Goal: Task Accomplishment & Management: Use online tool/utility

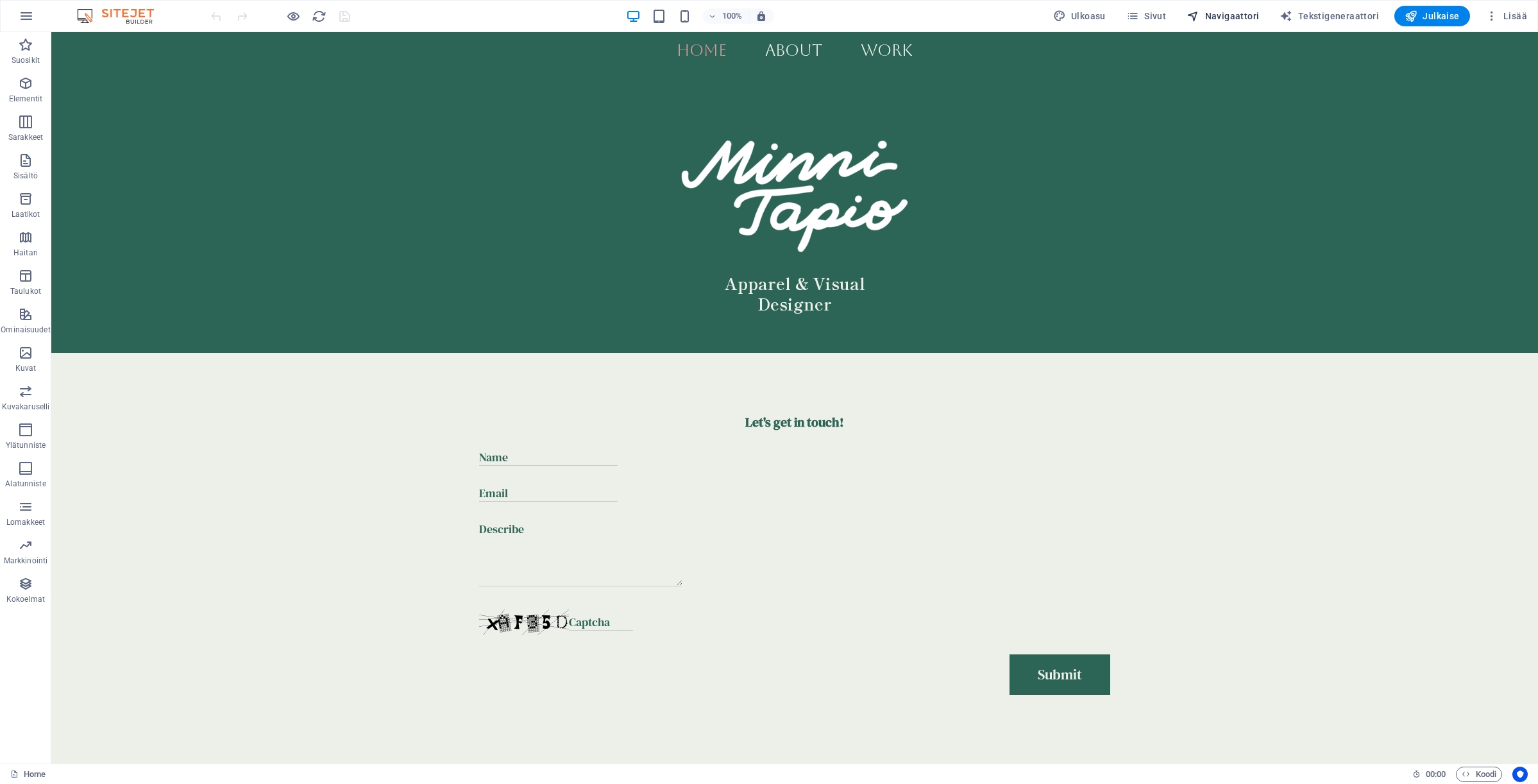
click at [1227, 11] on span "Navigaattori" at bounding box center [1223, 16] width 73 height 13
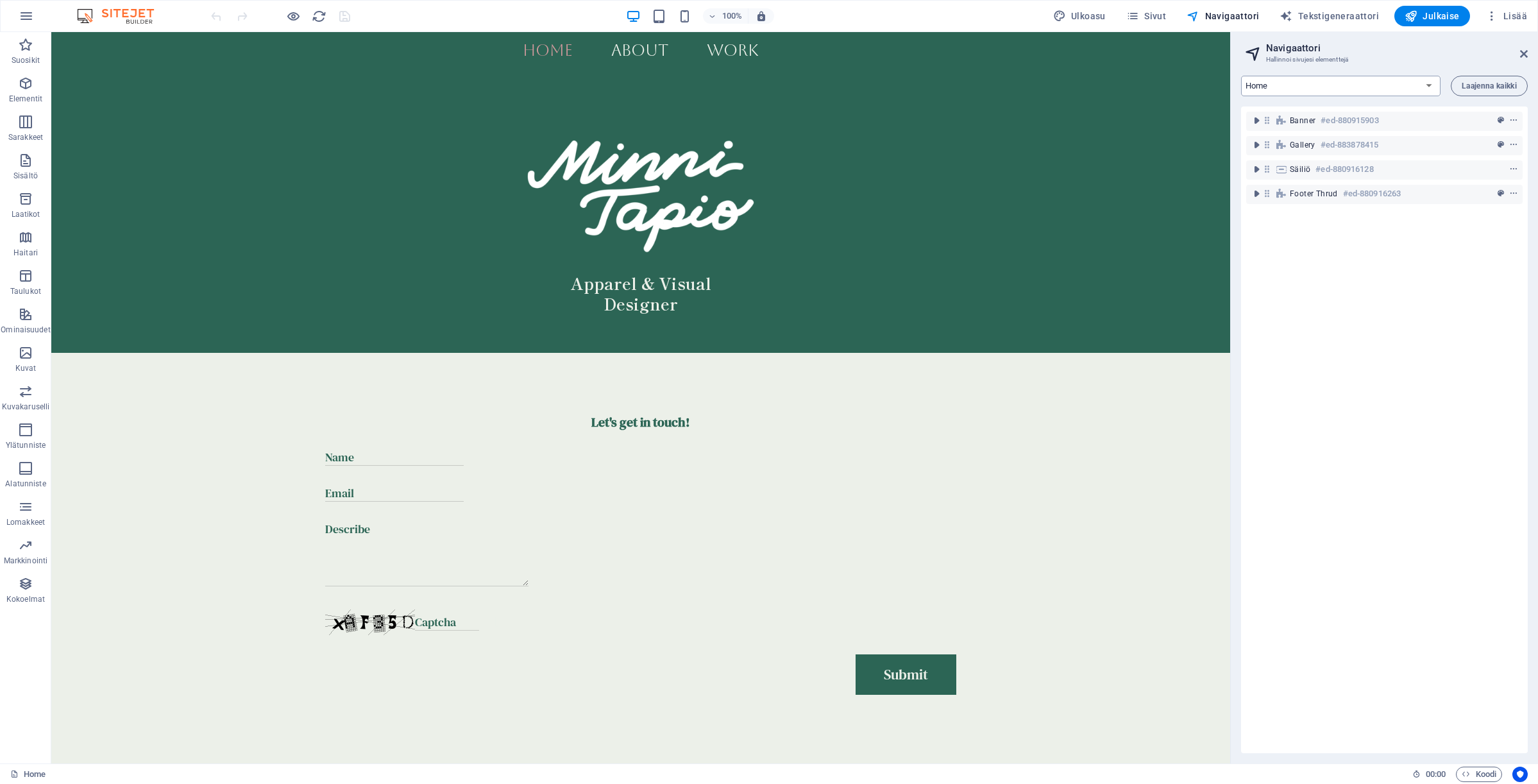
select select "16685695-en"
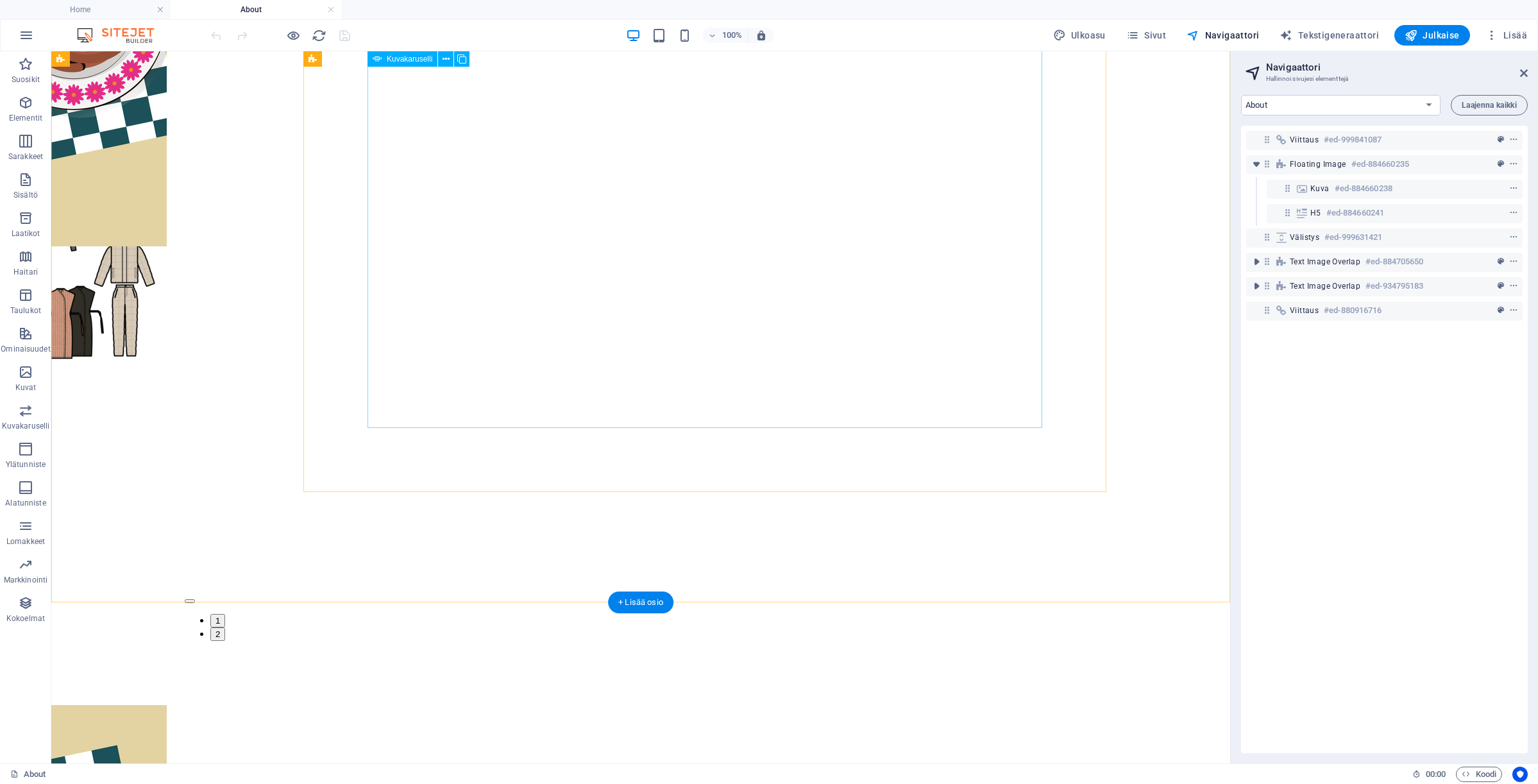
scroll to position [2163, 0]
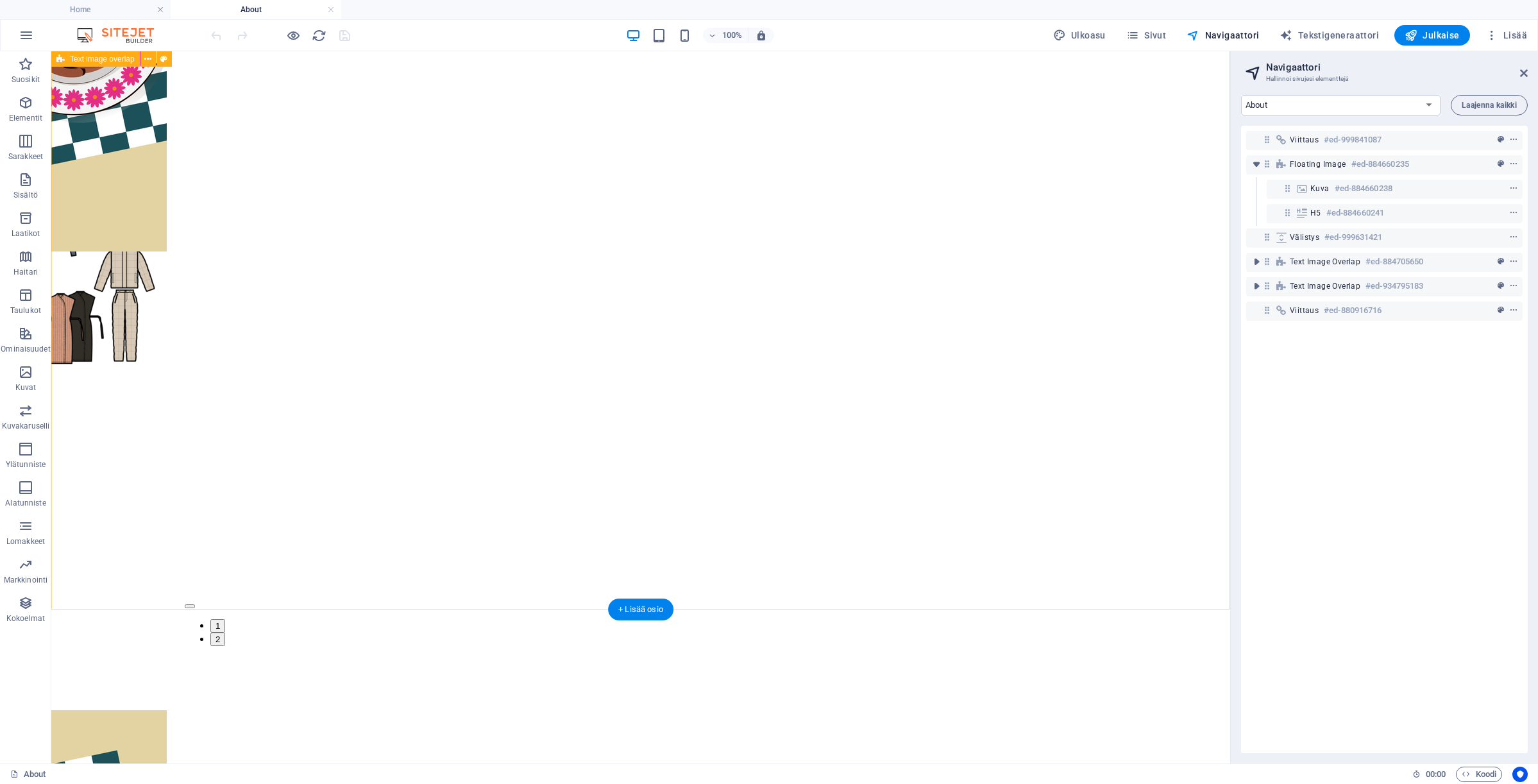
click at [578, 534] on div "2024- I started Visual Communication Design studies in [GEOGRAPHIC_DATA] and Fi…" at bounding box center [640, 188] width 1169 height 1191
click at [555, 565] on div "2024- I started Visual Communication Design studies in [GEOGRAPHIC_DATA] and Fi…" at bounding box center [640, 188] width 1169 height 1191
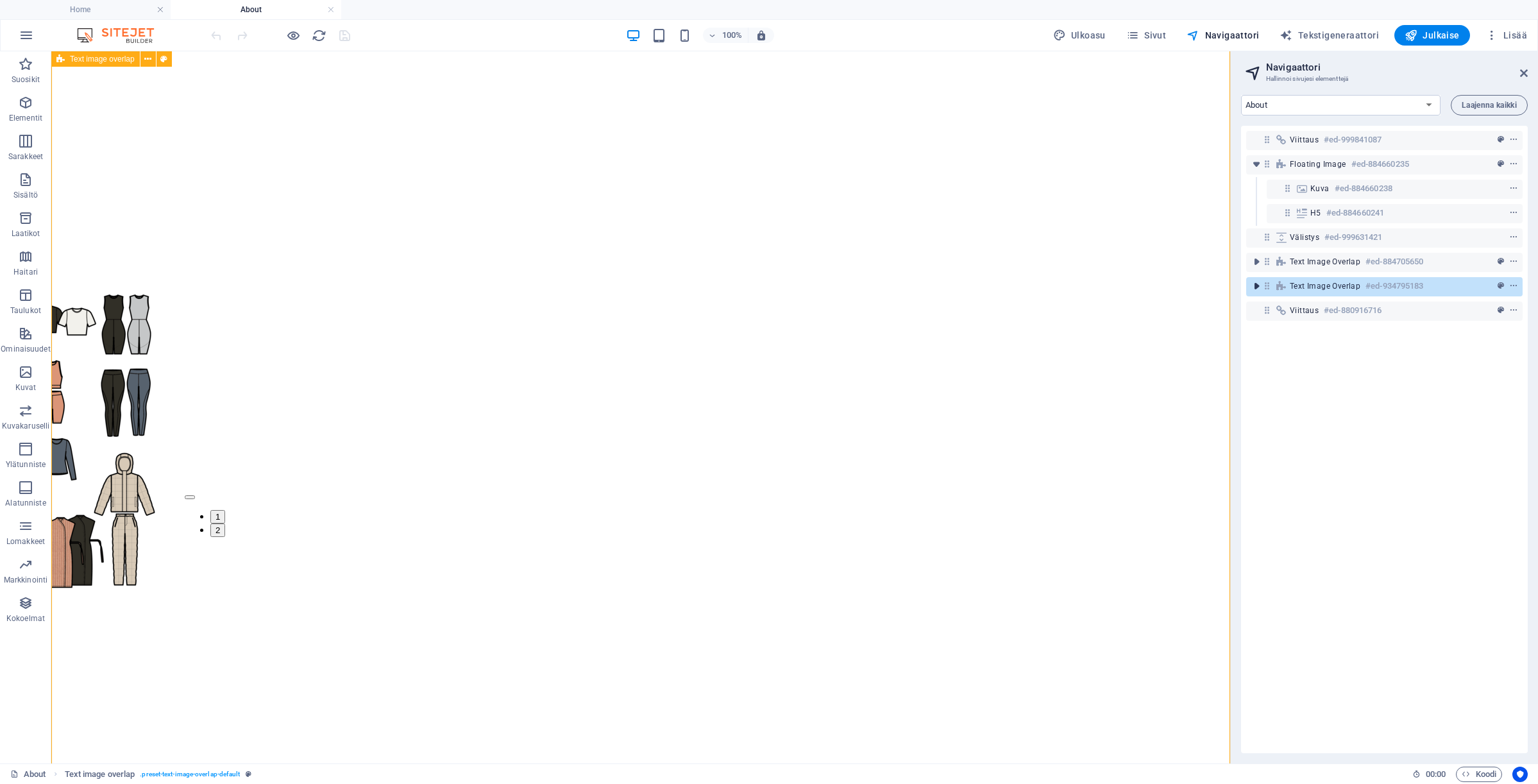
scroll to position [1830, 0]
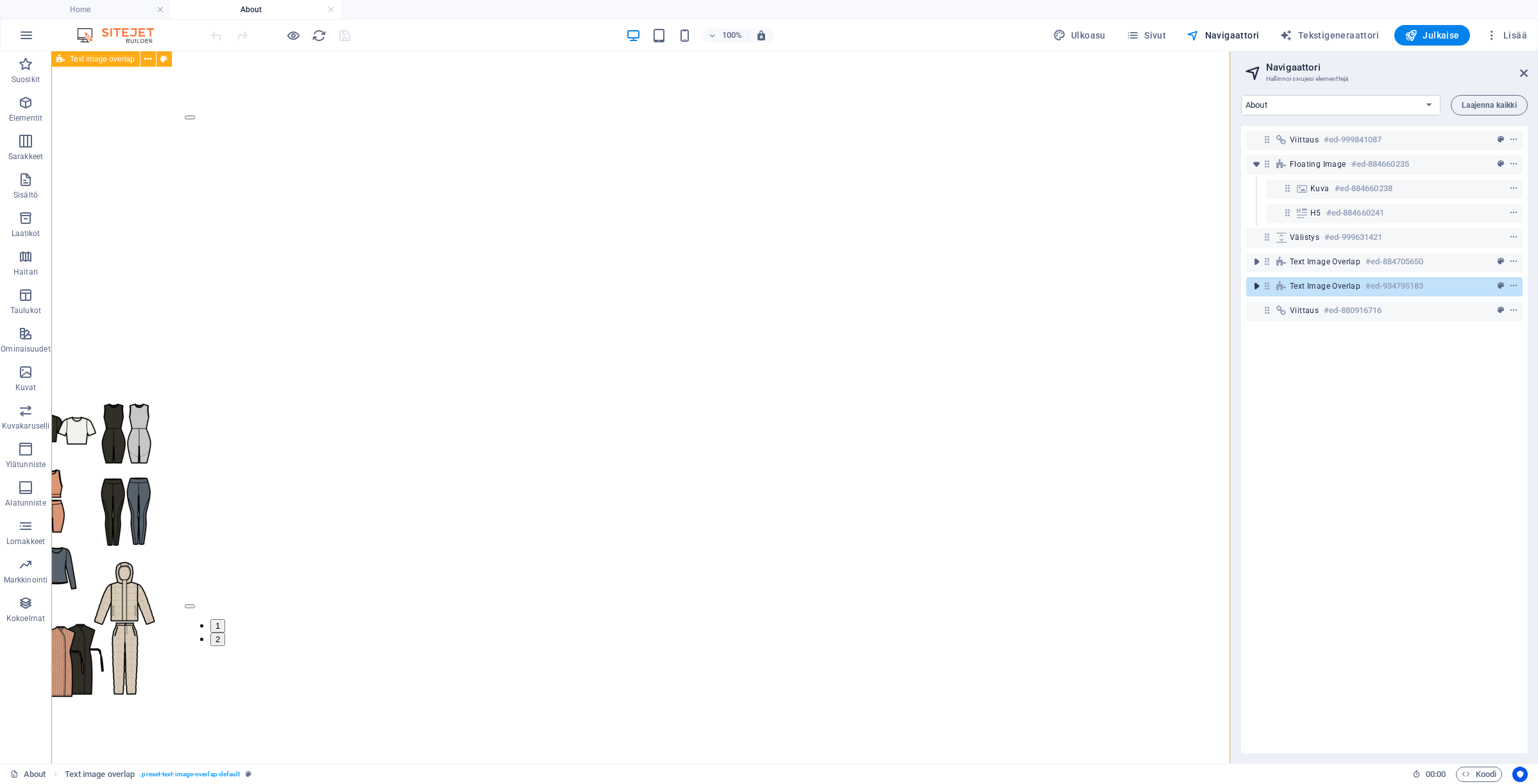
click at [1256, 288] on icon "toggle-expand" at bounding box center [1256, 286] width 13 height 13
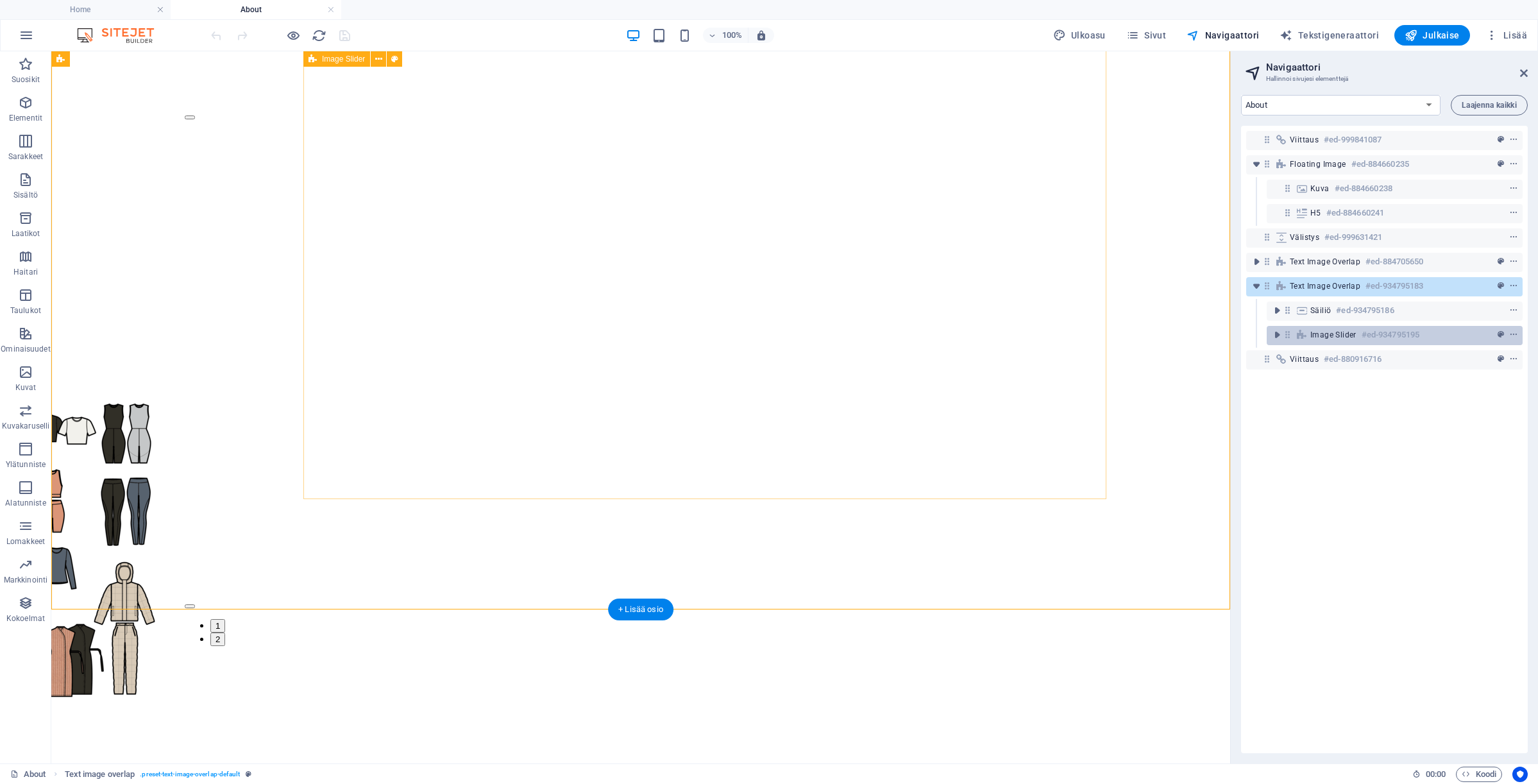
click at [1326, 340] on div "Image Slider #ed-934795195" at bounding box center [1384, 335] width 148 height 15
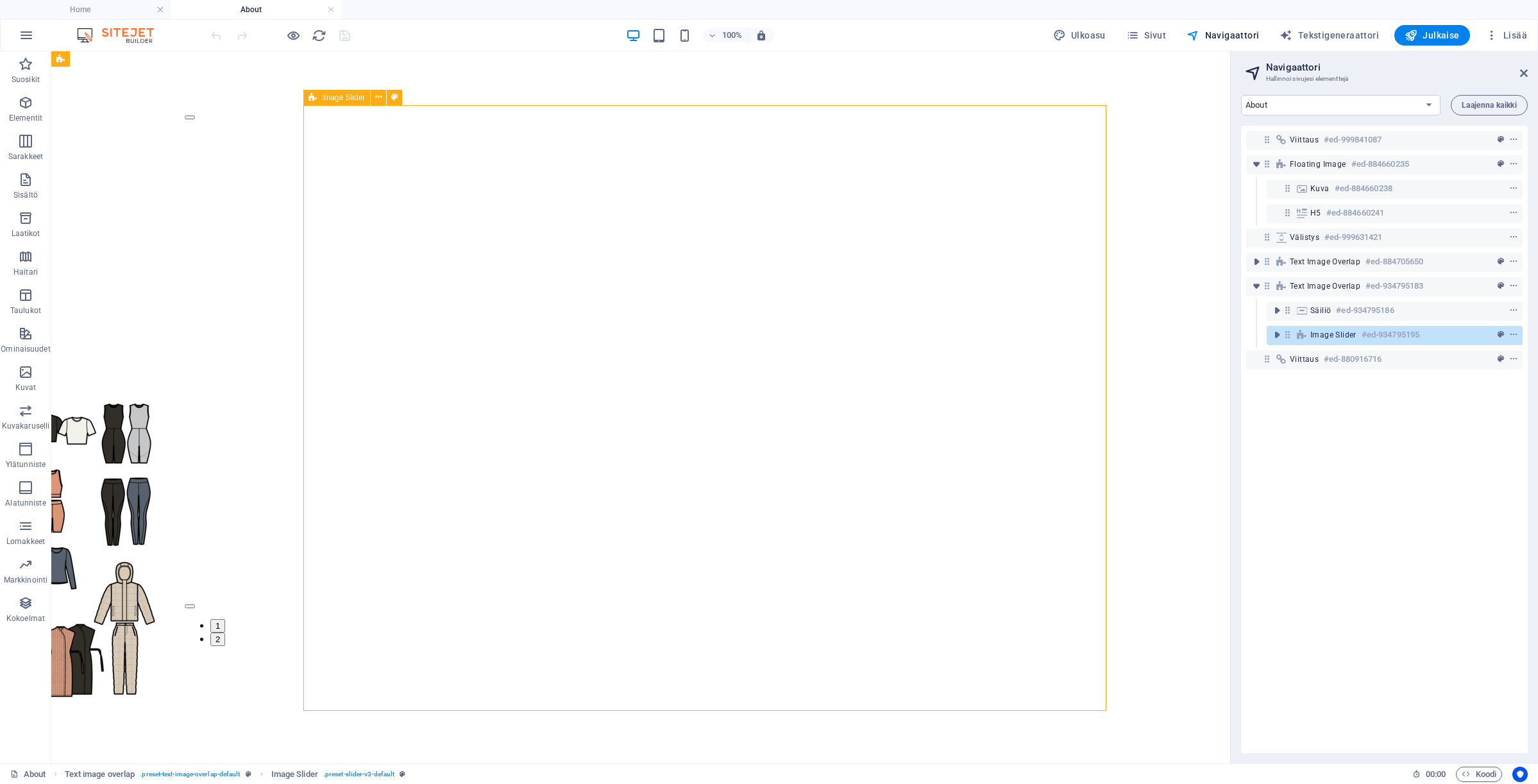
scroll to position [1618, 0]
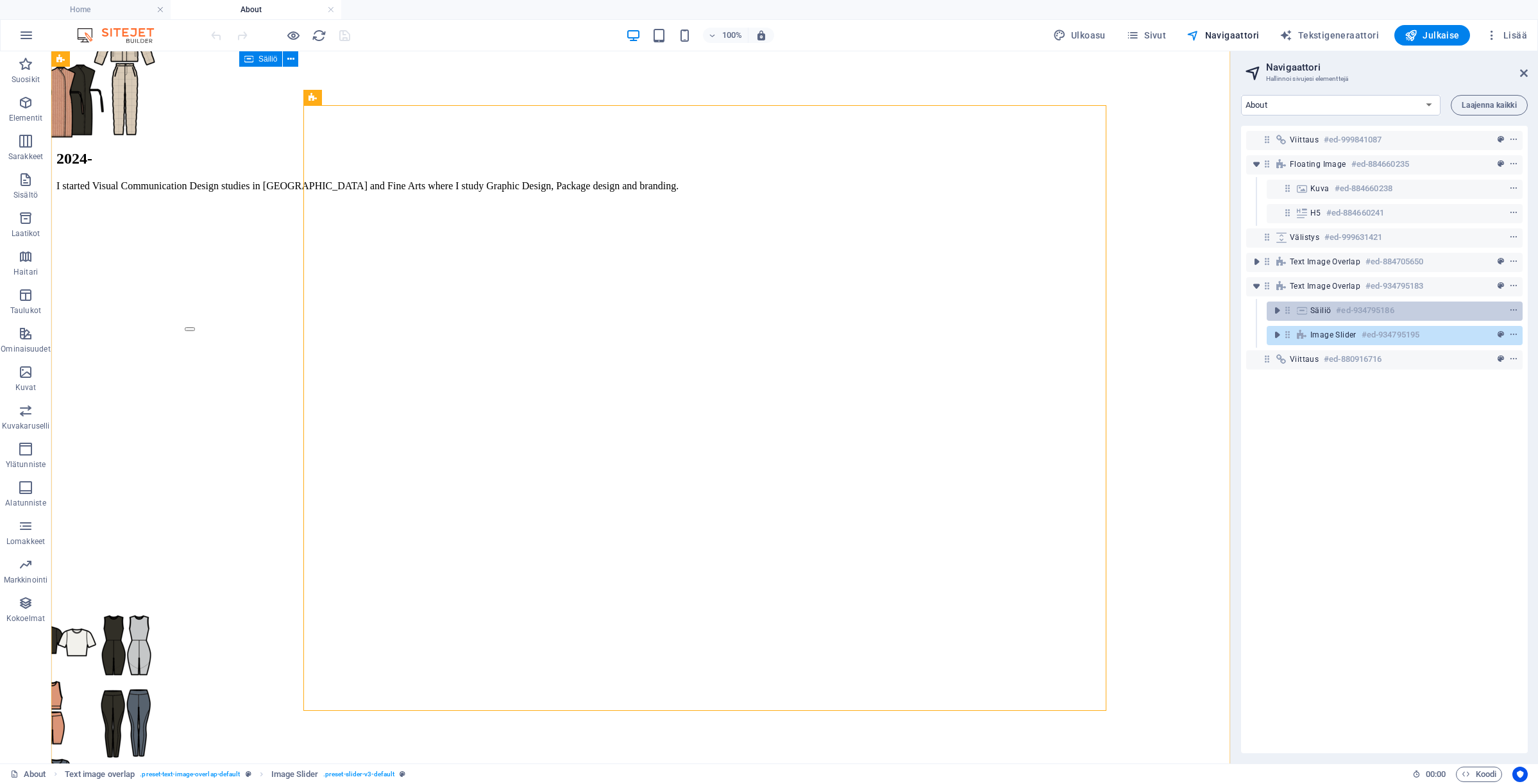
click at [1326, 304] on div "Säiliö #ed-934795186" at bounding box center [1384, 310] width 148 height 15
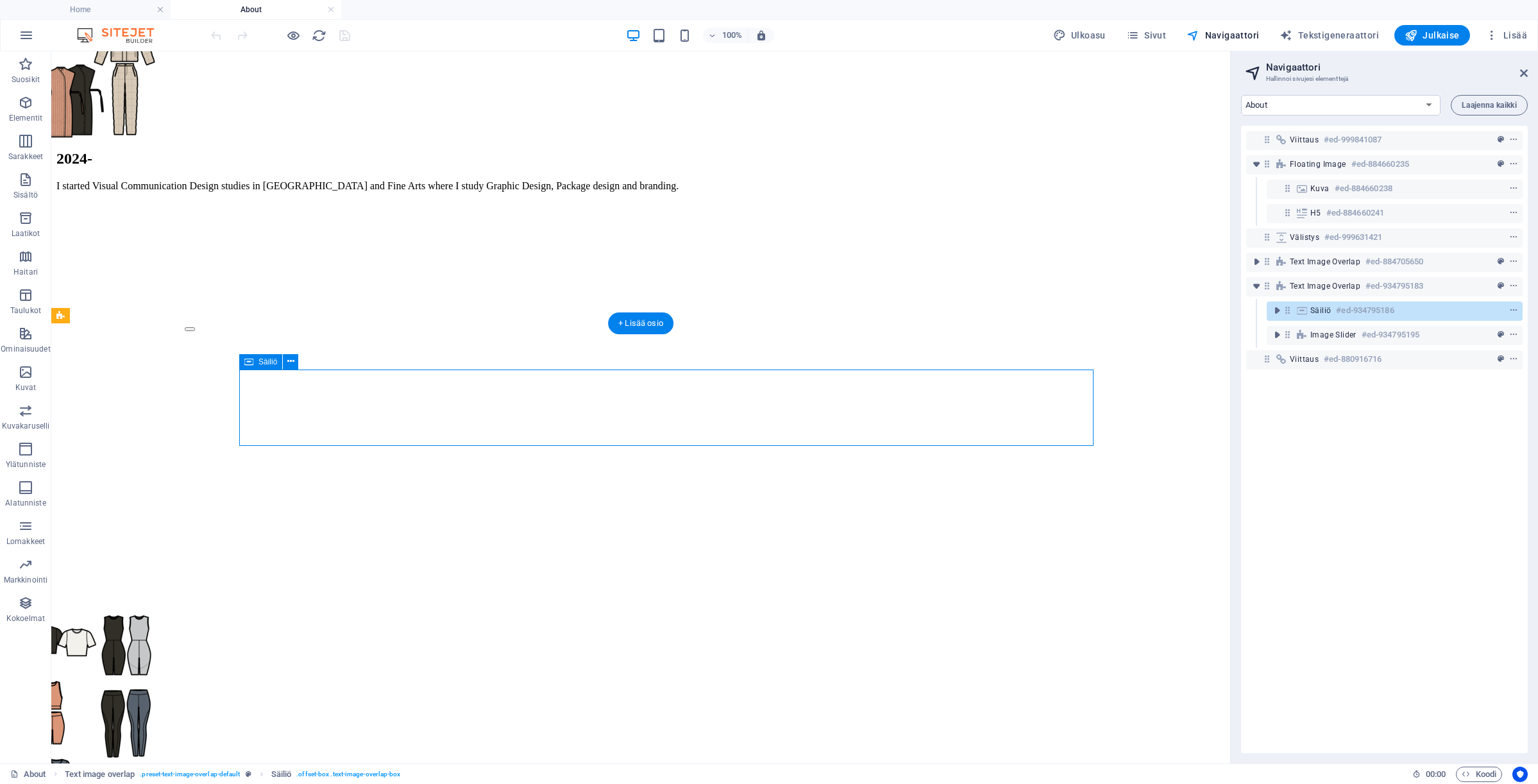
scroll to position [1213, 0]
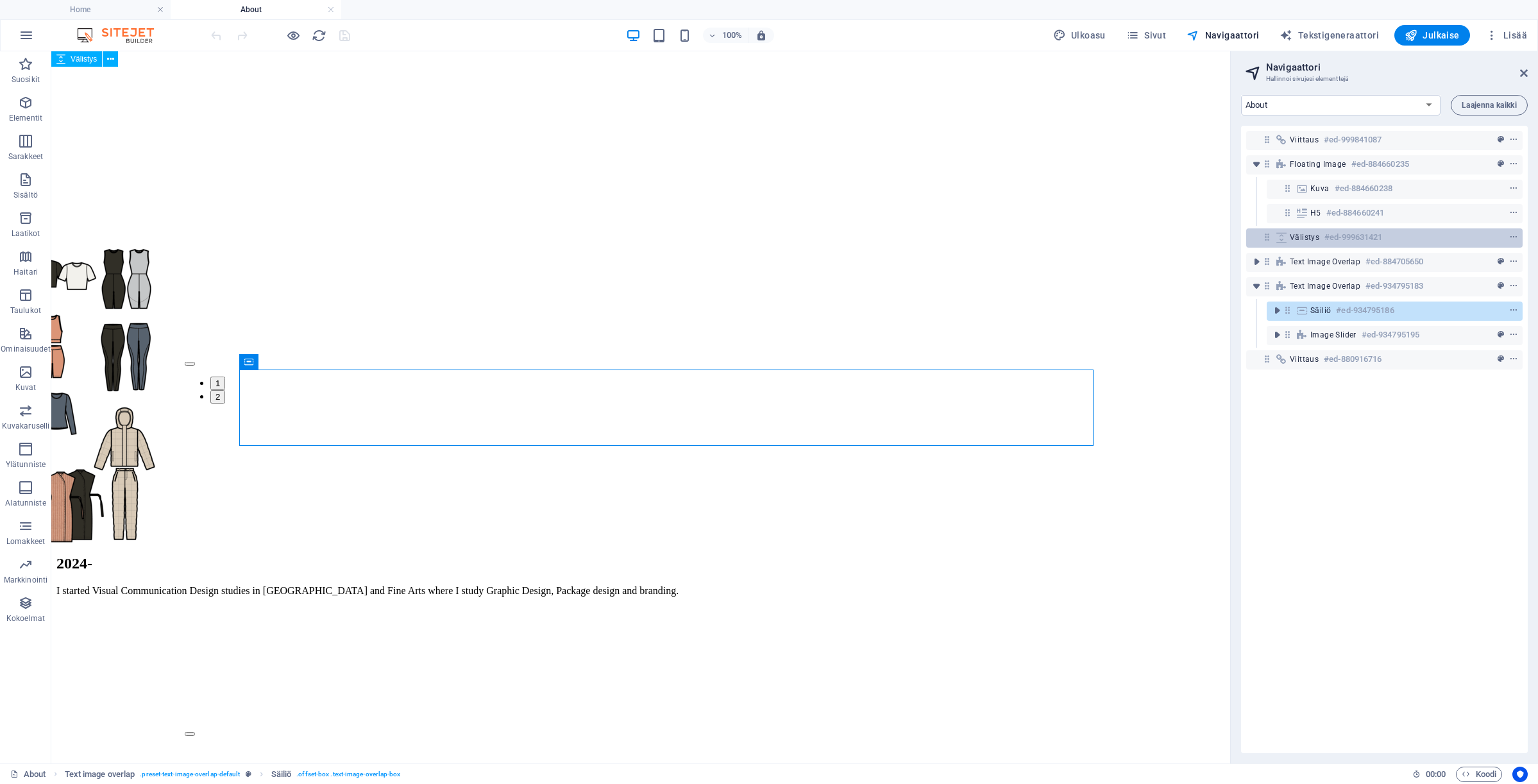
click at [1333, 243] on h6 "#ed-999631421" at bounding box center [1352, 236] width 57 height 15
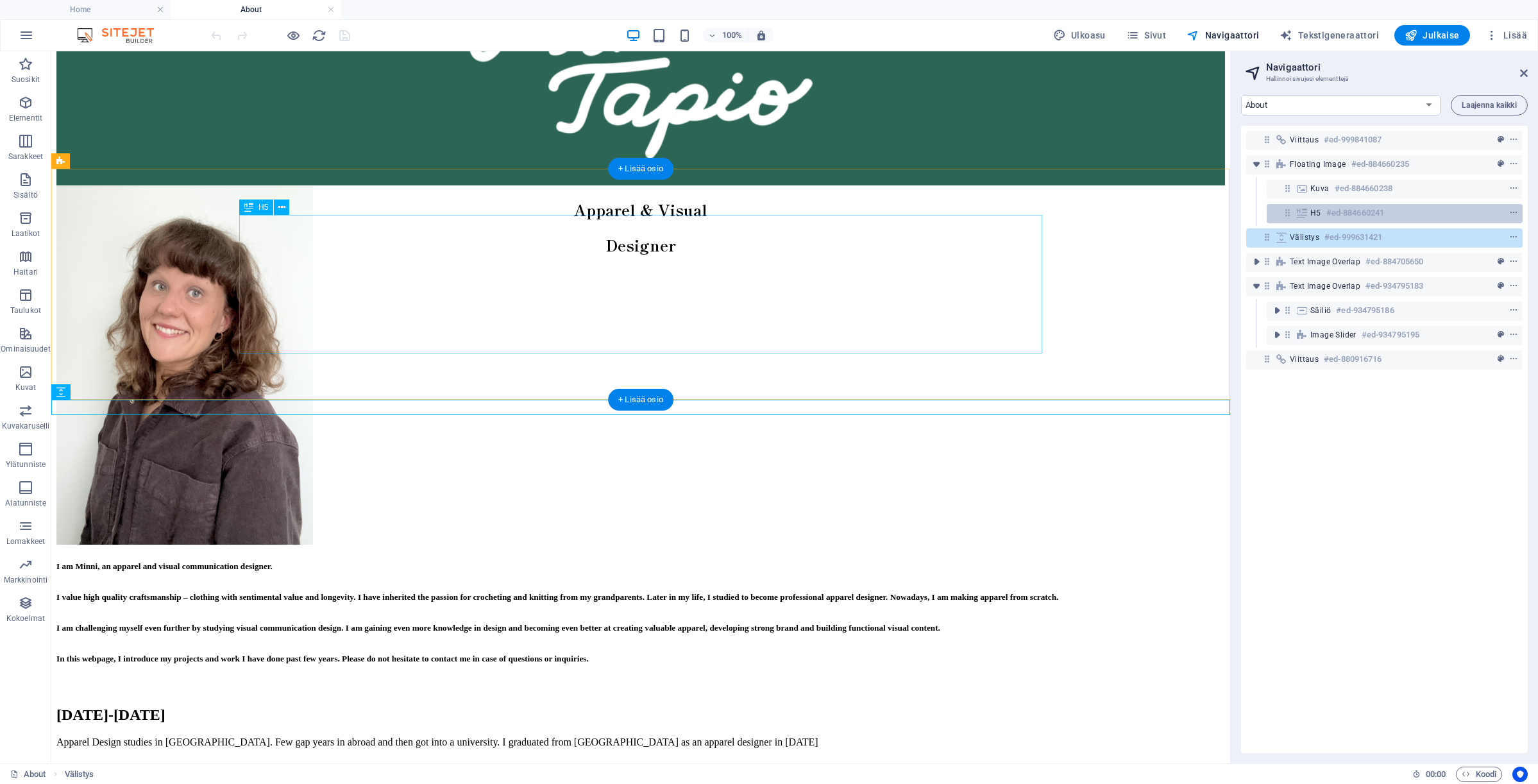
click at [1337, 205] on div "H5 #ed-884660241" at bounding box center [1394, 213] width 256 height 19
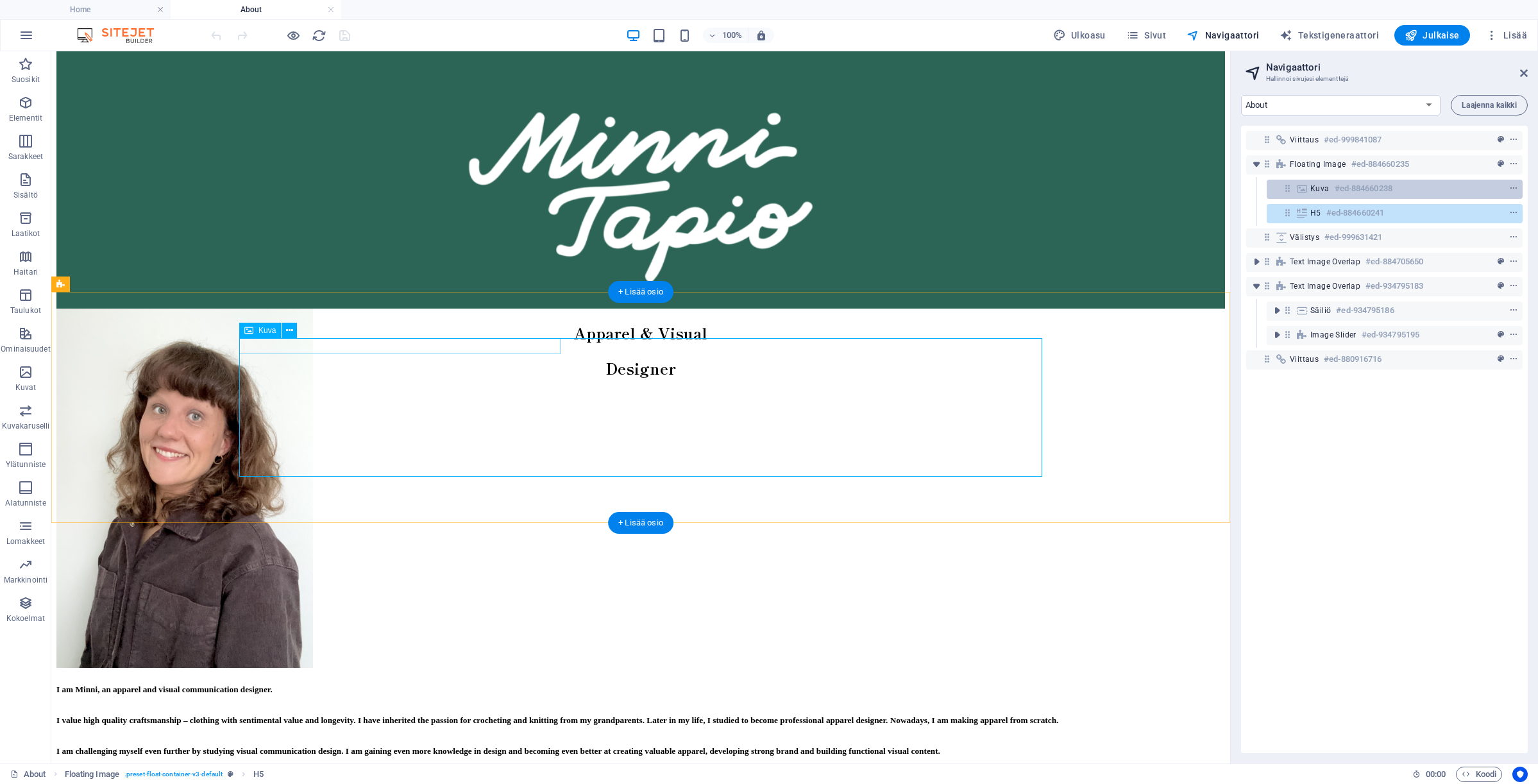
click at [1337, 186] on h6 "#ed-884660238" at bounding box center [1362, 188] width 57 height 15
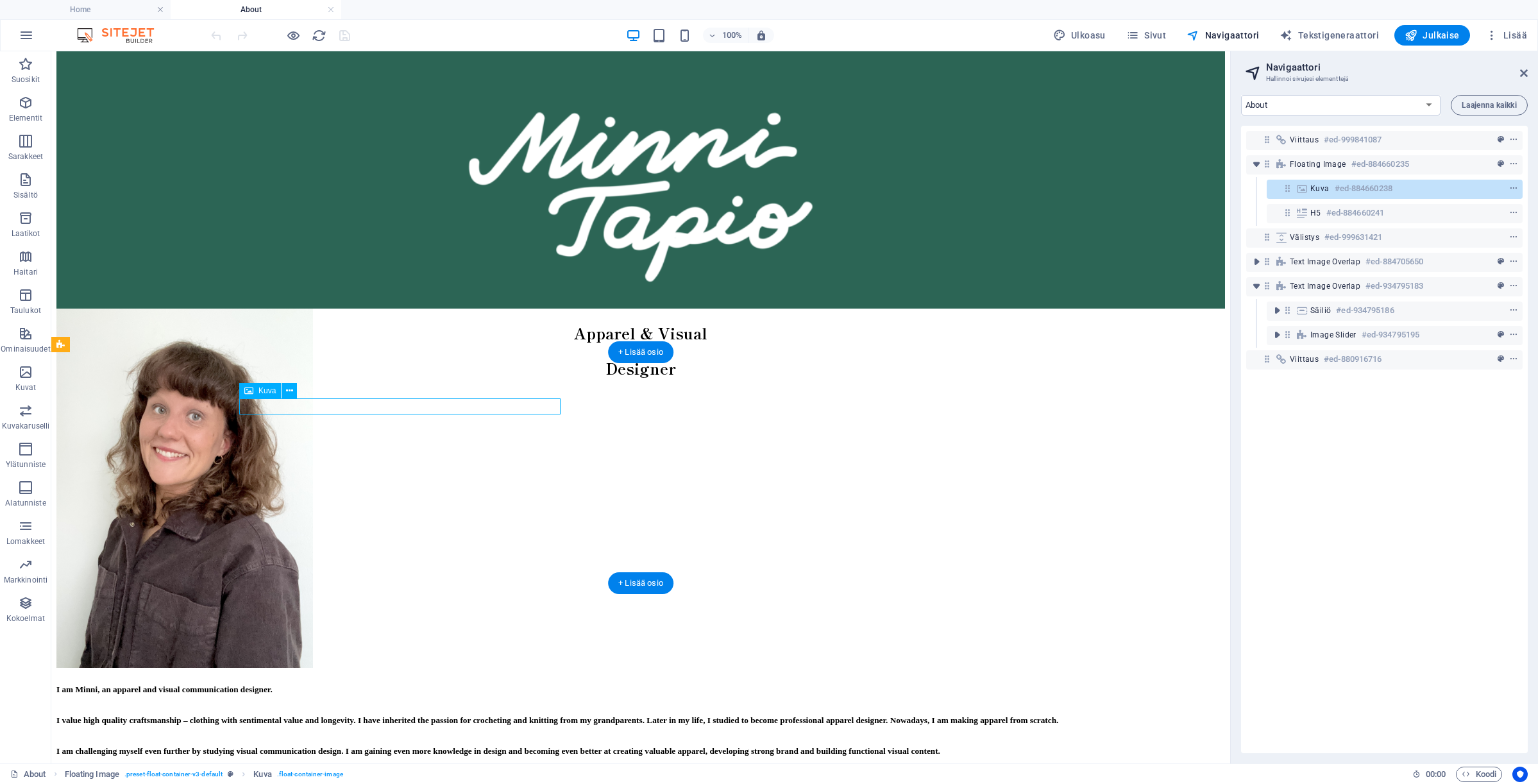
scroll to position [20, 0]
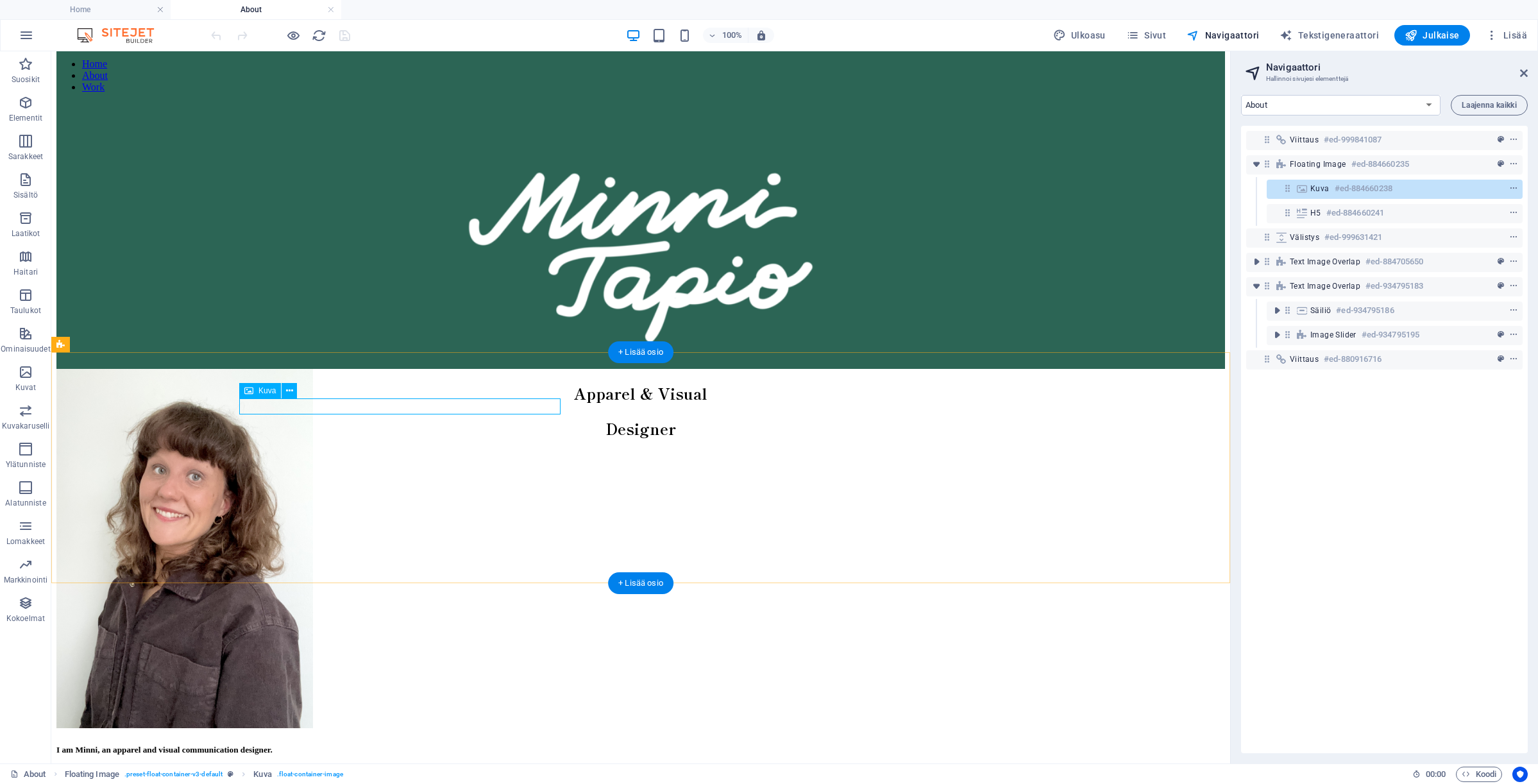
click at [438, 403] on figure at bounding box center [640, 549] width 1169 height 362
select select "px"
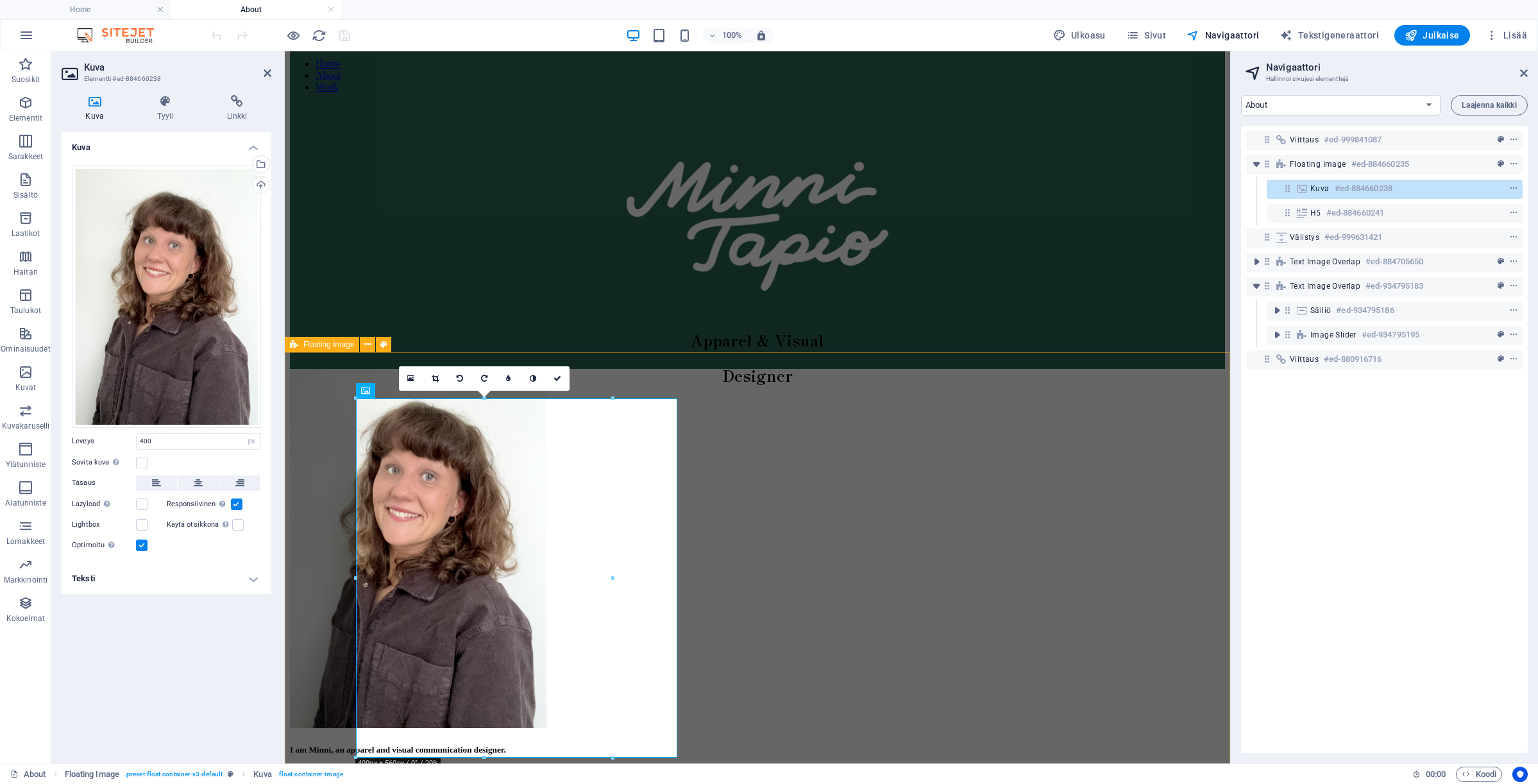
click at [832, 640] on div "I am Minni, an apparel and visual communication designer. I value high quality …" at bounding box center [758, 612] width 935 height 488
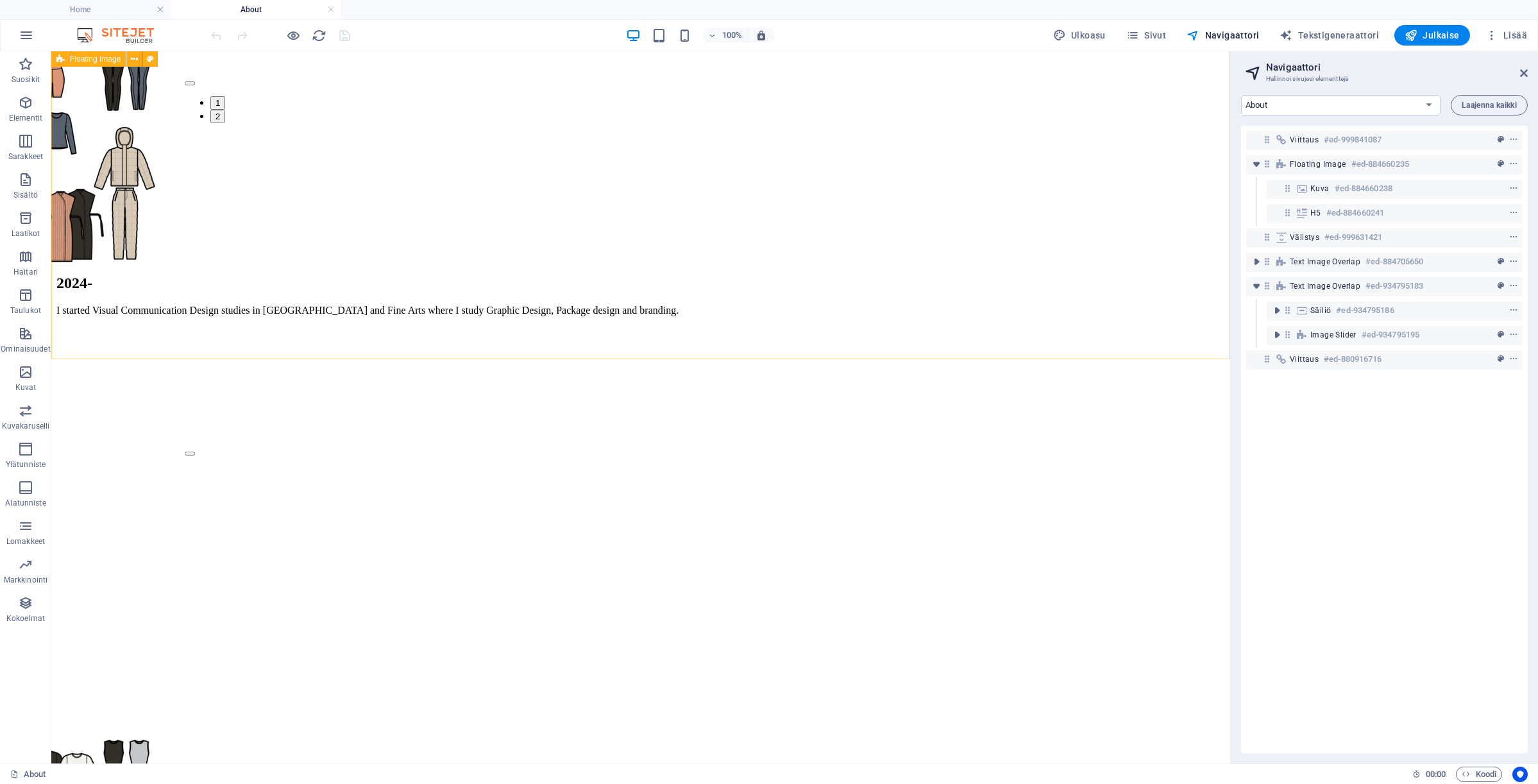
scroll to position [9, 0]
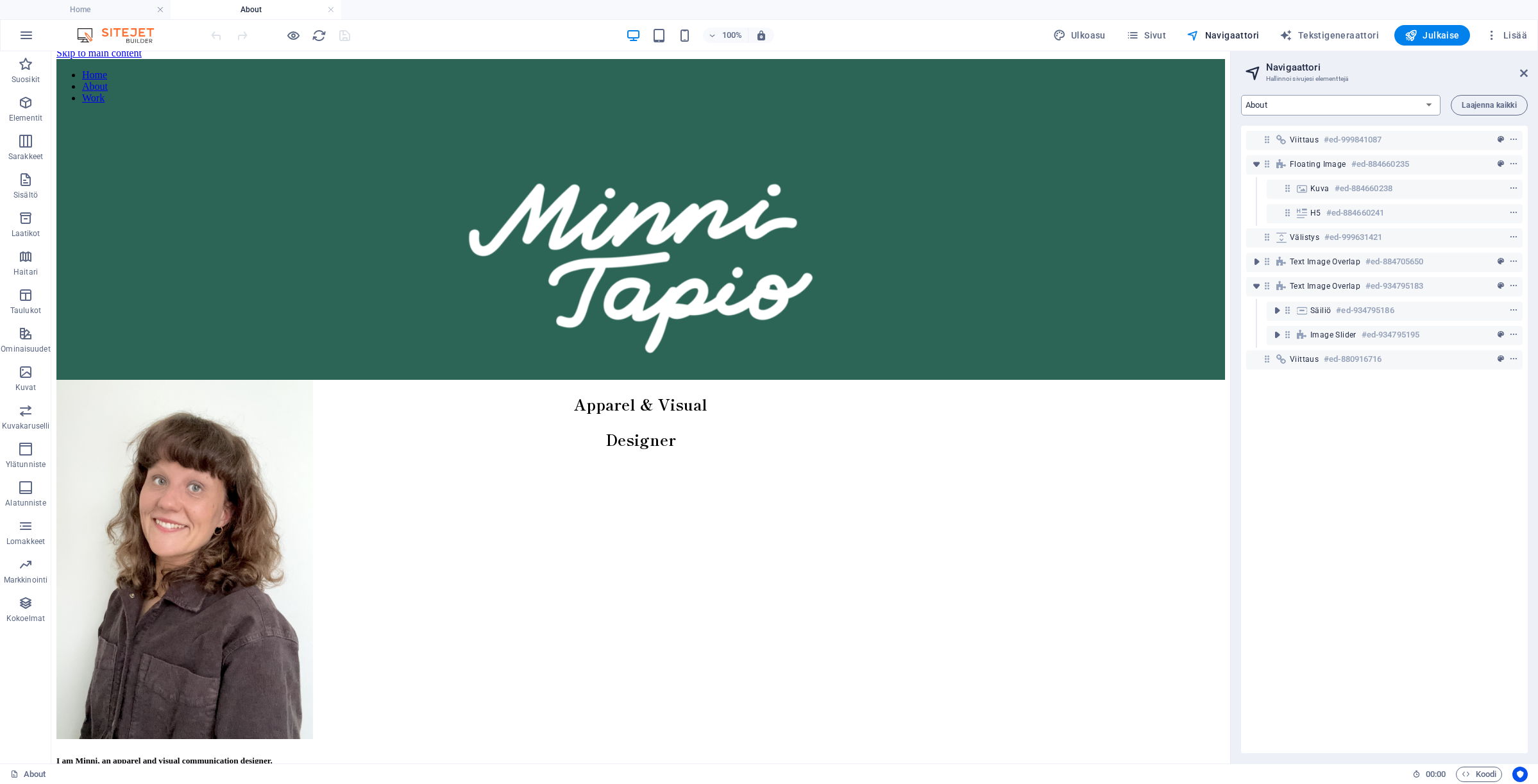
select select "16685701-en"
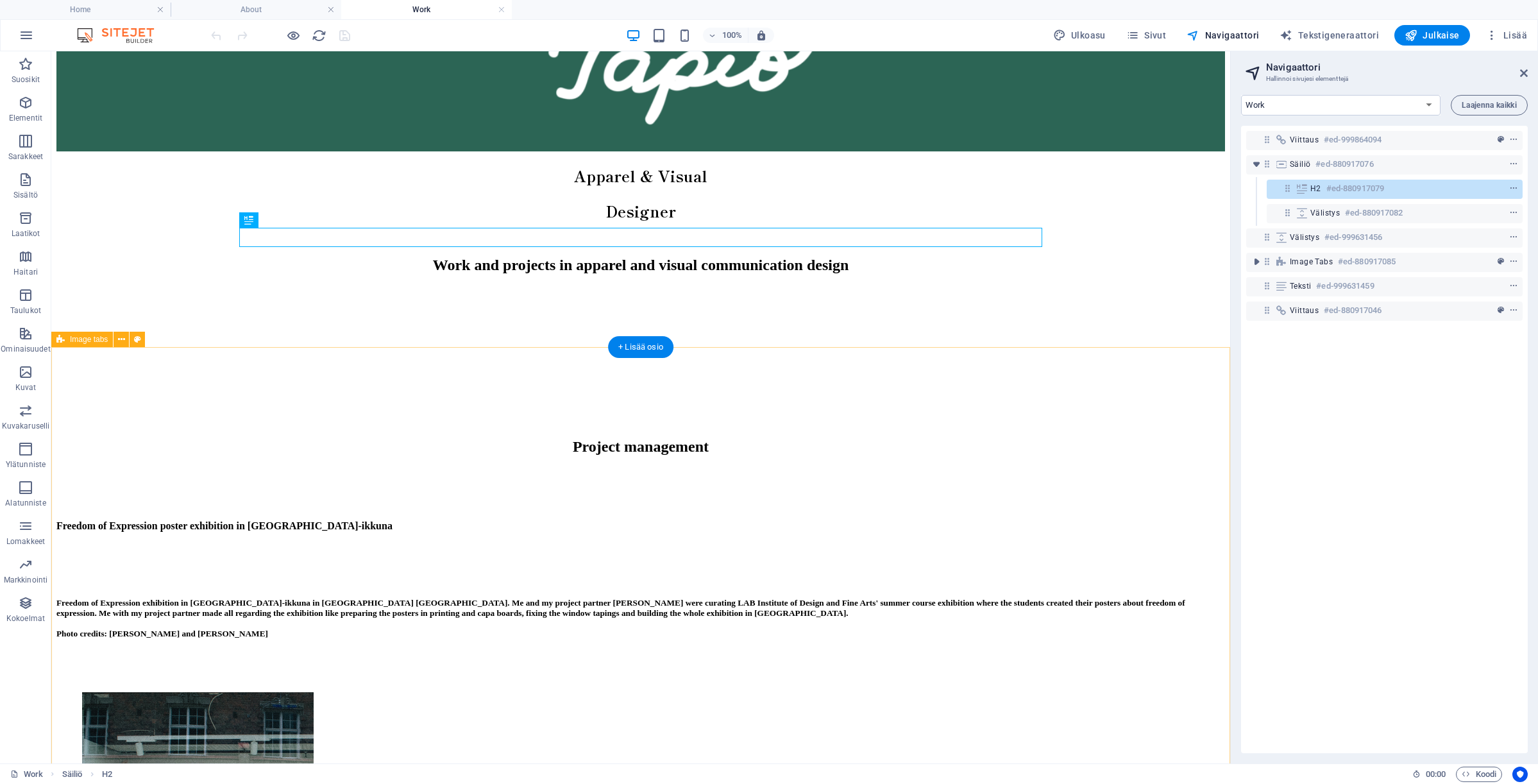
scroll to position [244, 0]
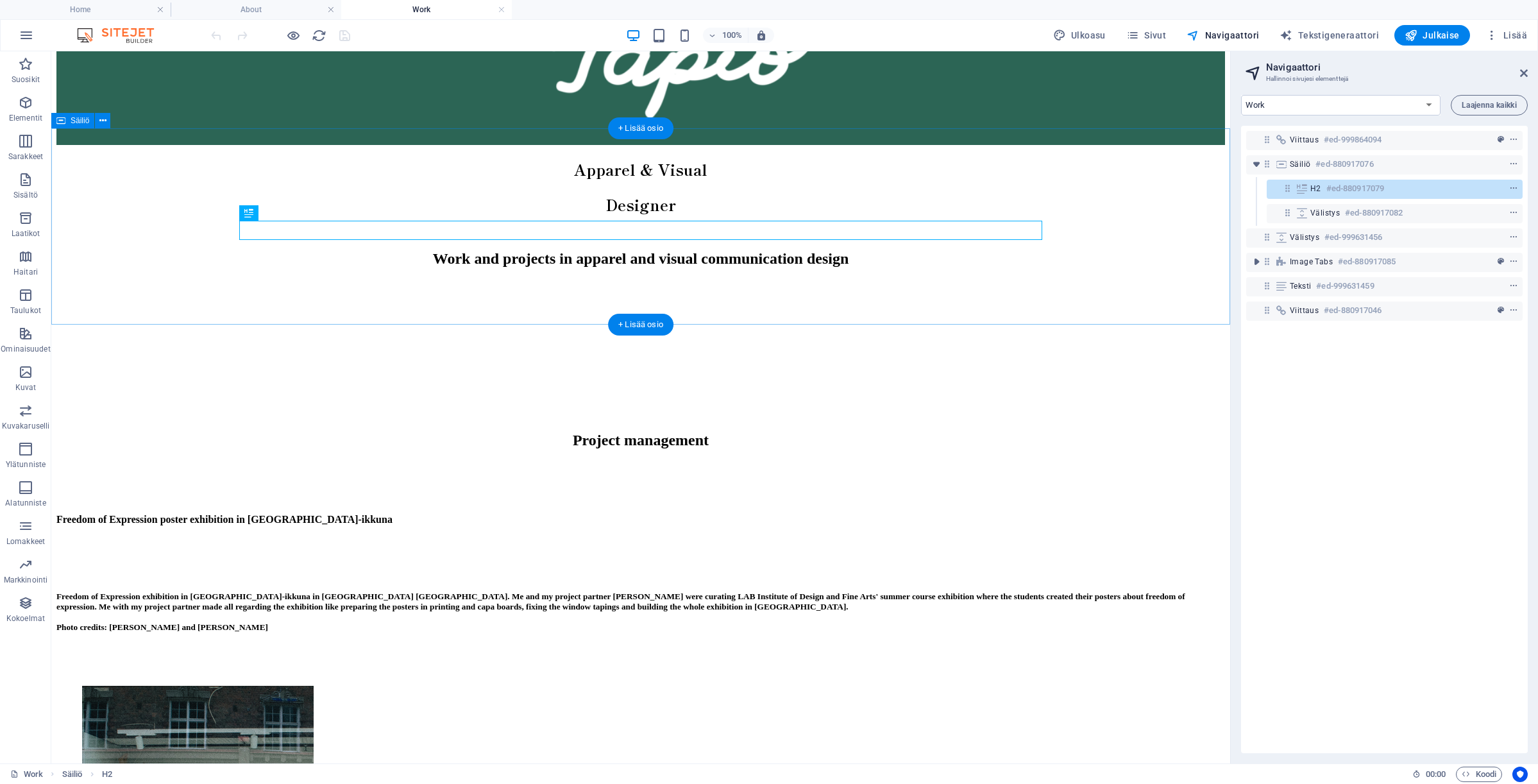
click at [786, 192] on div "Work and projects in apparel and visual communication design" at bounding box center [640, 255] width 1169 height 220
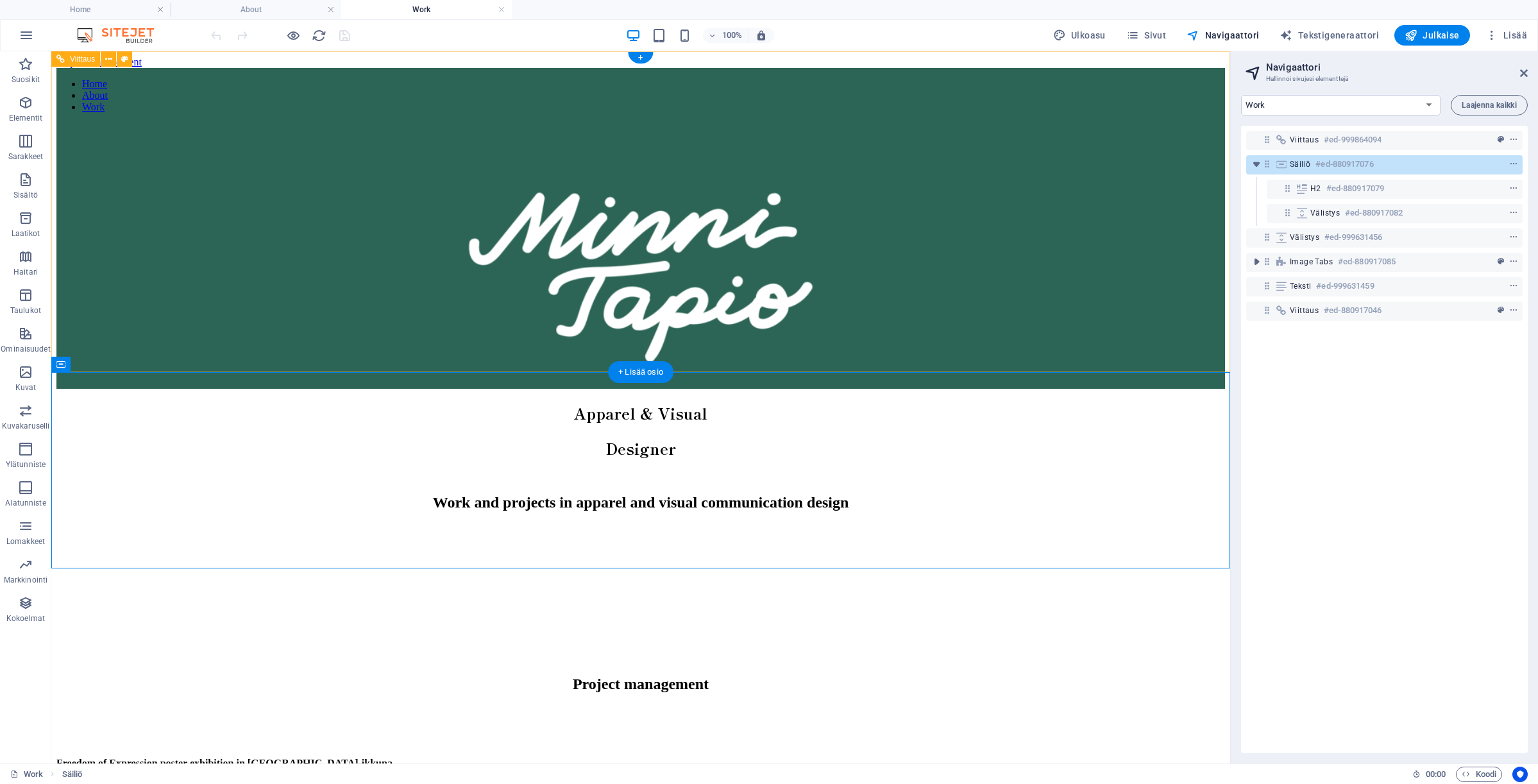
scroll to position [0, 0]
click at [637, 494] on div "Work and projects in apparel and visual communication design" at bounding box center [640, 502] width 1138 height 17
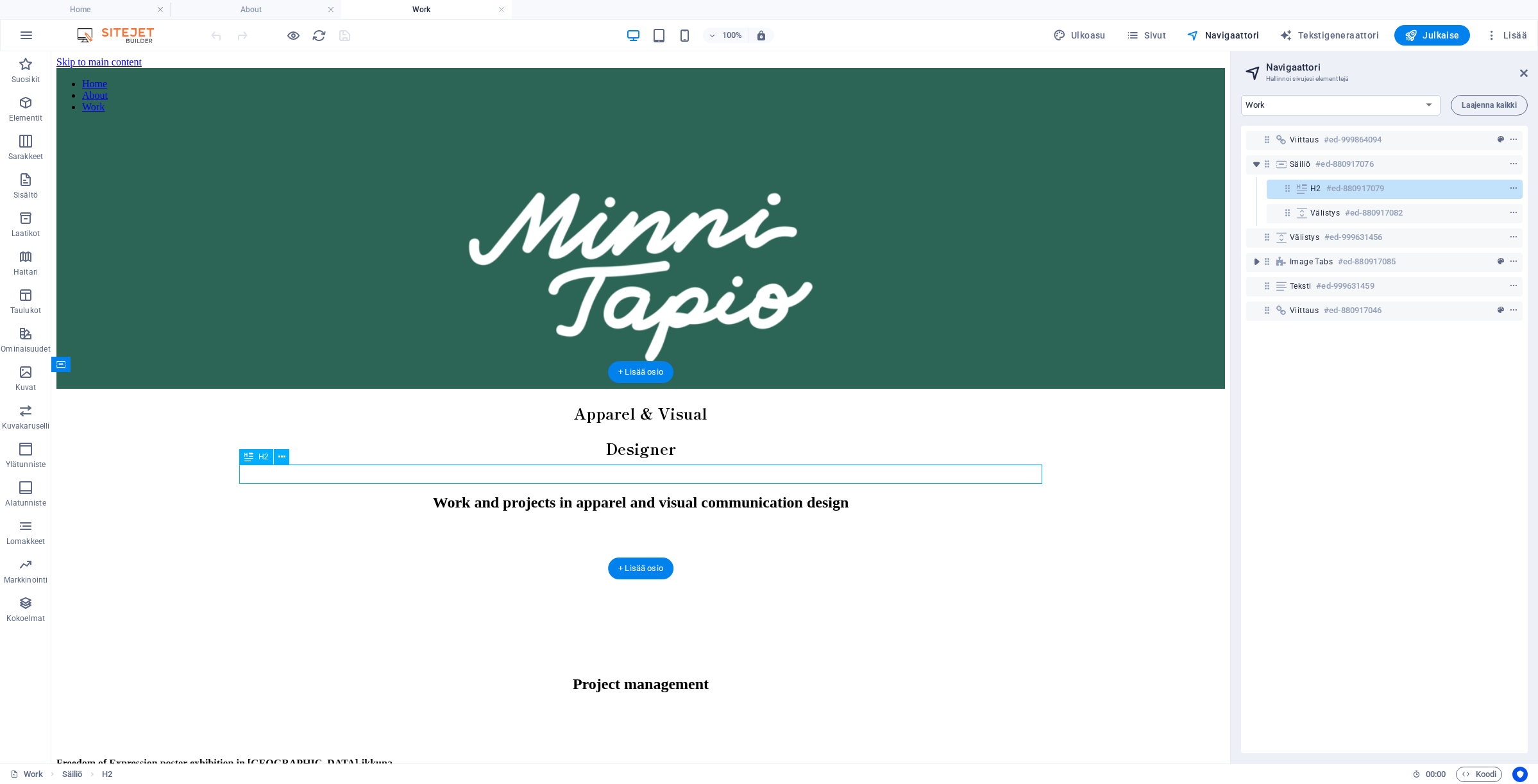
click at [634, 494] on div "Work and projects in apparel and visual communication design" at bounding box center [640, 502] width 1138 height 17
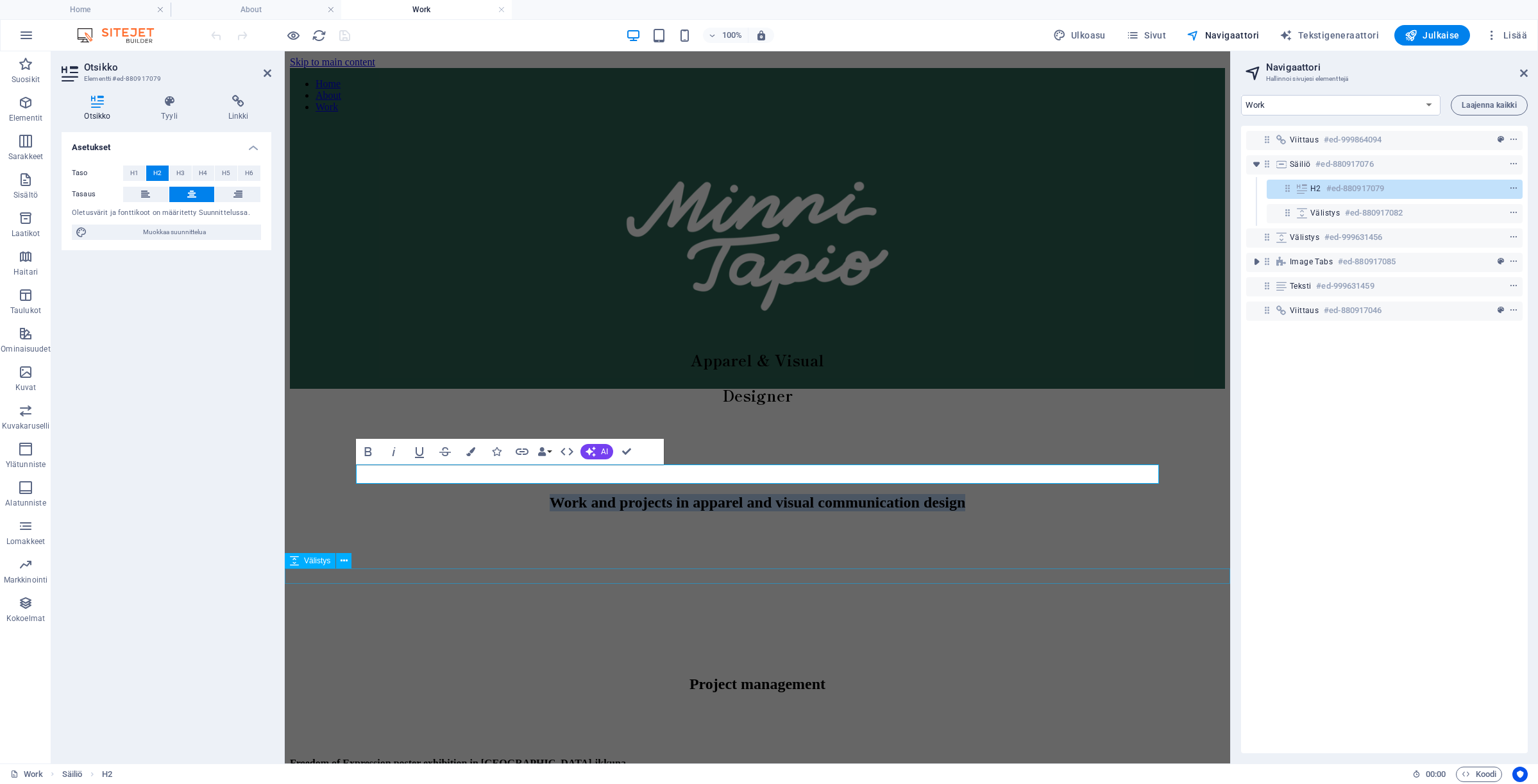
click at [620, 608] on div at bounding box center [758, 616] width 935 height 15
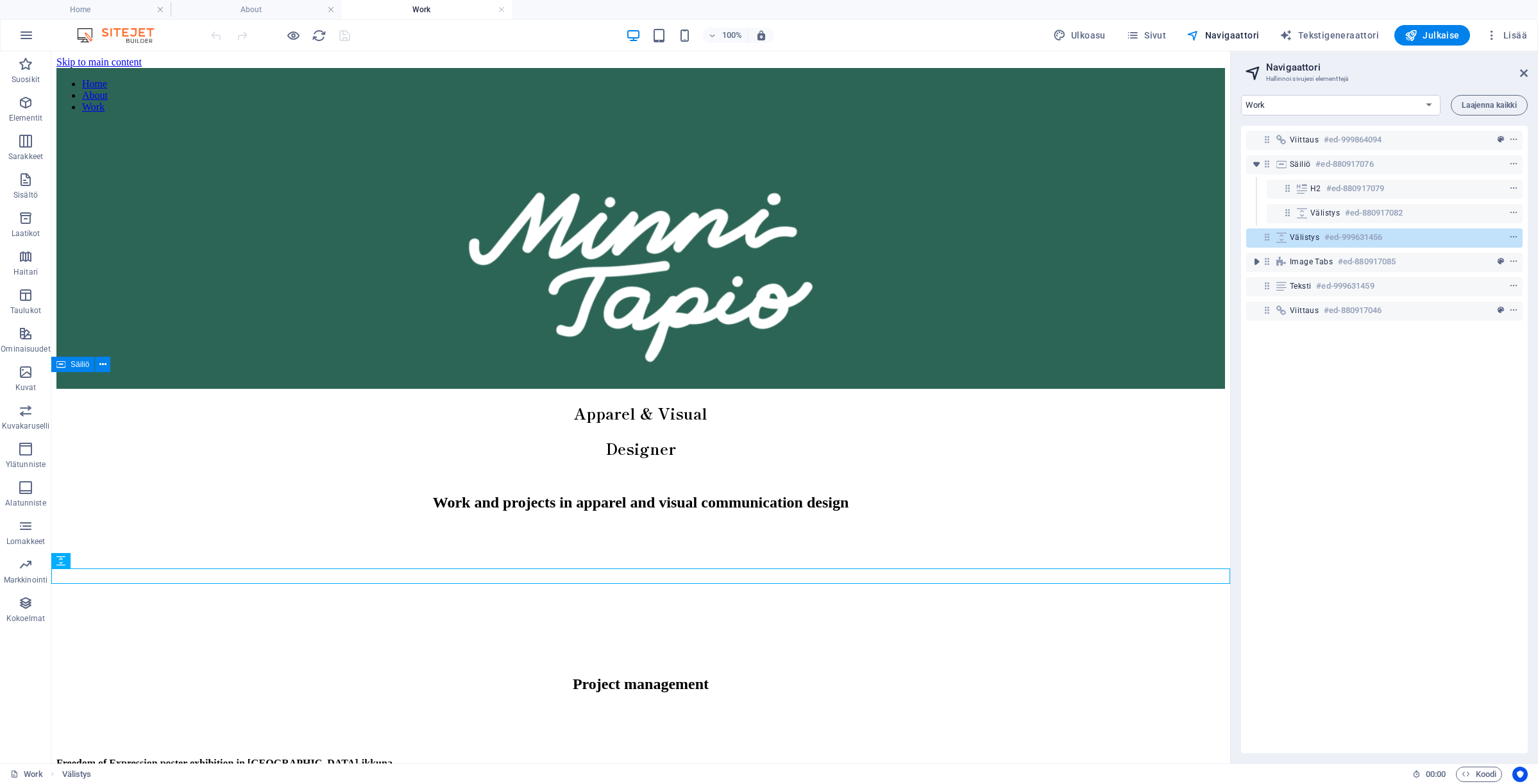
click at [636, 523] on div "Work and projects in apparel and visual communication design" at bounding box center [640, 498] width 1169 height 220
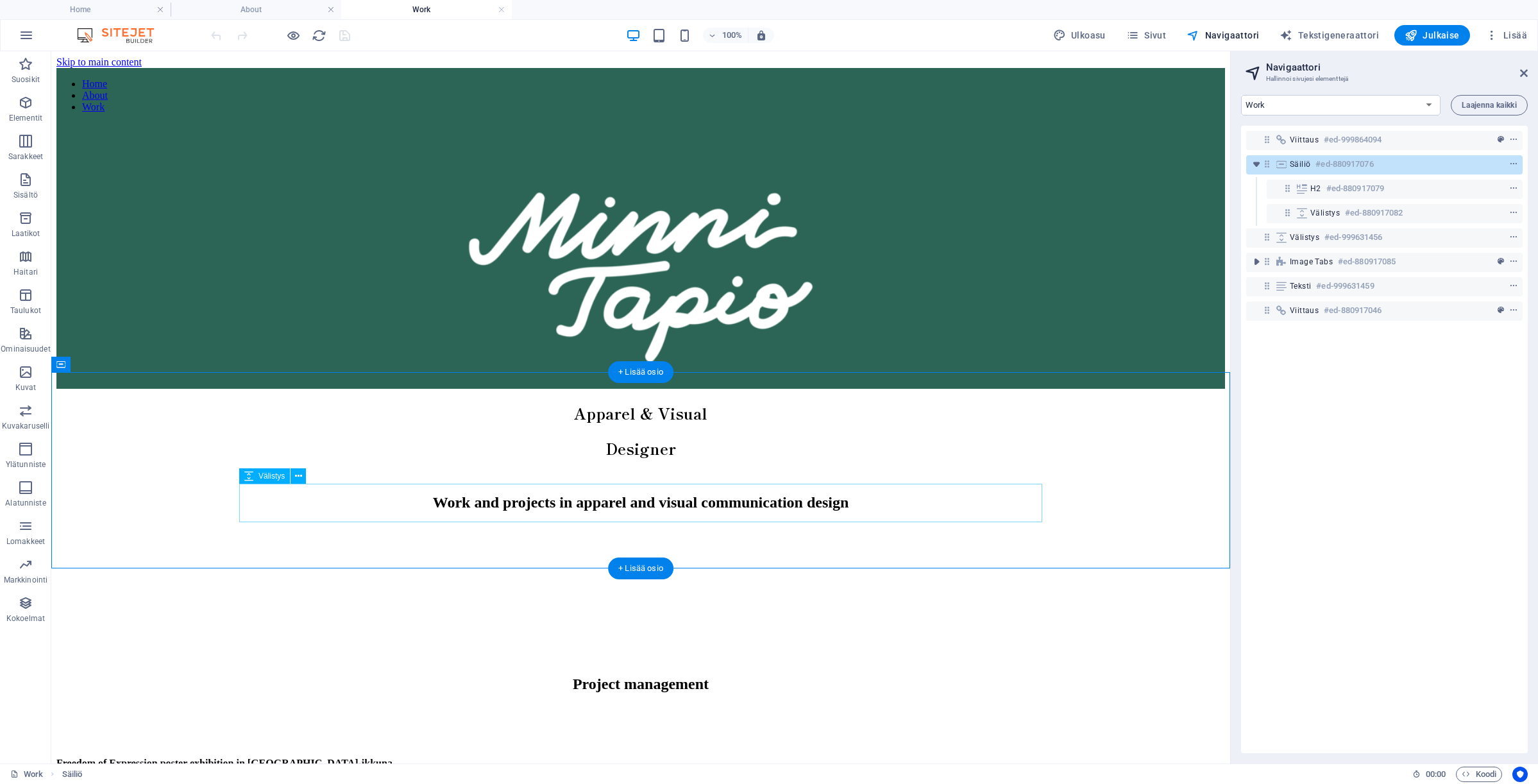
click at [683, 524] on div at bounding box center [640, 543] width 1138 height 38
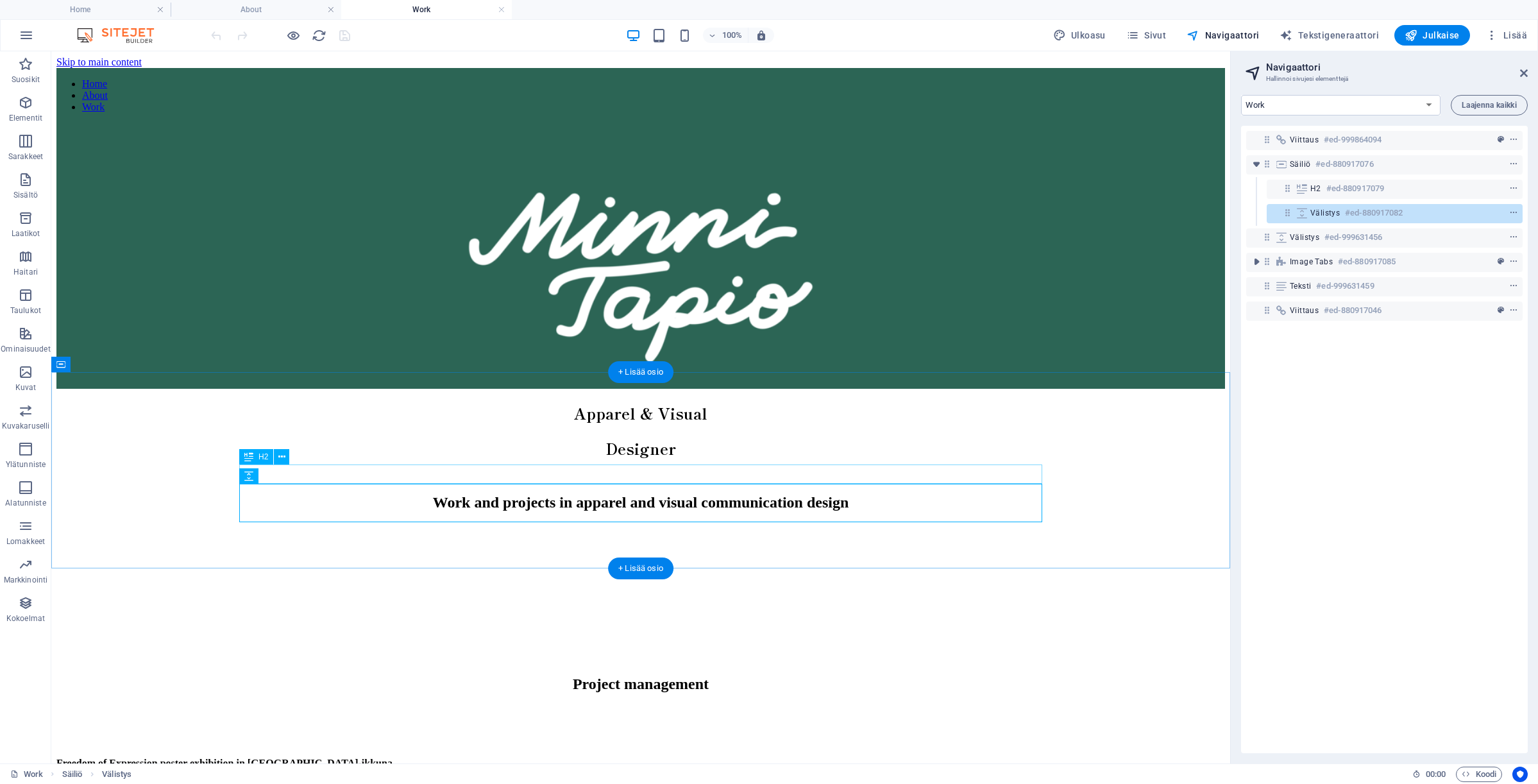
click at [684, 494] on div "Work and projects in apparel and visual communication design" at bounding box center [640, 502] width 1138 height 17
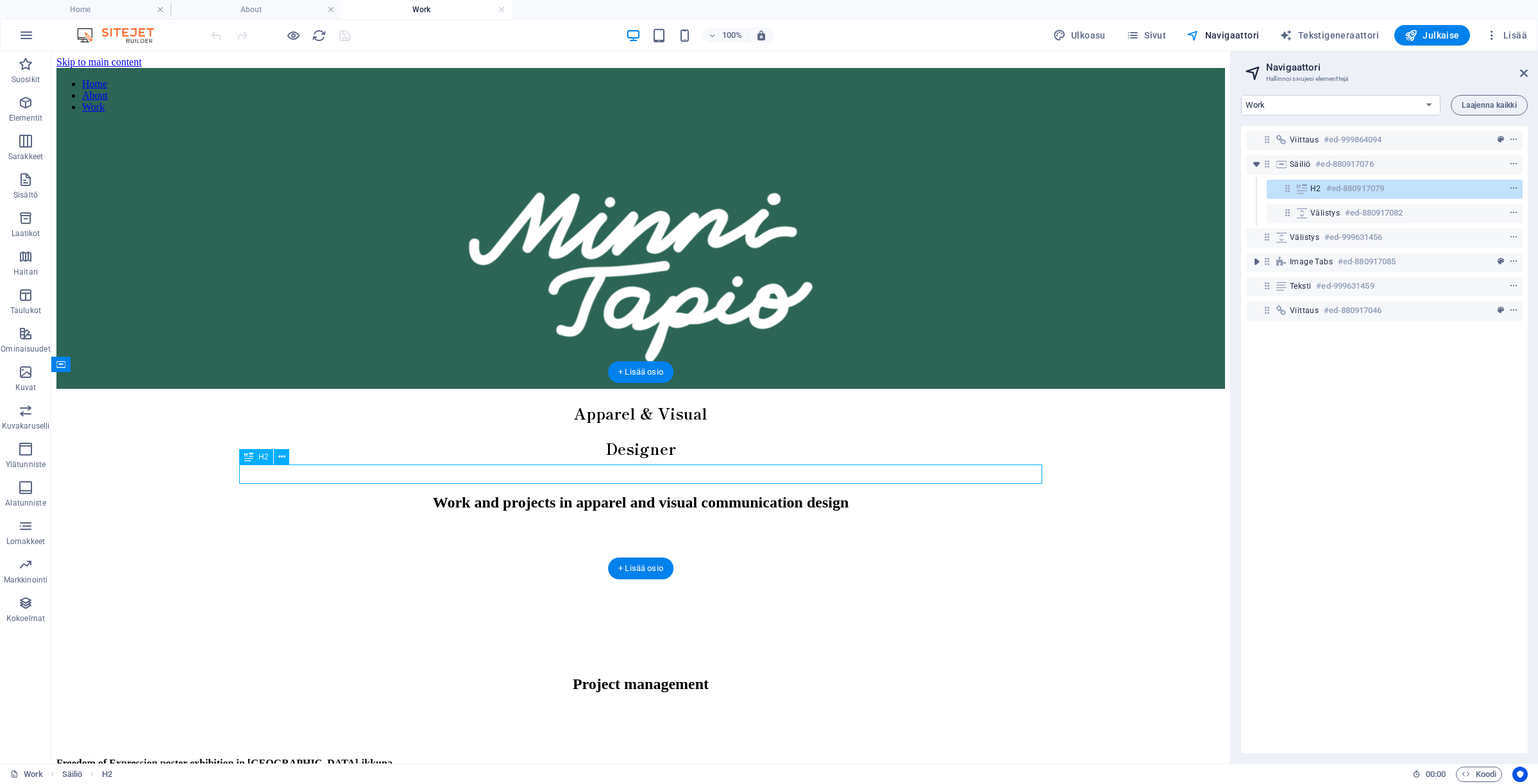
click at [684, 494] on div "Work and projects in apparel and visual communication design" at bounding box center [640, 502] width 1138 height 17
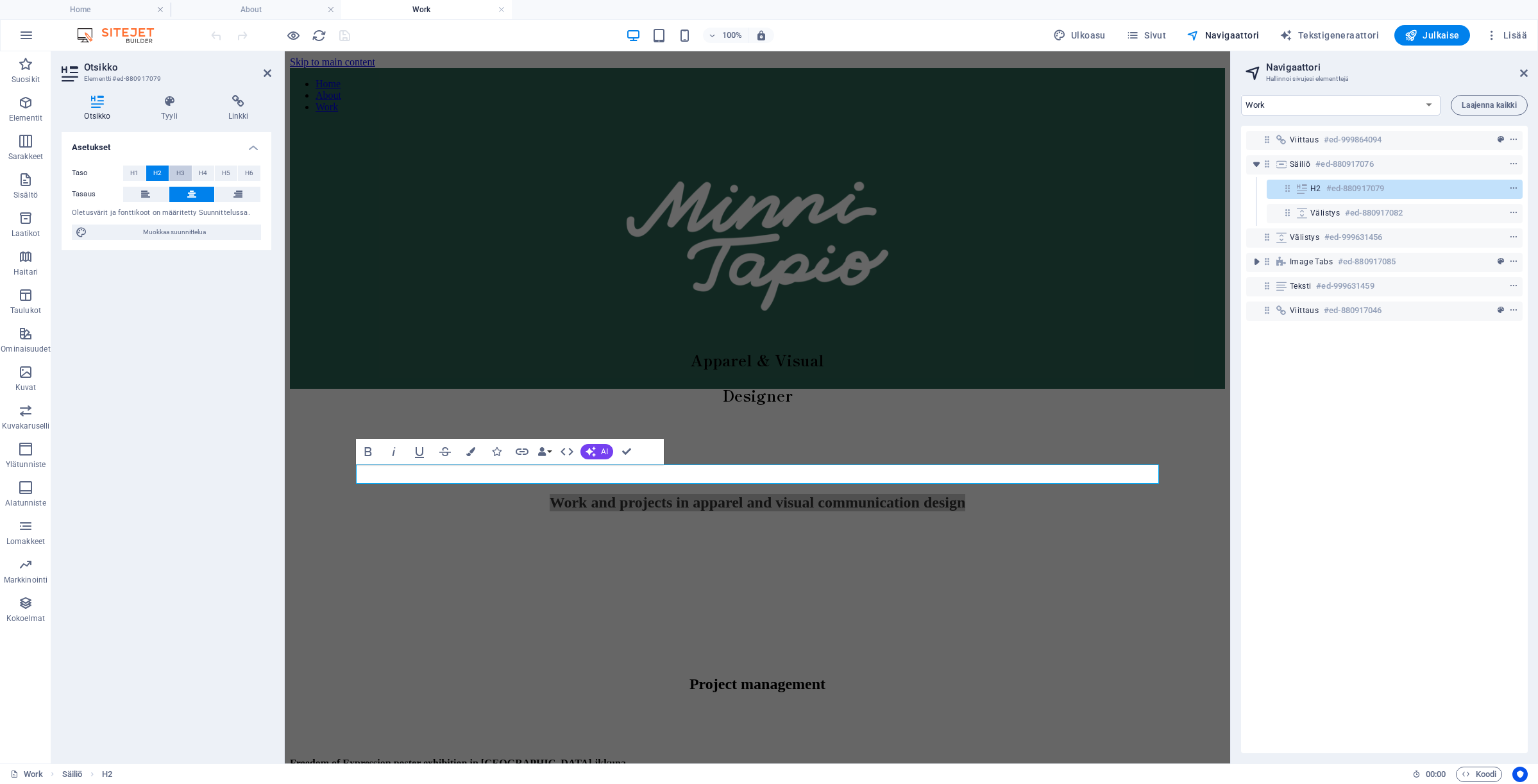
click at [182, 173] on span "H3" at bounding box center [180, 173] width 8 height 15
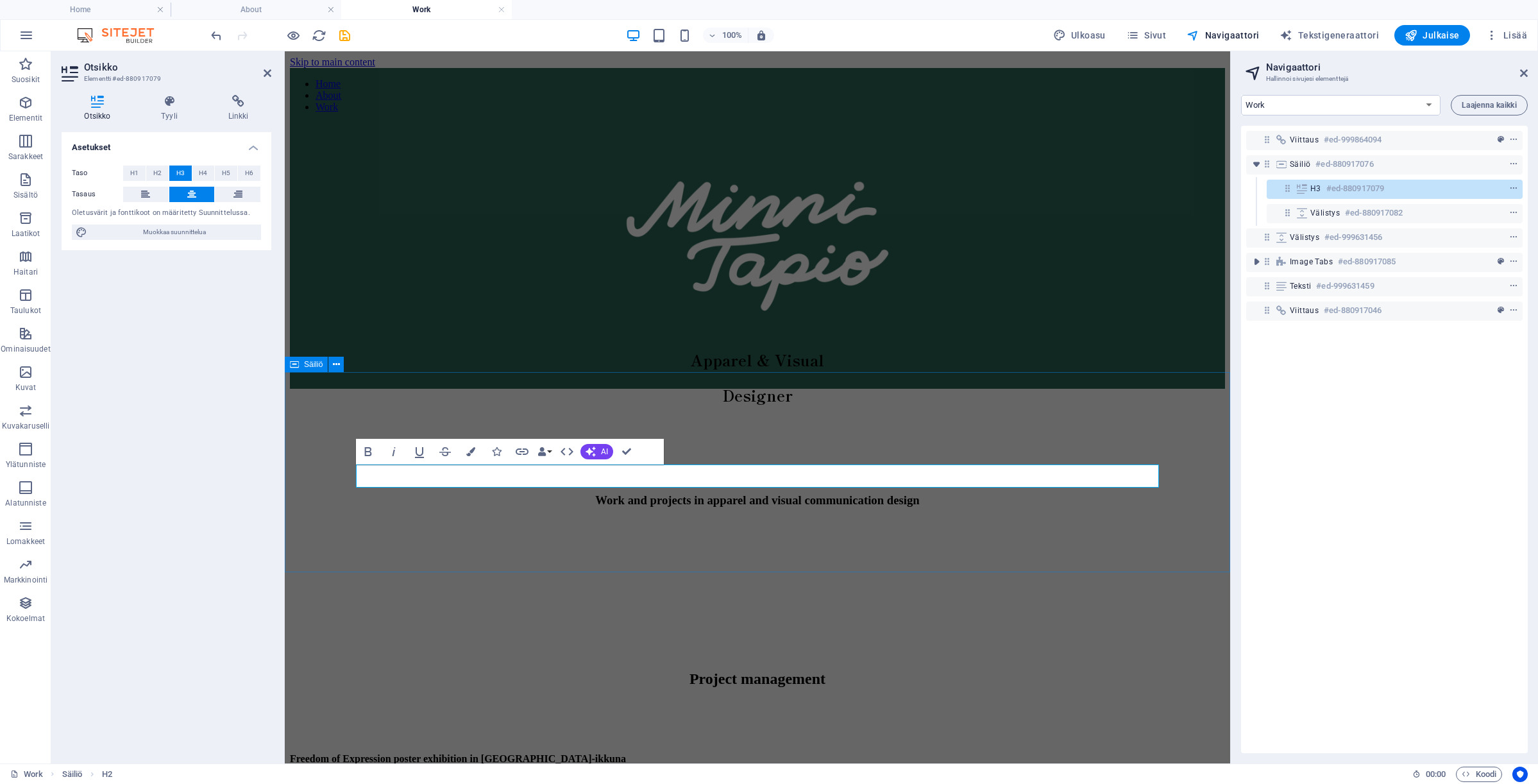
click at [596, 618] on div at bounding box center [758, 638] width 935 height 38
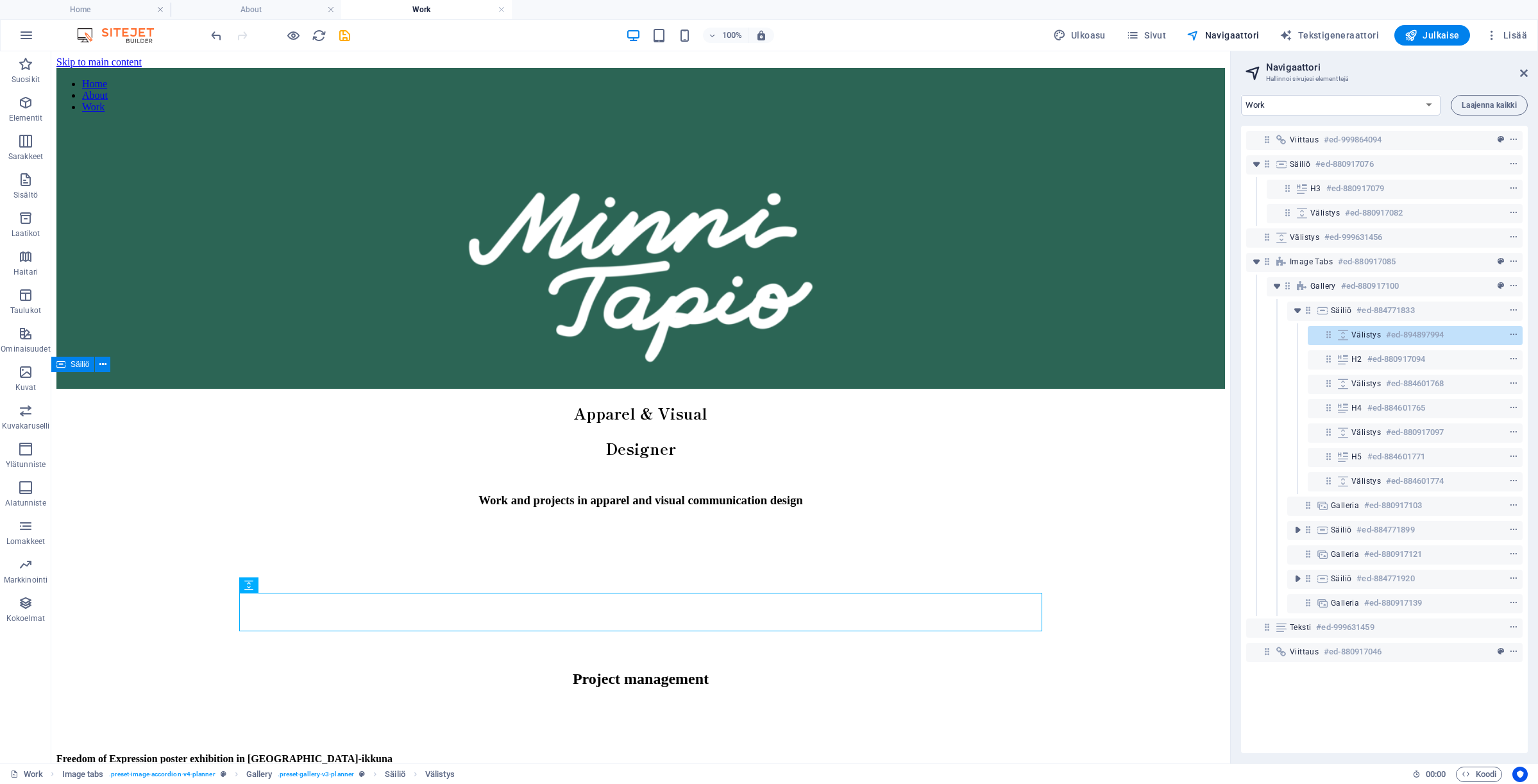
click at [668, 545] on div "Work and projects in apparel and visual communication design" at bounding box center [640, 496] width 1169 height 215
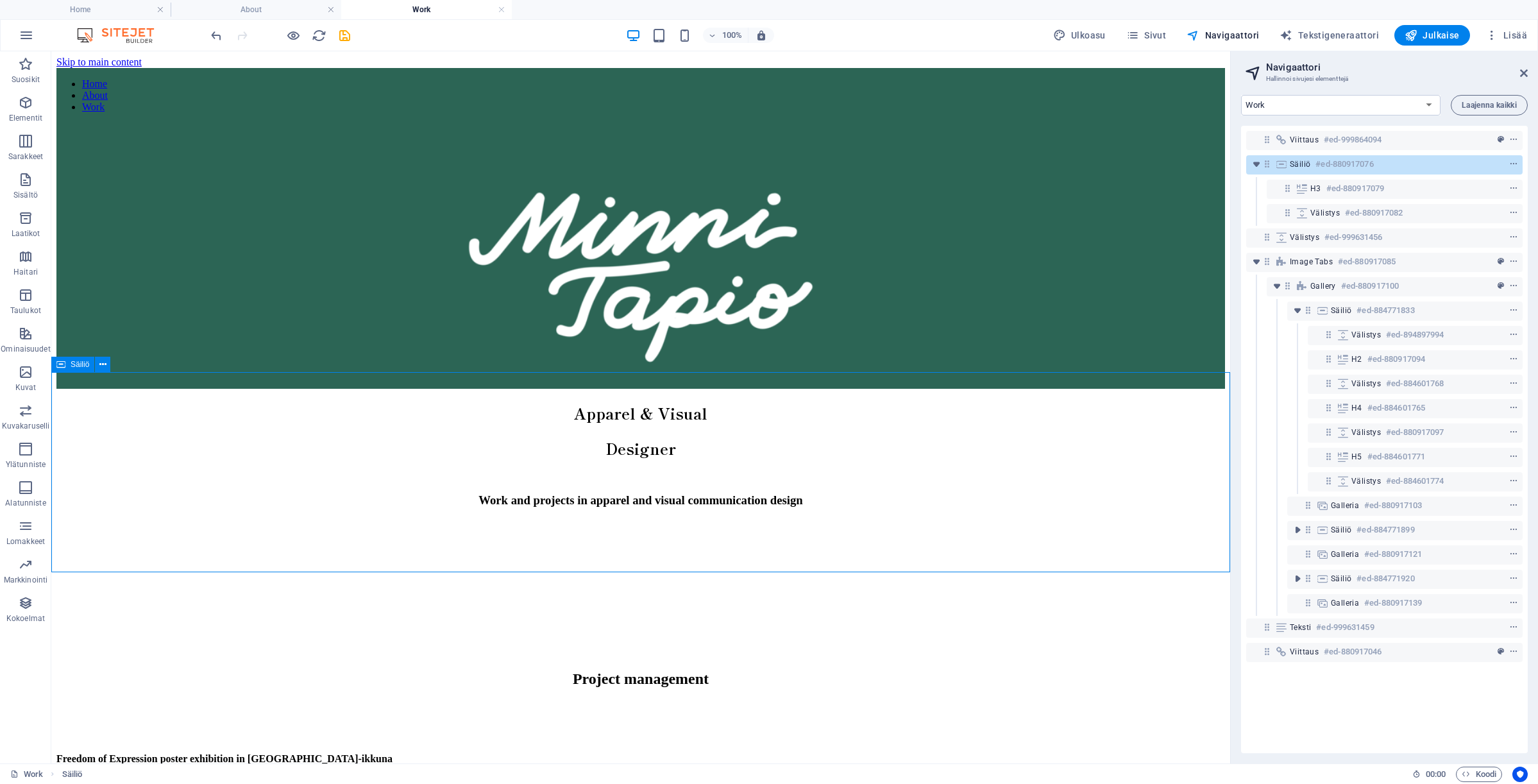
click at [668, 542] on div "Work and projects in apparel and visual communication design" at bounding box center [640, 496] width 1169 height 215
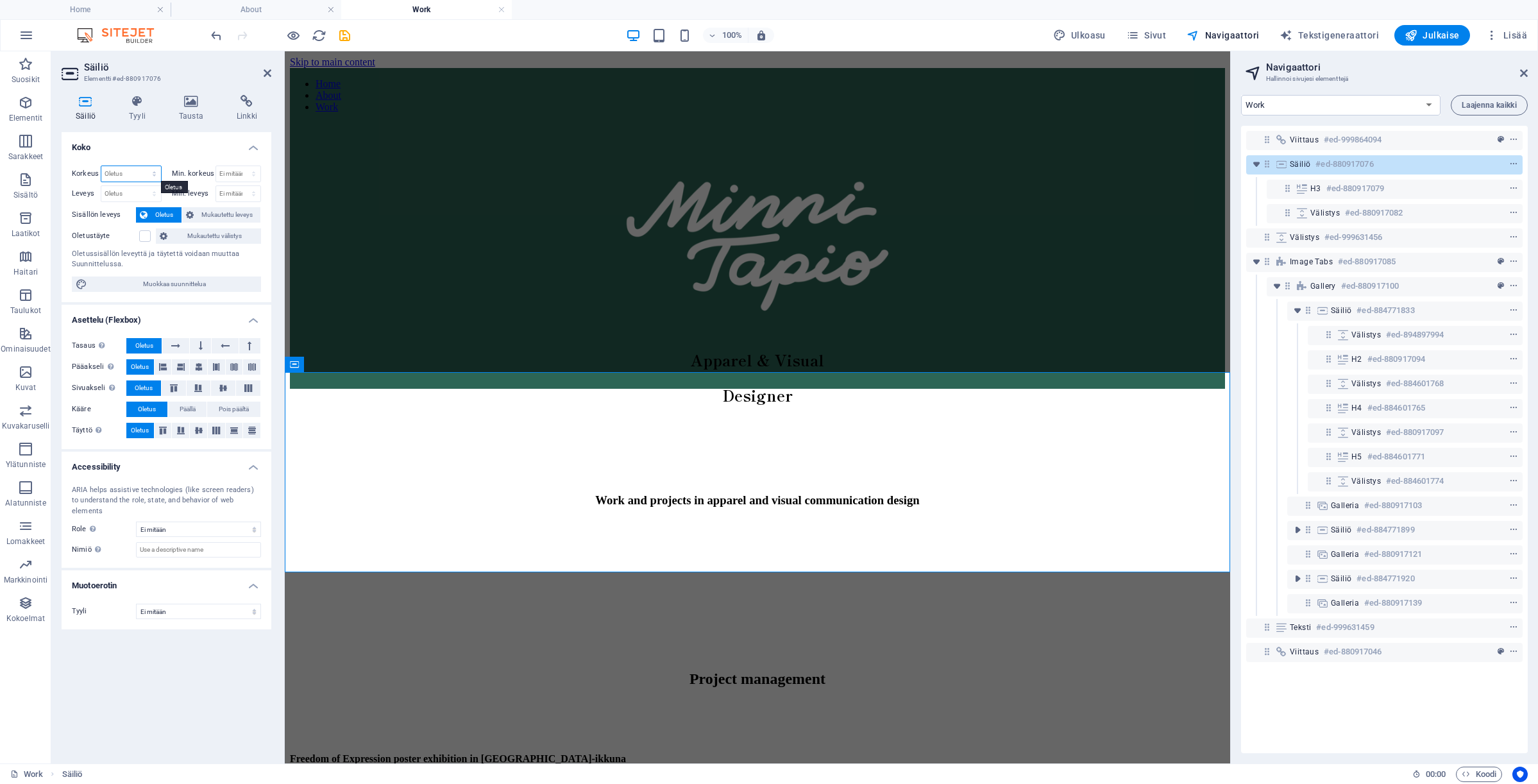
select select "px"
type input "200"
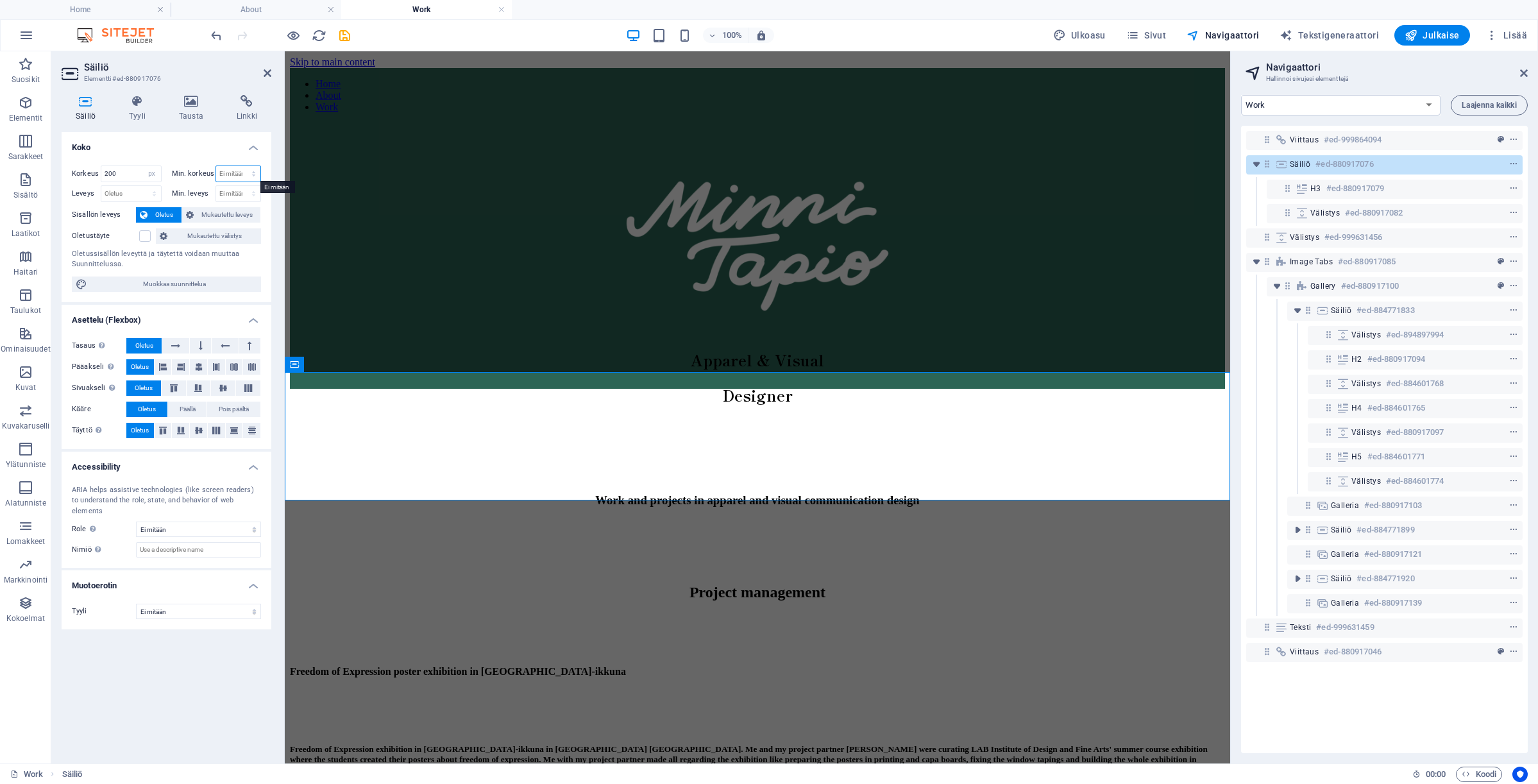
select select "px"
type input "200"
click at [668, 493] on div "Work and projects in apparel and visual communication design" at bounding box center [758, 500] width 904 height 15
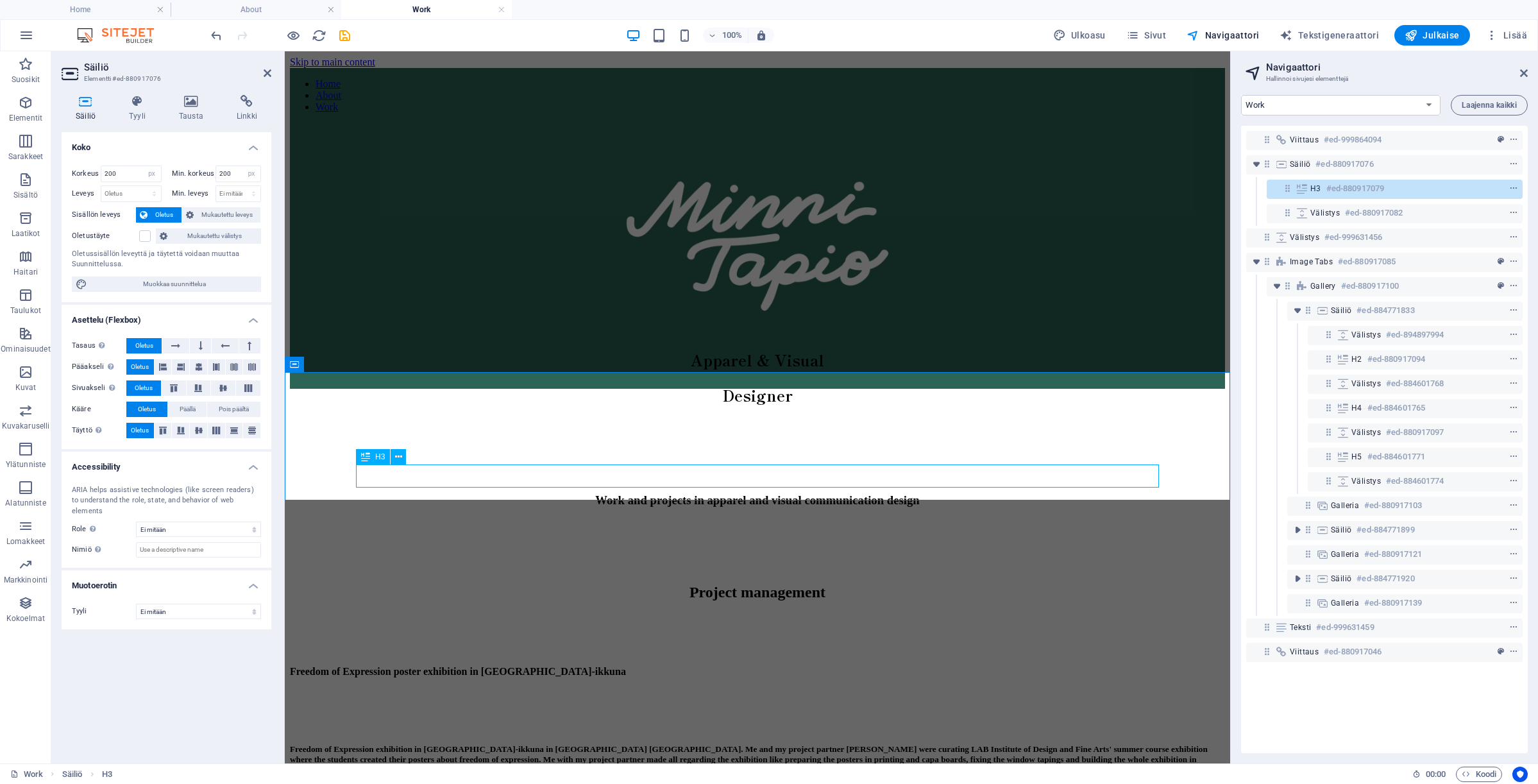
click at [593, 493] on div "Work and projects in apparel and visual communication design" at bounding box center [758, 500] width 904 height 15
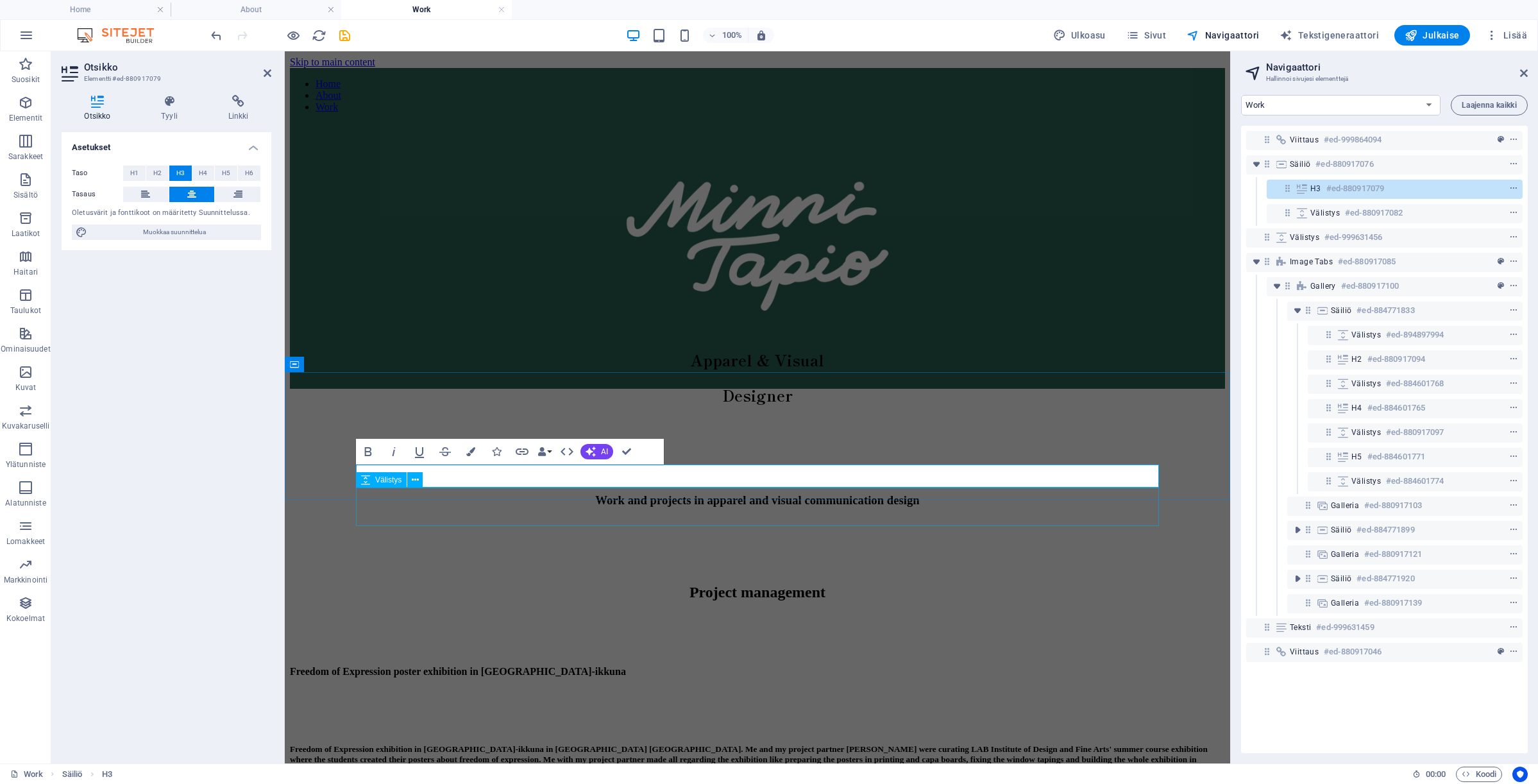
click at [462, 518] on div at bounding box center [758, 538] width 904 height 38
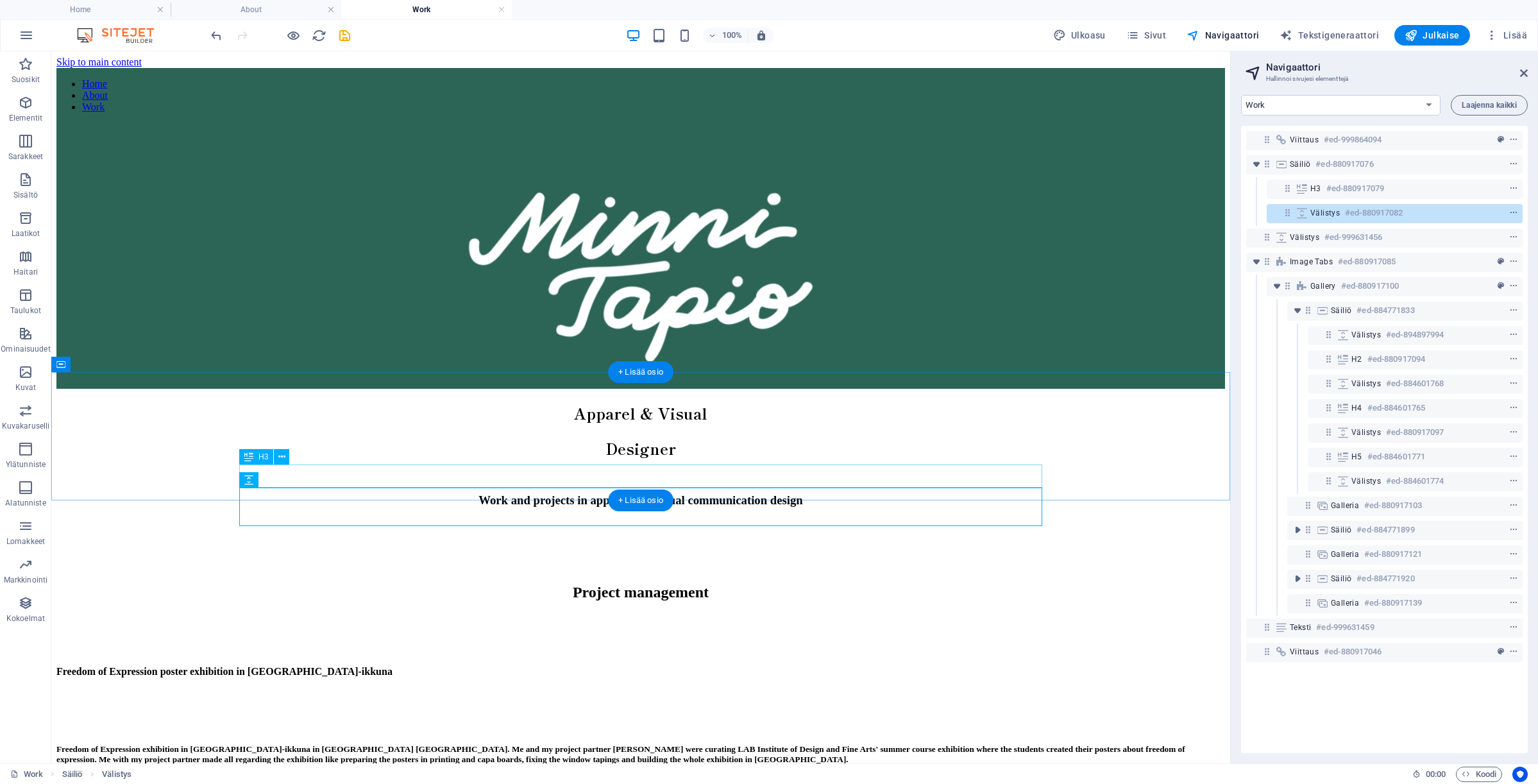
click at [347, 493] on div "Work and projects in apparel and visual communication design" at bounding box center [640, 500] width 1138 height 15
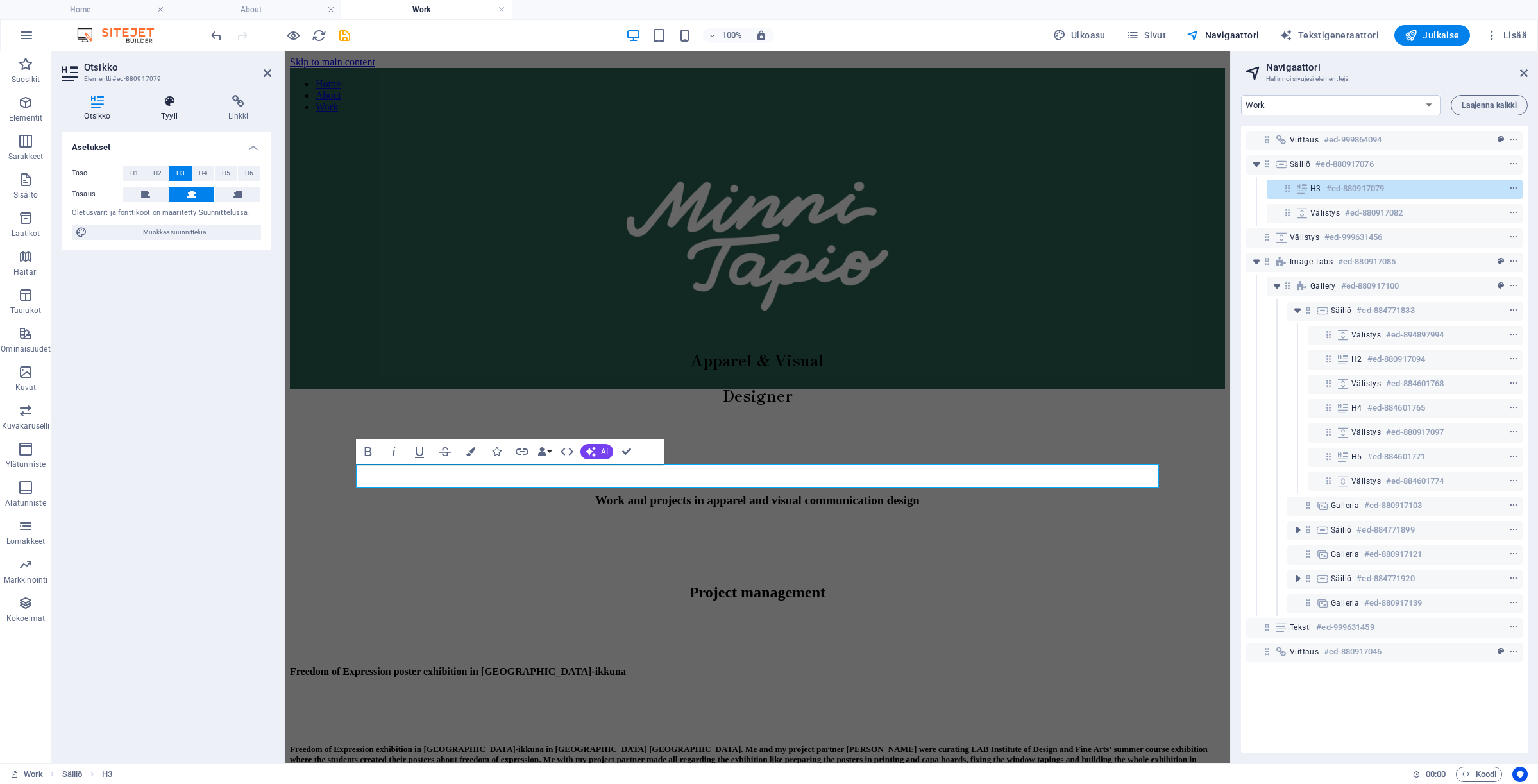
click at [184, 117] on h4 "Tyyli" at bounding box center [172, 108] width 67 height 27
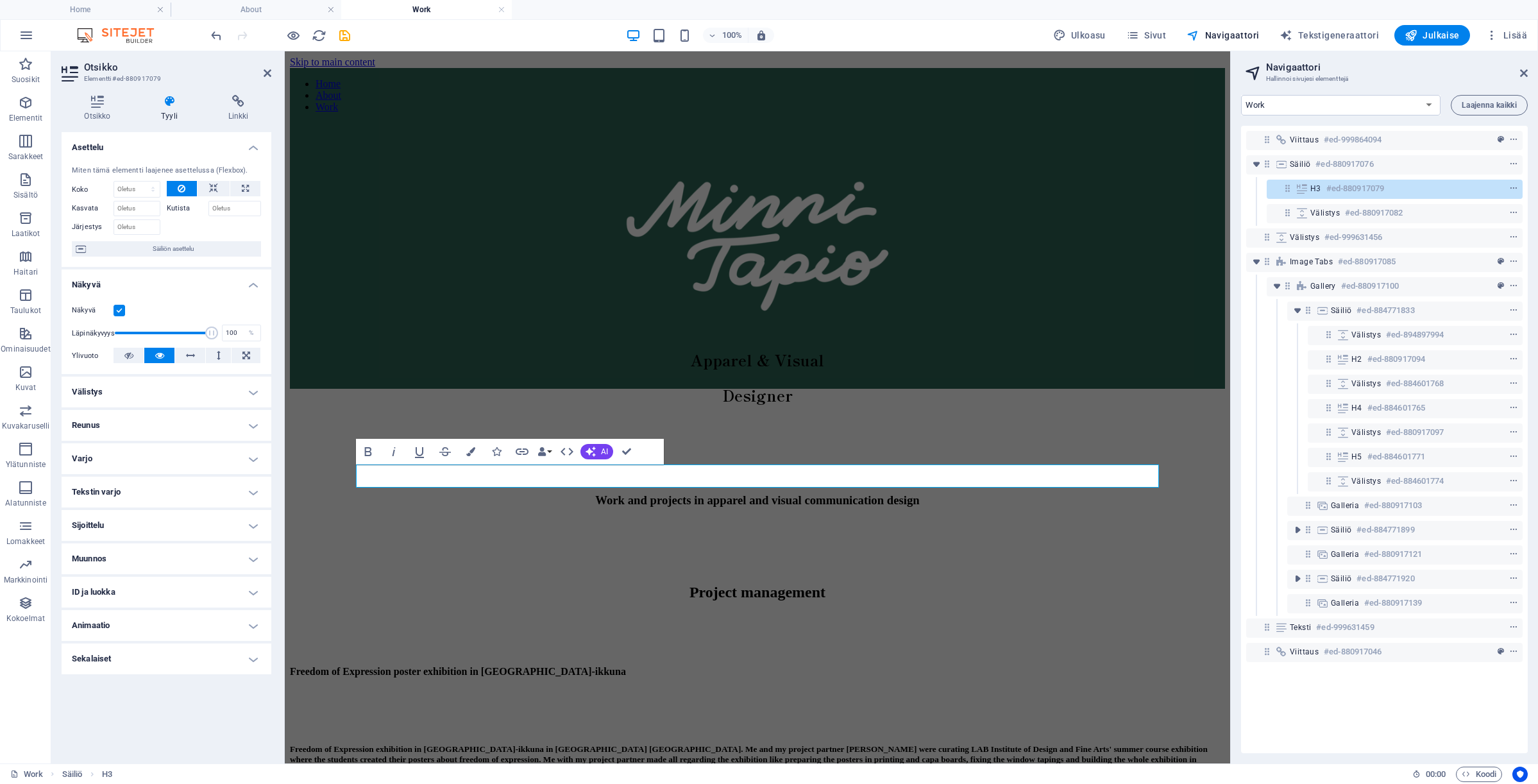
click at [204, 384] on h4 "Välistys" at bounding box center [166, 392] width 210 height 31
click at [204, 384] on h4 "Välistys" at bounding box center [166, 387] width 210 height 23
click at [120, 246] on span "Säiliön asettelu" at bounding box center [174, 248] width 167 height 15
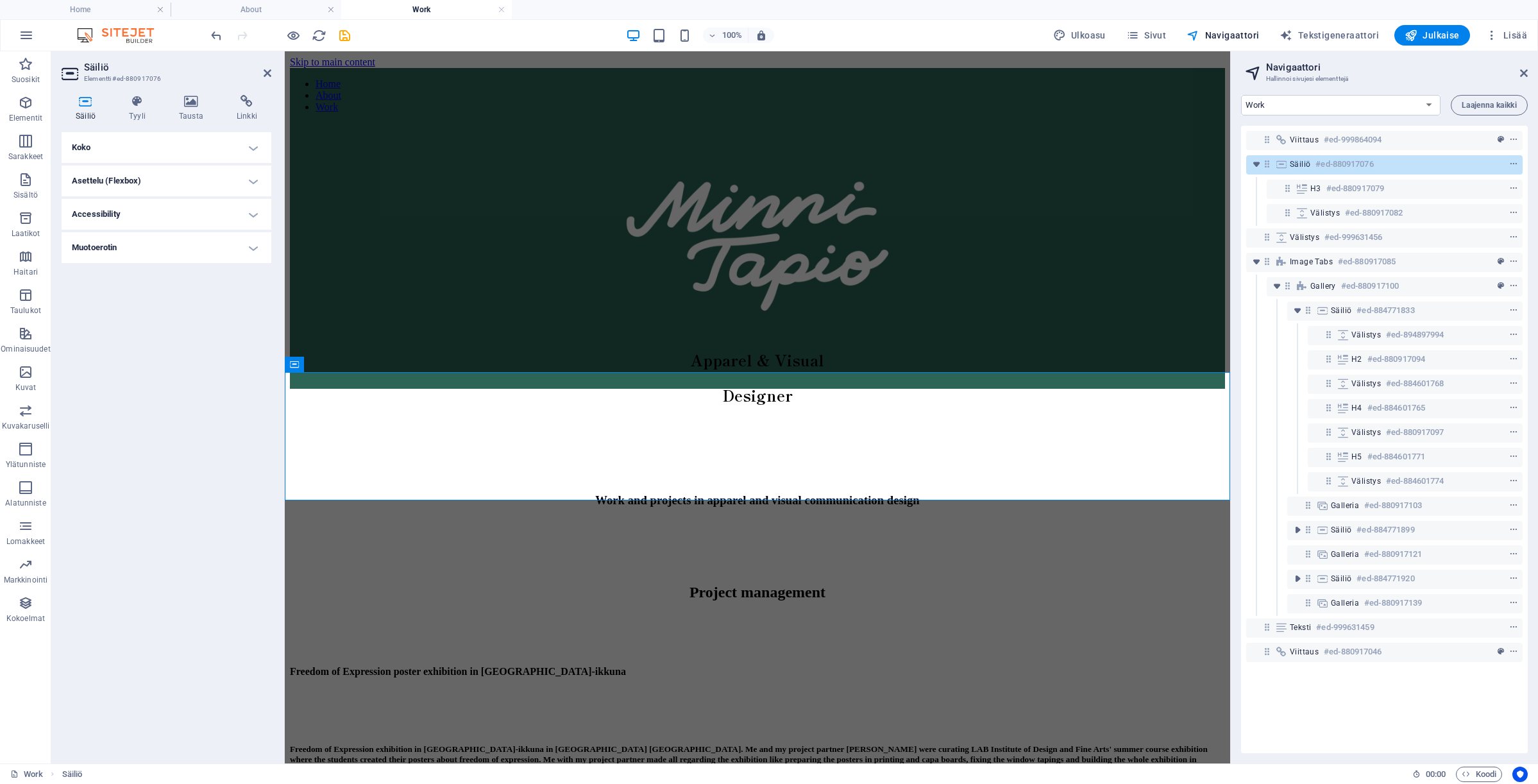
click at [100, 144] on h4 "Koko" at bounding box center [166, 147] width 210 height 31
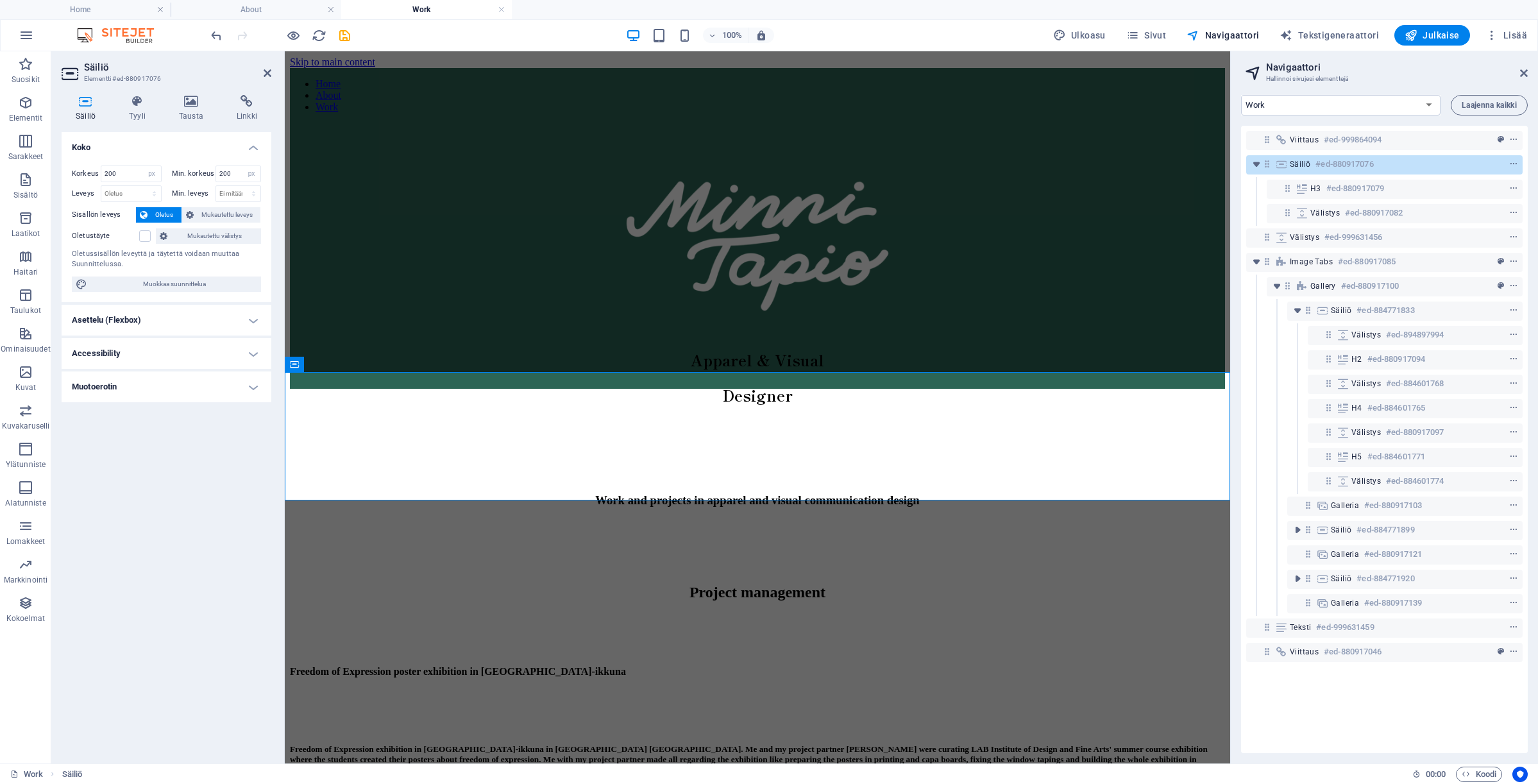
click at [100, 144] on h4 "Koko" at bounding box center [166, 143] width 210 height 23
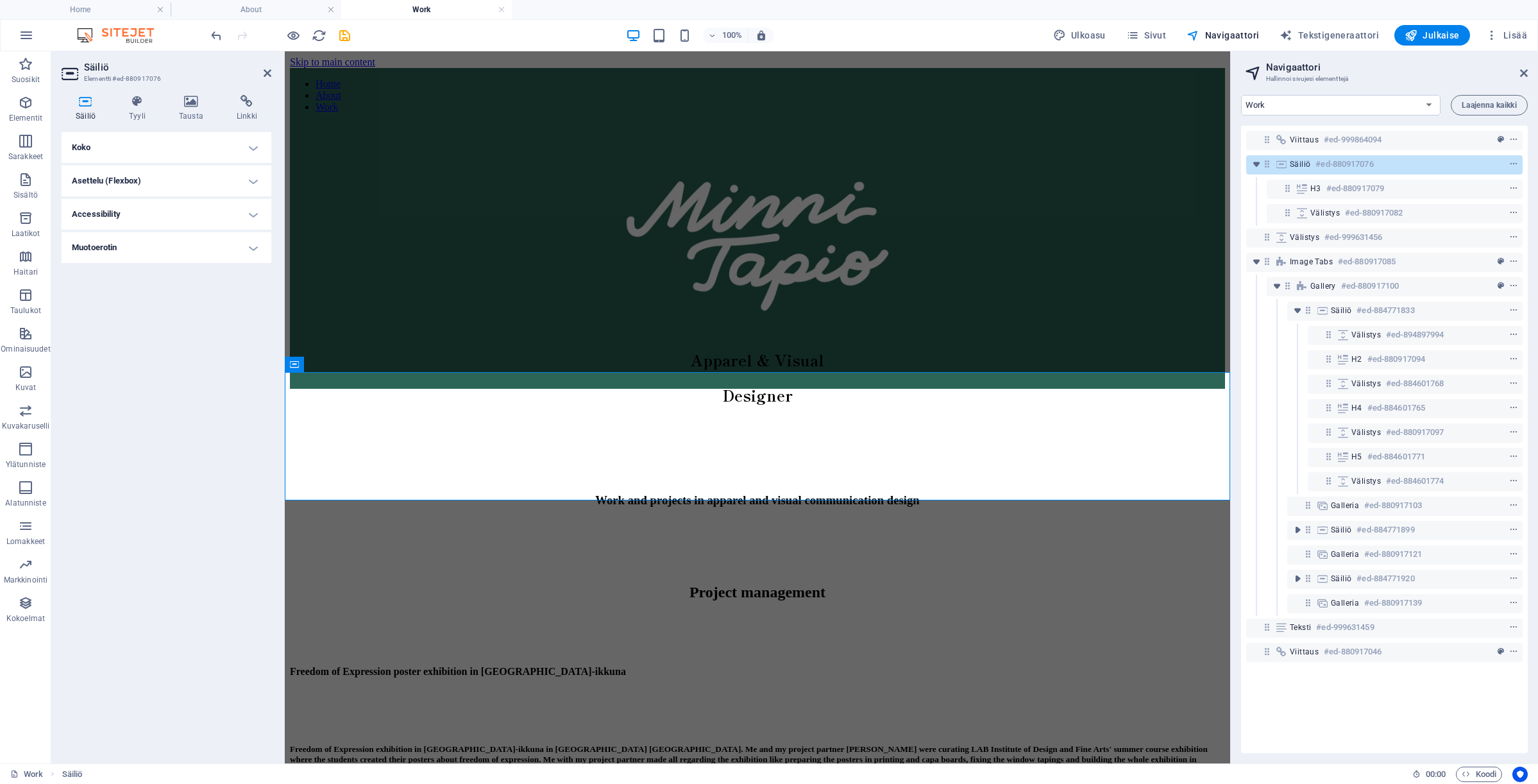
click at [133, 180] on h4 "Asettelu (Flexbox)" at bounding box center [166, 181] width 210 height 31
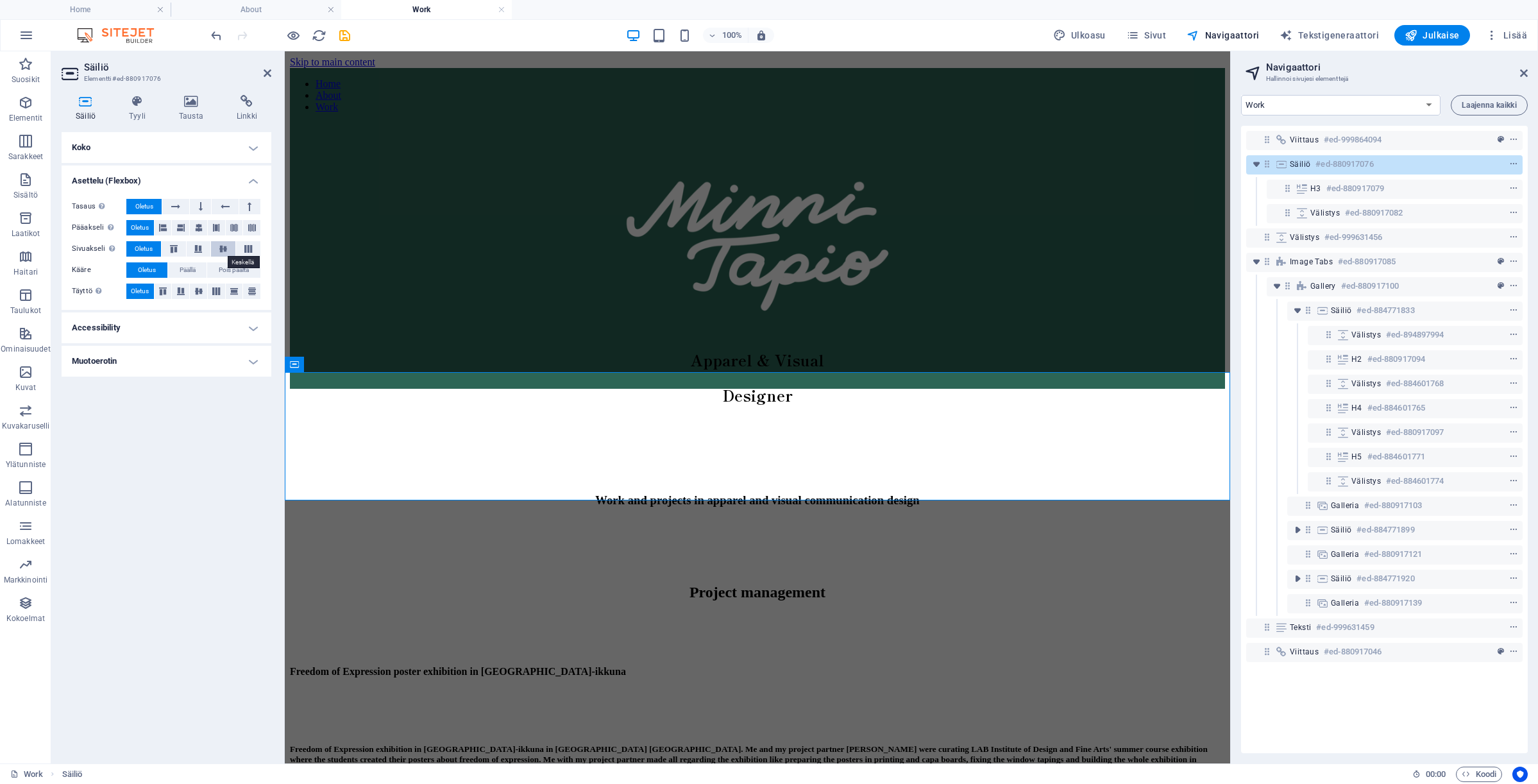
click at [217, 246] on icon at bounding box center [223, 248] width 15 height 7
click at [136, 249] on span "Oletus" at bounding box center [144, 248] width 18 height 15
click at [201, 207] on icon at bounding box center [201, 206] width 4 height 15
click at [183, 206] on button at bounding box center [175, 206] width 26 height 15
click at [156, 206] on button "Oletus" at bounding box center [144, 206] width 35 height 15
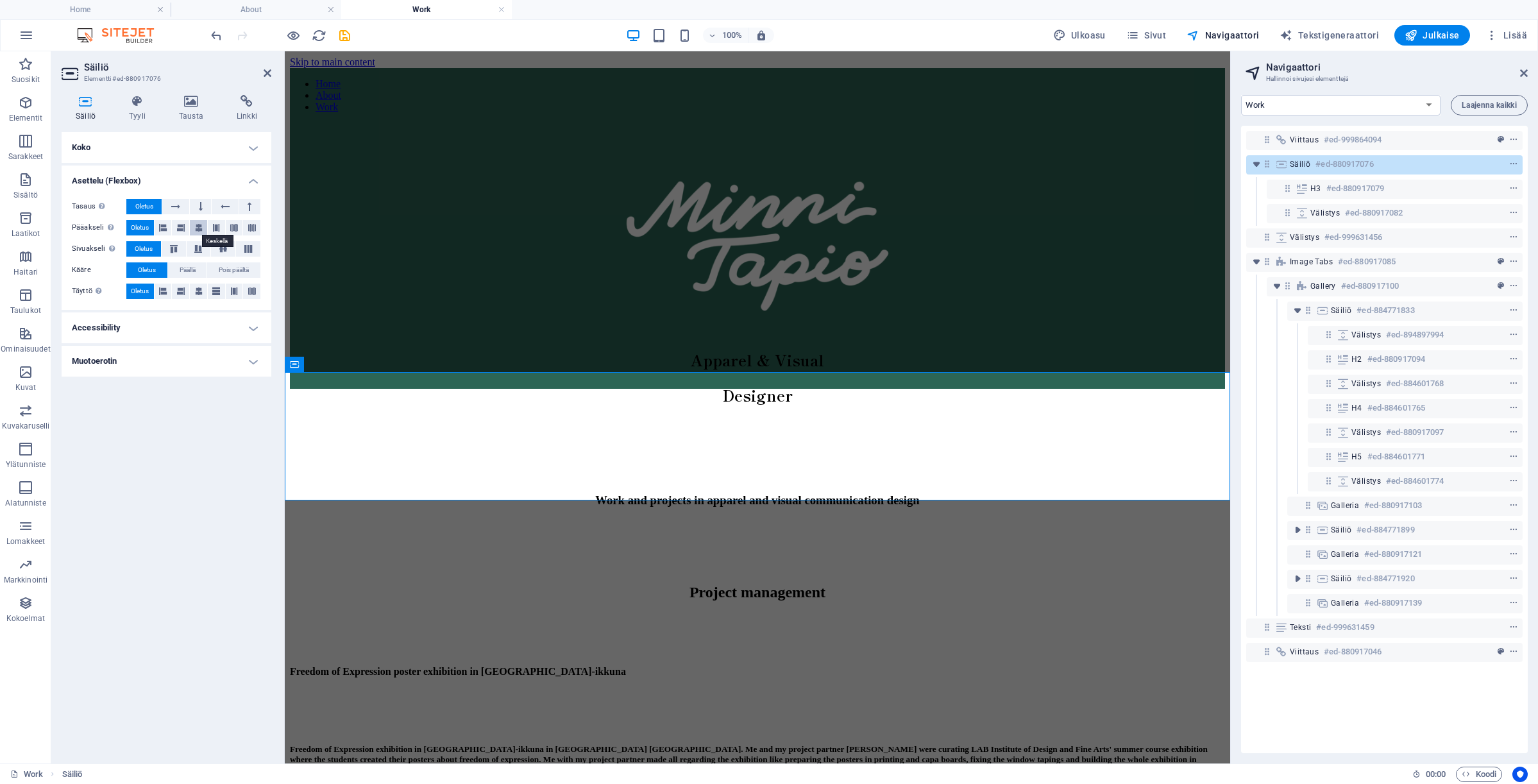
click at [201, 228] on icon at bounding box center [198, 227] width 7 height 15
click at [222, 251] on icon at bounding box center [223, 248] width 15 height 7
click at [638, 426] on div "Work and projects in apparel and visual communication design" at bounding box center [758, 452] width 935 height 128
click at [638, 427] on div "Work and projects in apparel and visual communication design" at bounding box center [758, 452] width 935 height 128
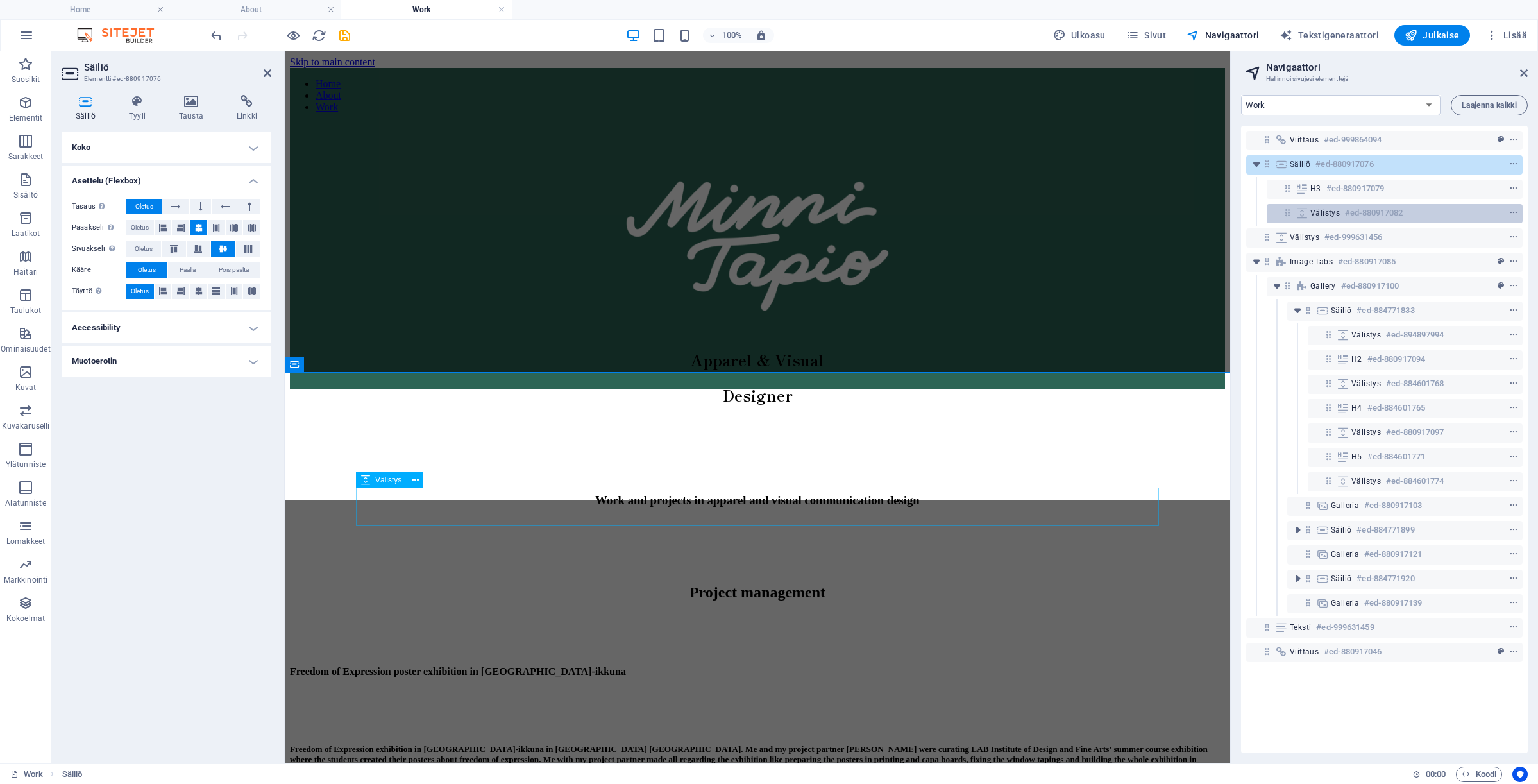
click at [1305, 207] on icon at bounding box center [1302, 212] width 15 height 10
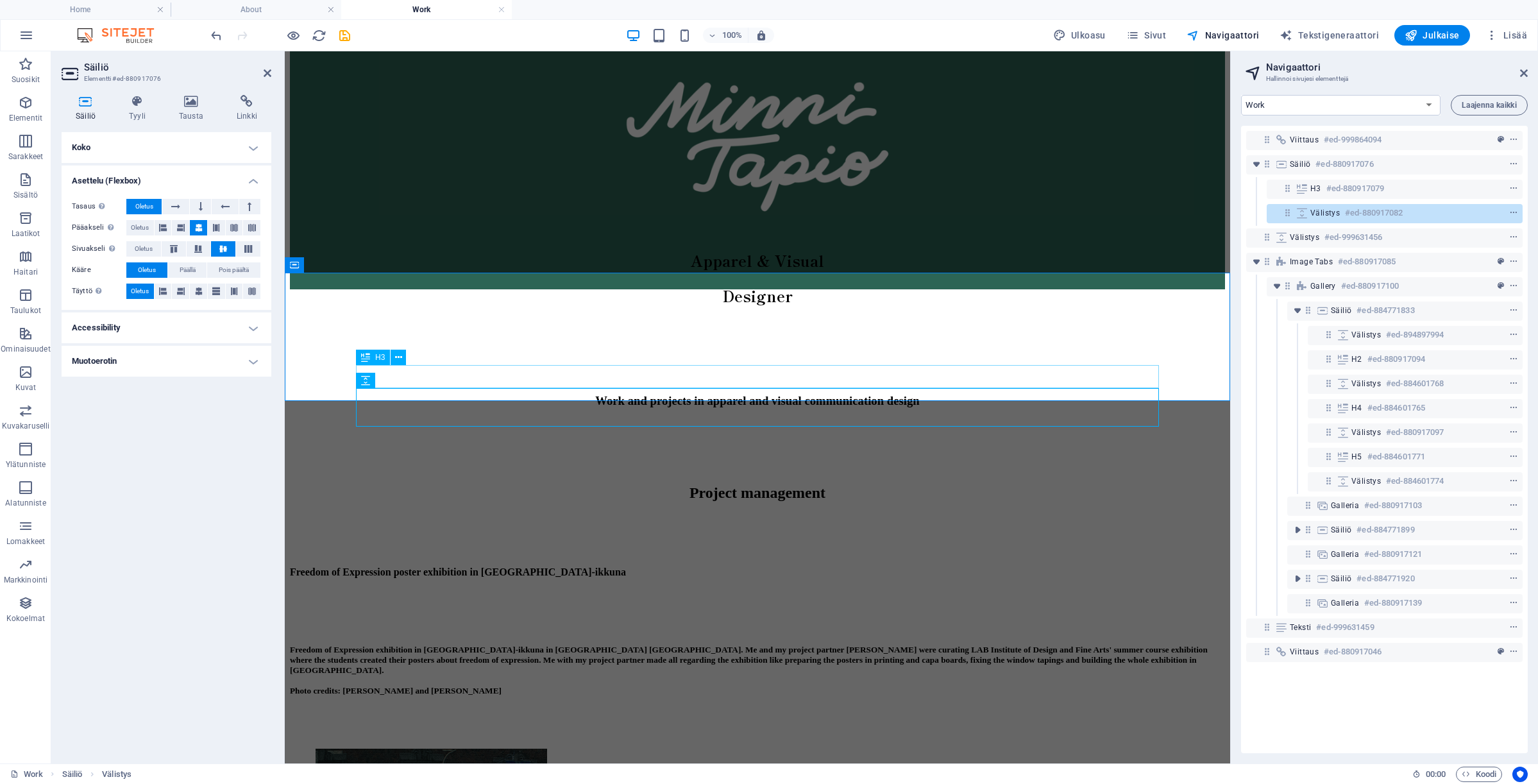
click at [931, 394] on div "Work and projects in apparel and visual communication design" at bounding box center [758, 401] width 904 height 15
click at [923, 317] on div "Work and projects in apparel and visual communication design" at bounding box center [758, 353] width 935 height 128
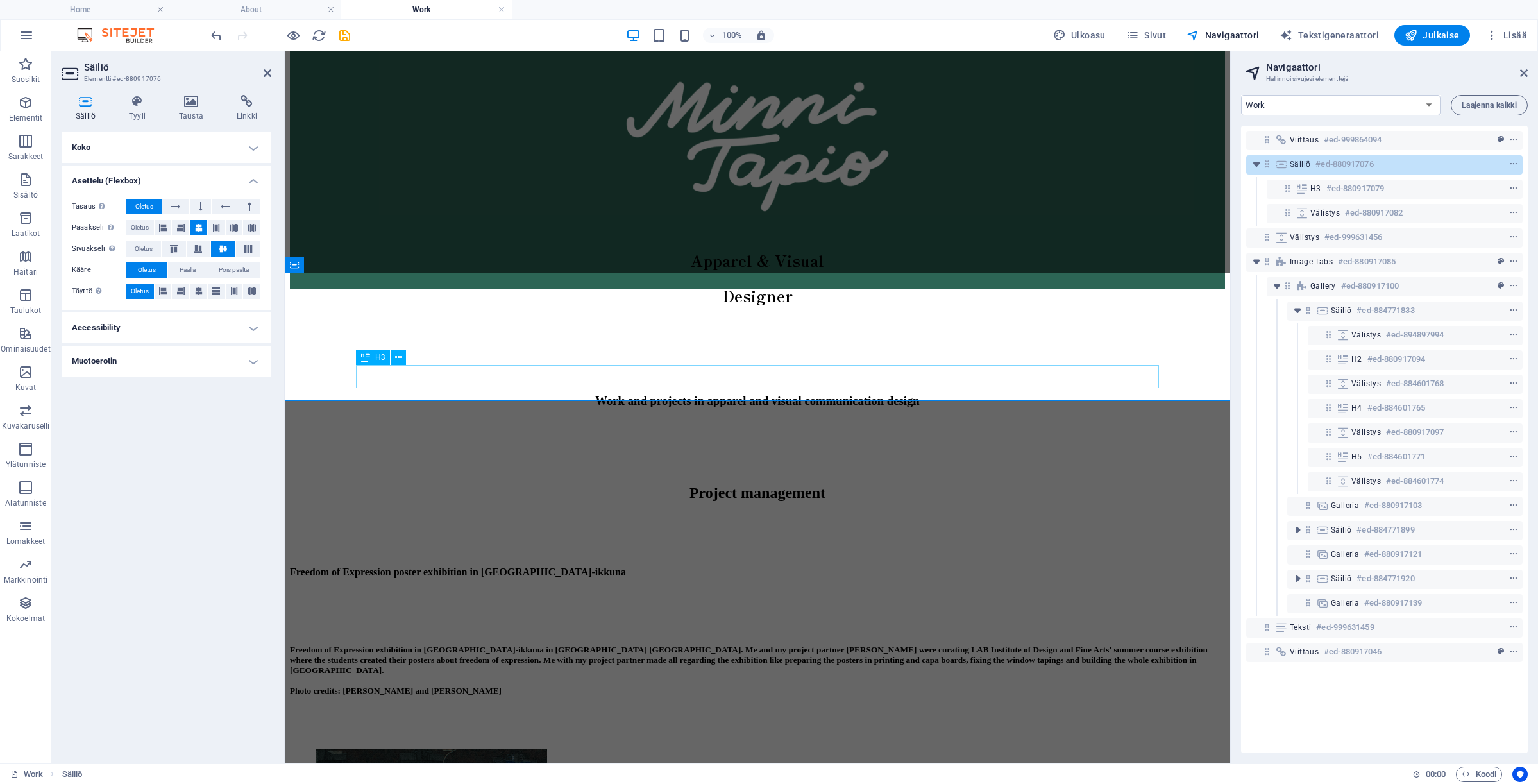
click at [888, 394] on div "Work and projects in apparel and visual communication design" at bounding box center [758, 401] width 904 height 15
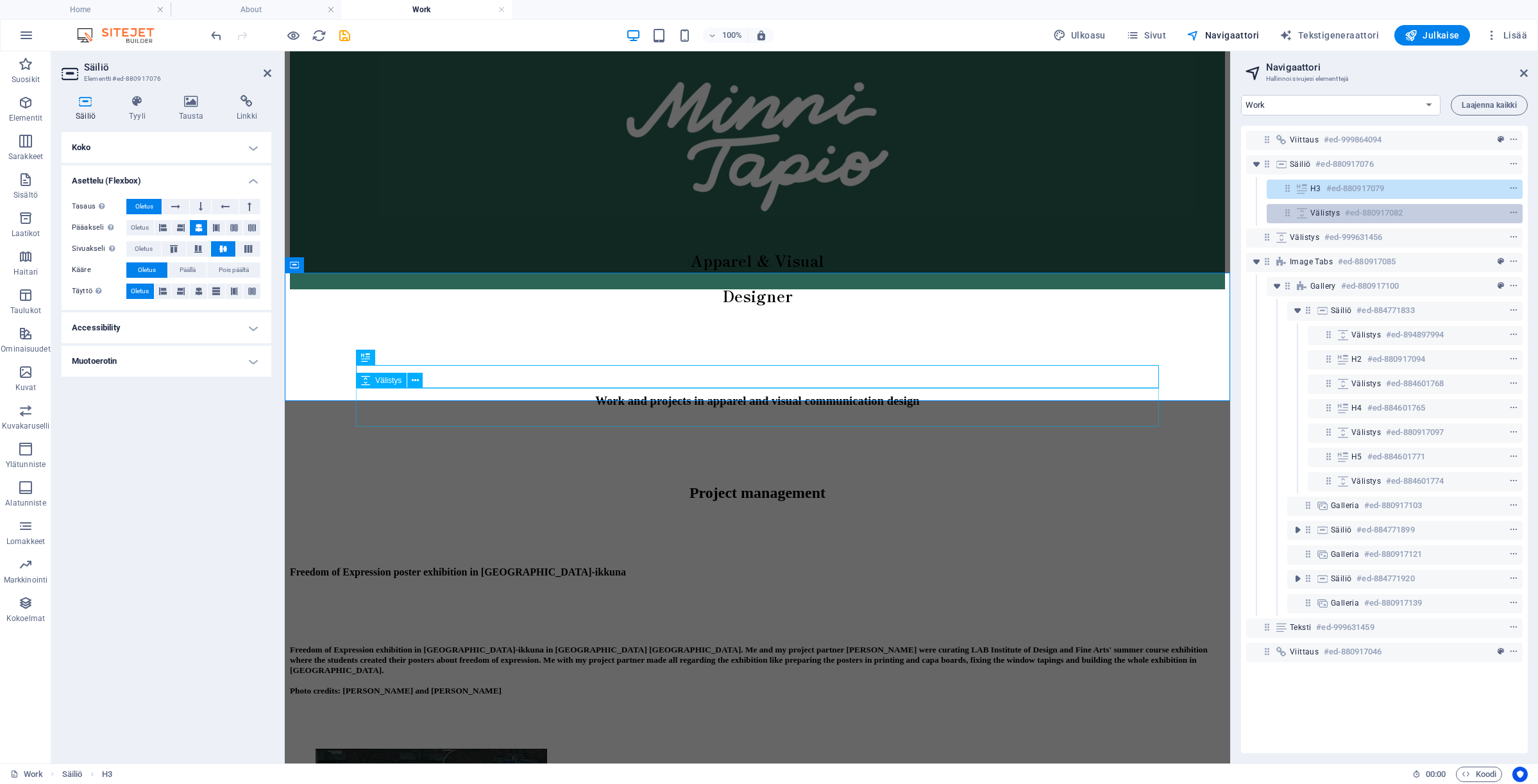
click at [1306, 213] on icon at bounding box center [1302, 212] width 15 height 10
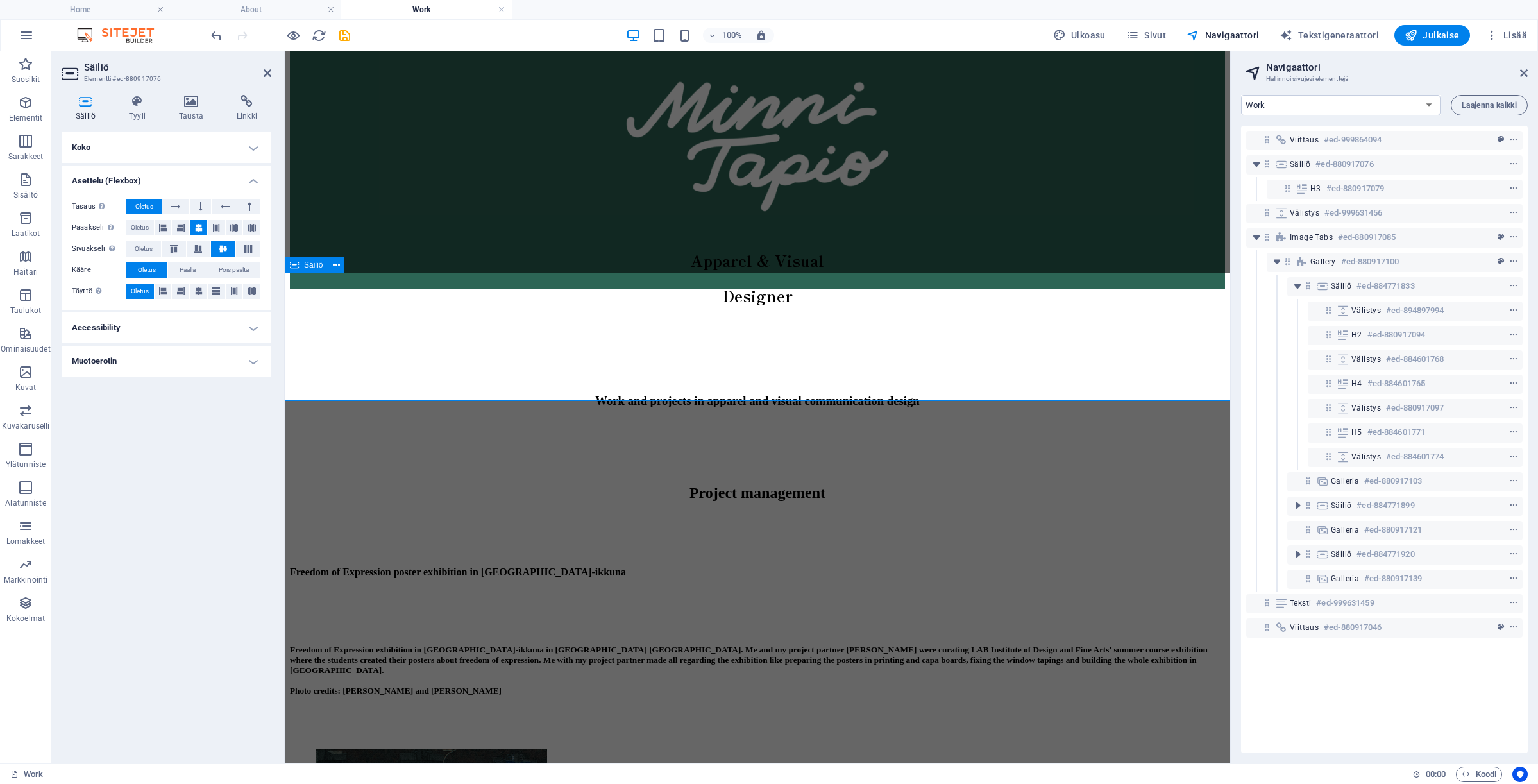
click at [660, 394] on div "Work and projects in apparel and visual communication design" at bounding box center [758, 401] width 904 height 15
click at [264, 323] on h4 "Accessibility" at bounding box center [166, 327] width 210 height 31
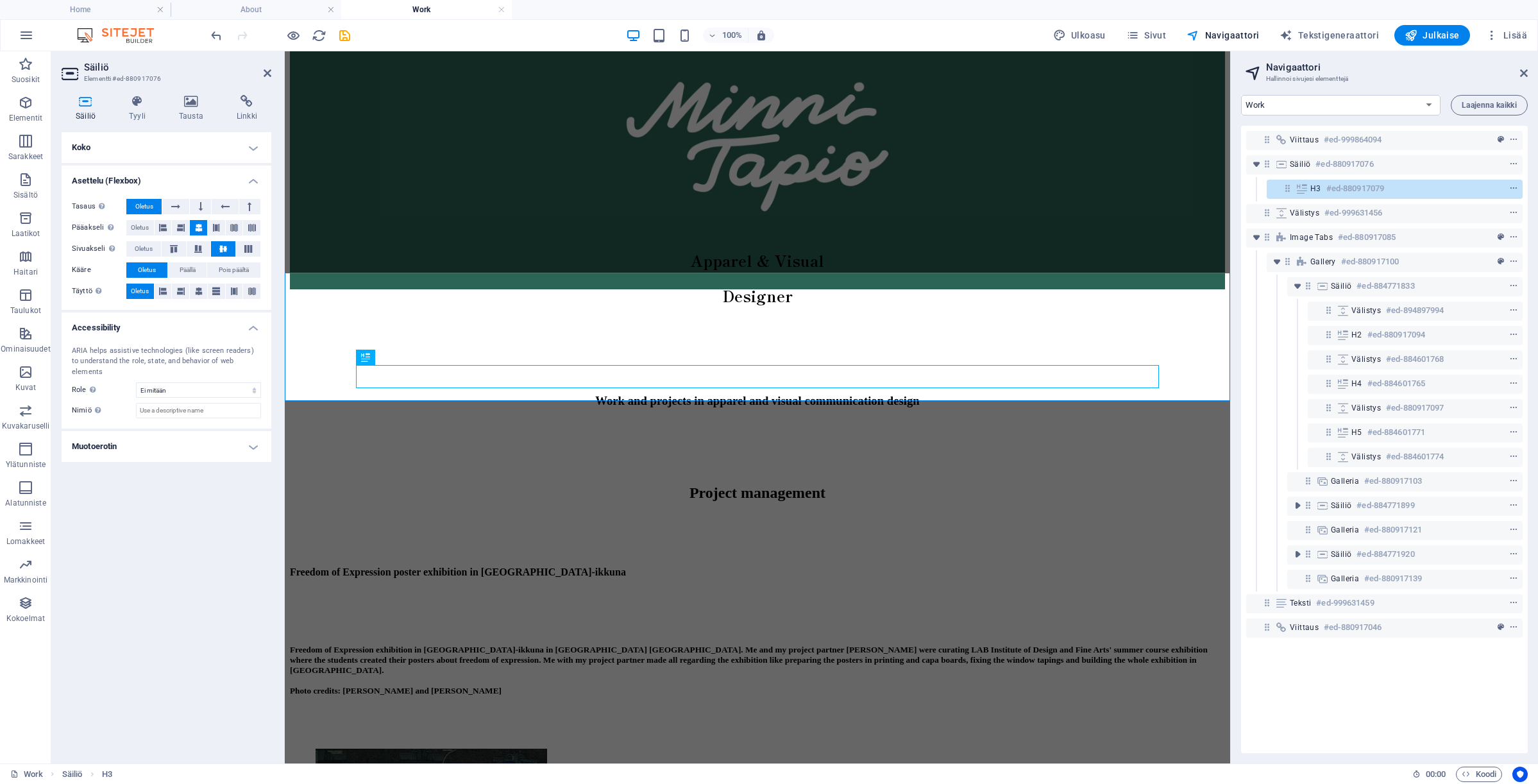
click at [264, 323] on h4 "Accessibility" at bounding box center [166, 323] width 210 height 23
click at [226, 140] on h4 "Koko" at bounding box center [166, 147] width 210 height 31
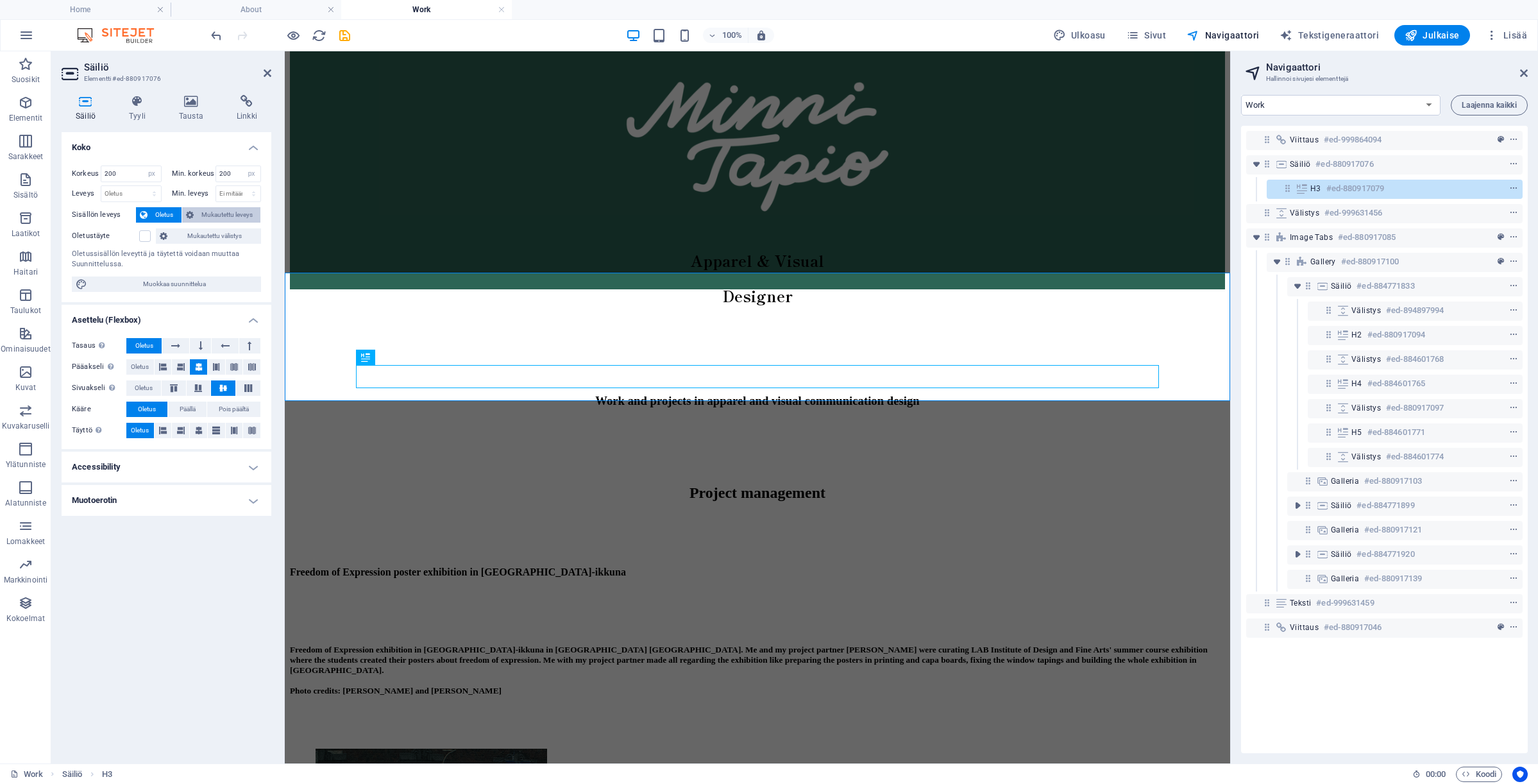
click at [207, 216] on span "Mukautettu leveys" at bounding box center [227, 215] width 60 height 15
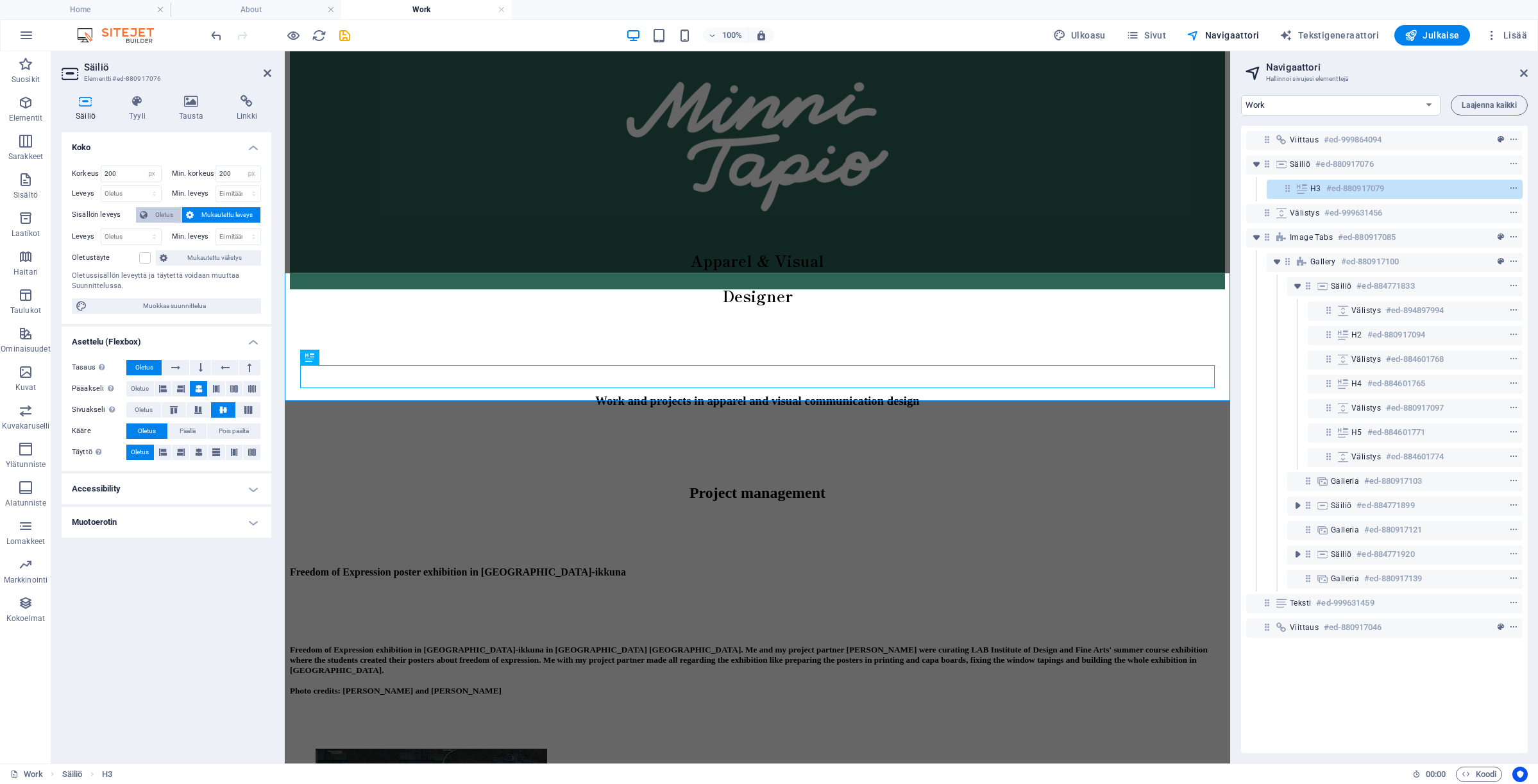
click at [168, 216] on span "Oletus" at bounding box center [164, 215] width 26 height 15
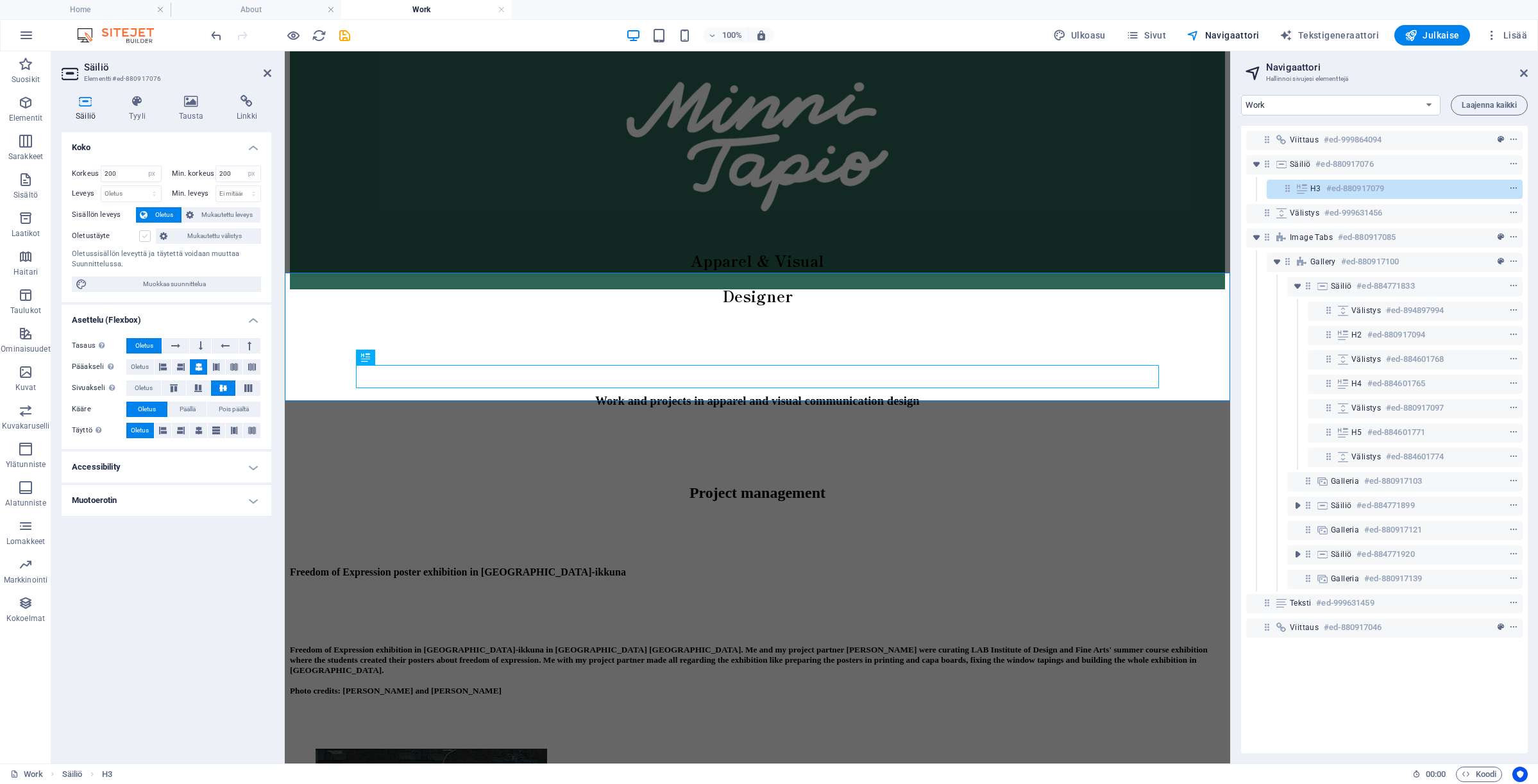
click at [146, 240] on label at bounding box center [145, 236] width 12 height 12
click at [0, 0] on input "Oletustäyte" at bounding box center [0, 0] width 0 height 0
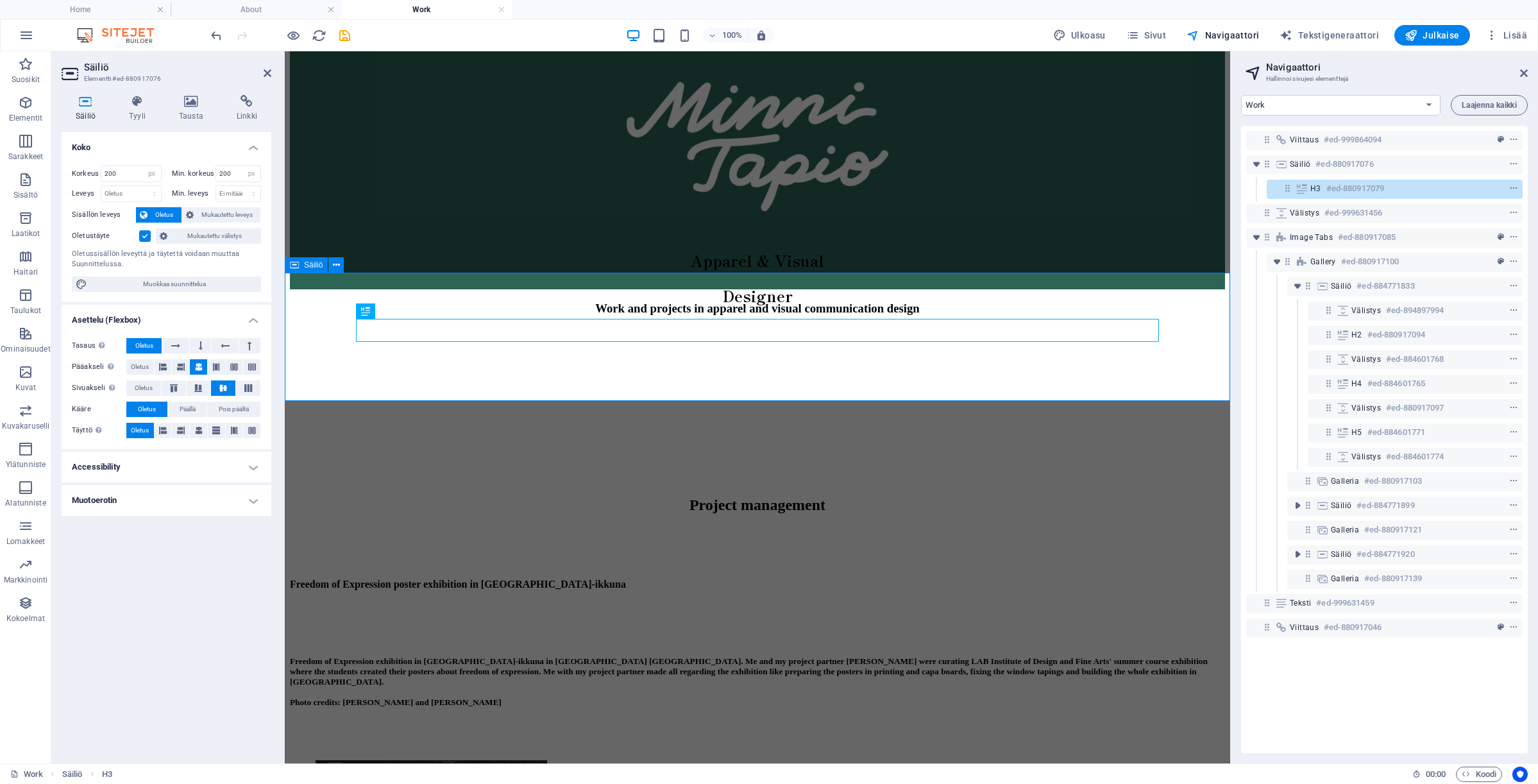
click at [759, 362] on div "Work and projects in apparel and visual communication design" at bounding box center [758, 365] width 935 height 128
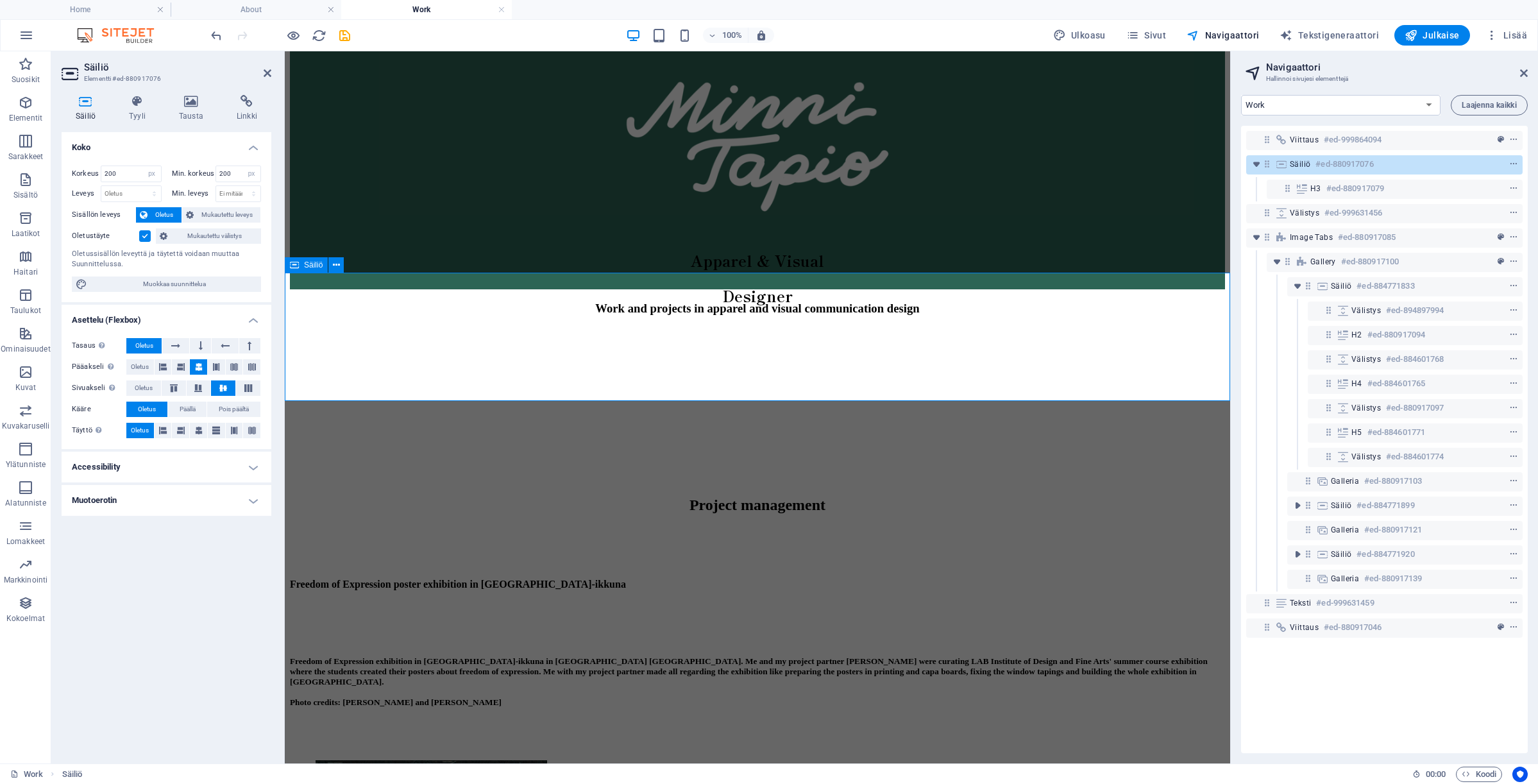
click at [745, 365] on div "Work and projects in apparel and visual communication design" at bounding box center [758, 365] width 935 height 128
drag, startPoint x: 129, startPoint y: 174, endPoint x: 102, endPoint y: 173, distance: 27.0
click at [102, 173] on input "200" at bounding box center [131, 174] width 60 height 15
type input "100"
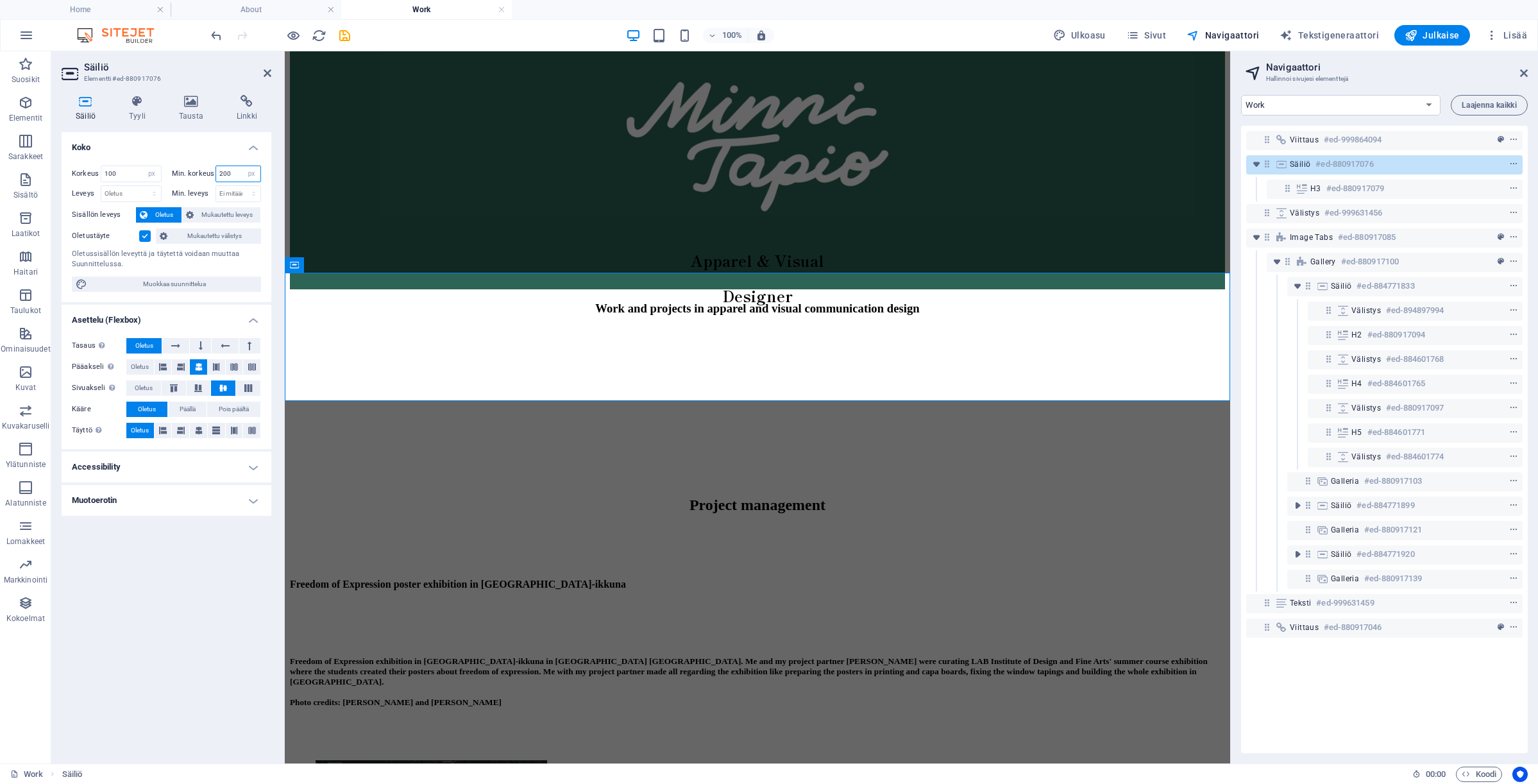
click at [236, 169] on input "200" at bounding box center [238, 174] width 45 height 15
drag, startPoint x: 236, startPoint y: 170, endPoint x: 191, endPoint y: 168, distance: 45.0
click at [191, 168] on div "Min. korkeus 200 Ei mitään px rem % vh vw" at bounding box center [216, 174] width 90 height 16
type input "100"
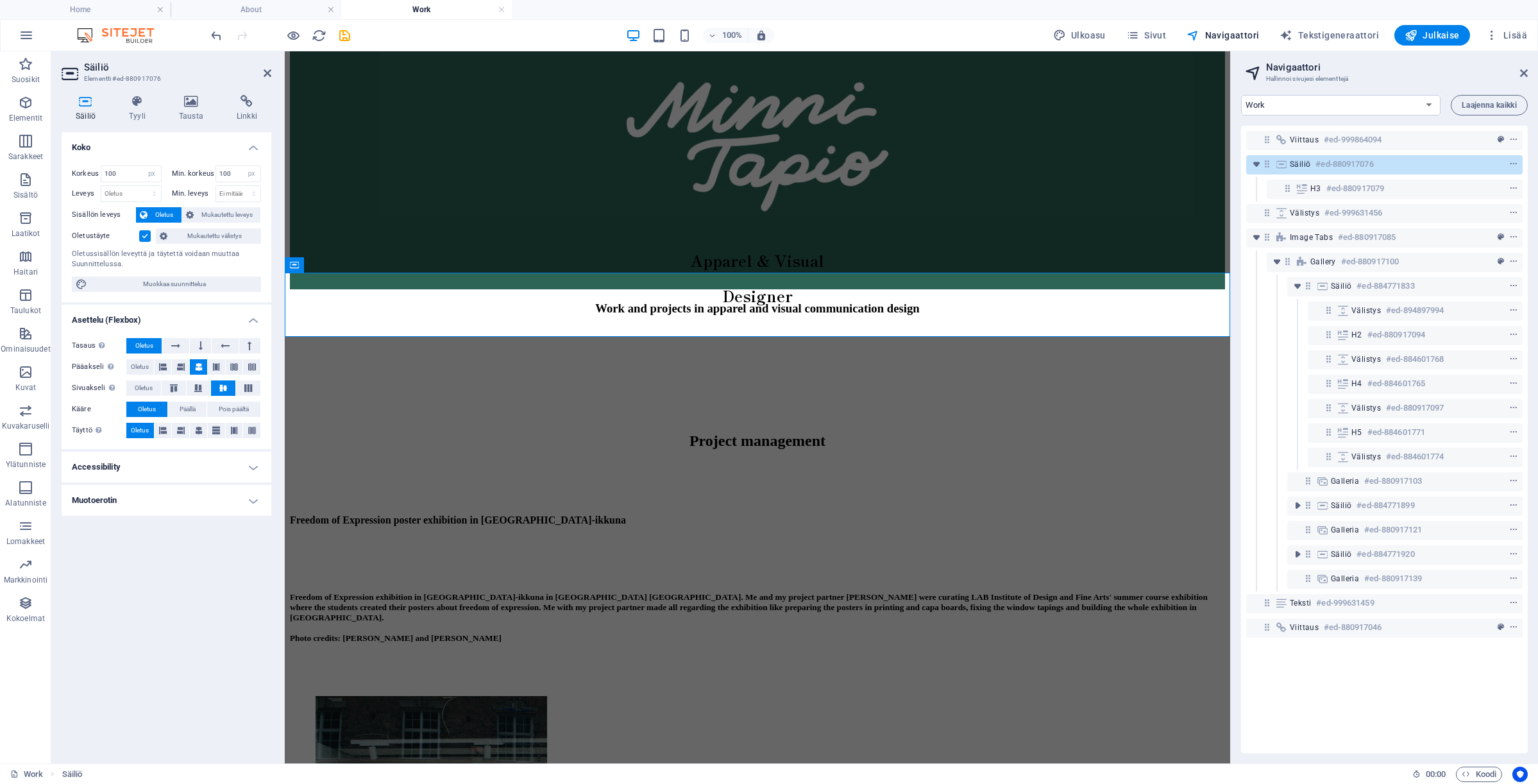
click at [193, 146] on h4 "Koko" at bounding box center [166, 143] width 210 height 23
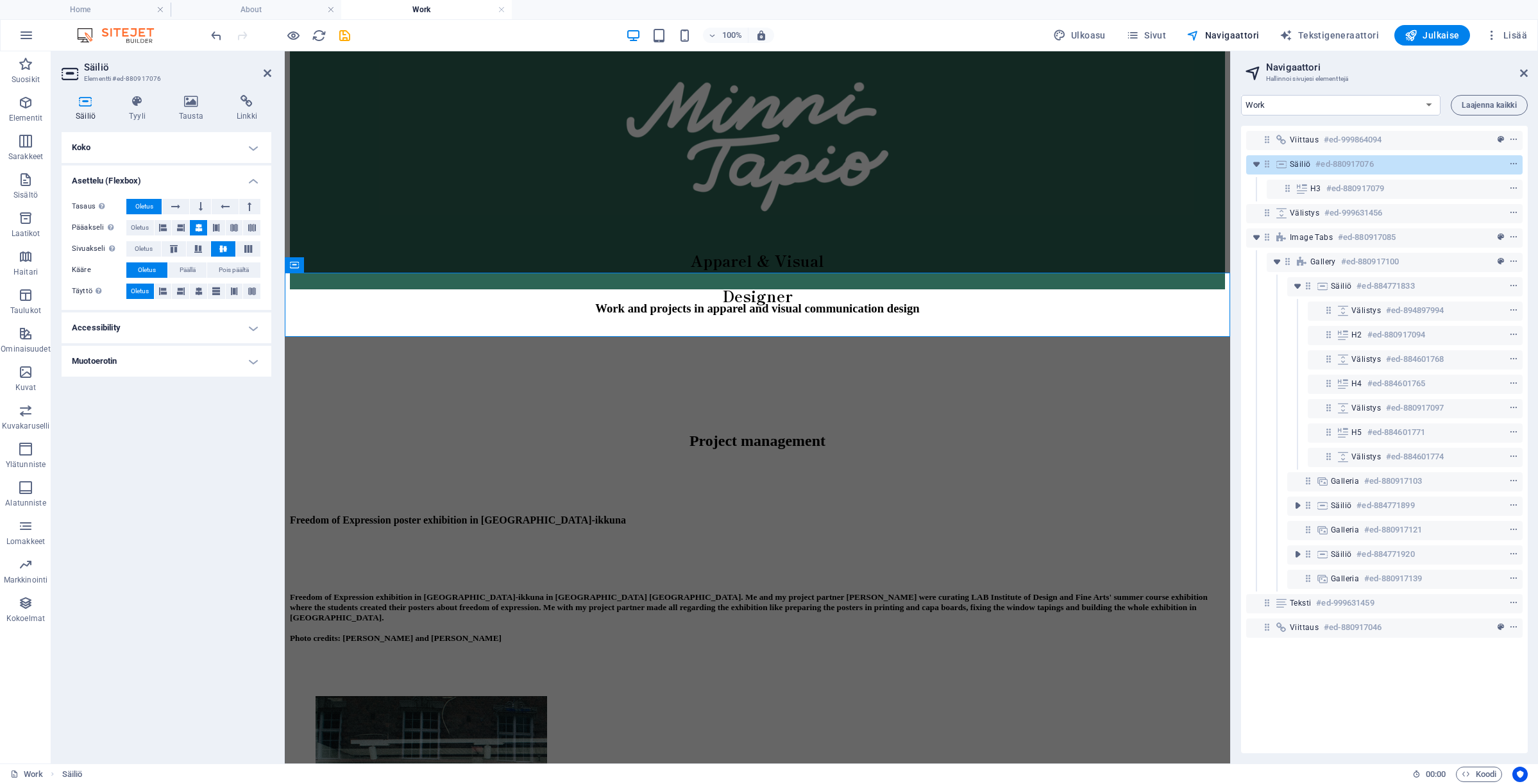
click at [193, 146] on h4 "Koko" at bounding box center [166, 147] width 210 height 31
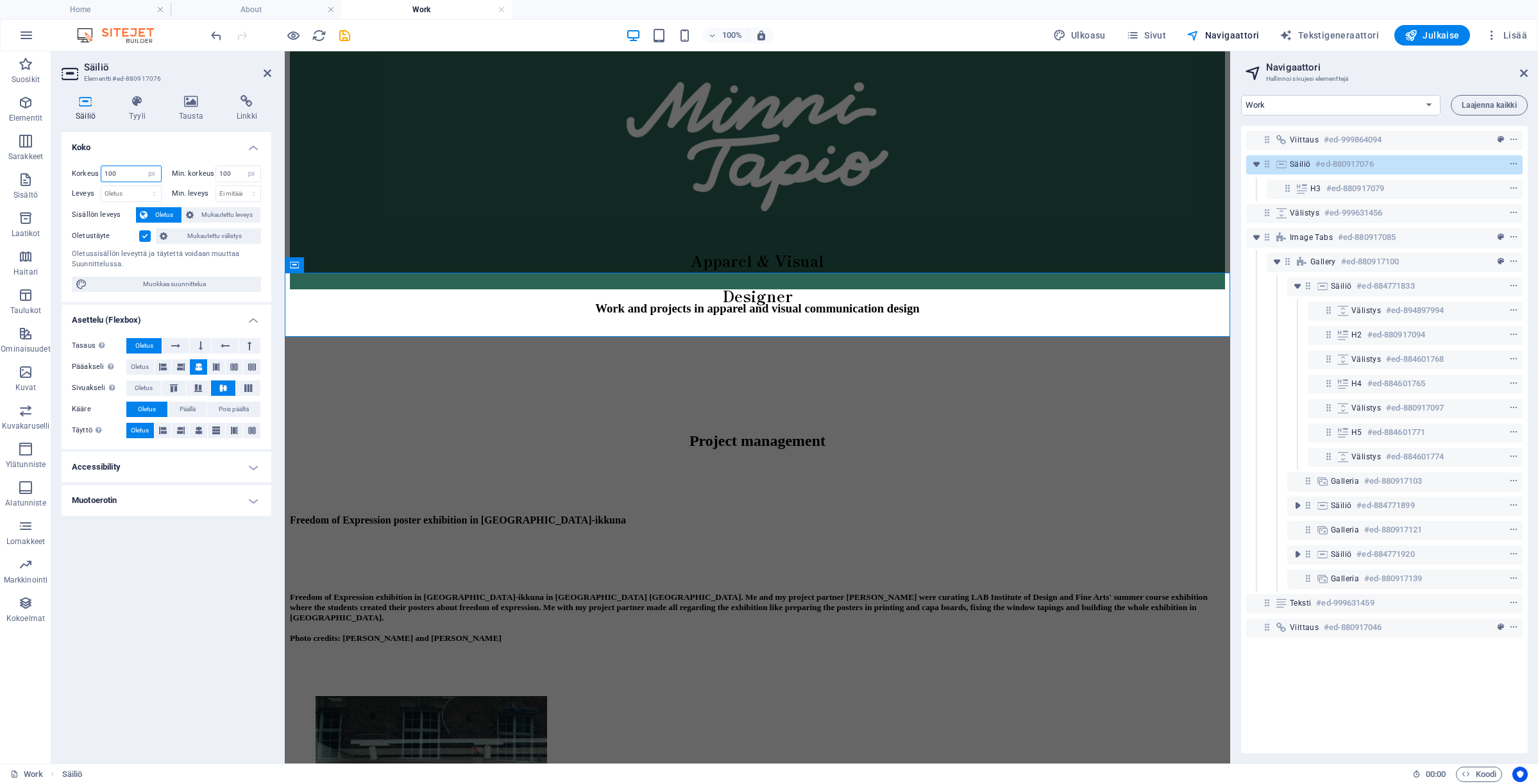
click at [130, 171] on input "100" at bounding box center [131, 174] width 60 height 15
drag, startPoint x: 126, startPoint y: 171, endPoint x: 95, endPoint y: 171, distance: 31.0
click at [95, 171] on div "Korkeus 100 Oletus px rem % vh vw" at bounding box center [116, 174] width 90 height 16
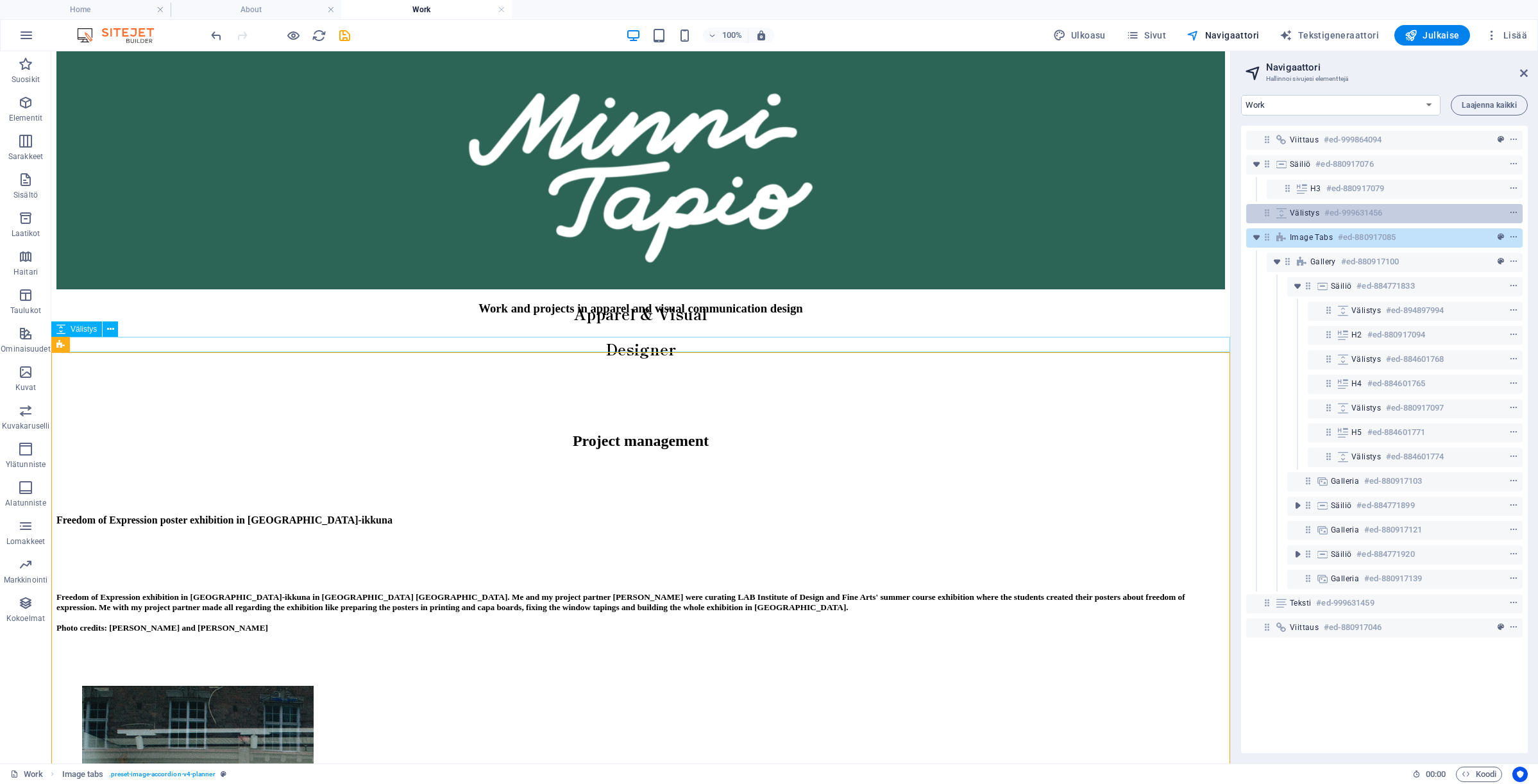
click at [1366, 211] on h6 "#ed-999631456" at bounding box center [1352, 213] width 57 height 15
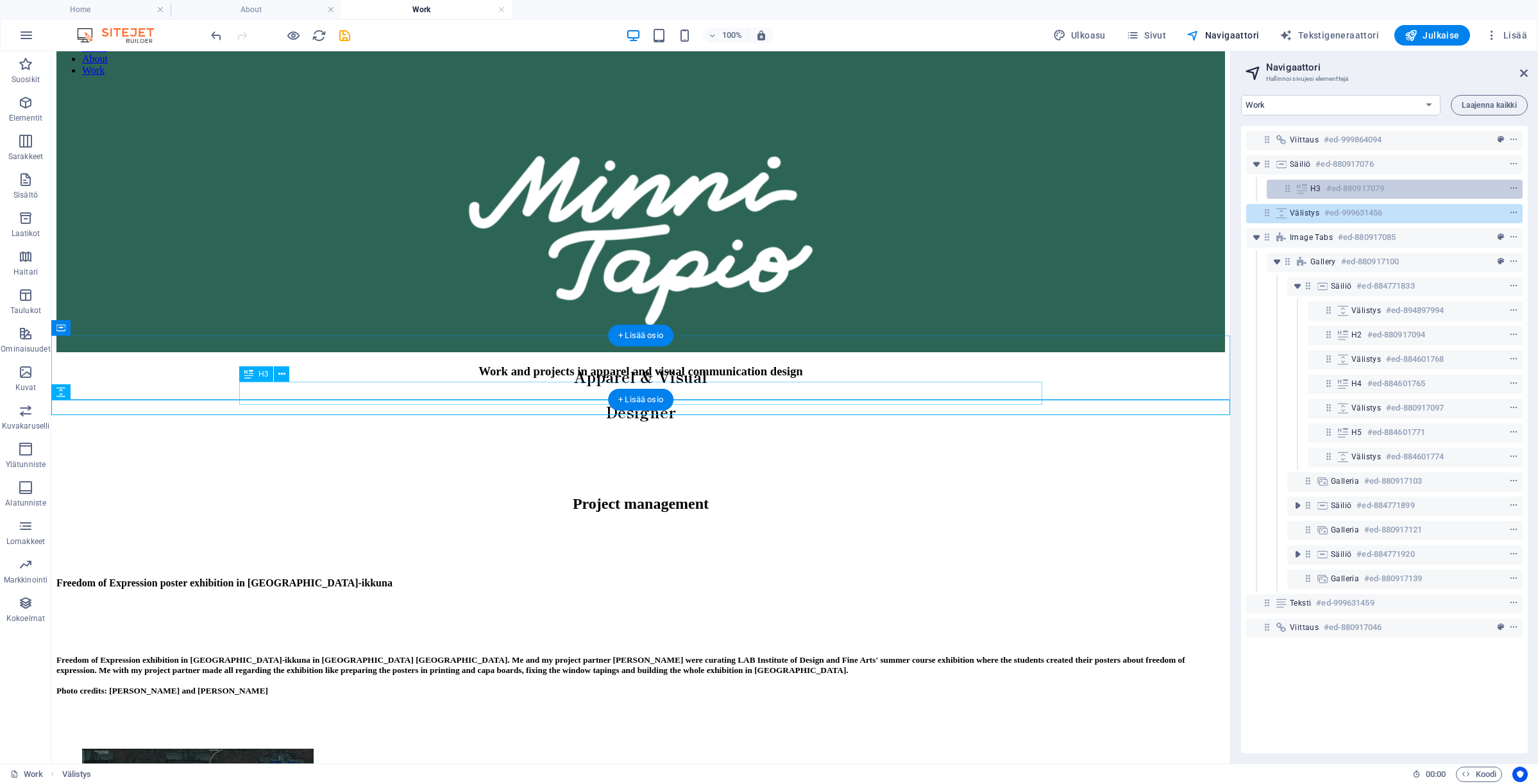
click at [1362, 187] on h6 "#ed-880917079" at bounding box center [1354, 188] width 57 height 15
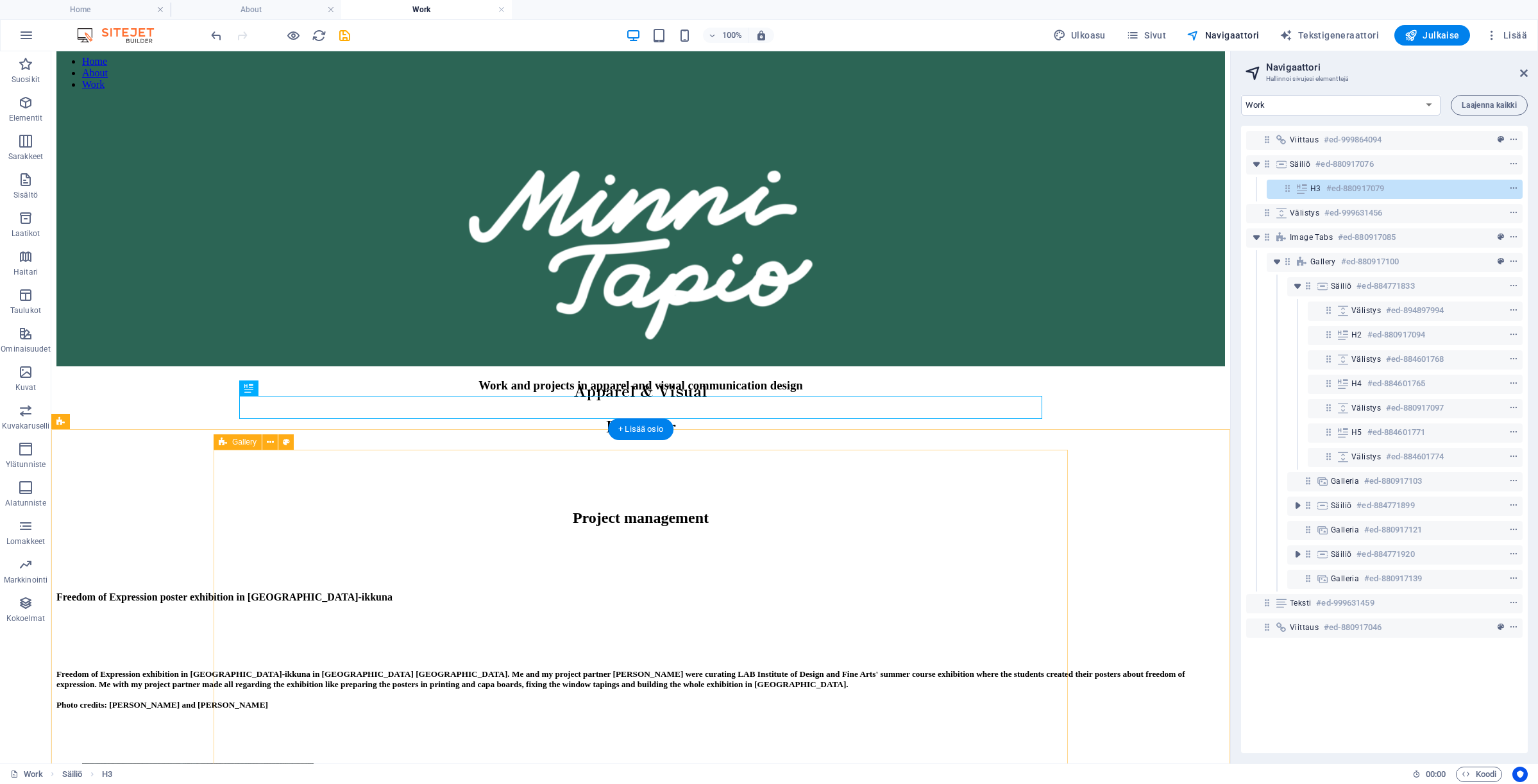
drag, startPoint x: 1359, startPoint y: 189, endPoint x: 1350, endPoint y: 250, distance: 61.7
click at [1350, 250] on div "Viittaus #ed-999864094 Säiliö #ed-880917076 H3 #ed-880917079 Välistys #ed-99963…" at bounding box center [1383, 439] width 286 height 628
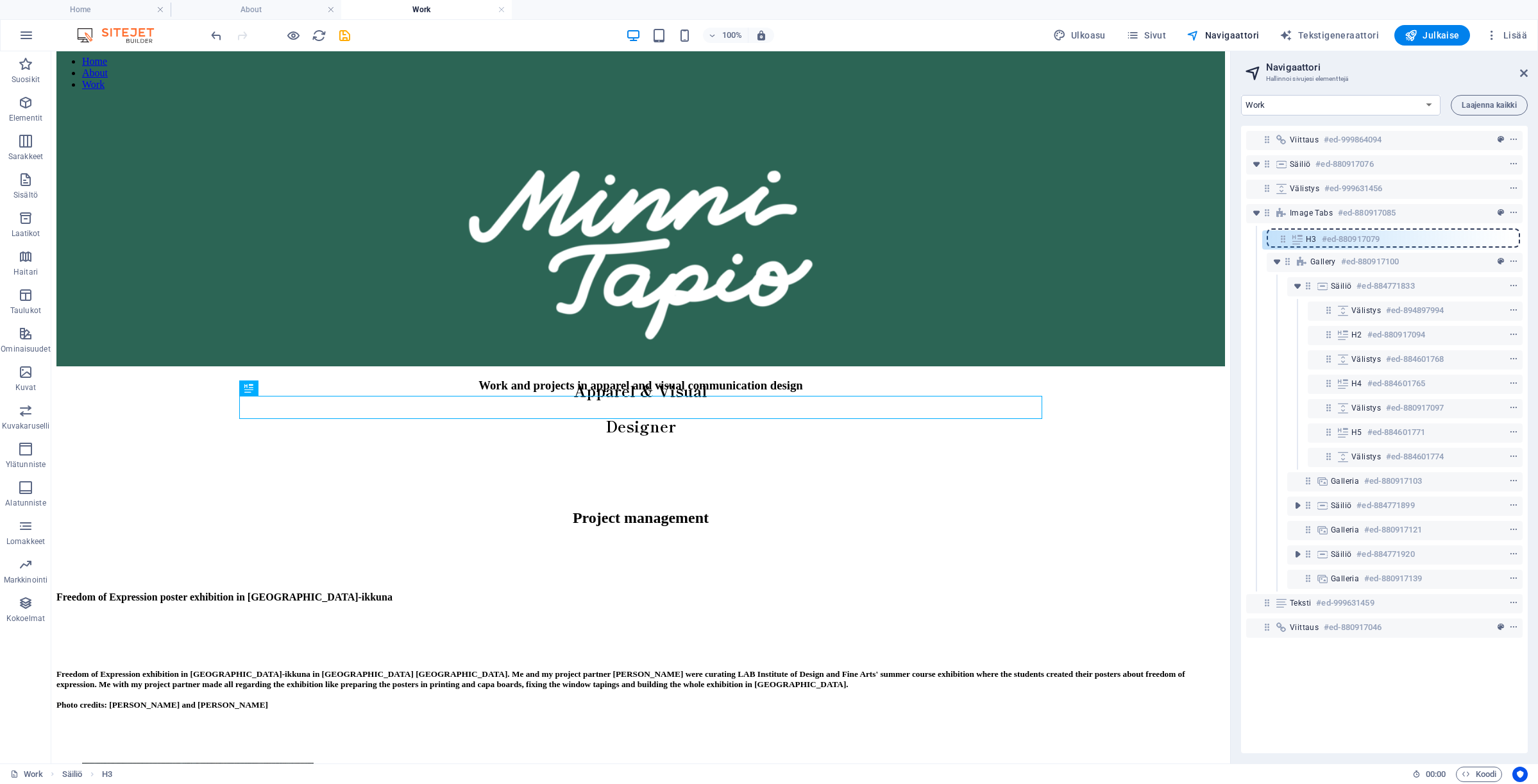
drag, startPoint x: 1287, startPoint y: 188, endPoint x: 1282, endPoint y: 242, distance: 54.2
click at [1282, 242] on div "Viittaus #ed-999864094 Säiliö #ed-880917076 H3 #ed-880917079 Välistys #ed-99963…" at bounding box center [1383, 439] width 286 height 628
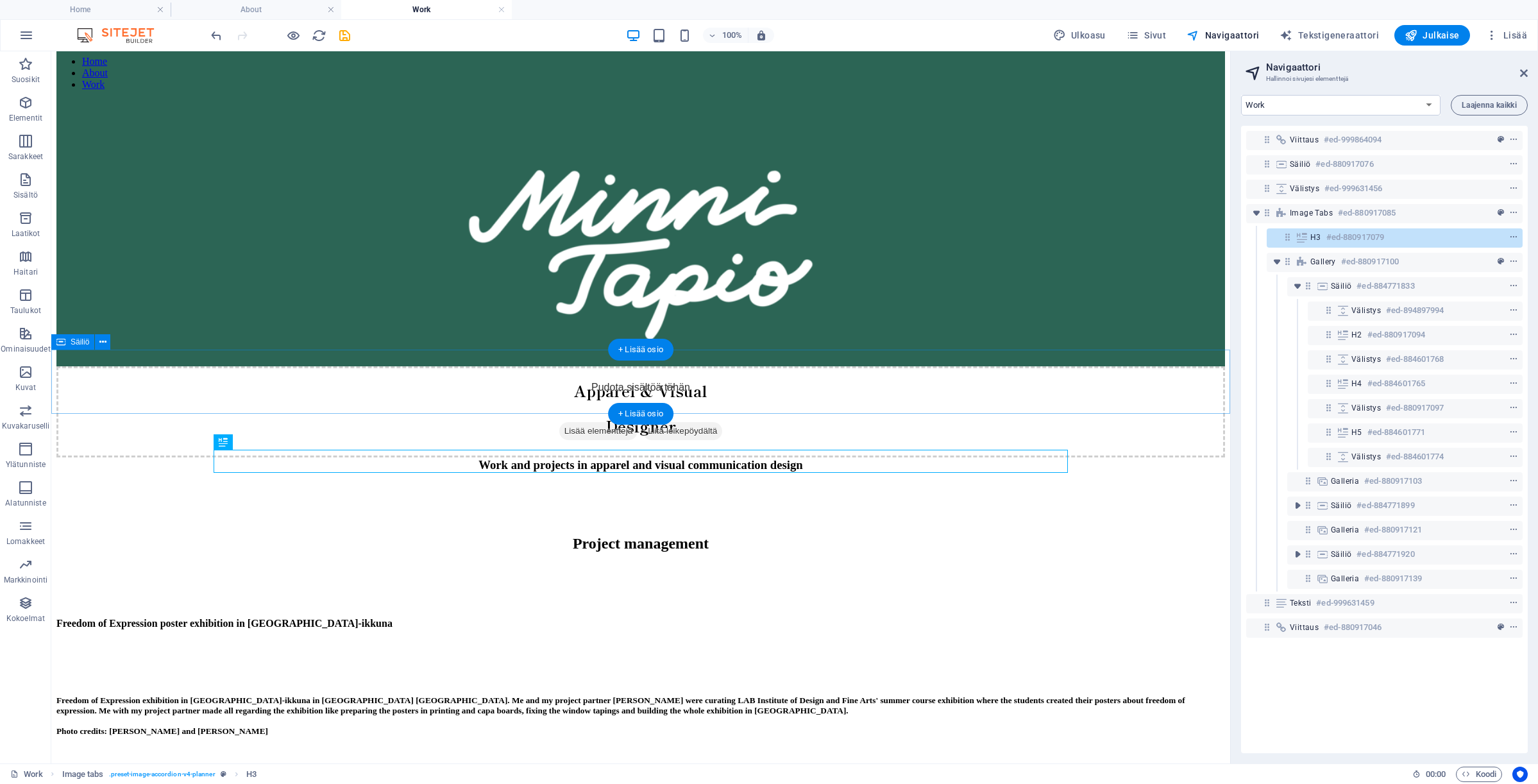
click at [710, 391] on div "Pudota sisältöä tähän tai Lisää elementtejä Liitä leikepöydältä" at bounding box center [640, 398] width 1169 height 65
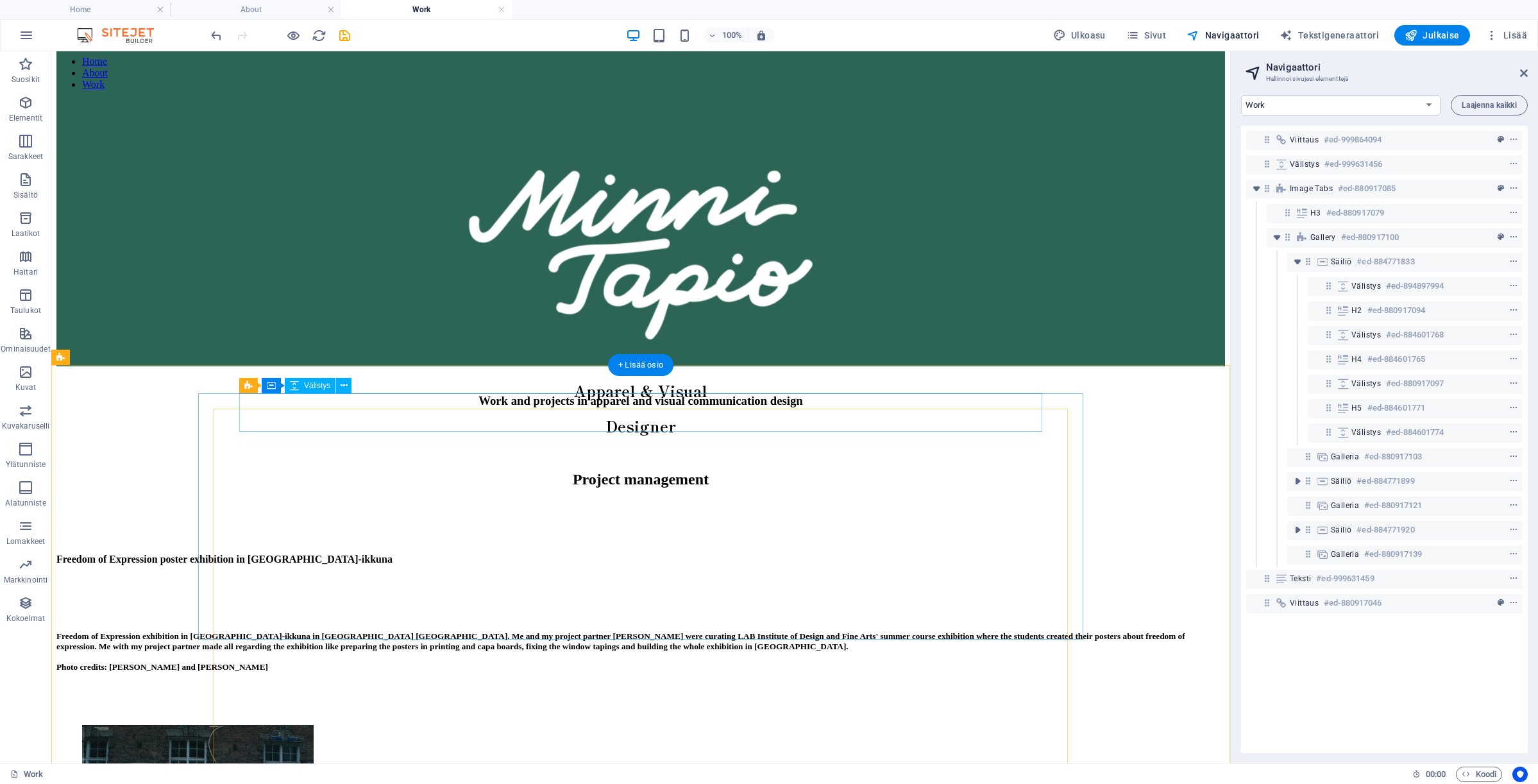
click at [581, 420] on div at bounding box center [640, 438] width 1169 height 38
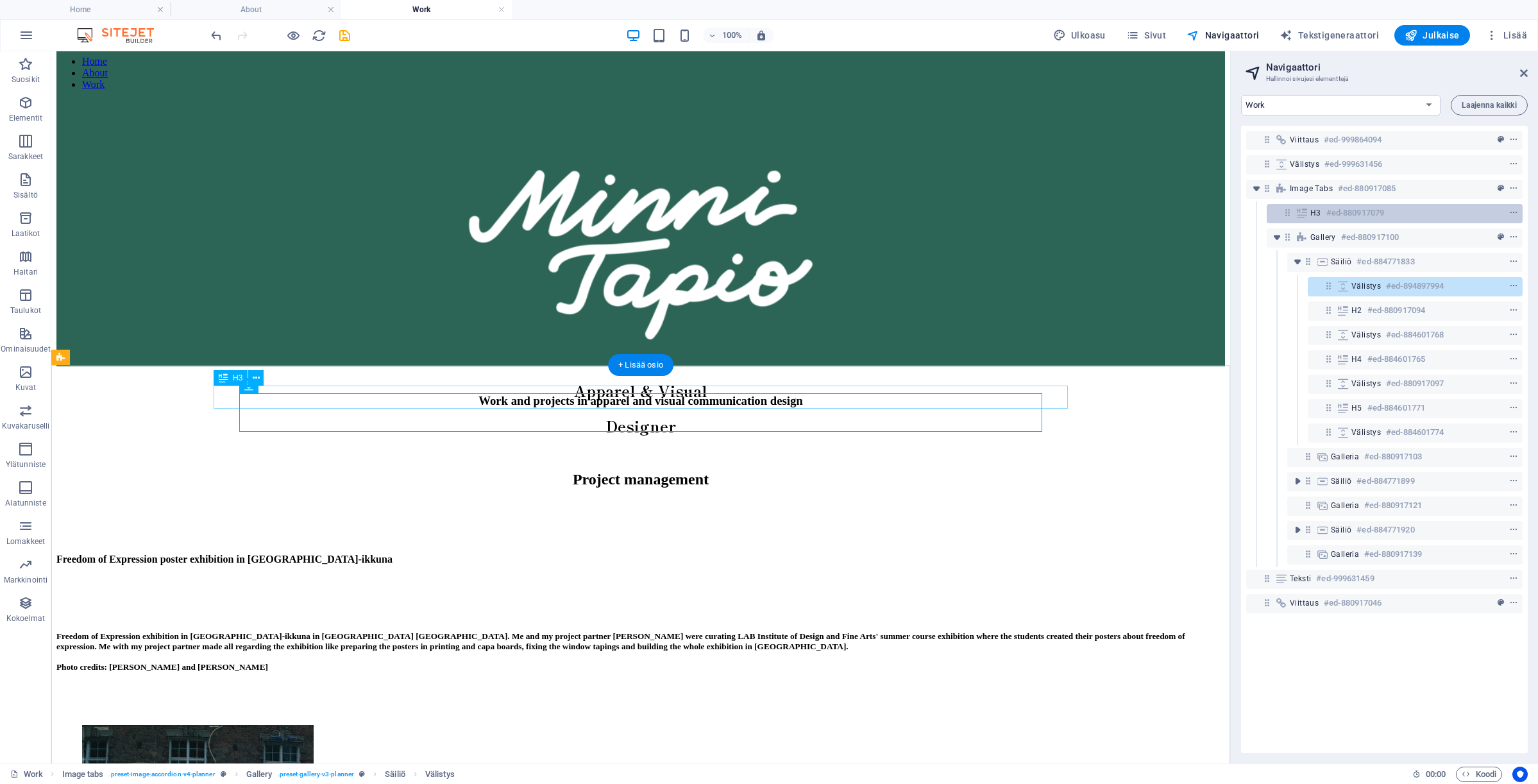
click at [1359, 216] on h6 "#ed-880917079" at bounding box center [1354, 213] width 57 height 15
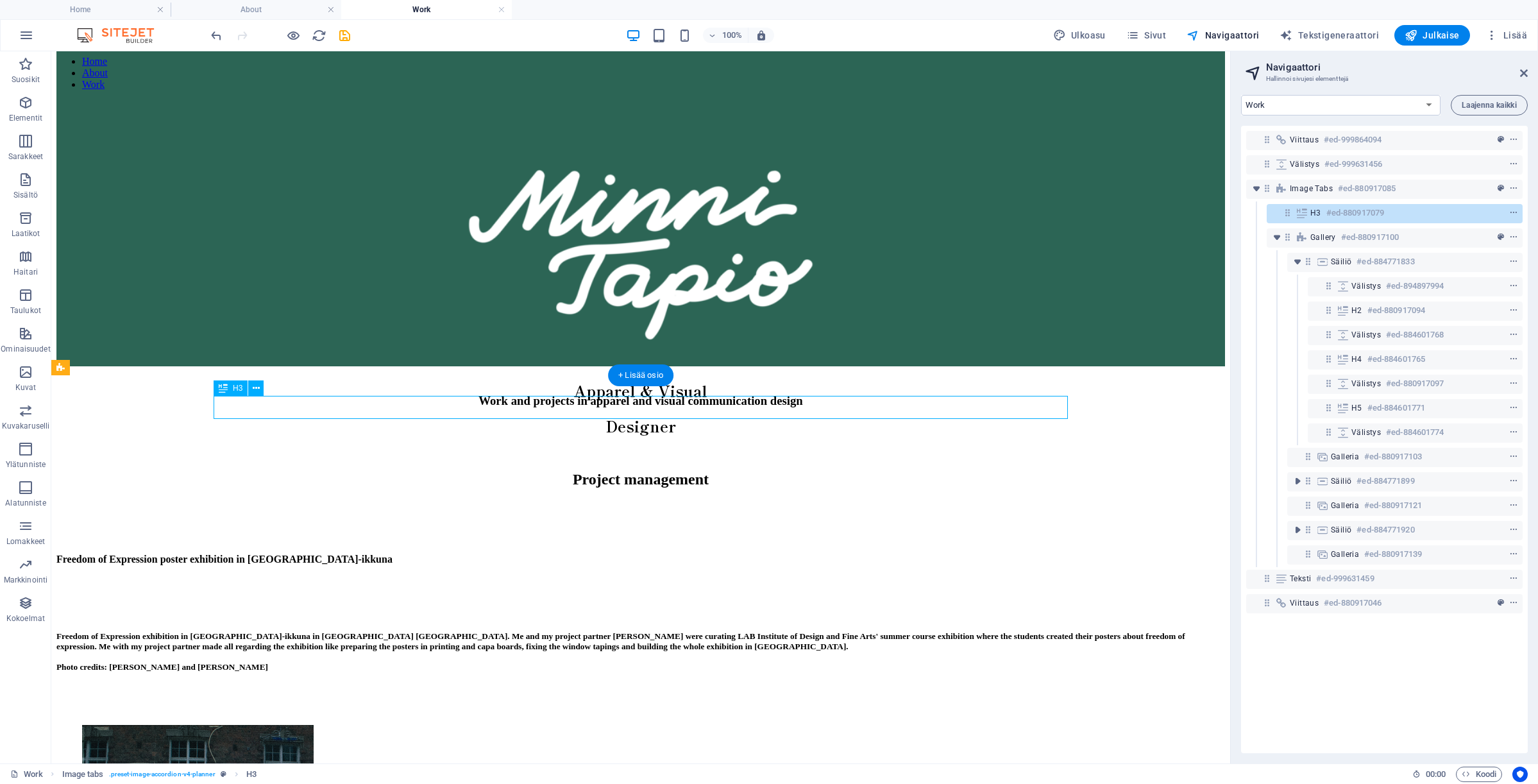
scroll to position [12, 0]
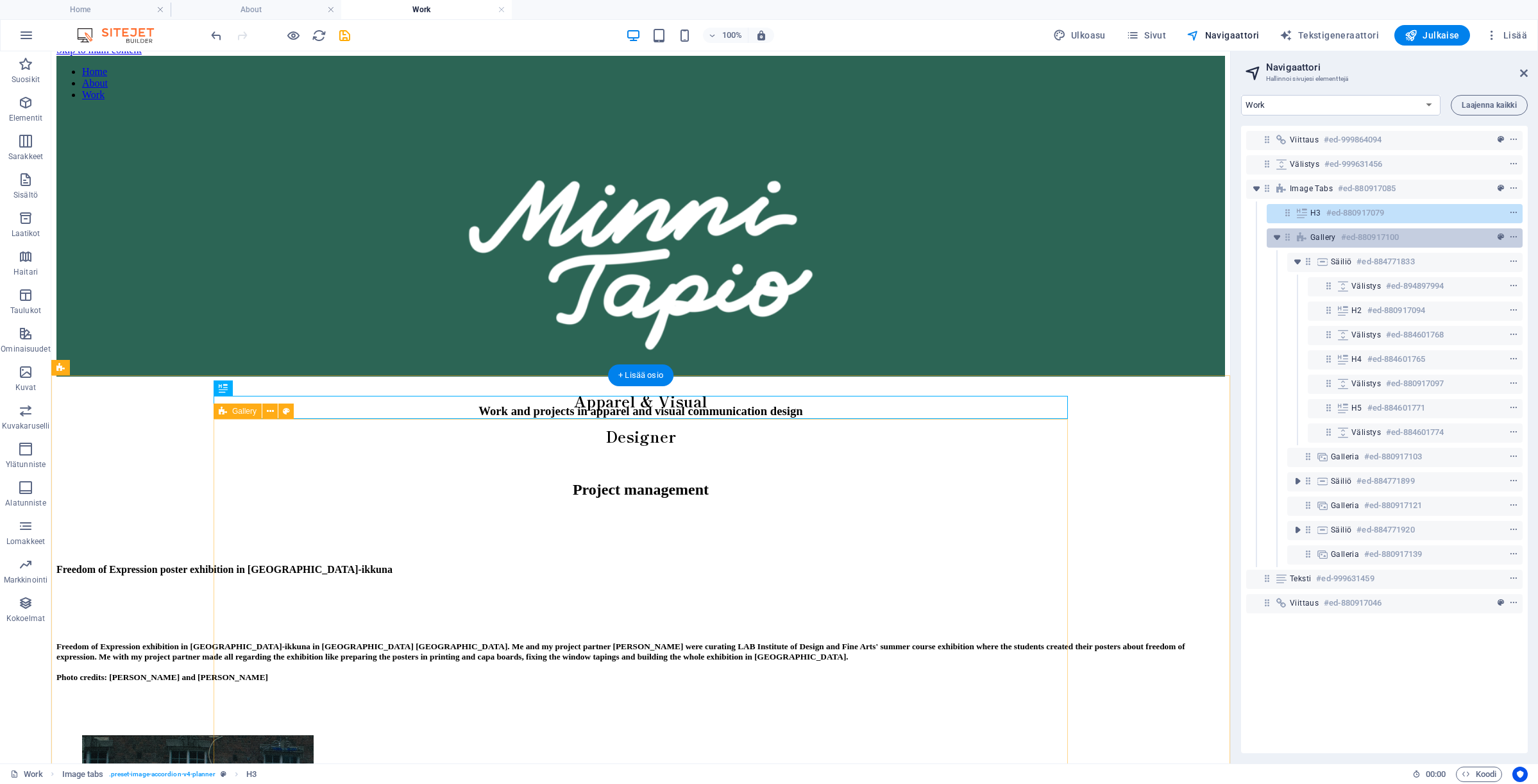
click at [1330, 236] on span "Gallery" at bounding box center [1323, 236] width 25 height 10
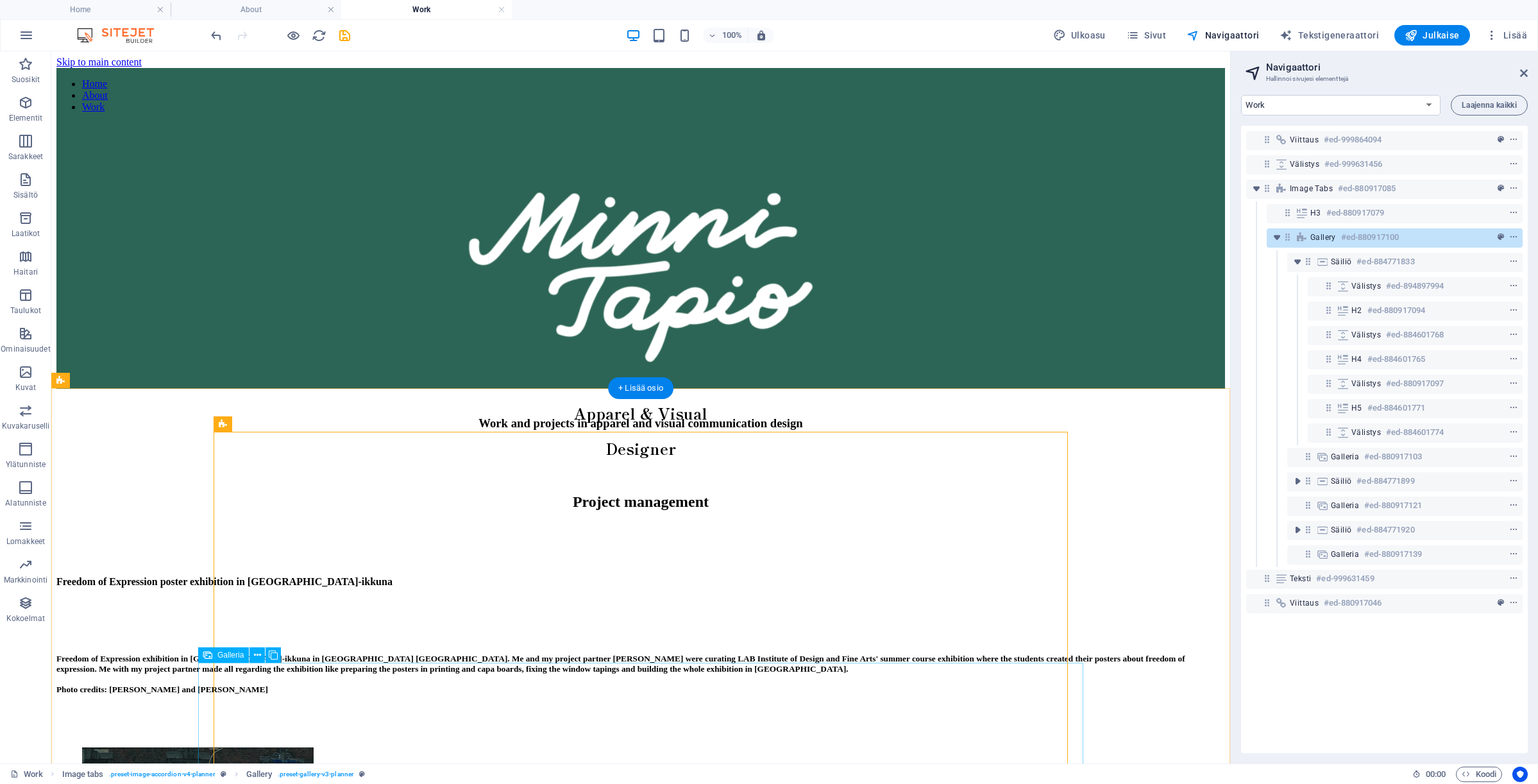
scroll to position [0, 0]
click at [723, 449] on div at bounding box center [640, 461] width 1169 height 38
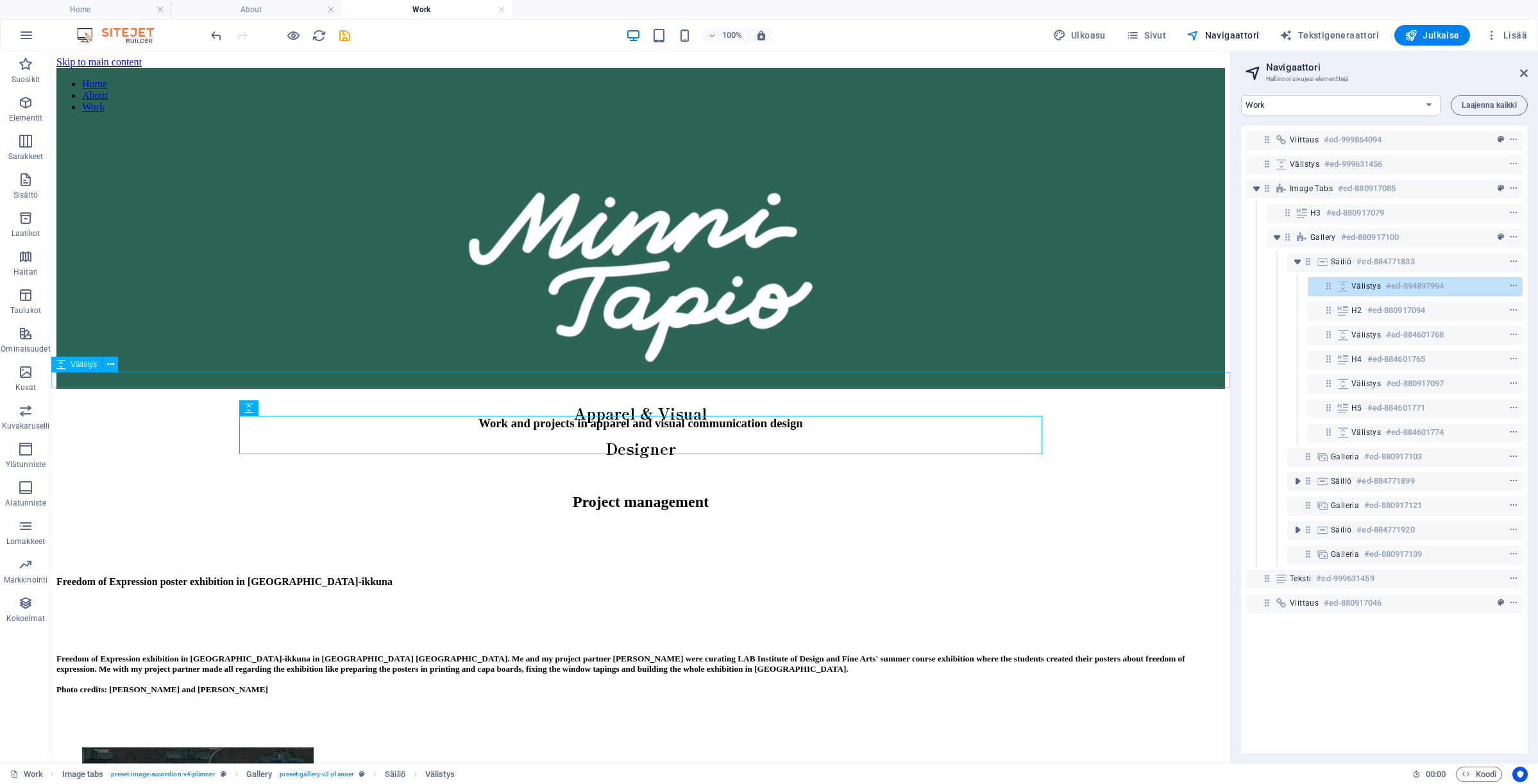
click at [980, 388] on div at bounding box center [640, 396] width 1169 height 15
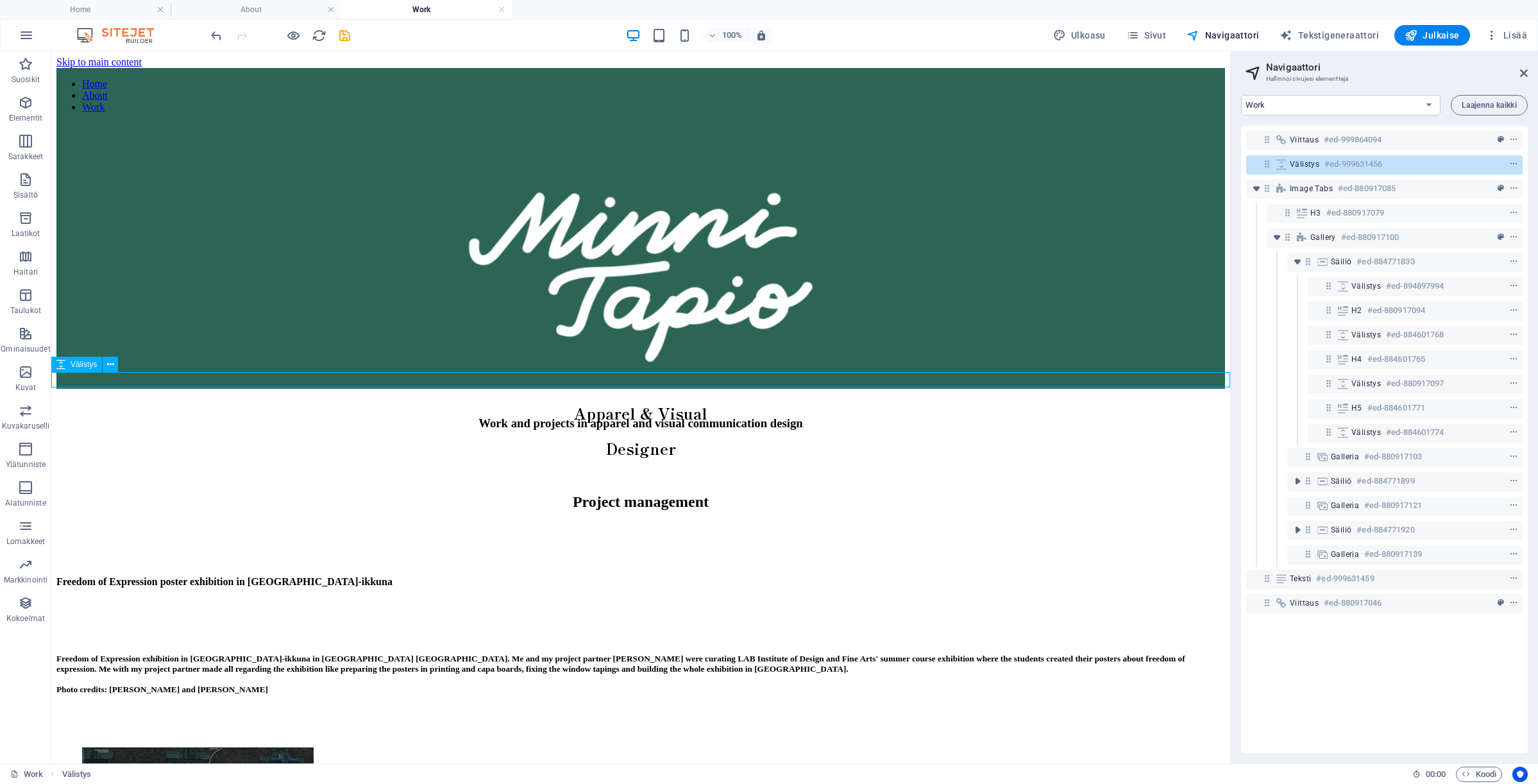
click at [836, 388] on div at bounding box center [640, 396] width 1169 height 15
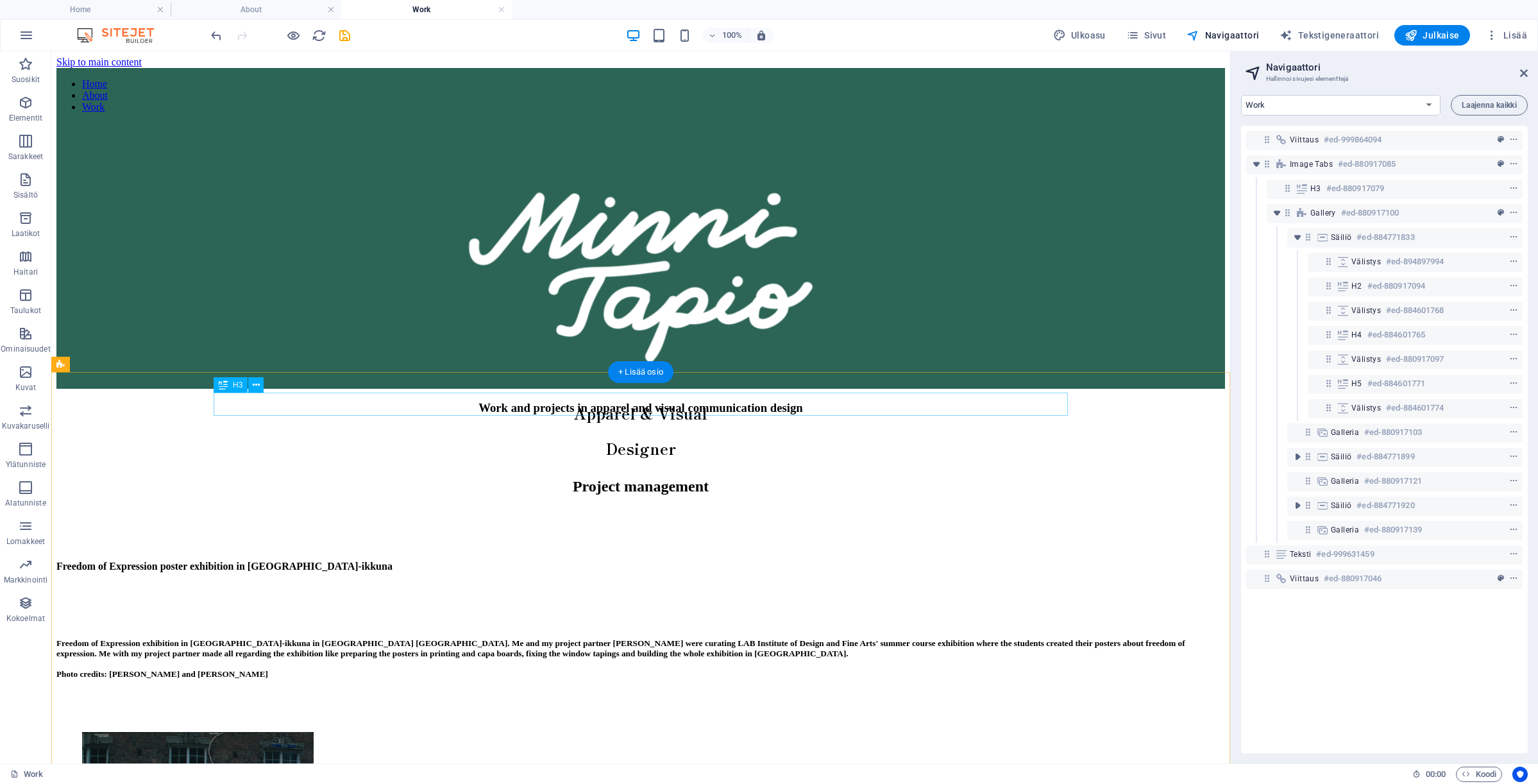
click at [867, 401] on div "Work and projects in apparel and visual communication design" at bounding box center [640, 408] width 1169 height 15
click at [1339, 190] on h6 "#ed-880917079" at bounding box center [1354, 188] width 57 height 15
drag, startPoint x: 1288, startPoint y: 190, endPoint x: 1258, endPoint y: 189, distance: 30.0
click at [1258, 189] on div "Viittaus #ed-999864094 Image tabs #ed-880917085 H3 #ed-880917079 Gallery #ed-88…" at bounding box center [1383, 439] width 286 height 628
drag, startPoint x: 1284, startPoint y: 188, endPoint x: 1251, endPoint y: 186, distance: 33.1
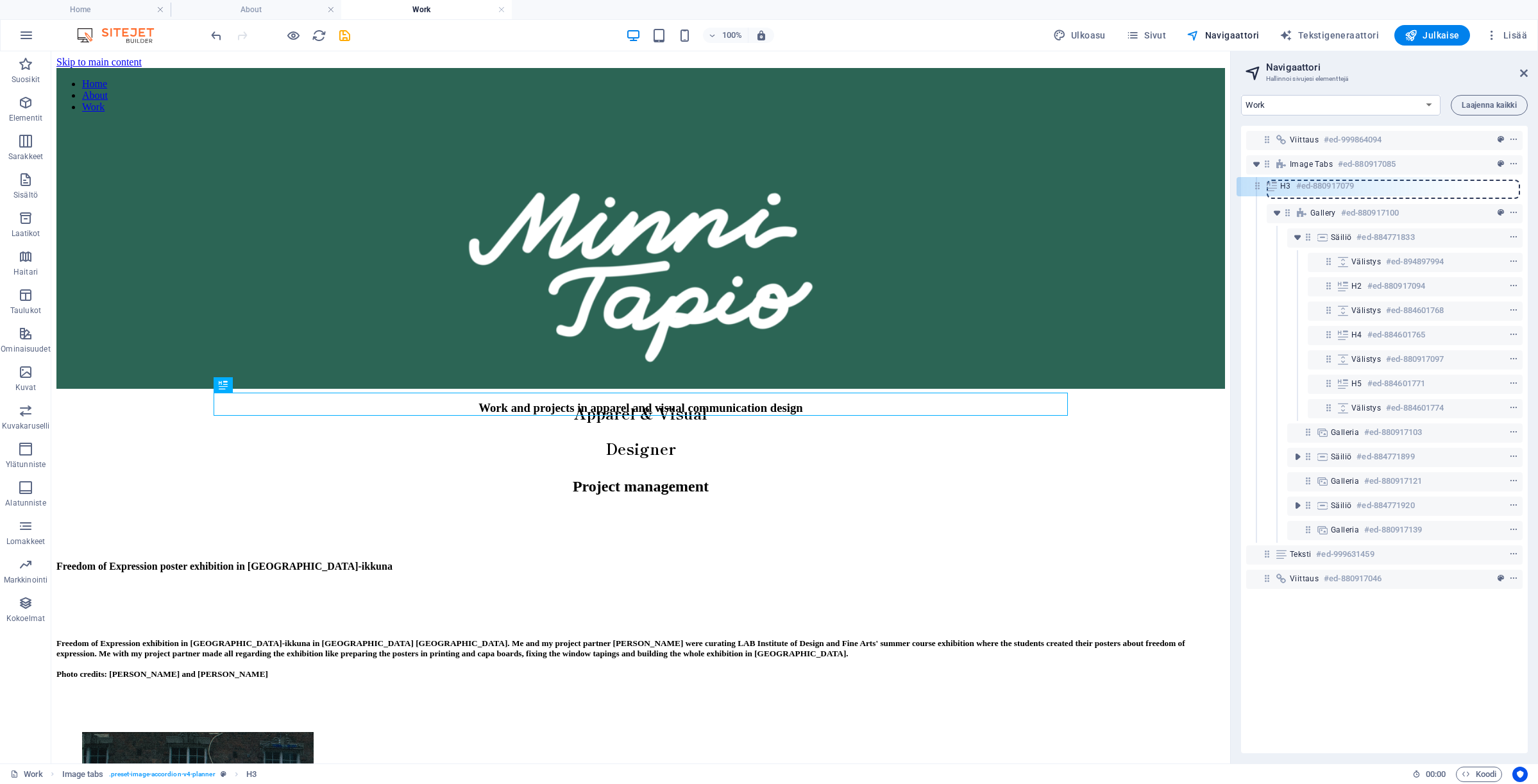
click at [1251, 186] on div "Viittaus #ed-999864094 Image tabs #ed-880917085 H3 #ed-880917079 Gallery #ed-88…" at bounding box center [1383, 439] width 286 height 628
drag, startPoint x: 1287, startPoint y: 189, endPoint x: 1237, endPoint y: 188, distance: 50.0
click at [1237, 188] on div "Home About Work Services Contact Laajenna kaikki Viittaus #ed-999864094 Image t…" at bounding box center [1384, 424] width 307 height 678
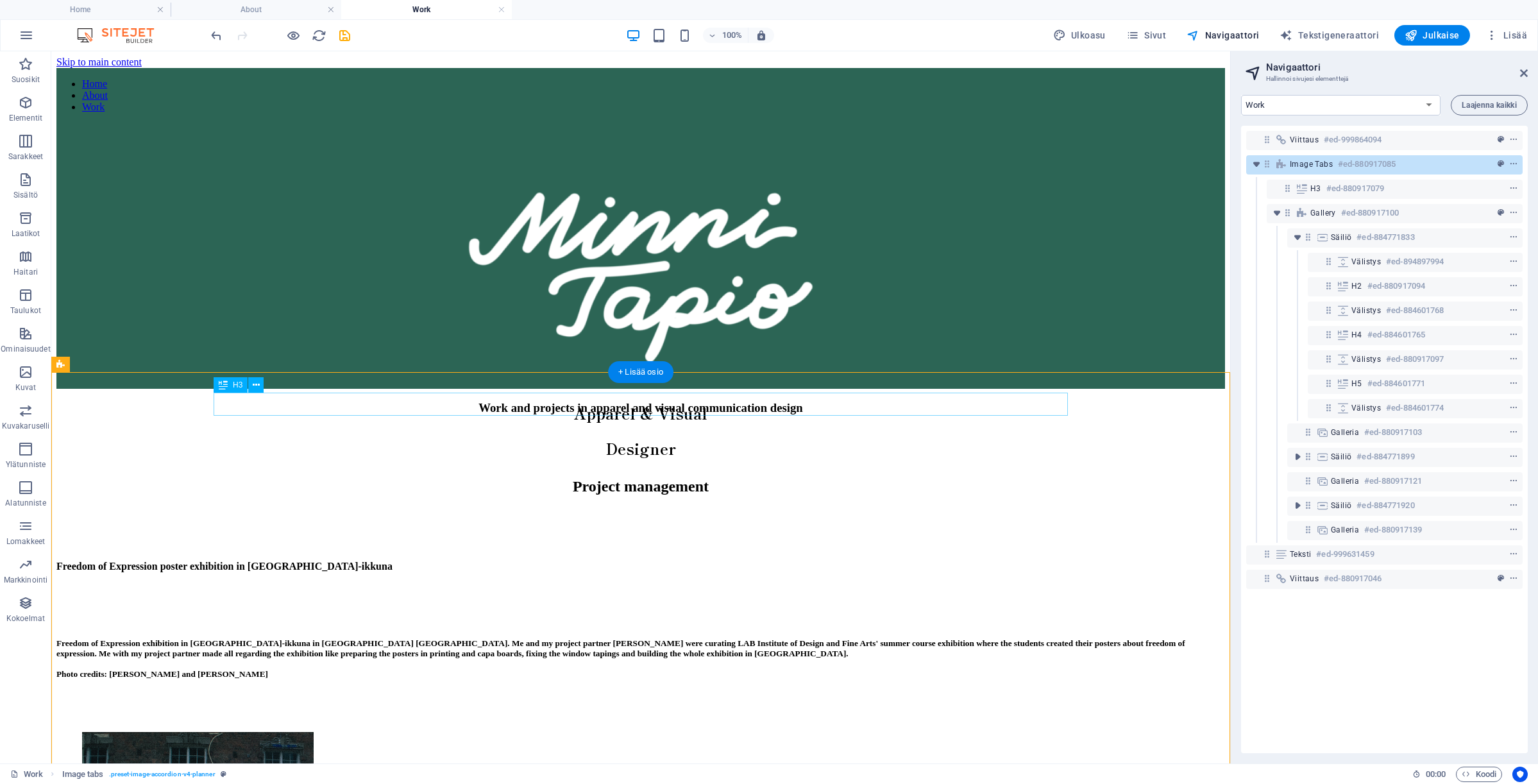
click at [859, 409] on div "Work and projects in apparel and visual communication design" at bounding box center [640, 408] width 1169 height 15
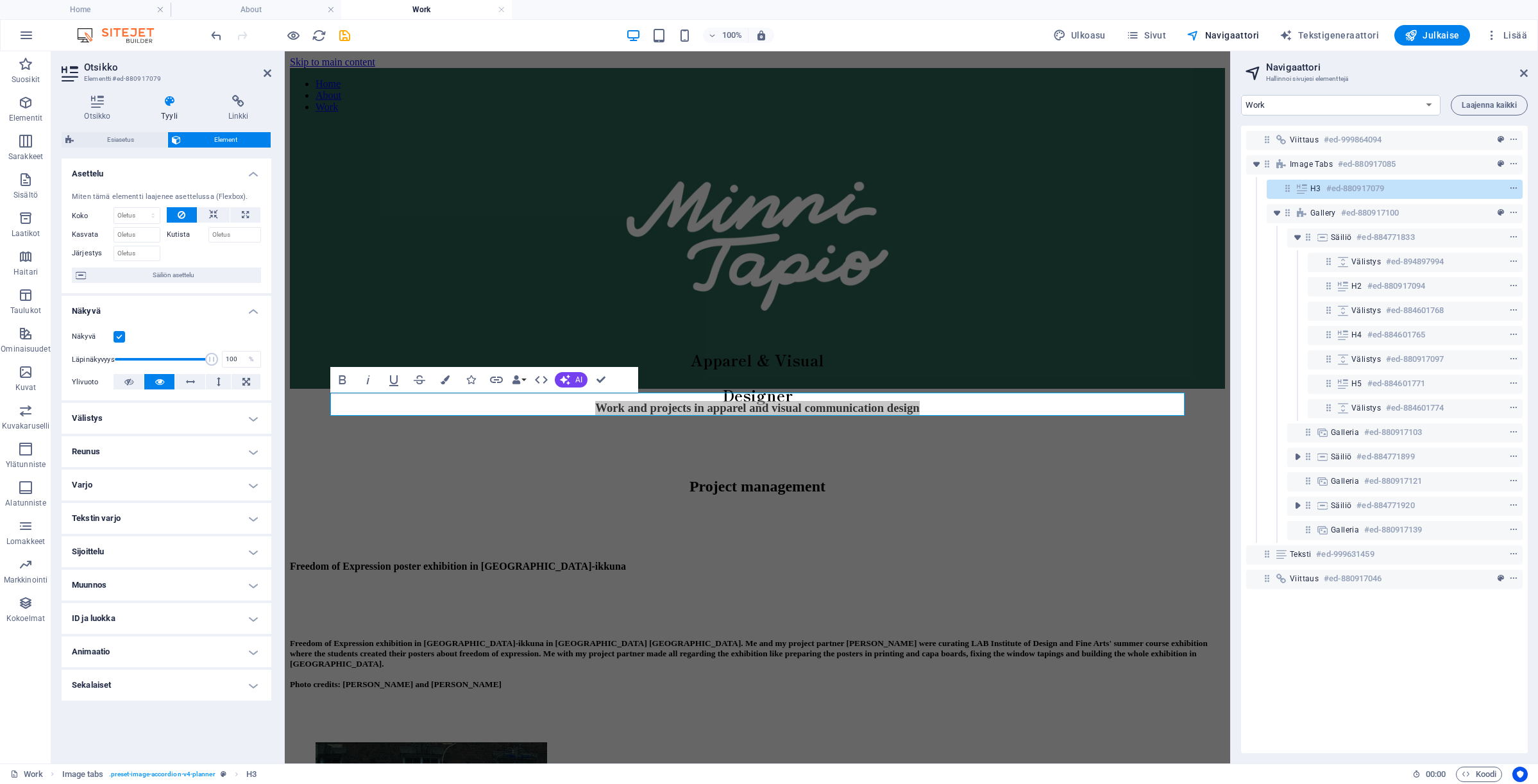
click at [172, 116] on h4 "Tyyli" at bounding box center [172, 108] width 67 height 27
click at [204, 141] on span "Element" at bounding box center [226, 139] width 82 height 15
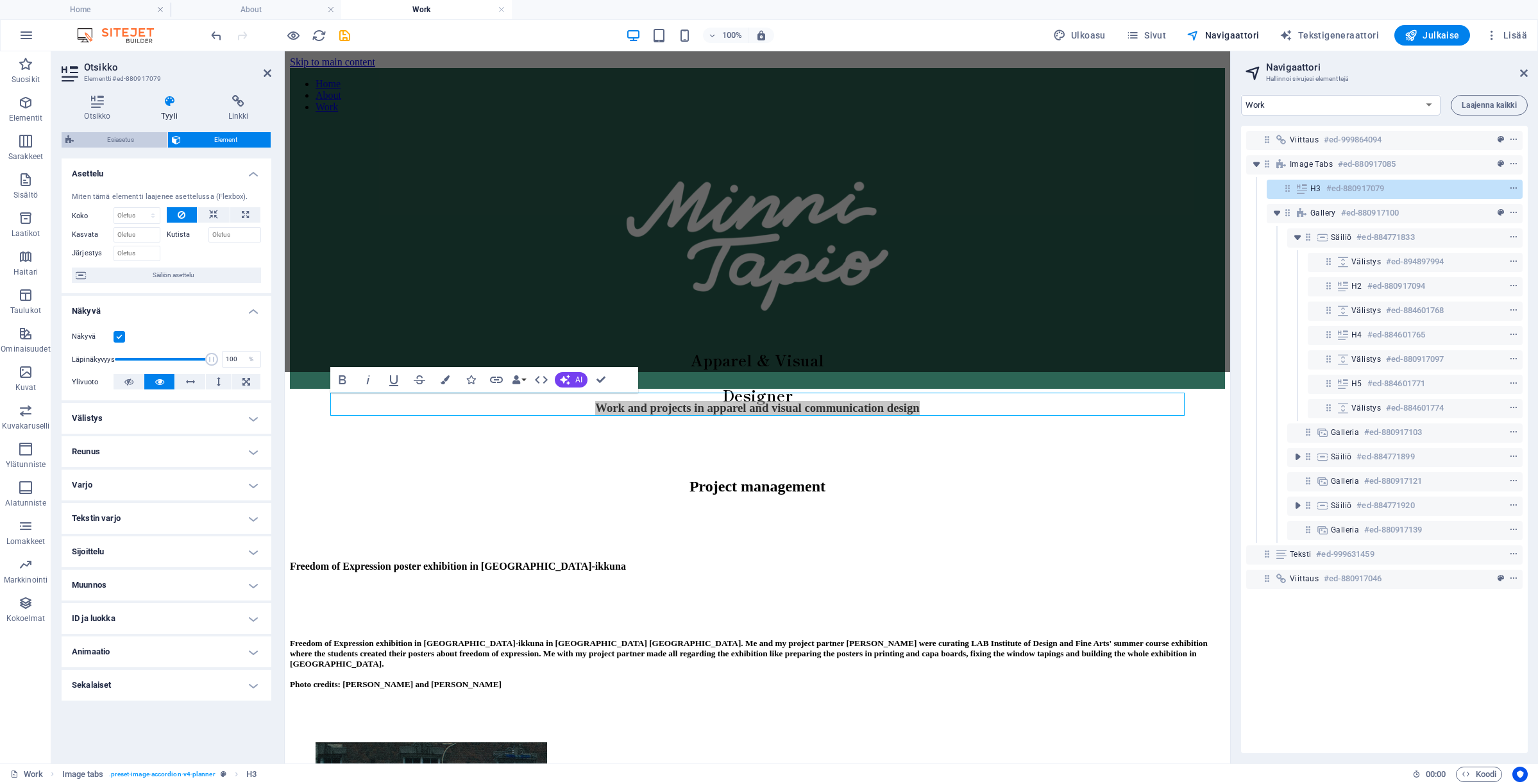
click at [143, 143] on span "Esiasetus" at bounding box center [120, 139] width 85 height 15
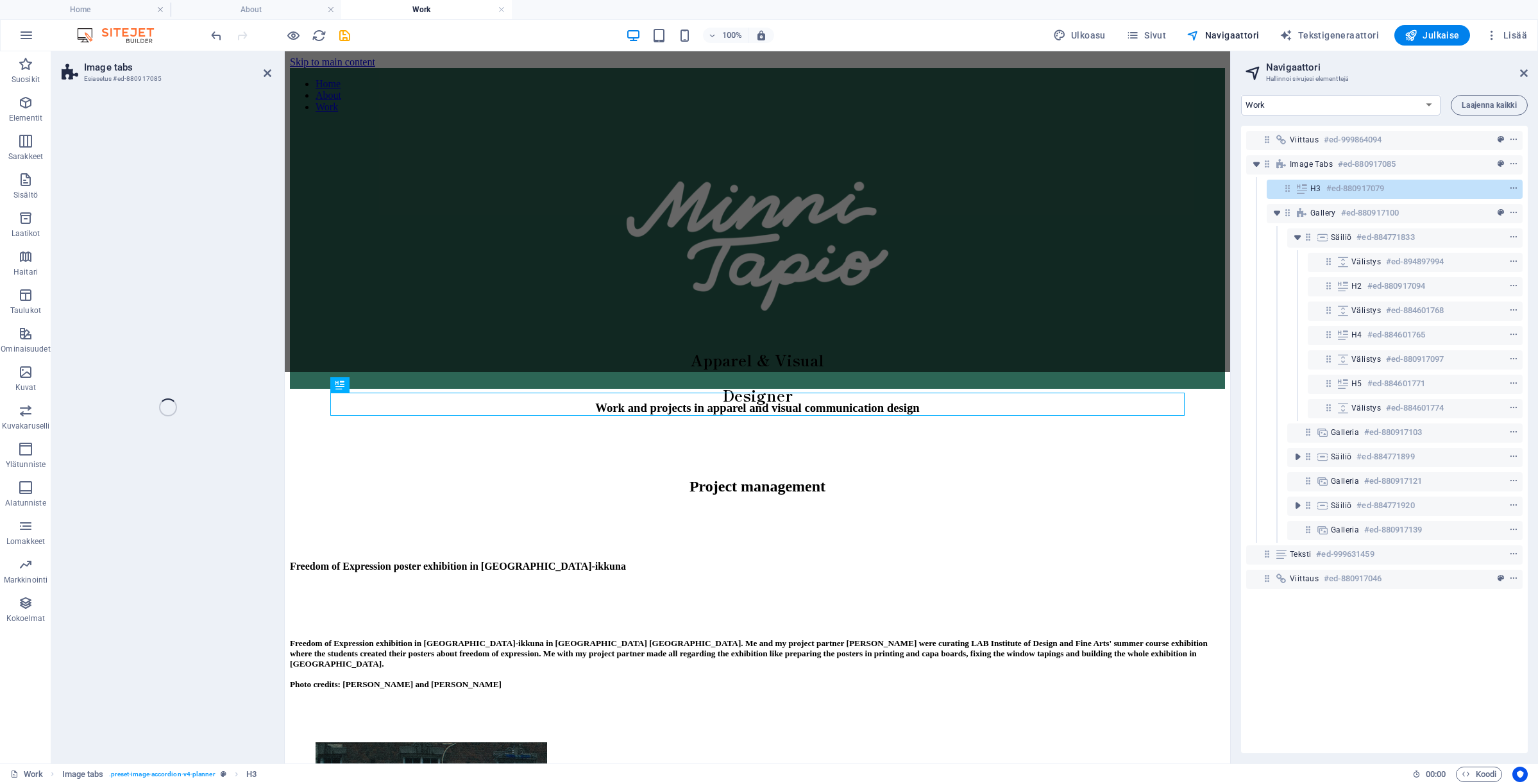
select select "rem"
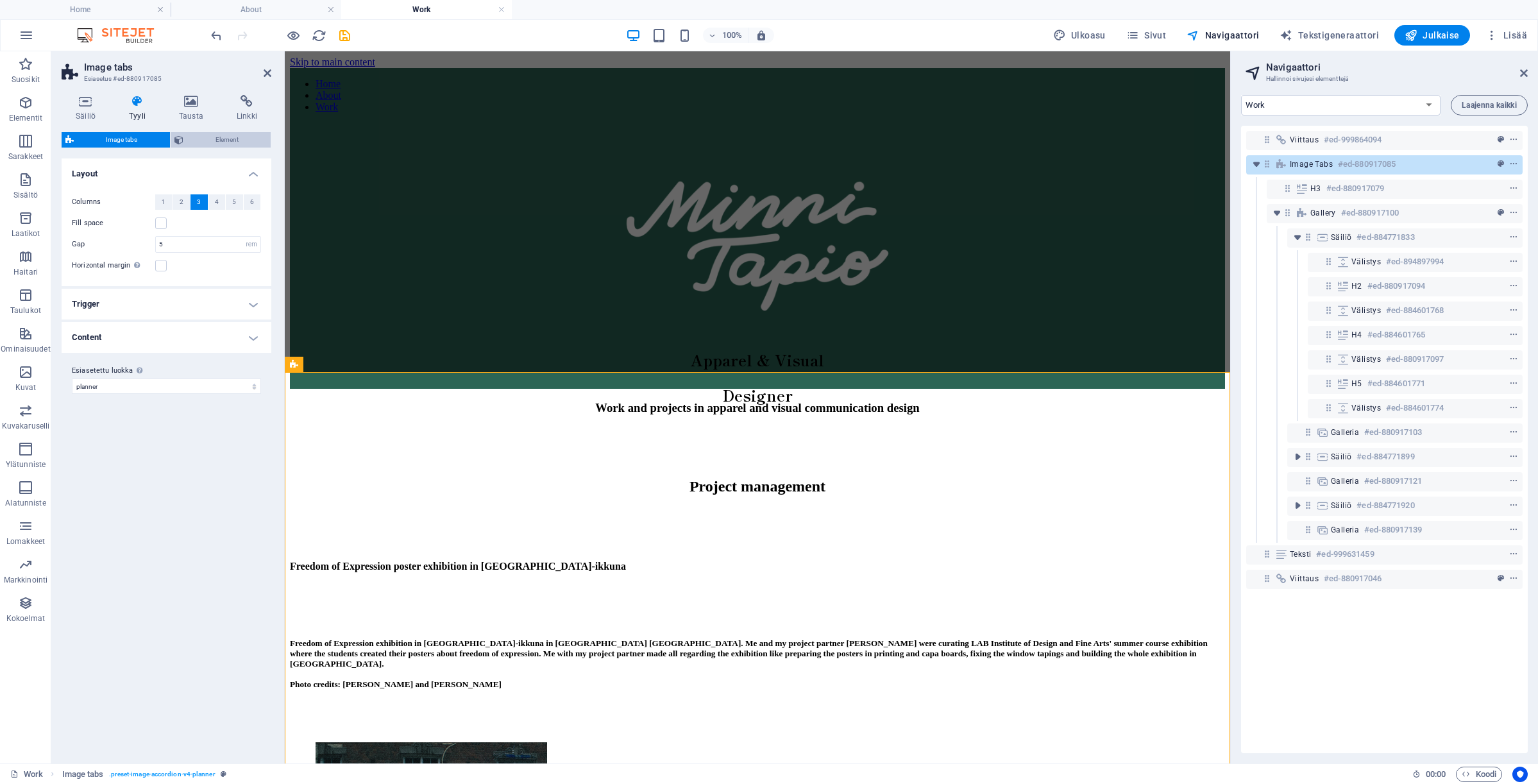
click at [209, 145] on span "Element" at bounding box center [227, 139] width 80 height 15
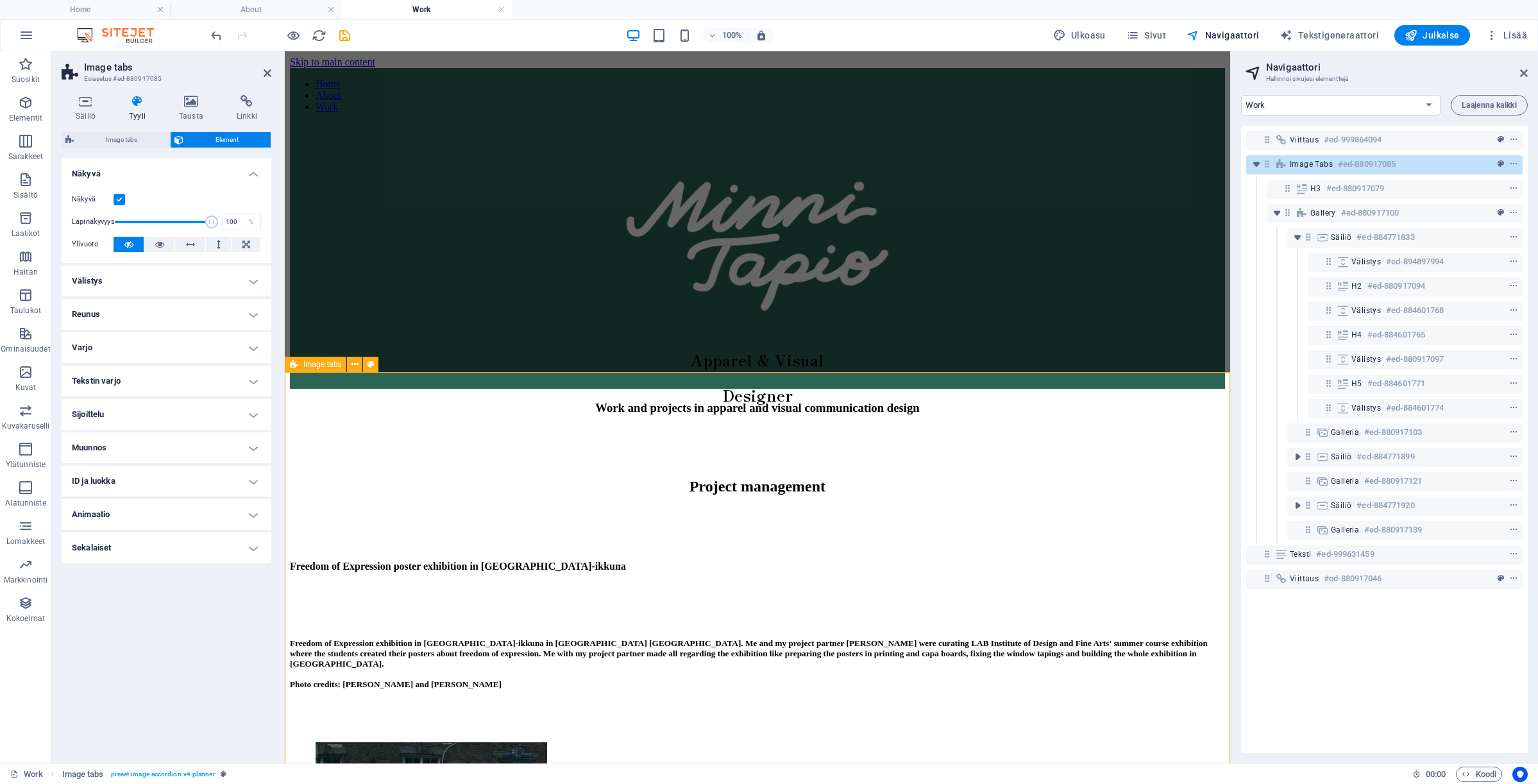
click at [993, 508] on div at bounding box center [758, 527] width 935 height 38
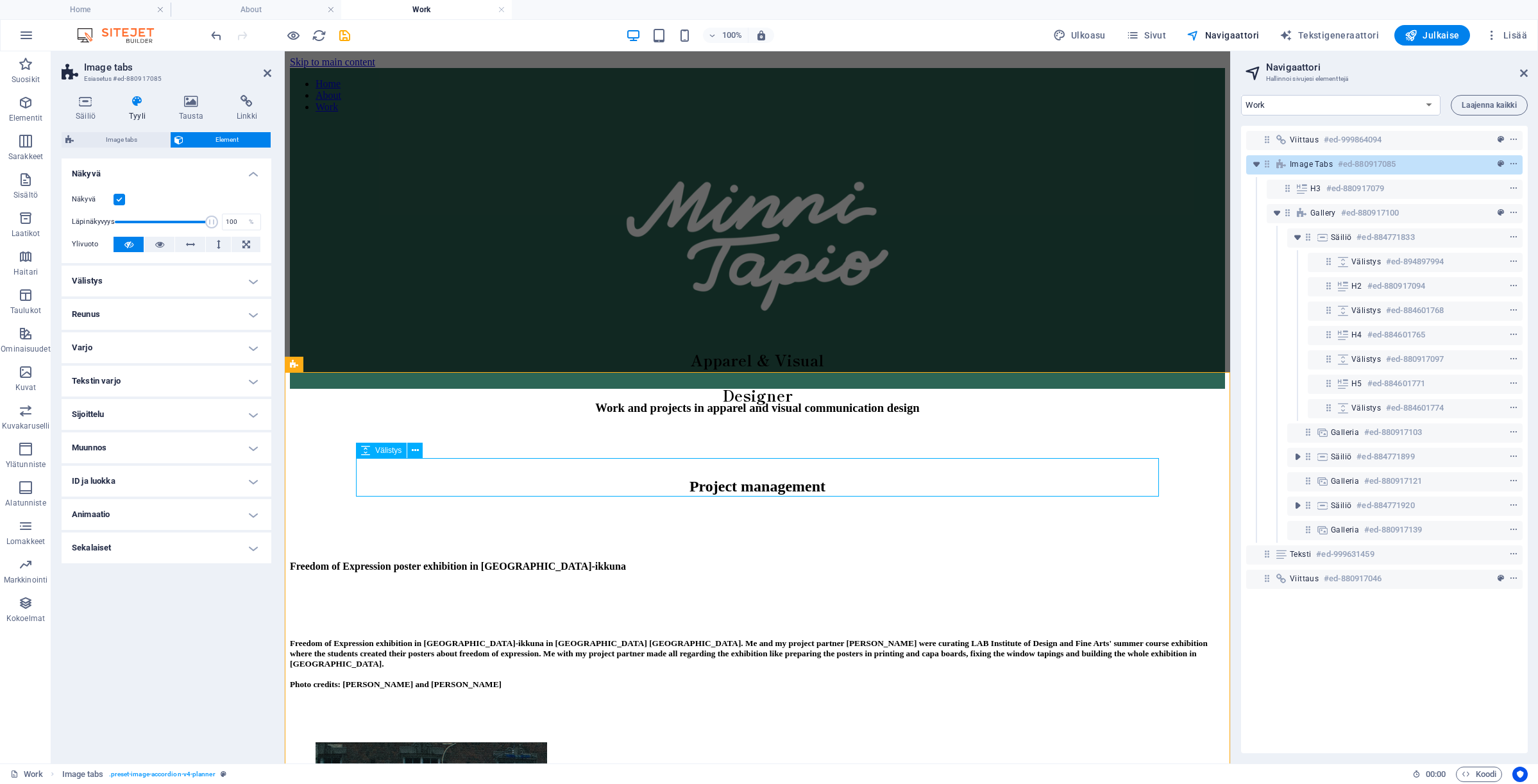
click at [993, 508] on div at bounding box center [758, 527] width 935 height 38
select select "px"
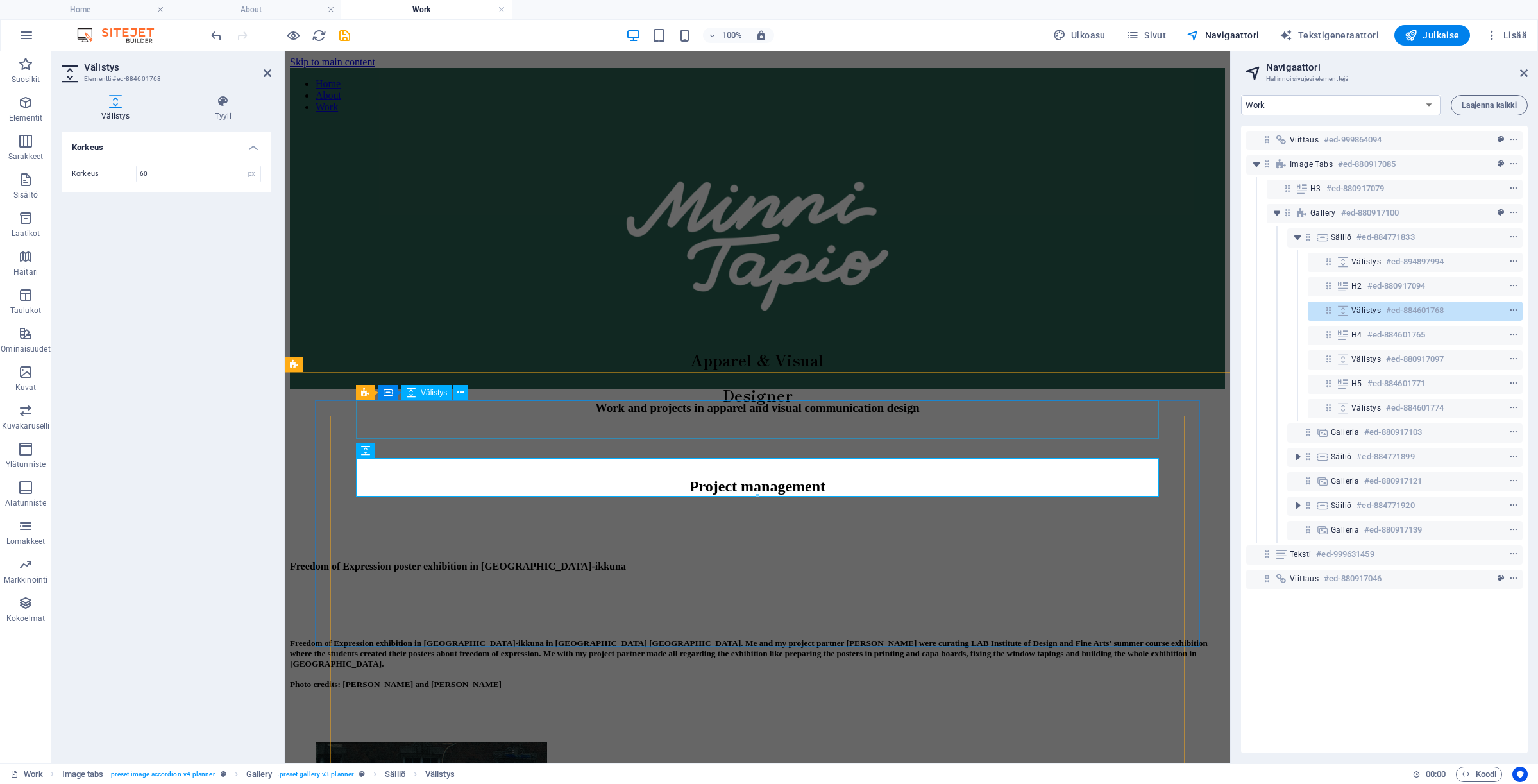
click at [1058, 406] on div "Work and projects in apparel and visual communication design" at bounding box center [758, 408] width 935 height 15
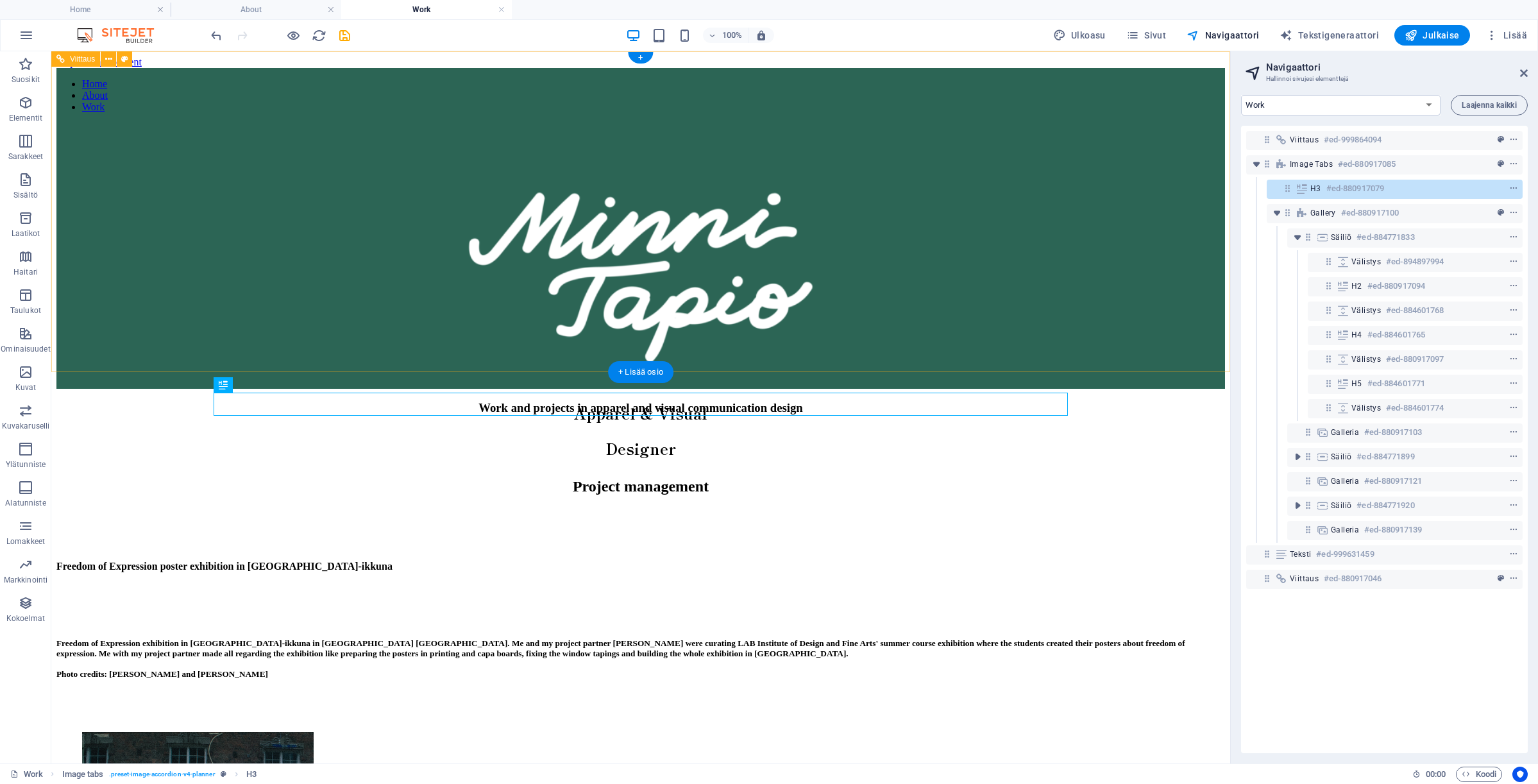
click at [1100, 293] on div "Apparel & Visual Designer" at bounding box center [640, 316] width 1169 height 368
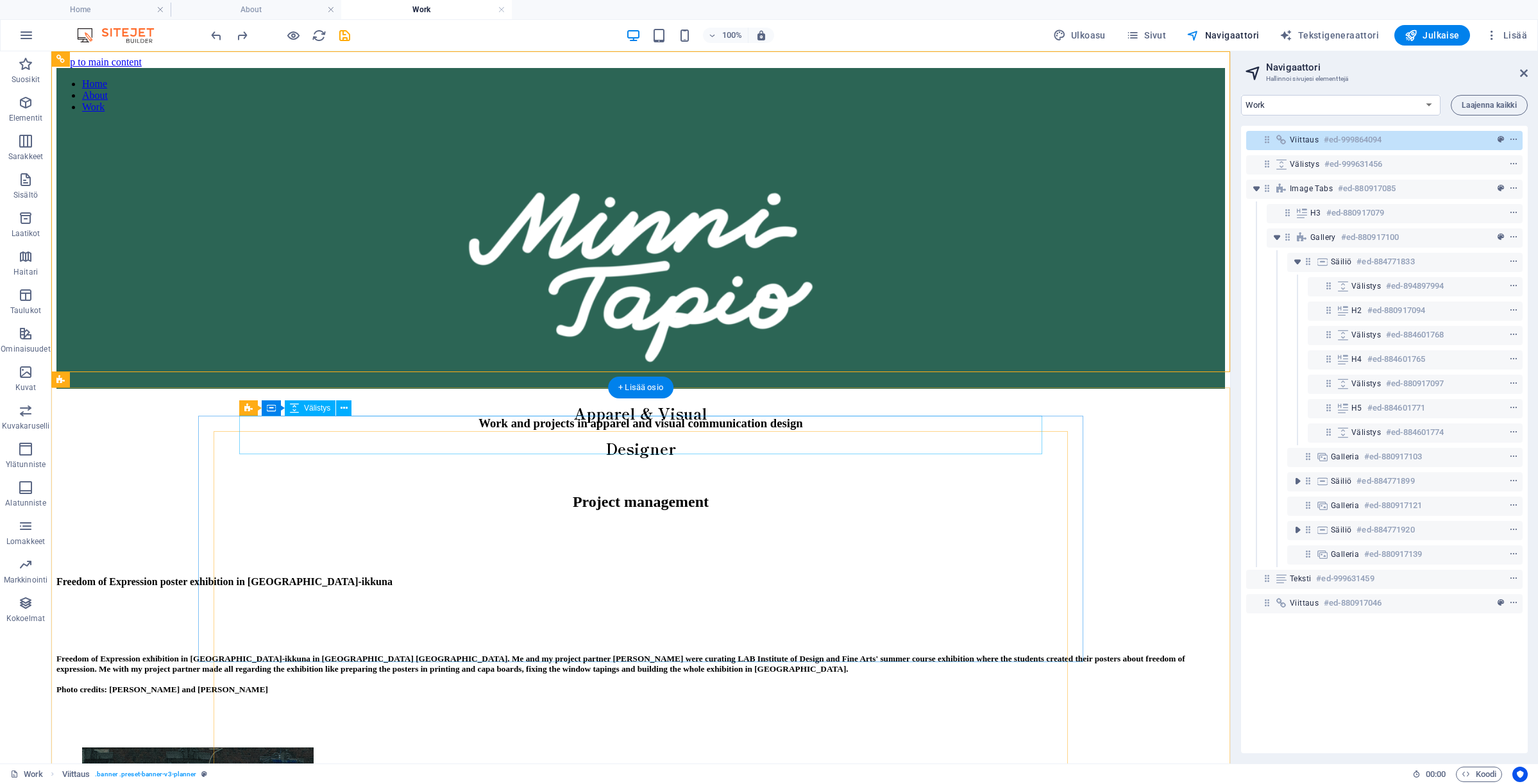
click at [743, 448] on div at bounding box center [640, 461] width 1169 height 38
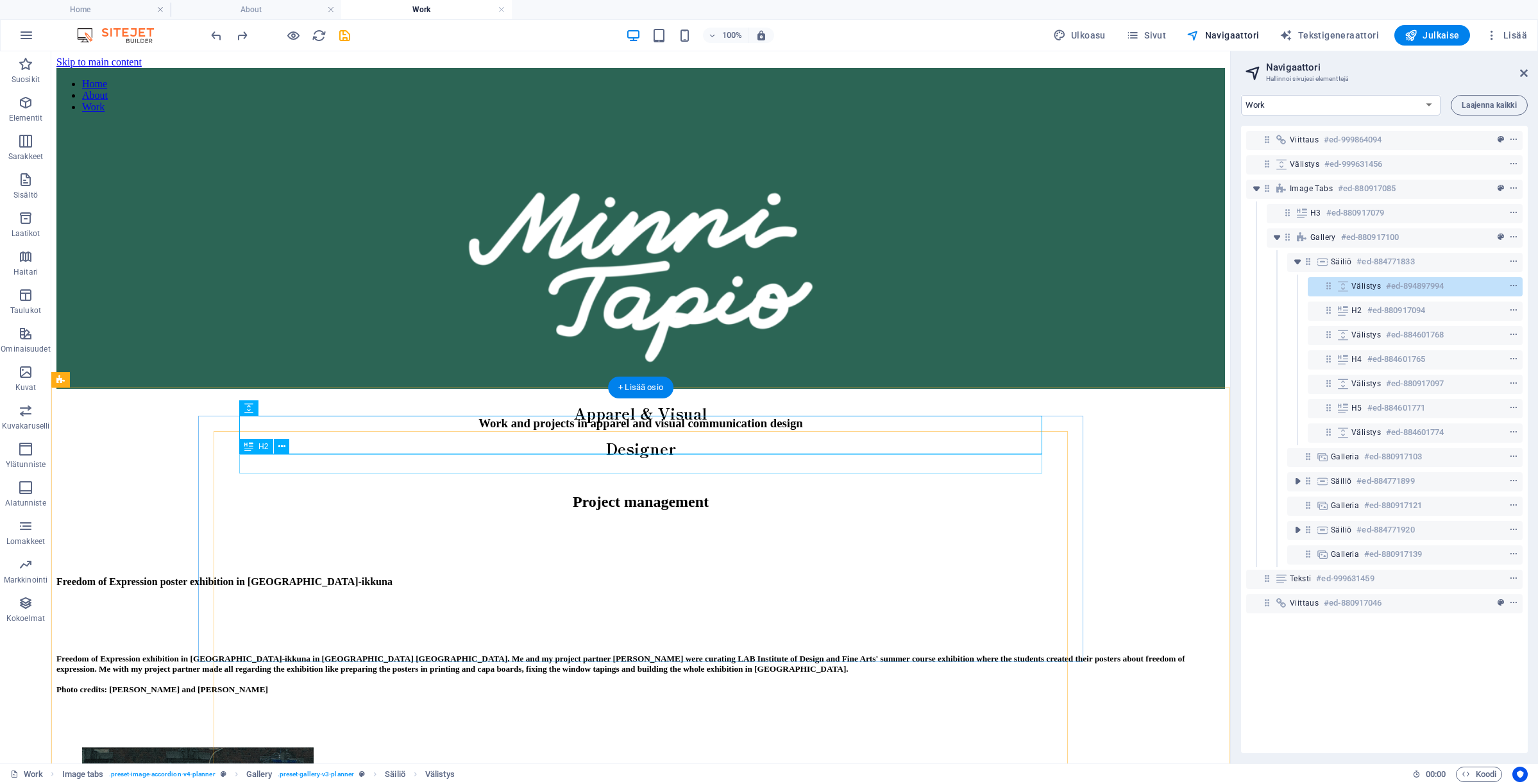
click at [735, 493] on div "Project management" at bounding box center [640, 501] width 1169 height 17
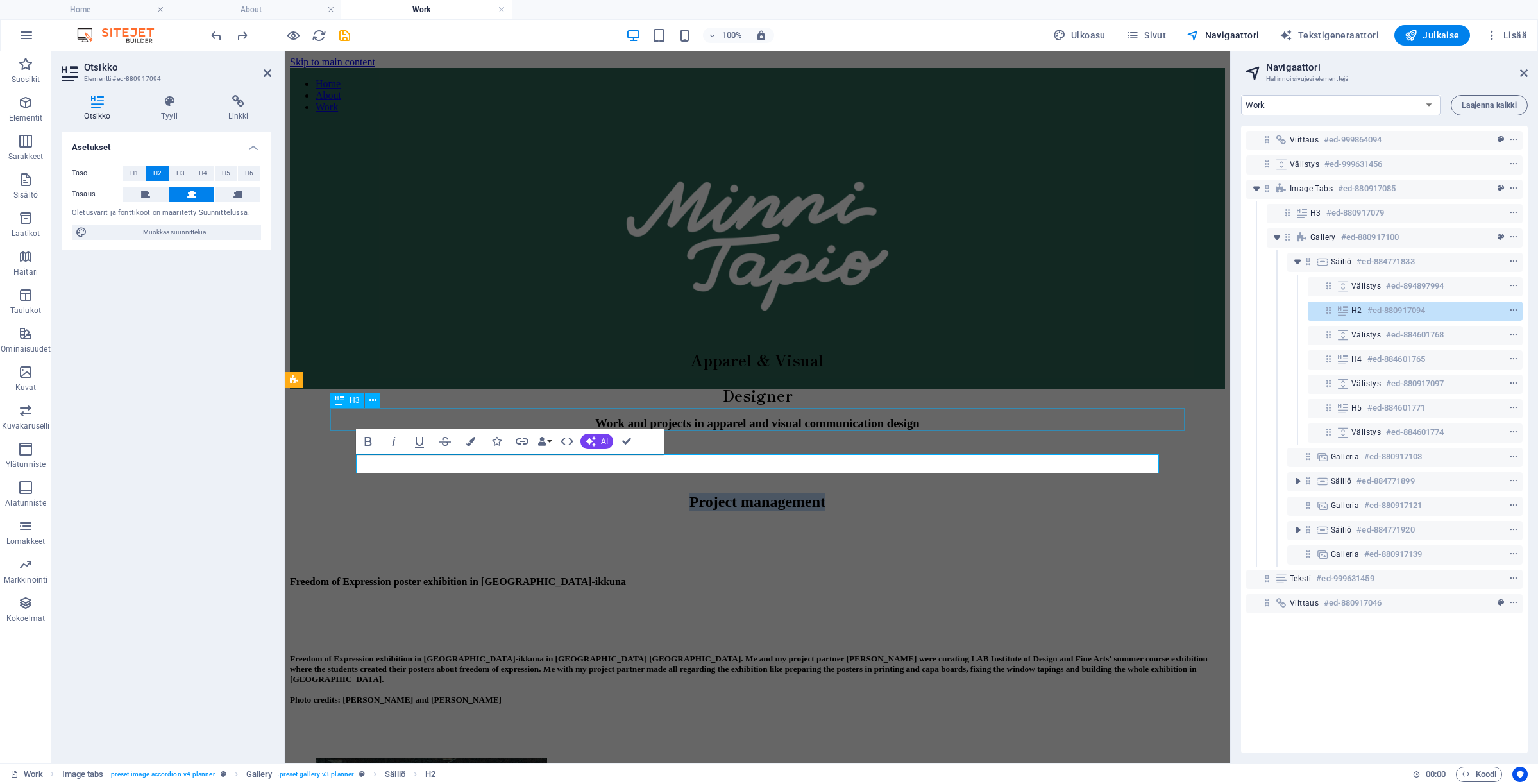
click at [950, 417] on div "Work and projects in apparel and visual communication design" at bounding box center [758, 424] width 935 height 15
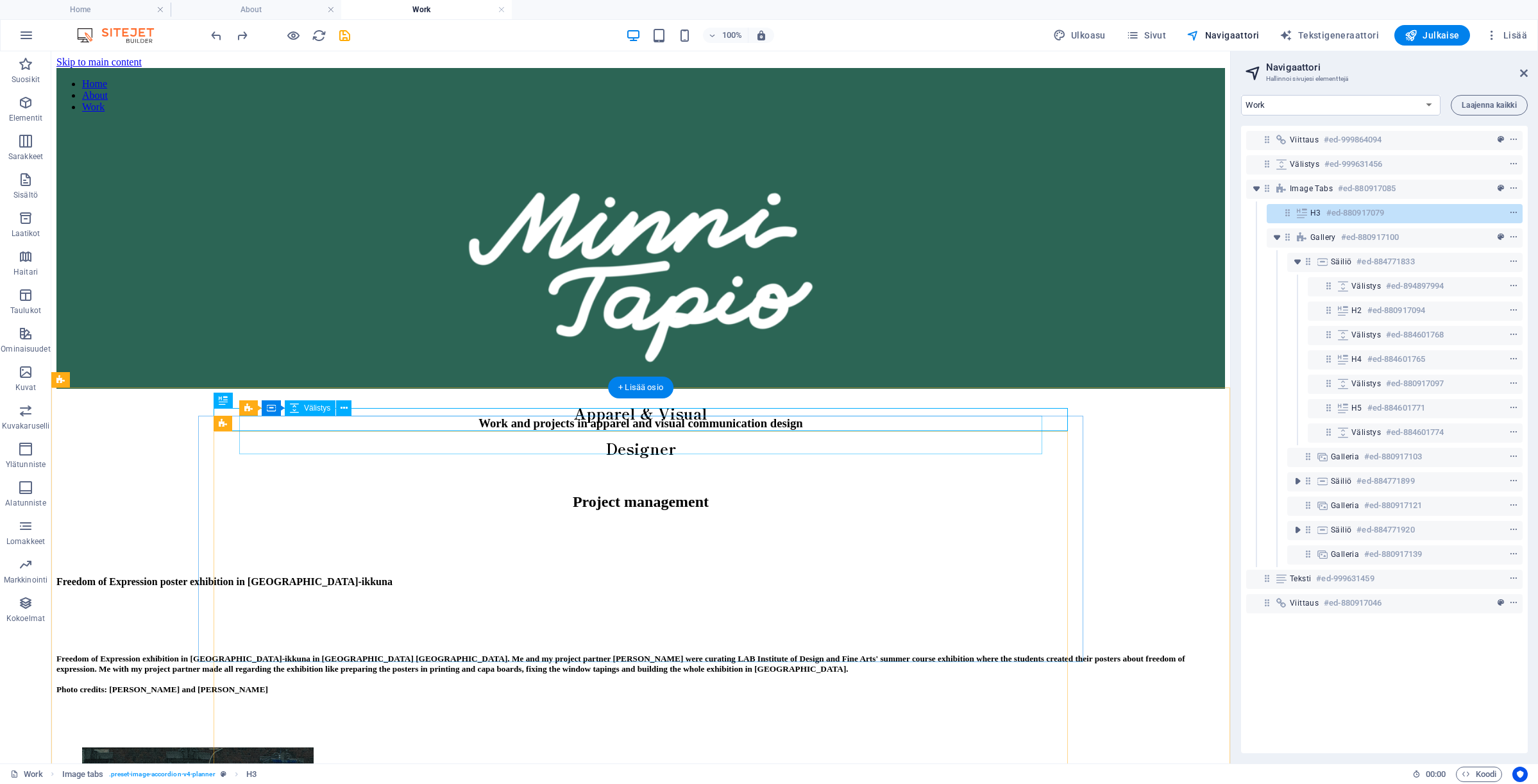
click at [877, 447] on div at bounding box center [640, 461] width 1169 height 38
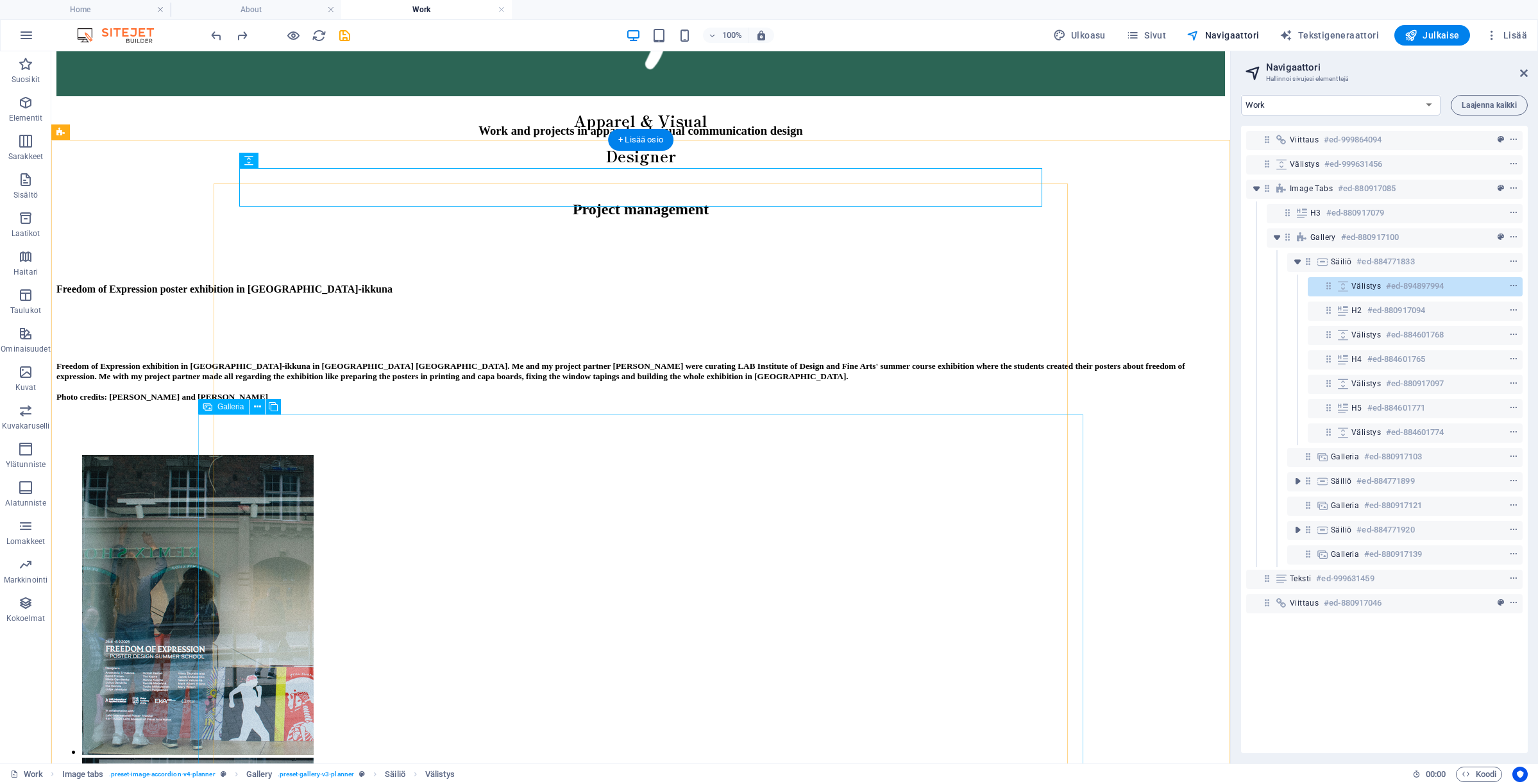
scroll to position [180, 0]
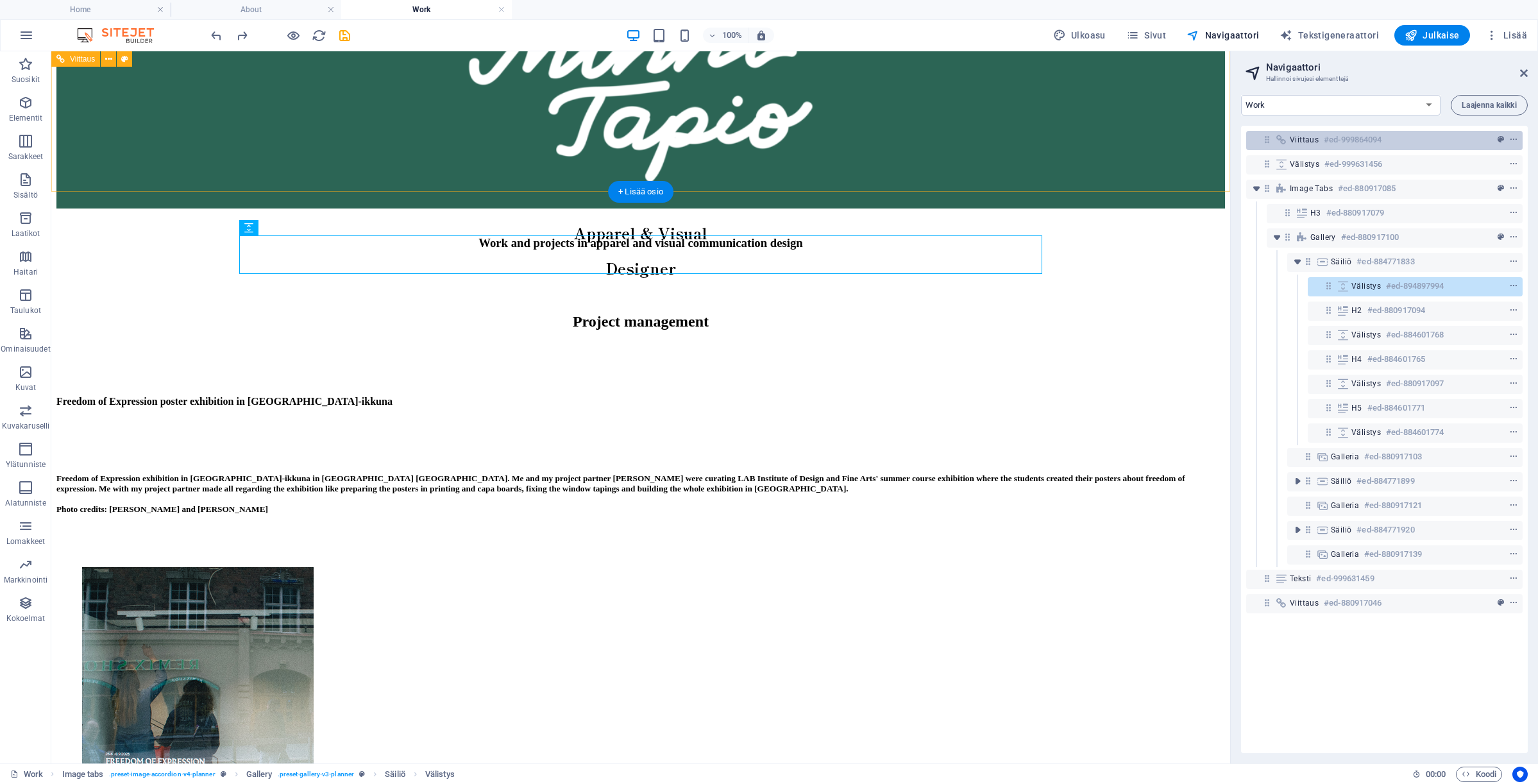
click at [1337, 137] on h6 "#ed-999864094" at bounding box center [1352, 139] width 57 height 15
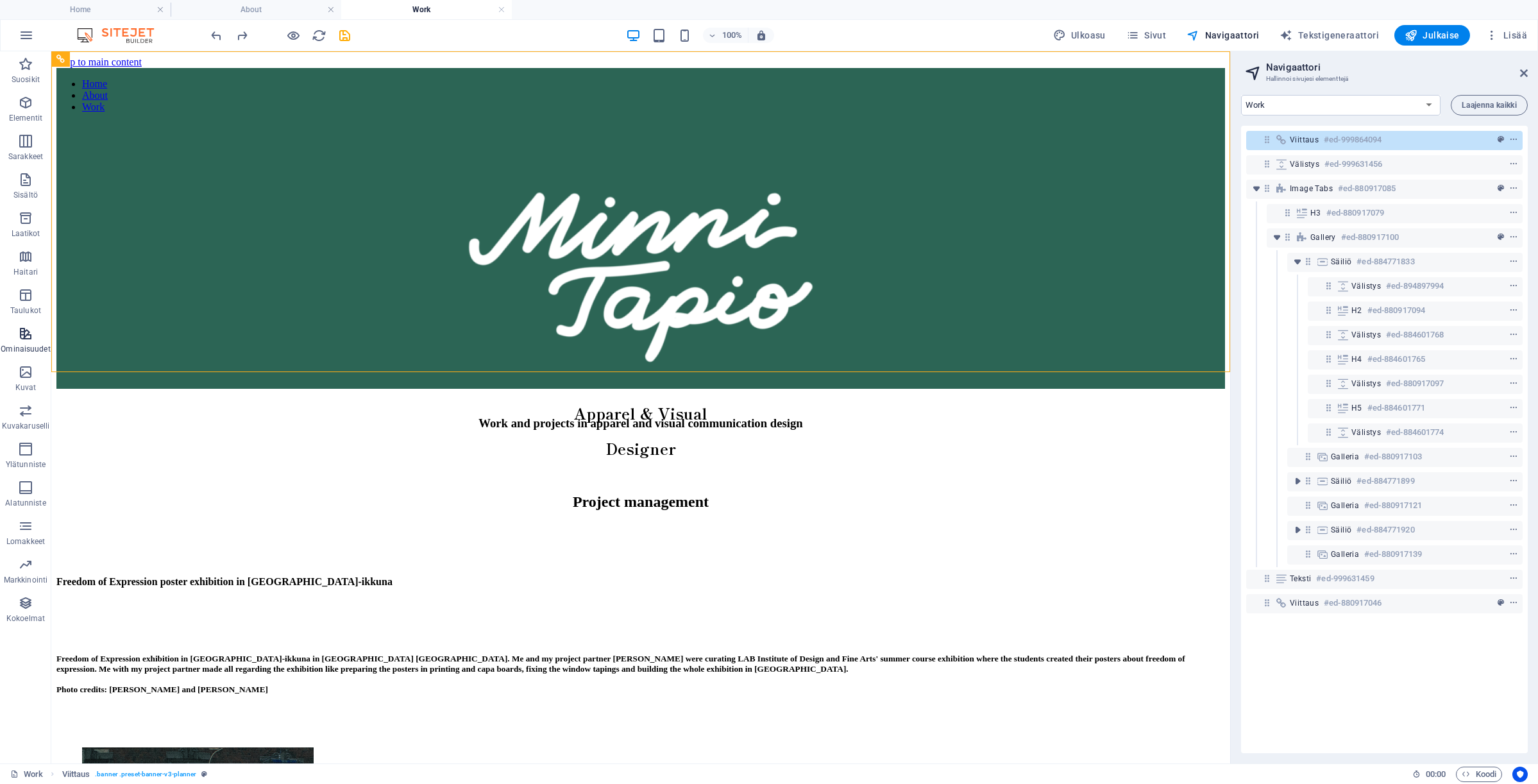
click at [34, 345] on p "Ominaisuudet" at bounding box center [25, 348] width 49 height 10
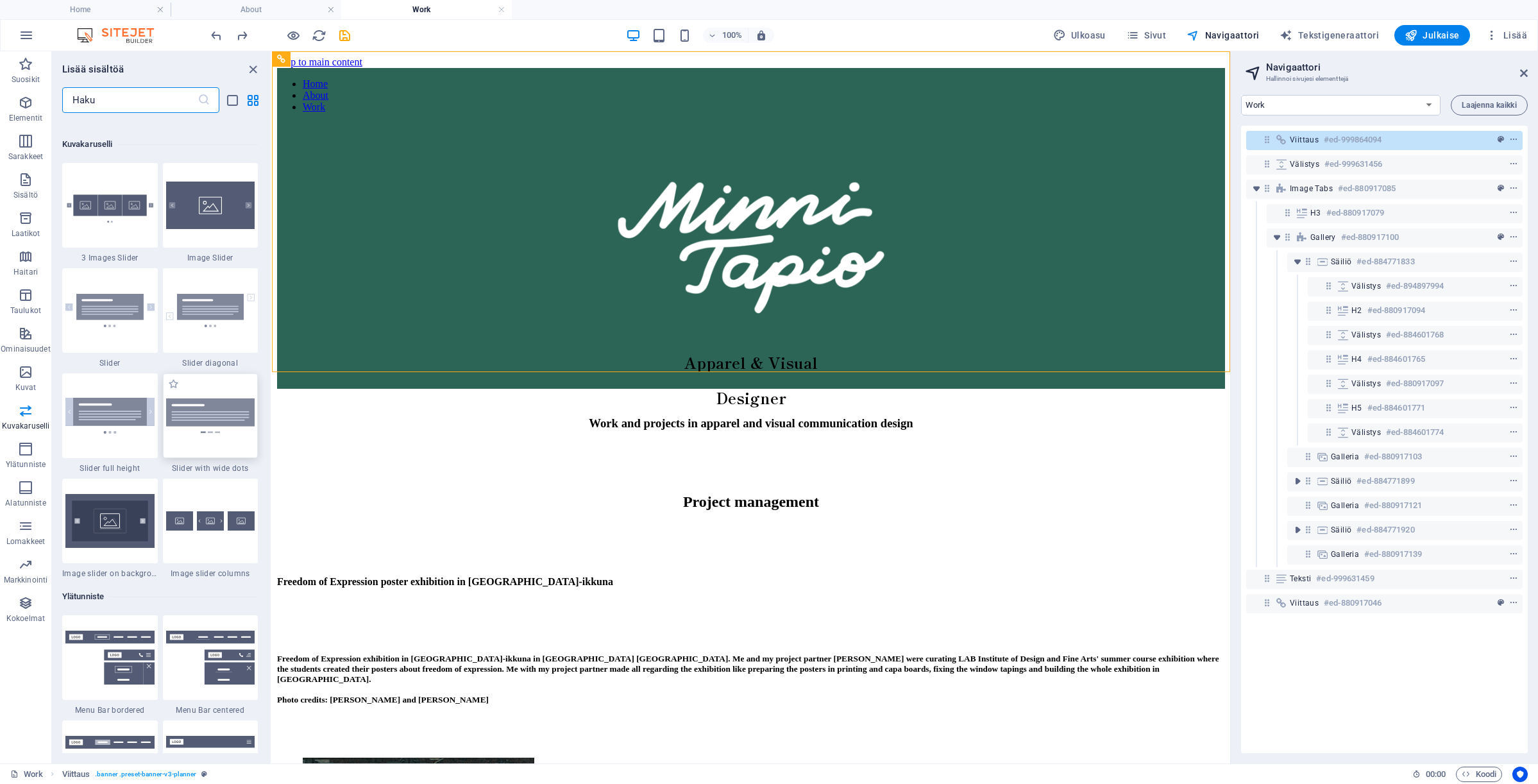
scroll to position [7259, 0]
click at [227, 16] on h4 "About" at bounding box center [256, 10] width 171 height 15
select select "16685695-en"
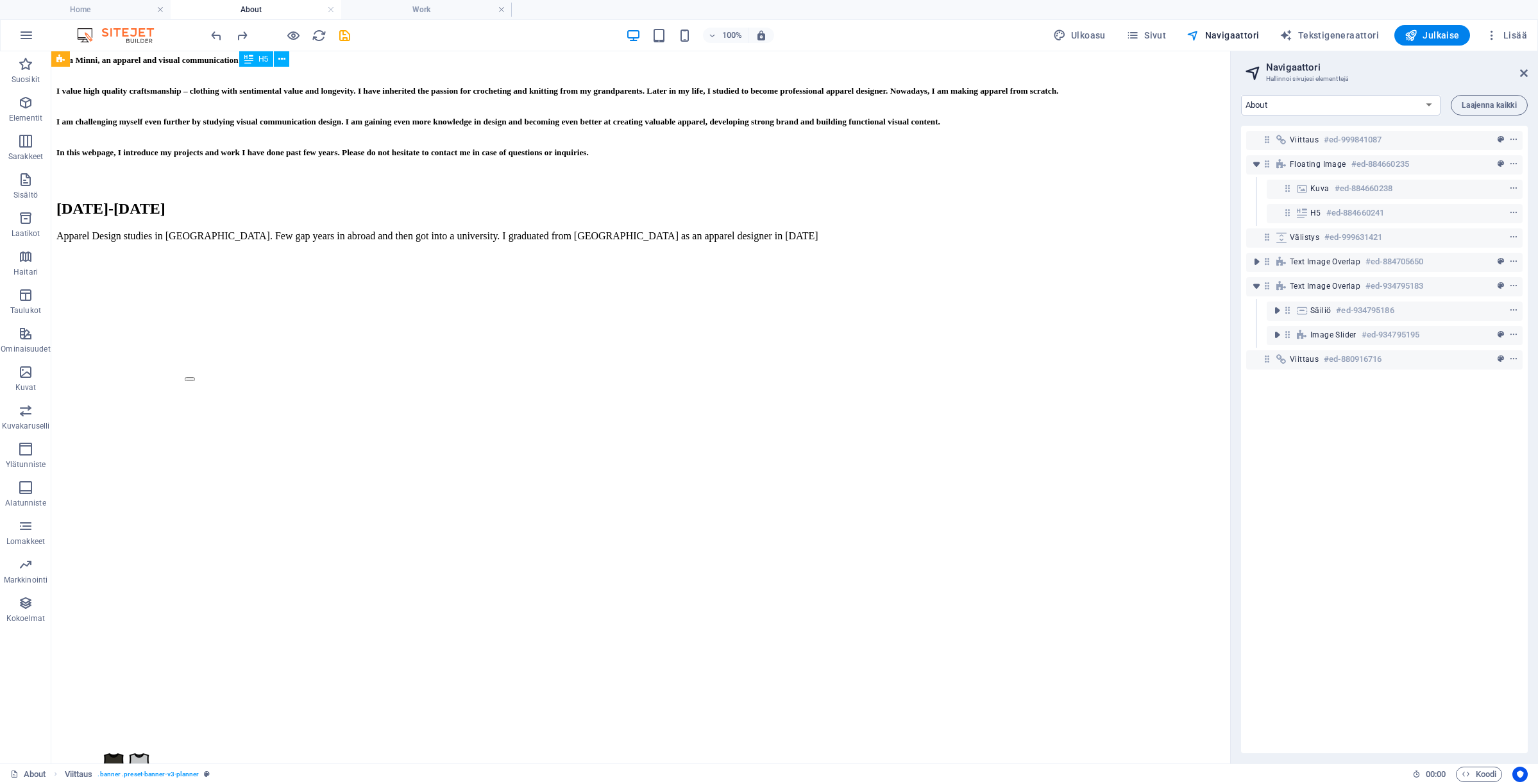
scroll to position [829, 0]
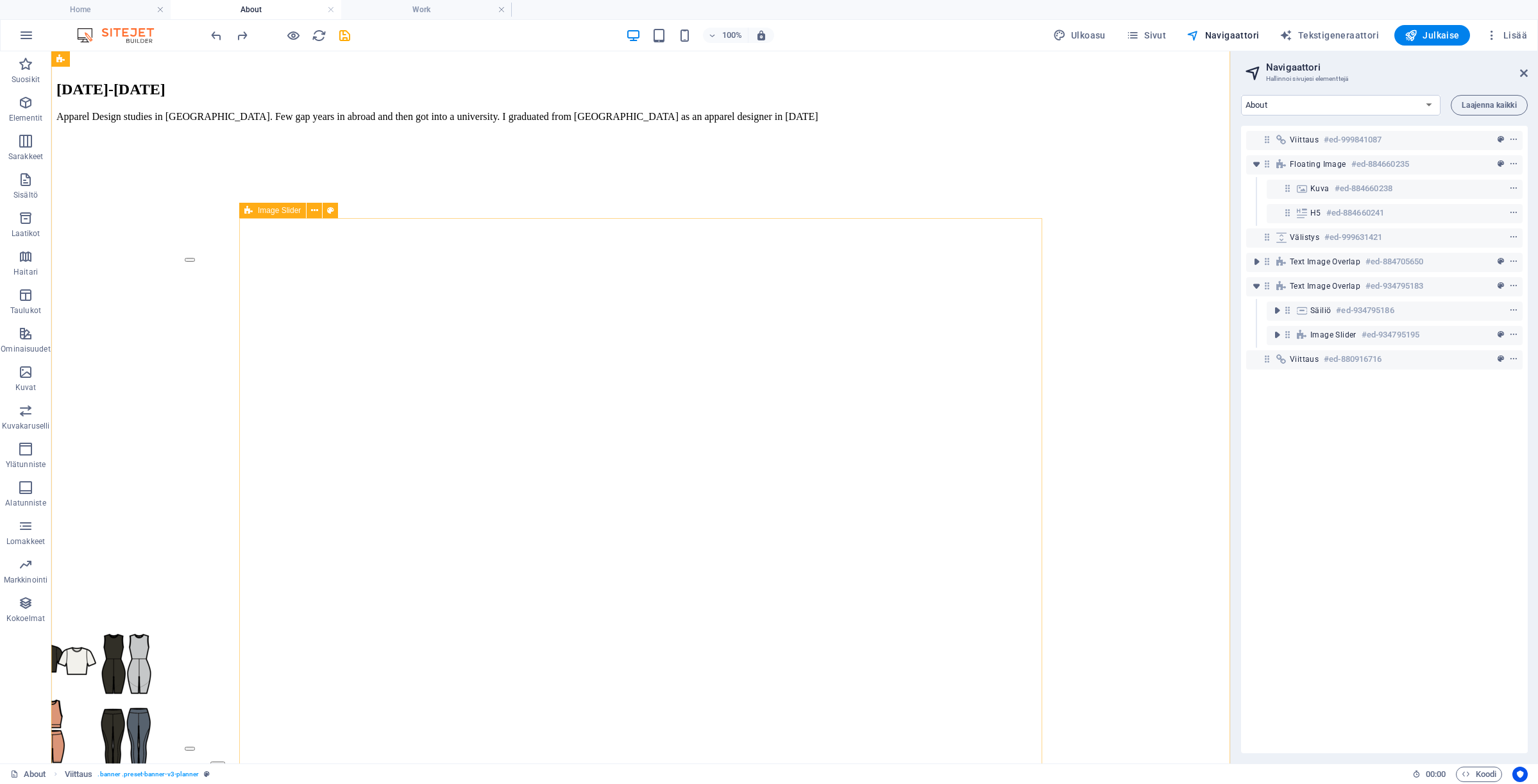
click at [262, 417] on div "Collection design Collection design 1 2" at bounding box center [641, 524] width 1040 height 676
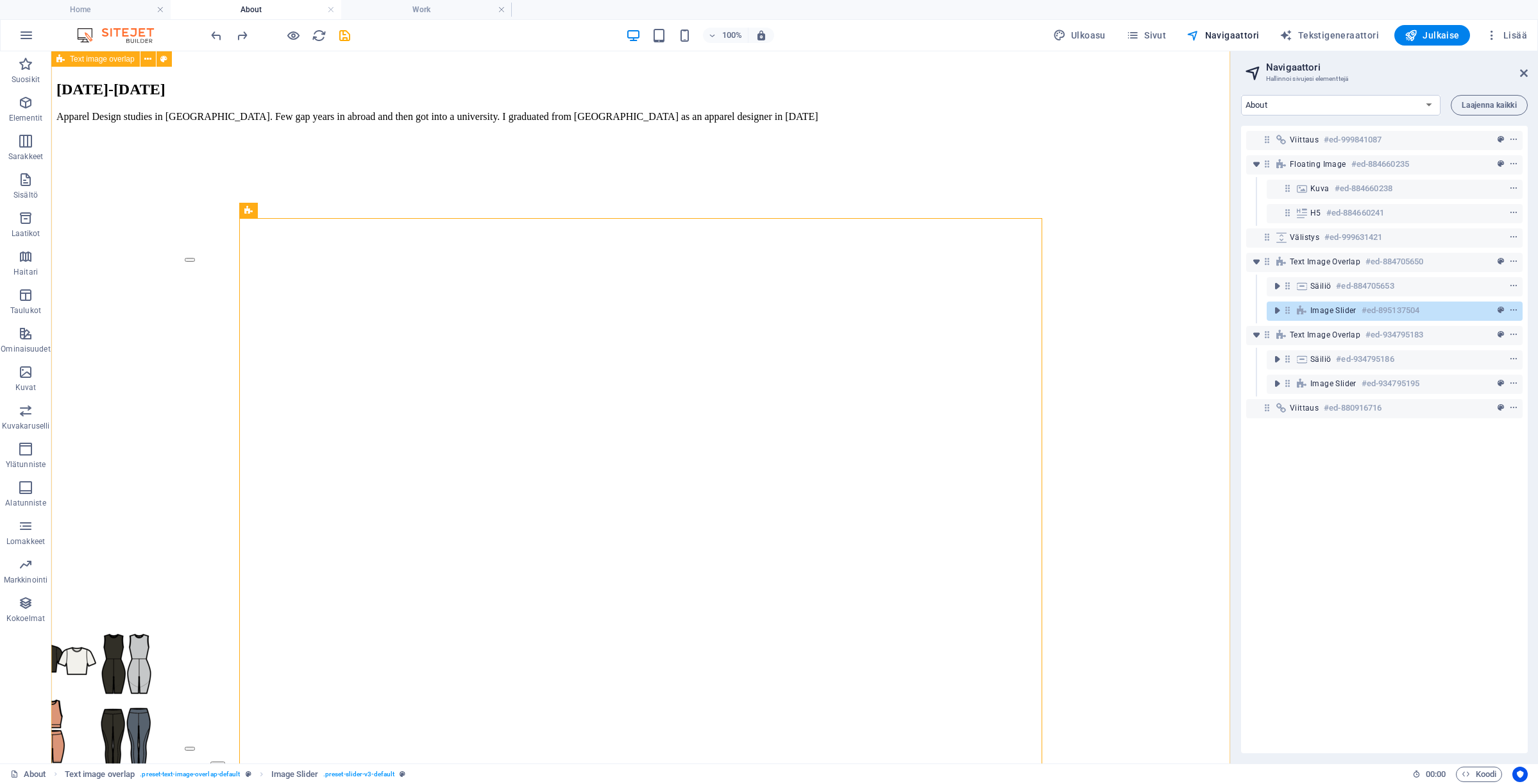
click at [211, 417] on div "[DATE]-[DATE] Apparel Design studies in [GEOGRAPHIC_DATA]. Few gap years in abr…" at bounding box center [640, 472] width 1169 height 782
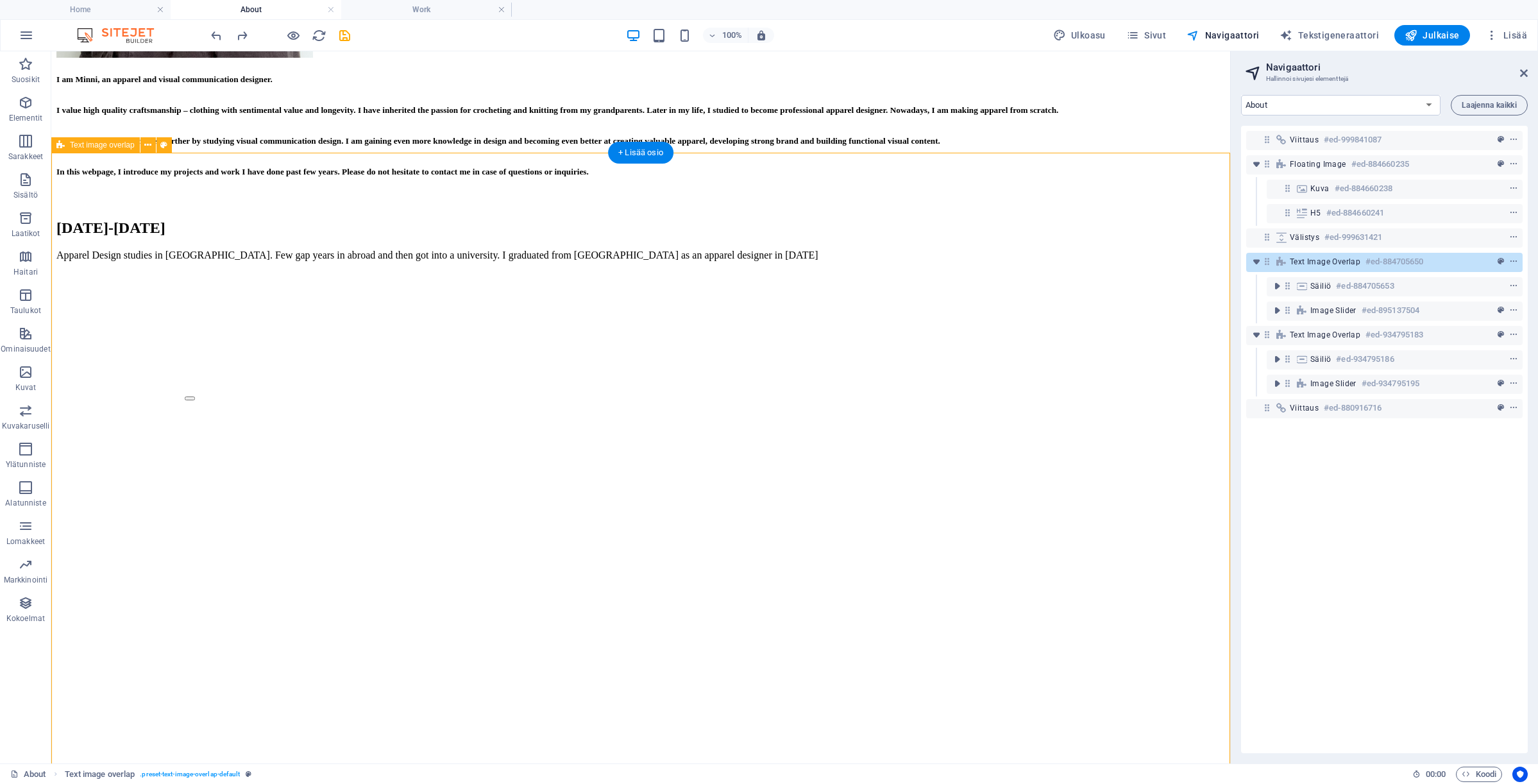
scroll to position [689, 0]
click at [224, 423] on div "[DATE]-[DATE] Apparel Design studies in [GEOGRAPHIC_DATA]. Few gap years in abr…" at bounding box center [640, 612] width 1169 height 782
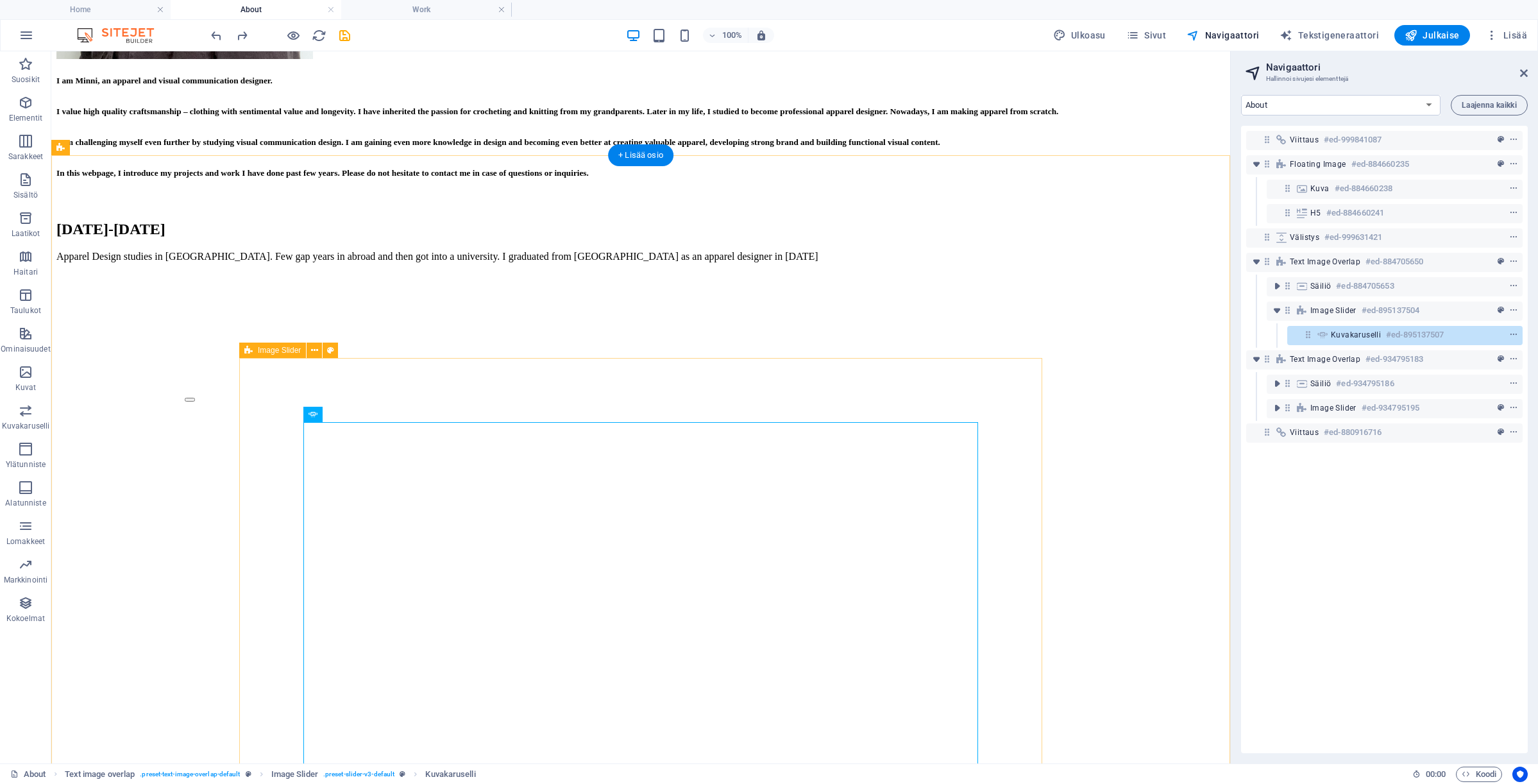
click at [250, 523] on div "Collection design Collection design 1 2" at bounding box center [641, 664] width 1040 height 676
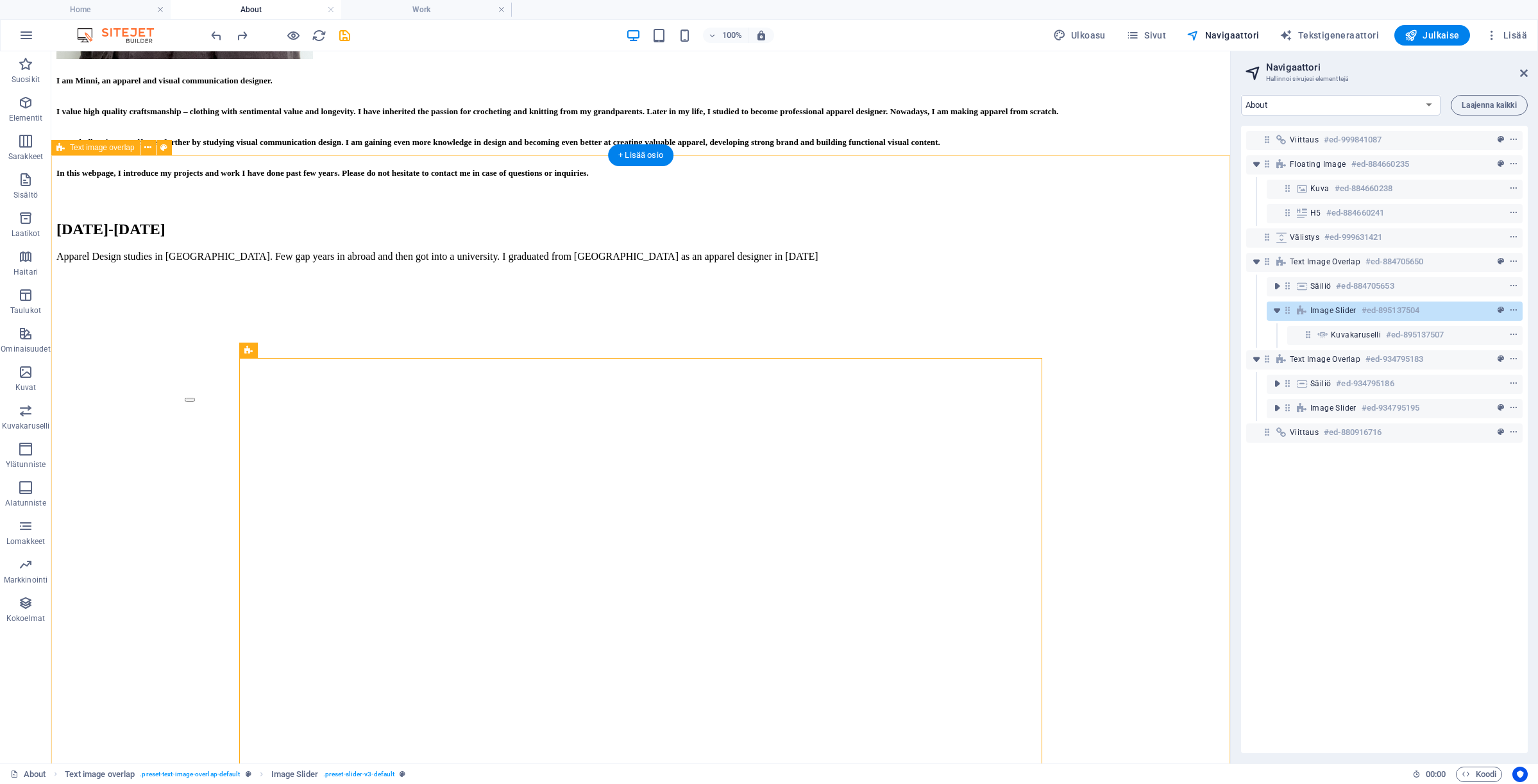
click at [206, 457] on div "[DATE]-[DATE] Apparel Design studies in [GEOGRAPHIC_DATA]. Few gap years in abr…" at bounding box center [640, 612] width 1169 height 782
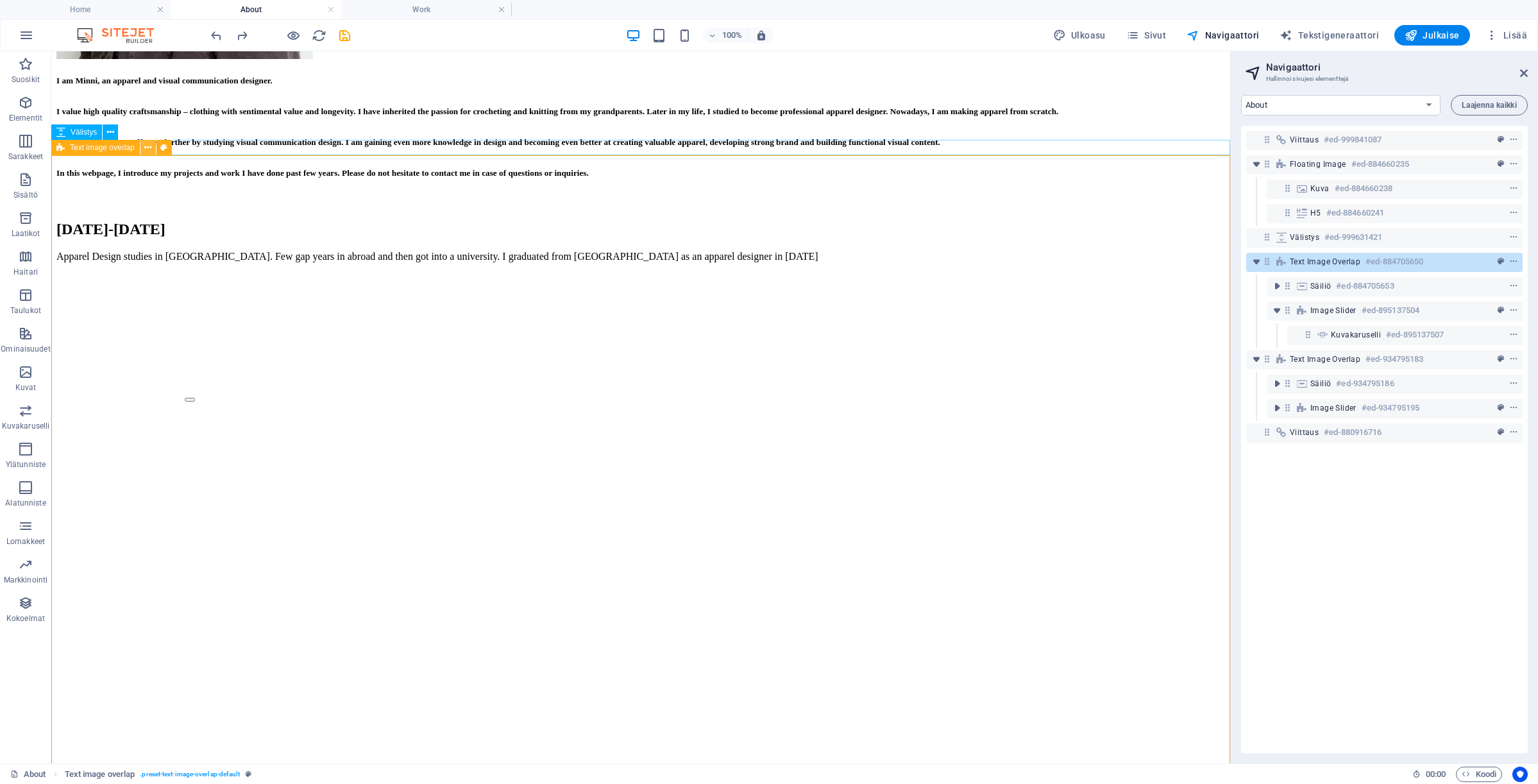
click at [149, 150] on icon at bounding box center [148, 147] width 7 height 14
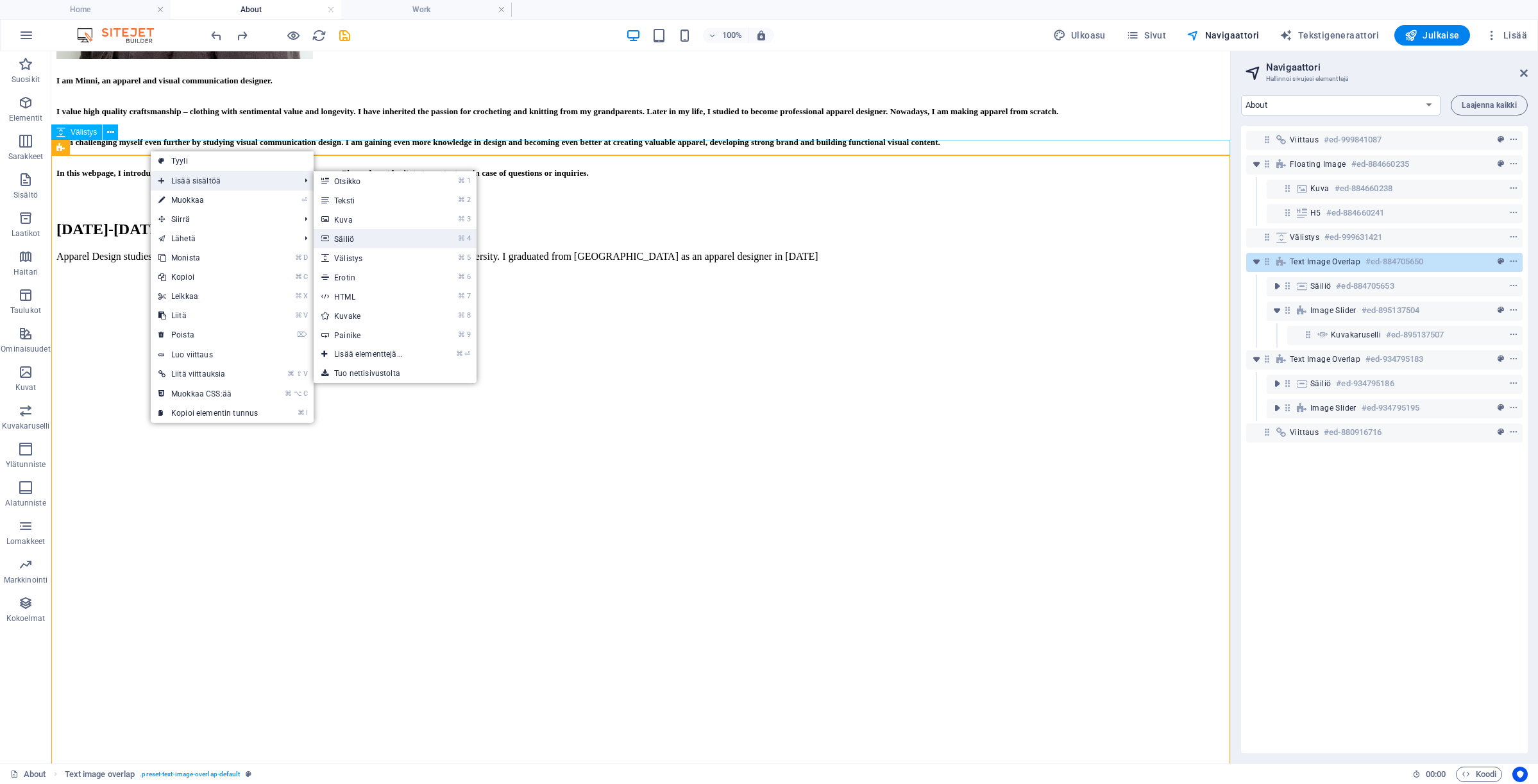
click at [393, 237] on link "⌘ 4 Säiliö" at bounding box center [371, 238] width 115 height 19
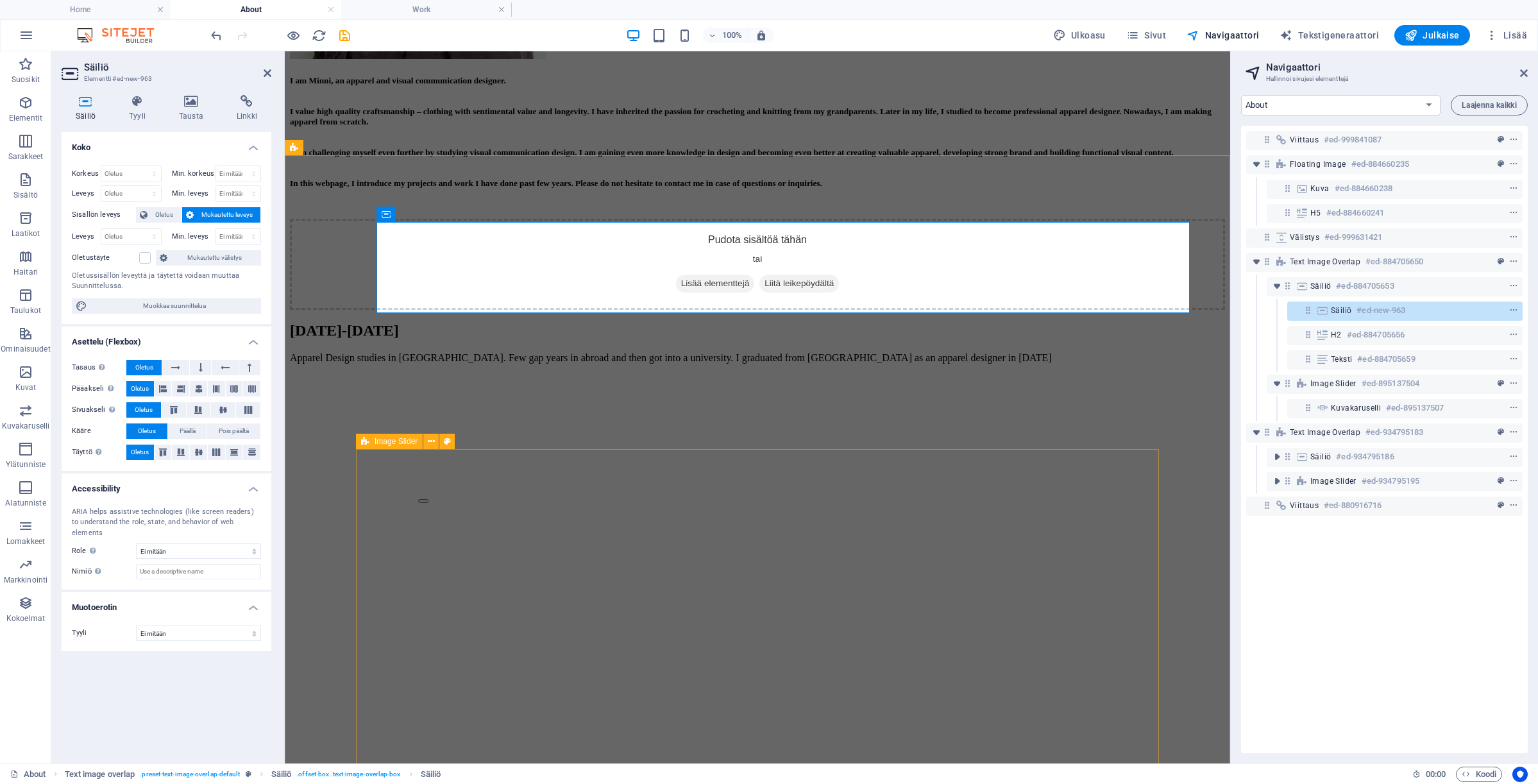
click at [527, 486] on div "Collection design Collection design 1 2" at bounding box center [757, 720] width 807 height 586
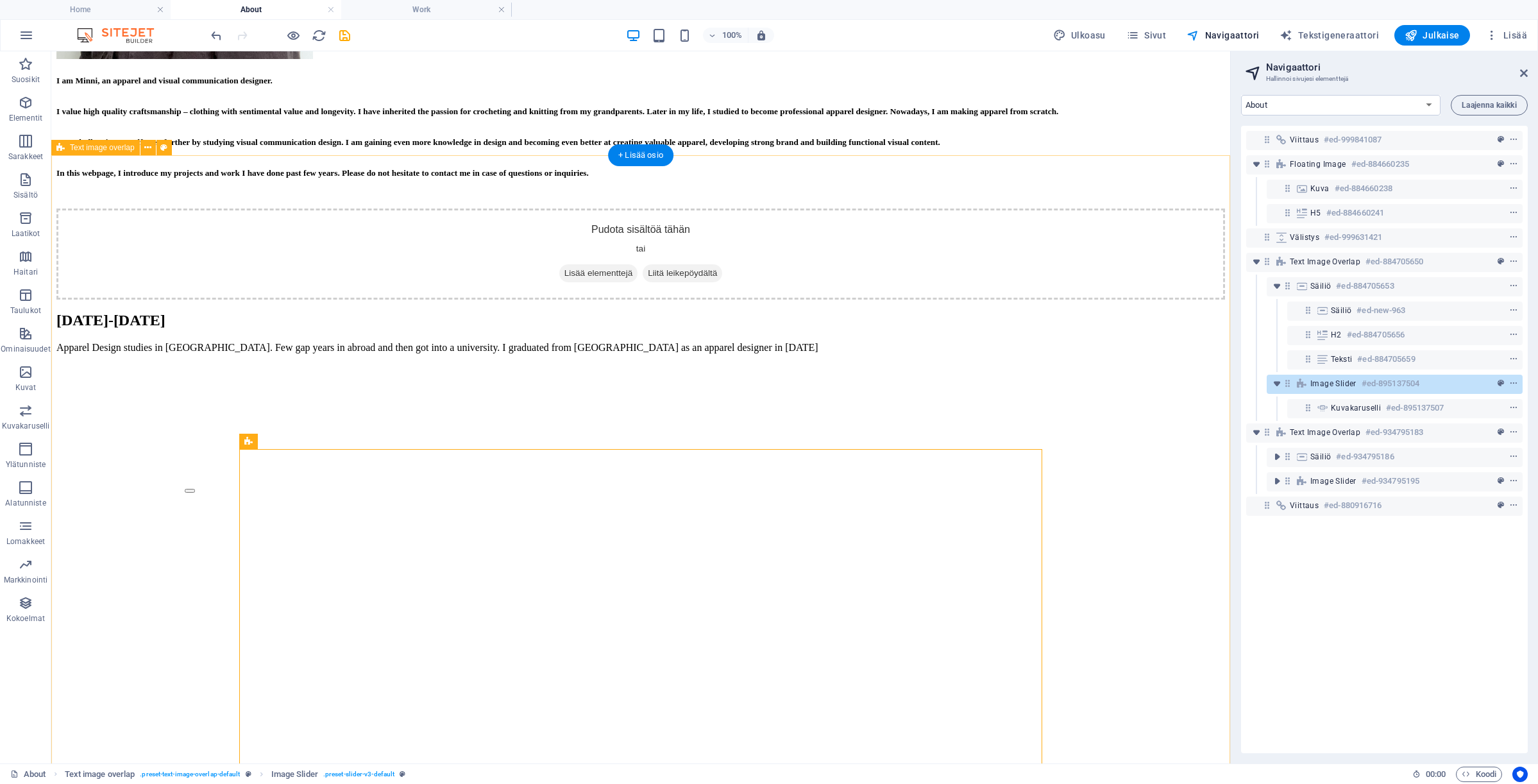
click at [127, 208] on div "[PERSON_NAME] sisältöä [PERSON_NAME] Lisää elementtejä Liitä leikepöydältä [DAT…" at bounding box center [640, 606] width 1169 height 796
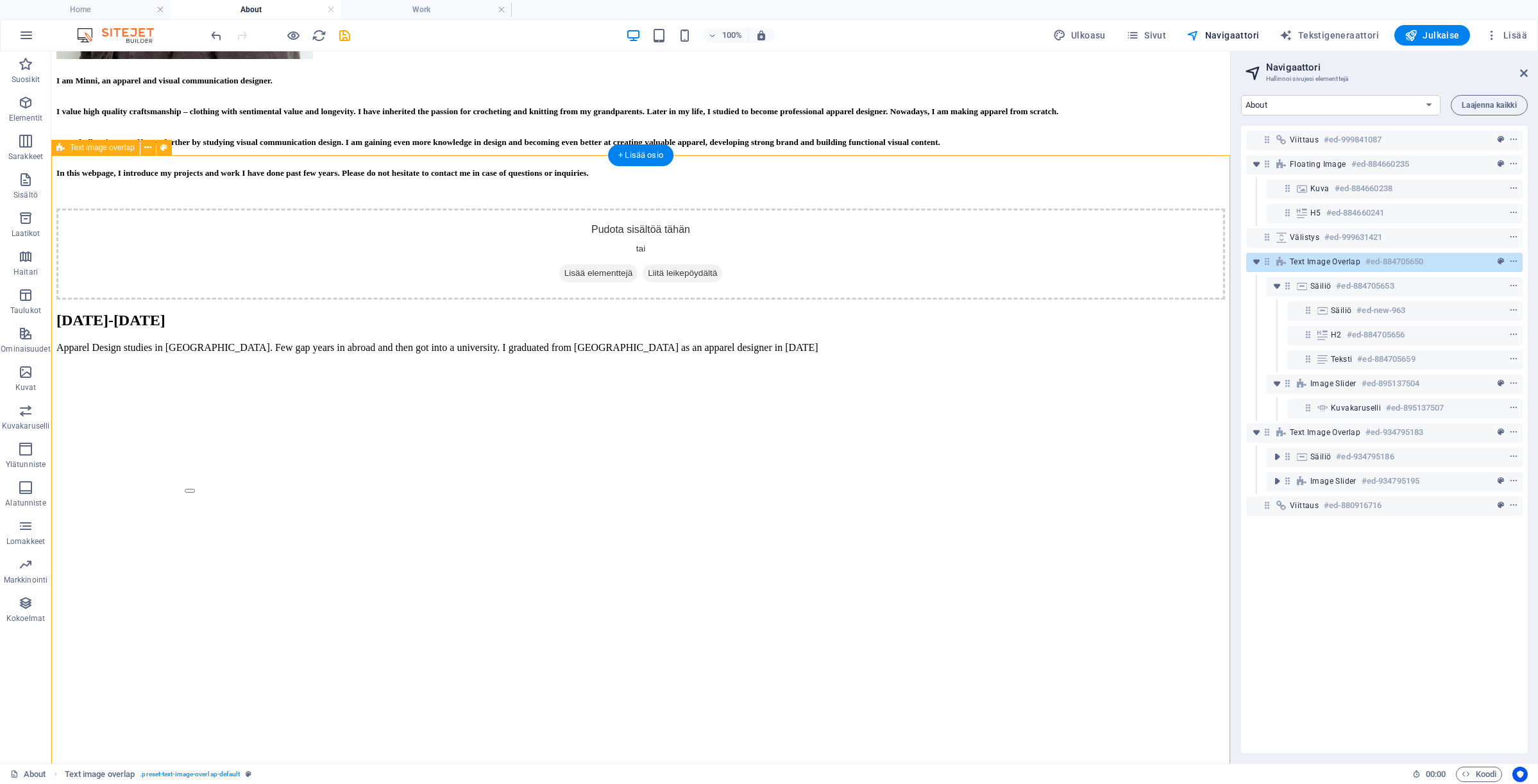
click at [158, 218] on div "[PERSON_NAME] sisältöä [PERSON_NAME] Lisää elementtejä Liitä leikepöydältä [DAT…" at bounding box center [640, 651] width 1169 height 886
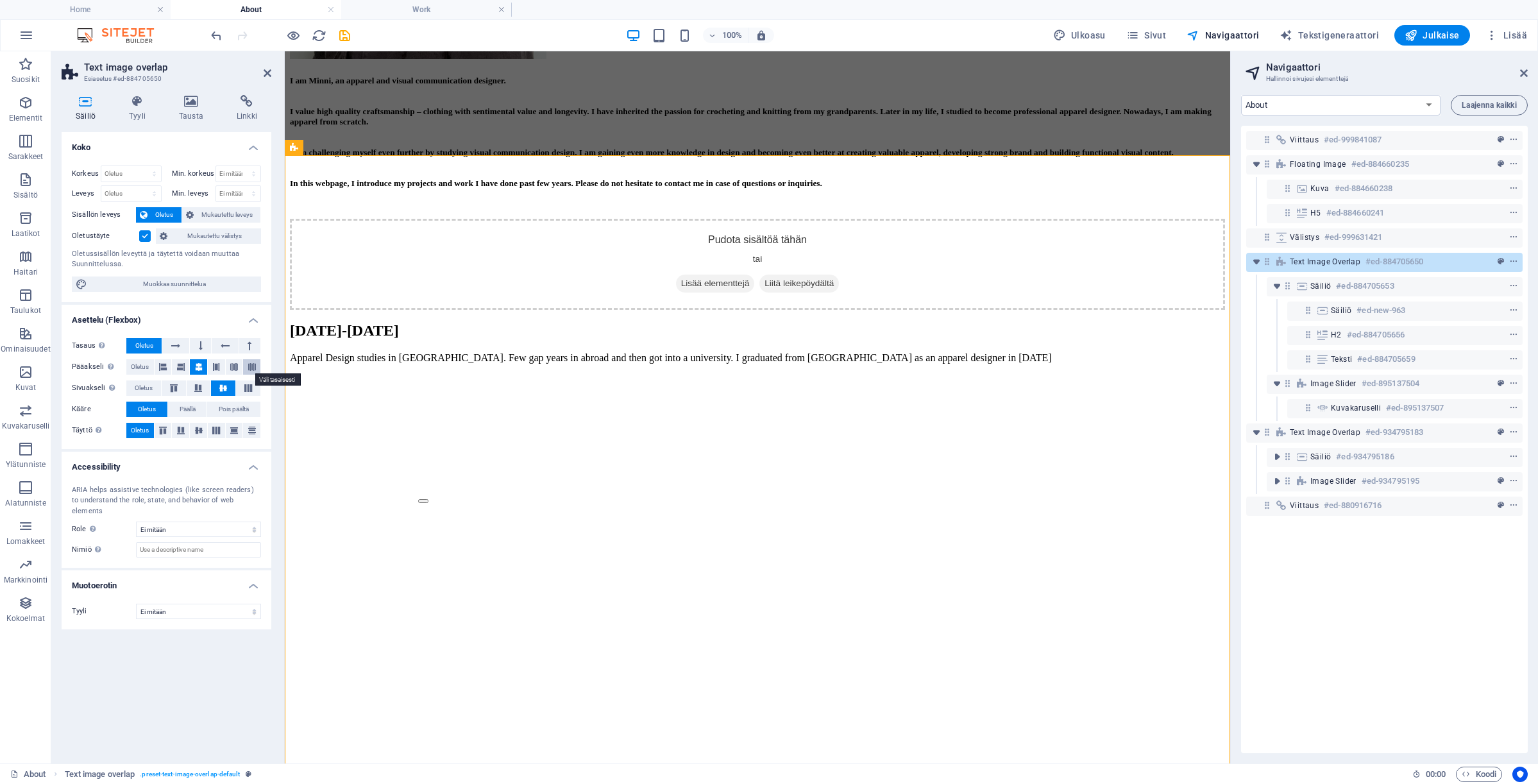
click at [251, 365] on icon at bounding box center [252, 367] width 7 height 15
click at [146, 369] on span "Oletus" at bounding box center [140, 367] width 18 height 15
click at [253, 385] on icon at bounding box center [247, 387] width 15 height 7
click at [218, 432] on icon at bounding box center [216, 430] width 15 height 7
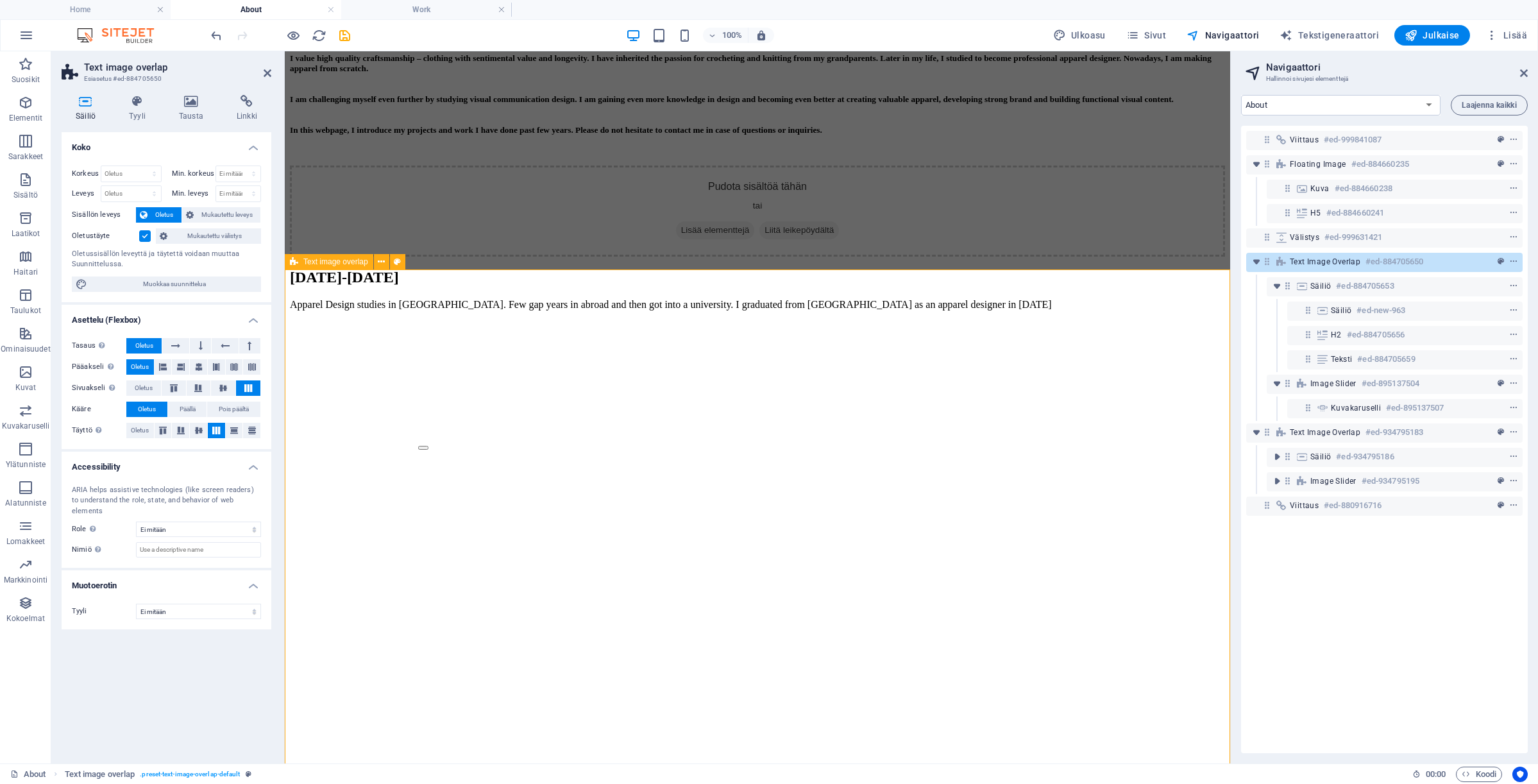
scroll to position [558, 0]
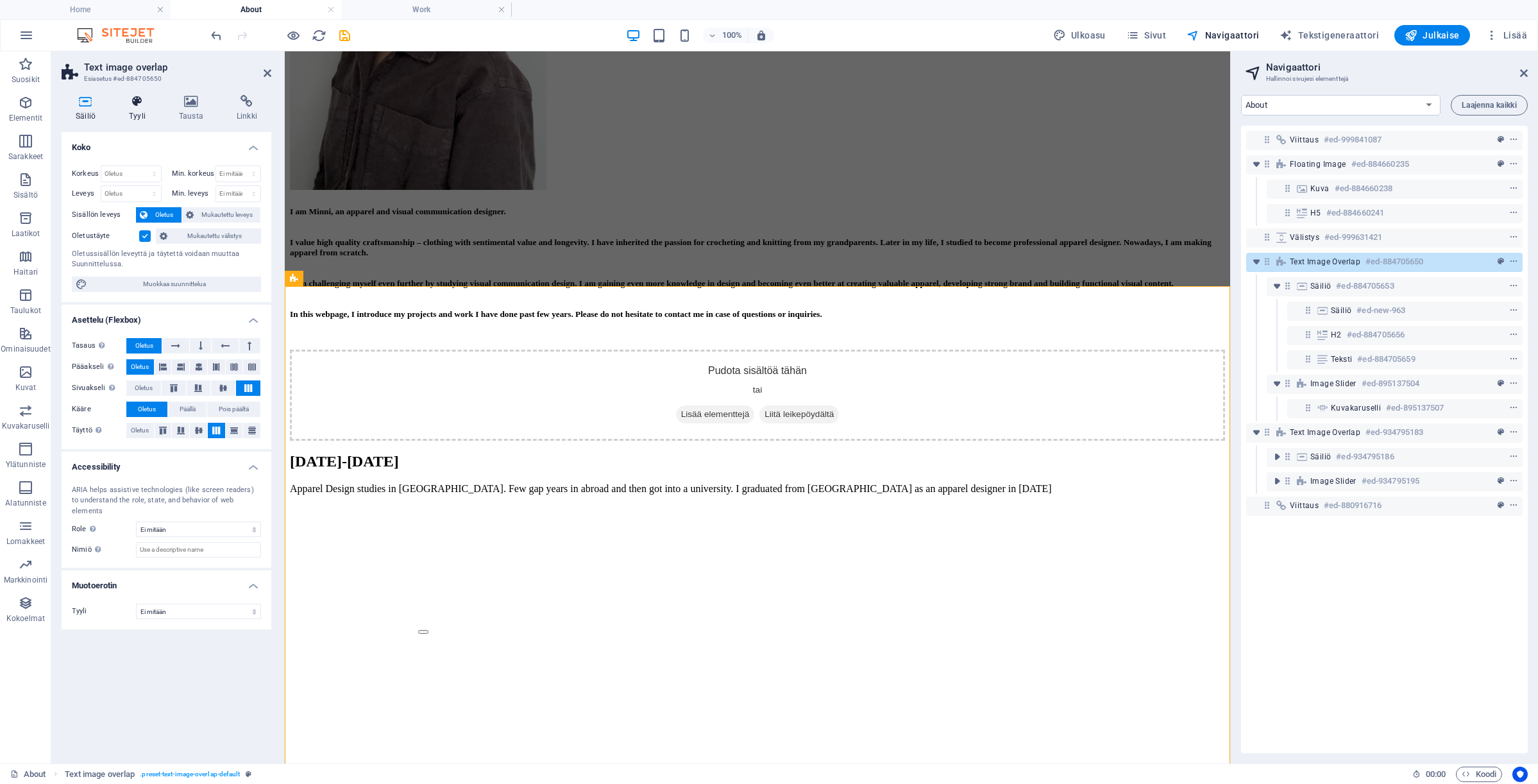
click at [124, 106] on icon at bounding box center [136, 101] width 45 height 13
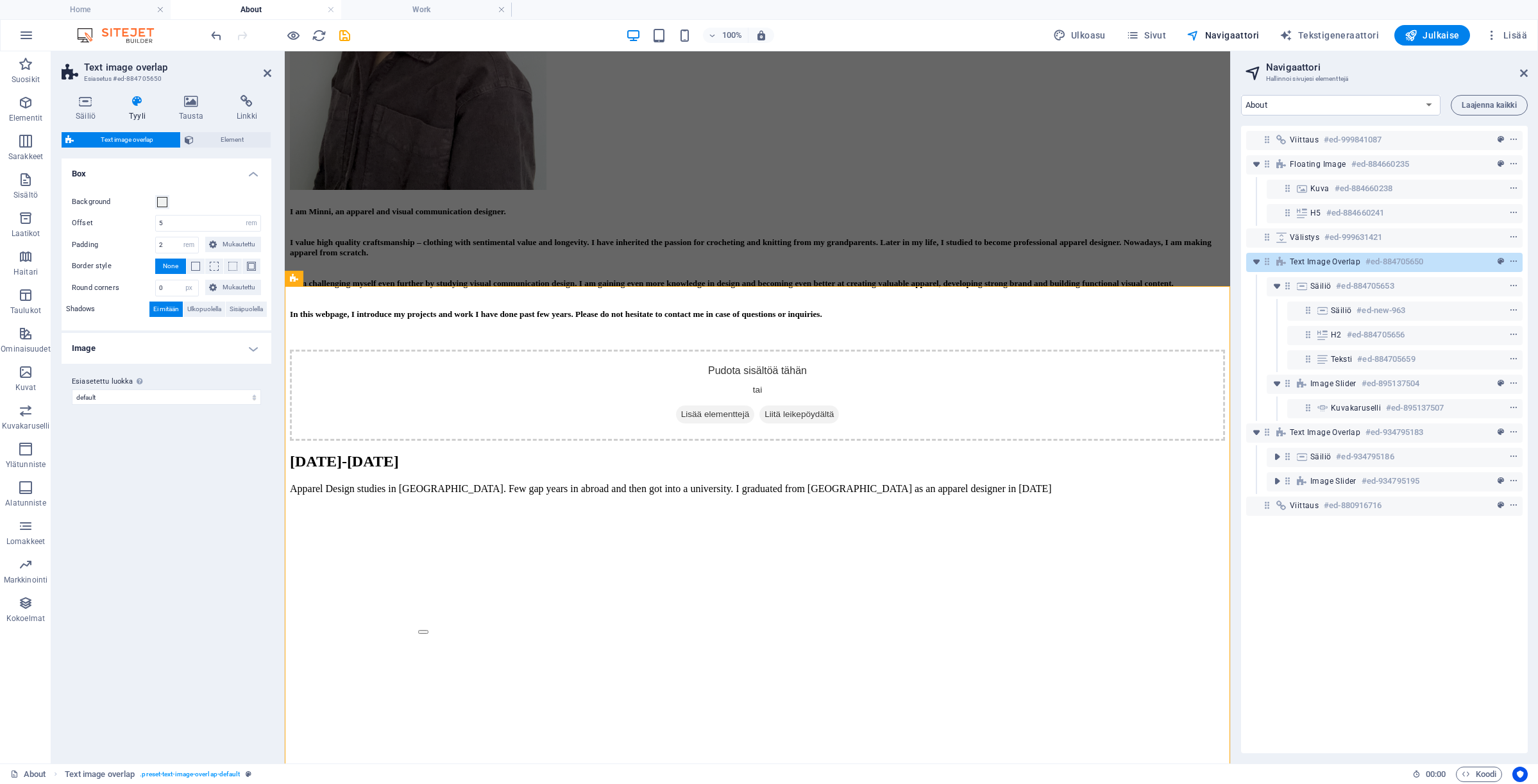
click at [218, 347] on h4 "Image" at bounding box center [166, 348] width 210 height 31
click at [240, 136] on span "Element" at bounding box center [232, 139] width 69 height 15
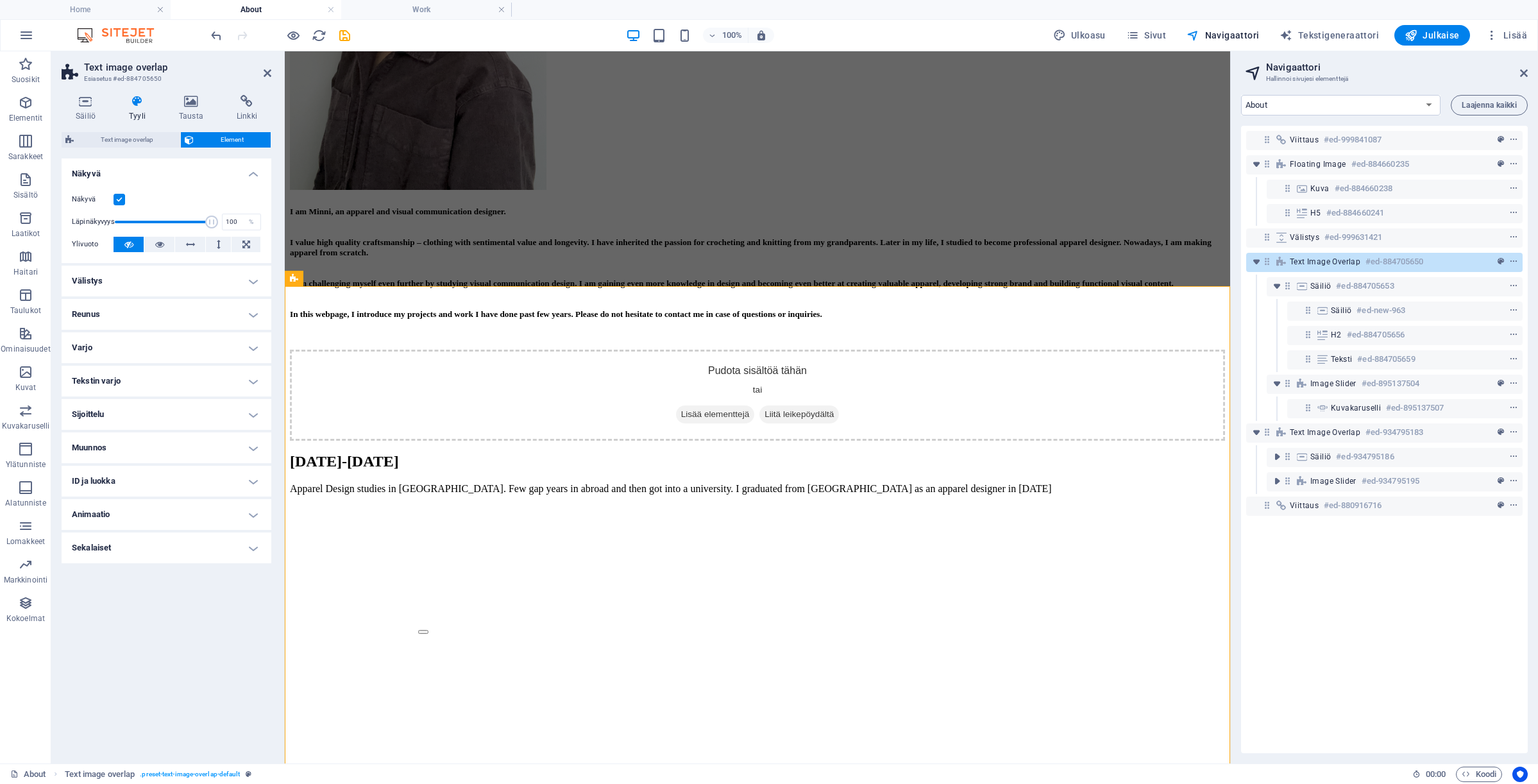
click at [160, 421] on h4 "Sijoittelu" at bounding box center [166, 415] width 210 height 31
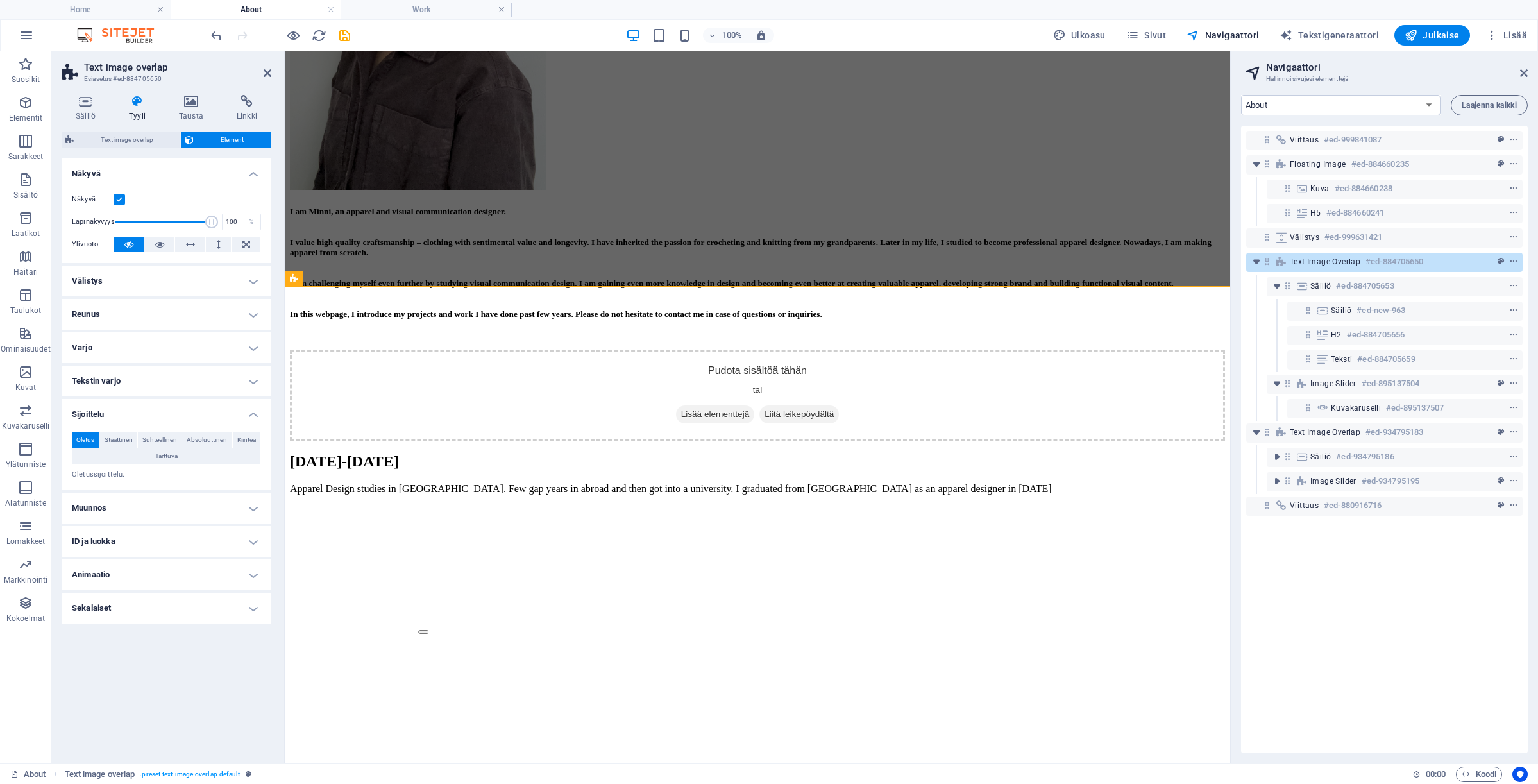
click at [160, 421] on h4 "Sijoittelu" at bounding box center [166, 410] width 210 height 23
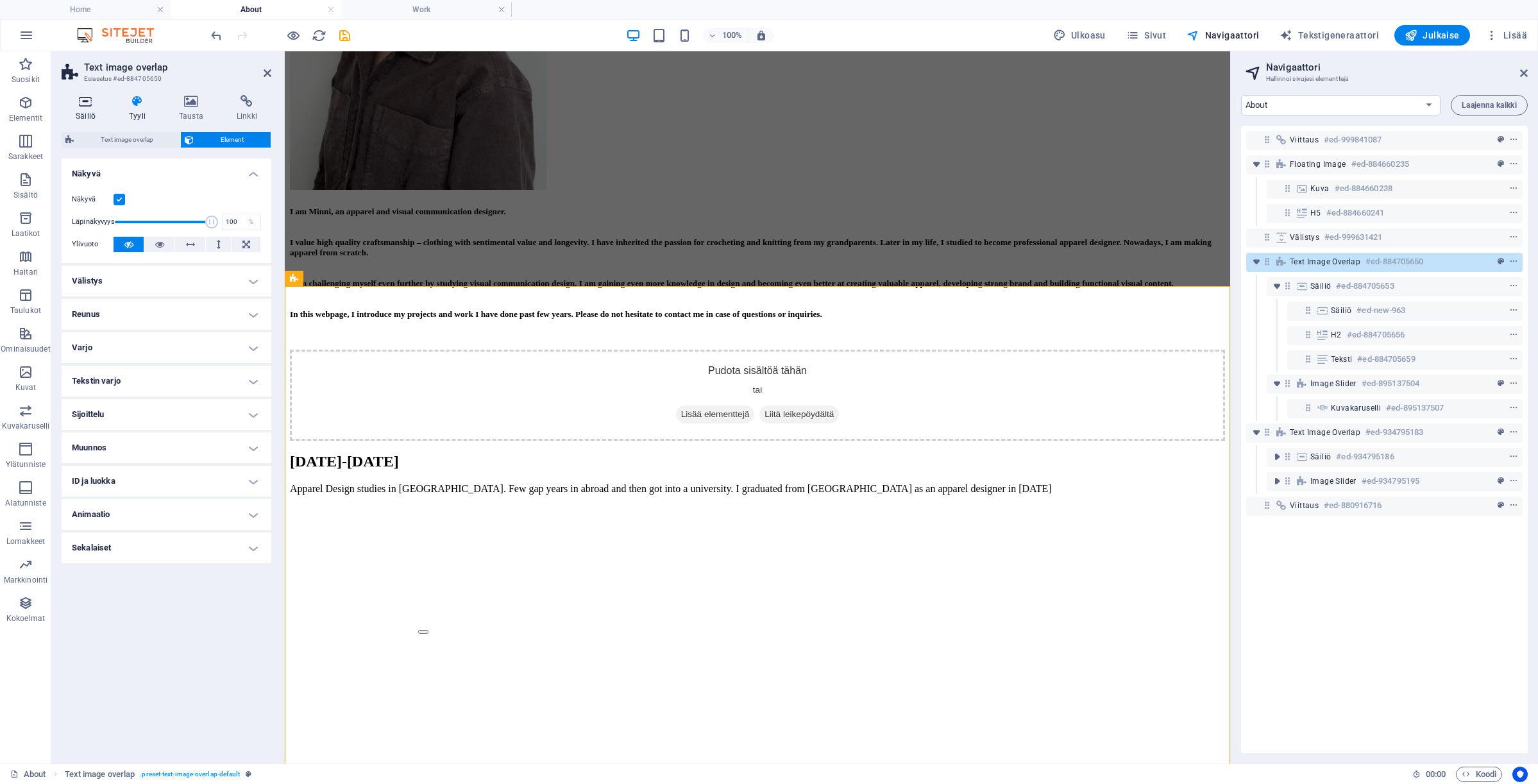
click at [86, 113] on h4 "Säiliö" at bounding box center [88, 108] width 54 height 27
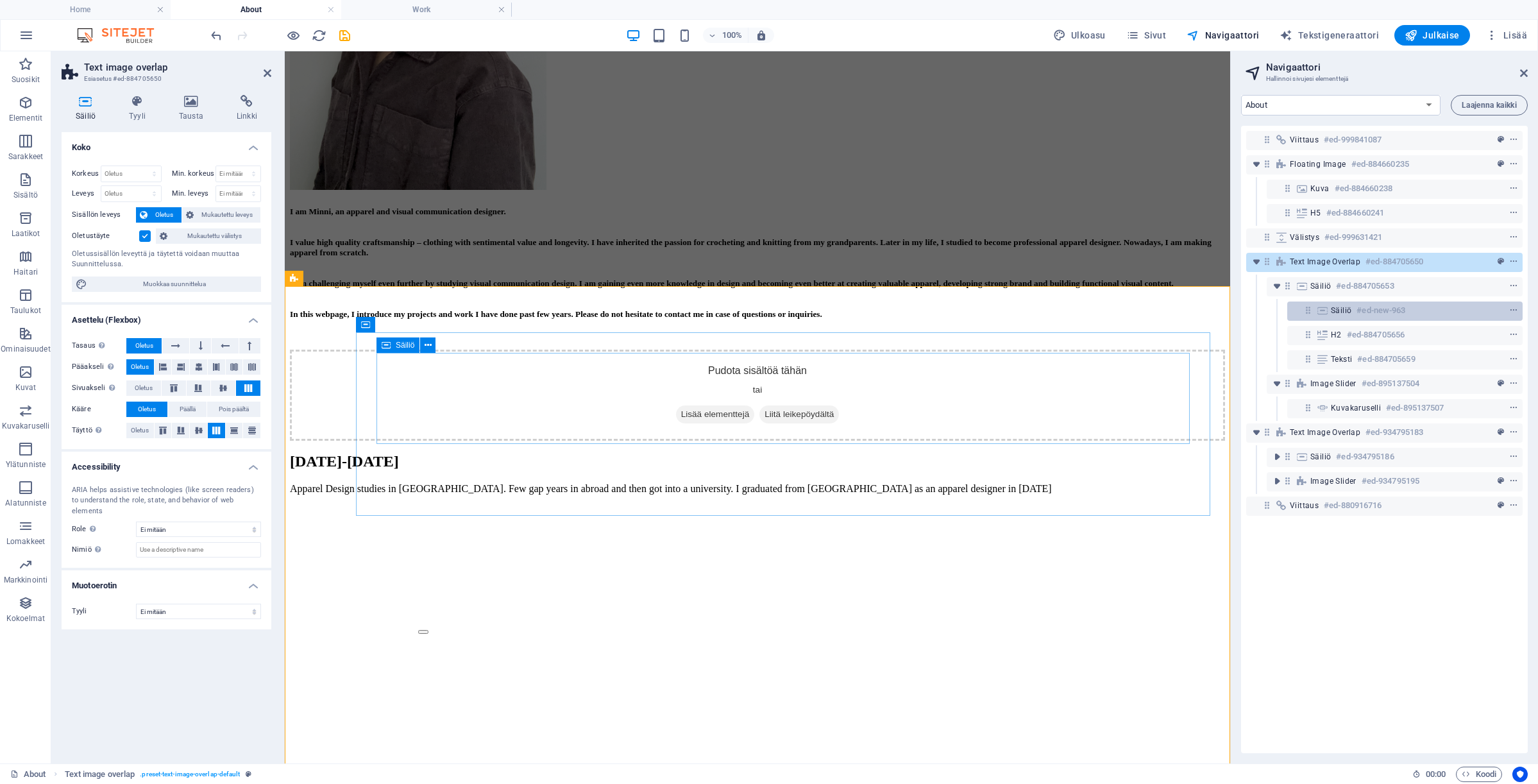
click at [1412, 313] on div "Säiliö #ed-new-963" at bounding box center [1394, 310] width 127 height 15
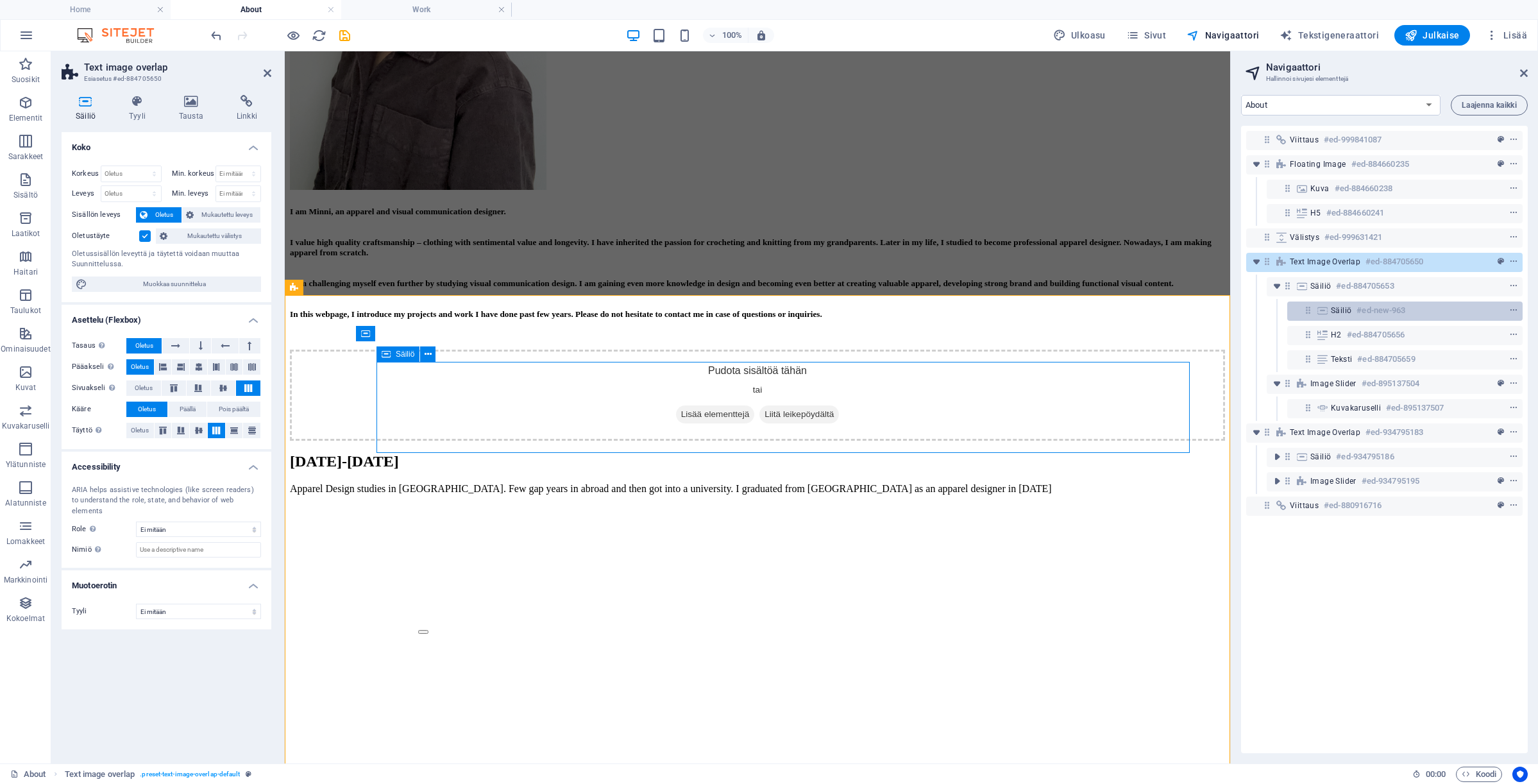
scroll to position [549, 0]
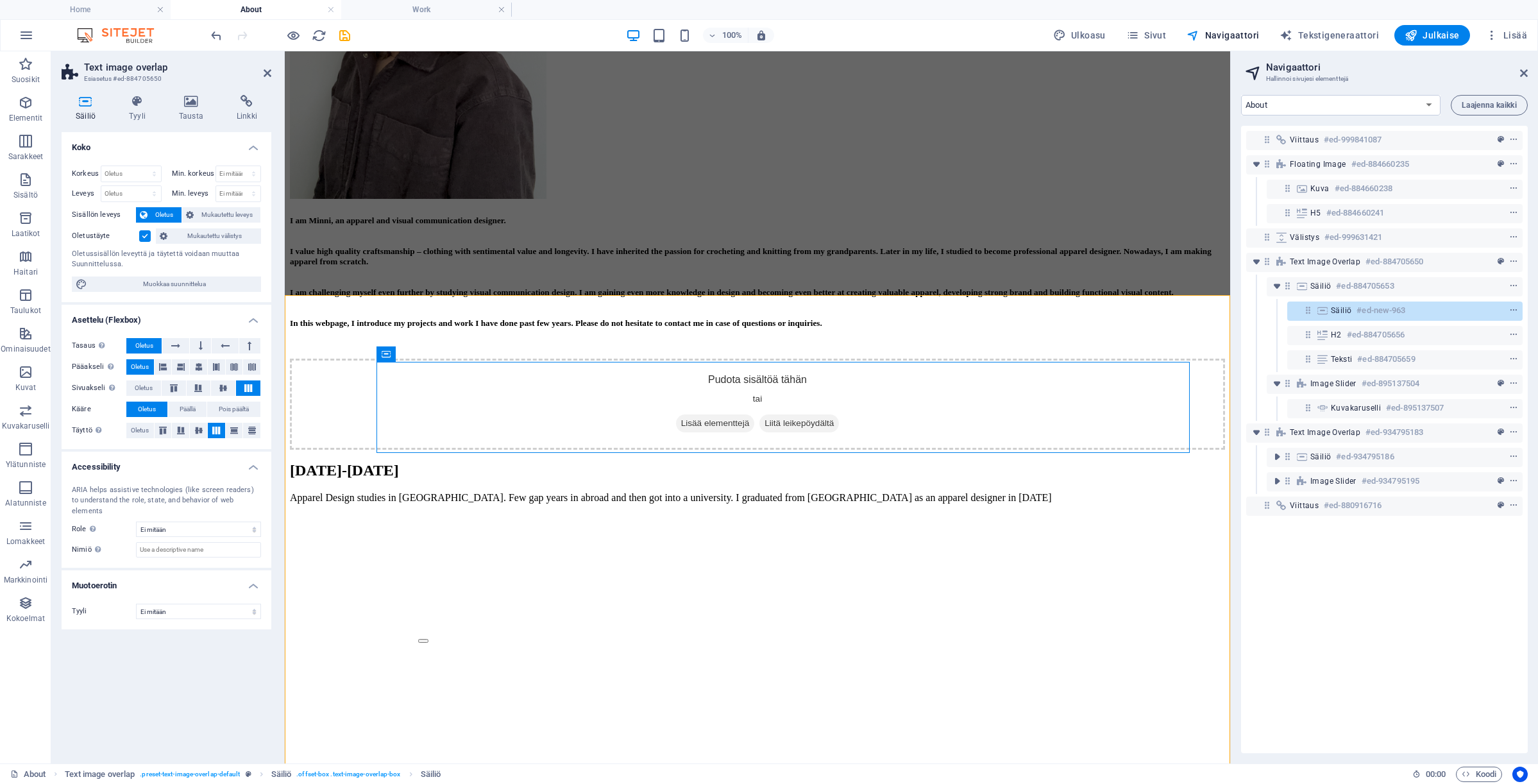
drag, startPoint x: 1406, startPoint y: 314, endPoint x: 1294, endPoint y: 297, distance: 113.3
click at [1294, 297] on div "Viittaus #ed-999841087 Floating Image #ed-884660235 Kuva #ed-884660238 H5 #ed-8…" at bounding box center [1383, 439] width 286 height 628
drag, startPoint x: 1308, startPoint y: 311, endPoint x: 1252, endPoint y: 286, distance: 61.3
click at [1252, 286] on div "Viittaus #ed-999841087 Floating Image #ed-884660235 Kuva #ed-884660238 H5 #ed-8…" at bounding box center [1383, 439] width 286 height 628
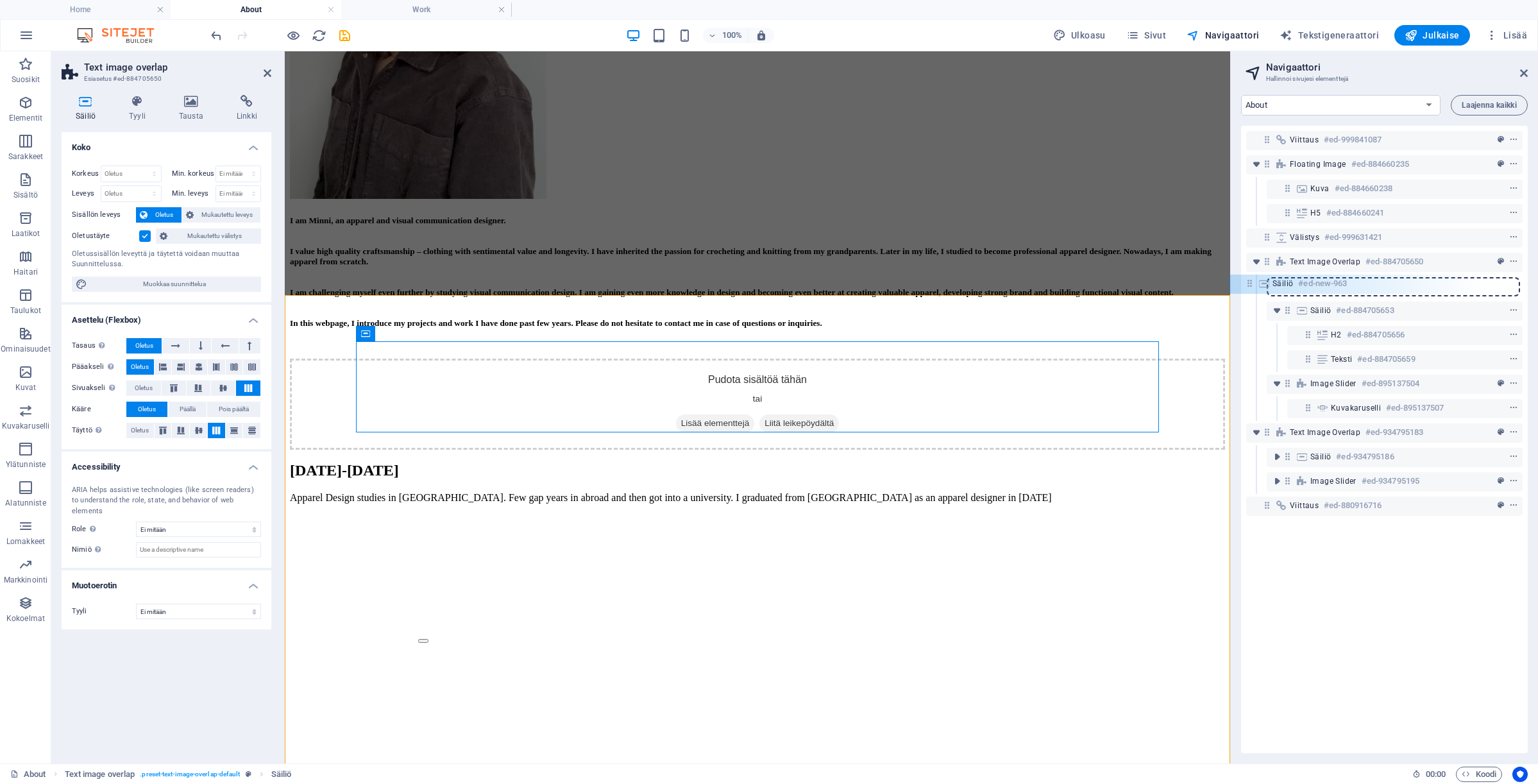
drag, startPoint x: 1287, startPoint y: 287, endPoint x: 1245, endPoint y: 285, distance: 42.0
click at [1245, 285] on div "Viittaus #ed-999841087 Floating Image #ed-884660235 Kuva #ed-884660238 H5 #ed-8…" at bounding box center [1383, 439] width 286 height 628
drag, startPoint x: 1287, startPoint y: 286, endPoint x: 1252, endPoint y: 259, distance: 44.2
click at [1252, 259] on div "Viittaus #ed-999841087 Floating Image #ed-884660235 Kuva #ed-884660238 H5 #ed-8…" at bounding box center [1383, 439] width 286 height 628
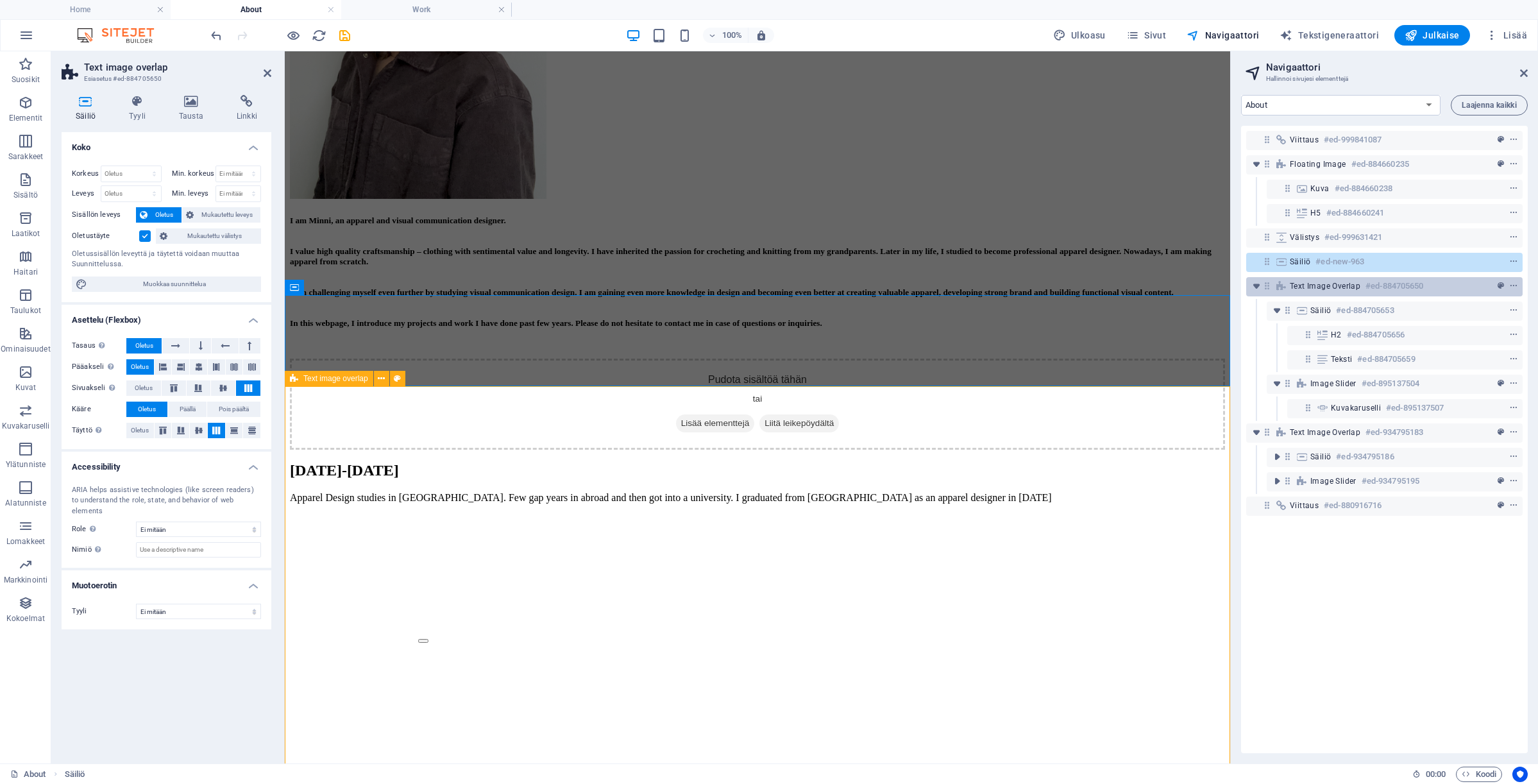
drag, startPoint x: 1258, startPoint y: 265, endPoint x: 1256, endPoint y: 294, distance: 29.1
click at [1256, 294] on div "Viittaus #ed-999841087 Floating Image #ed-884660235 Kuva #ed-884660238 H5 #ed-8…" at bounding box center [1383, 439] width 286 height 628
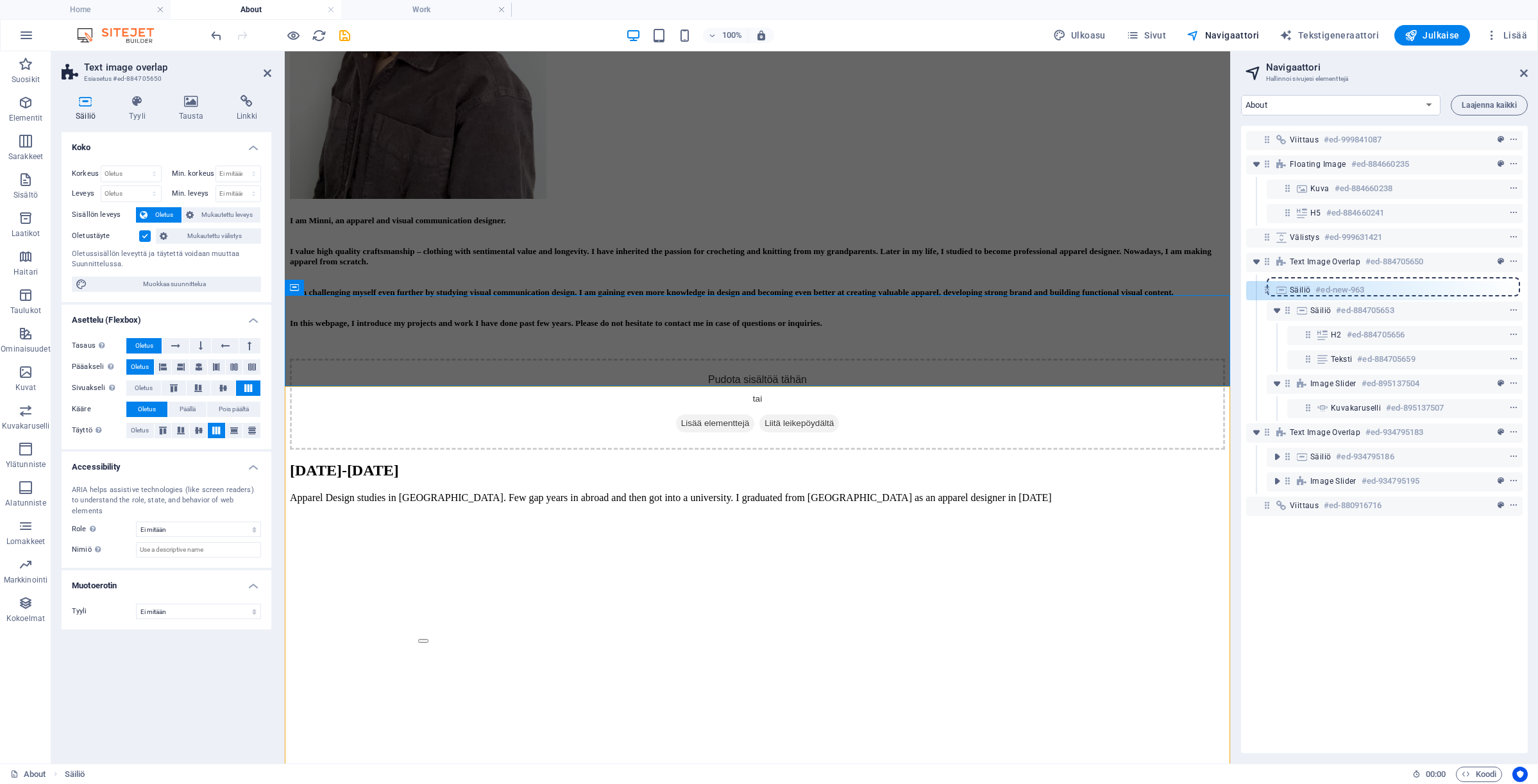
drag, startPoint x: 1266, startPoint y: 263, endPoint x: 1266, endPoint y: 295, distance: 32.0
click at [1266, 295] on div "Viittaus #ed-999841087 Floating Image #ed-884660235 Kuva #ed-884660238 H5 #ed-8…" at bounding box center [1383, 439] width 286 height 628
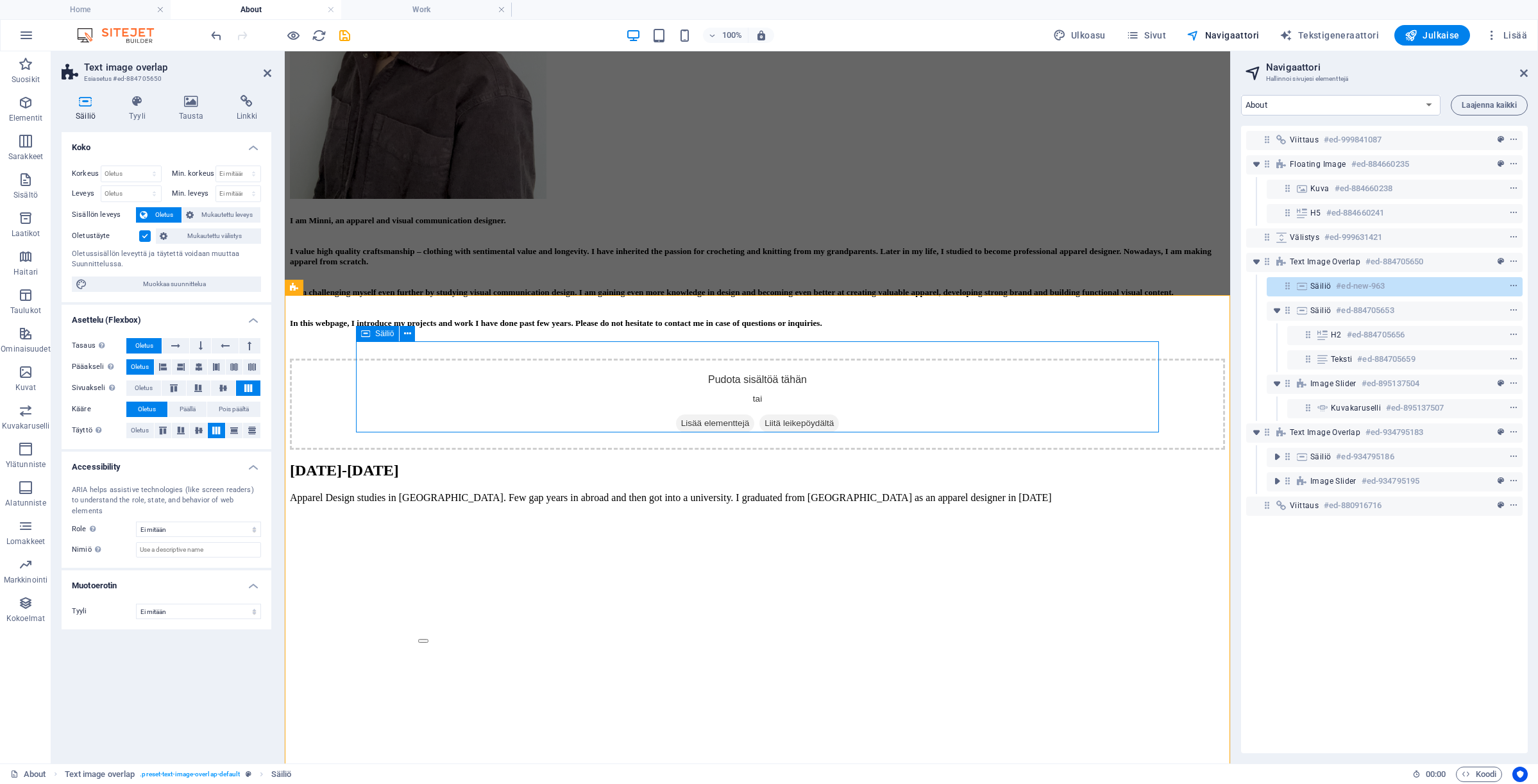
click at [593, 394] on div "Pudota sisältöä tähän tai Lisää elementtejä Liitä leikepöydältä" at bounding box center [758, 404] width 935 height 91
click at [329, 358] on div "[PERSON_NAME] sisältöä [PERSON_NAME] Lisää elementtejä Liitä leikepöydältä [DAT…" at bounding box center [758, 789] width 935 height 860
click at [523, 380] on div "Pudota sisältöä tähän tai Lisää elementtejä Liitä leikepöydältä" at bounding box center [758, 404] width 935 height 91
click at [217, 220] on span "Mukautettu leveys" at bounding box center [227, 215] width 60 height 15
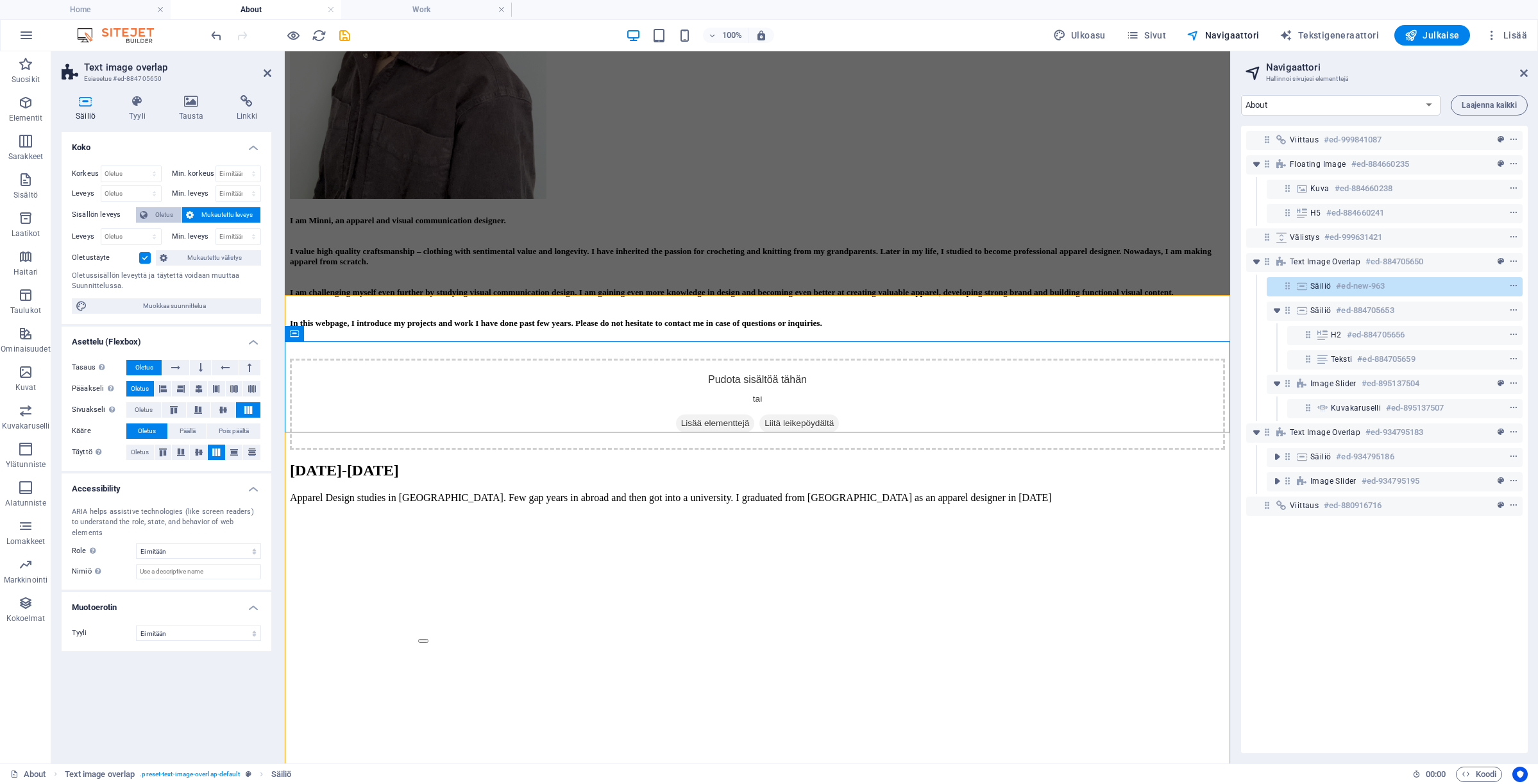
click at [165, 217] on span "Oletus" at bounding box center [164, 215] width 26 height 15
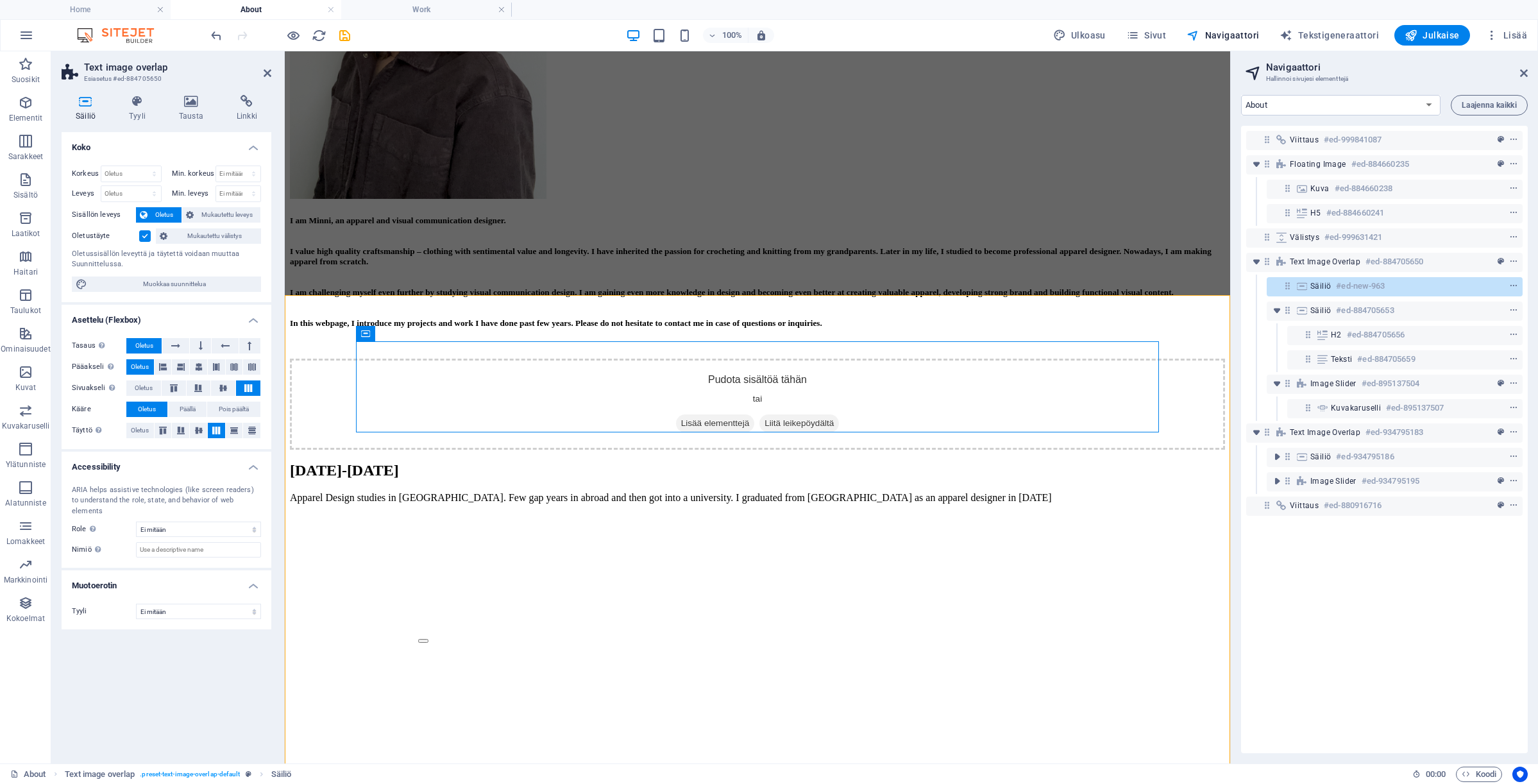
click at [166, 297] on div "Korkeus Oletus px rem % vh vw Min. korkeus Ei mitään px rem % vh vw Leveys Olet…" at bounding box center [166, 228] width 210 height 146
click at [166, 286] on span "Muokkaa suunnittelua" at bounding box center [174, 284] width 166 height 15
select select "px"
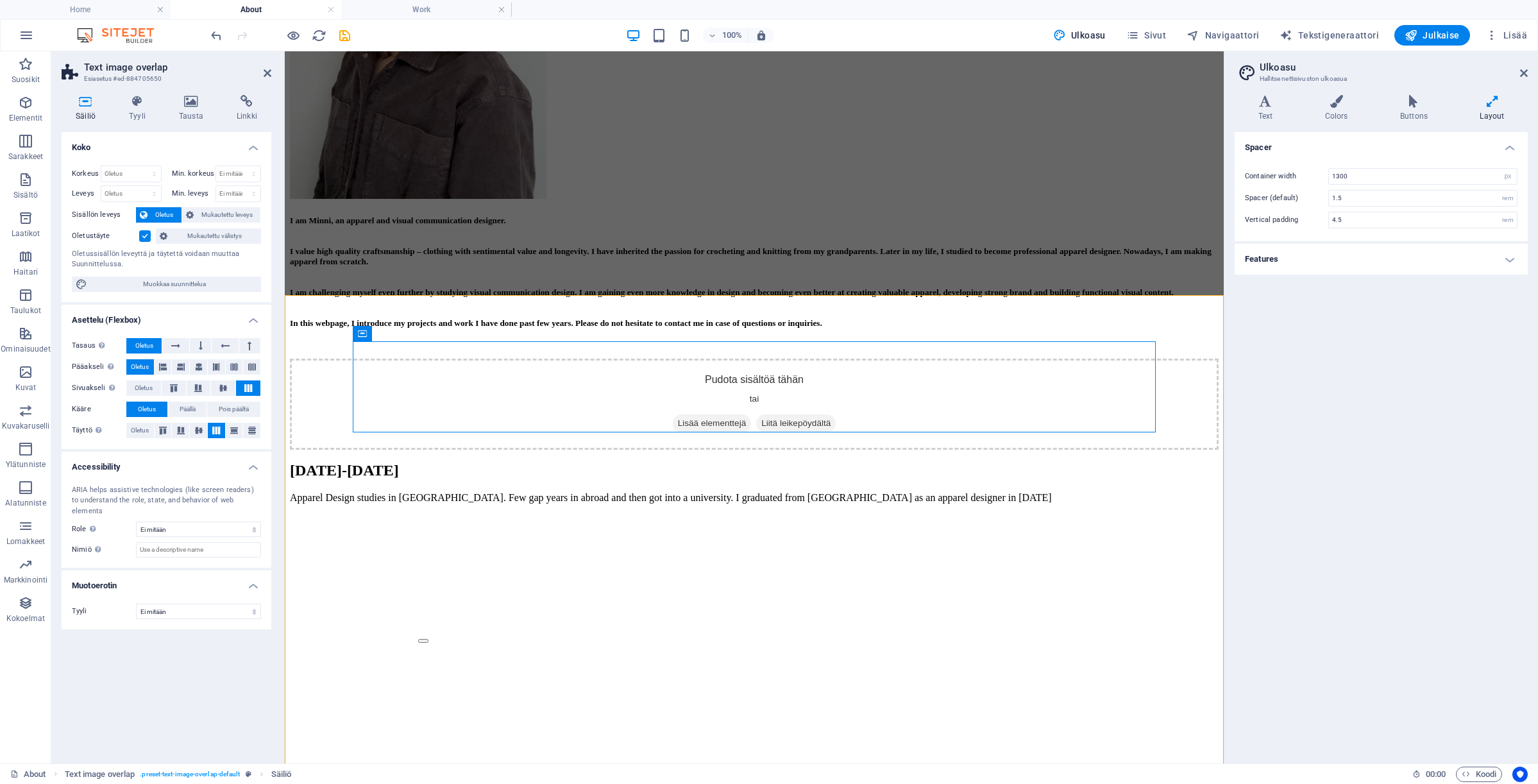
click at [1281, 262] on h4 "Features" at bounding box center [1381, 259] width 293 height 31
click at [199, 340] on icon at bounding box center [201, 346] width 4 height 15
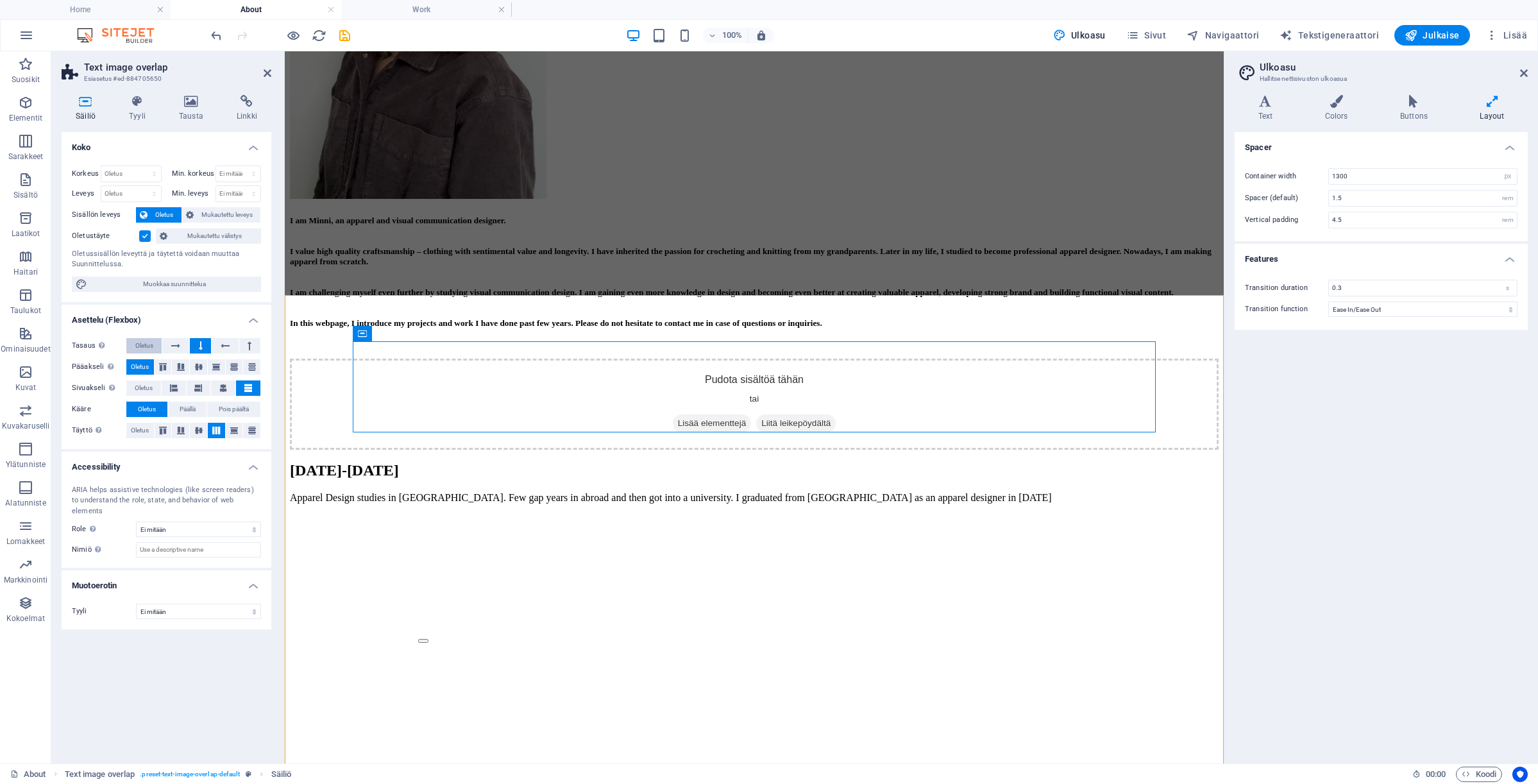
click at [156, 348] on button "Oletus" at bounding box center [144, 346] width 35 height 15
click at [167, 368] on button at bounding box center [163, 367] width 17 height 15
click at [233, 371] on icon at bounding box center [234, 367] width 7 height 15
click at [251, 365] on icon at bounding box center [252, 367] width 7 height 15
click at [420, 374] on div "Pudota sisältöä tähän tai Lisää elementtejä Liitä leikepöydältä" at bounding box center [754, 404] width 929 height 91
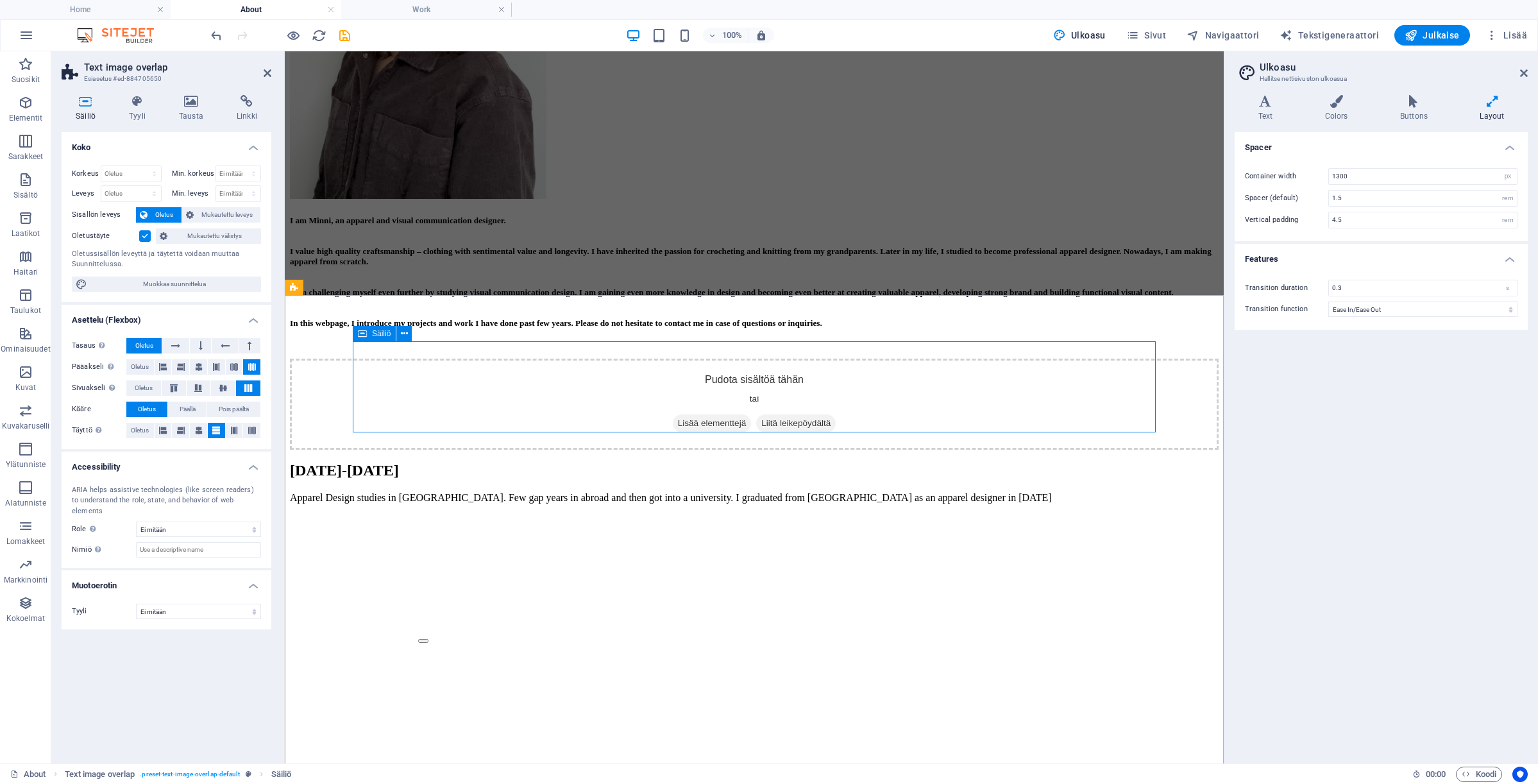
click at [420, 374] on div "Pudota sisältöä tähän tai Lisää elementtejä Liitä leikepöydältä" at bounding box center [754, 404] width 929 height 91
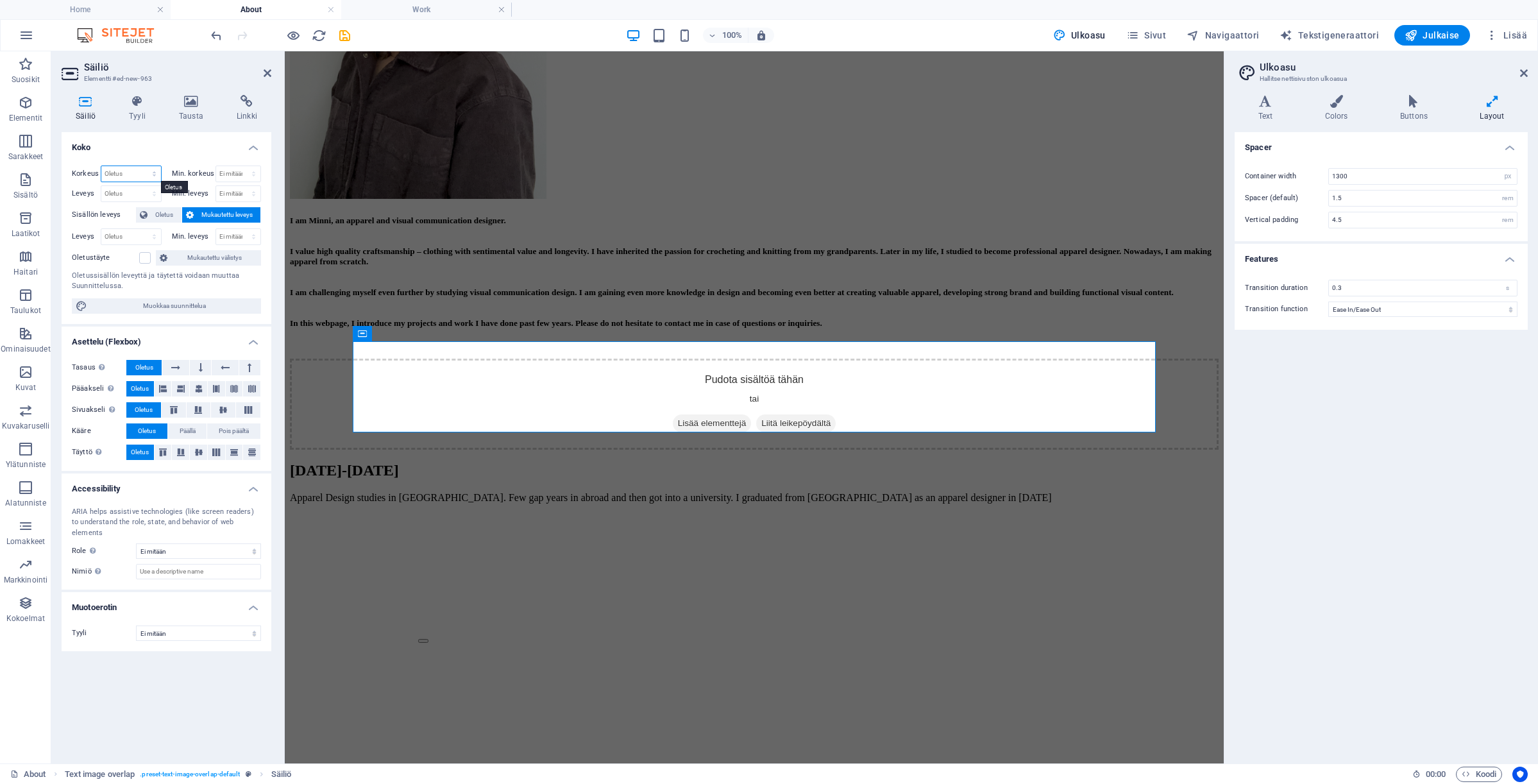
select select "px"
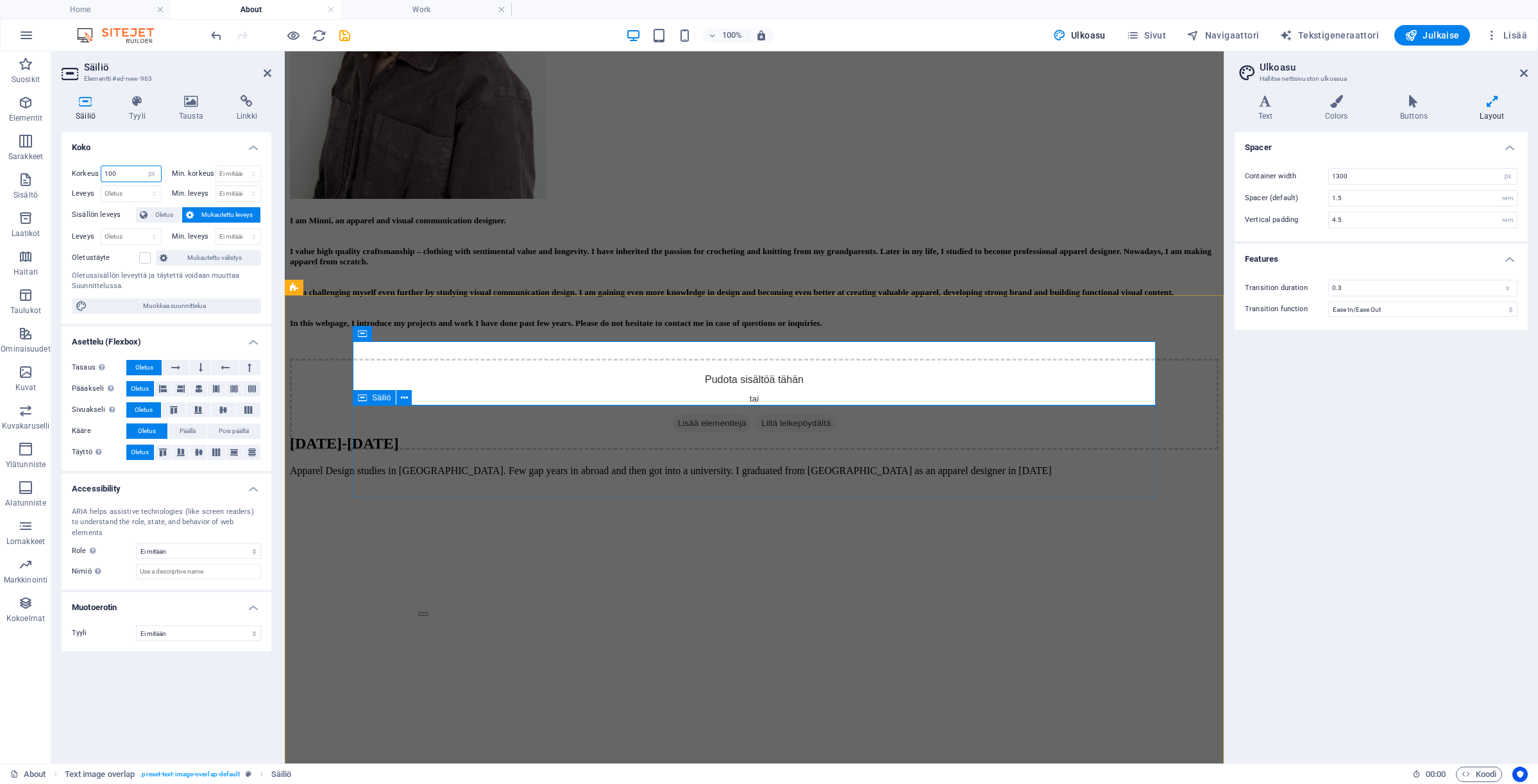
type input "100"
click at [439, 477] on div "[DATE]-[DATE] Apparel Design studies in [GEOGRAPHIC_DATA]. Few gap years in abr…" at bounding box center [754, 456] width 929 height 42
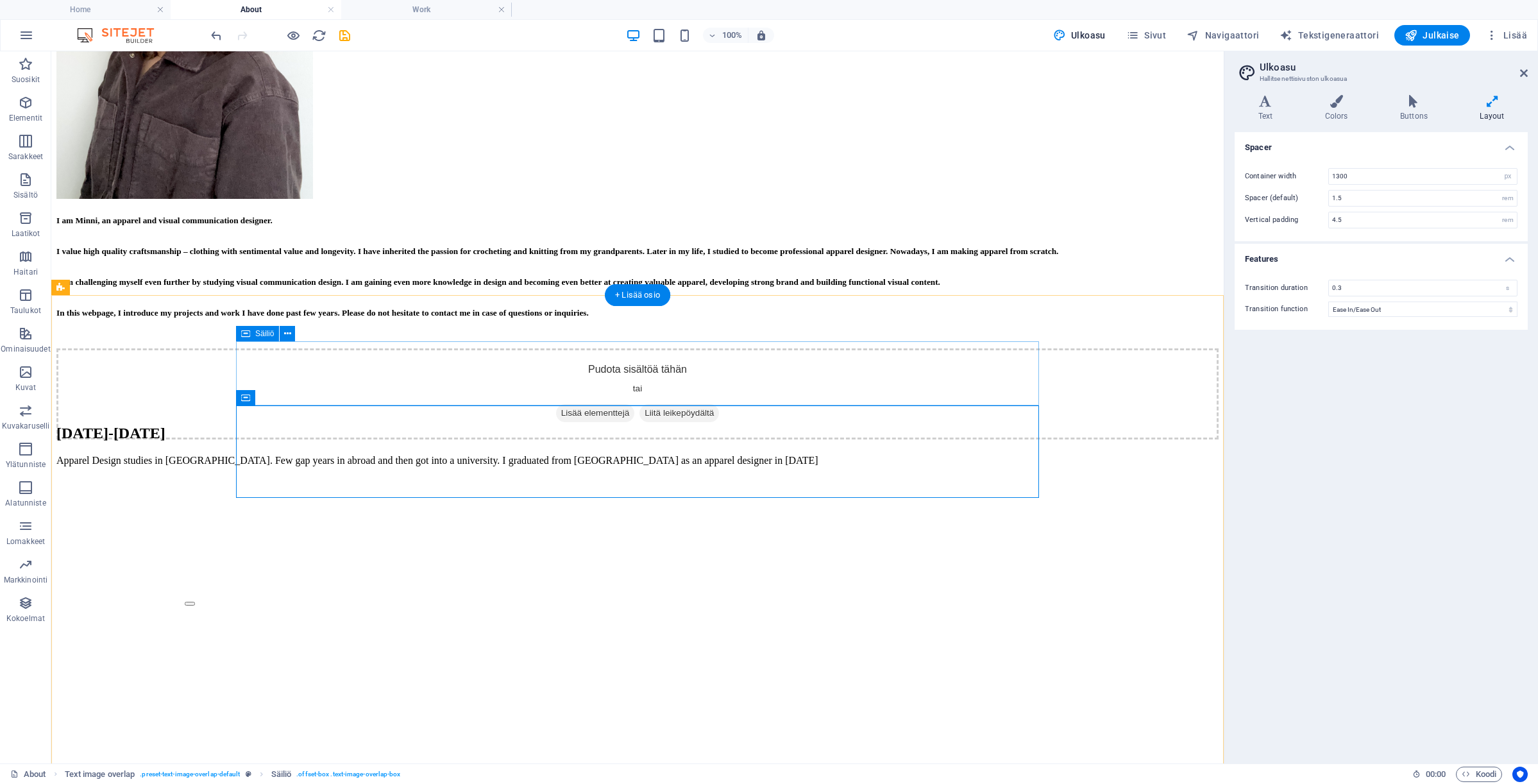
click at [433, 387] on div "Pudota sisältöä tähän tai Lisää elementtejä Liitä leikepöydältä" at bounding box center [638, 394] width 1162 height 91
select select "px"
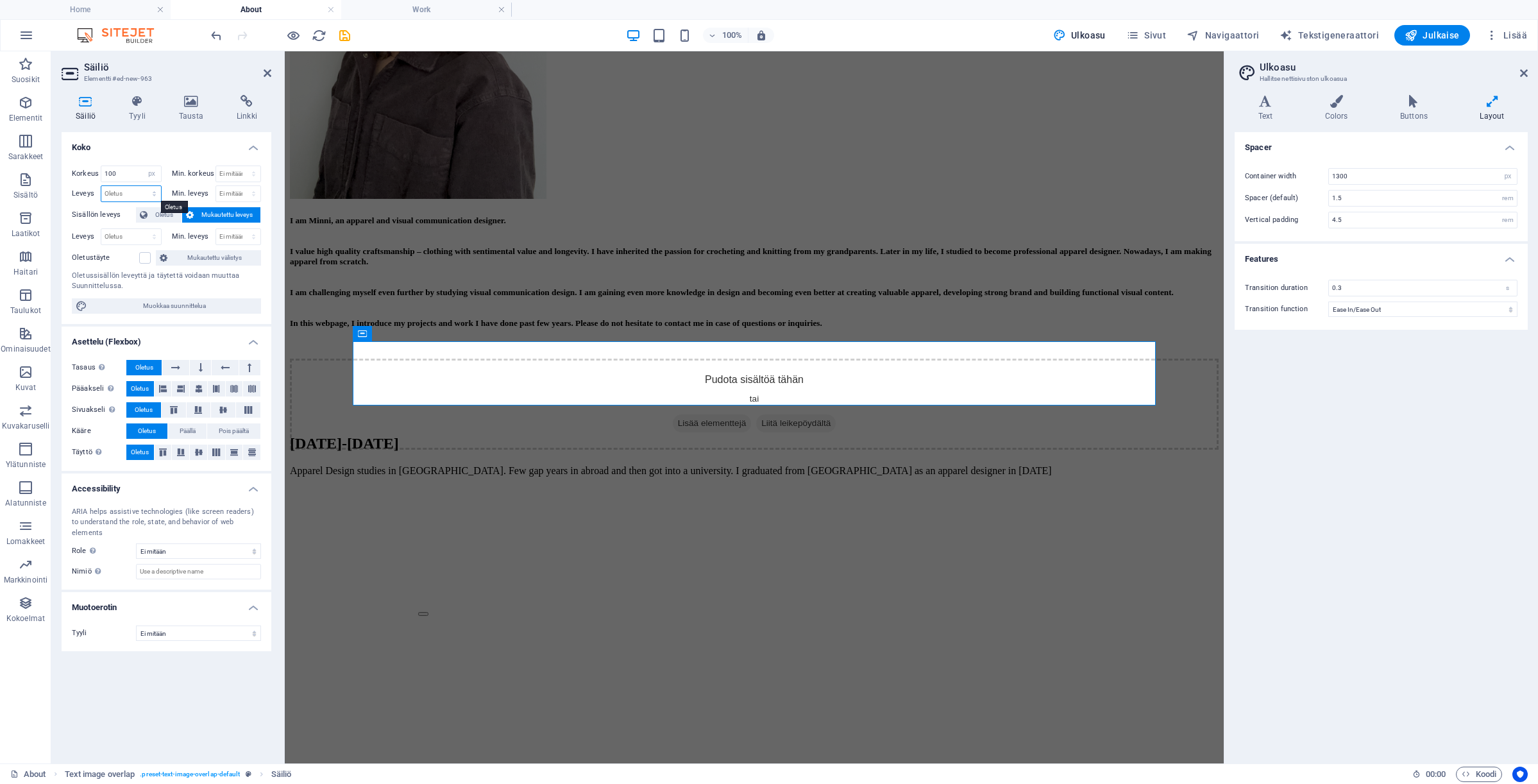
select select "px"
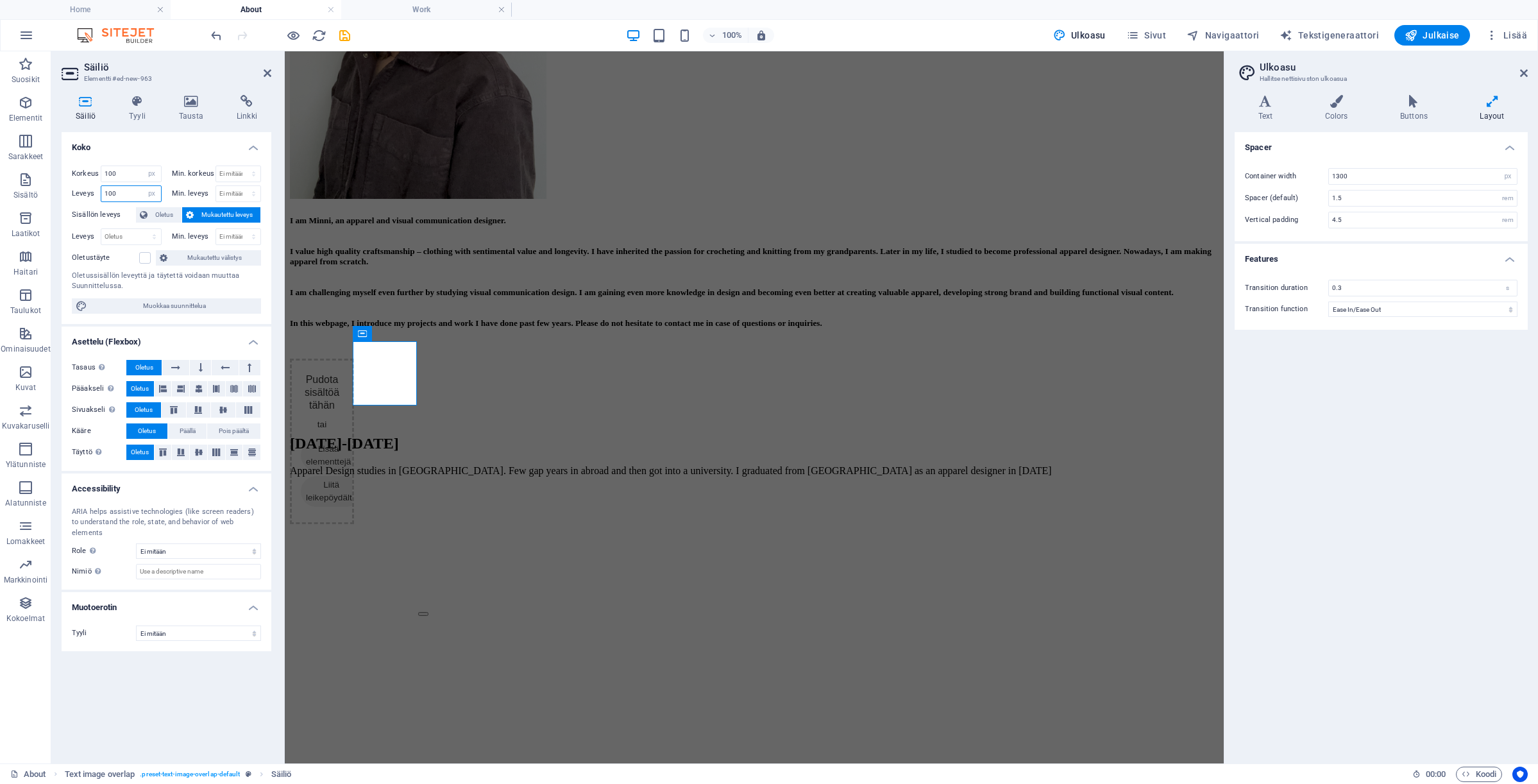
drag, startPoint x: 118, startPoint y: 190, endPoint x: 87, endPoint y: 189, distance: 31.0
click at [87, 190] on div "Leveys 100 Oletus px rem % em vh vw" at bounding box center [116, 194] width 90 height 16
drag, startPoint x: 123, startPoint y: 195, endPoint x: 96, endPoint y: 195, distance: 27.0
click at [96, 195] on div "Leveys 200 Oletus px rem % em vh vw" at bounding box center [116, 194] width 90 height 16
type input "500"
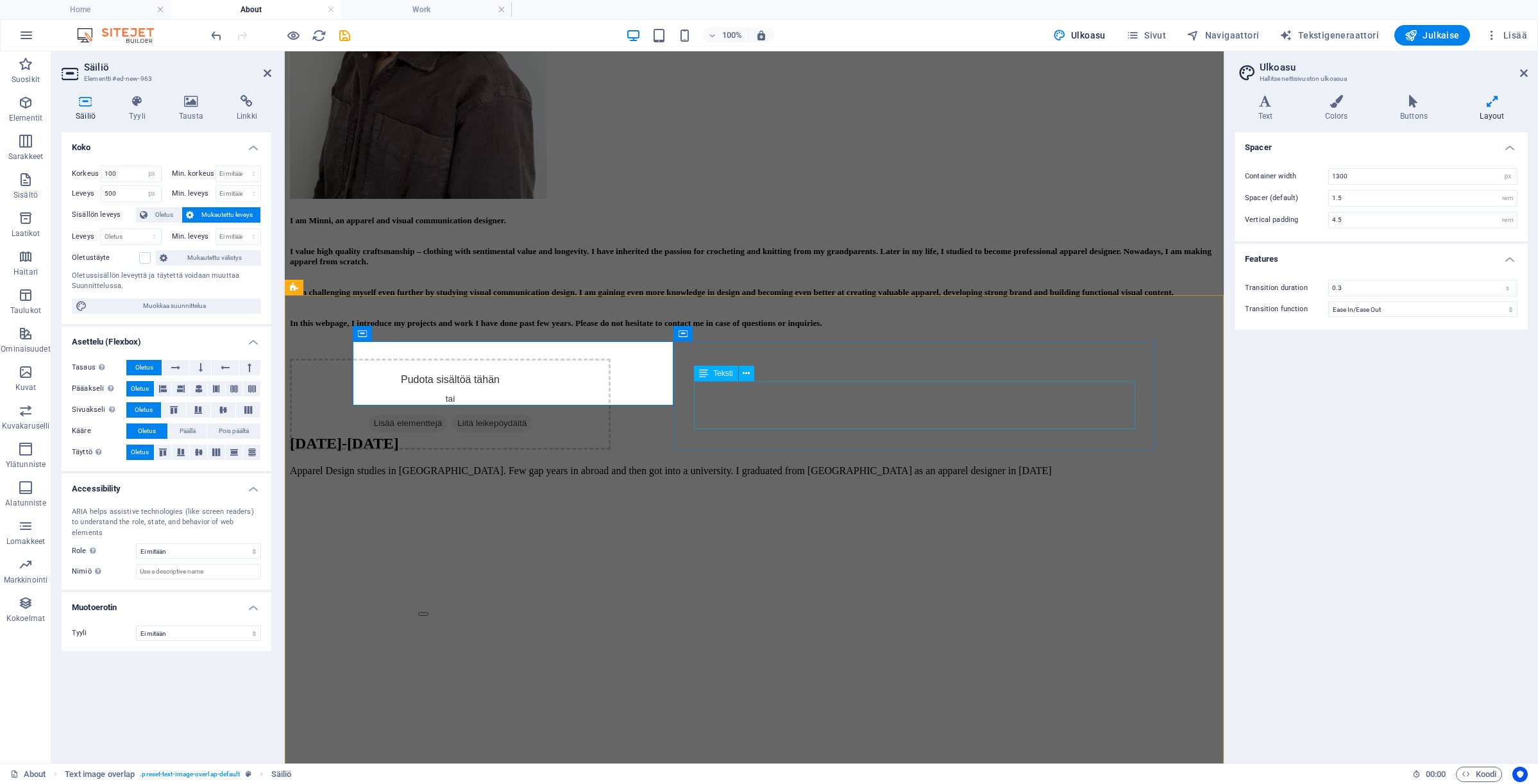
click at [767, 465] on div "Apparel Design studies in [GEOGRAPHIC_DATA]. Few gap years in abroad and then g…" at bounding box center [754, 470] width 929 height 12
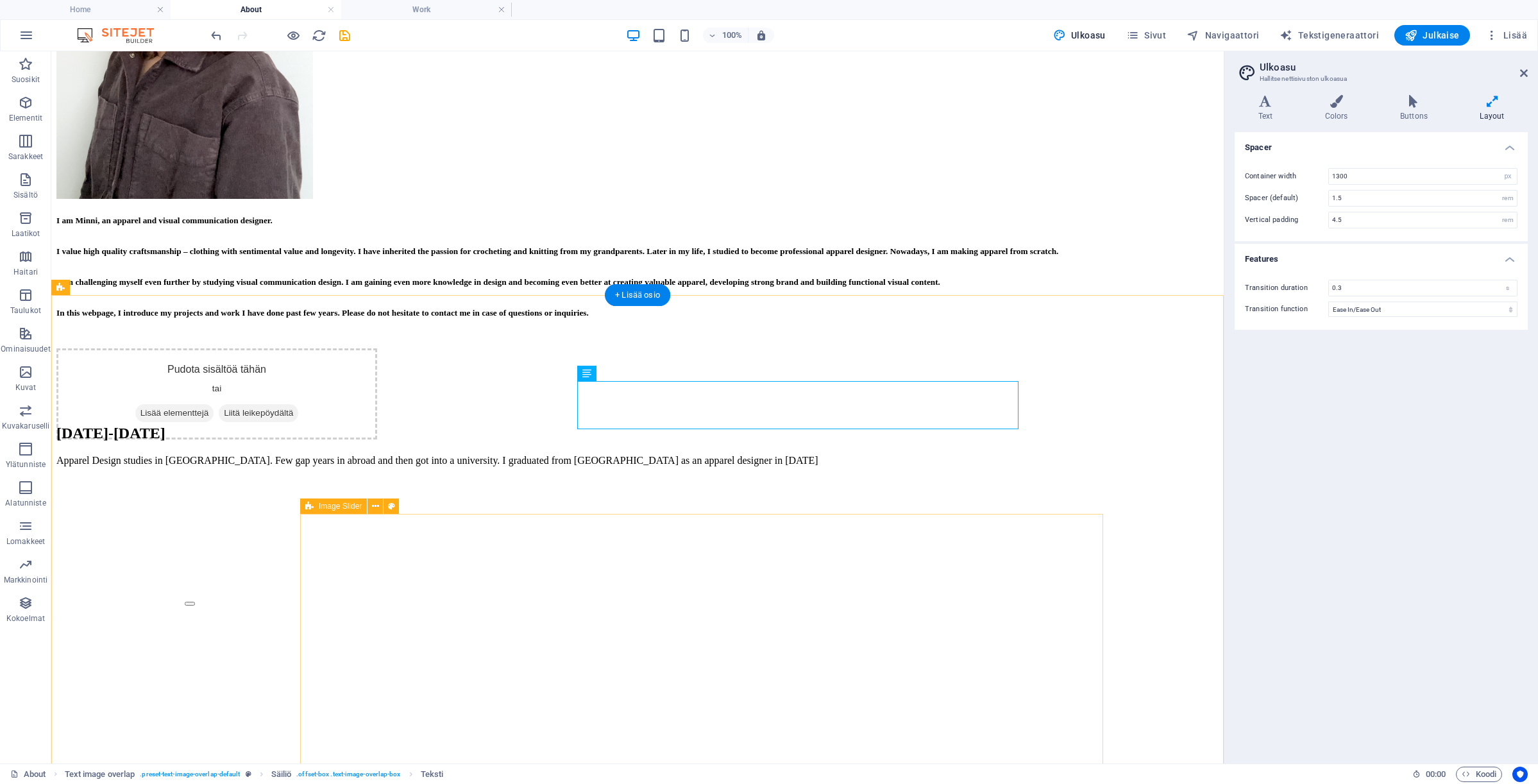
click at [749, 425] on div "[DATE]-[DATE]" at bounding box center [638, 433] width 1162 height 17
click at [732, 425] on div "[DATE]-[DATE] Apparel Design studies in [GEOGRAPHIC_DATA]. Few gap years in abr…" at bounding box center [638, 446] width 1162 height 42
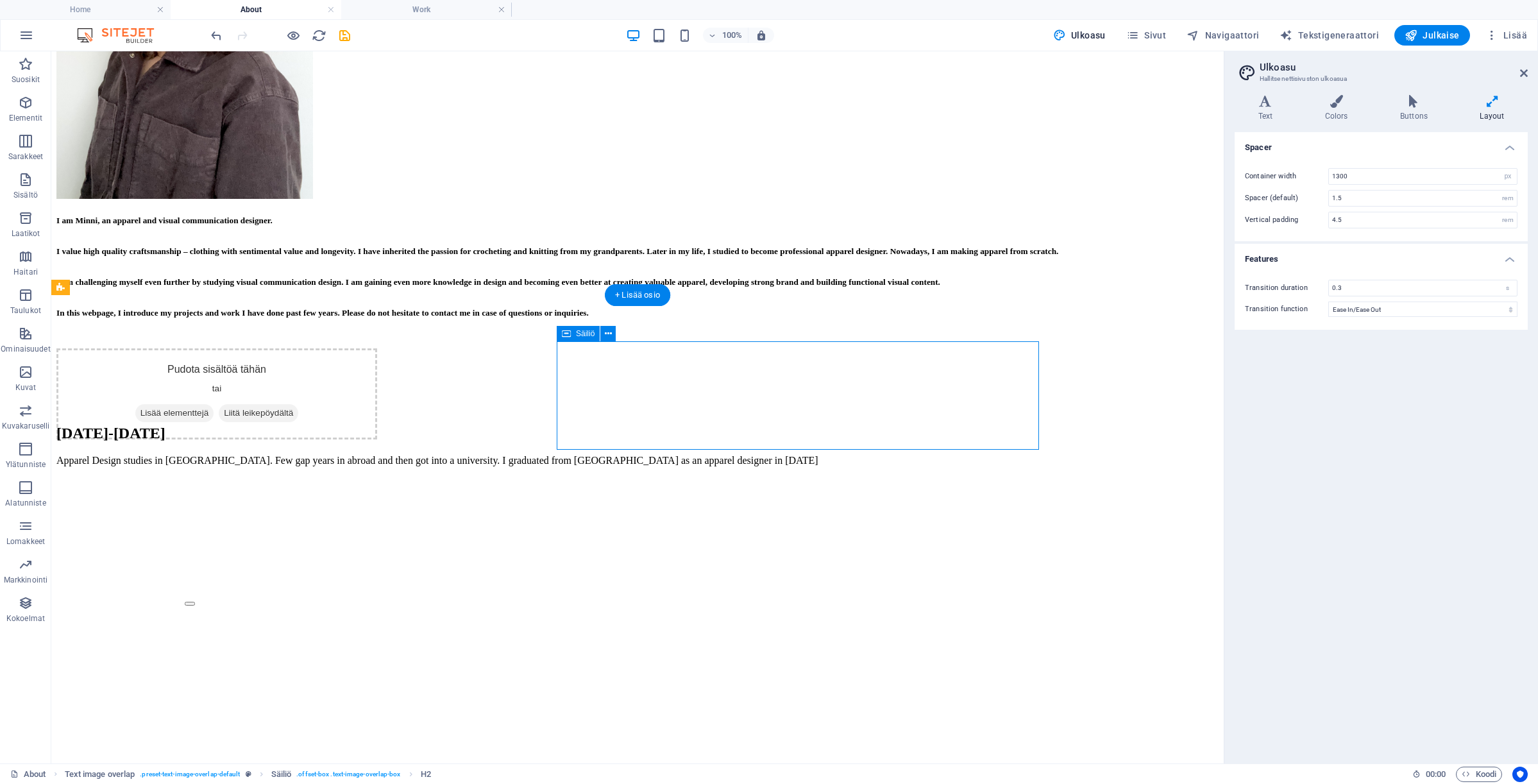
click at [732, 425] on div "[DATE]-[DATE] Apparel Design studies in [GEOGRAPHIC_DATA]. Few gap years in abr…" at bounding box center [638, 446] width 1162 height 42
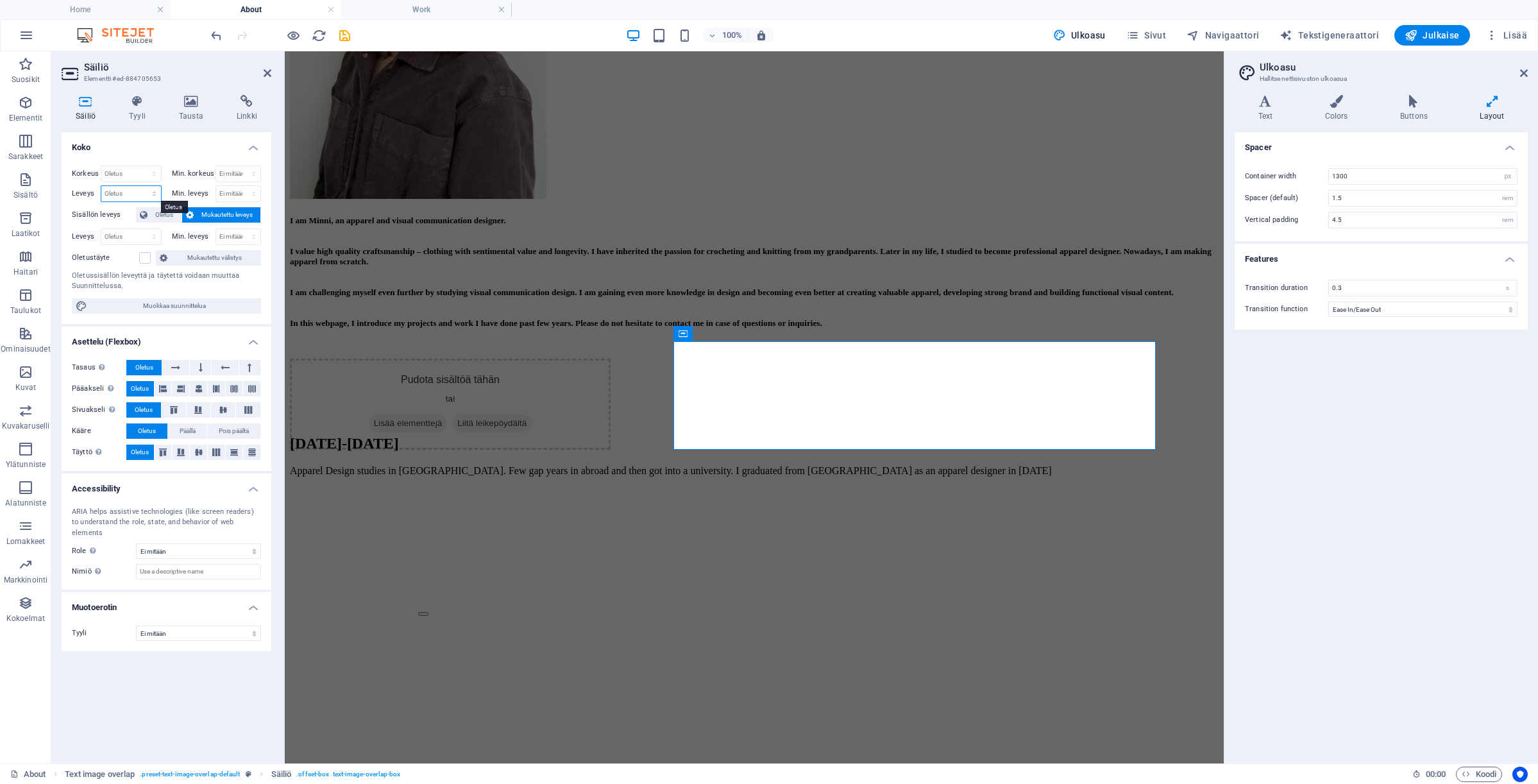
select select "px"
type input "500"
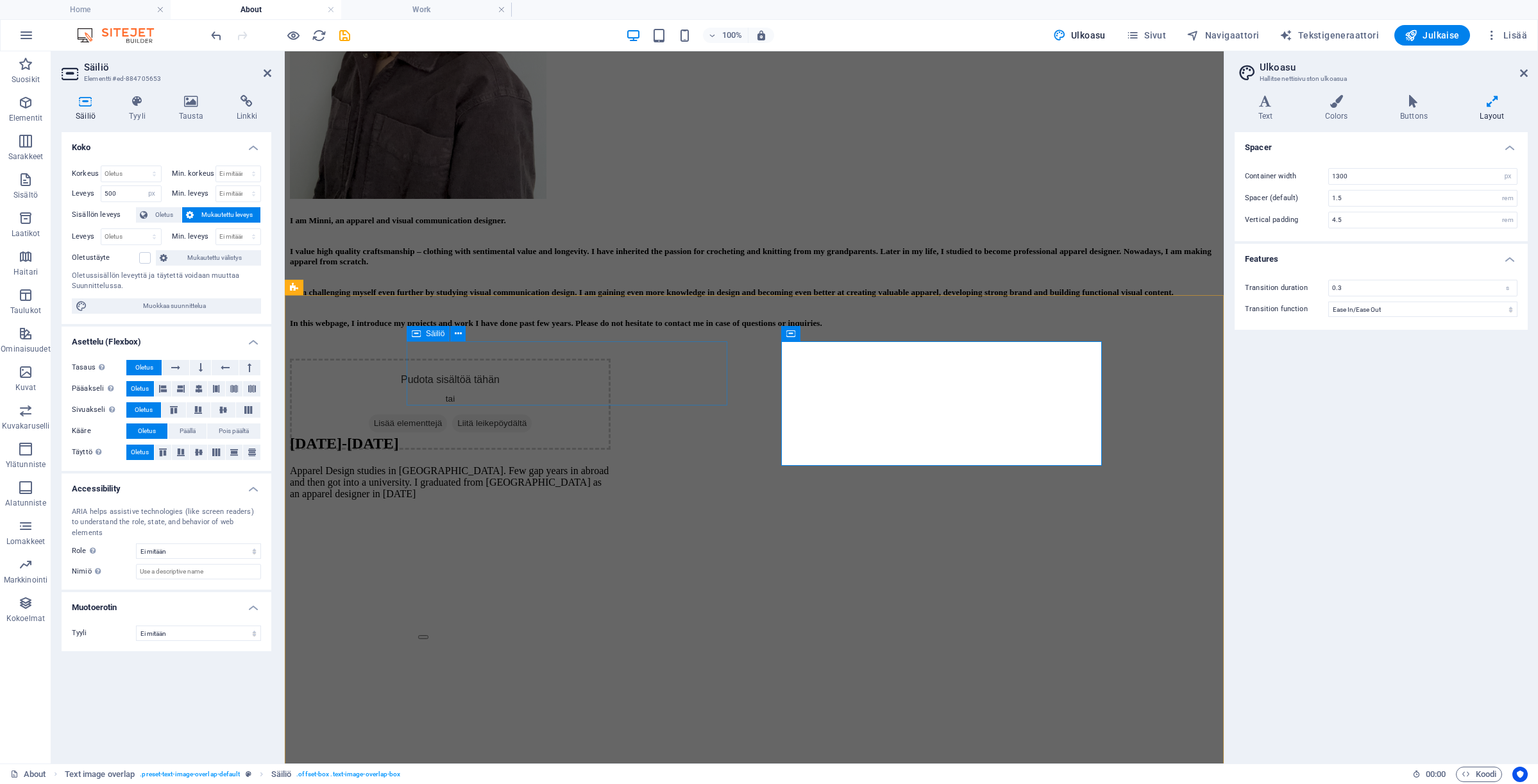
click at [610, 383] on div "Pudota sisältöä tähän tai Lisää elementtejä Liitä leikepöydältä" at bounding box center [450, 404] width 321 height 91
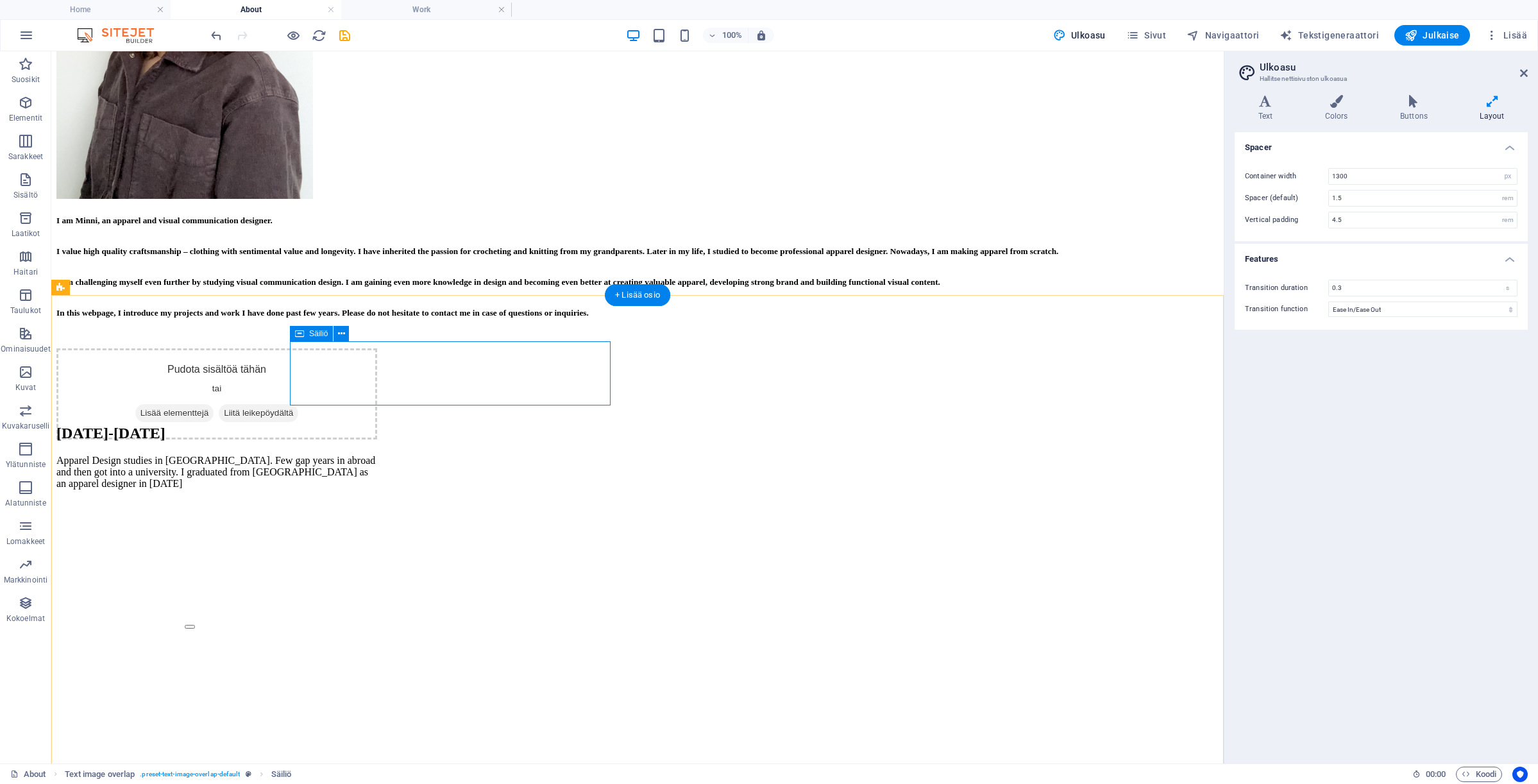
click at [377, 369] on div "Pudota sisältöä tähän tai Lisää elementtejä Liitä leikepöydältä" at bounding box center [216, 394] width 321 height 91
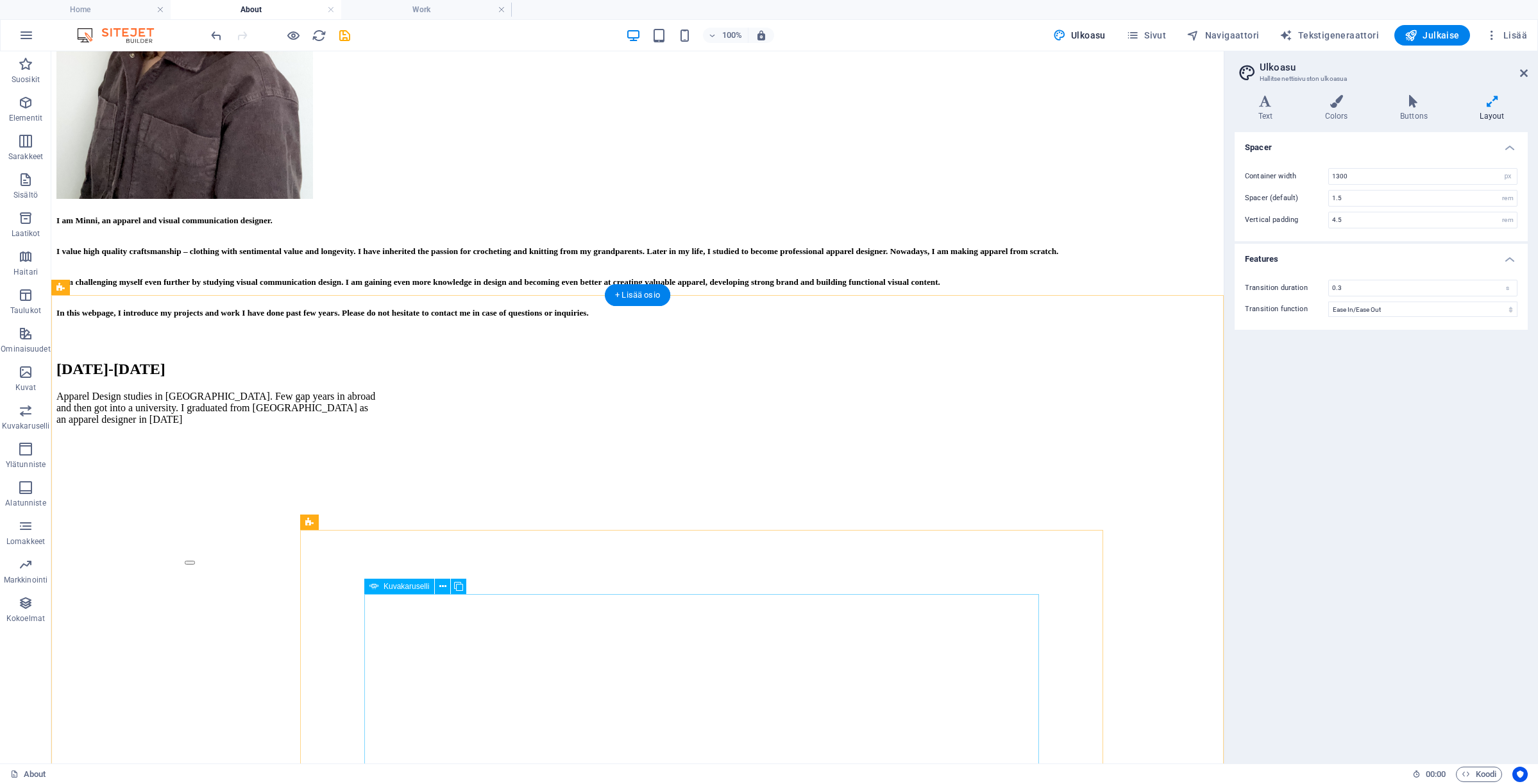
click at [668, 555] on div "Collection design Collection design 1 2" at bounding box center [638, 782] width 1034 height 586
select select "region"
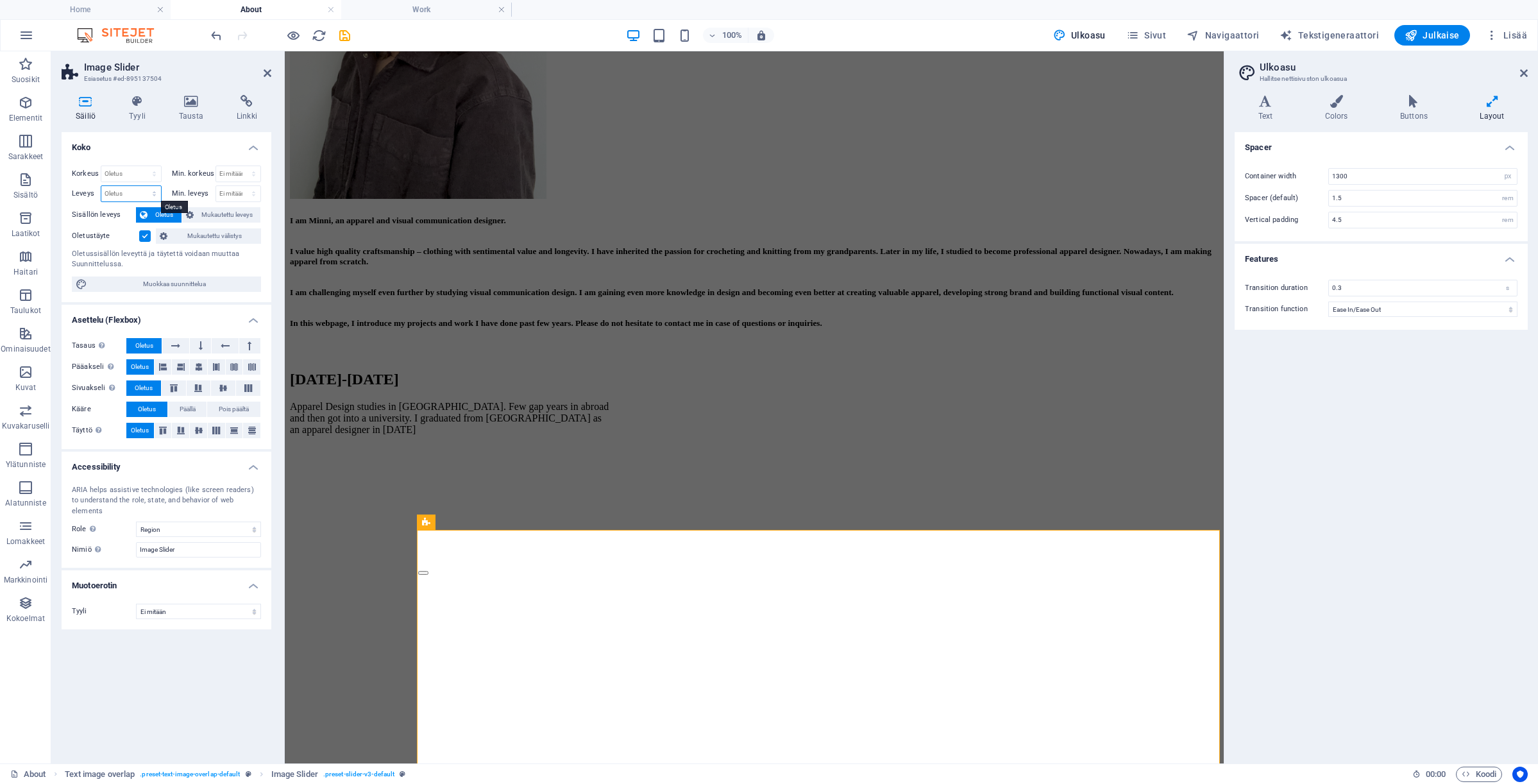
select select "px"
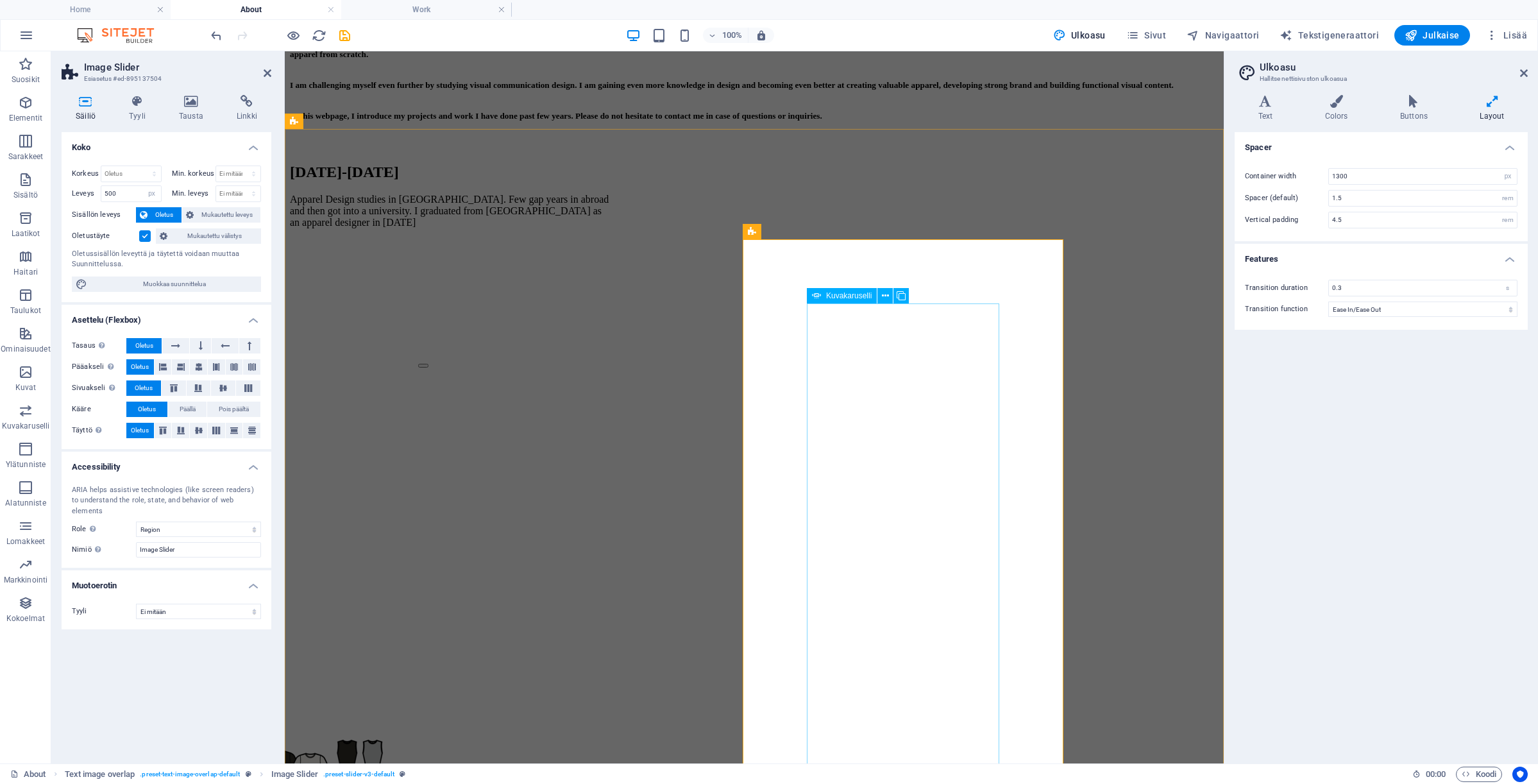
scroll to position [715, 0]
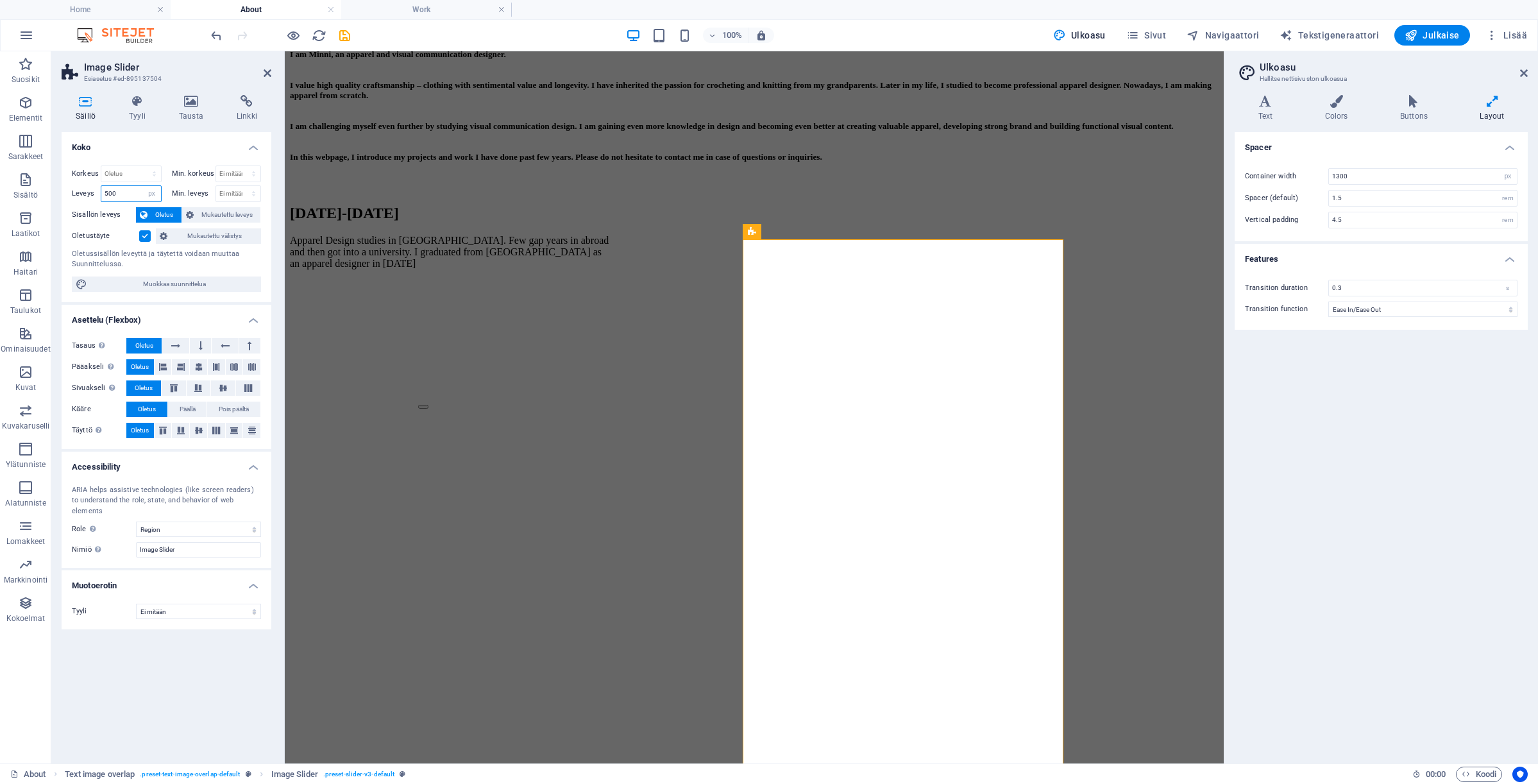
click at [134, 198] on input "500" at bounding box center [131, 193] width 60 height 15
drag, startPoint x: 124, startPoint y: 195, endPoint x: 80, endPoint y: 195, distance: 44.0
click at [80, 195] on div "Leveys 500 Oletus px rem % em vh vw" at bounding box center [116, 194] width 90 height 16
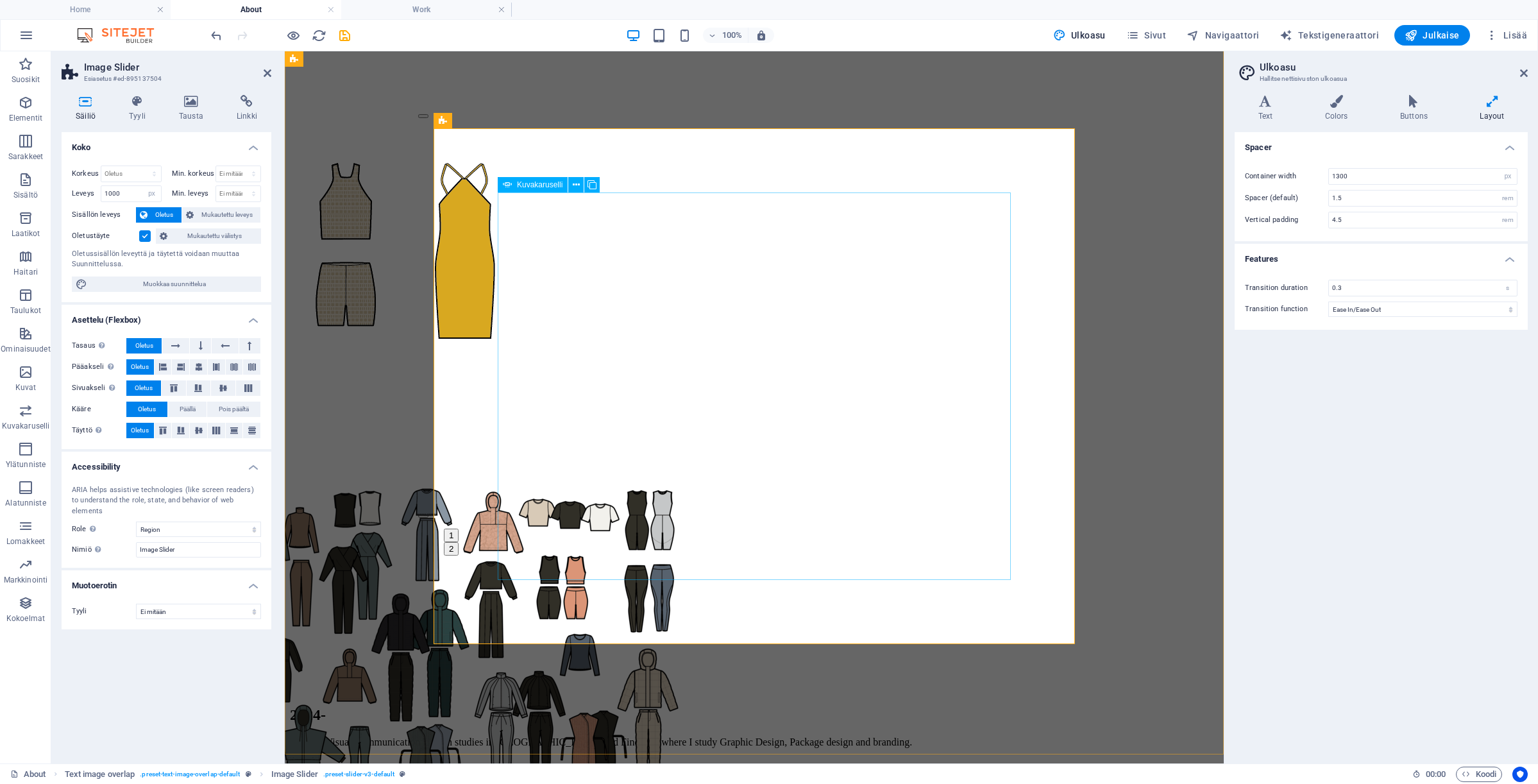
scroll to position [840, 0]
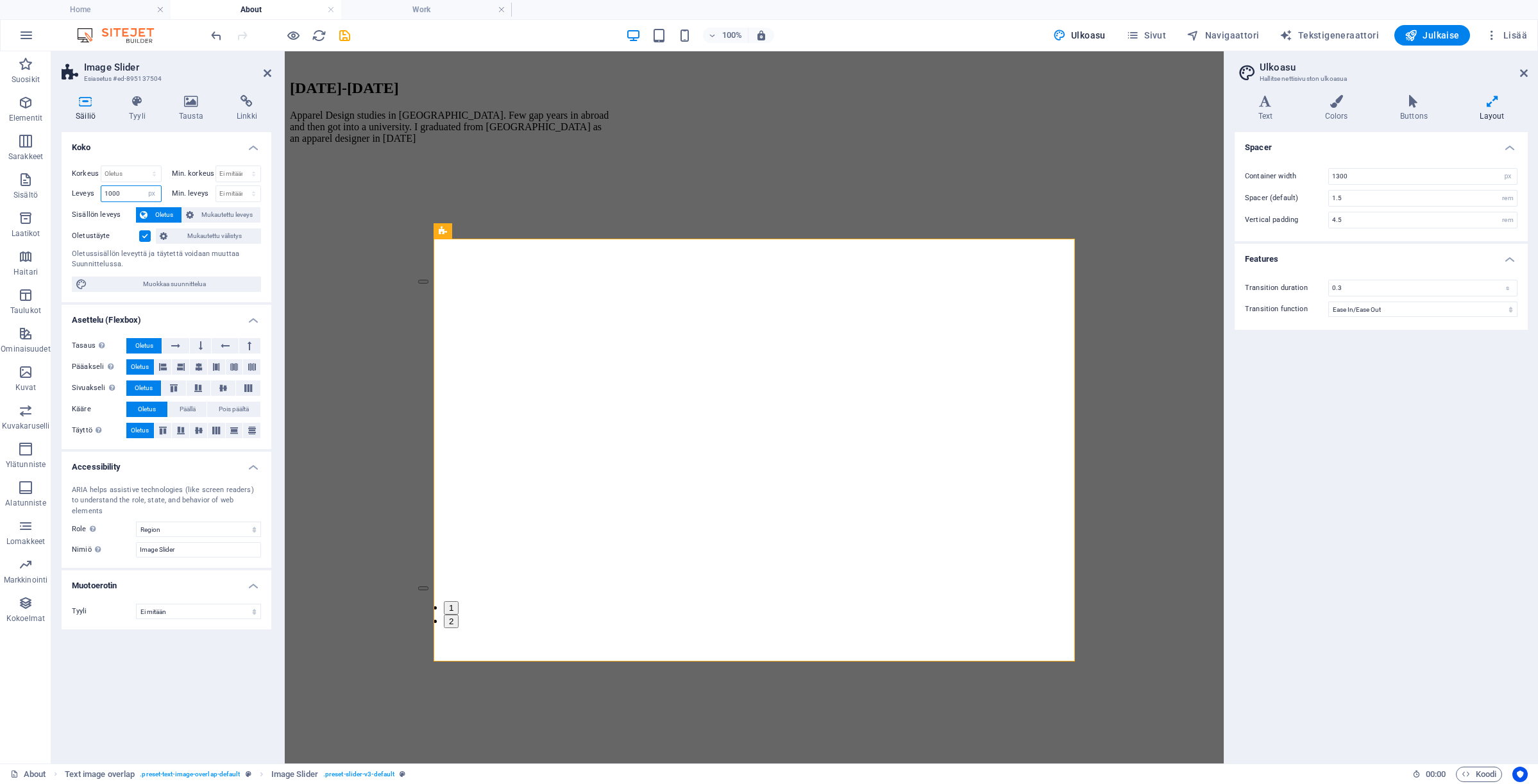
click at [131, 193] on input "1000" at bounding box center [131, 193] width 60 height 15
drag, startPoint x: 131, startPoint y: 193, endPoint x: 79, endPoint y: 193, distance: 52.0
click at [79, 193] on div "Leveys 1000 Oletus px rem % em vh vw" at bounding box center [116, 194] width 90 height 16
type input "800"
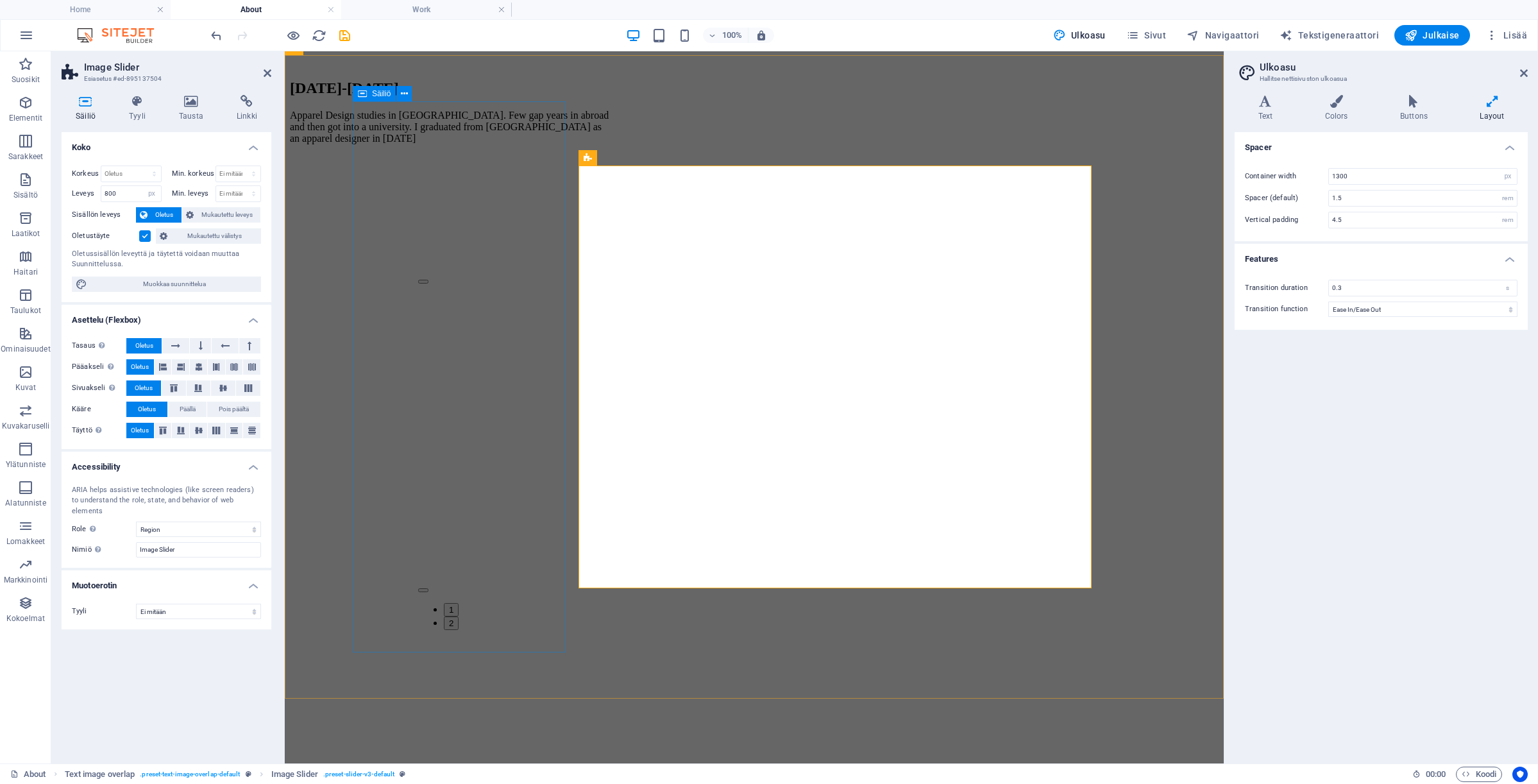
scroll to position [691, 0]
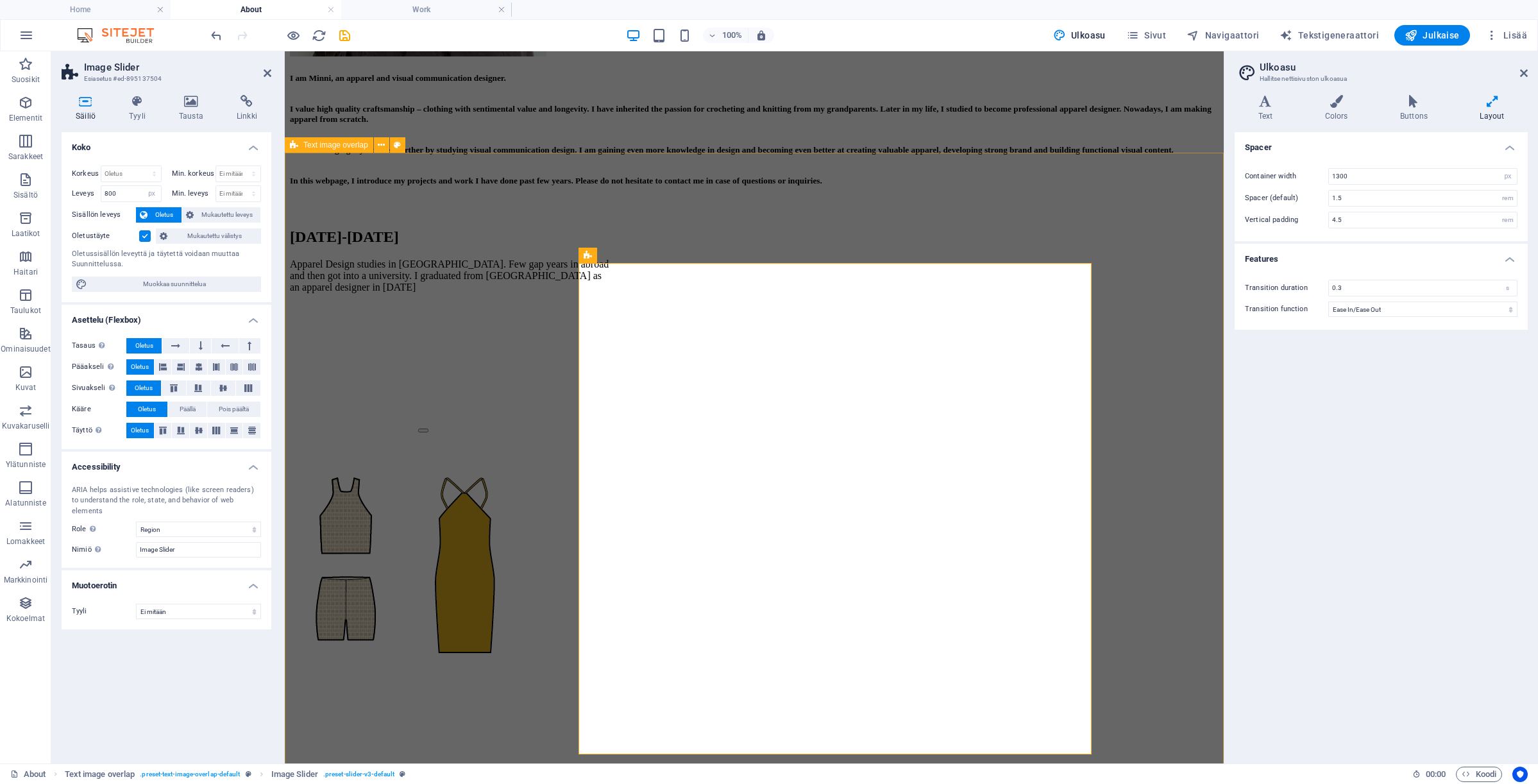
click at [719, 216] on div "[DATE]-[DATE] Apparel Design studies in [GEOGRAPHIC_DATA]. Few gap years in abr…" at bounding box center [754, 599] width 929 height 767
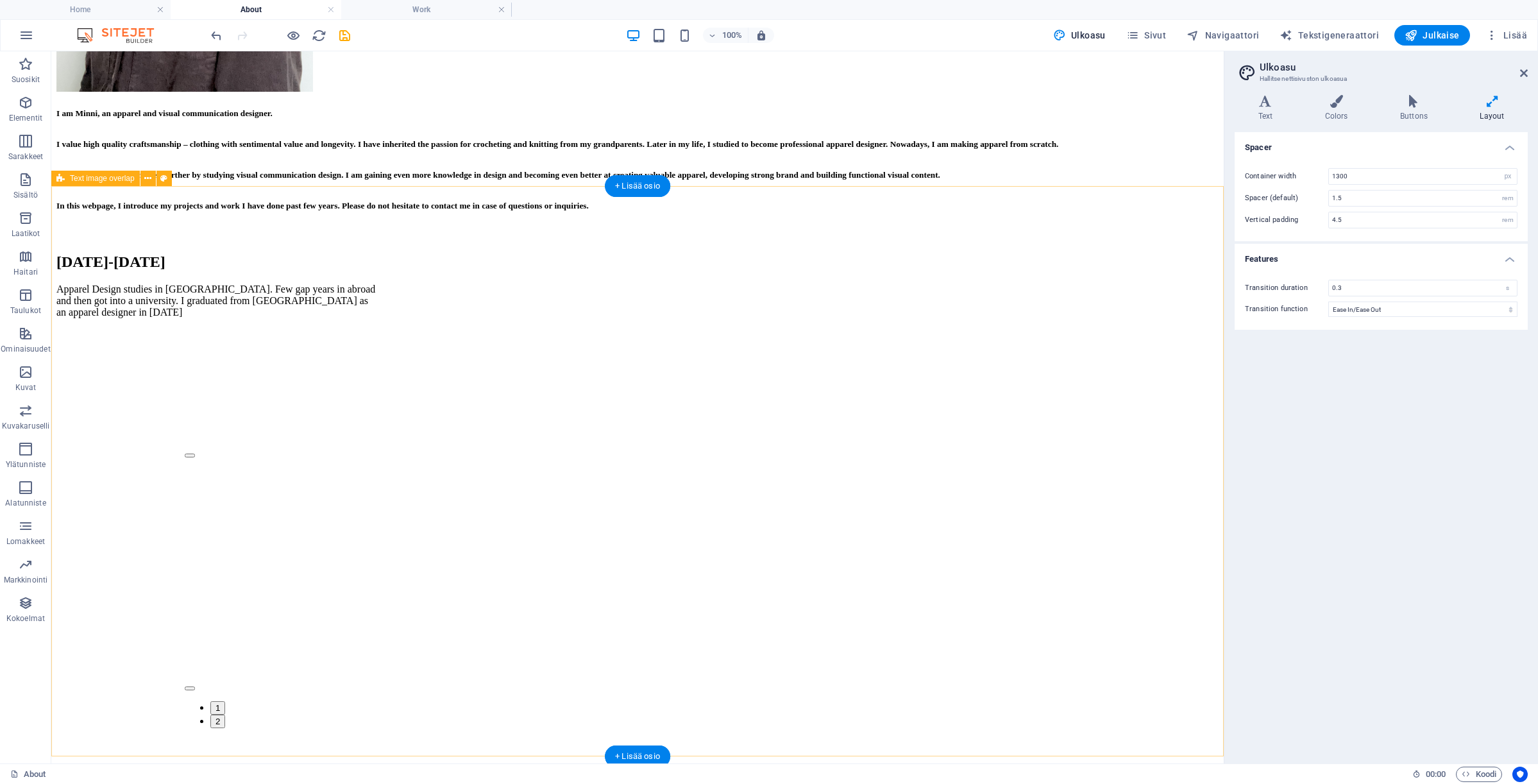
scroll to position [658, 0]
click at [652, 259] on div "[DATE]-[DATE] Apparel Design studies in [GEOGRAPHIC_DATA]. Few gap years in abr…" at bounding box center [638, 552] width 1162 height 626
click at [634, 380] on div "Collection design Collection design 1 2" at bounding box center [377, 590] width 513 height 420
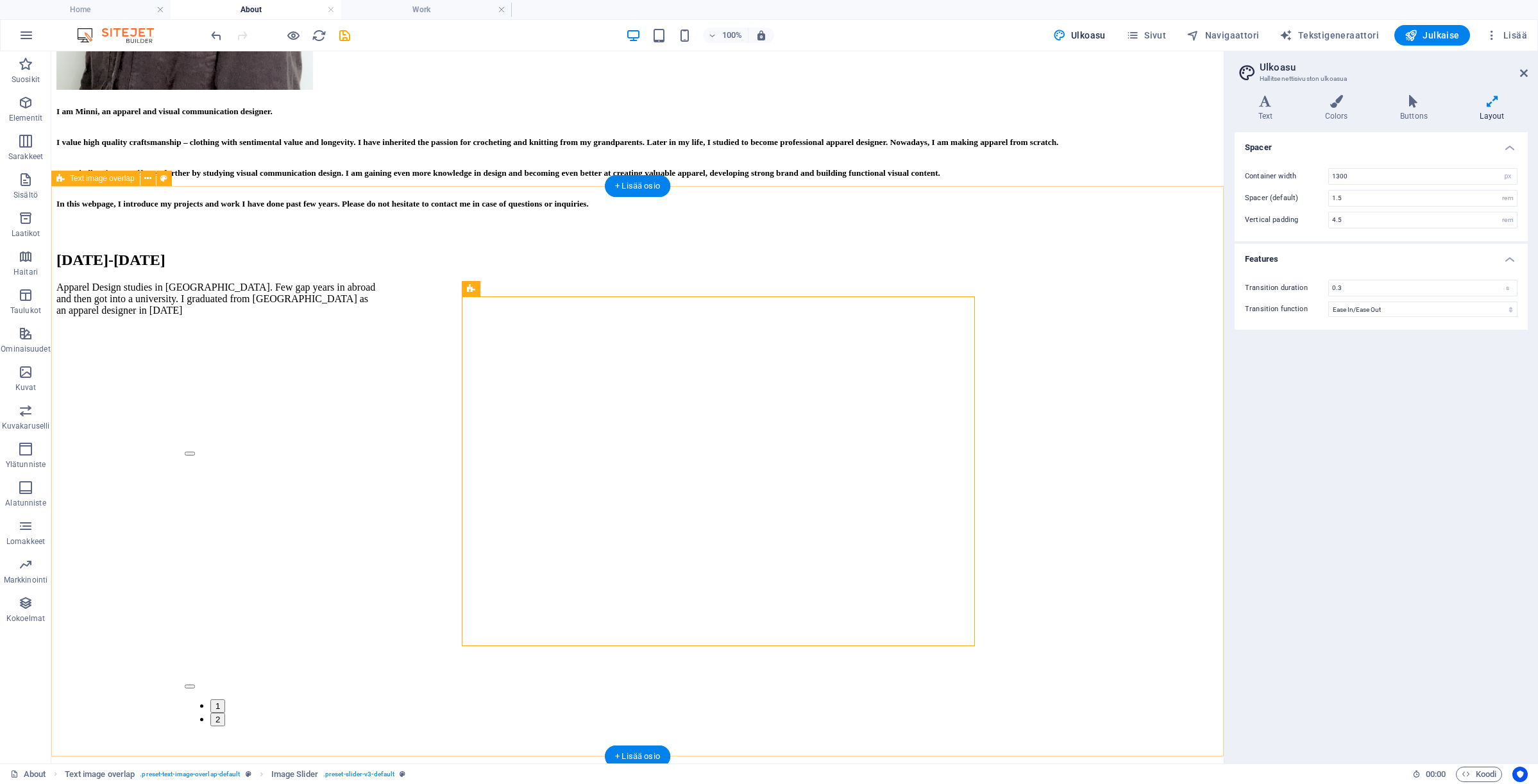
click at [1040, 341] on div "[DATE]-[DATE] Apparel Design studies in [GEOGRAPHIC_DATA]. Few gap years in abr…" at bounding box center [638, 552] width 1162 height 626
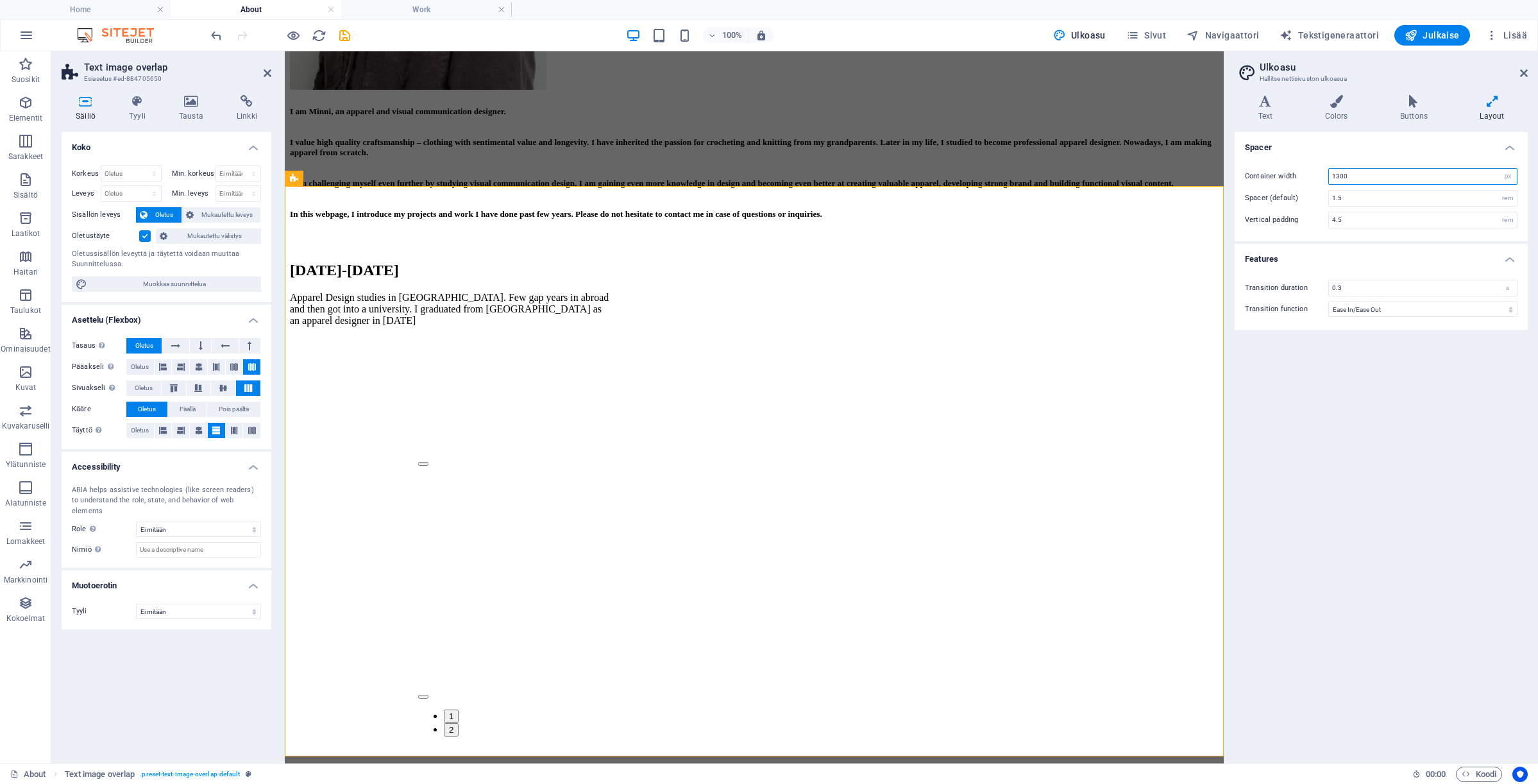
click at [1372, 168] on input "1300" at bounding box center [1422, 176] width 188 height 15
drag, startPoint x: 1353, startPoint y: 171, endPoint x: 1315, endPoint y: 171, distance: 38.0
click at [1315, 171] on div "Container width 1300 rem px" at bounding box center [1382, 176] width 273 height 16
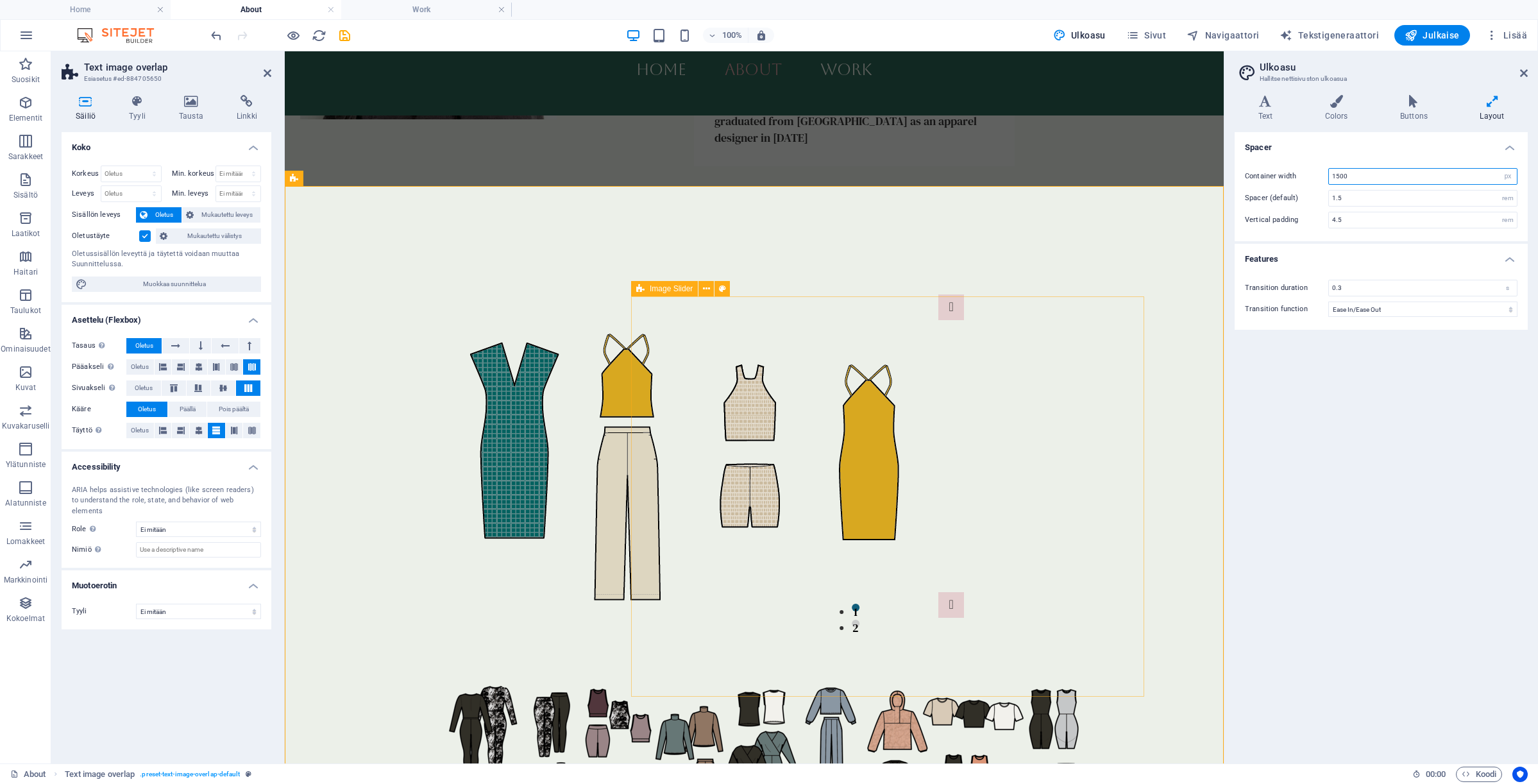
type input "1500"
click at [921, 301] on div "Collection design Collection design 1 2" at bounding box center [950, 456] width 386 height 451
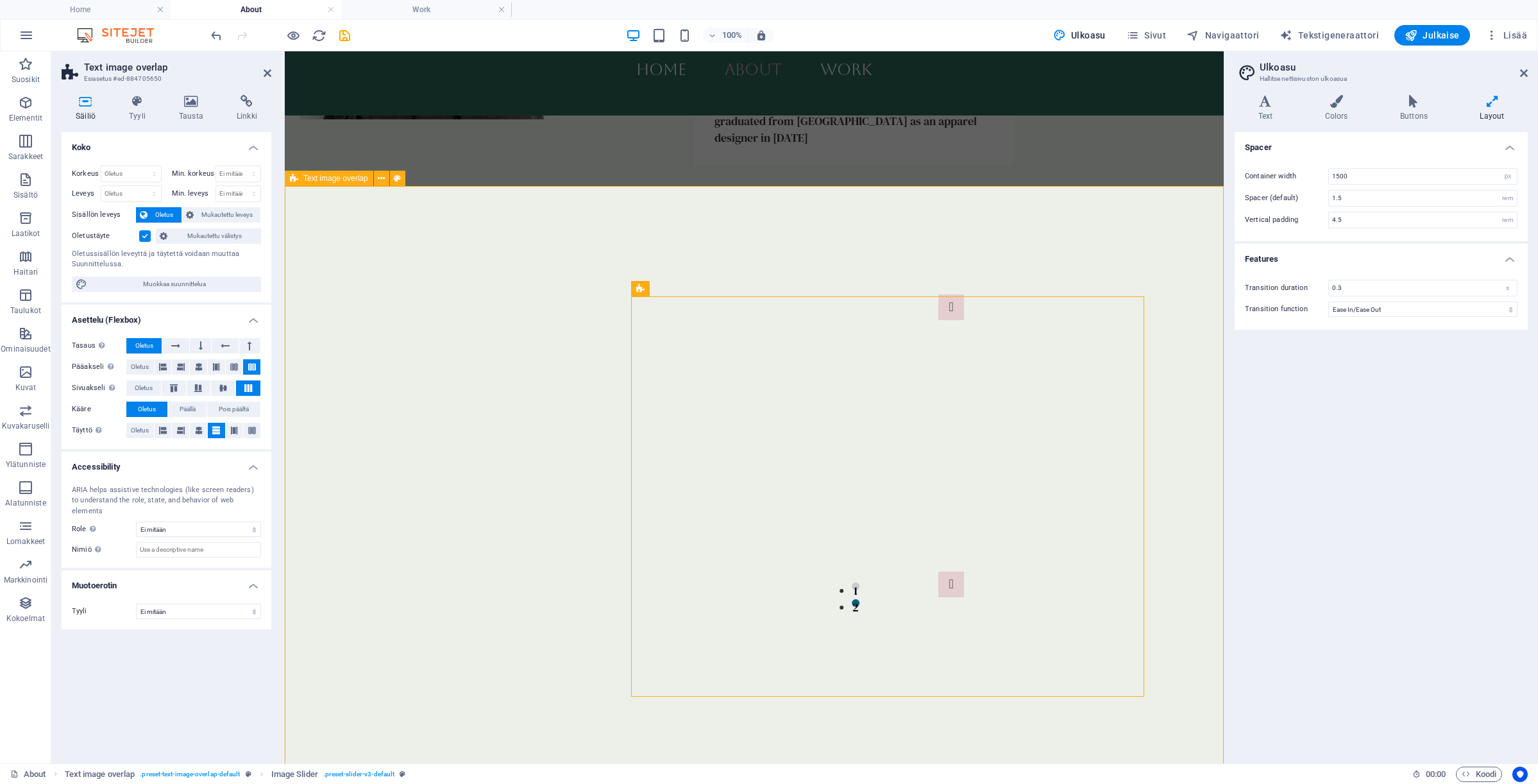
click at [940, 239] on div "[DATE]-[DATE] Apparel Design studies in [GEOGRAPHIC_DATA]. Few gap years in abr…" at bounding box center [754, 383] width 939 height 777
click at [940, 239] on div "[DATE]-[DATE] Apparel Design studies in [GEOGRAPHIC_DATA]. Few gap years in abr…" at bounding box center [754, 367] width 939 height 747
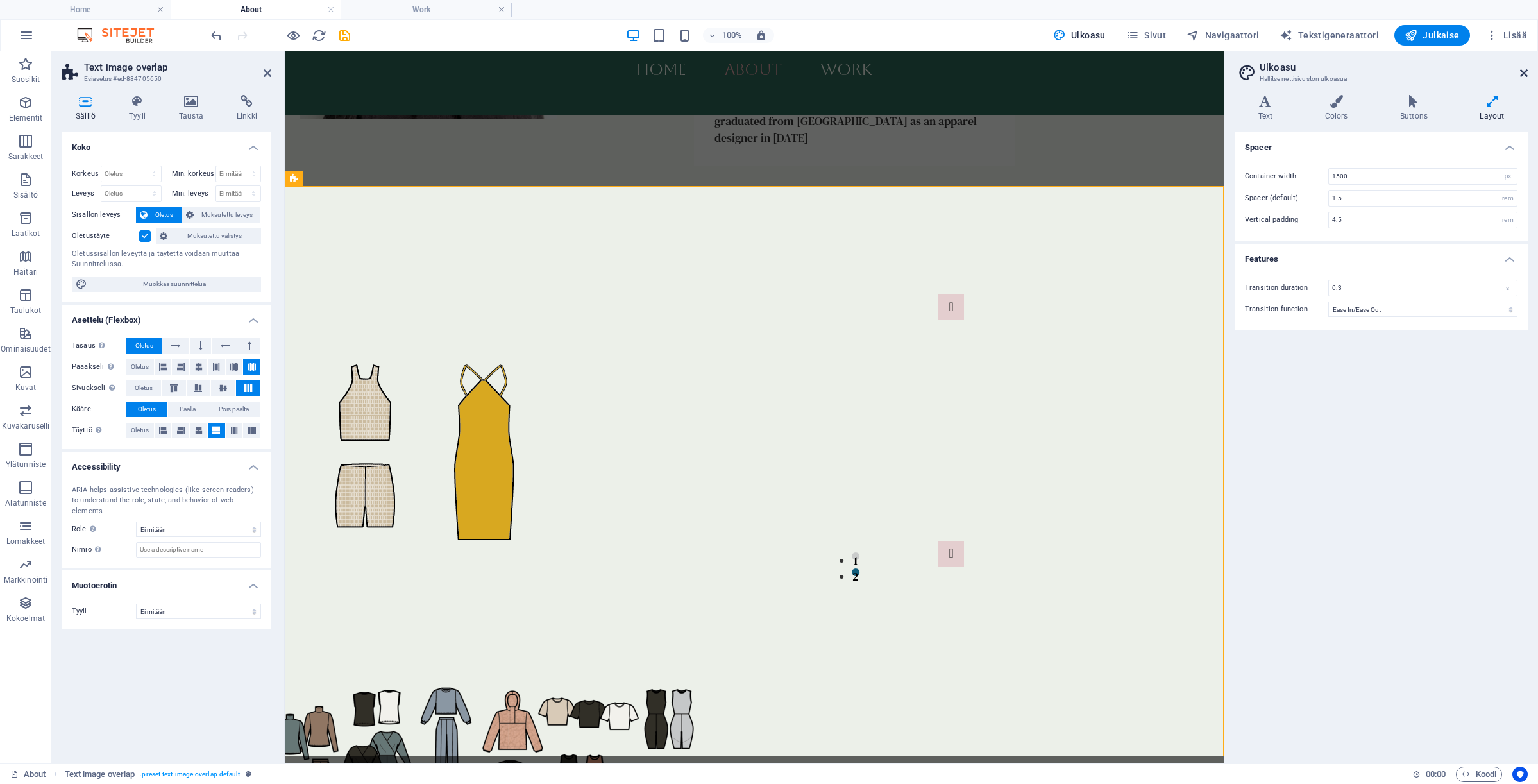
click at [1526, 73] on icon at bounding box center [1523, 73] width 7 height 10
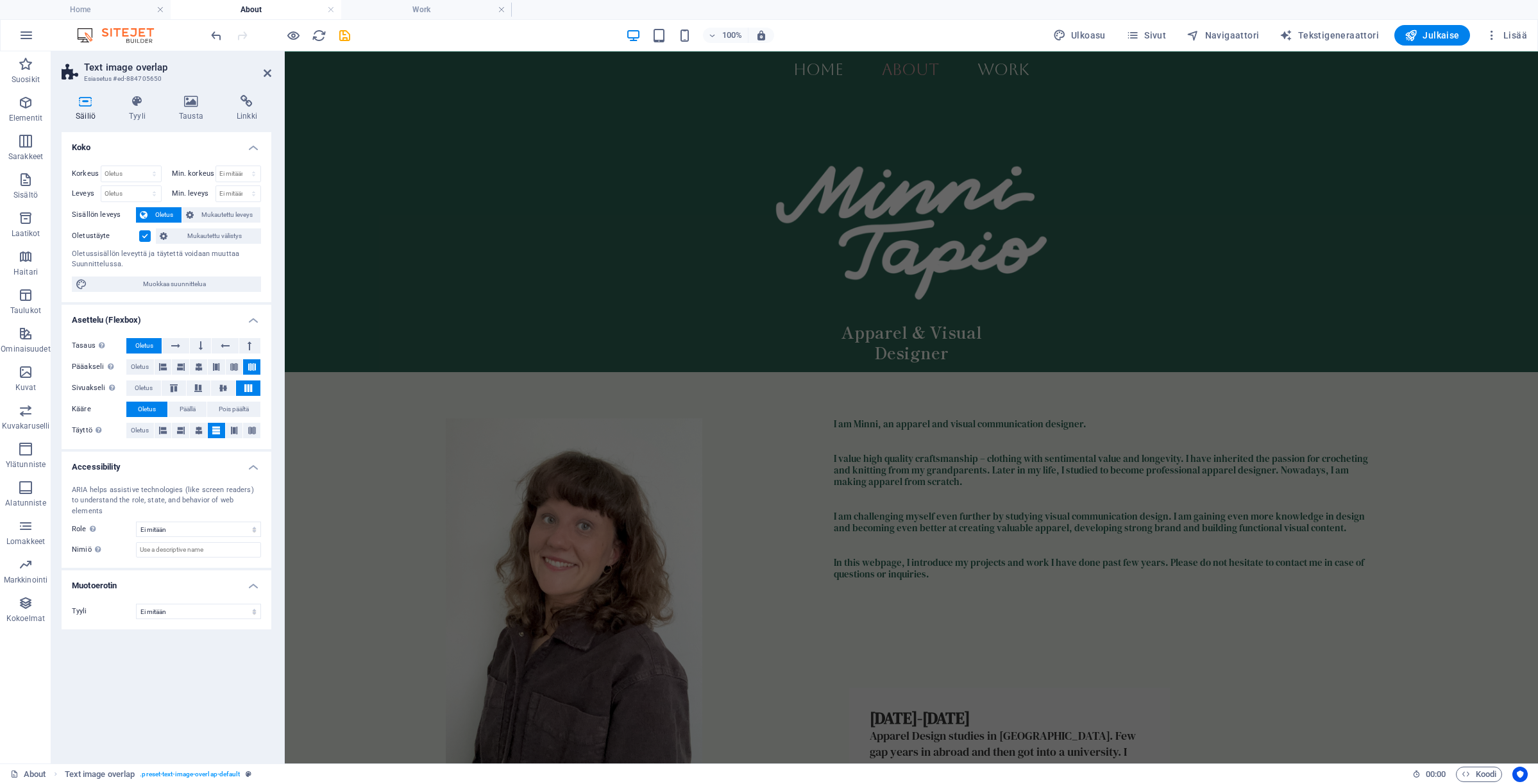
scroll to position [0, 0]
click at [749, 246] on figure at bounding box center [911, 217] width 778 height 178
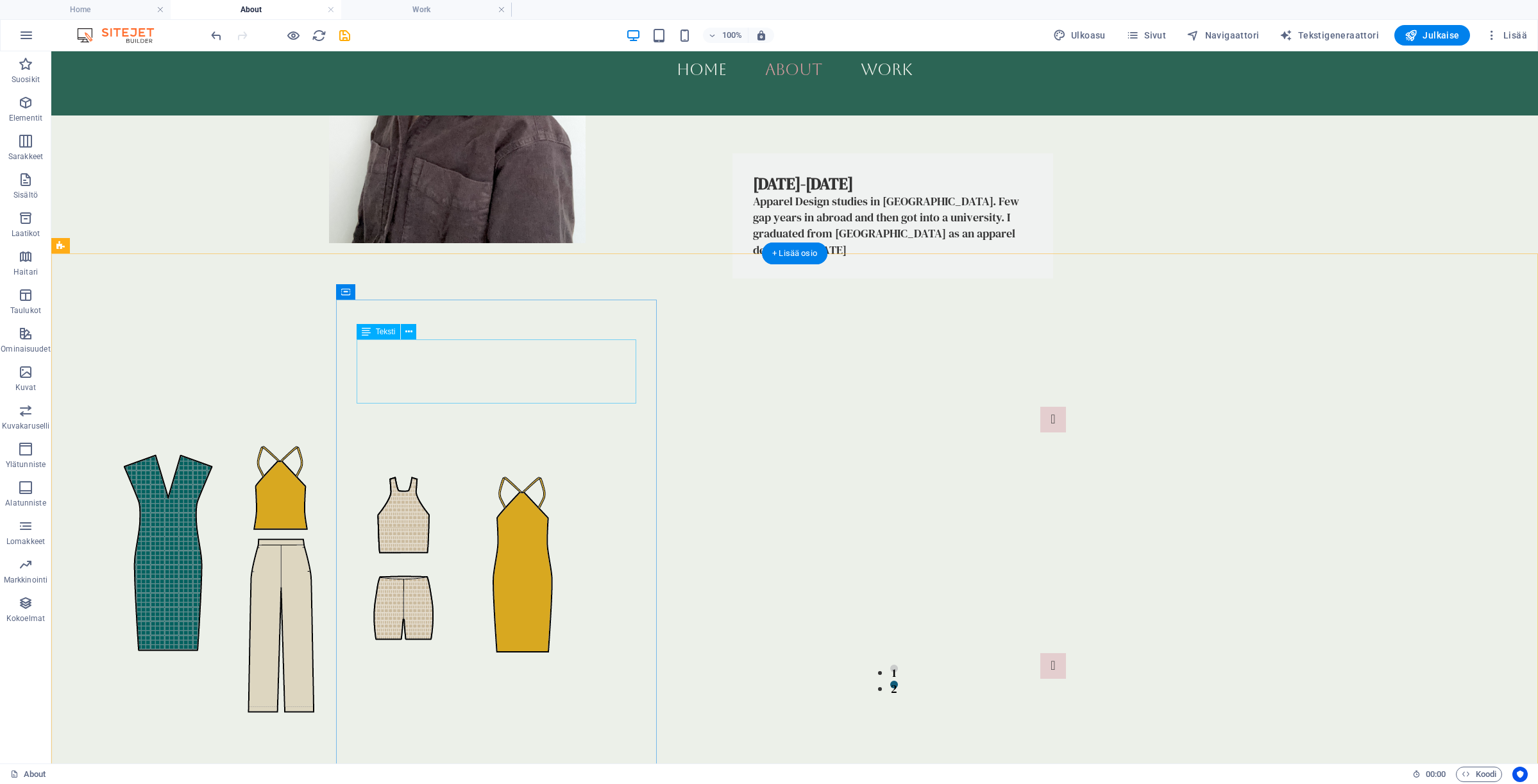
scroll to position [721, 0]
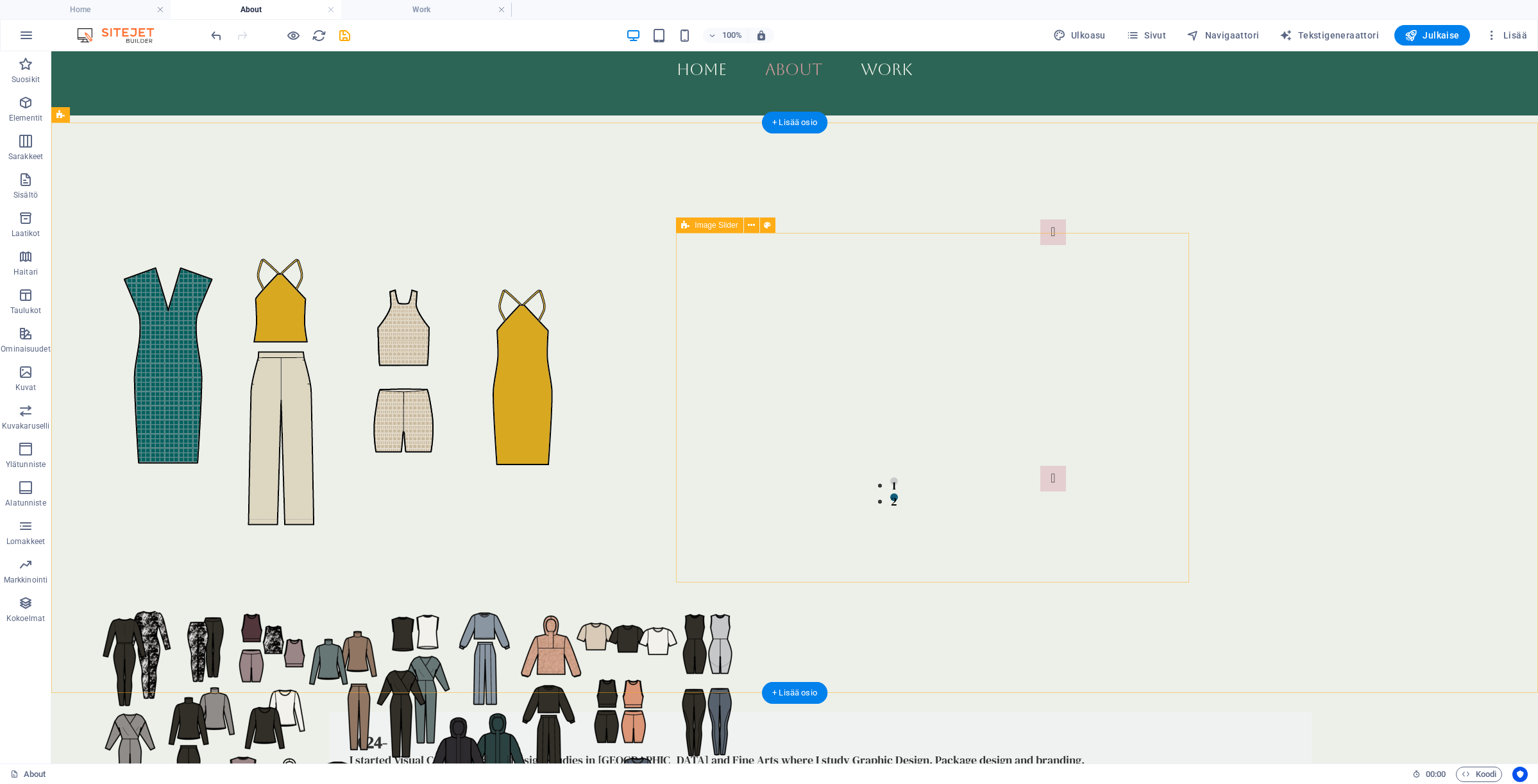
click at [1159, 359] on div "Collection design Collection design 1 2" at bounding box center [1053, 356] width 513 height 401
select select "px"
select select "region"
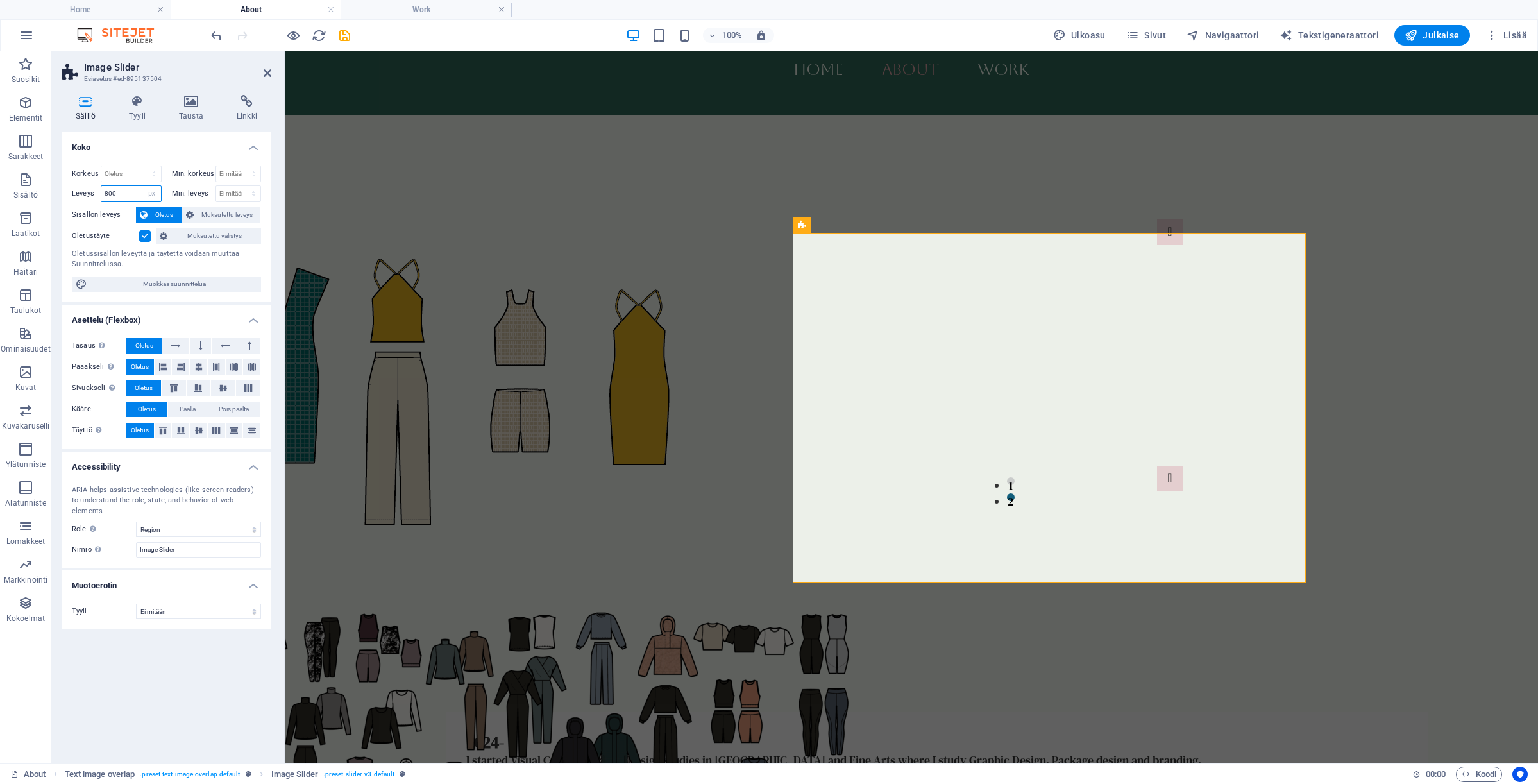
drag, startPoint x: 118, startPoint y: 195, endPoint x: 82, endPoint y: 195, distance: 36.0
click at [82, 195] on div "Leveys 800 Oletus px rem % em vh vw" at bounding box center [116, 194] width 90 height 16
type input "1000"
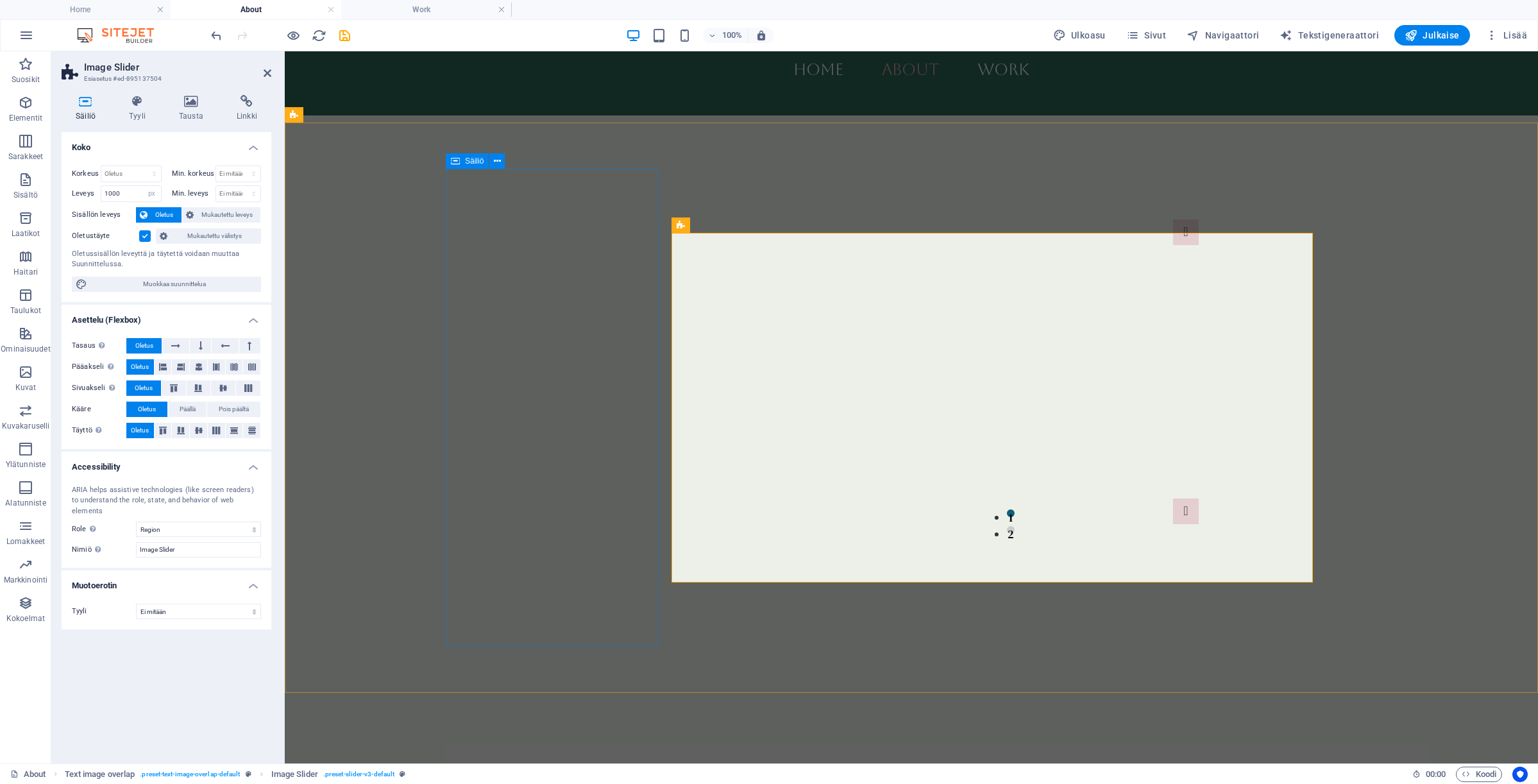
click at [849, 91] on div "[DATE]-[DATE] Apparel Design studies in [GEOGRAPHIC_DATA]. Few gap years in abr…" at bounding box center [1010, 29] width 321 height 126
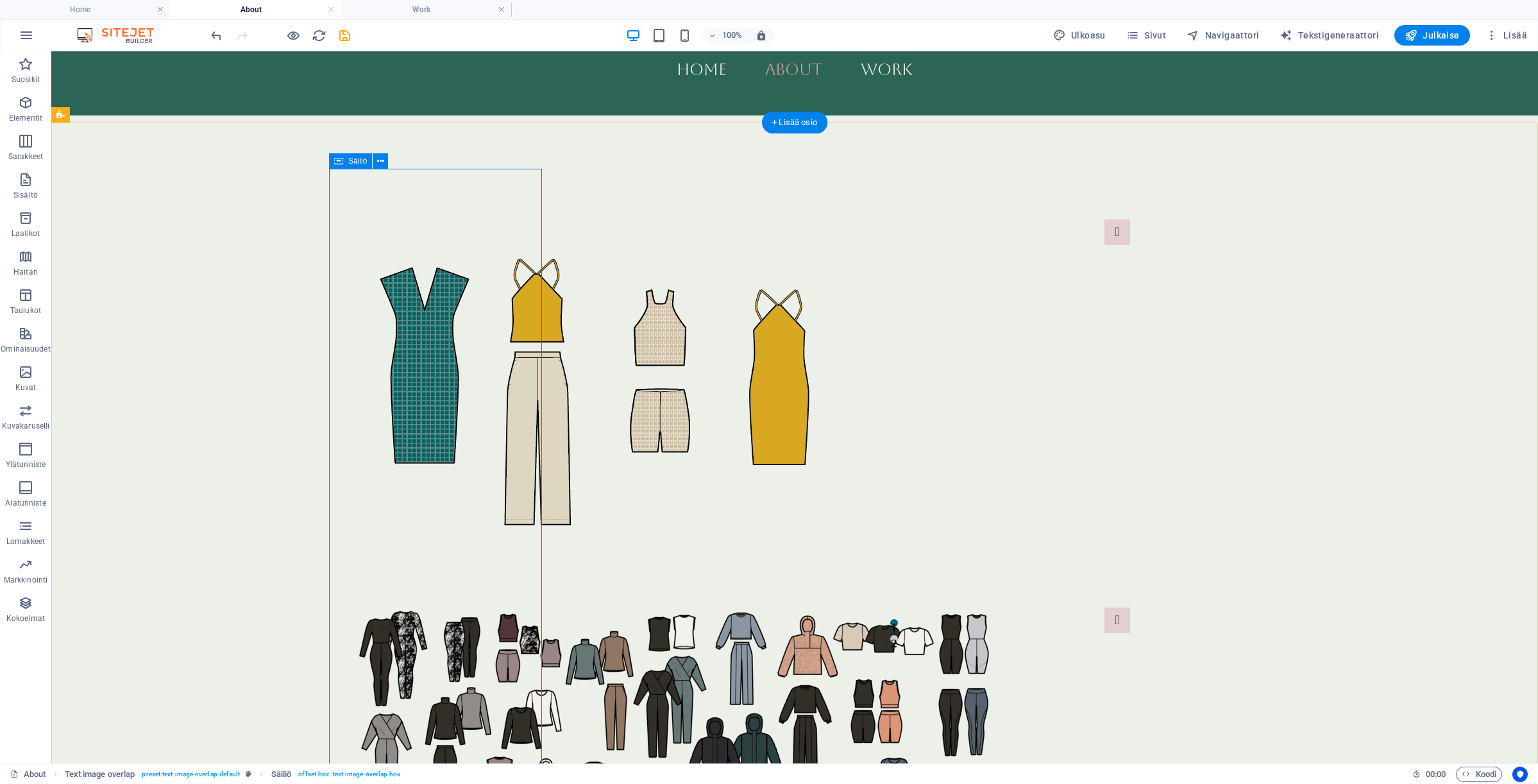
click at [732, 91] on div "[DATE]-[DATE] Apparel Design studies in [GEOGRAPHIC_DATA]. Few gap years in abr…" at bounding box center [892, 29] width 321 height 126
select select "px"
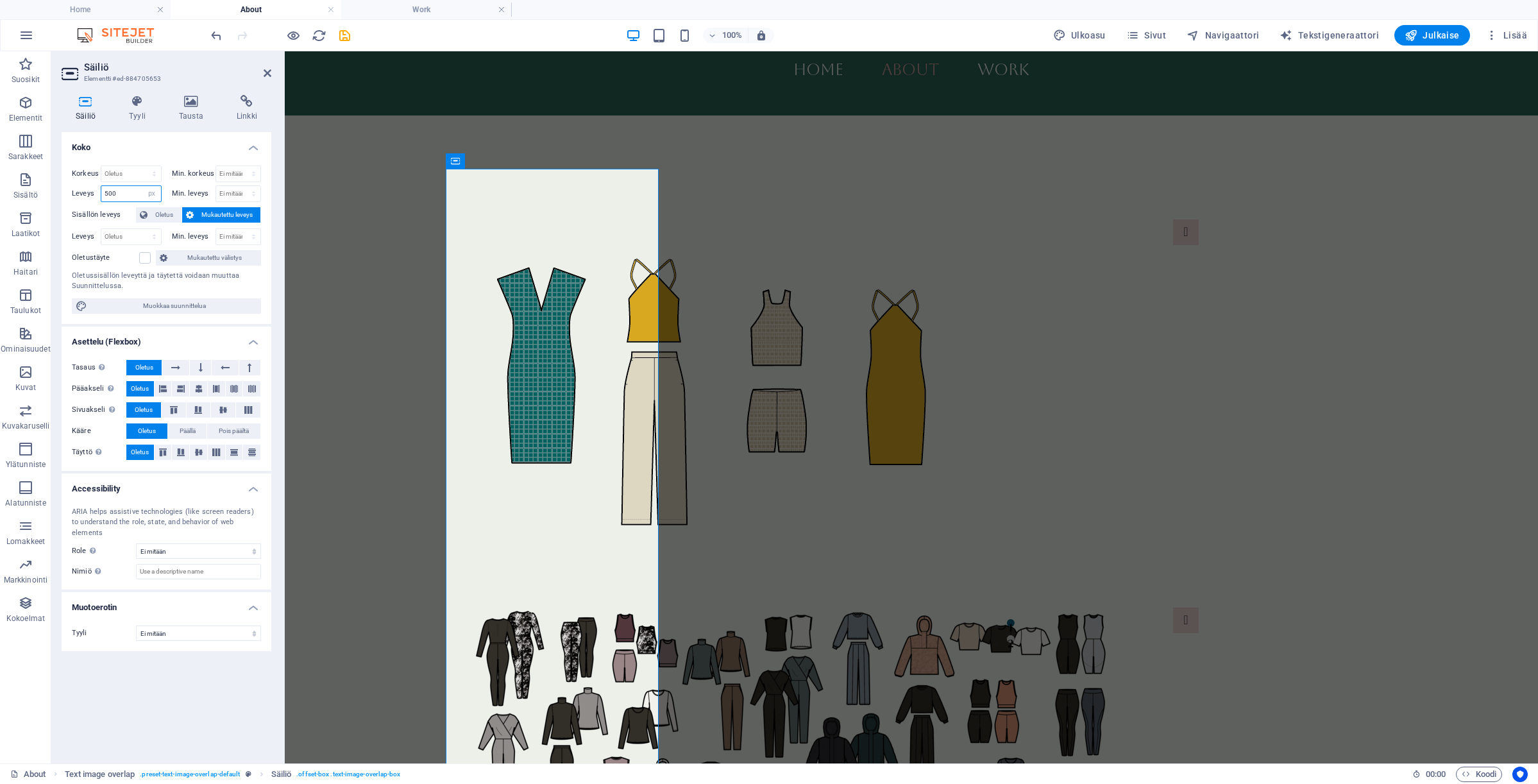
drag, startPoint x: 127, startPoint y: 194, endPoint x: 93, endPoint y: 193, distance: 34.0
click at [93, 193] on div "Leveys 500 Oletus px rem % em vh vw" at bounding box center [116, 194] width 90 height 16
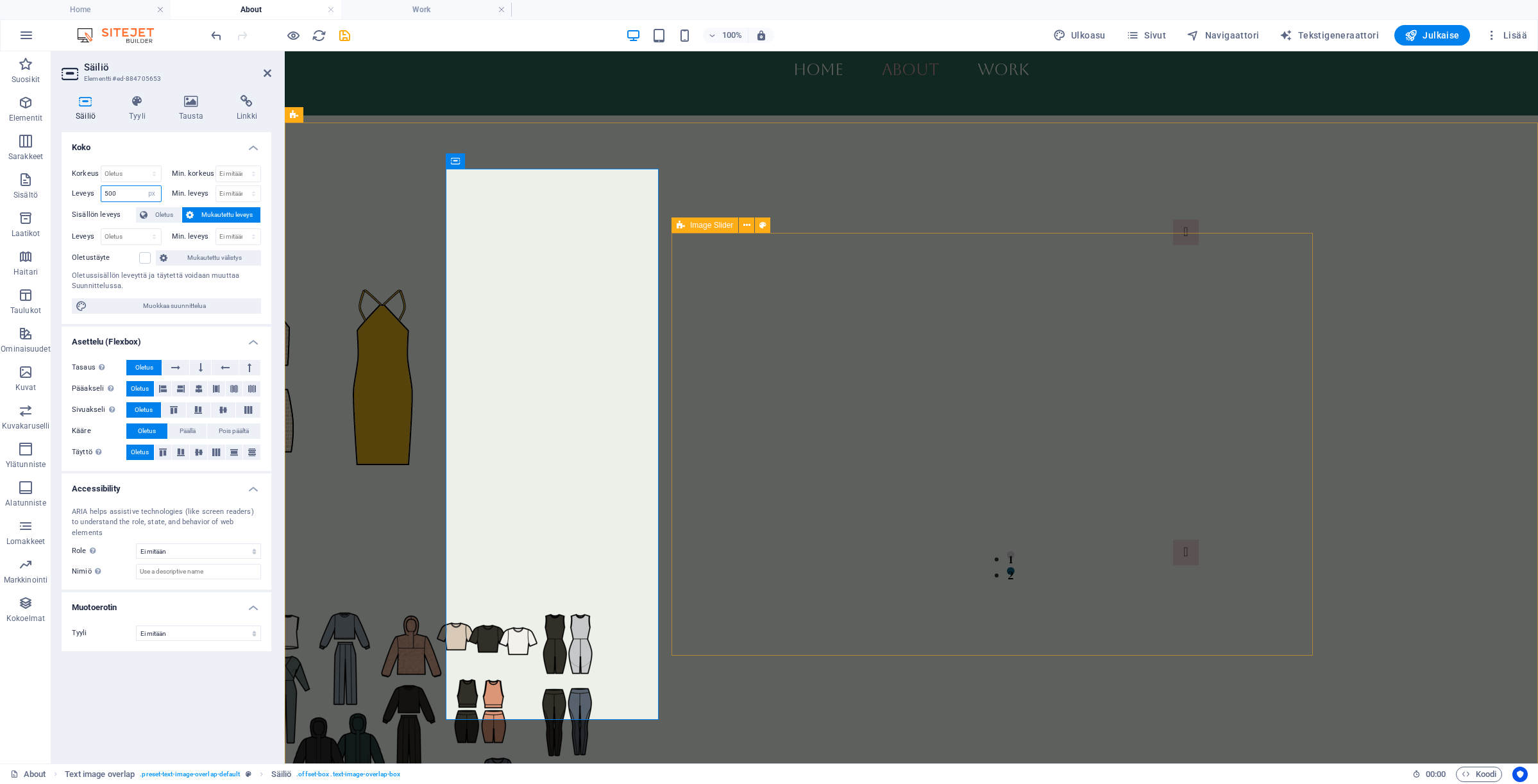
click at [730, 229] on div "Image Slider" at bounding box center [704, 225] width 66 height 15
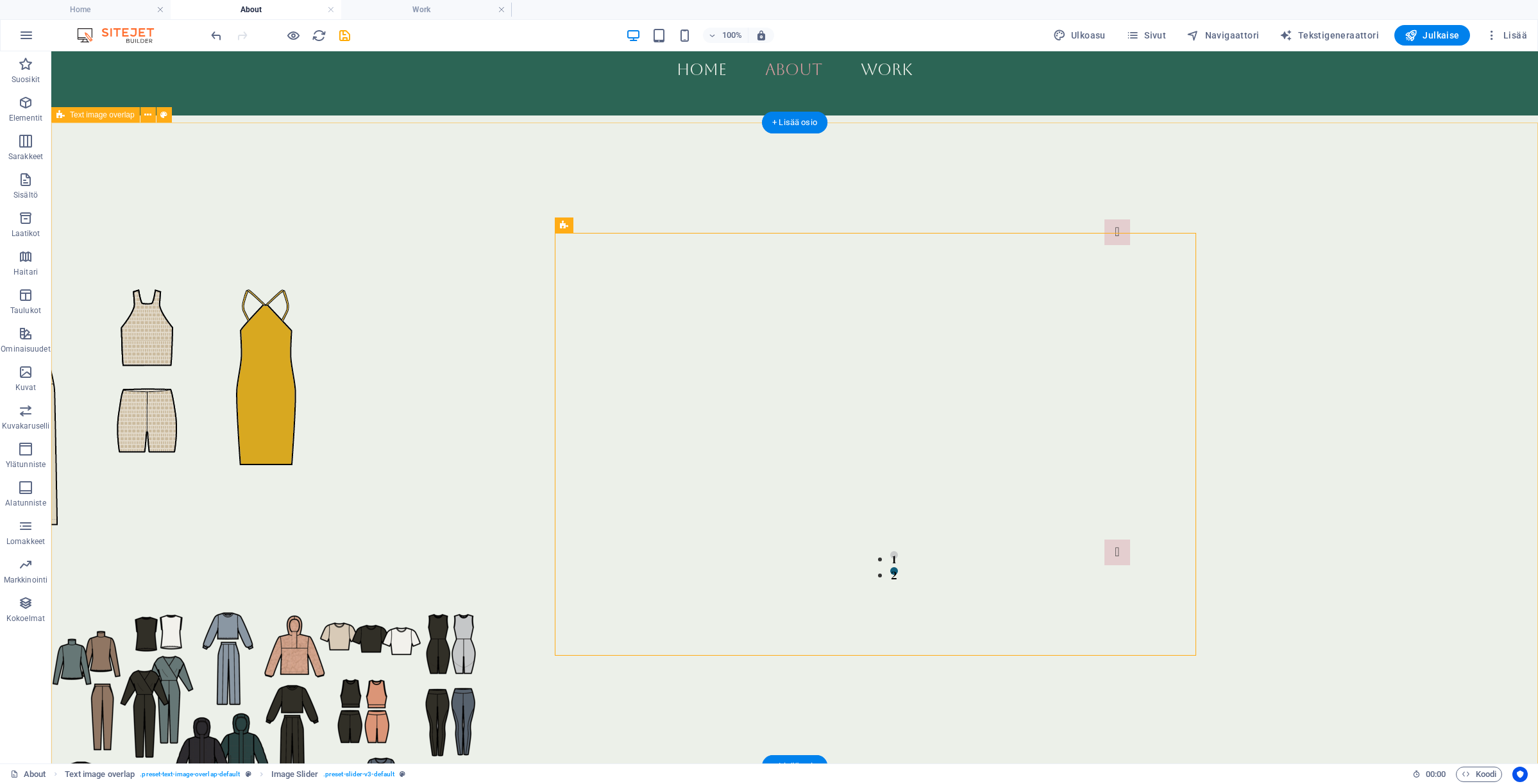
click at [954, 175] on div "[DATE]-[DATE] Apparel Design studies in [GEOGRAPHIC_DATA]. Few gap years in abr…" at bounding box center [794, 329] width 1487 height 819
click at [284, 293] on div "[DATE]-[DATE] Apparel Design studies in [GEOGRAPHIC_DATA]. Few gap years in abr…" at bounding box center [794, 329] width 1487 height 819
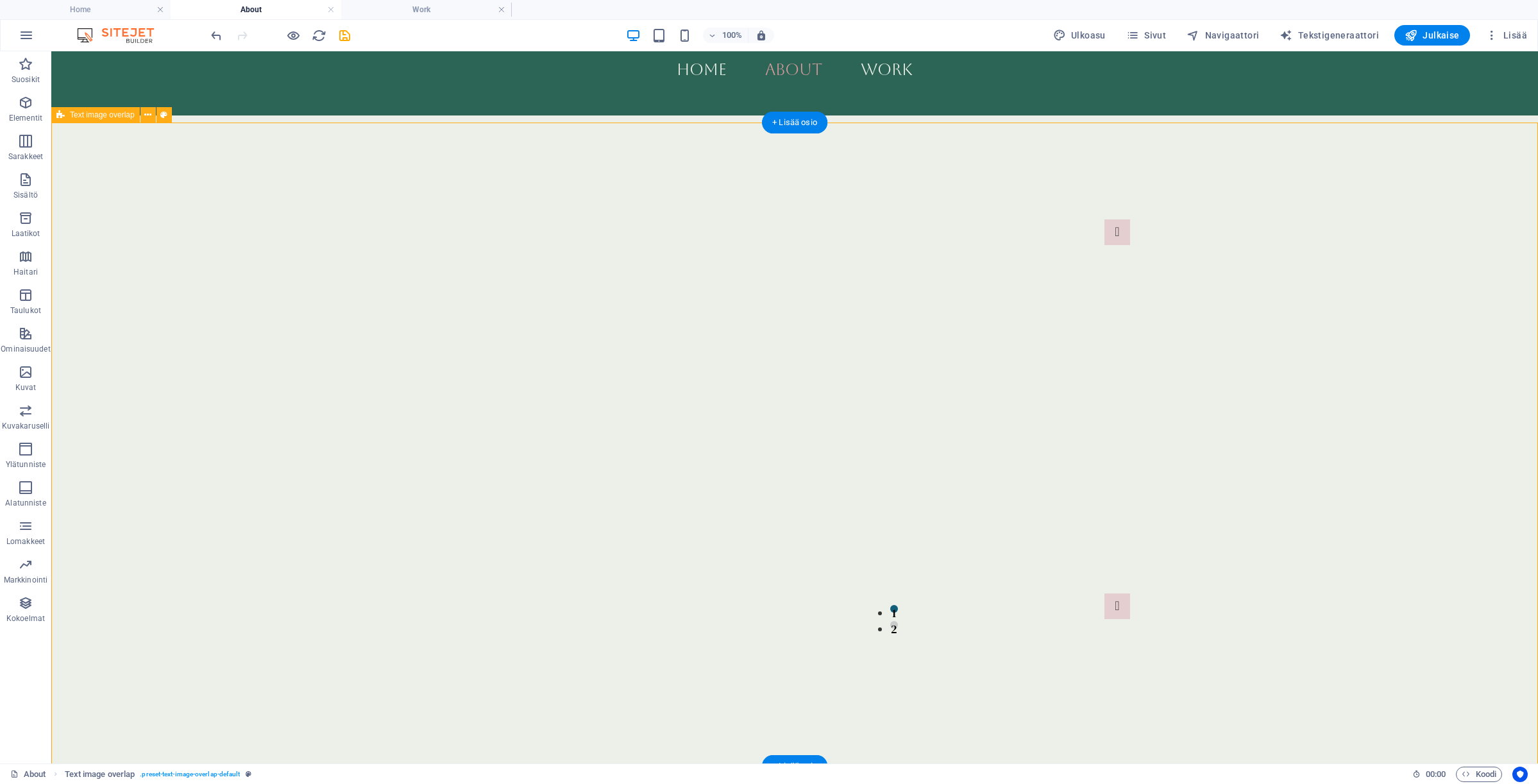
click at [284, 293] on div "[DATE]-[DATE] Apparel Design studies in [GEOGRAPHIC_DATA]. Few gap years in abr…" at bounding box center [794, 357] width 1487 height 873
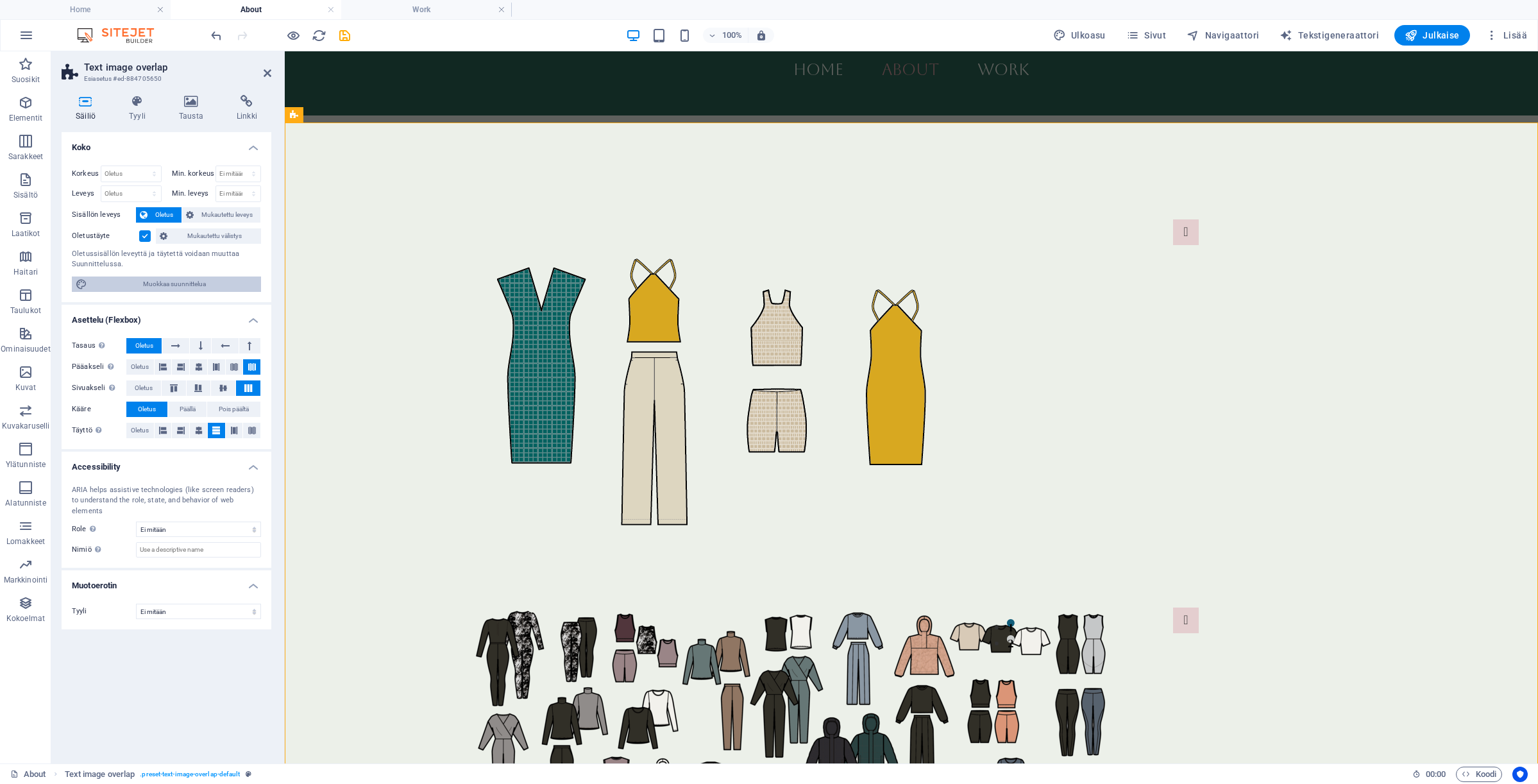
click at [171, 284] on span "Muokkaa suunnittelua" at bounding box center [174, 284] width 166 height 15
select select "px"
select select "ease-in-out"
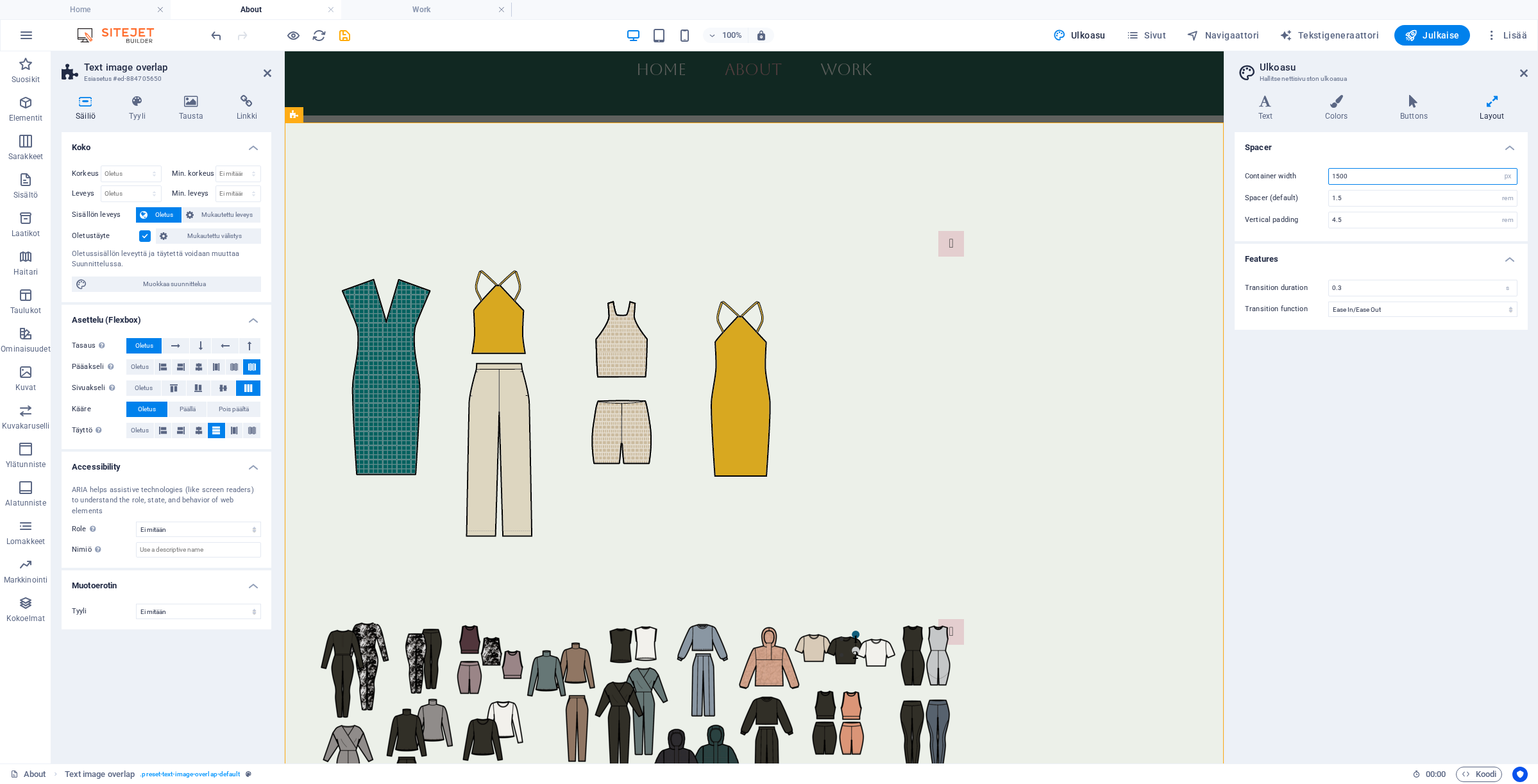
drag, startPoint x: 1367, startPoint y: 176, endPoint x: 1302, endPoint y: 176, distance: 65.0
click at [1302, 176] on div "Container width 1500 rem px" at bounding box center [1382, 176] width 273 height 16
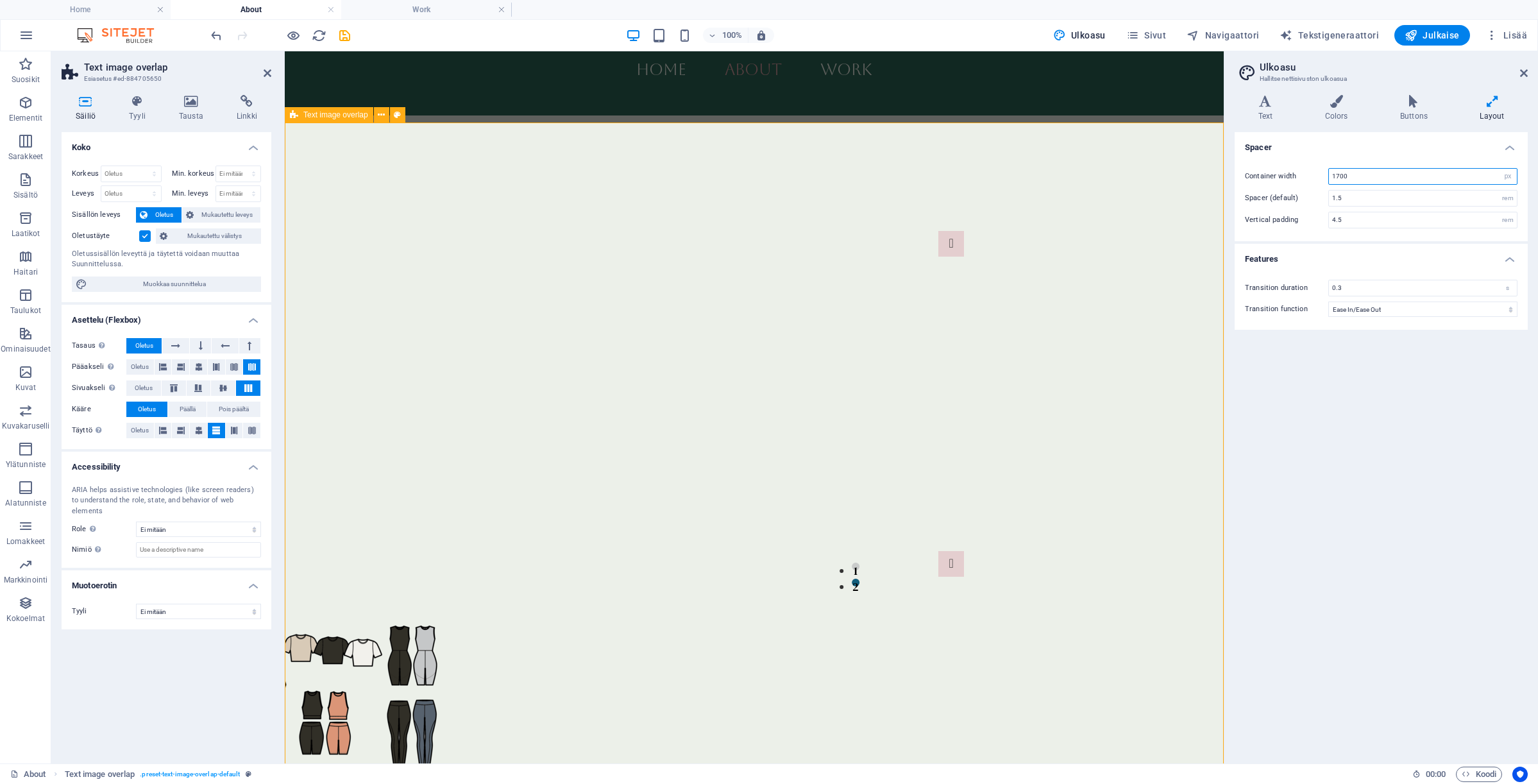
type input "1700"
click at [1197, 220] on div "[DATE]-[DATE] Apparel Design studies in [GEOGRAPHIC_DATA]. Few gap years in abr…" at bounding box center [754, 341] width 939 height 819
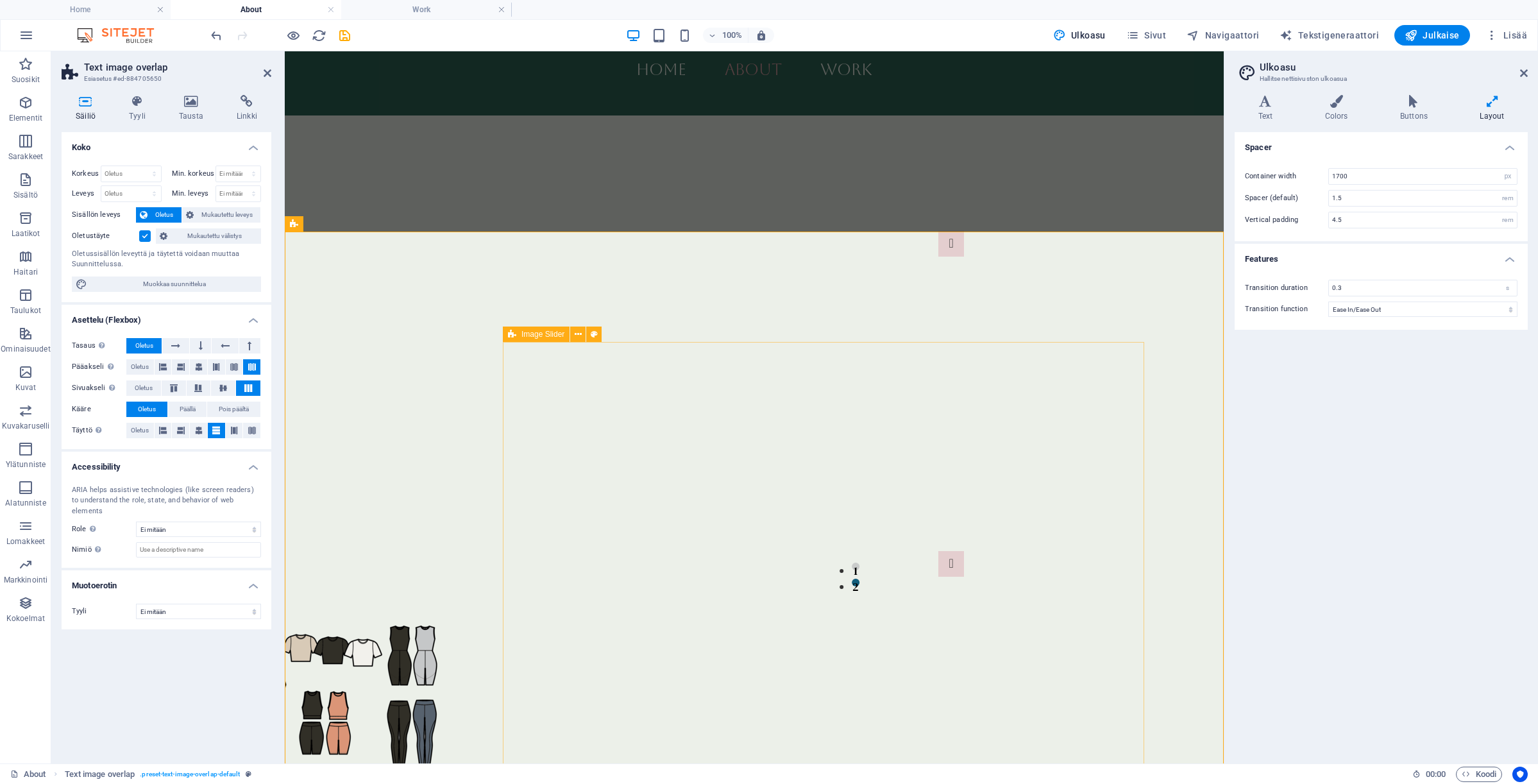
scroll to position [612, 0]
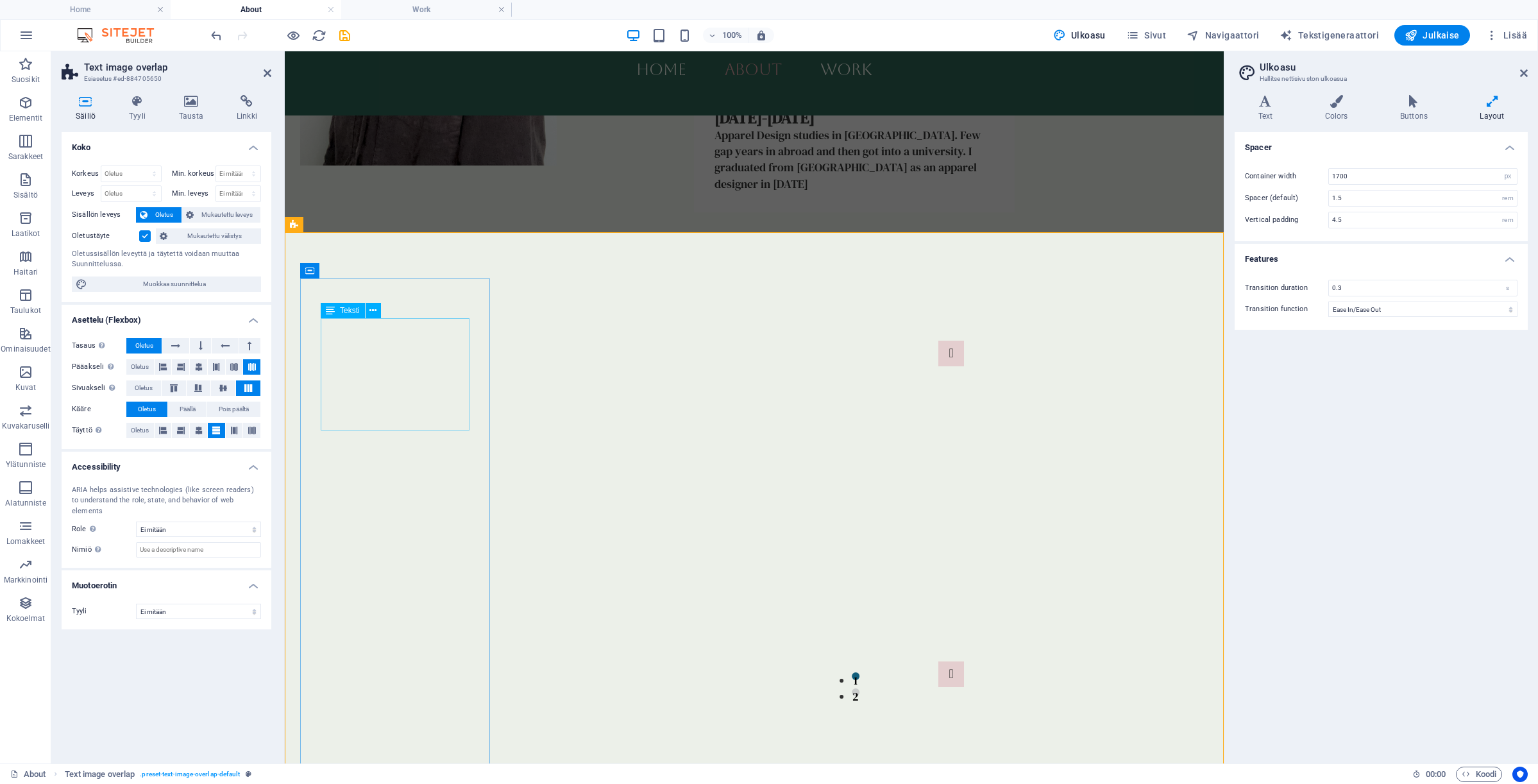
click at [715, 192] on div "Apparel Design studies in [GEOGRAPHIC_DATA]. Few gap years in abroad and then g…" at bounding box center [854, 159] width 279 height 65
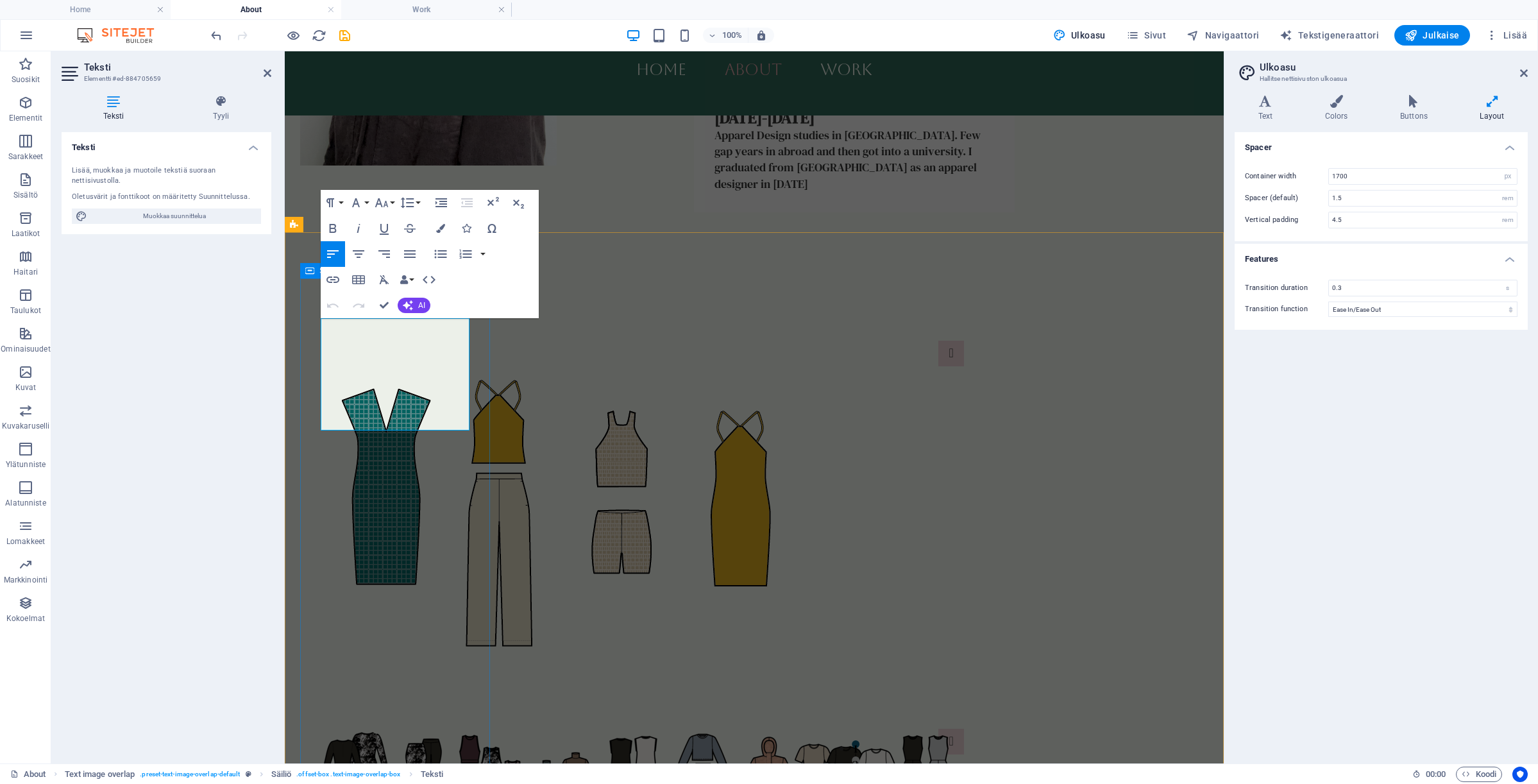
click at [694, 212] on div "[DATE]-[DATE] Apparel Design studies in [GEOGRAPHIC_DATA]. Few gap years in abr…" at bounding box center [854, 150] width 321 height 126
select select "px"
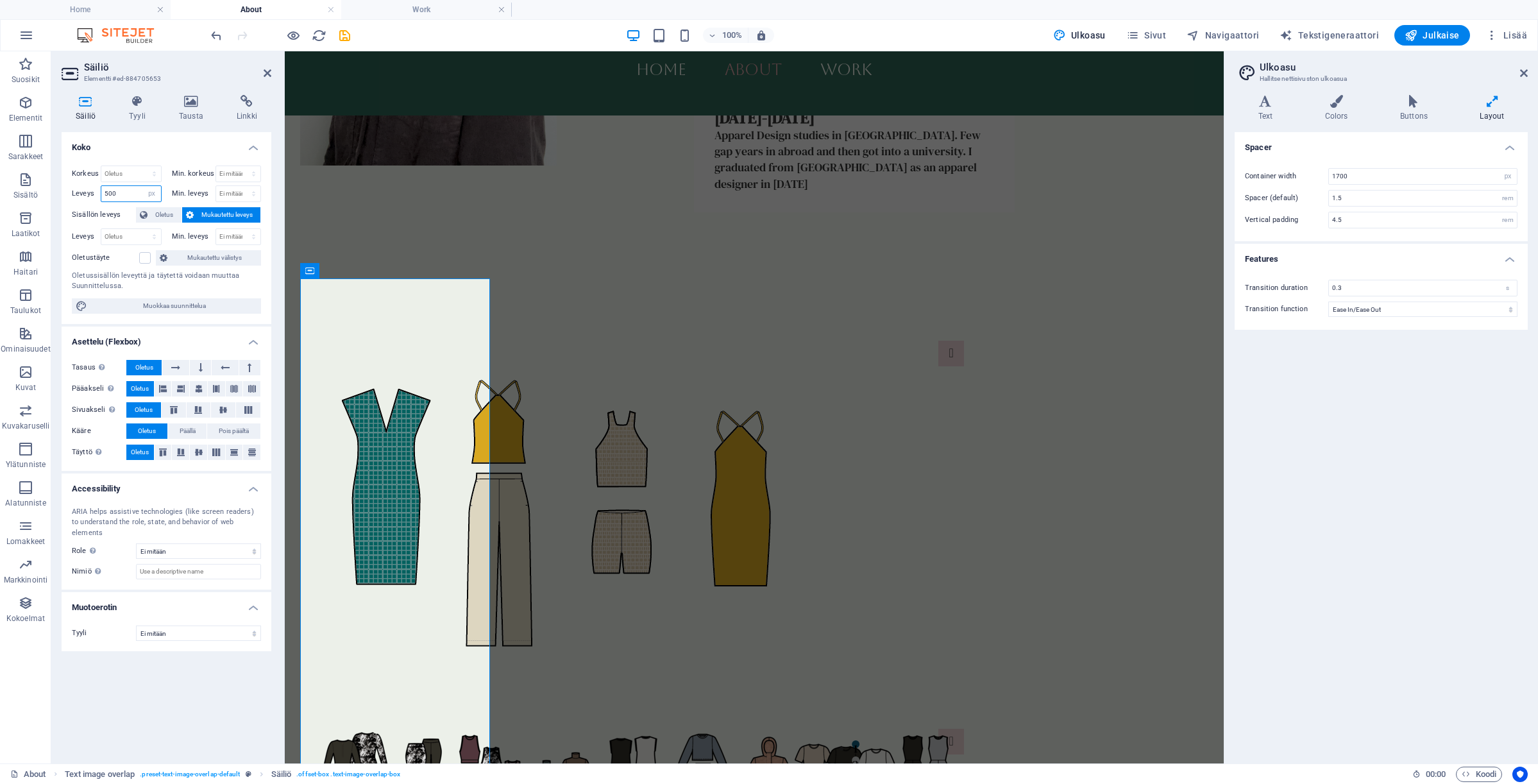
click at [119, 186] on input "500" at bounding box center [131, 193] width 60 height 15
drag, startPoint x: 116, startPoint y: 192, endPoint x: 75, endPoint y: 192, distance: 41.0
click at [75, 192] on div "Leveys 500 Oletus px rem % em vh vw" at bounding box center [116, 194] width 90 height 16
type input "700"
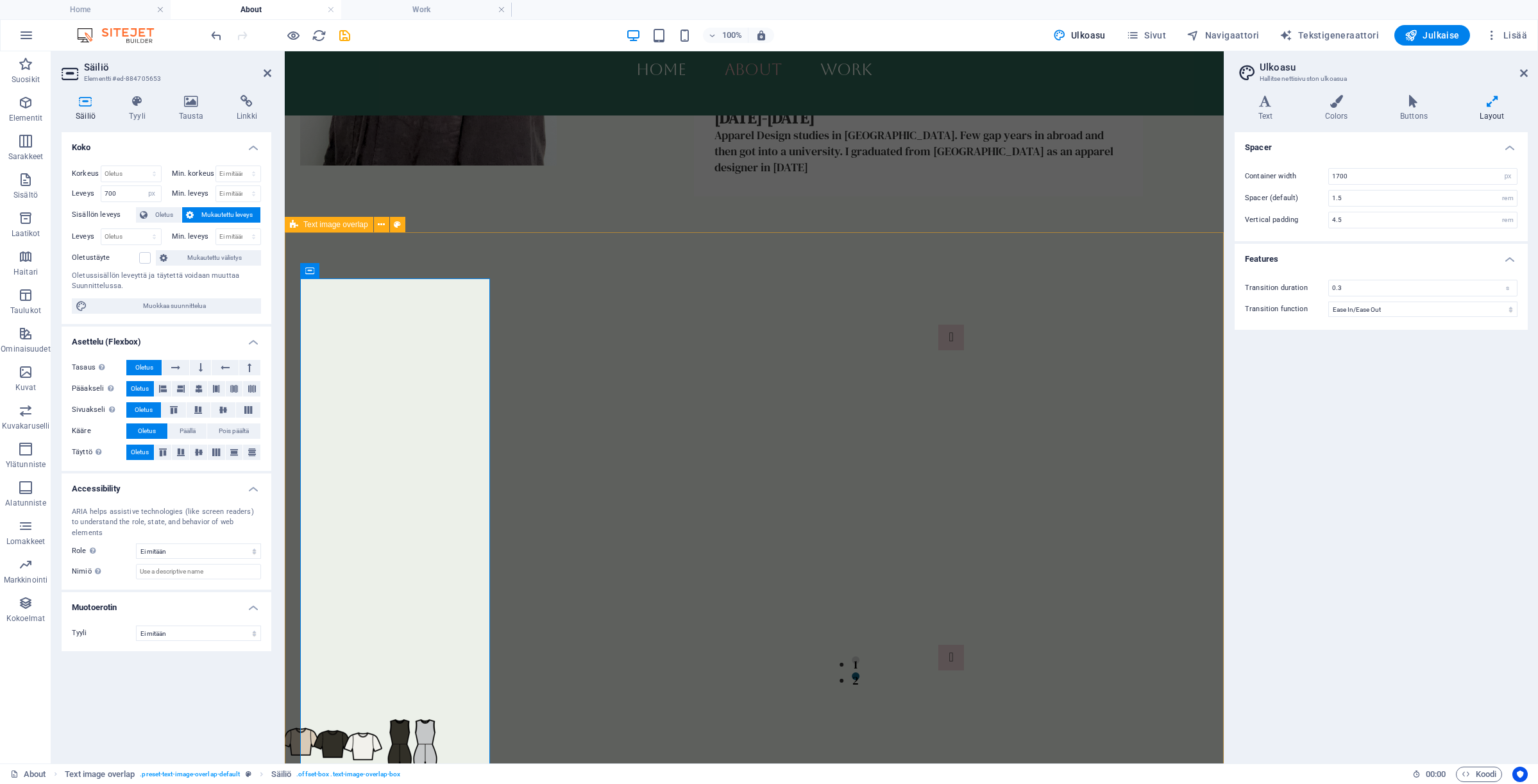
click at [625, 282] on div "[DATE]-[DATE] Apparel Design studies in [GEOGRAPHIC_DATA]. Few gap years in abr…" at bounding box center [754, 443] width 939 height 804
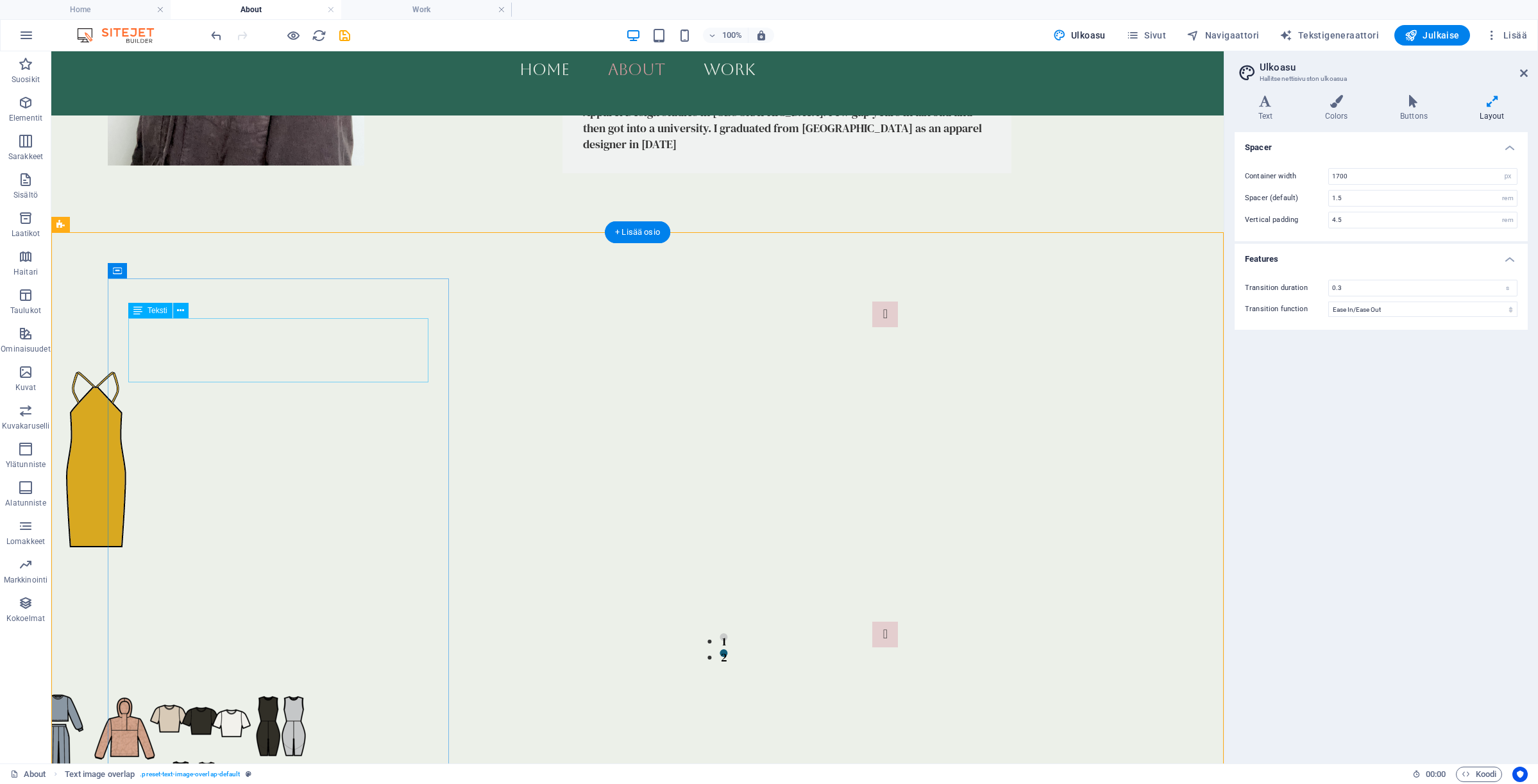
click at [583, 153] on div "Apparel Design studies in [GEOGRAPHIC_DATA]. Few gap years in abroad and then g…" at bounding box center [787, 128] width 407 height 49
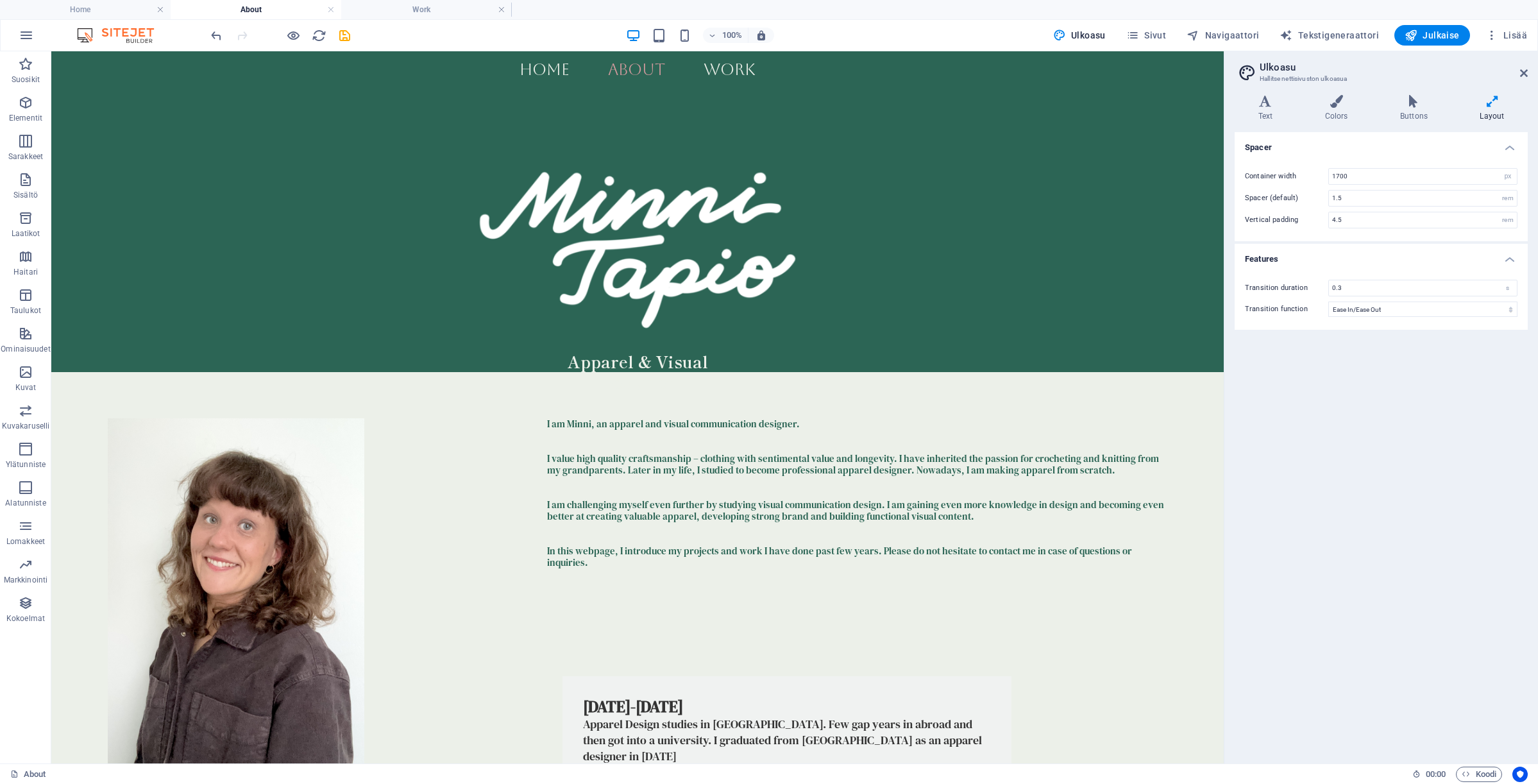
scroll to position [216, 0]
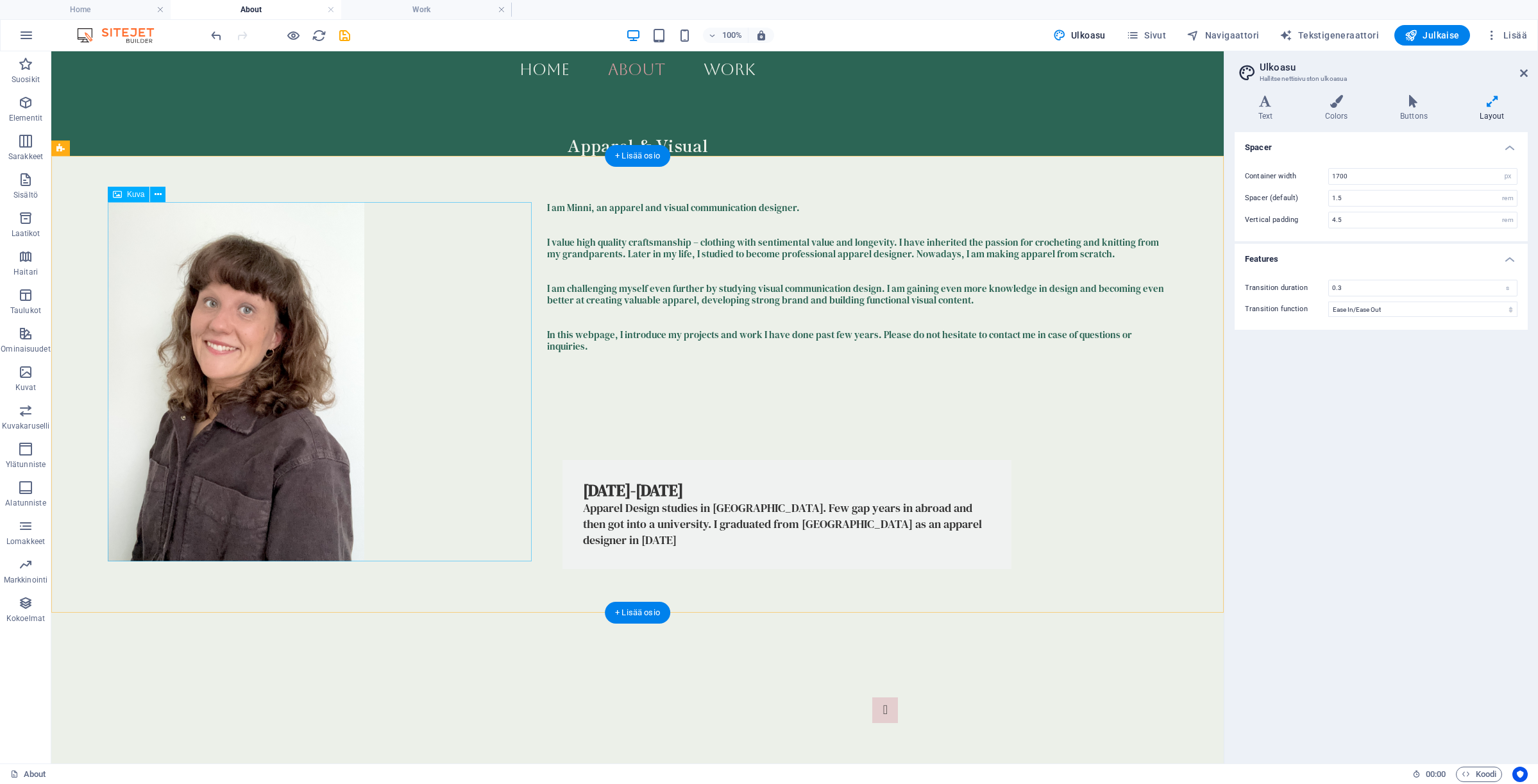
click at [297, 382] on figure at bounding box center [319, 381] width 424 height 359
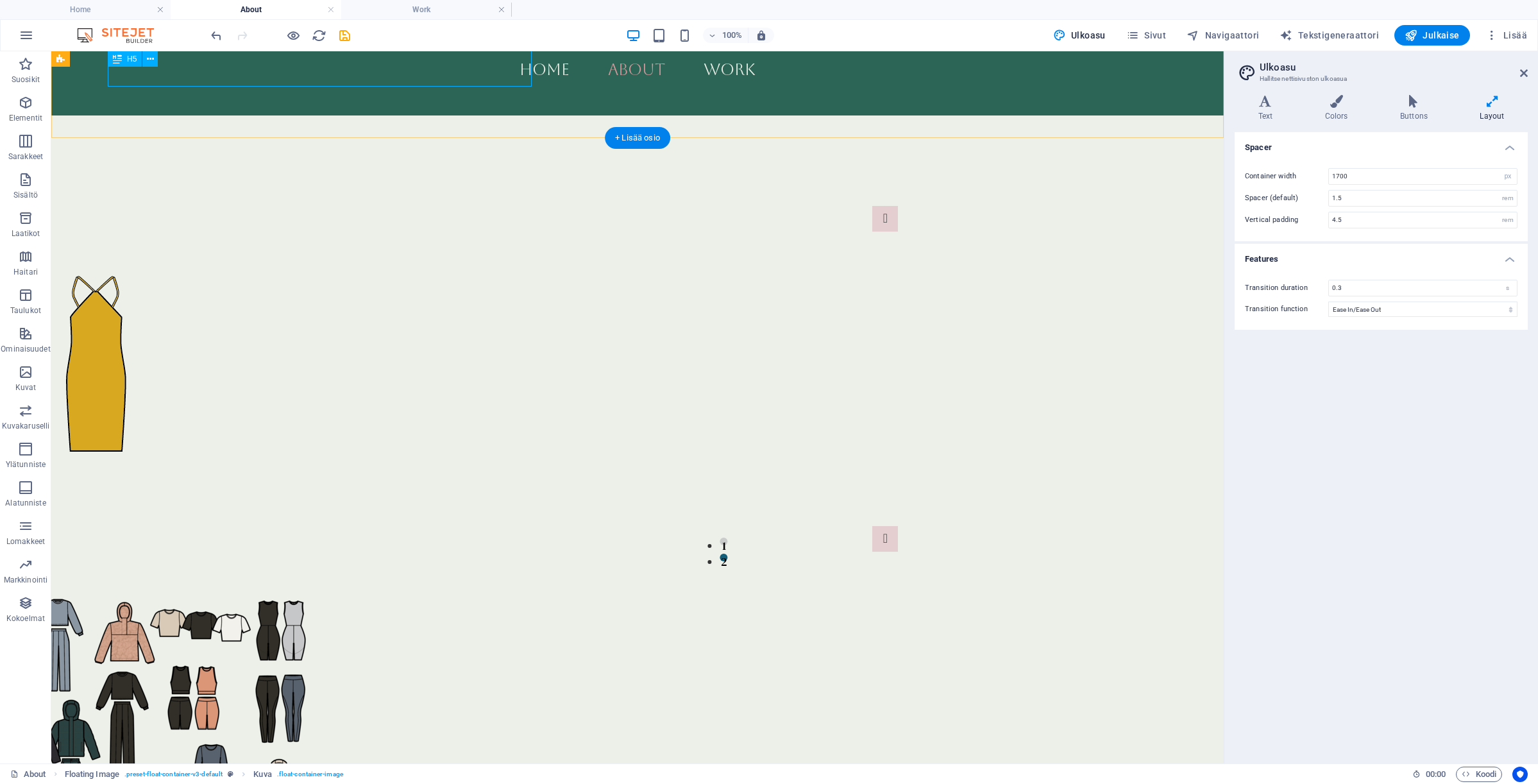
scroll to position [715, 0]
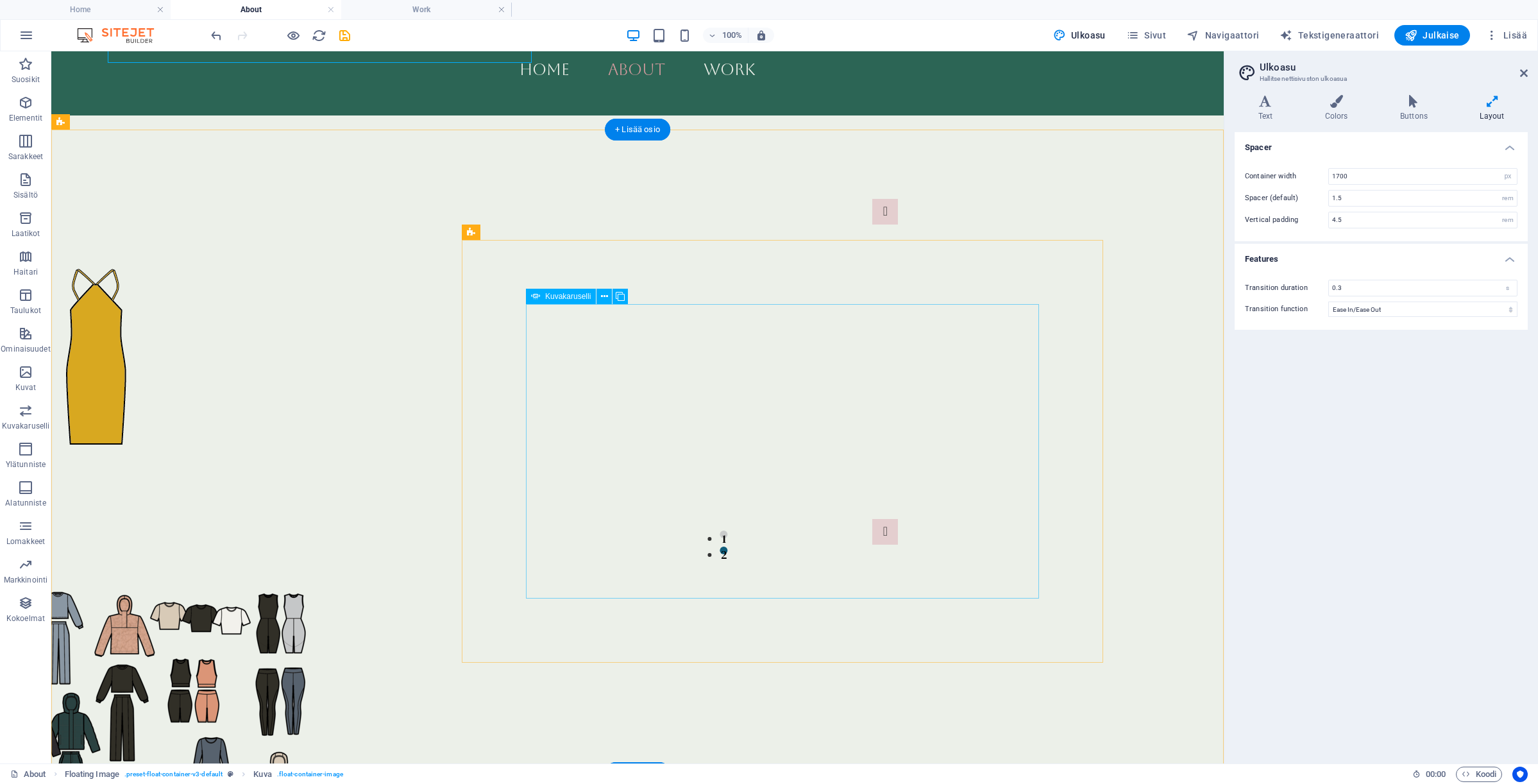
click at [562, 71] on div "[DATE]-[DATE] Apparel Design studies in [GEOGRAPHIC_DATA]. Few gap years in abr…" at bounding box center [787, 16] width 449 height 109
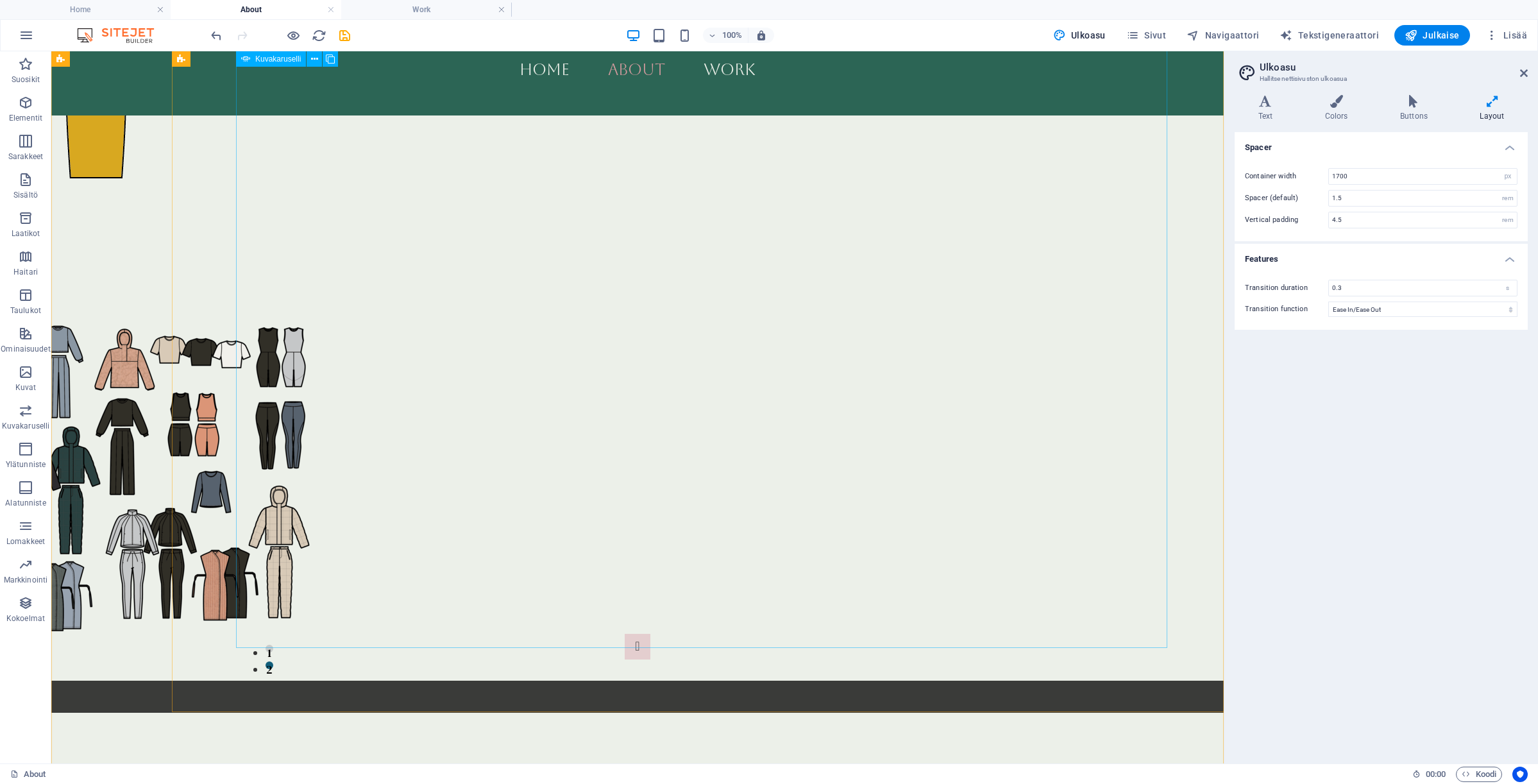
scroll to position [1749, 0]
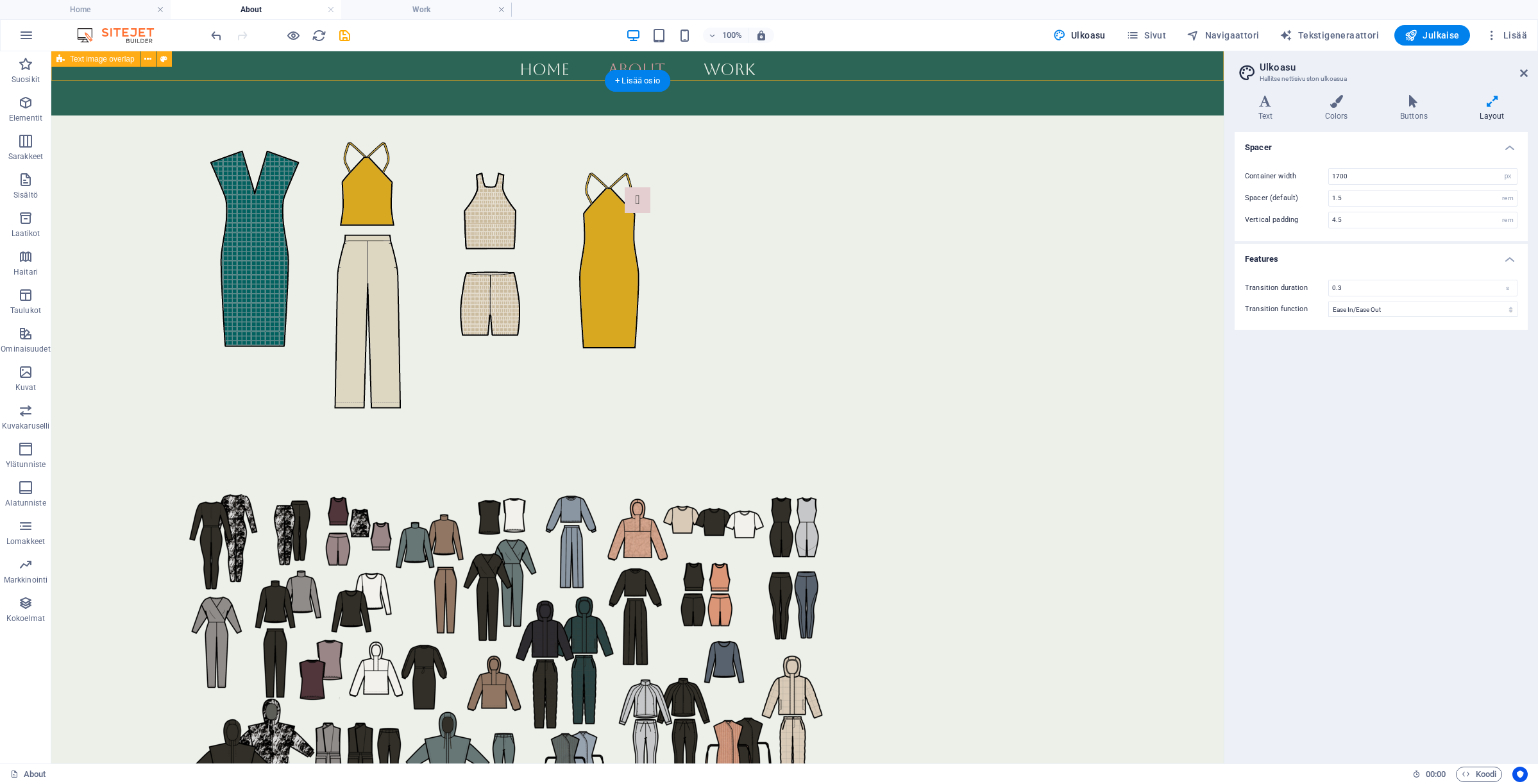
scroll to position [1256, 0]
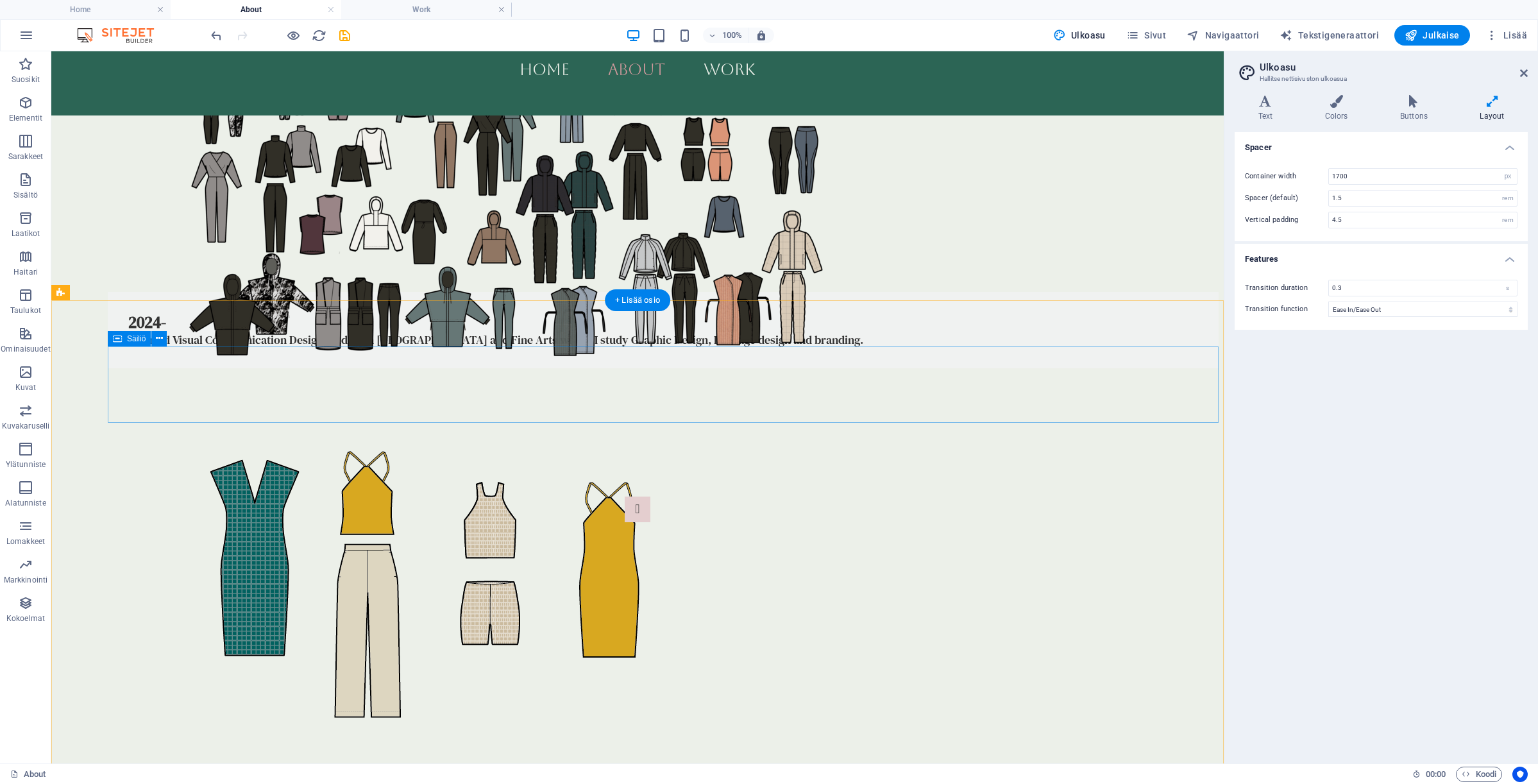
click at [636, 357] on div "2024- I started Visual Communication Design studies in [GEOGRAPHIC_DATA] and Fi…" at bounding box center [662, 330] width 1111 height 76
click at [630, 359] on div "2024- I started Visual Communication Design studies in [GEOGRAPHIC_DATA] and Fi…" at bounding box center [662, 330] width 1111 height 76
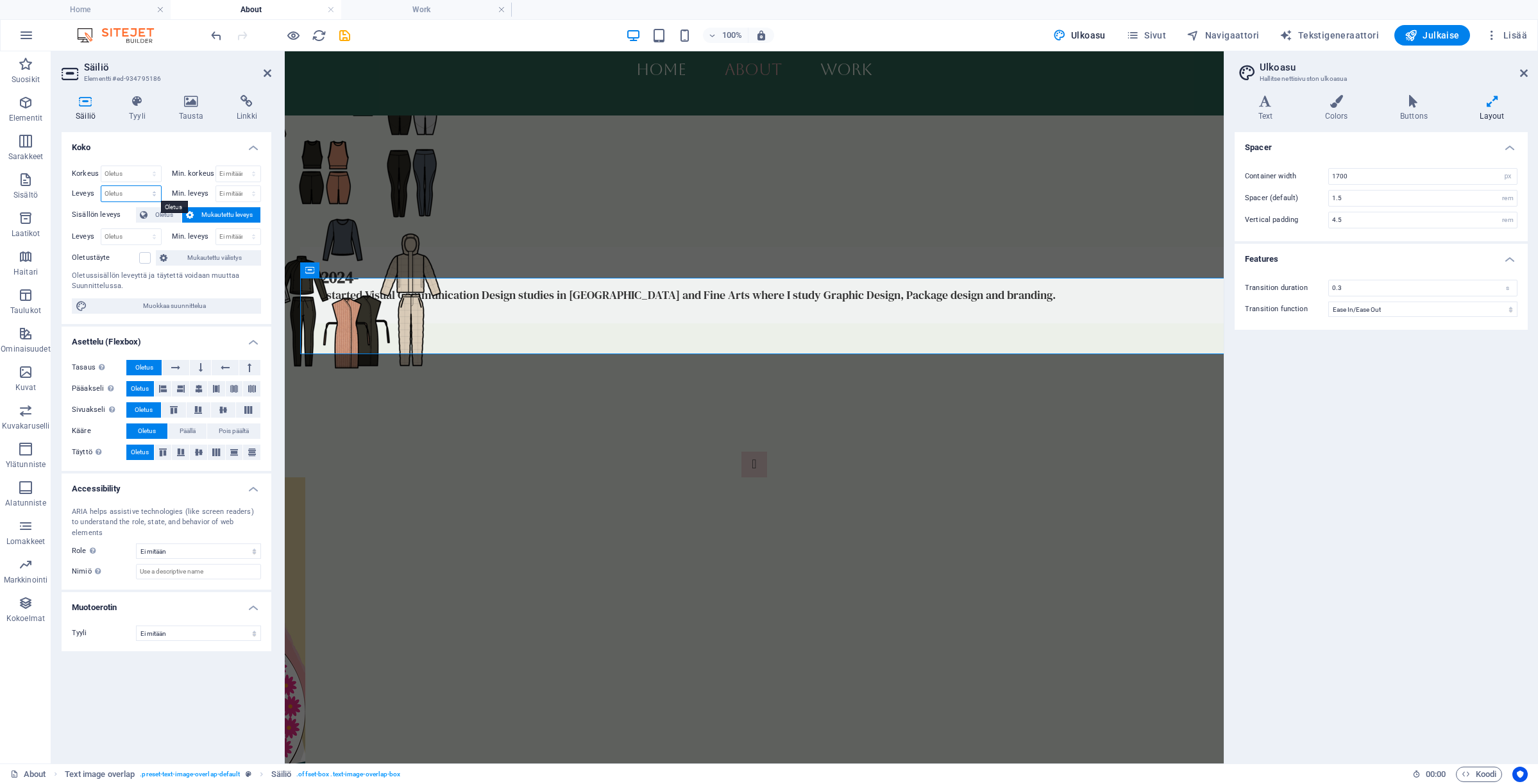
select select "px"
type input "700"
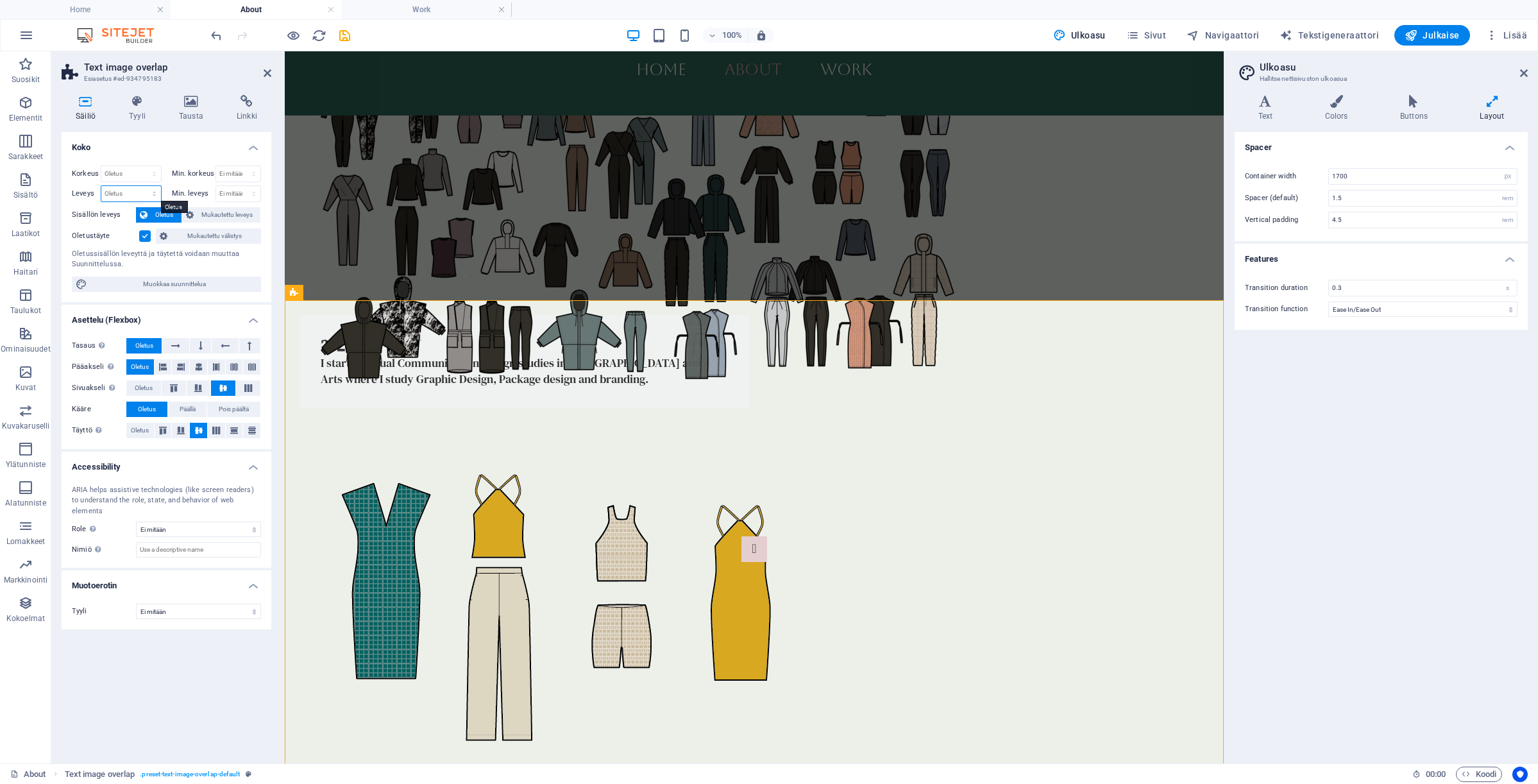
select select "px"
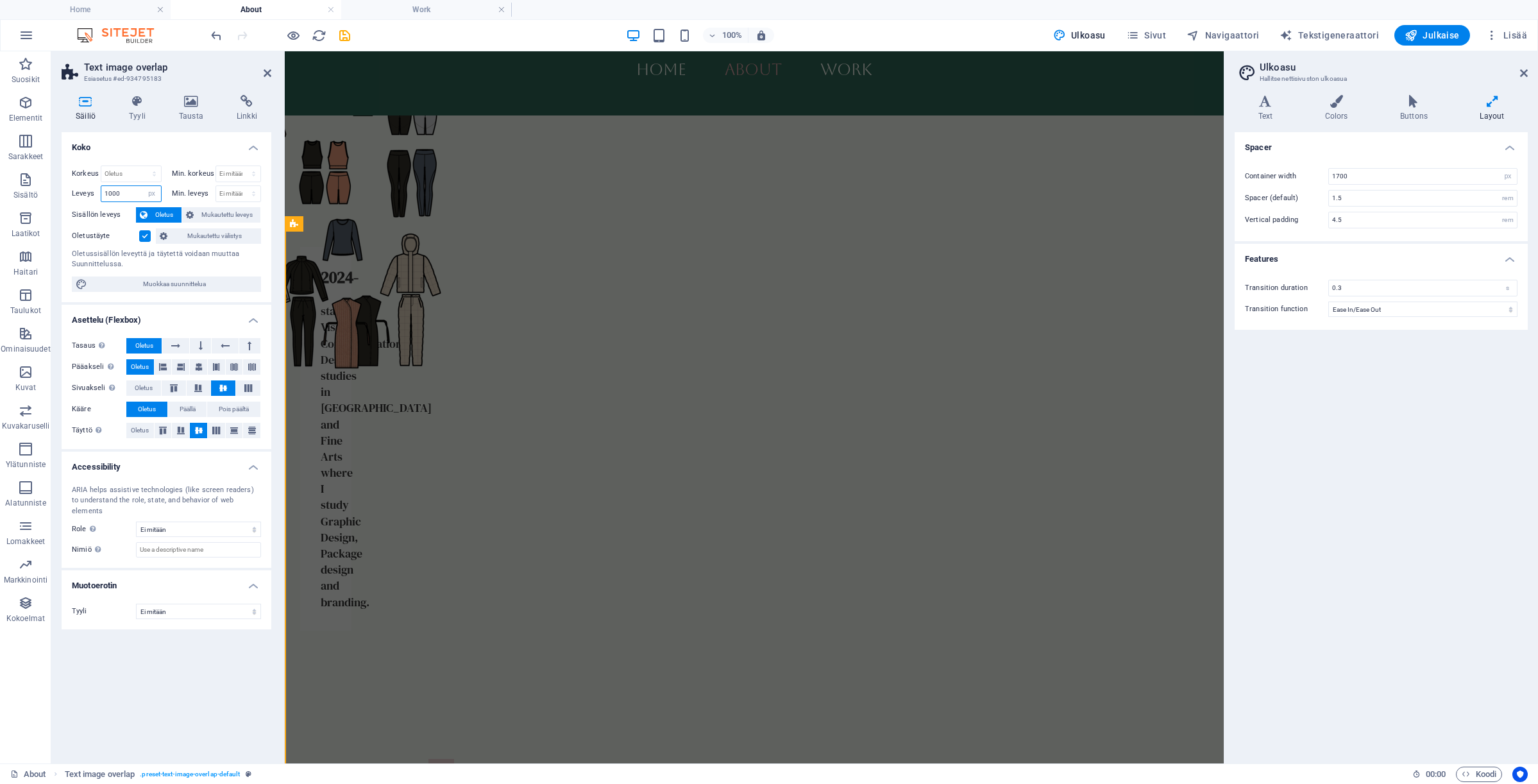
type input "1000"
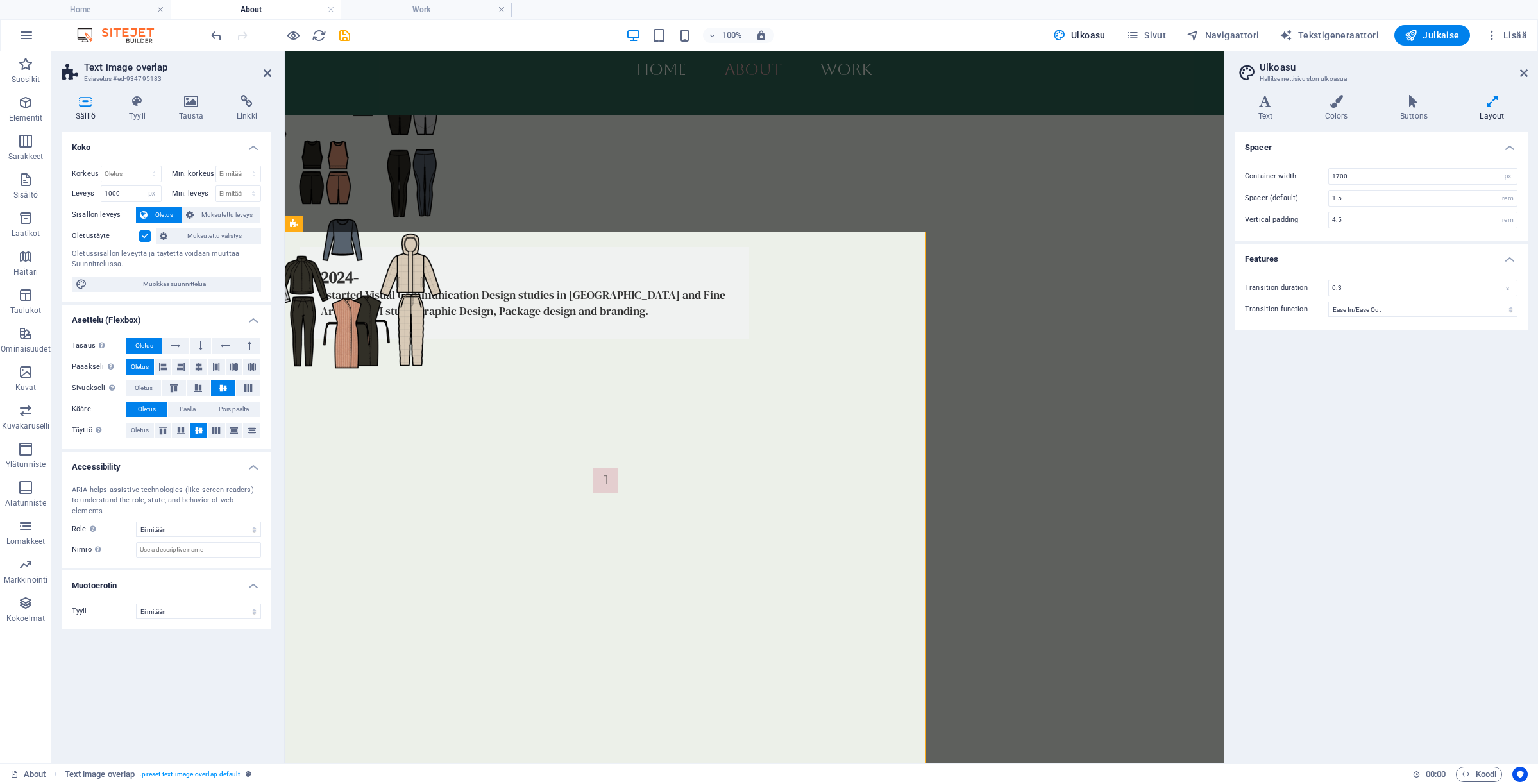
click at [966, 458] on div "Home About Work Apparel & Visual Designer I am Minni, an apparel and visual com…" at bounding box center [754, 85] width 939 height 2578
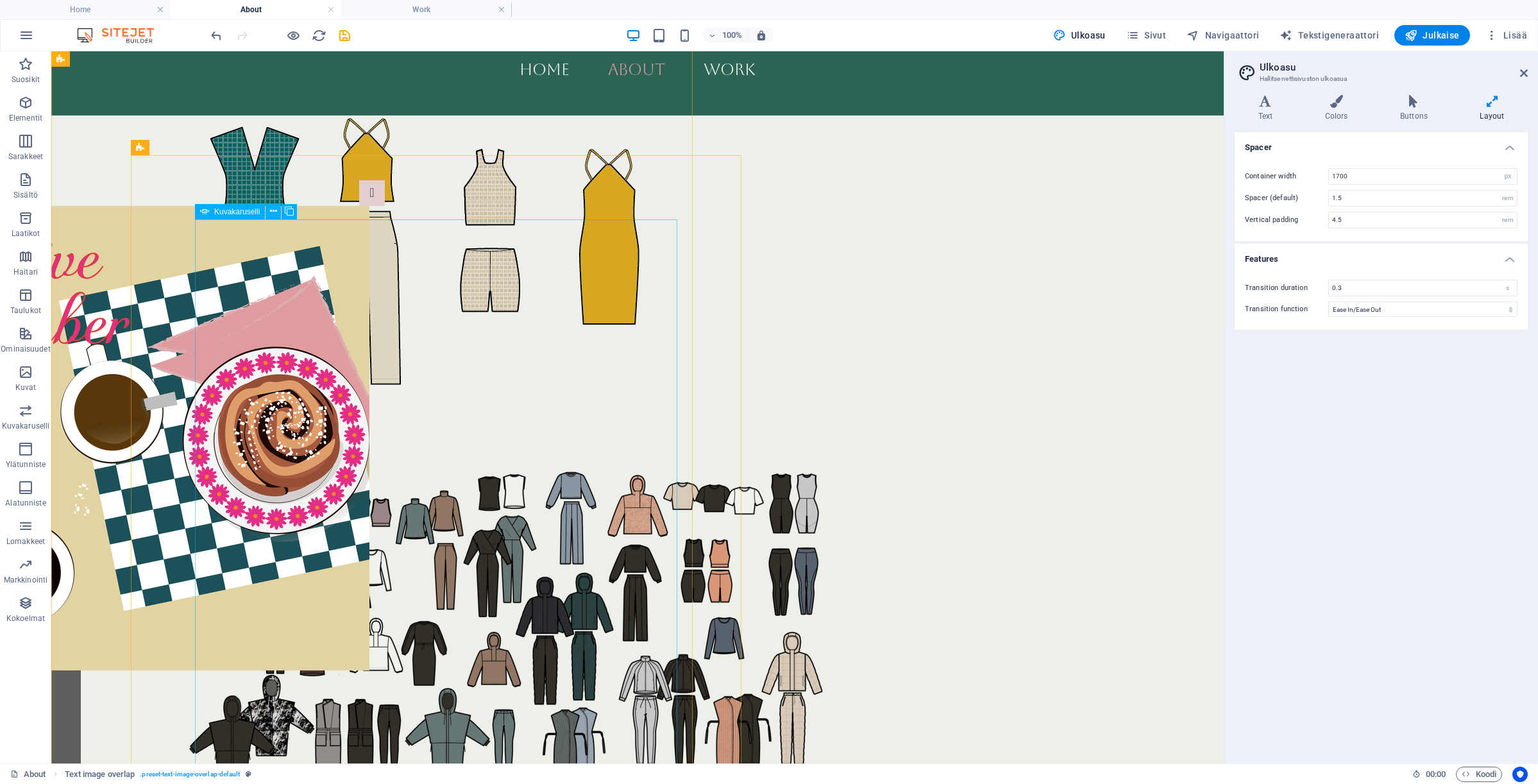
scroll to position [1603, 0]
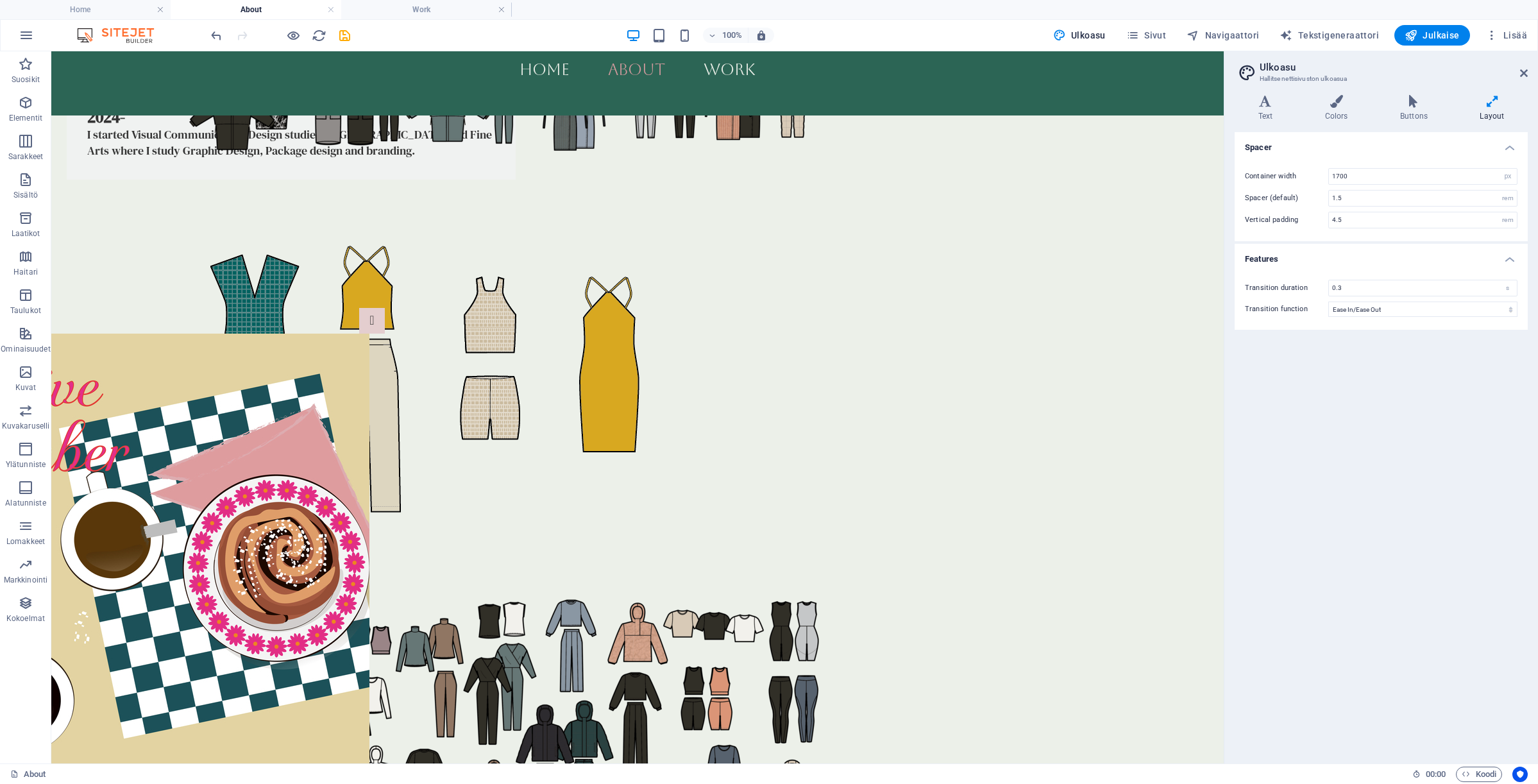
scroll to position [1418, 0]
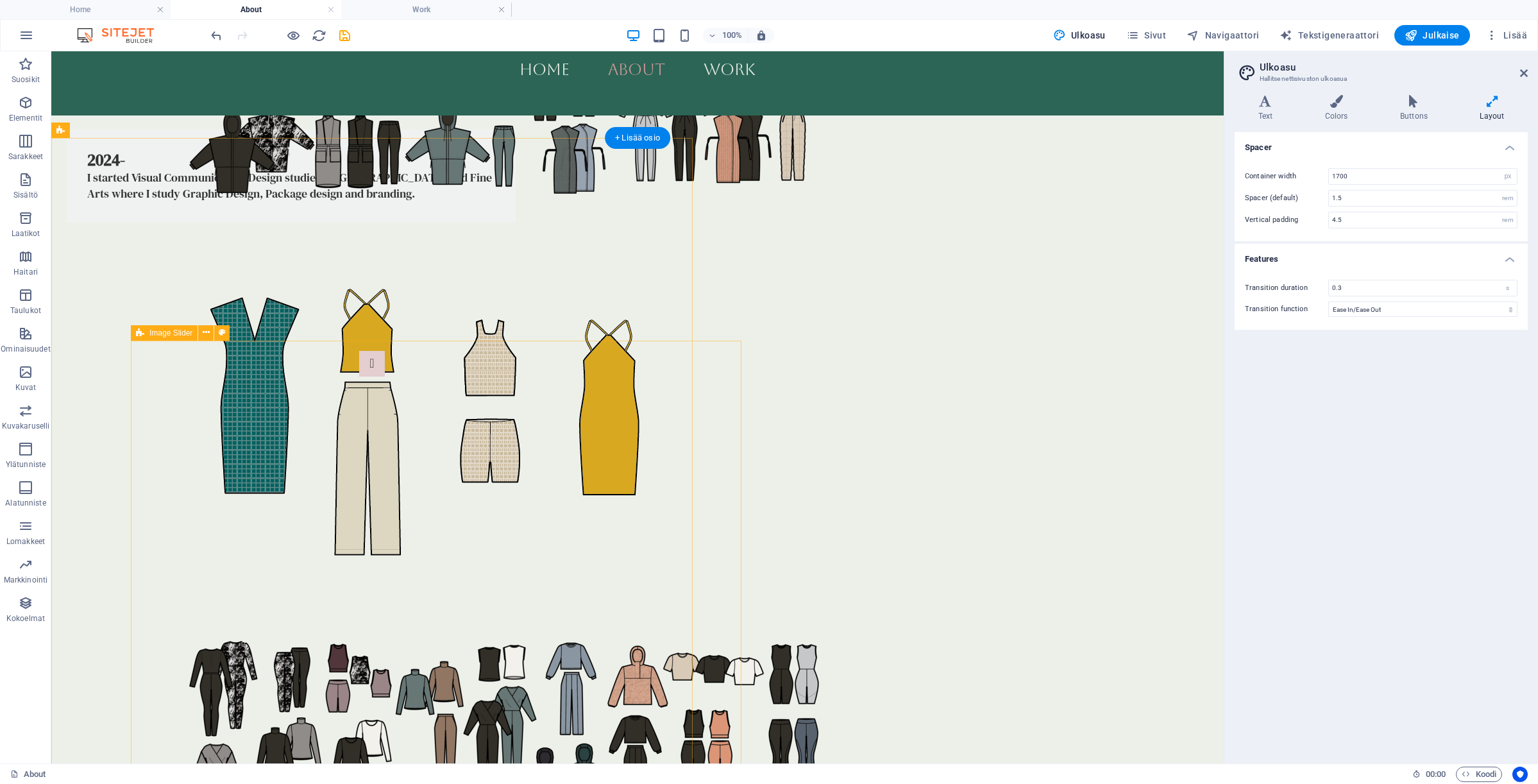
click at [541, 359] on div "Collection design Collection design 1 2" at bounding box center [372, 666] width 482 height 759
click at [548, 318] on div "2024- I started Visual Communication Design studies in [GEOGRAPHIC_DATA] and Fi…" at bounding box center [371, 500] width 641 height 834
click at [667, 289] on div "2024- I started Visual Communication Design studies in [GEOGRAPHIC_DATA] and Fi…" at bounding box center [371, 500] width 641 height 834
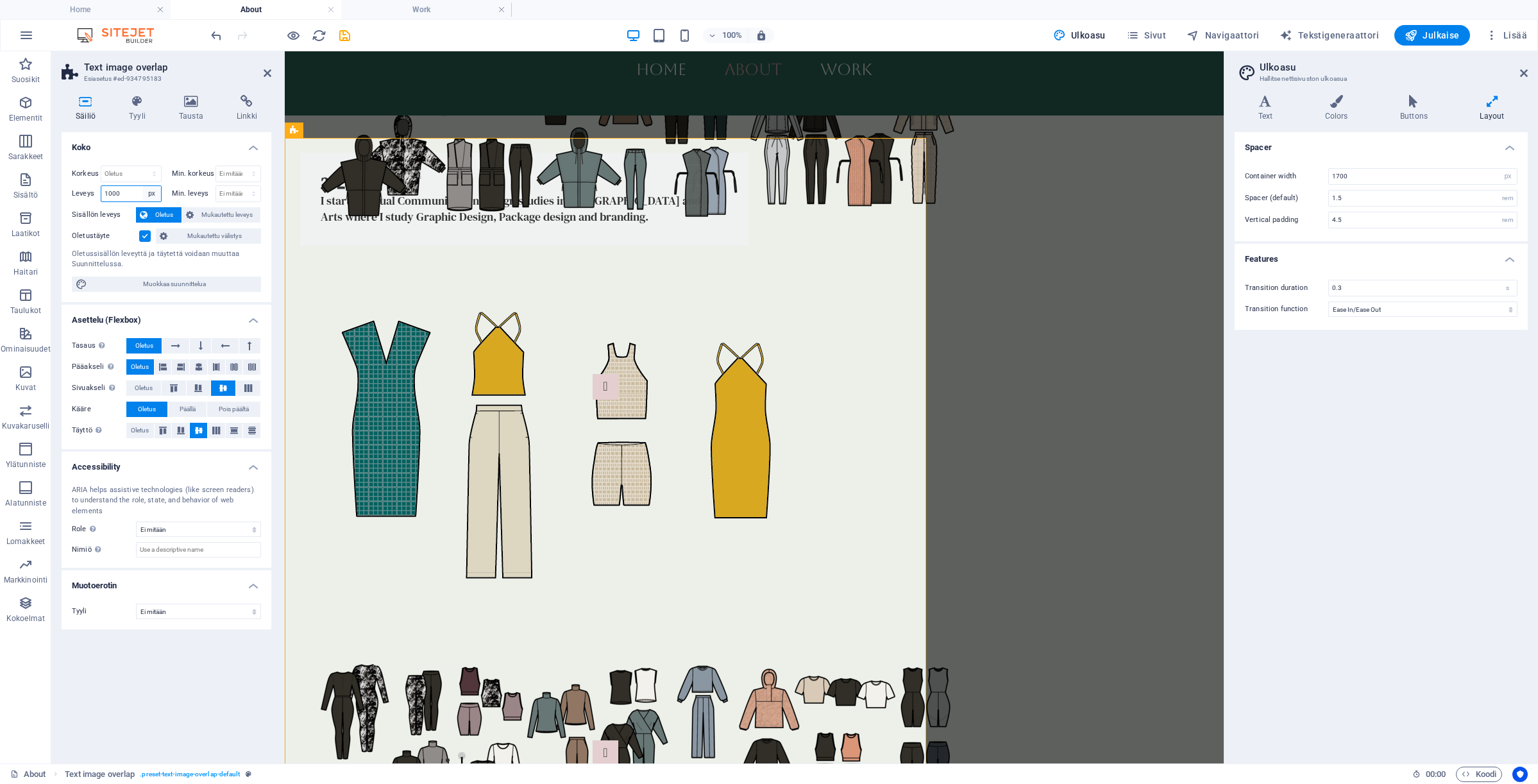
select select "default"
select select "DISABLED_OPTION_VALUE"
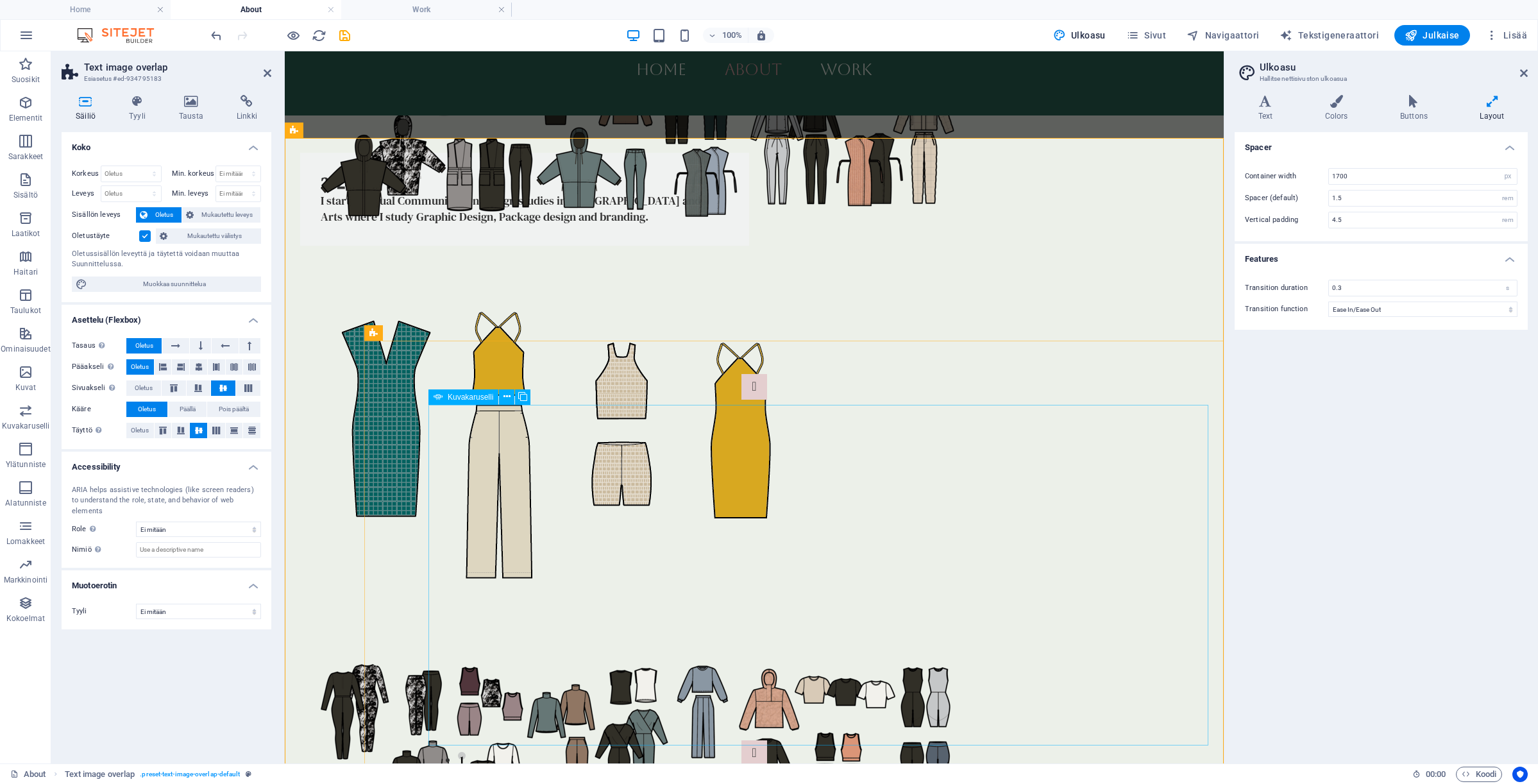
click at [692, 380] on div "Collection design Collection design 1 2" at bounding box center [754, 570] width 779 height 521
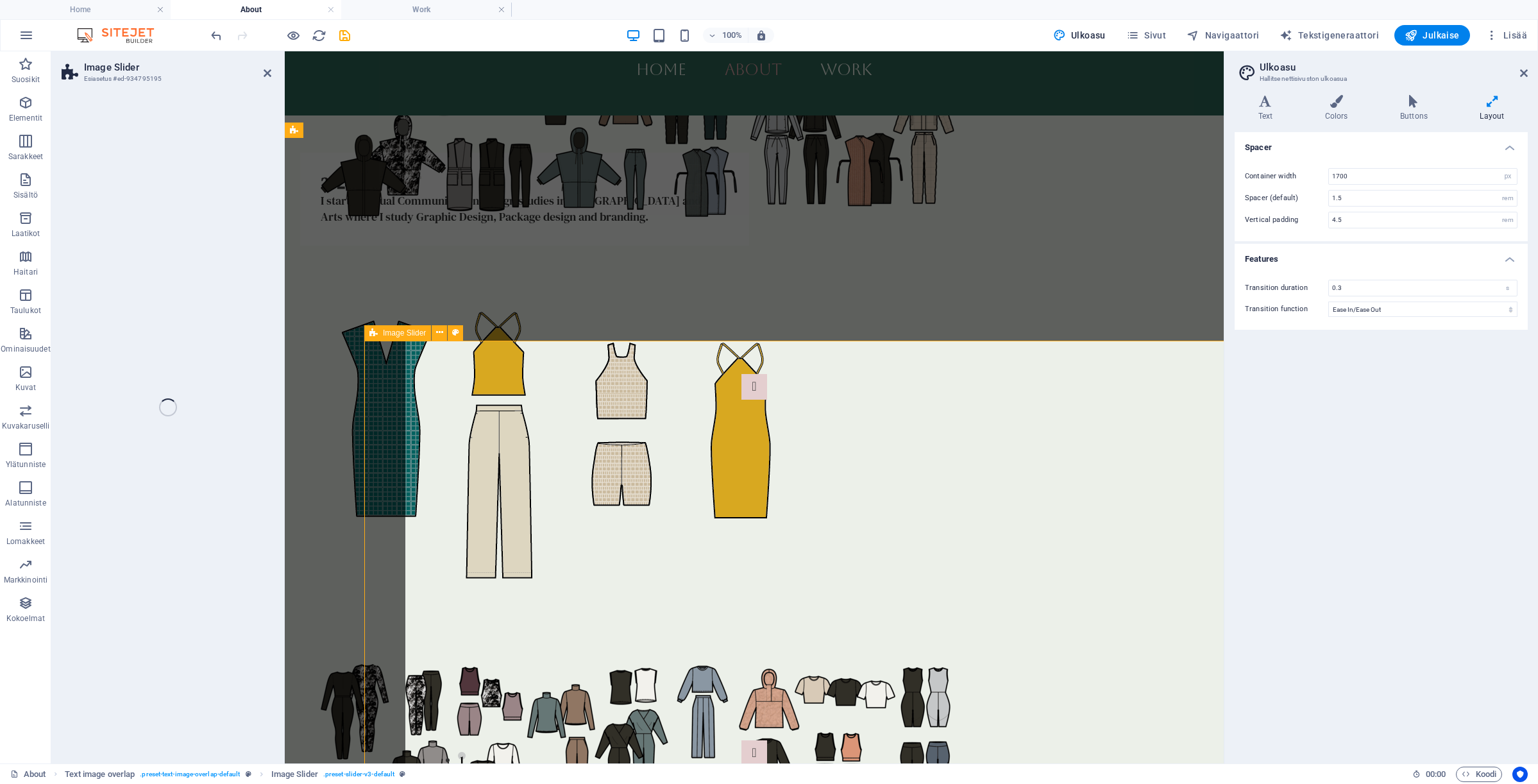
select select "region"
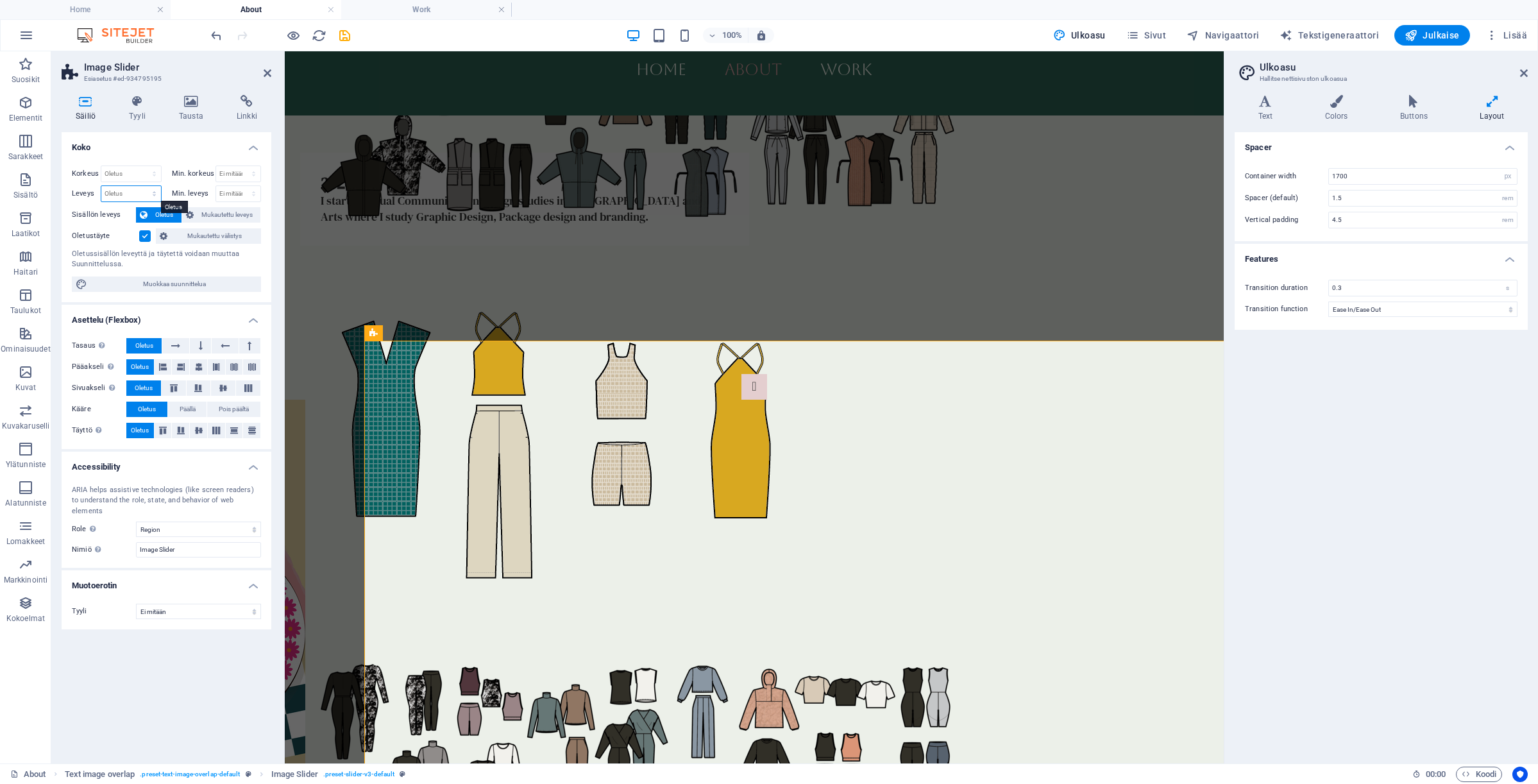
select select "px"
type input "1000"
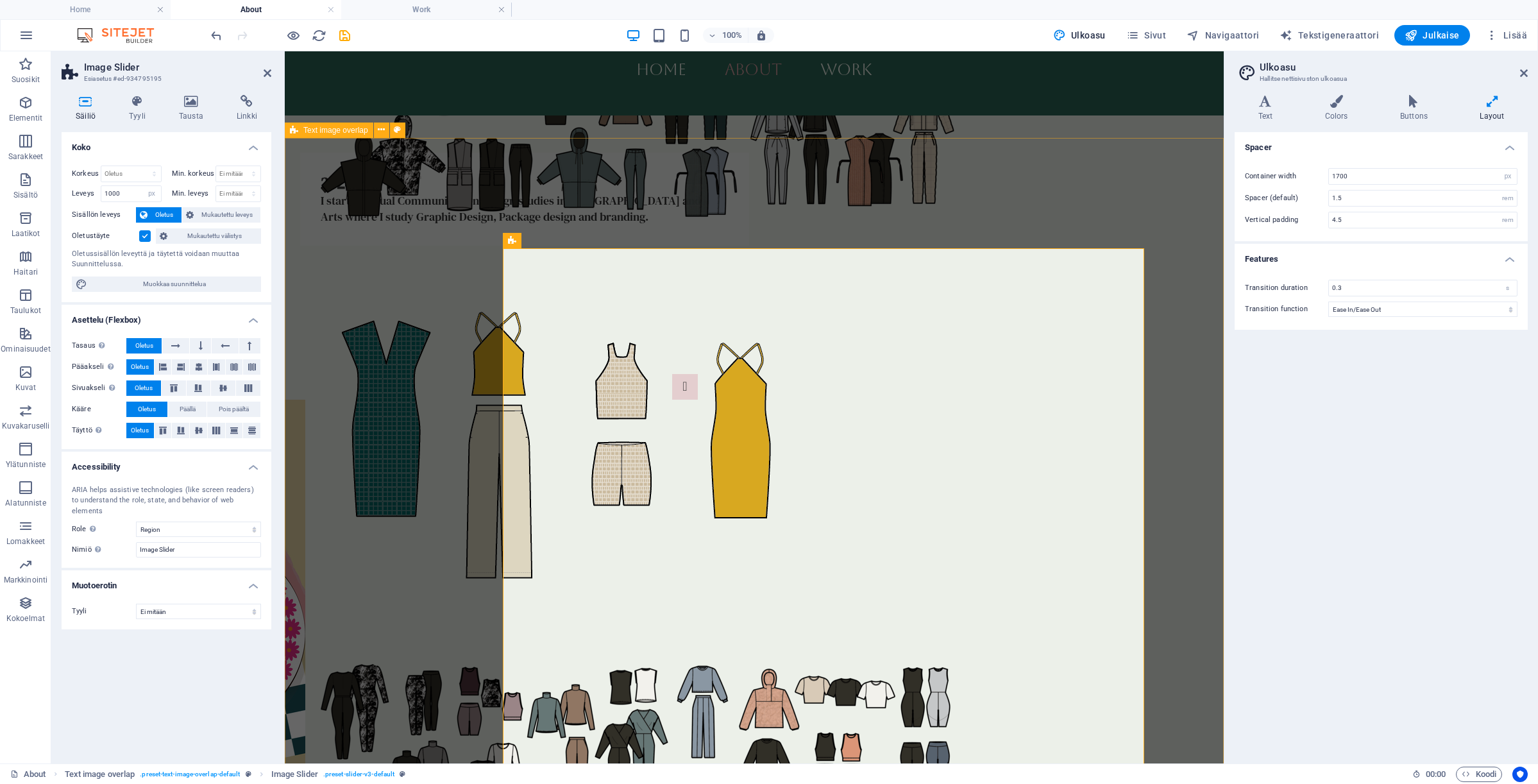
click at [440, 471] on div "2024- I started Visual Communication Design studies in [GEOGRAPHIC_DATA] and Fi…" at bounding box center [754, 642] width 939 height 1071
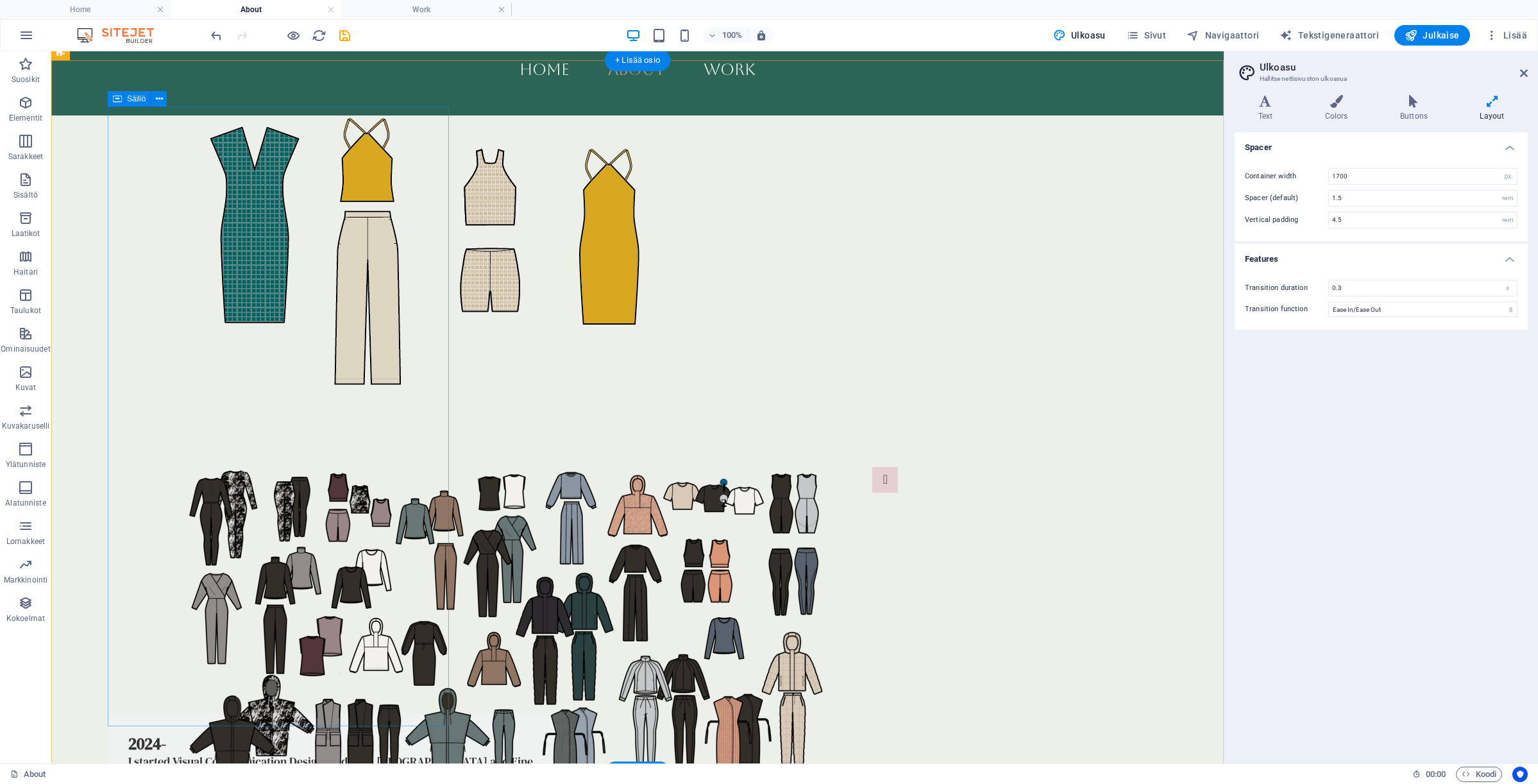
scroll to position [784, 0]
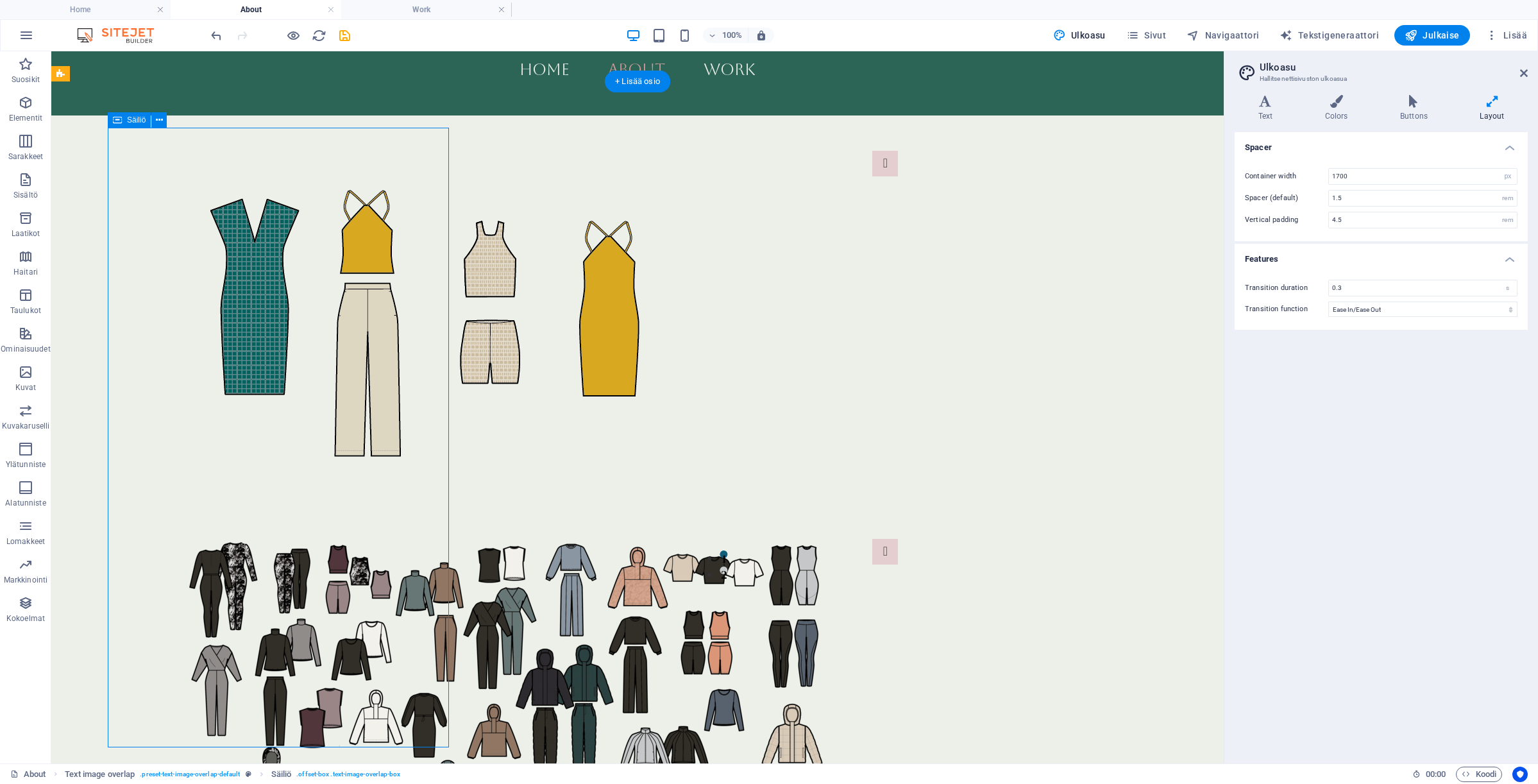
scroll to position [690, 0]
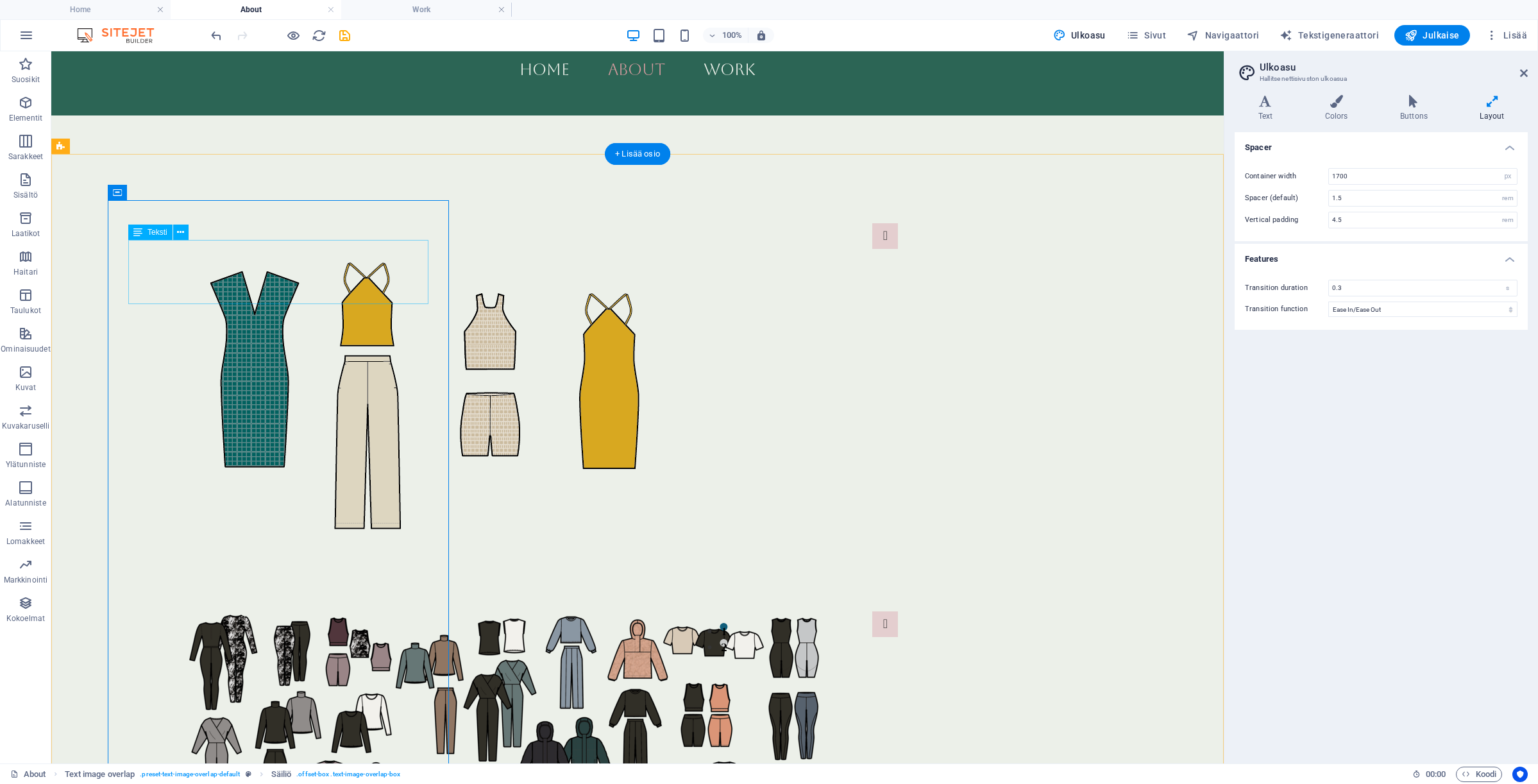
click at [583, 75] on div "Apparel Design studies in [GEOGRAPHIC_DATA]. Few gap years in abroad and then g…" at bounding box center [787, 50] width 407 height 49
click at [562, 95] on div "[DATE]-[DATE] Apparel Design studies in [GEOGRAPHIC_DATA]. Few gap years in abr…" at bounding box center [787, 40] width 449 height 109
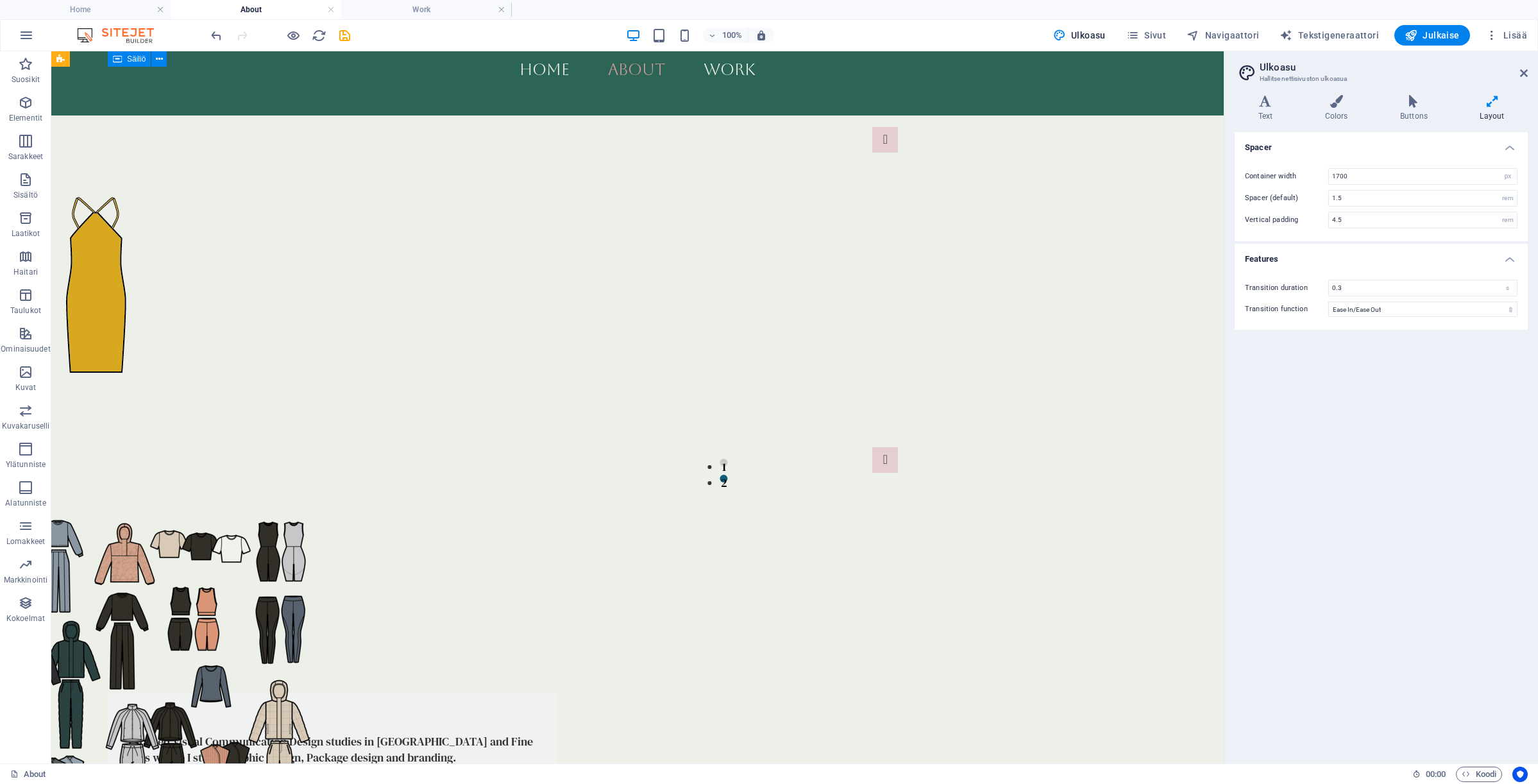
scroll to position [1813, 0]
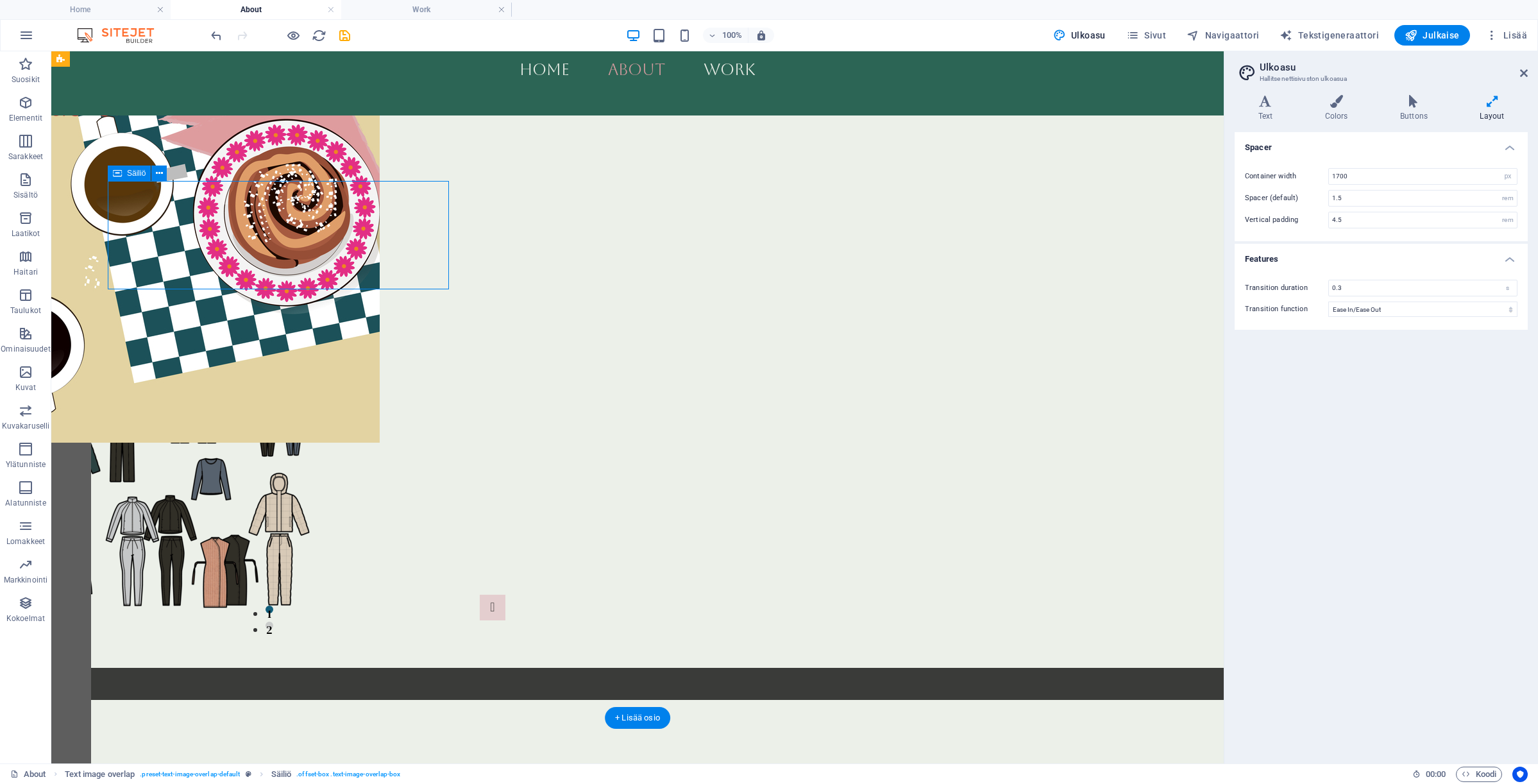
scroll to position [1710, 0]
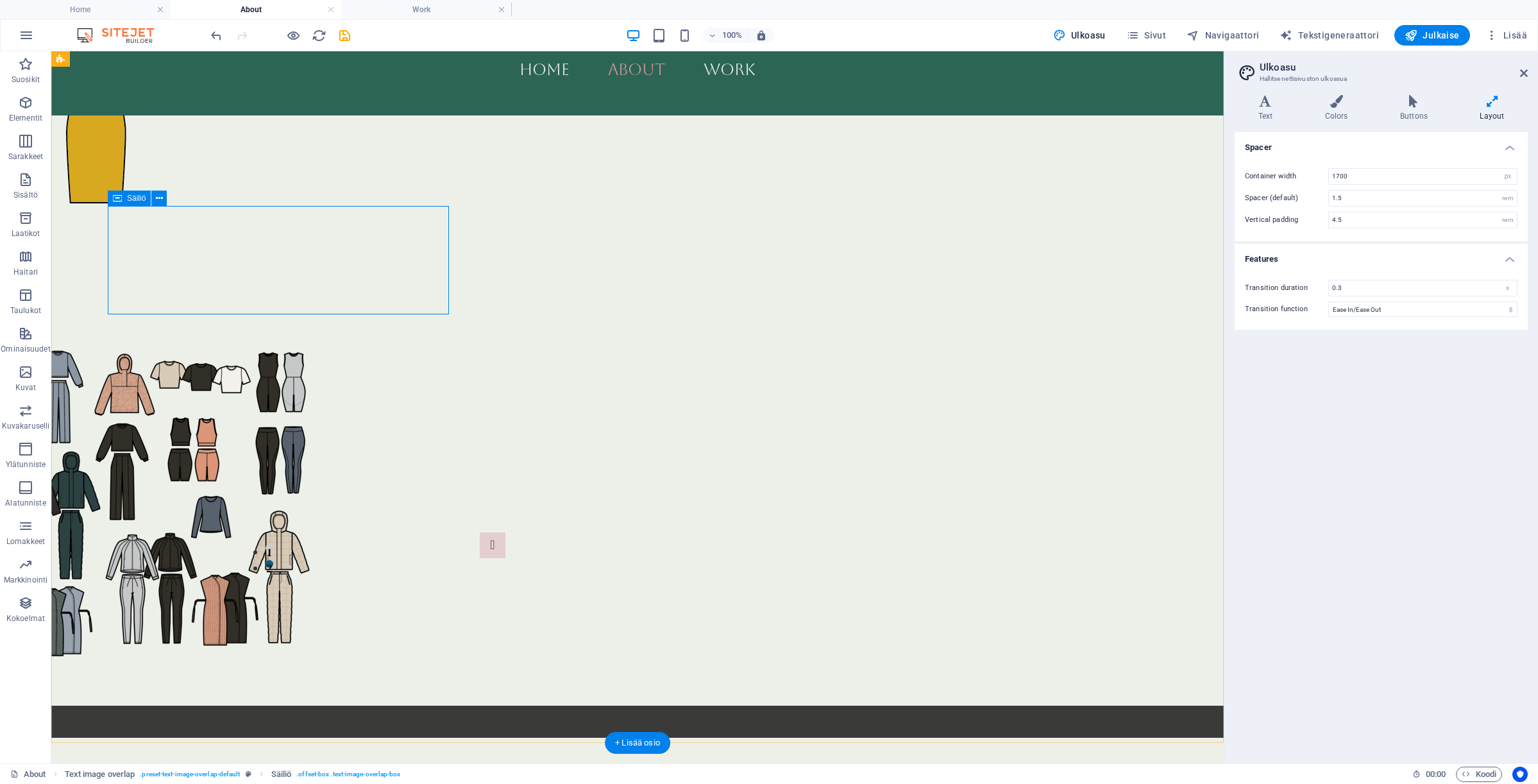
select select "px"
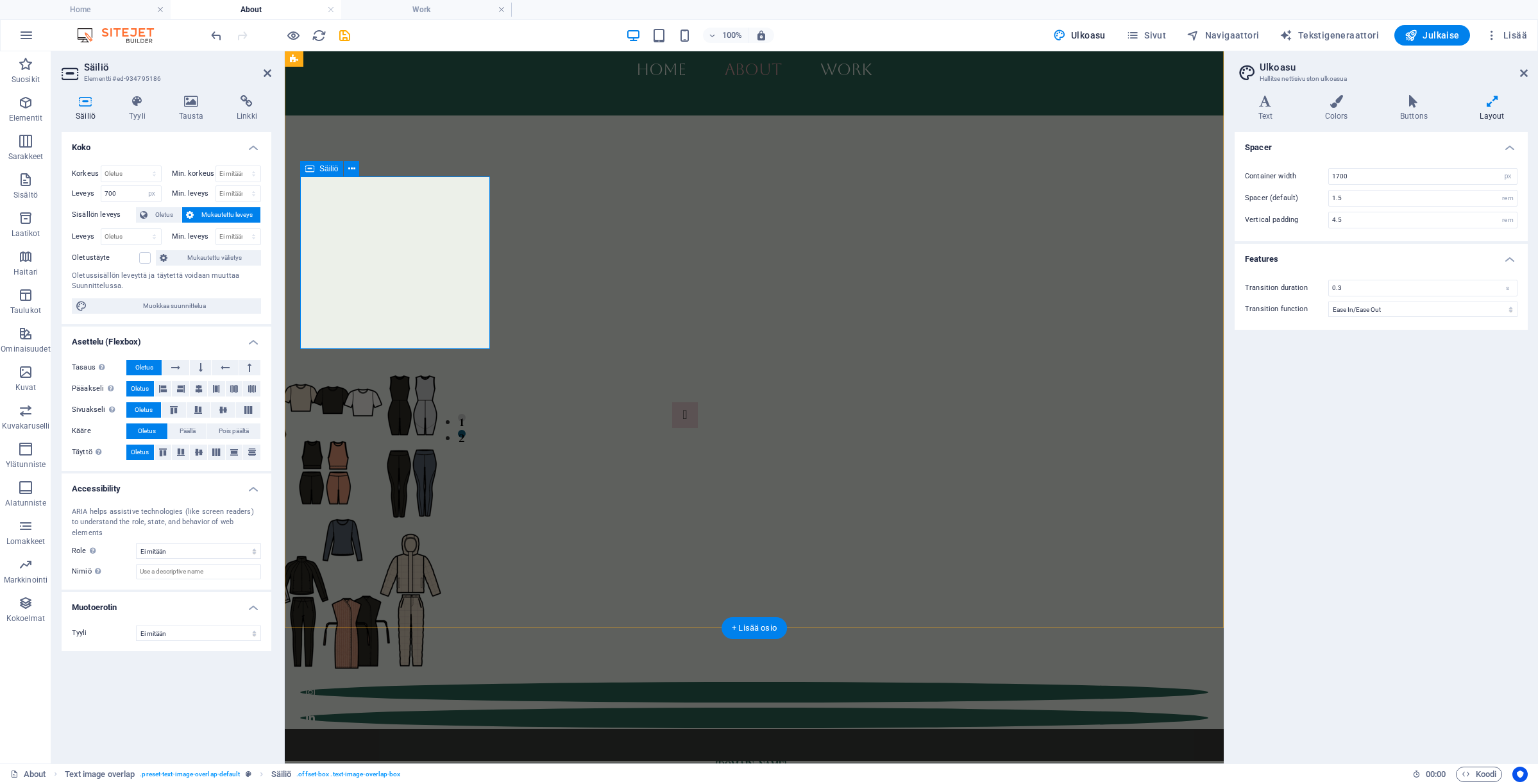
scroll to position [1590, 0]
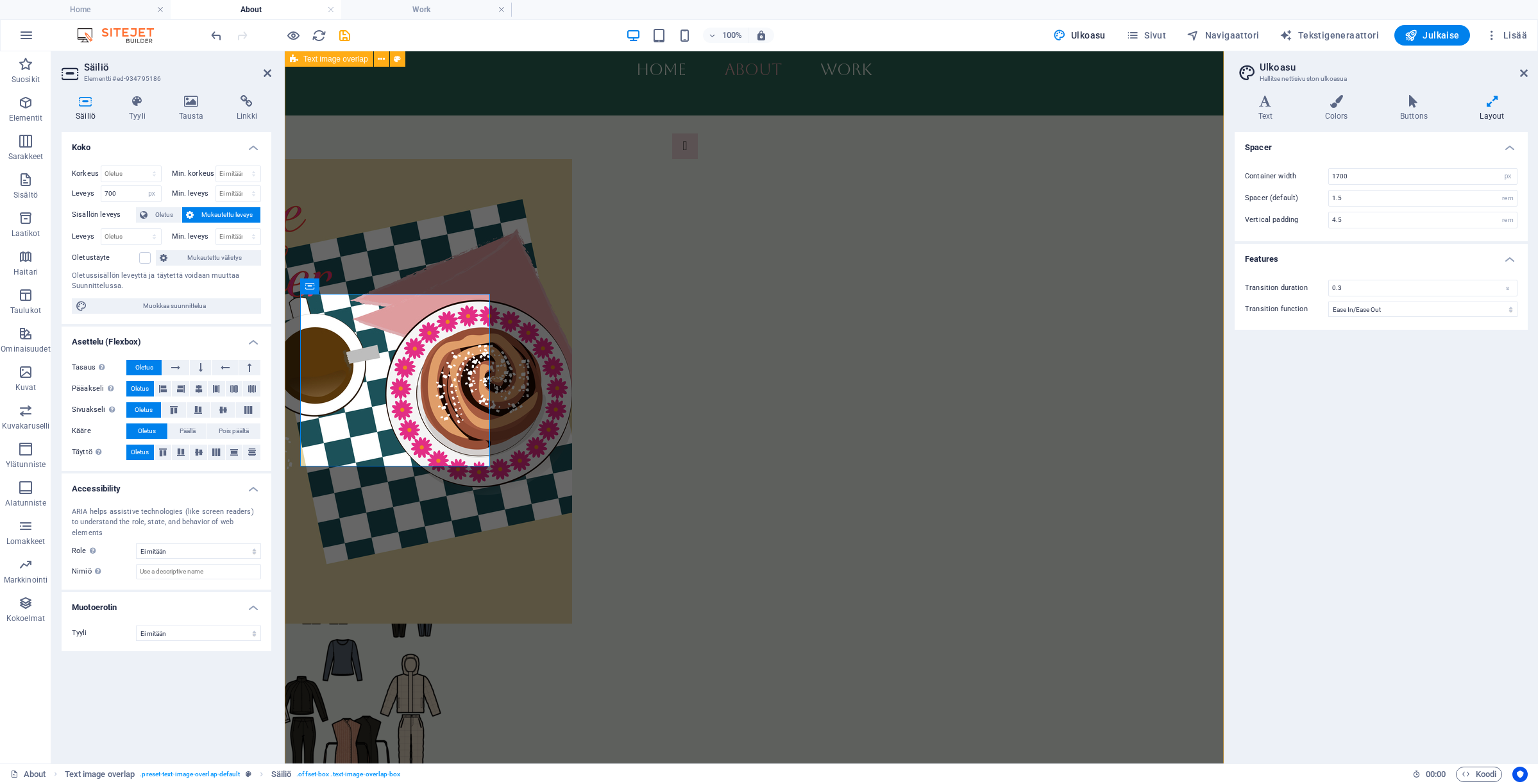
click at [396, 206] on div "2024- I started Visual Communication Design studies in [GEOGRAPHIC_DATA] and Fi…" at bounding box center [754, 420] width 939 height 1109
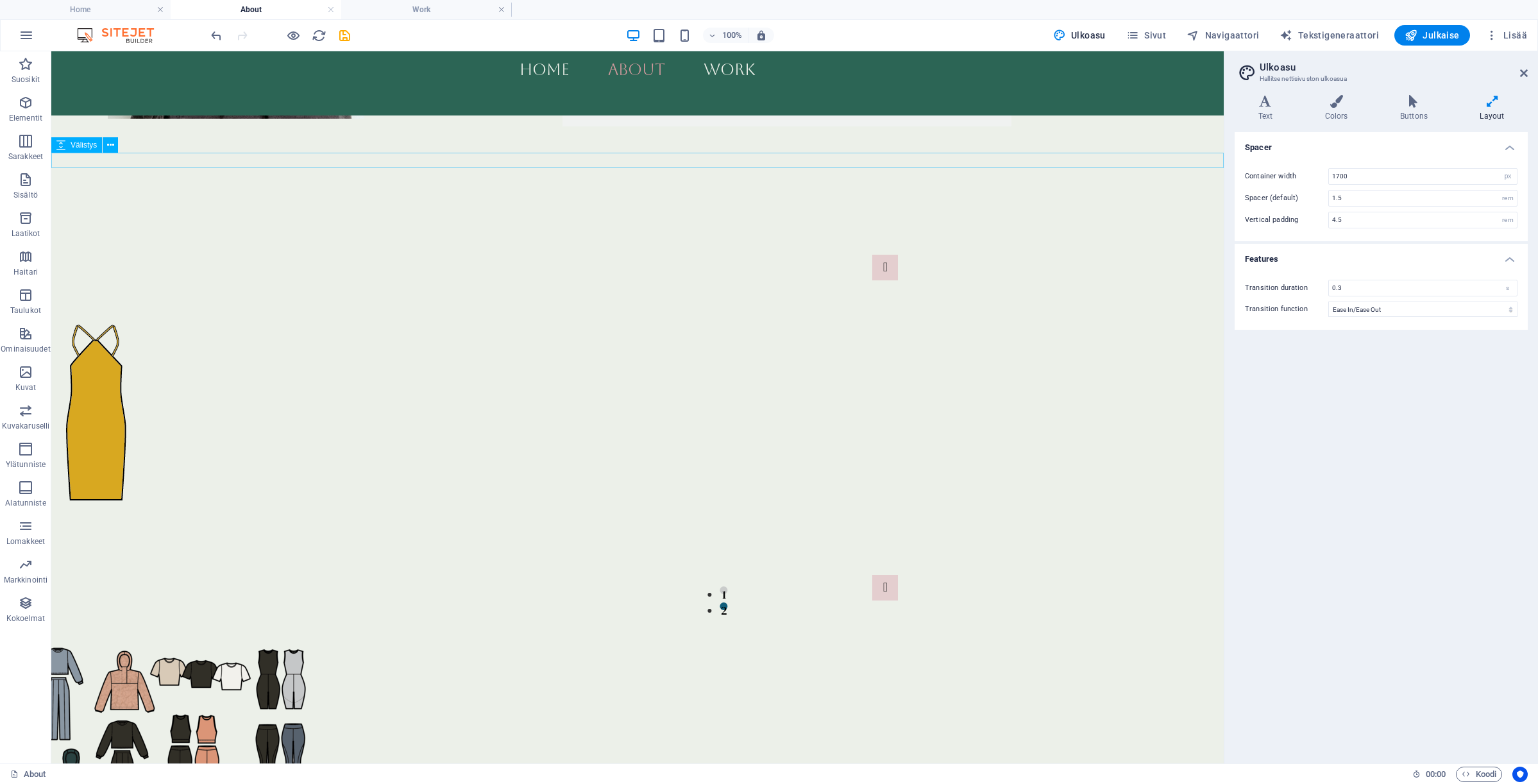
scroll to position [628, 0]
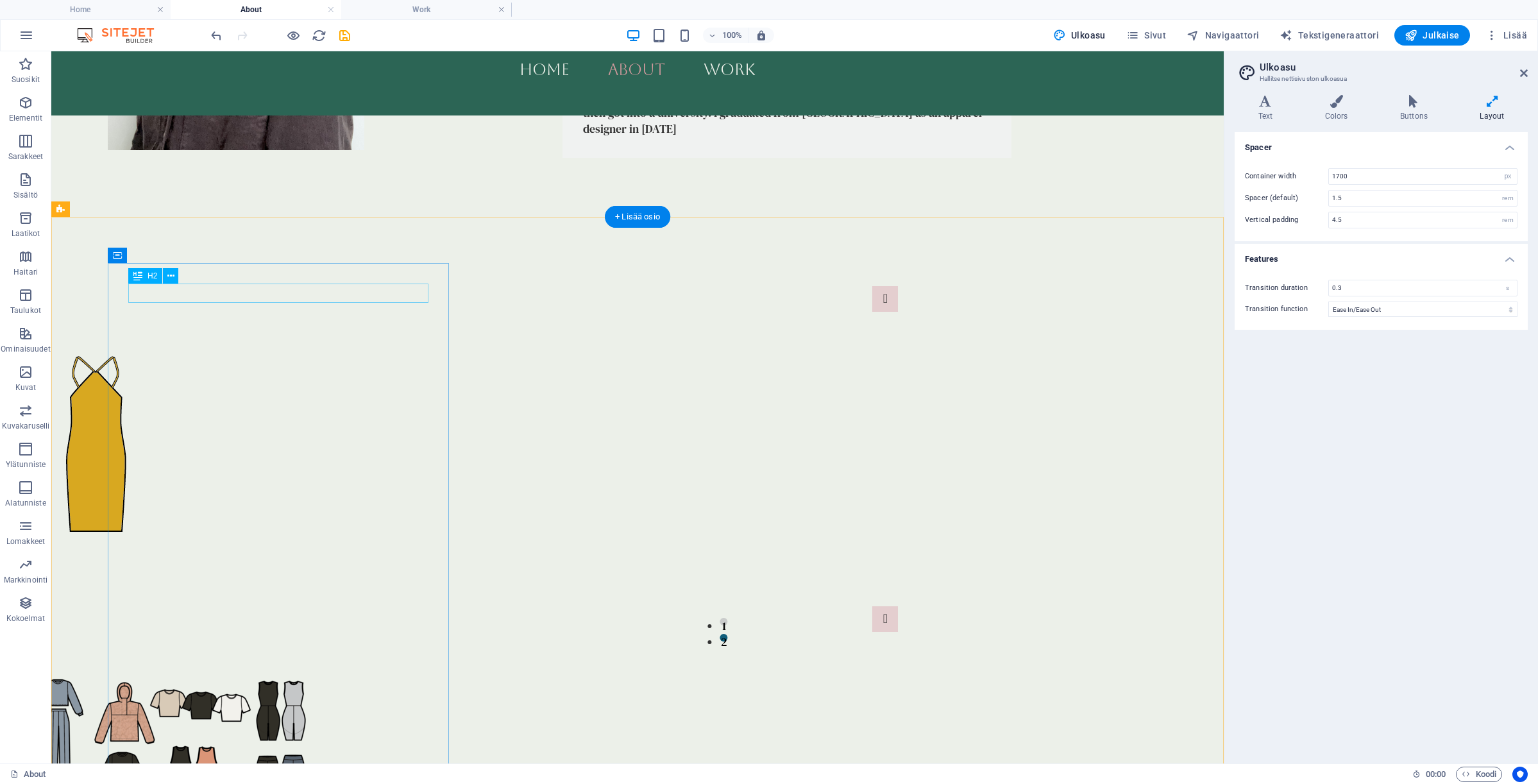
click at [583, 88] on div "[DATE]-[DATE]" at bounding box center [787, 78] width 407 height 19
click at [583, 137] on div "Apparel Design studies in [GEOGRAPHIC_DATA]. Few gap years in abroad and then g…" at bounding box center [787, 113] width 407 height 49
click at [562, 157] on div "[DATE]-[DATE] Apparel Design studies in [GEOGRAPHIC_DATA]. Few gap years in abr…" at bounding box center [787, 104] width 449 height 109
select select "px"
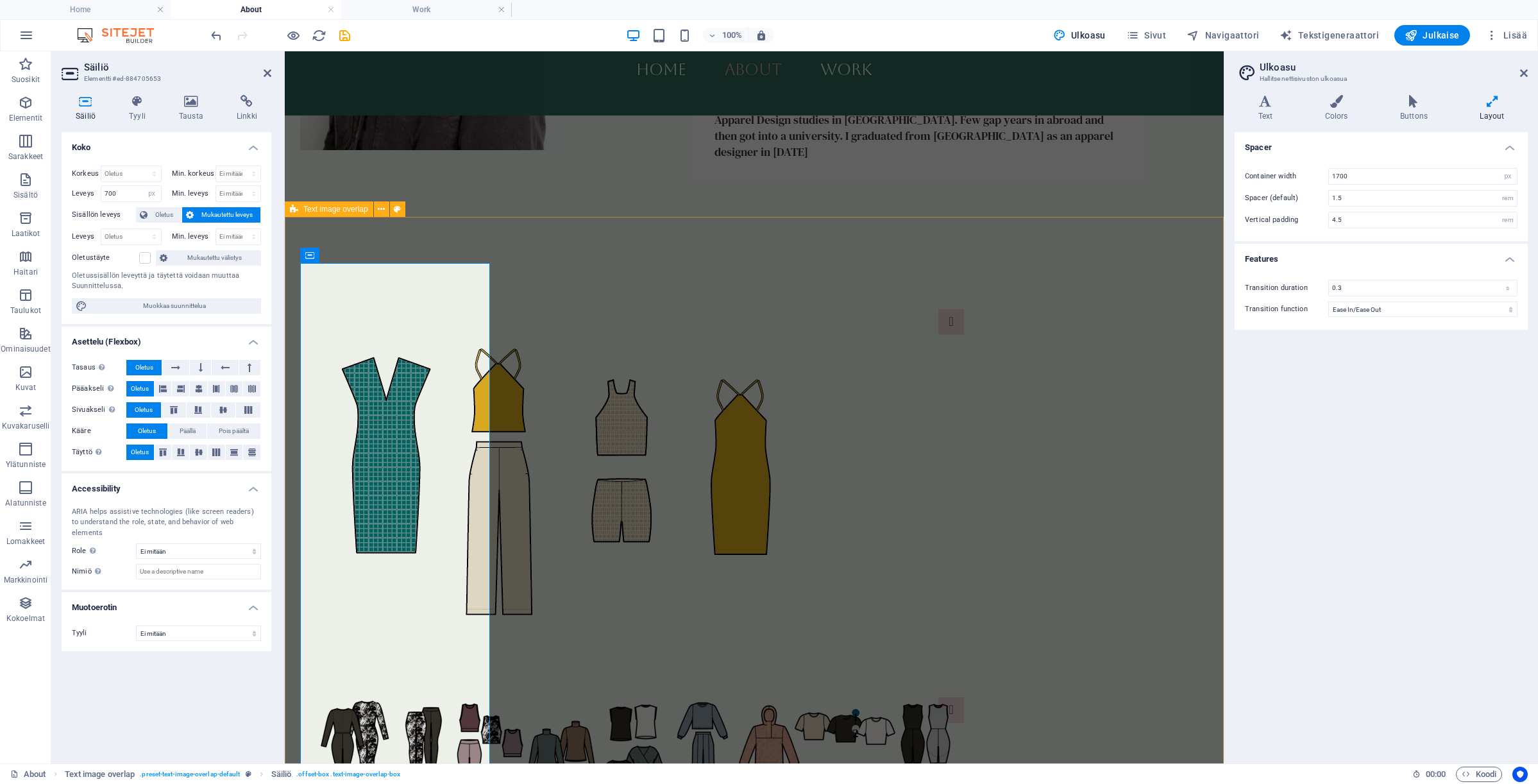
click at [531, 261] on div "[DATE]-[DATE] Apparel Design studies in [GEOGRAPHIC_DATA]. Few gap years in abr…" at bounding box center [754, 461] width 939 height 871
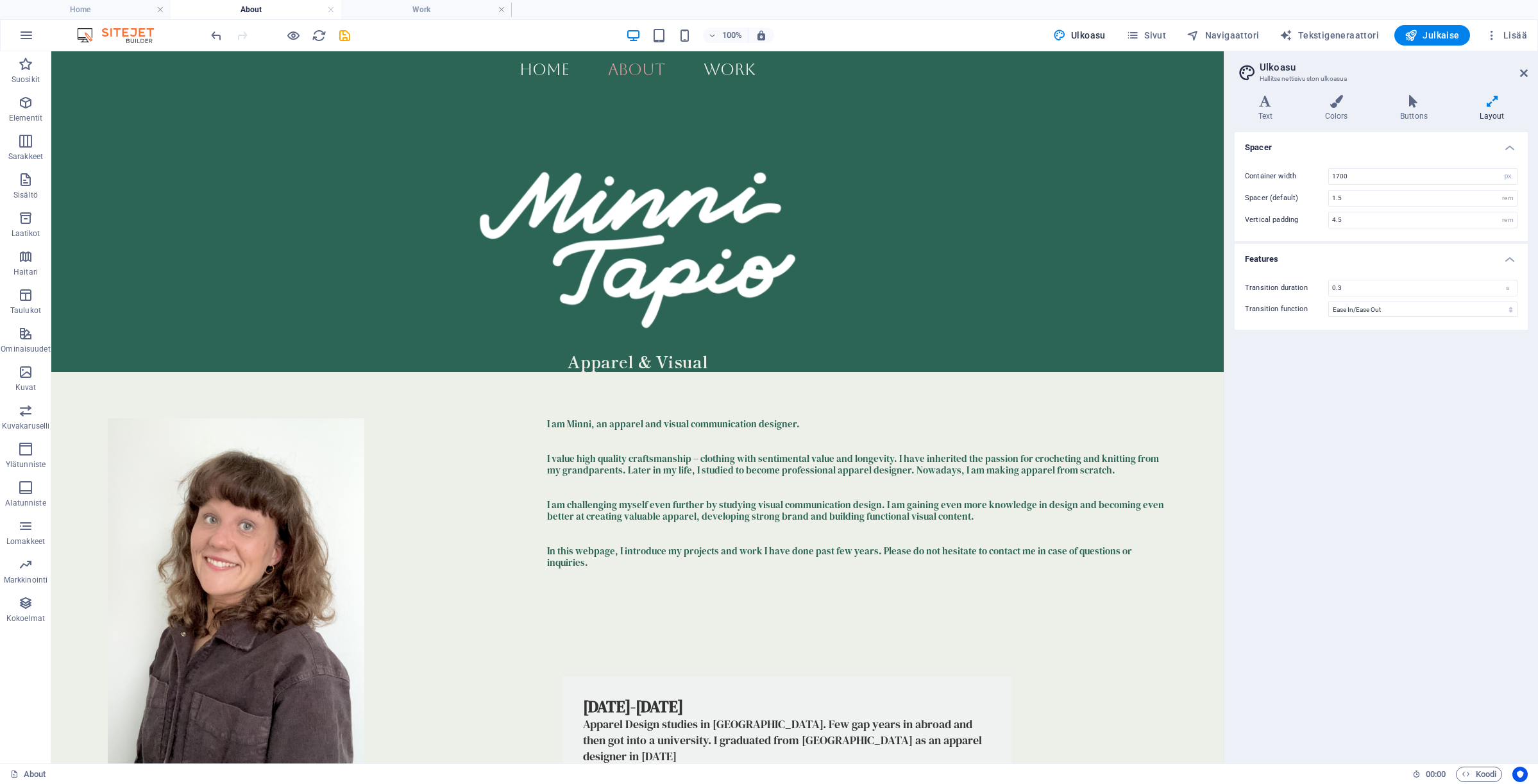
scroll to position [0, 0]
click at [409, 257] on figure at bounding box center [638, 232] width 906 height 207
click at [302, 204] on figure at bounding box center [638, 232] width 906 height 207
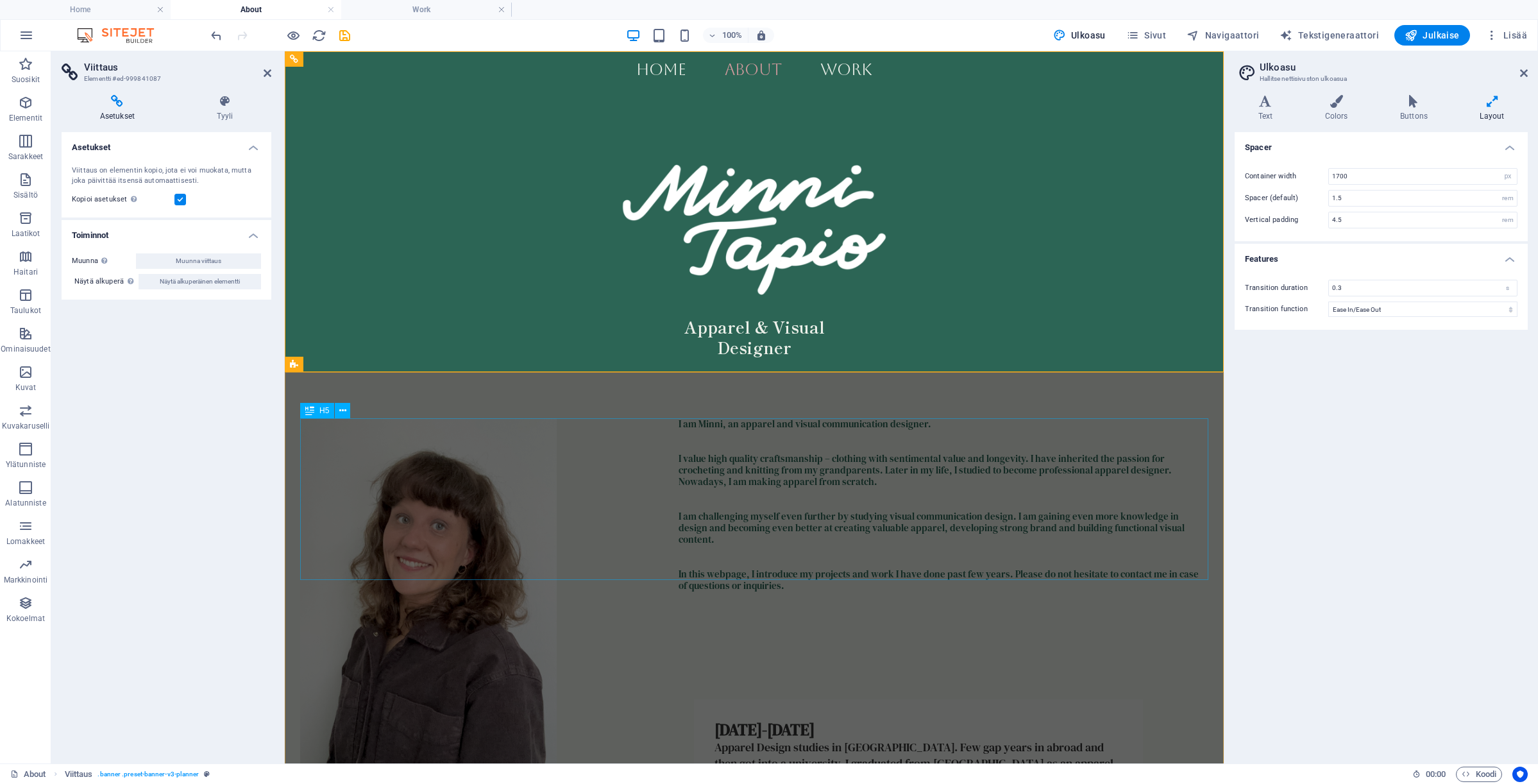
click at [734, 570] on div "I am Minni, an apparel and visual communication designer. I value high quality …" at bounding box center [754, 505] width 908 height 173
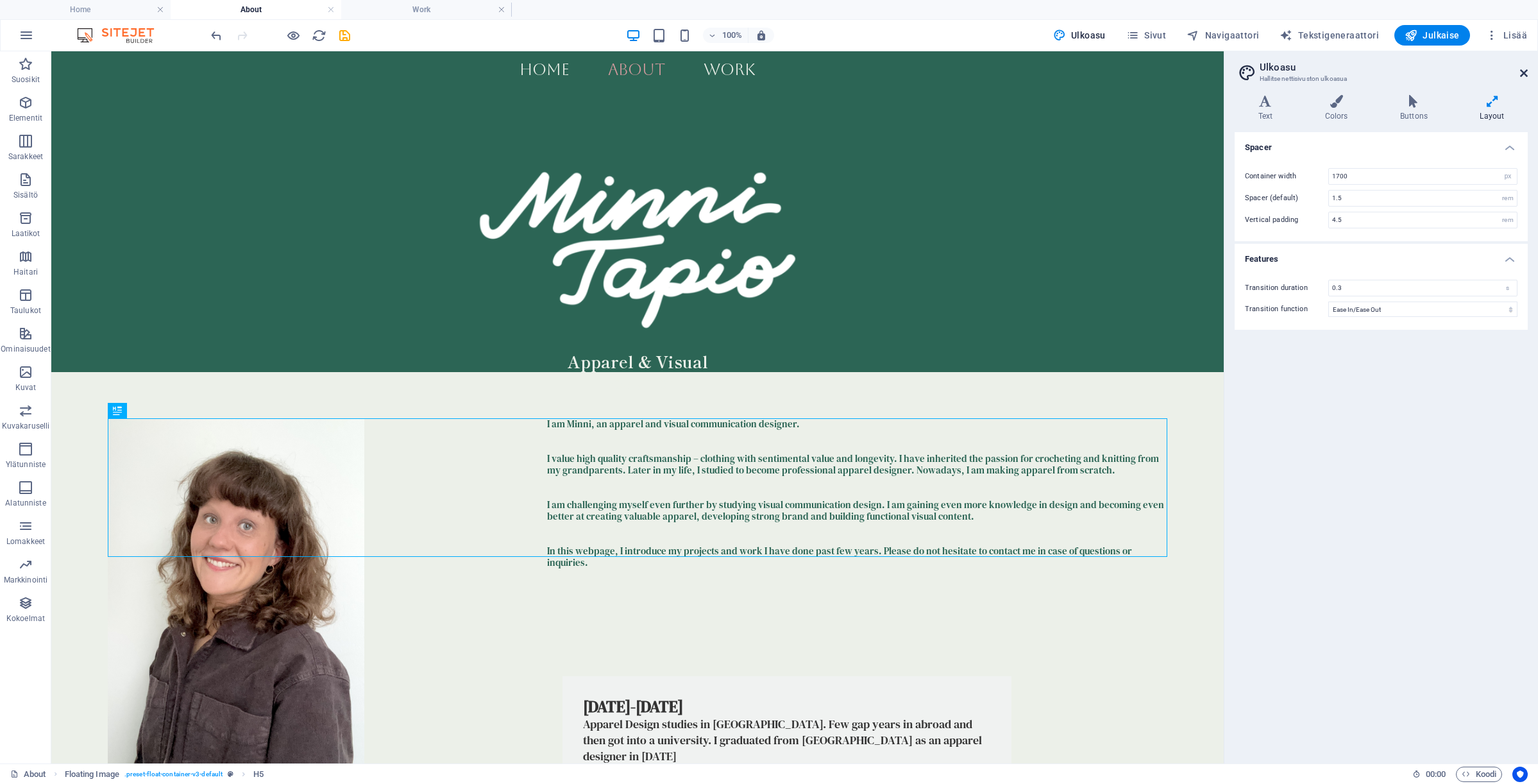
click at [1522, 73] on icon at bounding box center [1523, 73] width 7 height 10
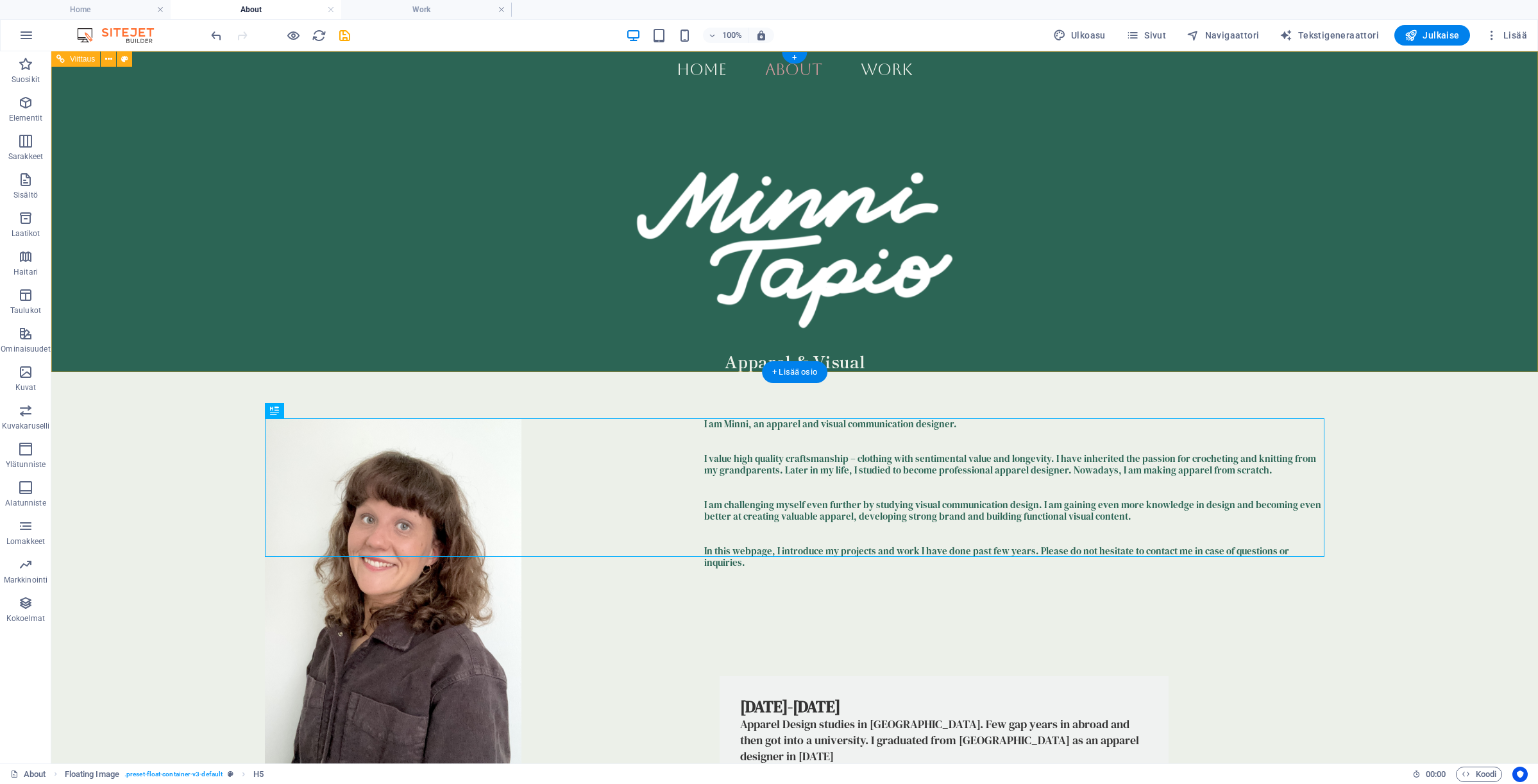
click at [1143, 120] on div "Apparel & Visual Designer" at bounding box center [794, 236] width 1487 height 369
click at [1145, 126] on div "Apparel & Visual Designer" at bounding box center [794, 236] width 1487 height 369
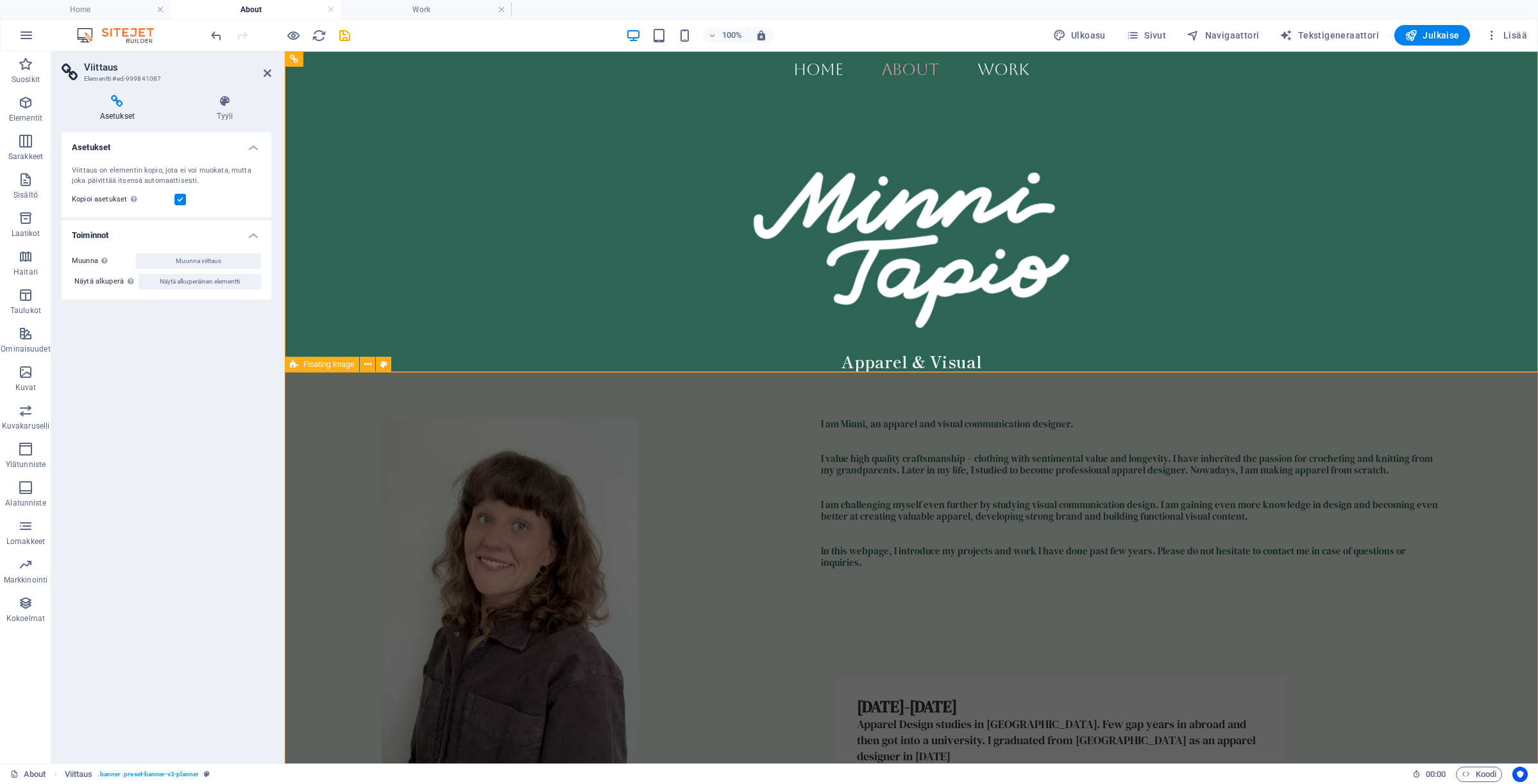
click at [789, 410] on div "I am Minni, an apparel and visual communication designer. I value high quality …" at bounding box center [911, 493] width 1253 height 243
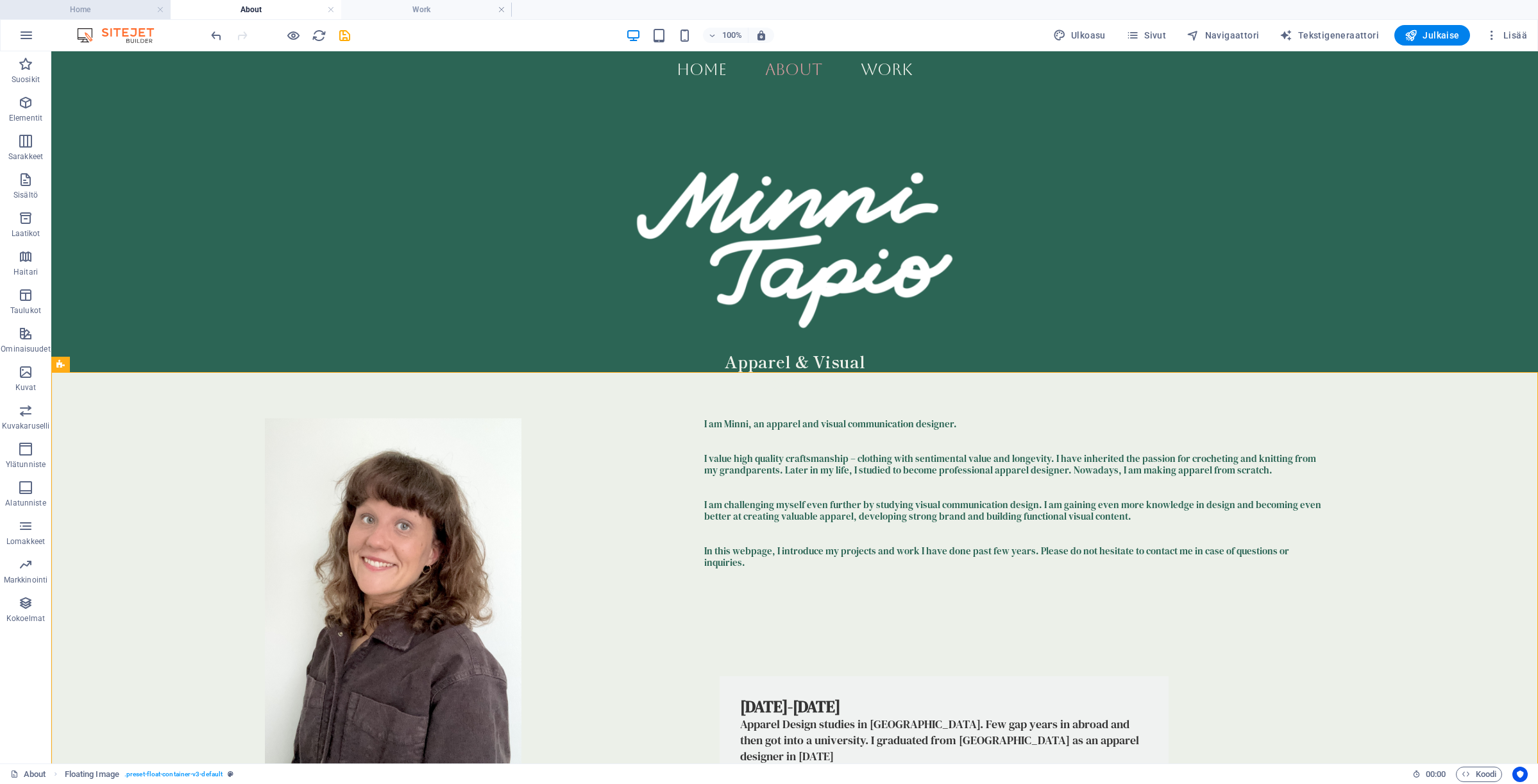
click at [129, 14] on h4 "Home" at bounding box center [85, 10] width 171 height 15
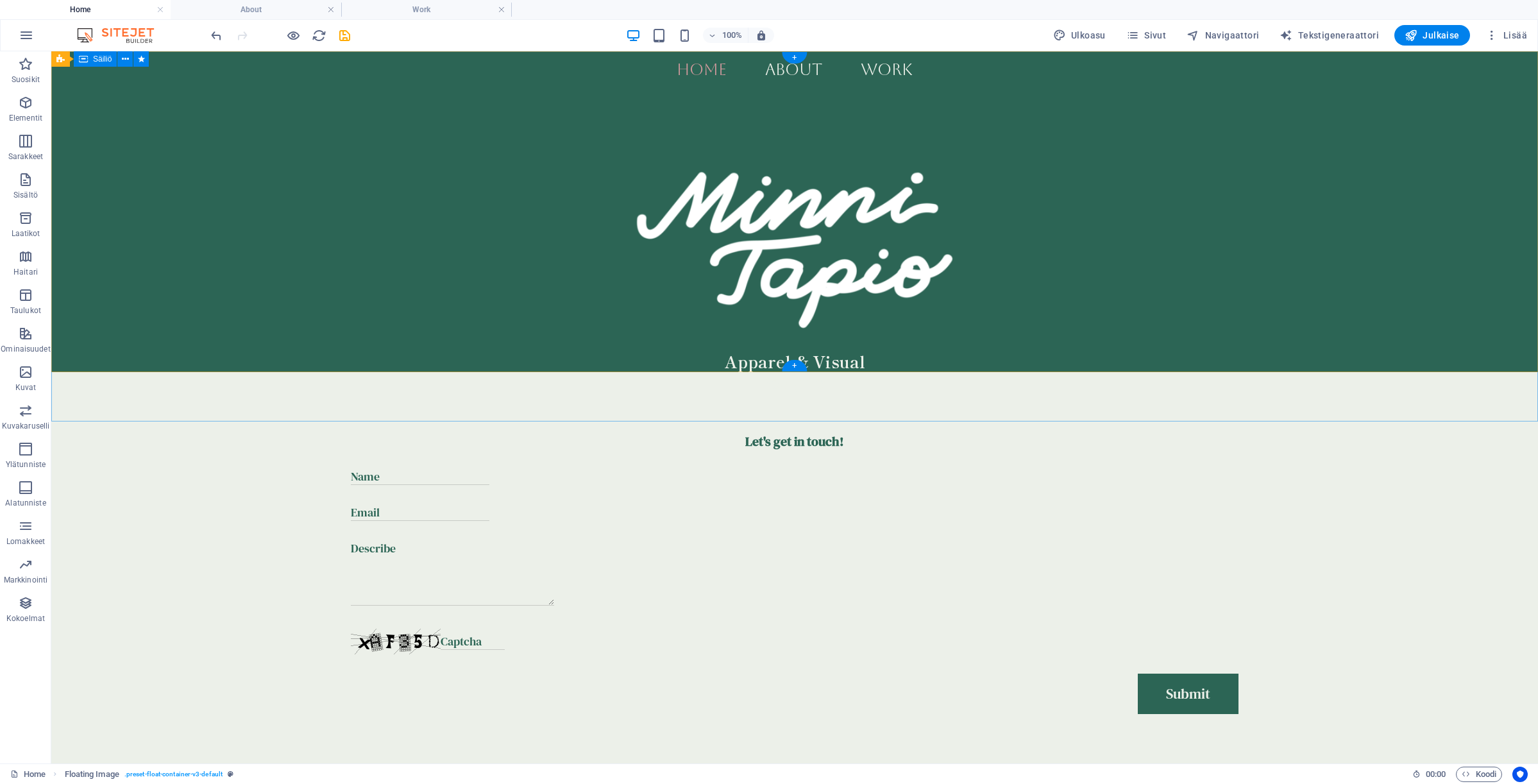
click at [193, 276] on div "Apparel & Visual Designer" at bounding box center [794, 236] width 1487 height 369
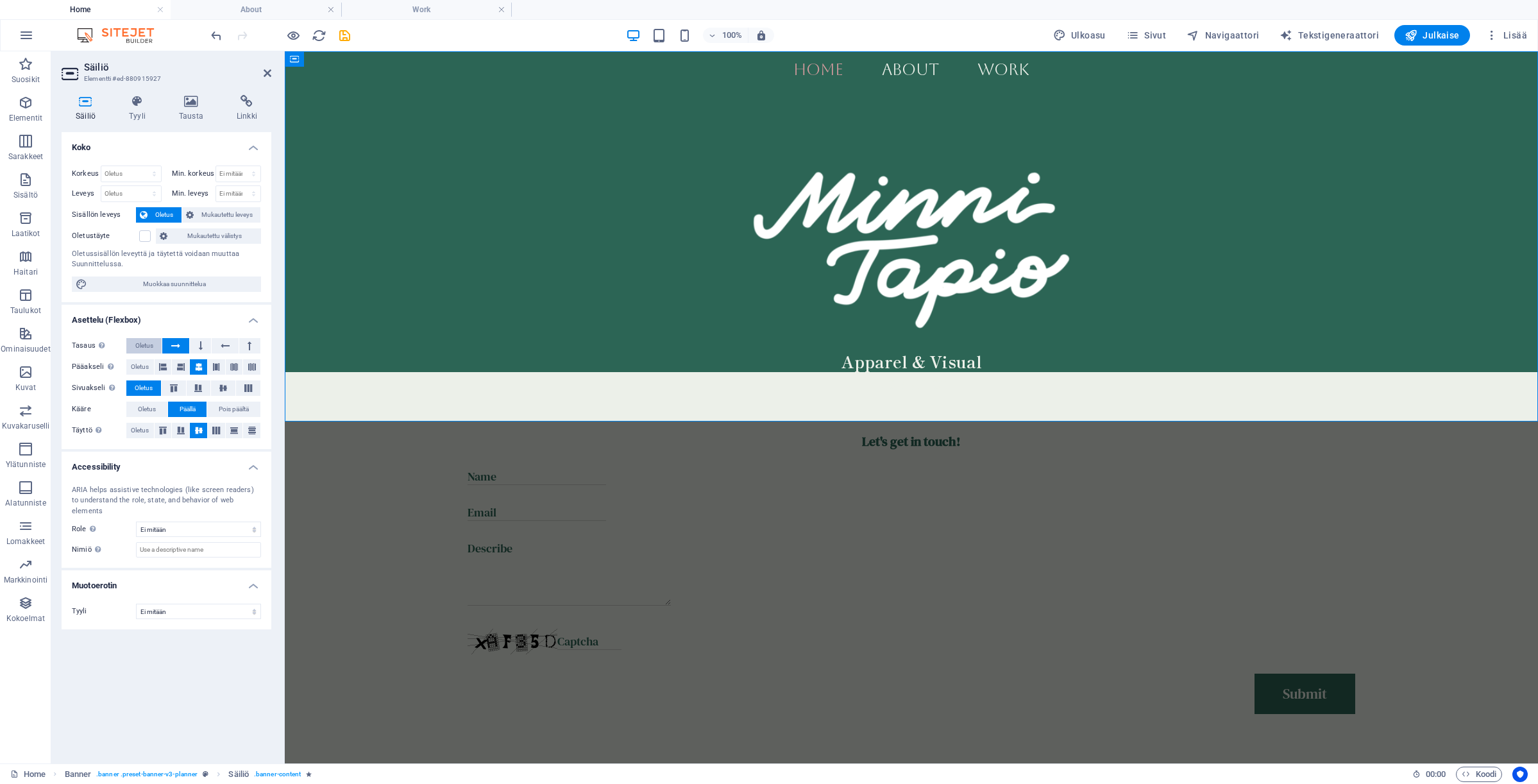
click at [142, 347] on span "Oletus" at bounding box center [145, 346] width 18 height 15
click at [143, 364] on span "Oletus" at bounding box center [140, 367] width 18 height 15
click at [150, 407] on span "Oletus" at bounding box center [147, 408] width 18 height 15
click at [140, 429] on span "Oletus" at bounding box center [140, 430] width 18 height 15
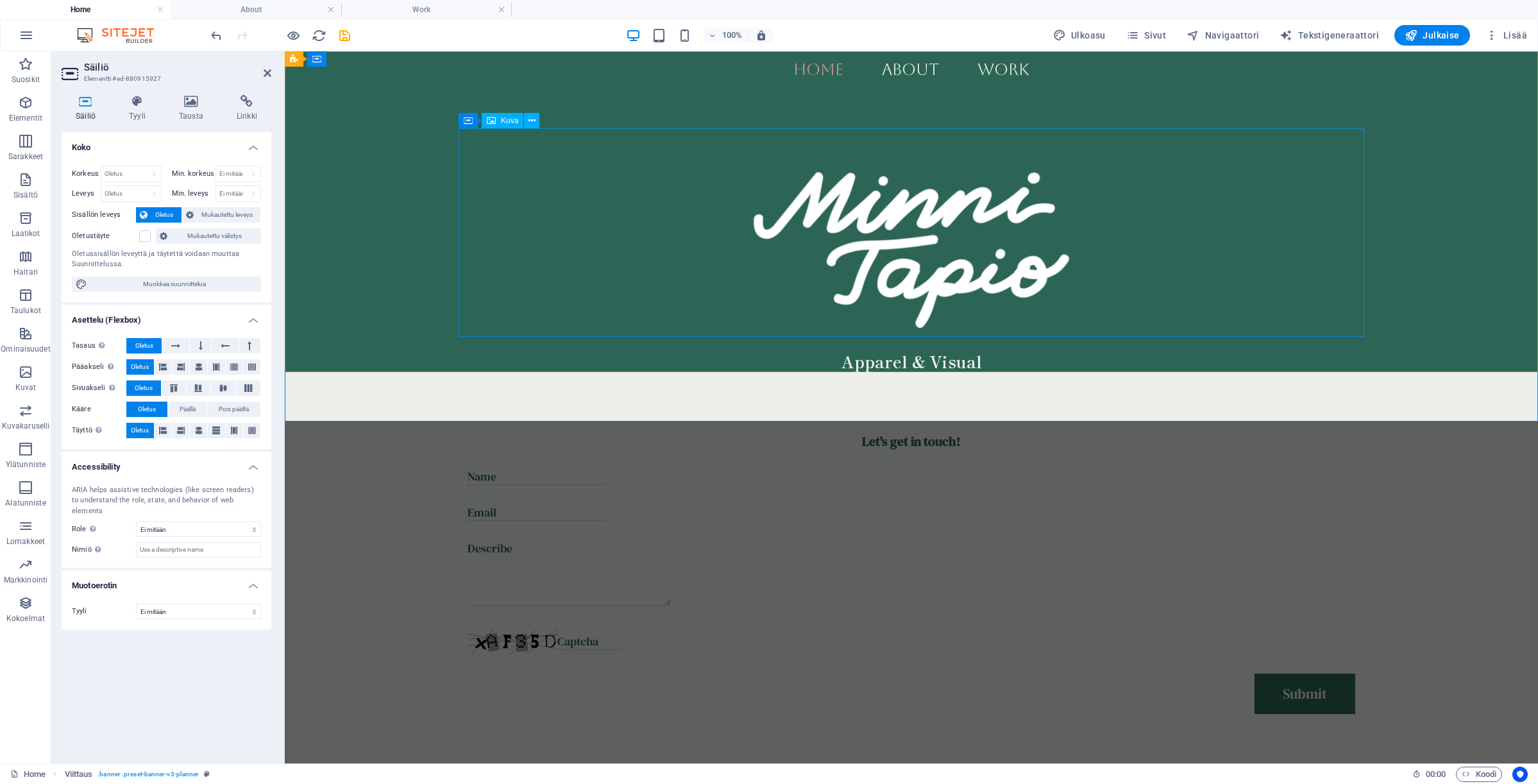
click at [638, 204] on figure at bounding box center [911, 232] width 906 height 207
select select "%"
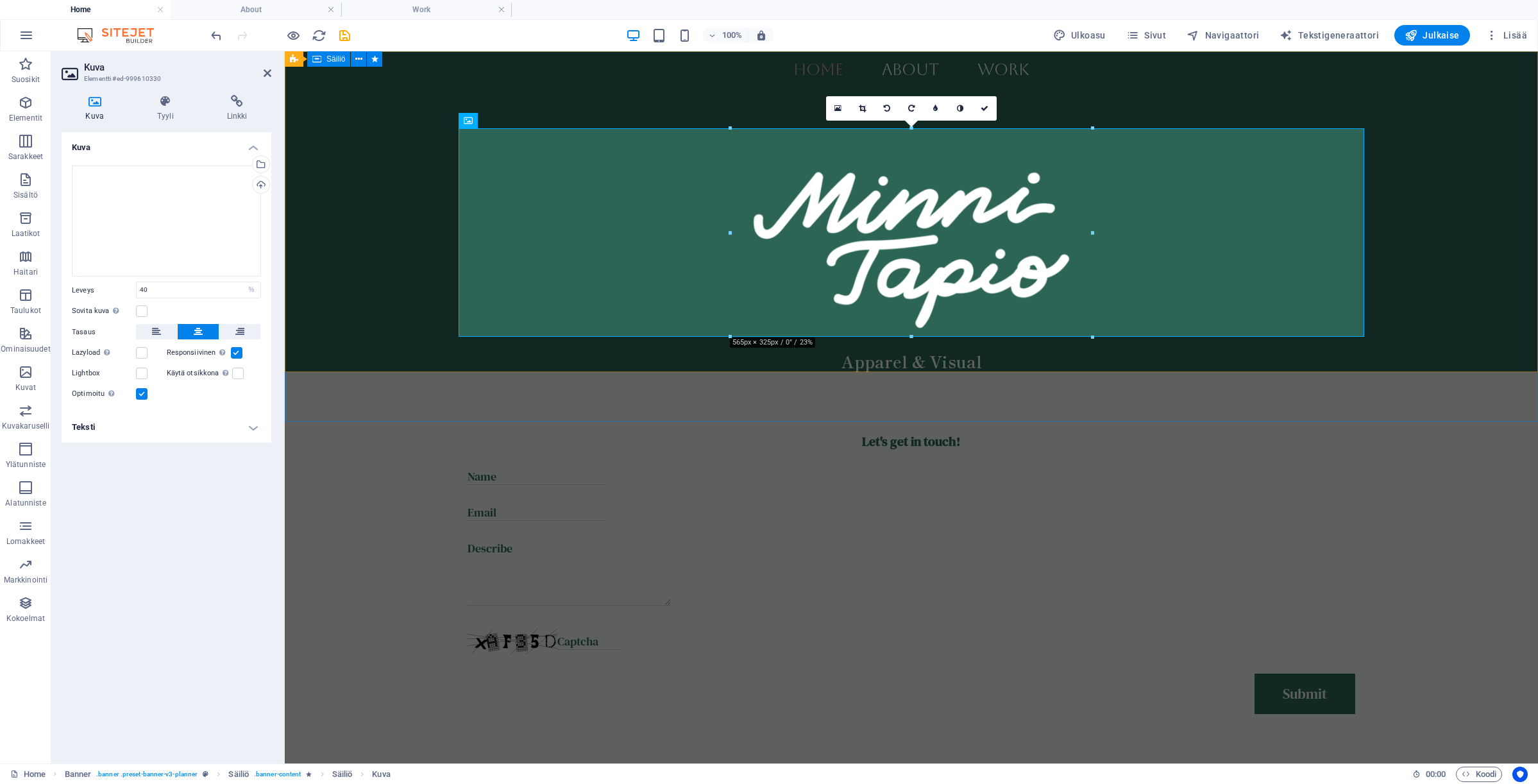
click at [375, 246] on div "Apparel & Visual Designer" at bounding box center [911, 236] width 1253 height 369
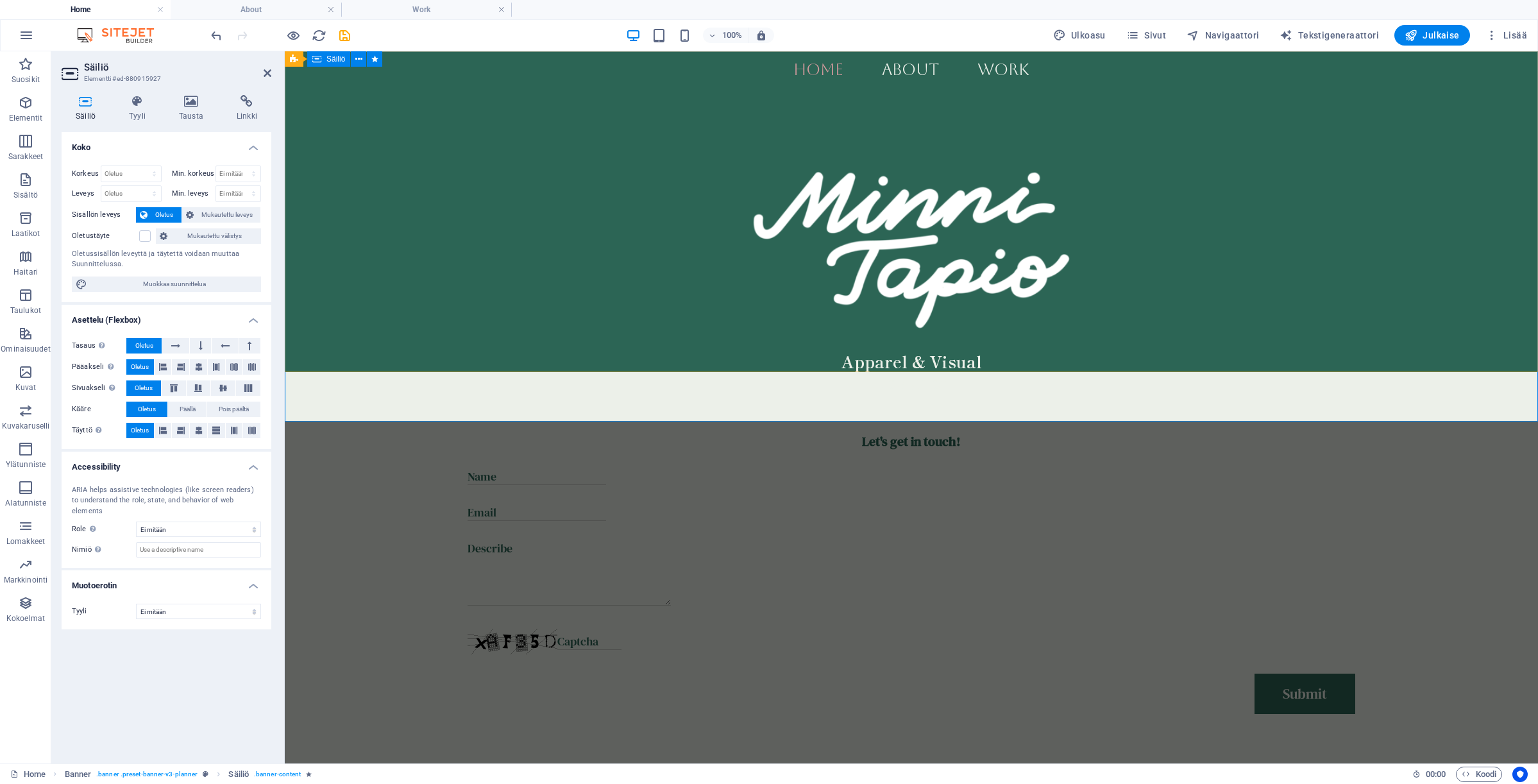
click at [420, 216] on div "Apparel & Visual Designer" at bounding box center [911, 236] width 1253 height 369
click at [394, 323] on div "Apparel & Visual Designer" at bounding box center [911, 236] width 1253 height 369
select select "px"
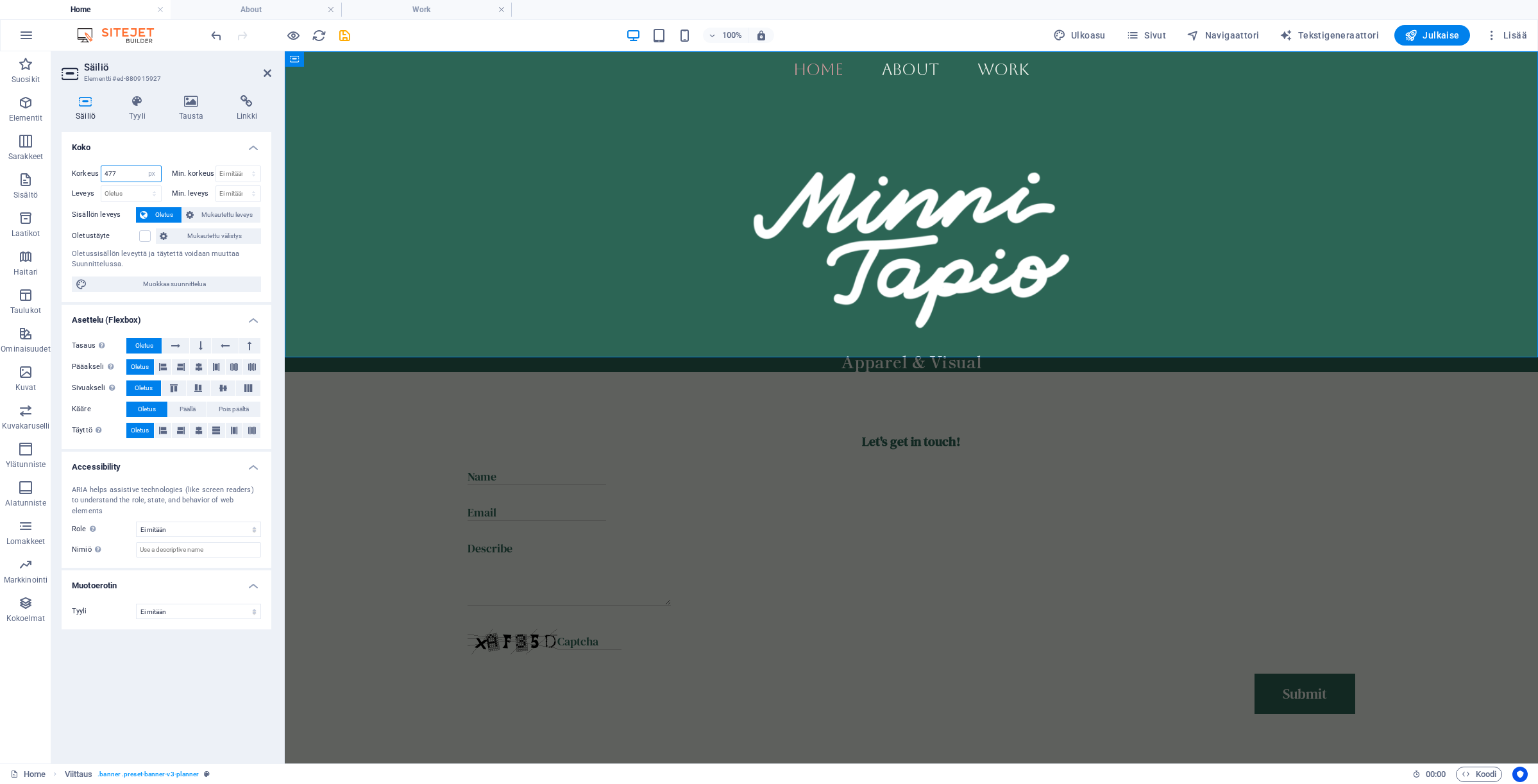
drag, startPoint x: 125, startPoint y: 171, endPoint x: 79, endPoint y: 171, distance: 46.0
click at [79, 171] on div "Korkeus 477 Oletus px rem % vh vw" at bounding box center [116, 174] width 90 height 16
type input "600"
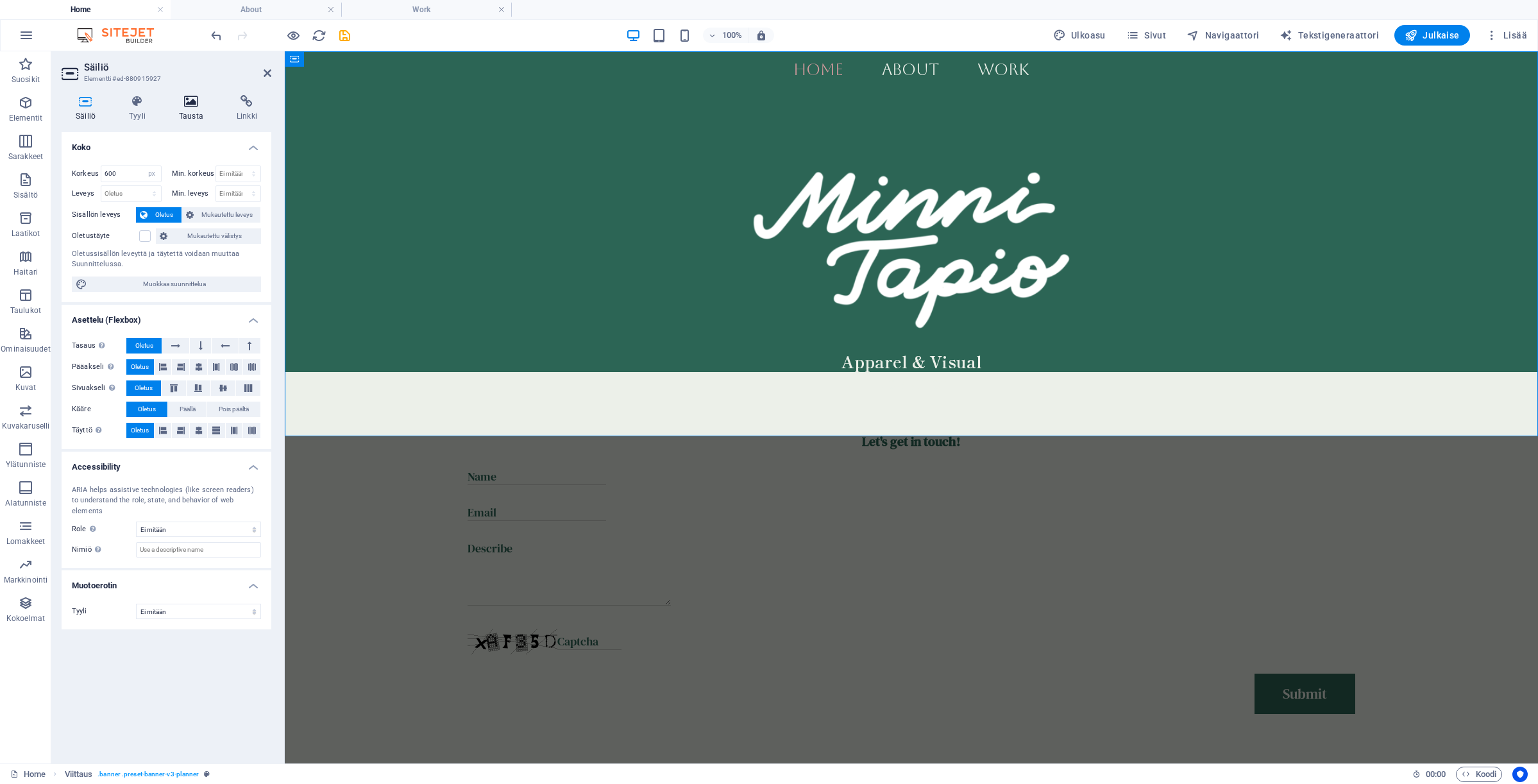
click at [190, 103] on icon at bounding box center [191, 101] width 53 height 13
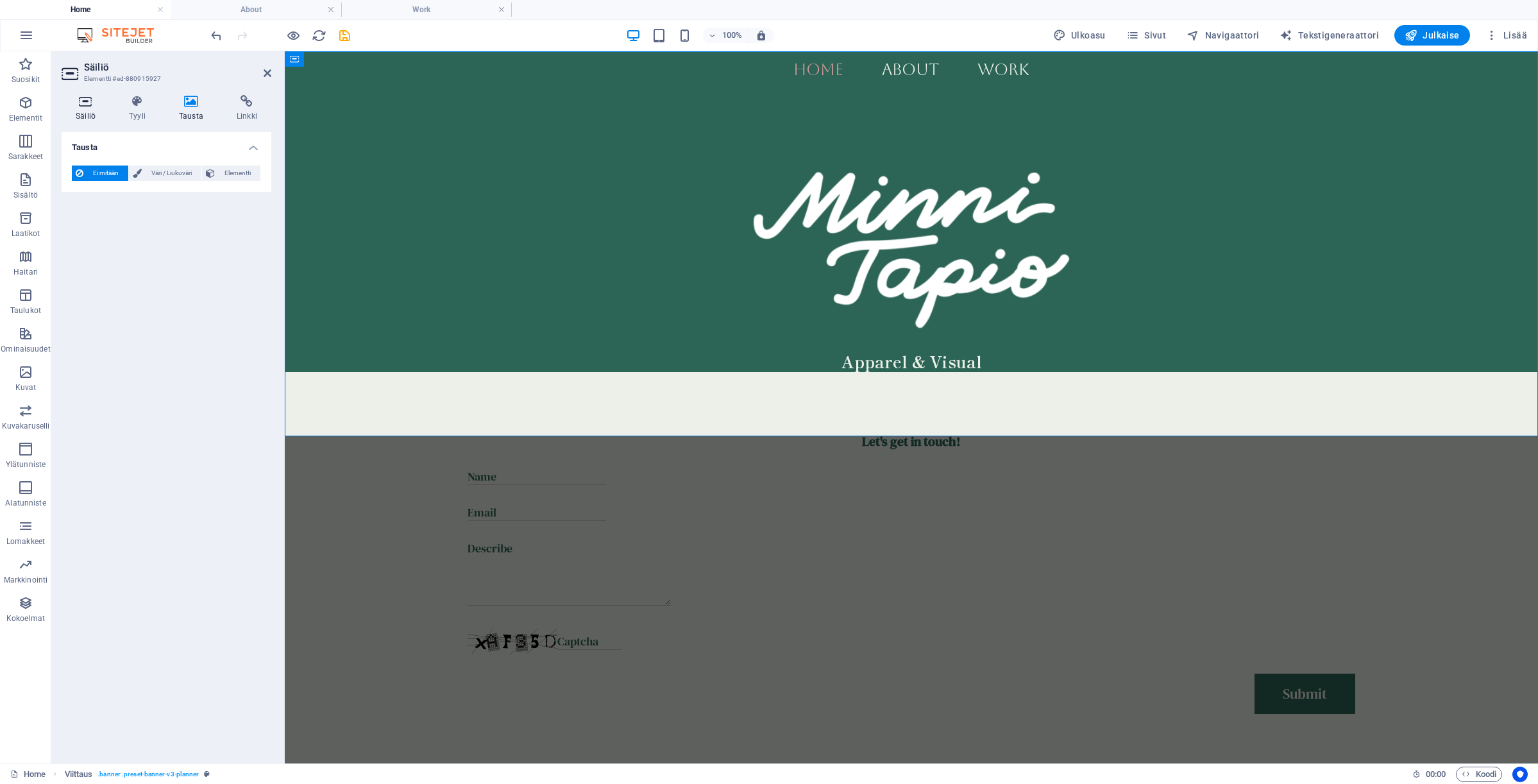
click at [93, 103] on icon at bounding box center [85, 101] width 48 height 13
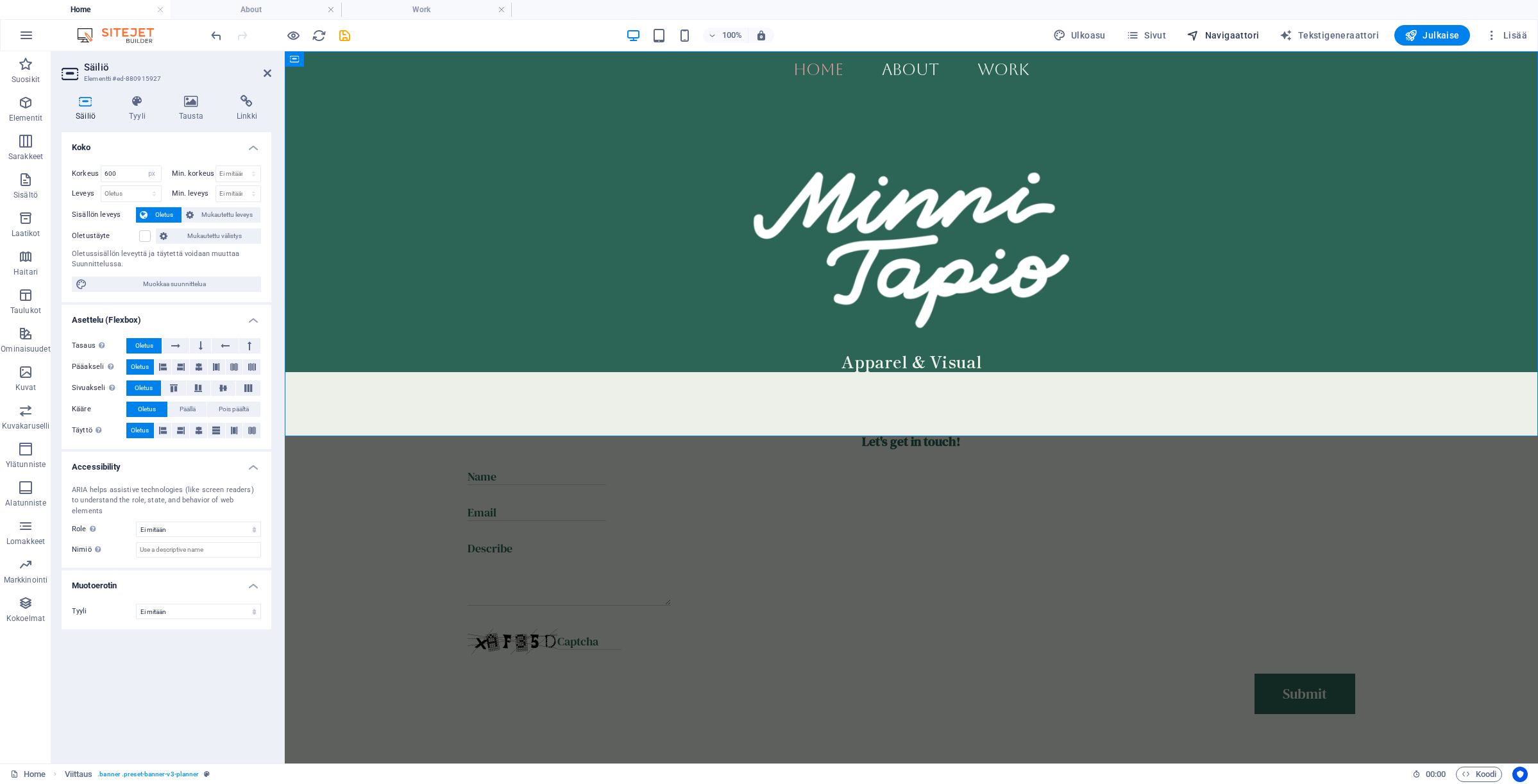
click at [1200, 35] on icon "button" at bounding box center [1193, 35] width 13 height 13
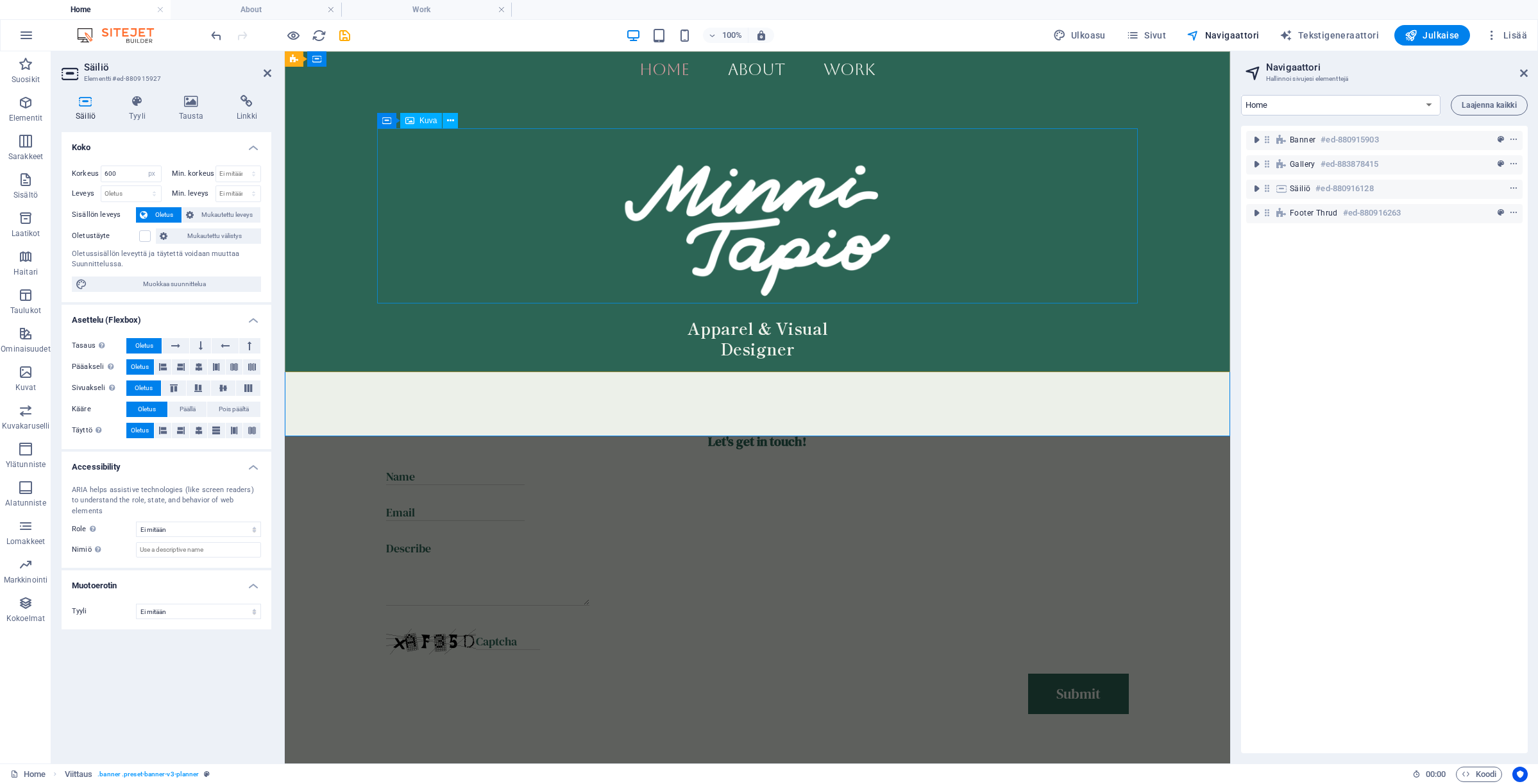
click at [971, 186] on figure at bounding box center [758, 216] width 760 height 175
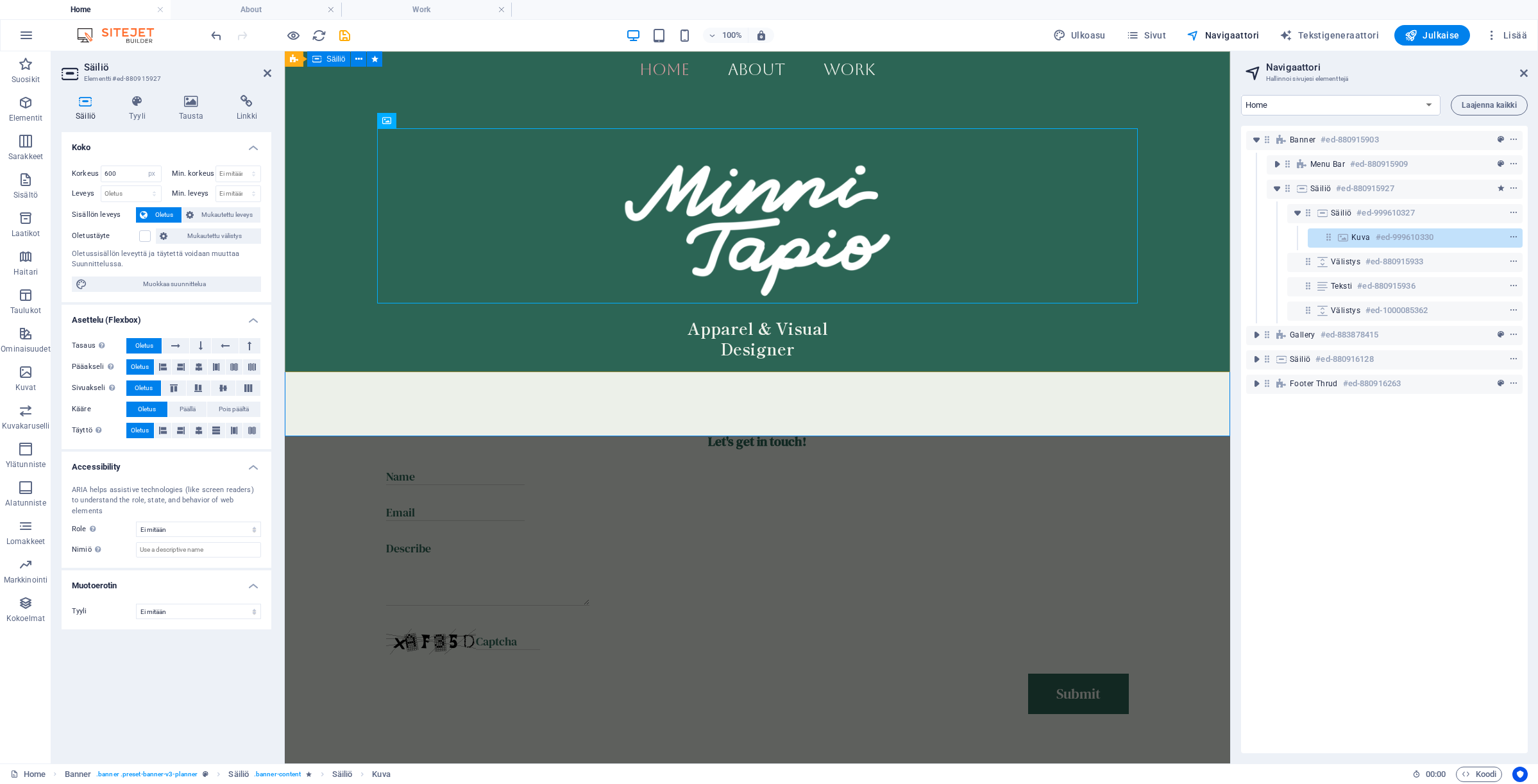
click at [1176, 214] on div "Apparel & Visual Designer" at bounding box center [757, 243] width 945 height 385
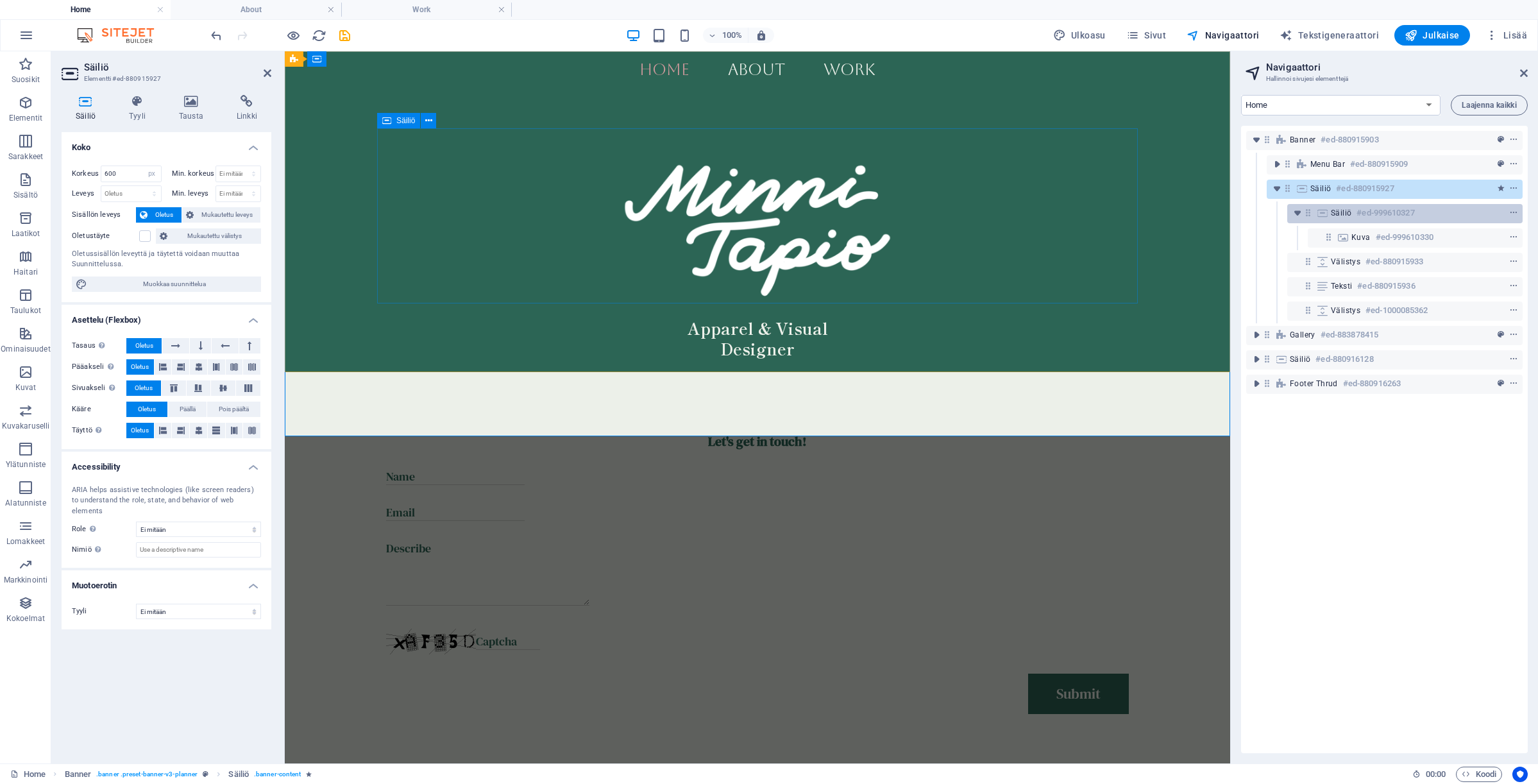
click at [1395, 216] on h6 "#ed-999610327" at bounding box center [1384, 213] width 57 height 15
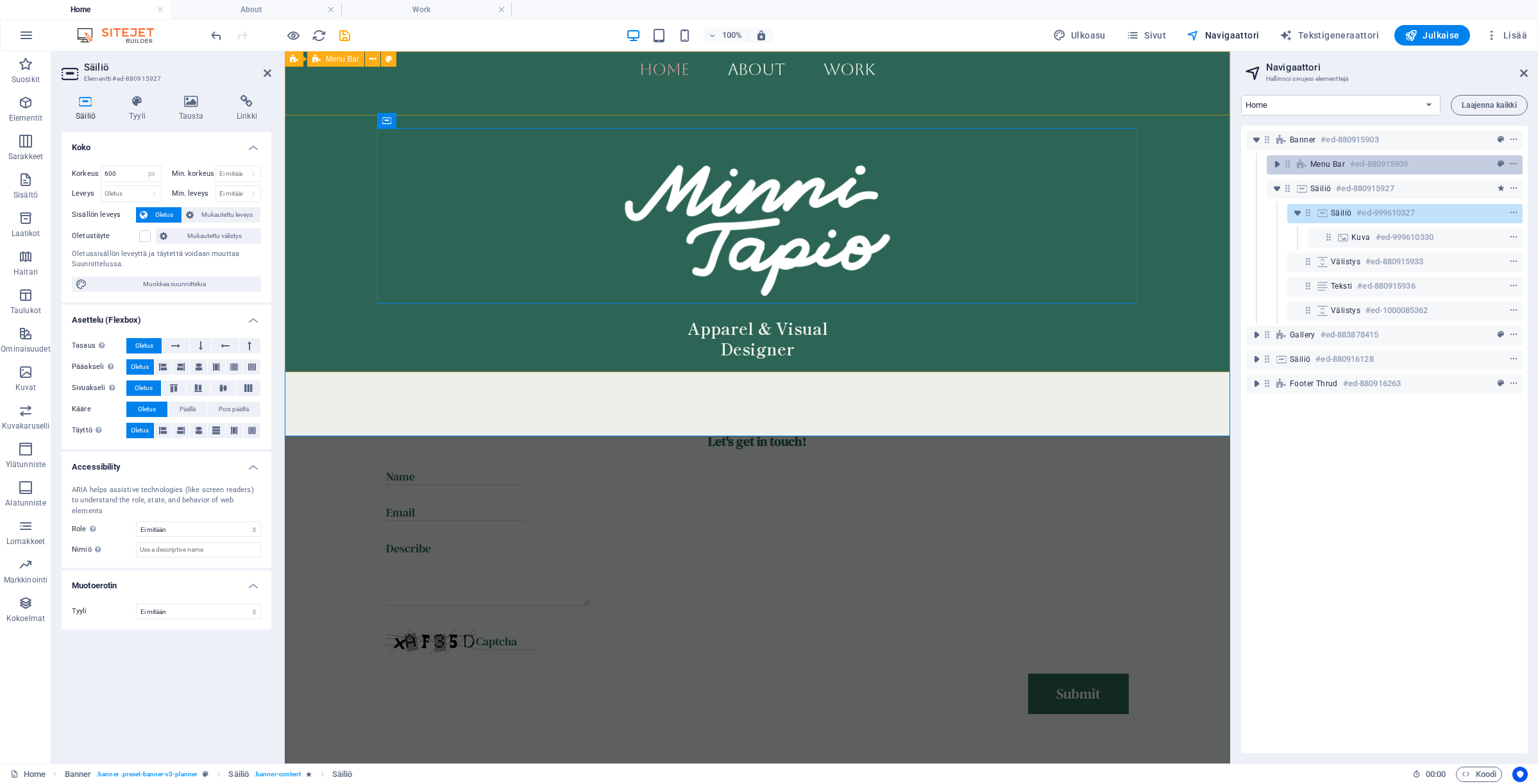
click at [1341, 166] on span "Menu Bar" at bounding box center [1328, 164] width 35 height 10
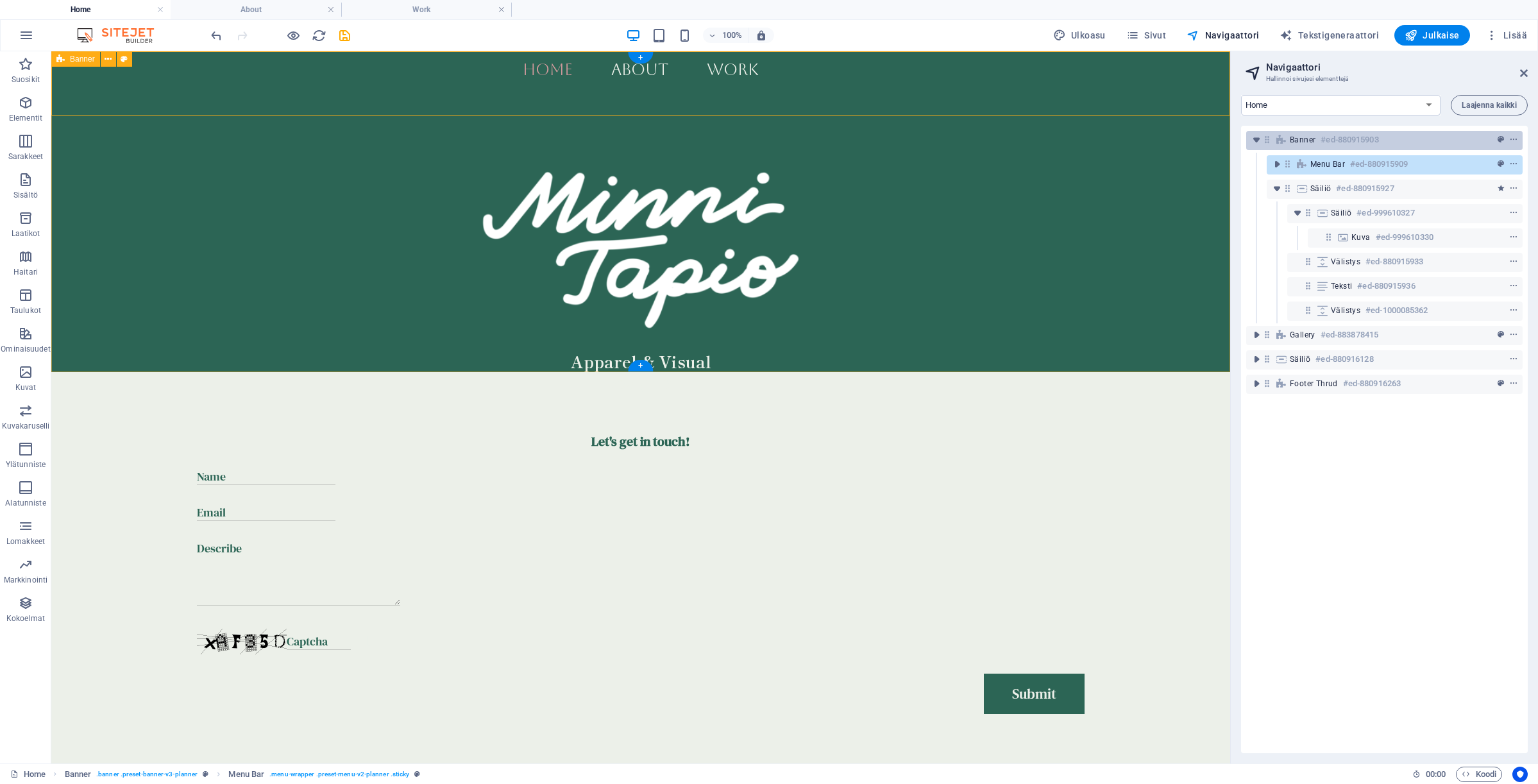
click at [1361, 145] on h6 "#ed-880915903" at bounding box center [1349, 139] width 57 height 15
select select "px"
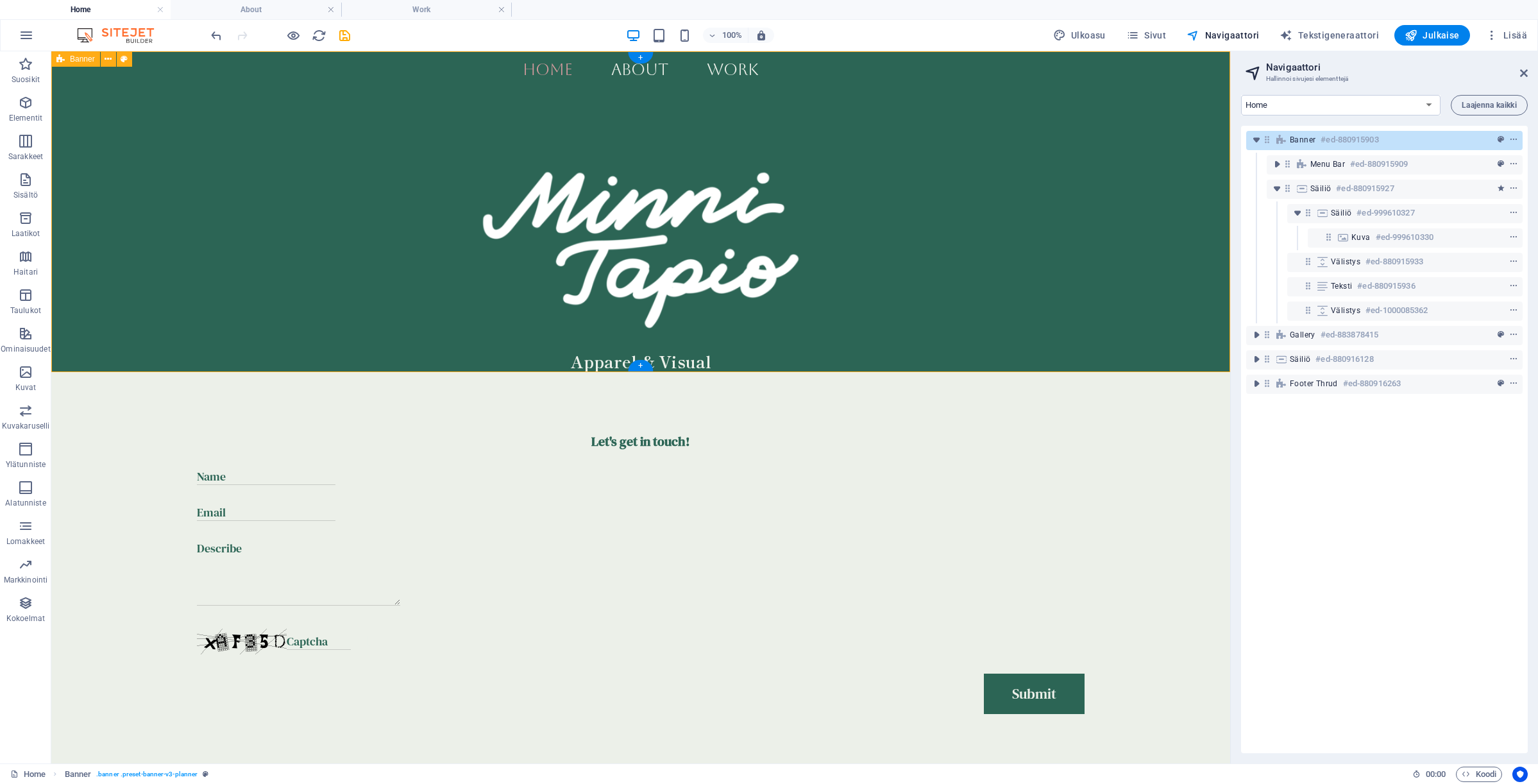
select select "header"
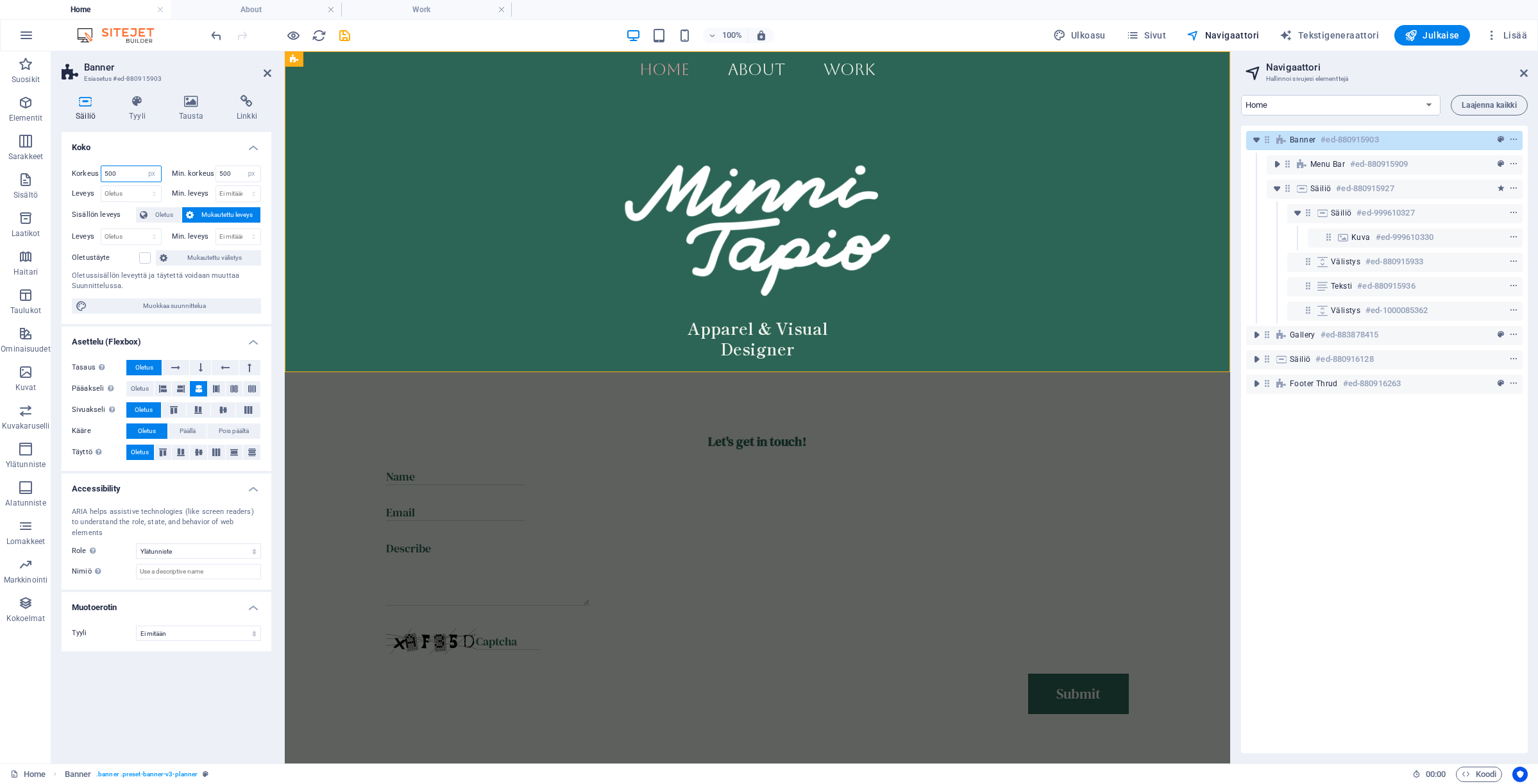
click at [124, 173] on input "500" at bounding box center [131, 174] width 60 height 15
drag, startPoint x: 124, startPoint y: 173, endPoint x: 80, endPoint y: 173, distance: 44.0
click at [80, 173] on div "Korkeus 500 Oletus px rem % vh vw" at bounding box center [116, 174] width 90 height 16
type input "600"
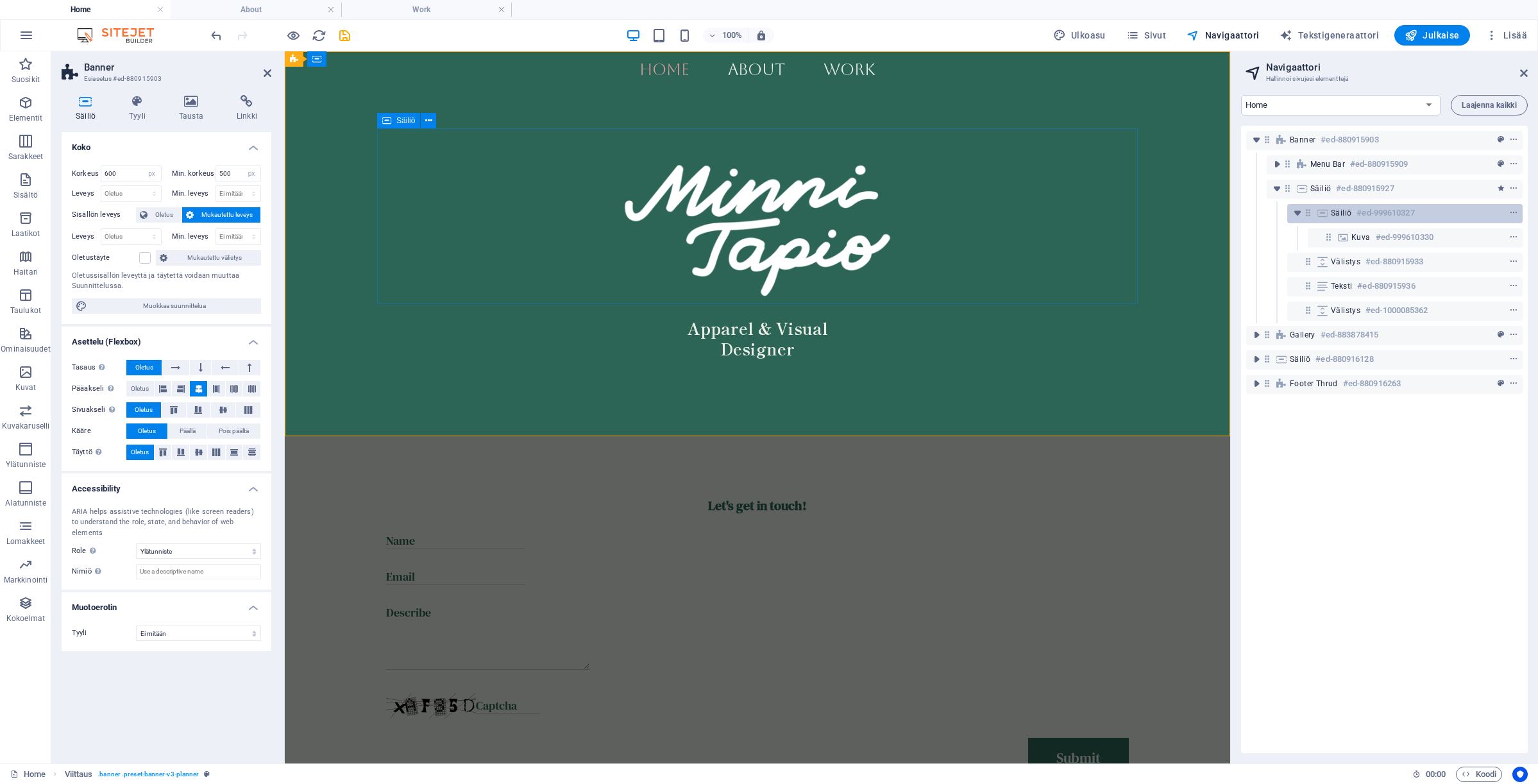
click at [1332, 215] on span "Säiliö" at bounding box center [1341, 212] width 21 height 10
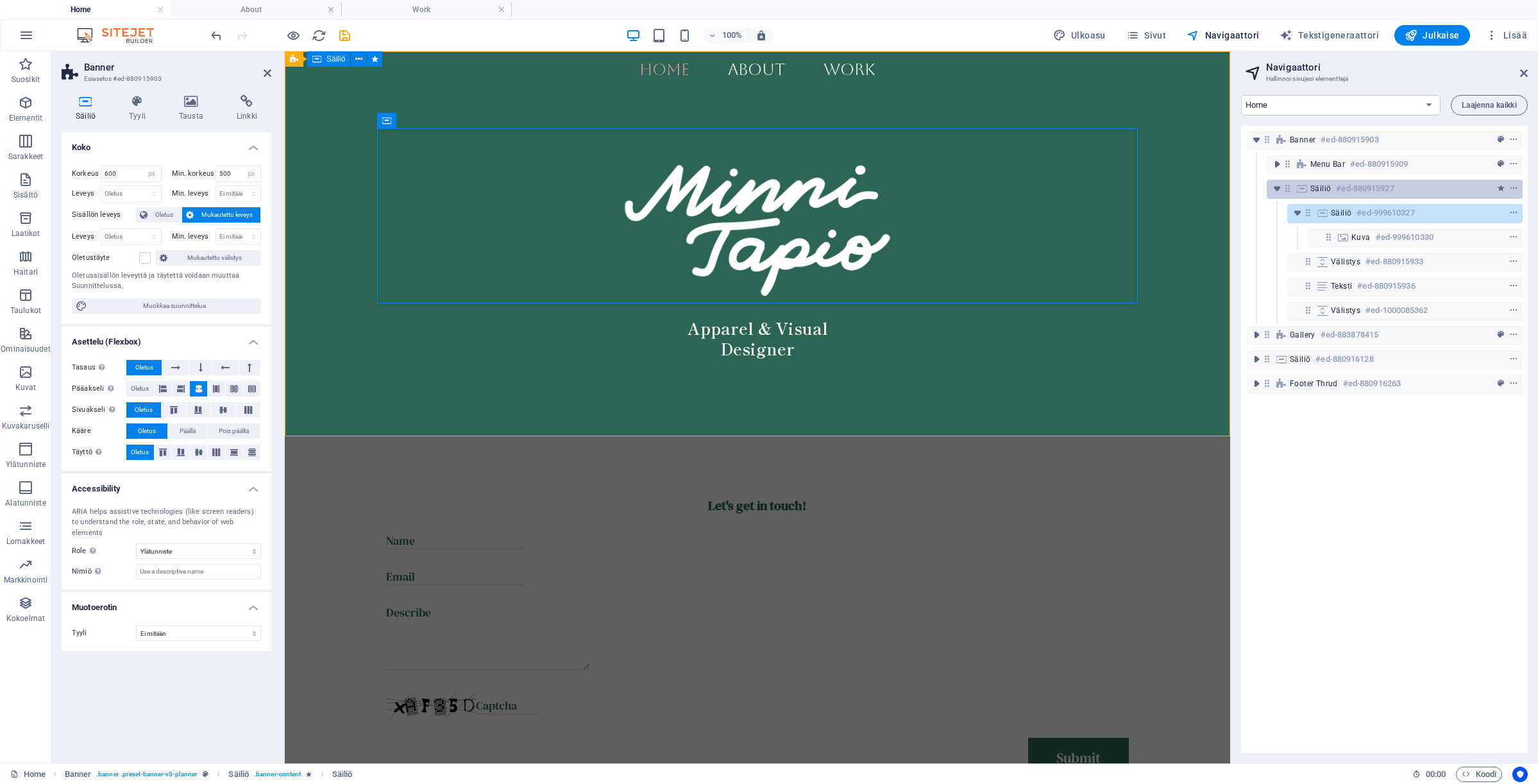
click at [1379, 192] on h6 "#ed-880915927" at bounding box center [1364, 188] width 57 height 15
select select "px"
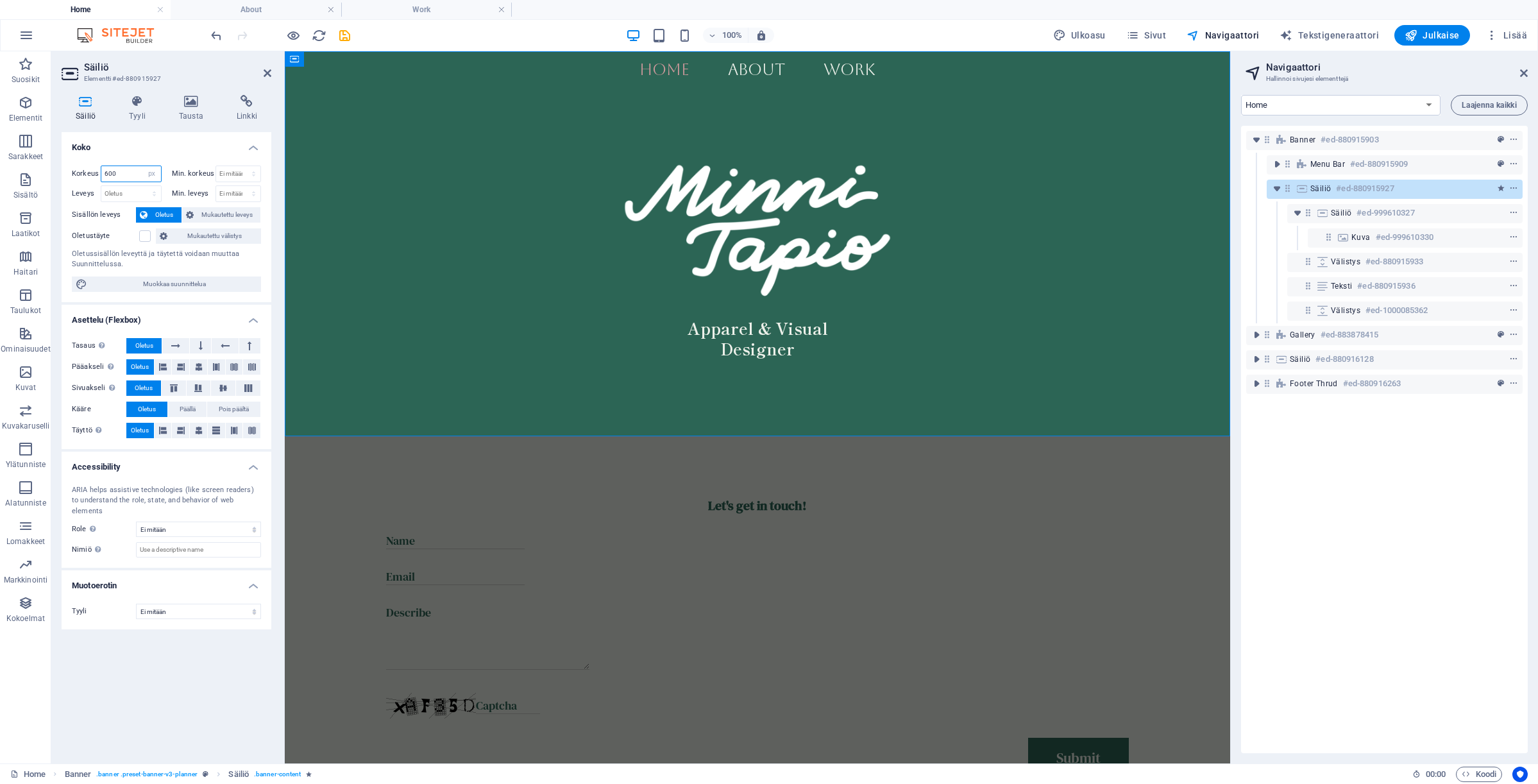
drag, startPoint x: 136, startPoint y: 173, endPoint x: 79, endPoint y: 173, distance: 57.0
click at [79, 173] on div "Korkeus 600 Oletus px rem % vh vw" at bounding box center [116, 174] width 90 height 16
type input "550"
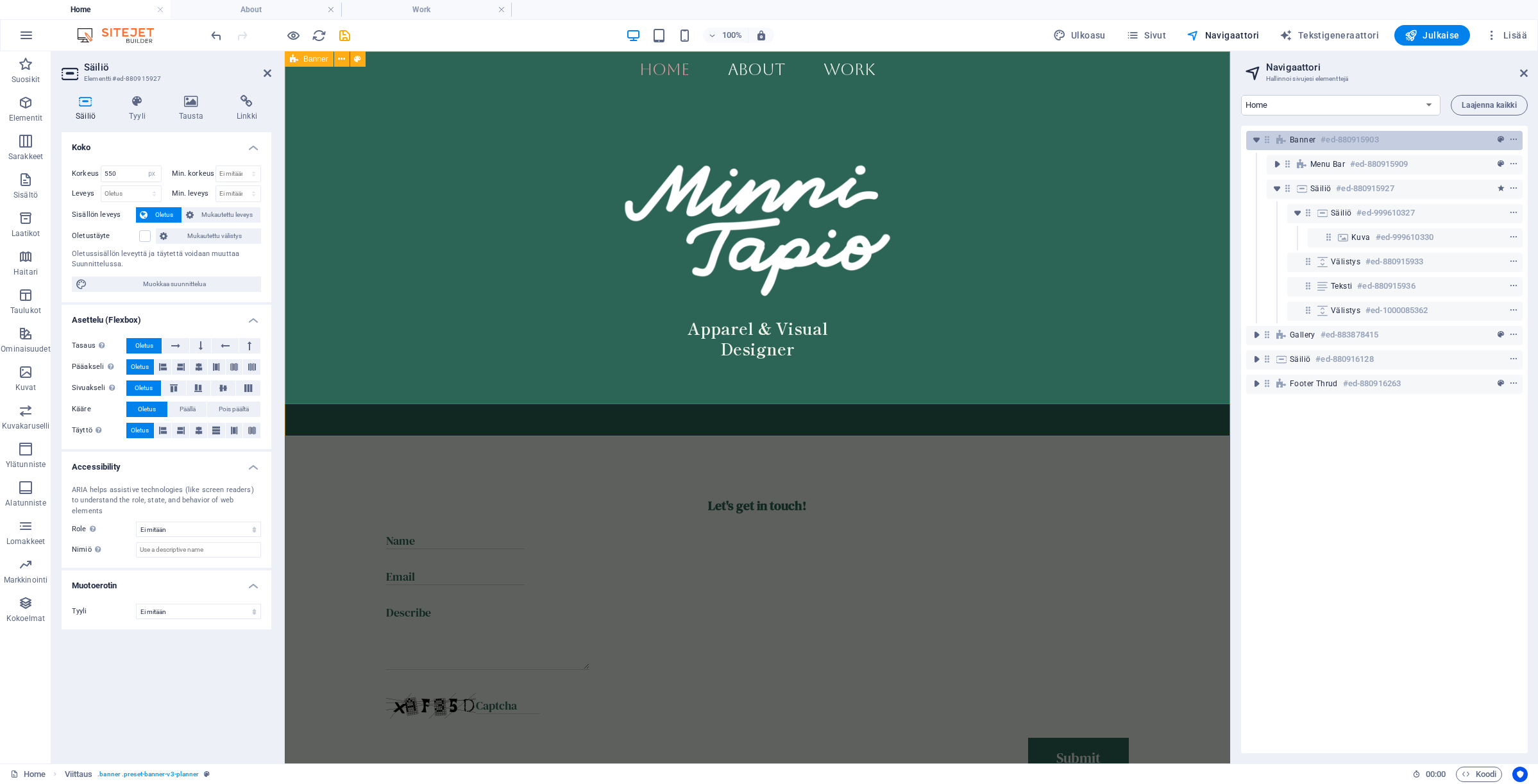
click at [1415, 149] on div "Banner #ed-880915903" at bounding box center [1384, 140] width 276 height 19
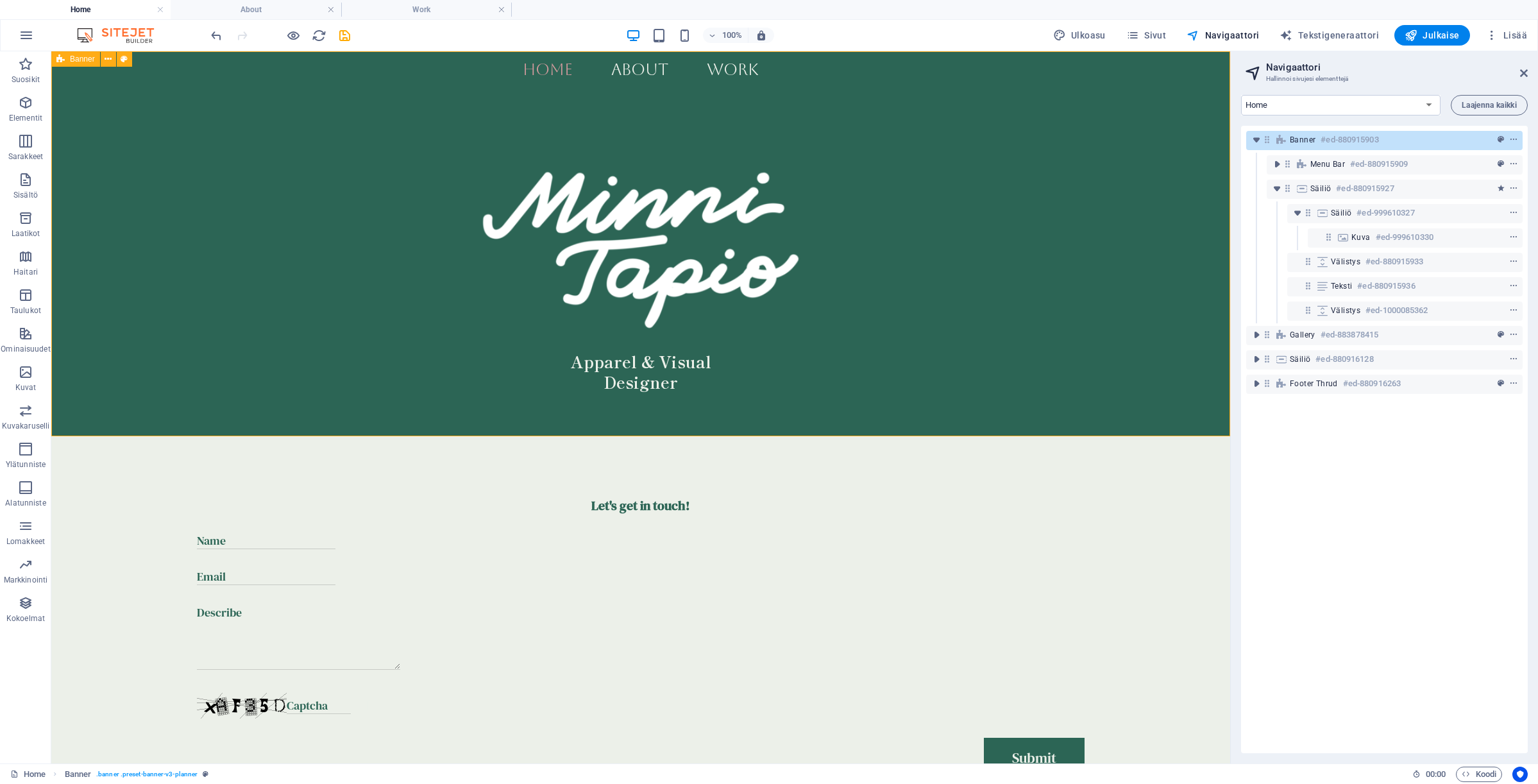
click at [1418, 140] on div "Banner #ed-880915903" at bounding box center [1373, 139] width 168 height 15
select select "px"
select select "header"
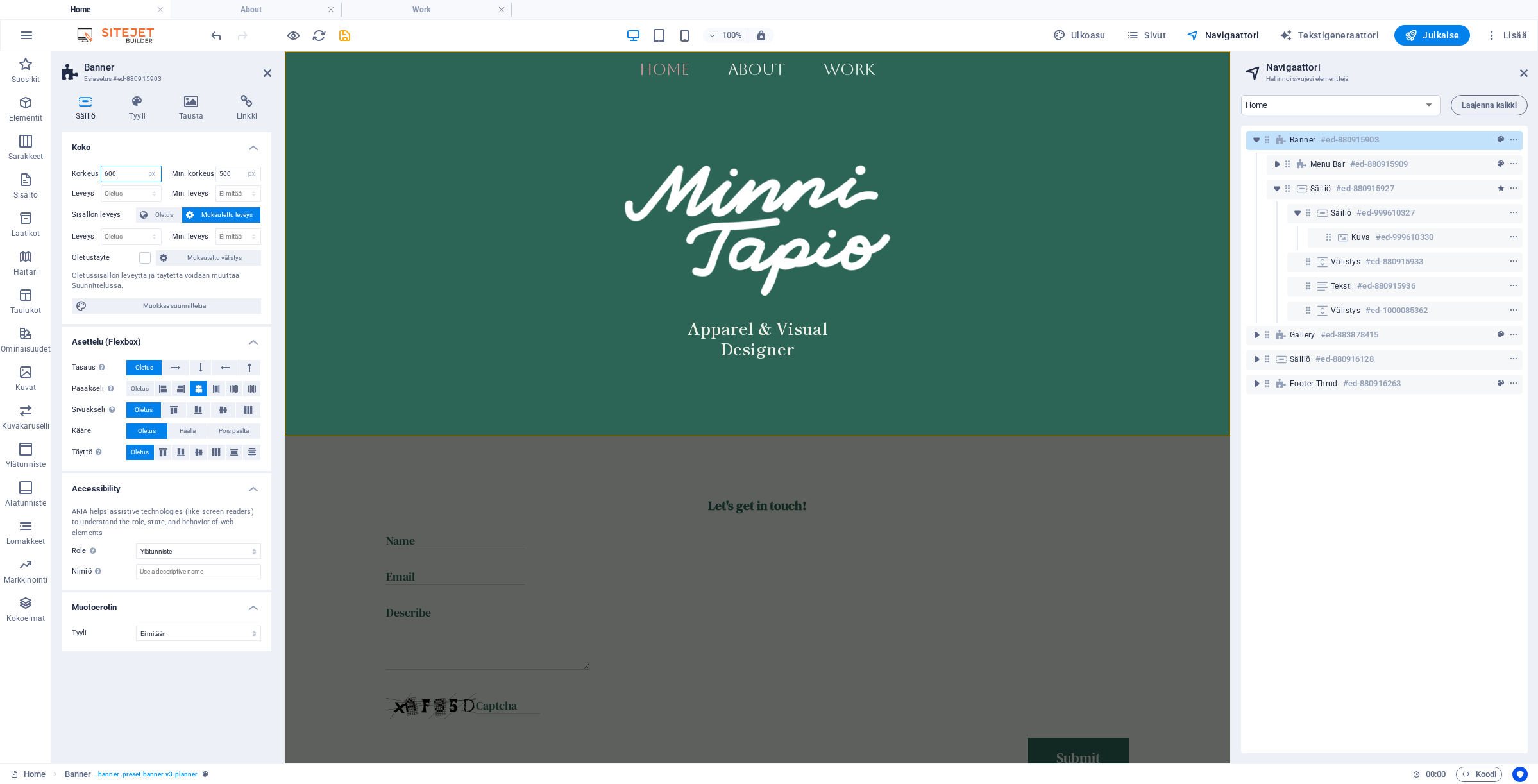
click at [129, 168] on input "600" at bounding box center [131, 174] width 60 height 15
drag, startPoint x: 123, startPoint y: 172, endPoint x: 68, endPoint y: 172, distance: 55.0
click at [68, 172] on div "Korkeus 600 Oletus px rem % vh vw Min. korkeus 500 Ei mitään px rem % vh vw Lev…" at bounding box center [166, 239] width 210 height 168
type input "550"
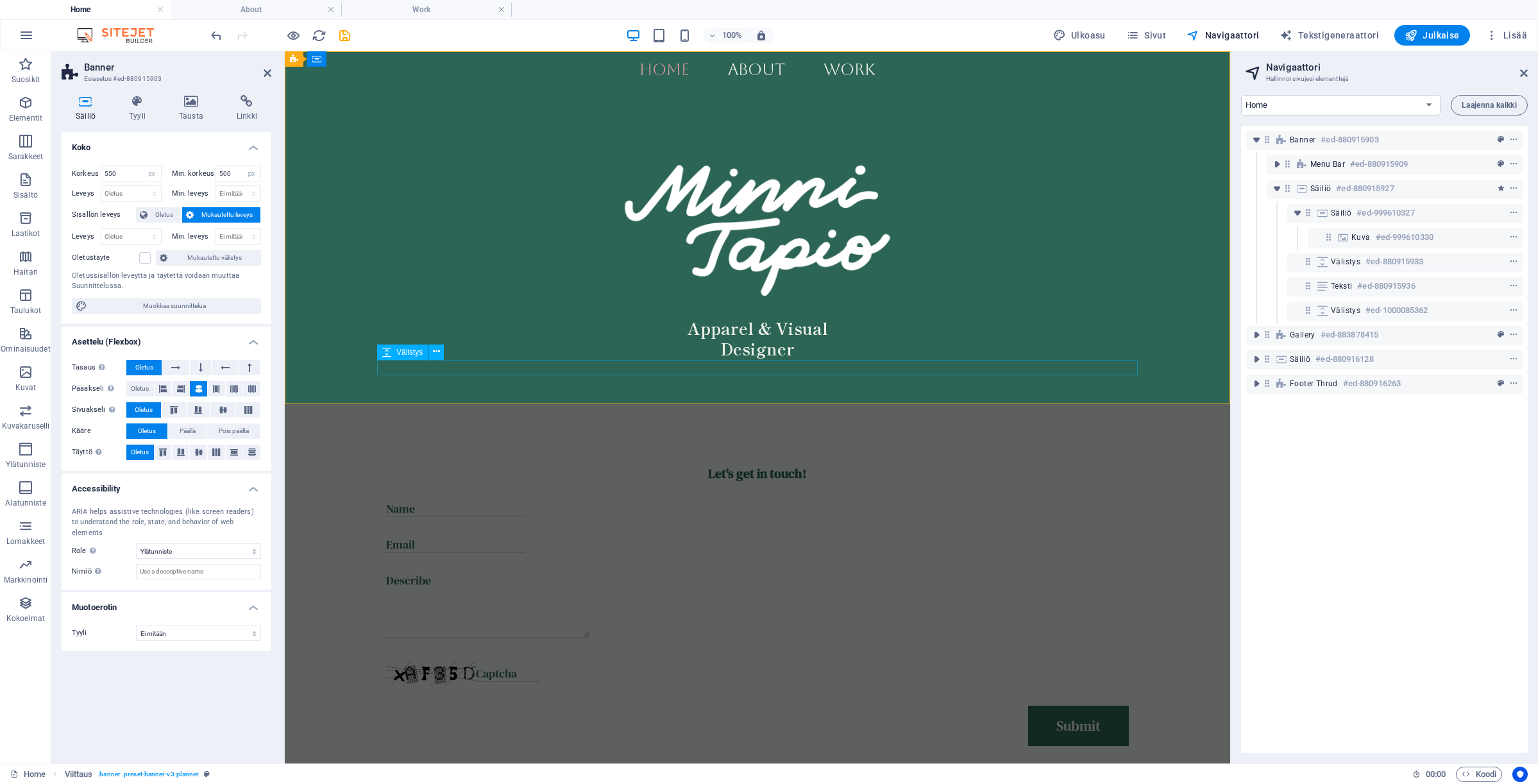
click at [1019, 368] on div at bounding box center [758, 367] width 760 height 15
click at [1030, 440] on div "Let's get in touch! Unreadable? Load new Submit" at bounding box center [757, 596] width 945 height 385
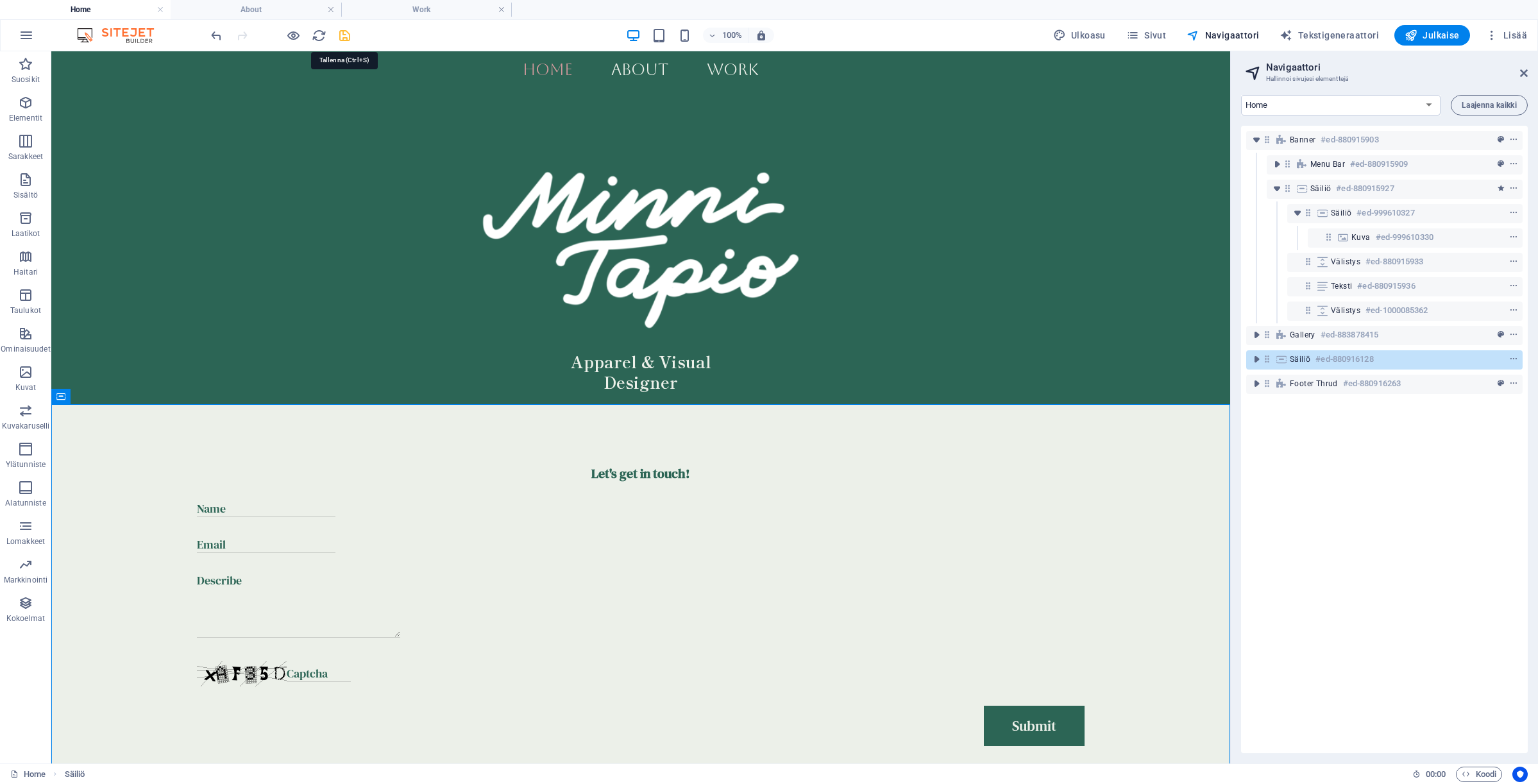
click at [345, 38] on icon "save" at bounding box center [345, 35] width 15 height 15
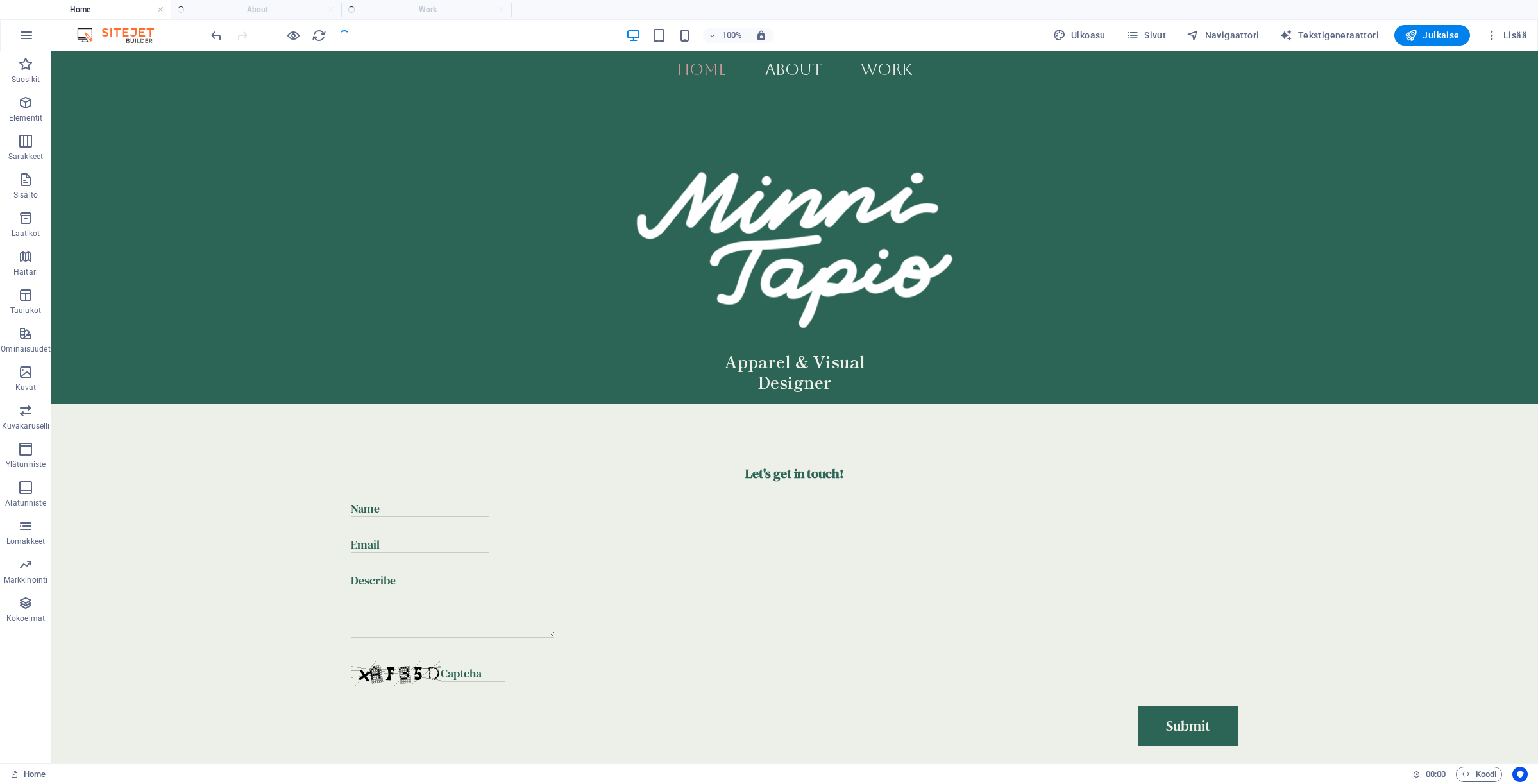
click at [282, 12] on ul "Home About Work" at bounding box center [769, 9] width 1538 height 19
click at [266, 12] on h4 "About" at bounding box center [256, 10] width 171 height 15
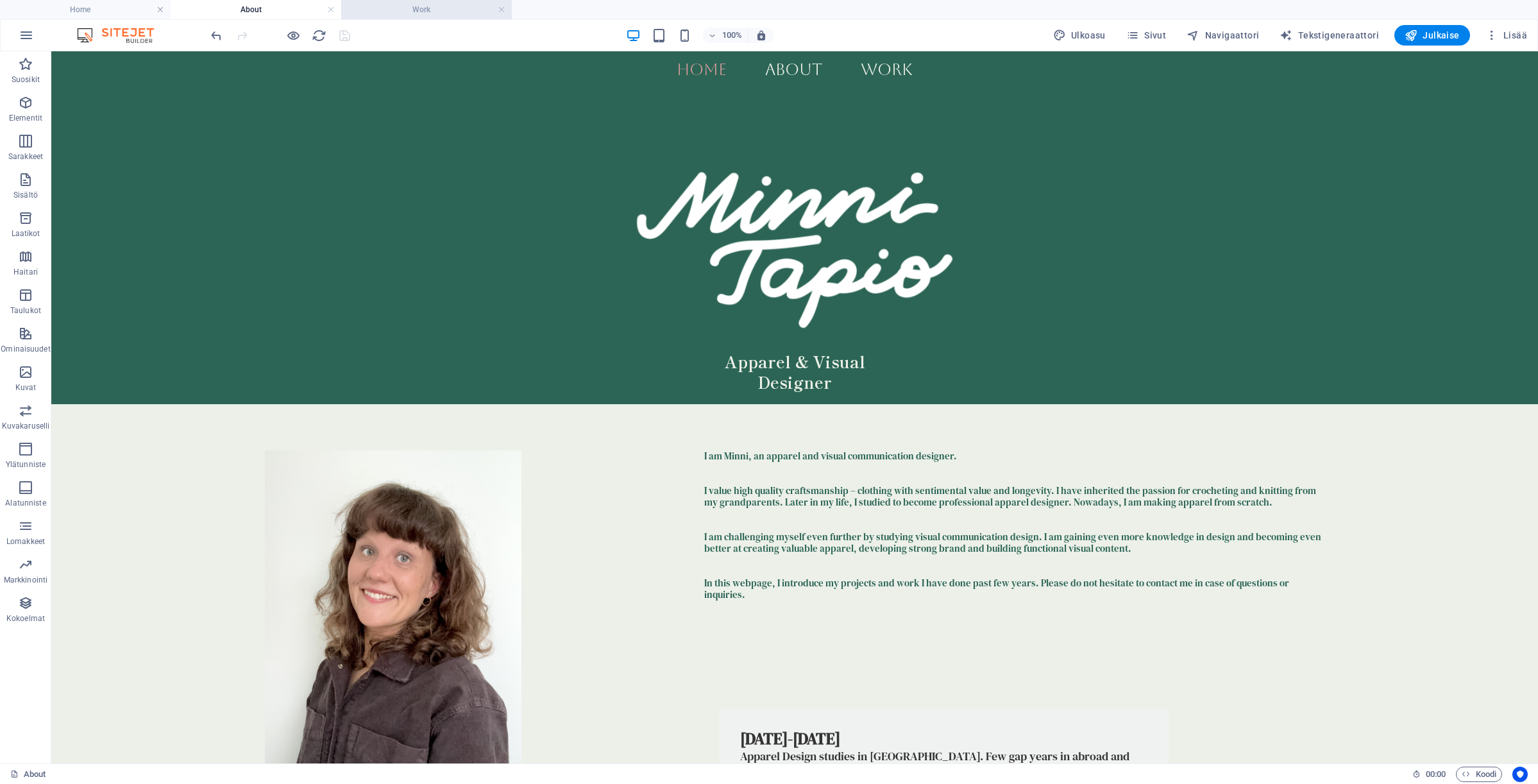
click at [445, 7] on h4 "Work" at bounding box center [427, 10] width 171 height 15
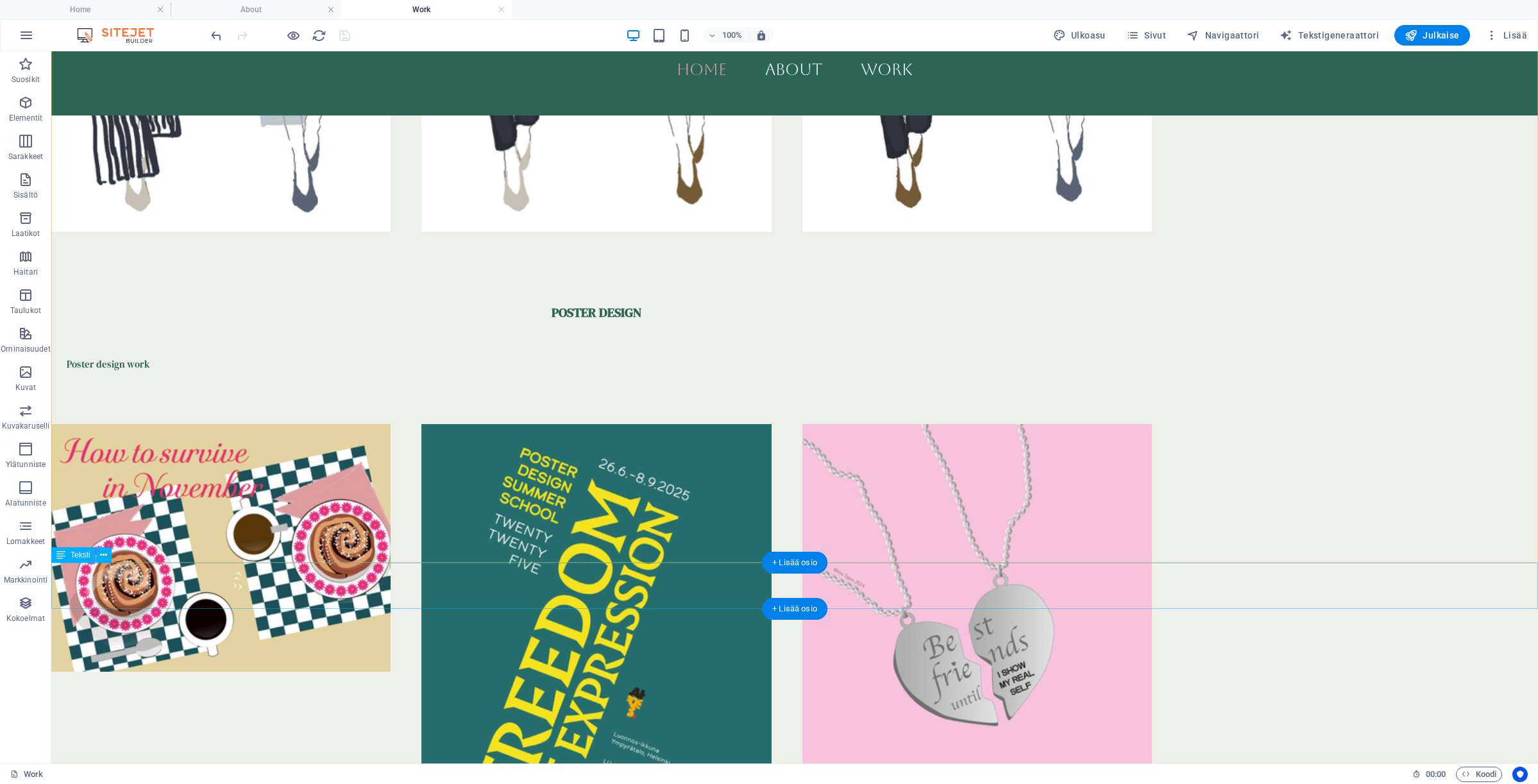
scroll to position [2611, 0]
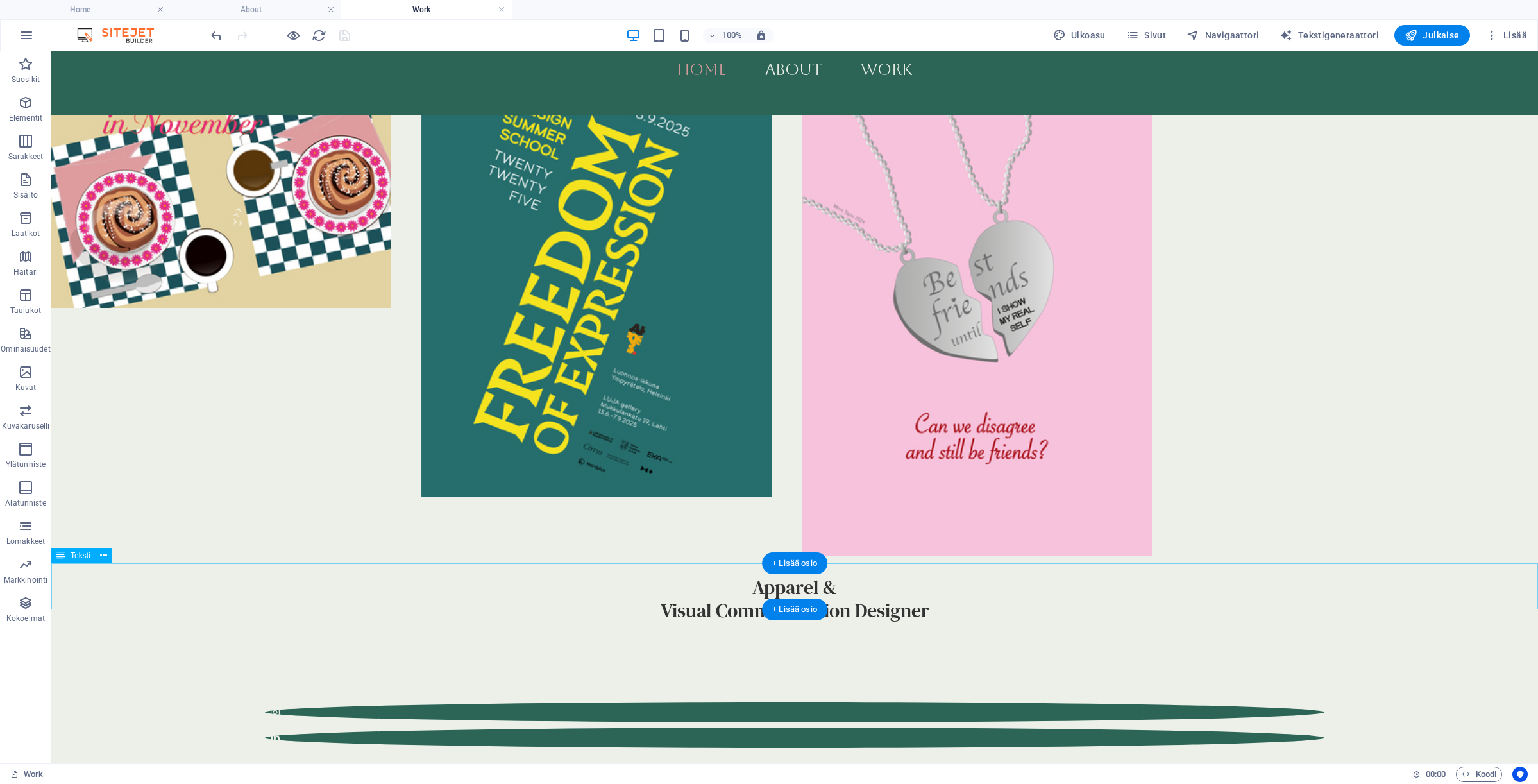
click at [767, 595] on div "Apparel & Visual Communication Designer" at bounding box center [794, 598] width 1487 height 46
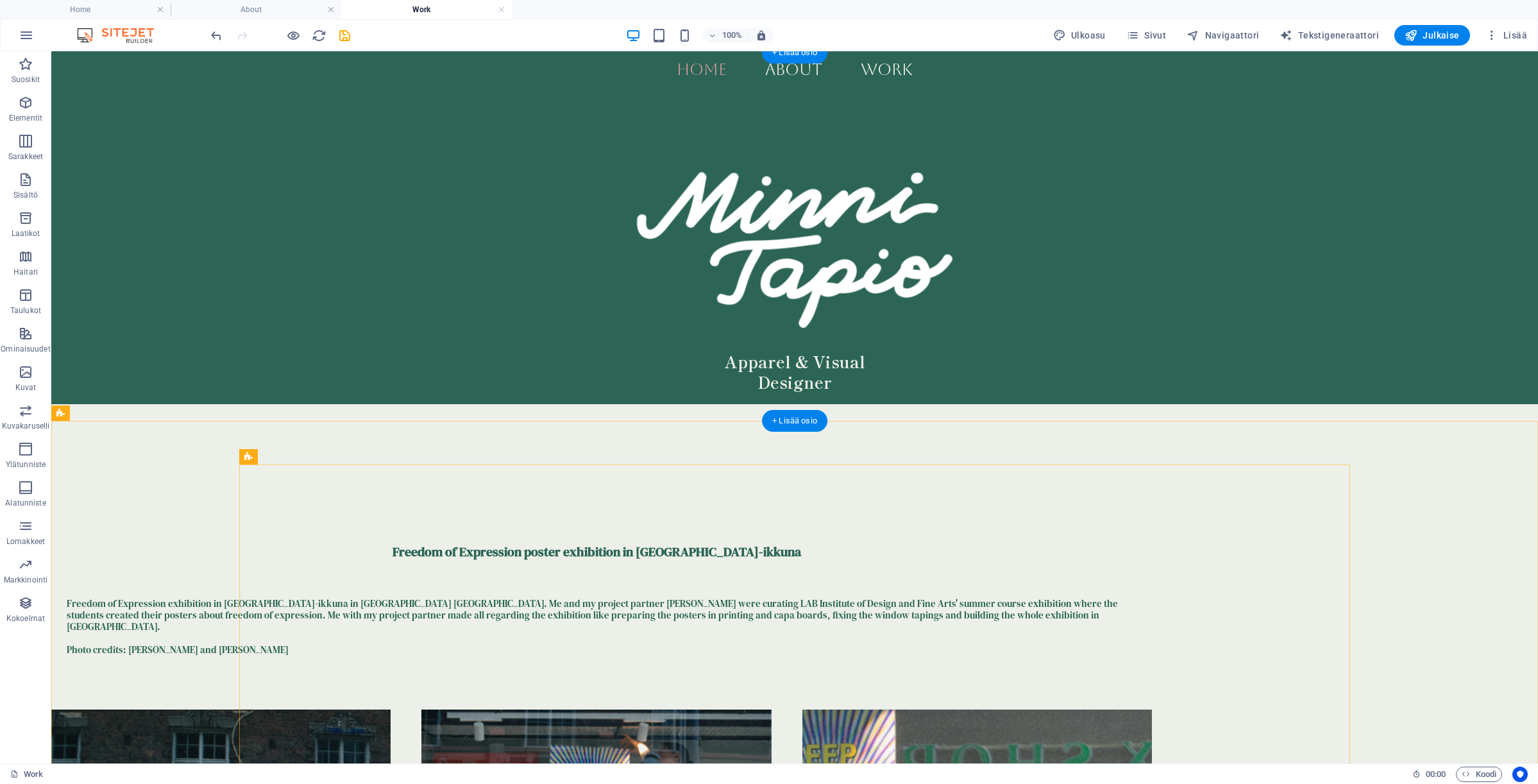
scroll to position [0, 0]
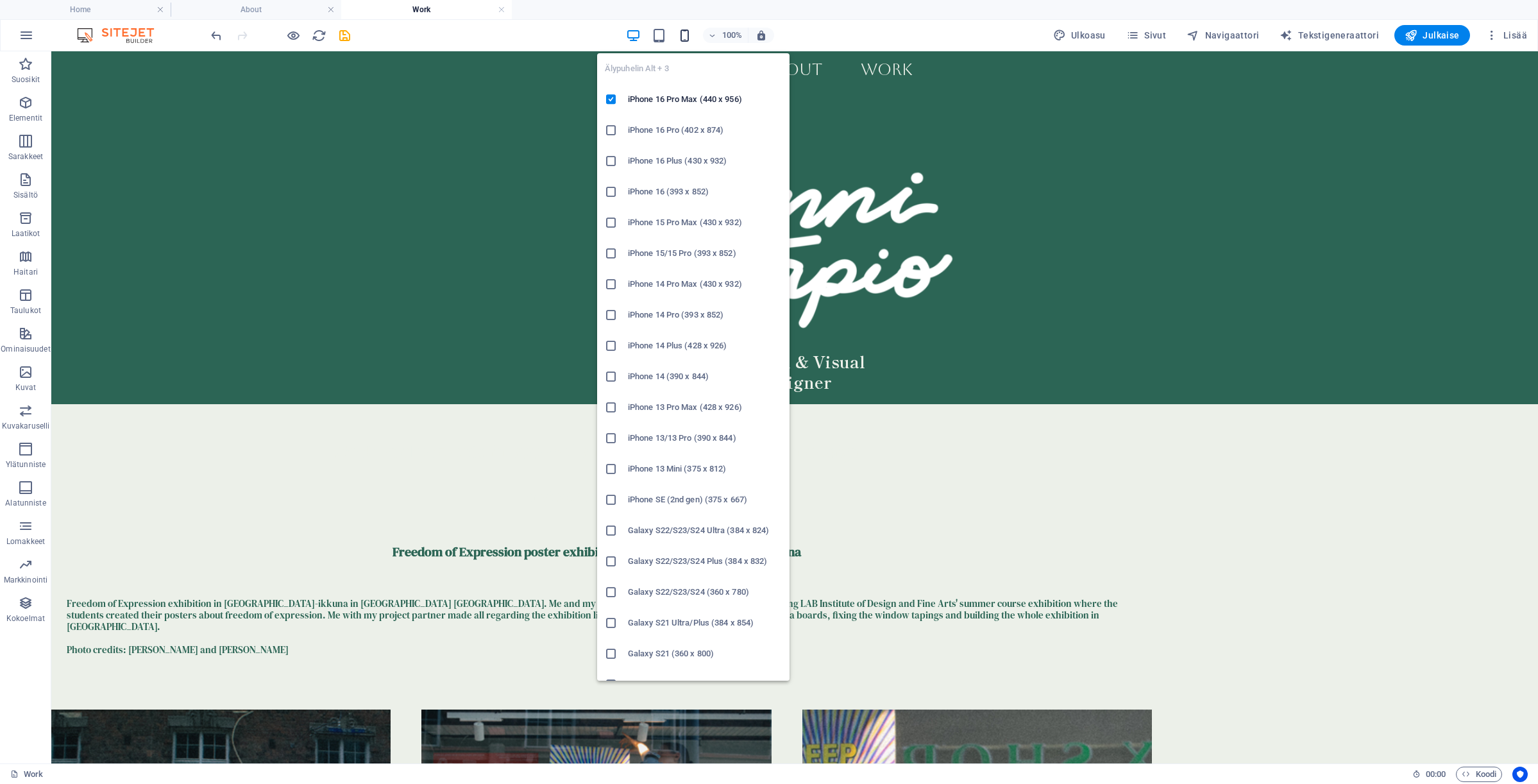
click at [692, 36] on icon "button" at bounding box center [685, 35] width 15 height 15
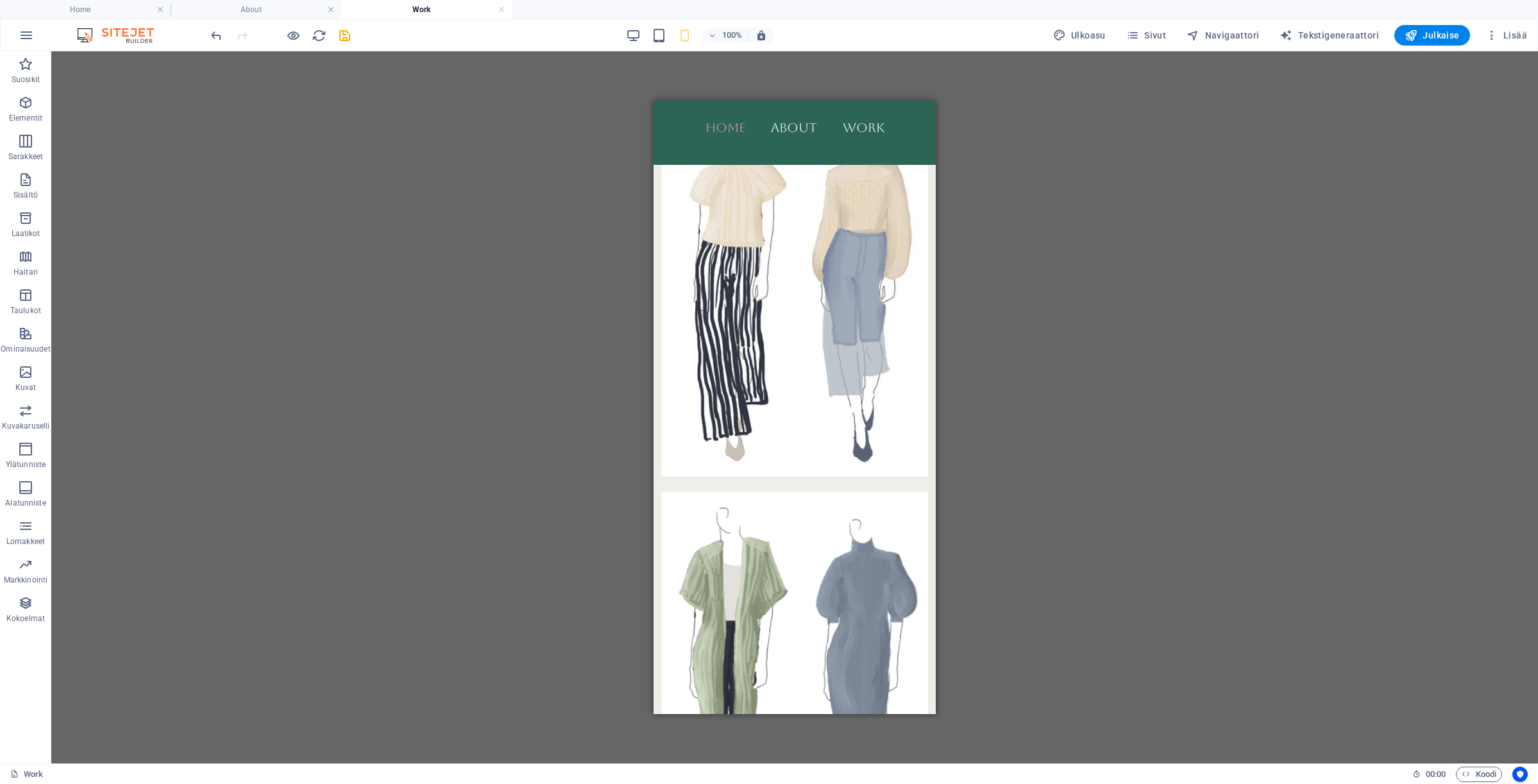
scroll to position [2587, 0]
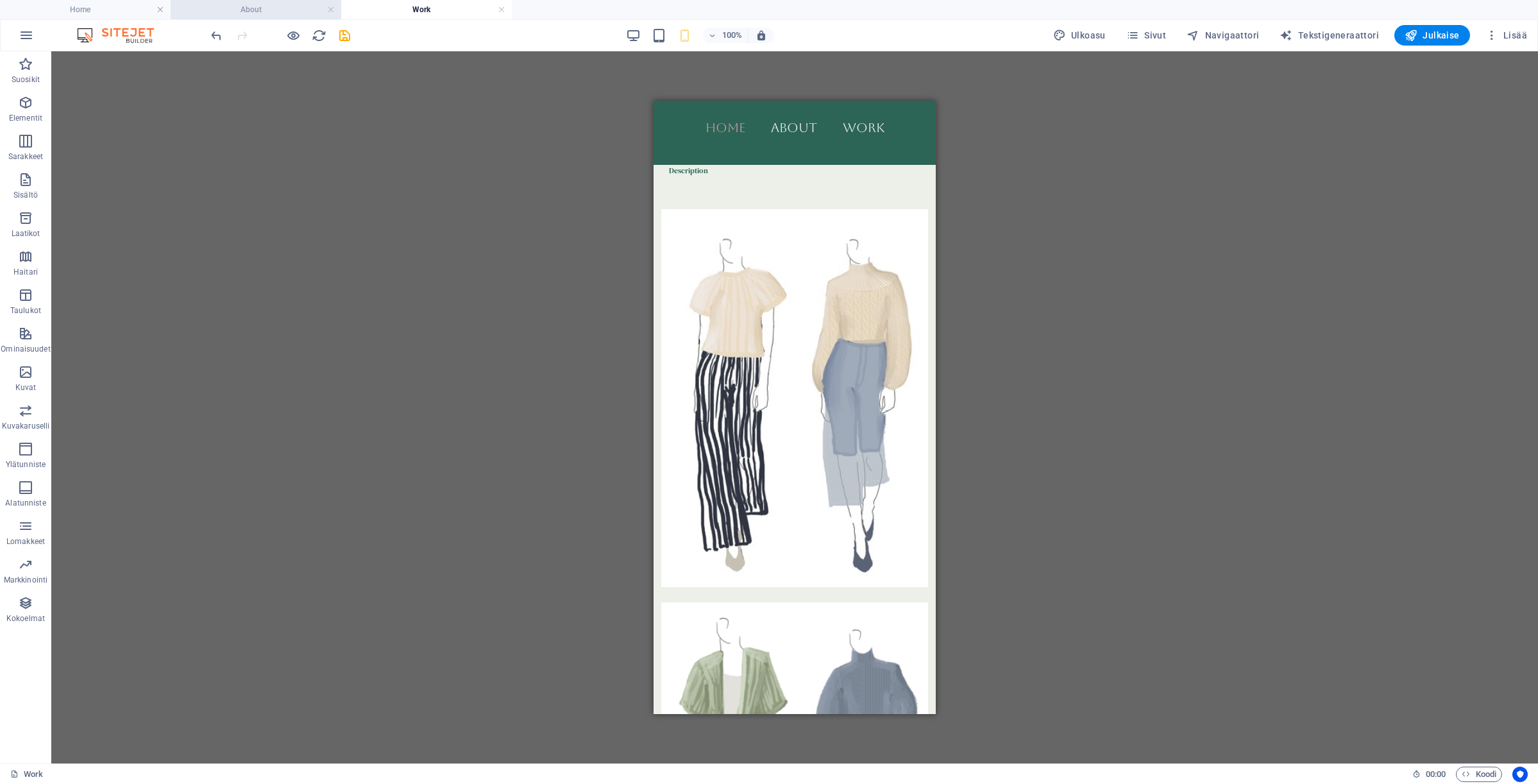
click at [290, 7] on h4 "About" at bounding box center [256, 10] width 171 height 15
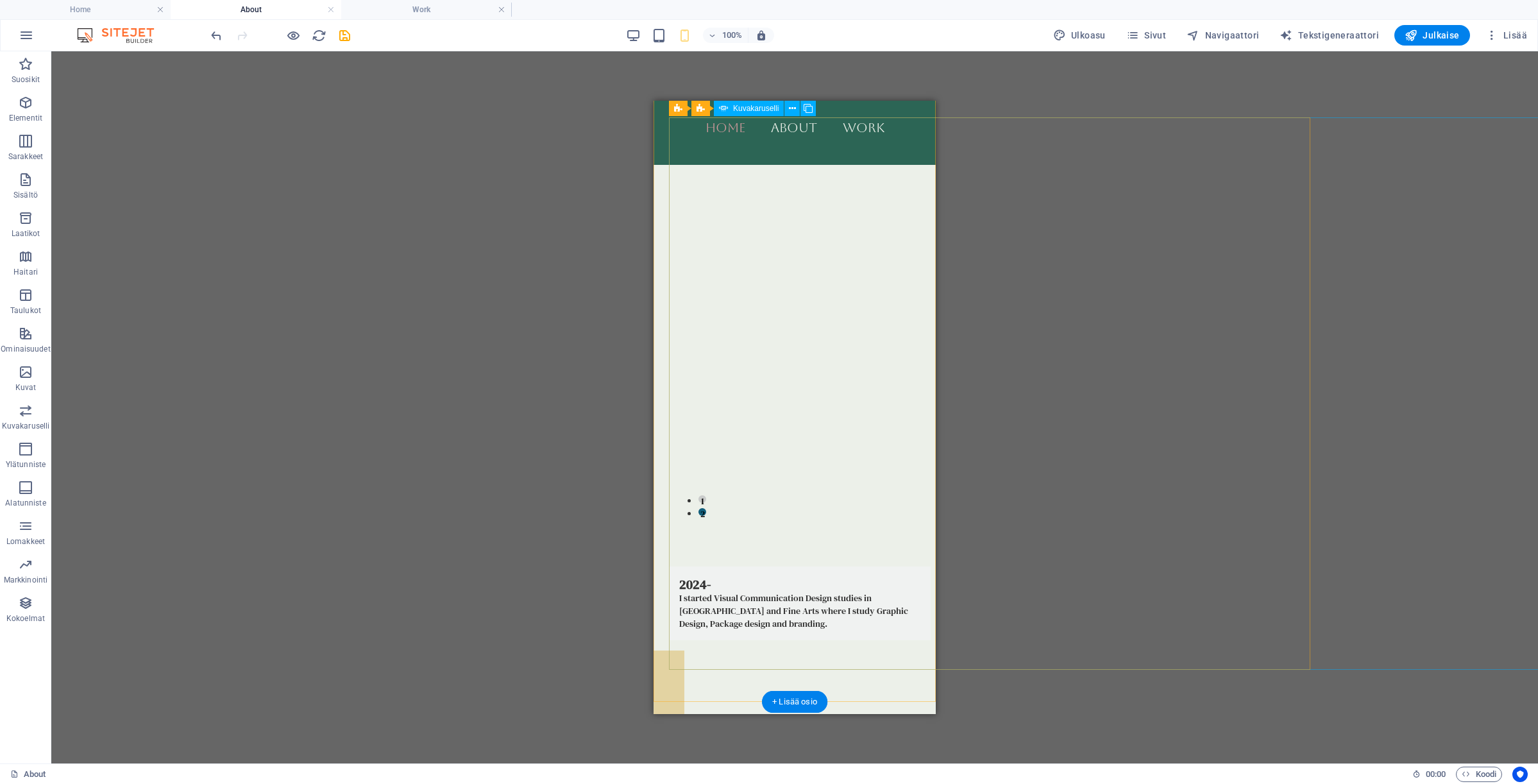
scroll to position [804, 0]
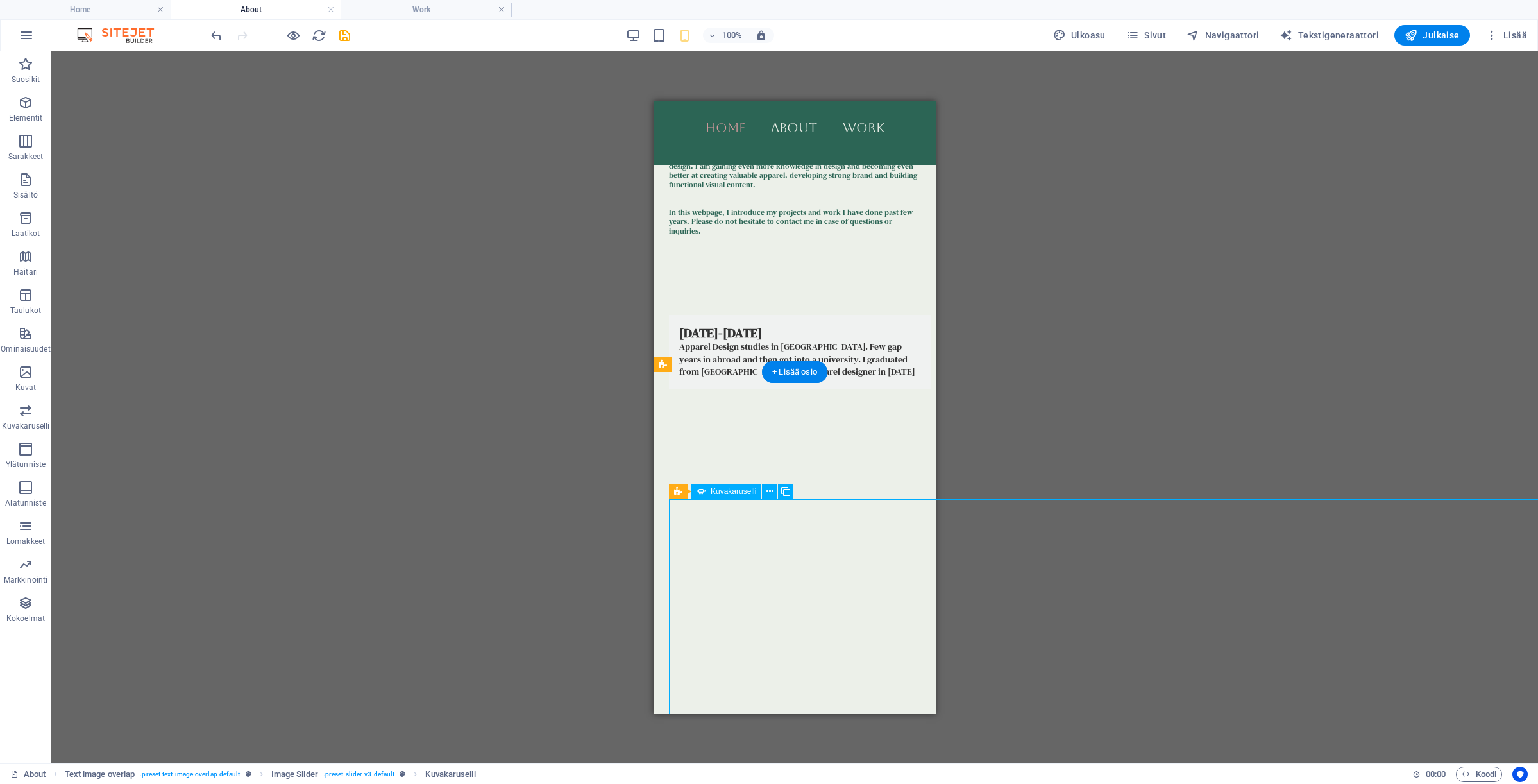
scroll to position [447, 0]
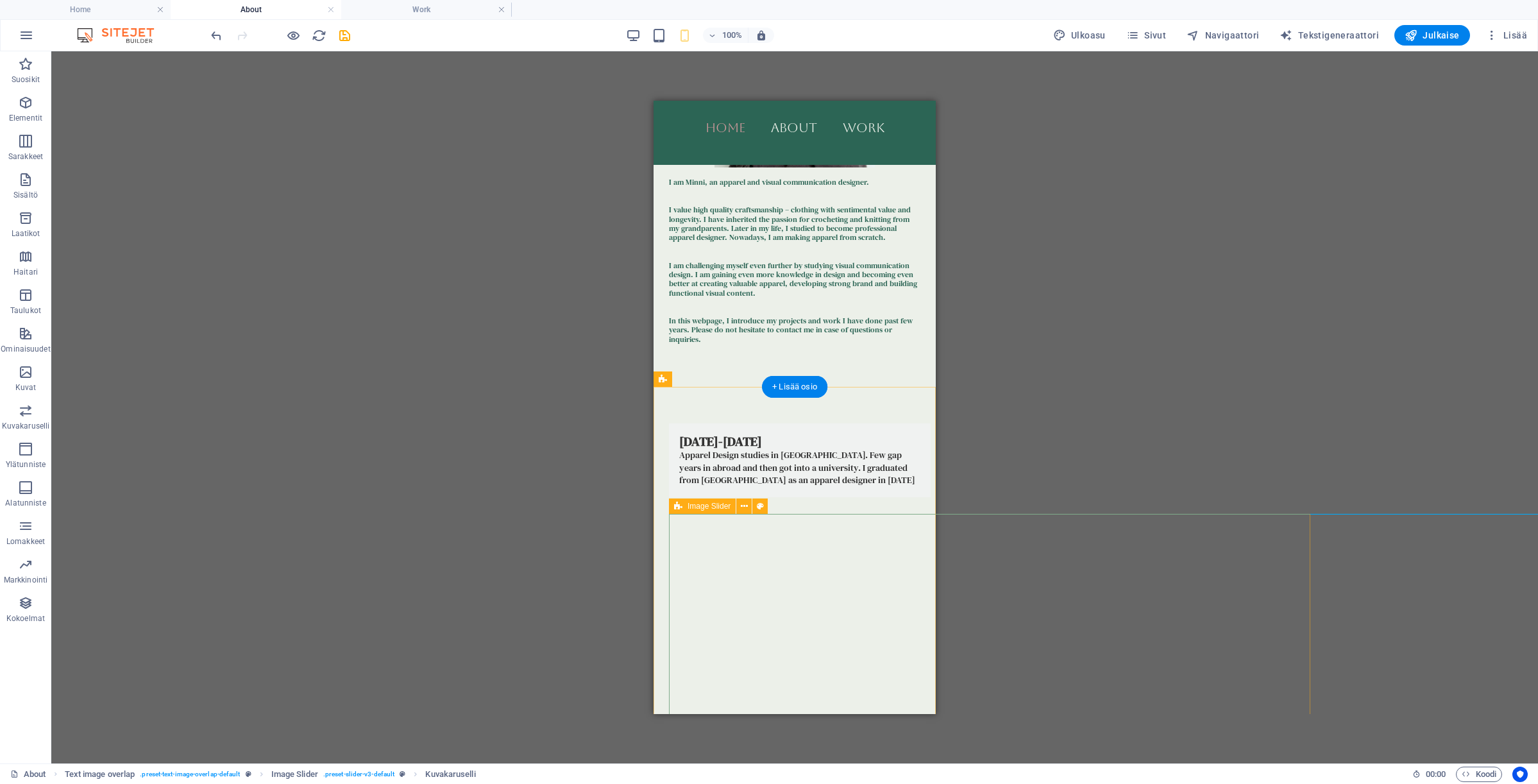
click at [673, 505] on div "Image Slider" at bounding box center [701, 506] width 66 height 15
select select "px"
select select "region"
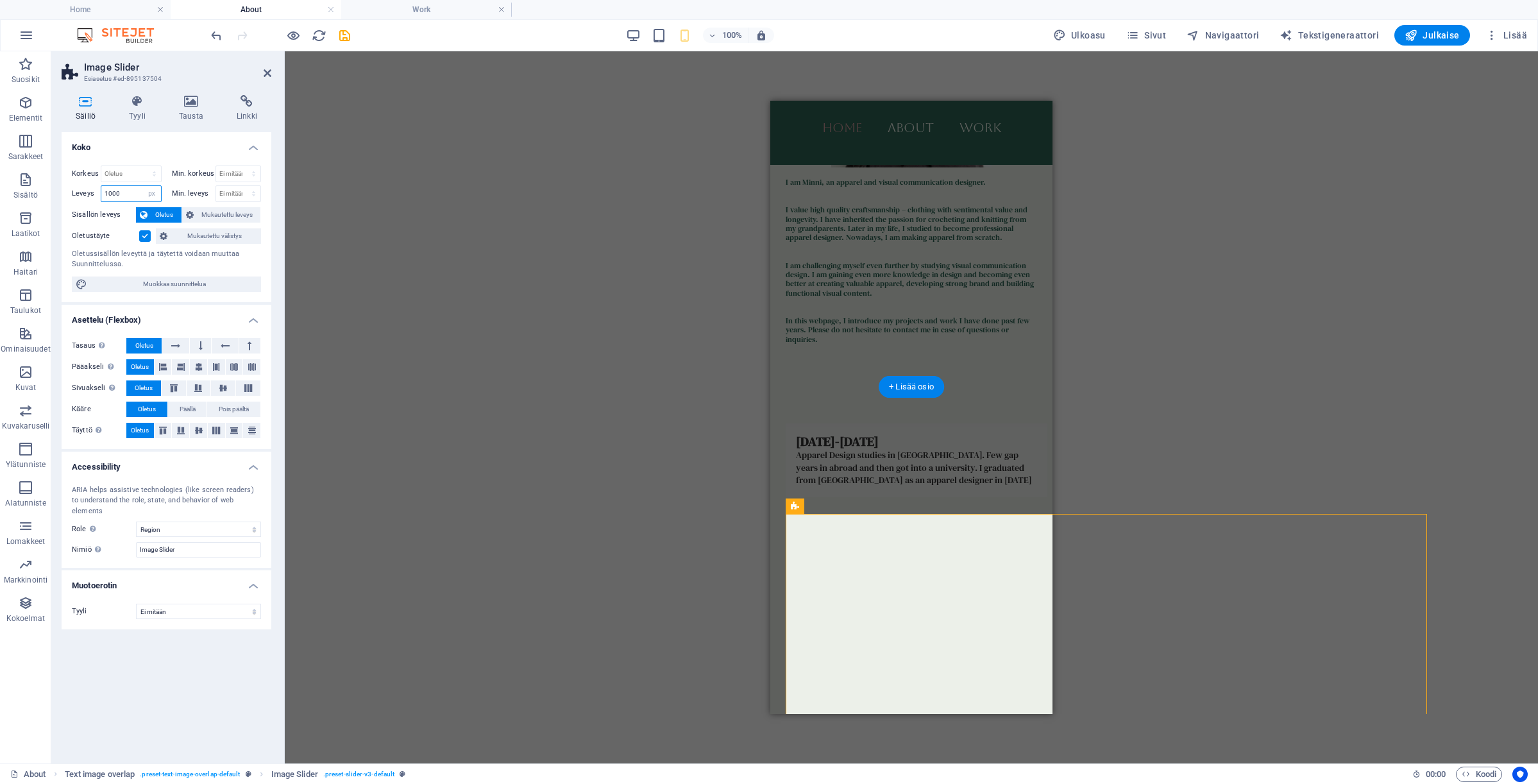
drag, startPoint x: 134, startPoint y: 193, endPoint x: 55, endPoint y: 188, distance: 79.2
click at [55, 188] on div "Säiliö Tyyli Tausta Linkki Koko Korkeus Oletus px rem % vh vw Min. korkeus Ei m…" at bounding box center [166, 424] width 230 height 678
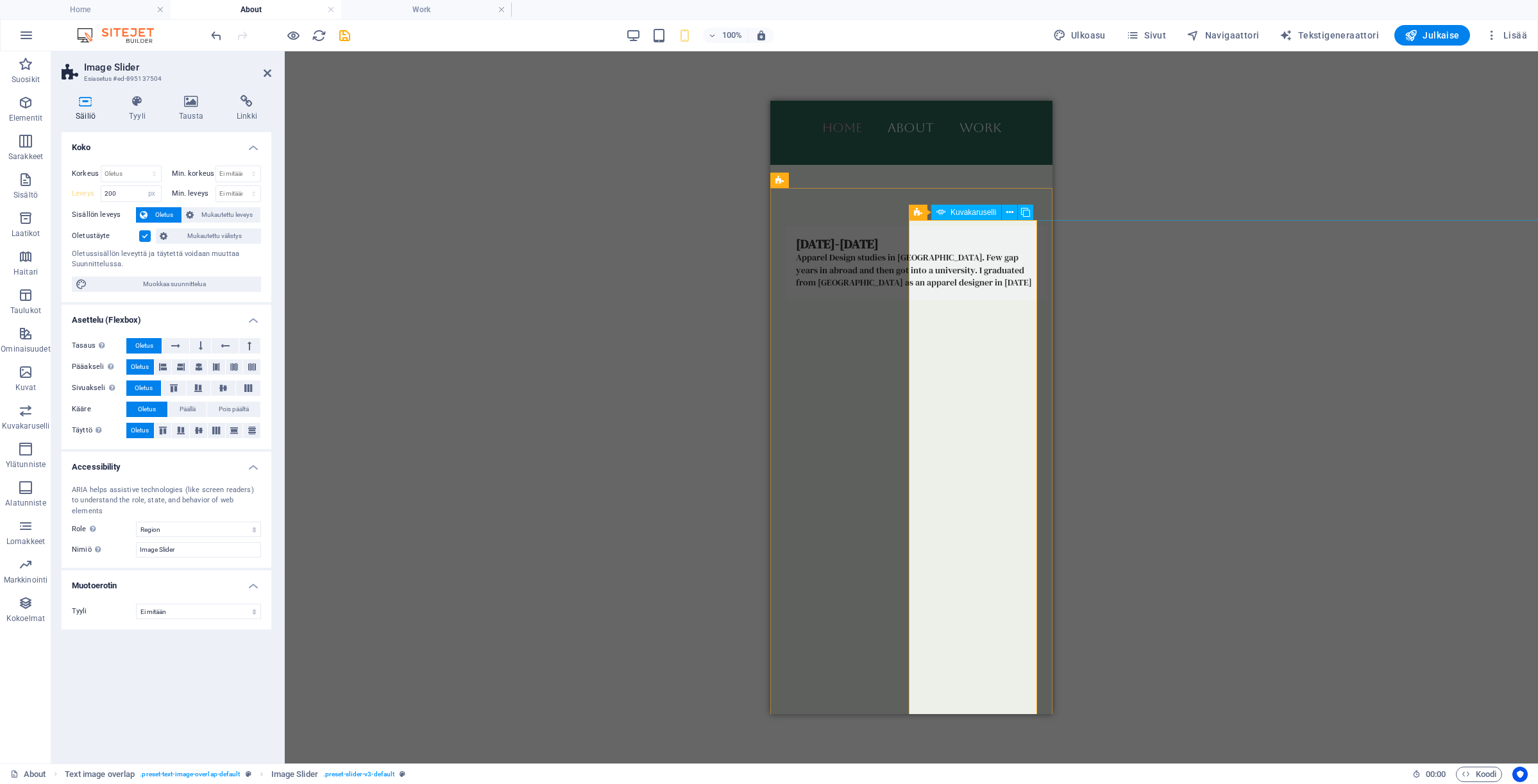
scroll to position [646, 0]
drag, startPoint x: 117, startPoint y: 190, endPoint x: 102, endPoint y: 189, distance: 15.0
click at [102, 189] on input "200" at bounding box center [131, 193] width 60 height 15
type input "300"
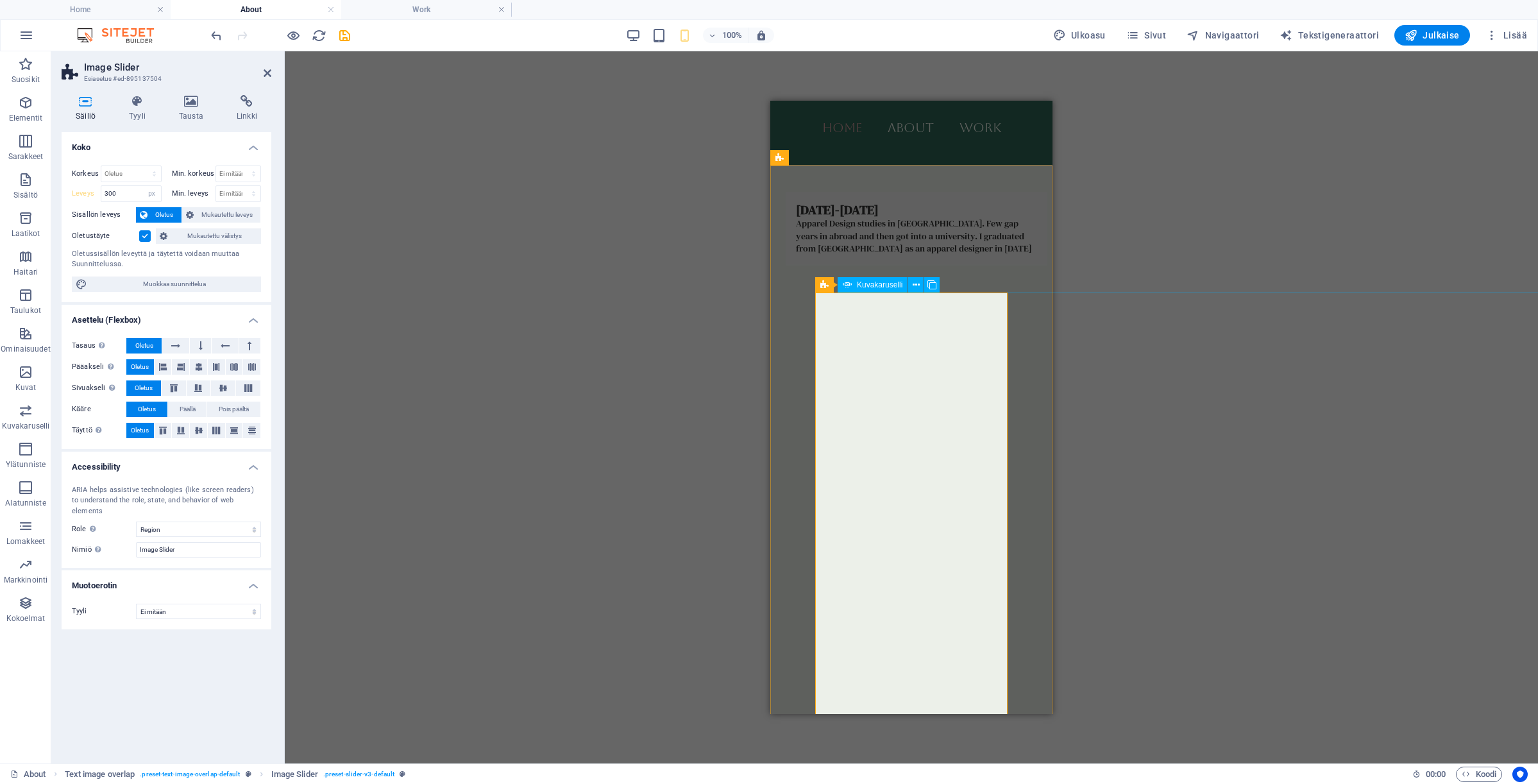
scroll to position [667, 0]
select select "px"
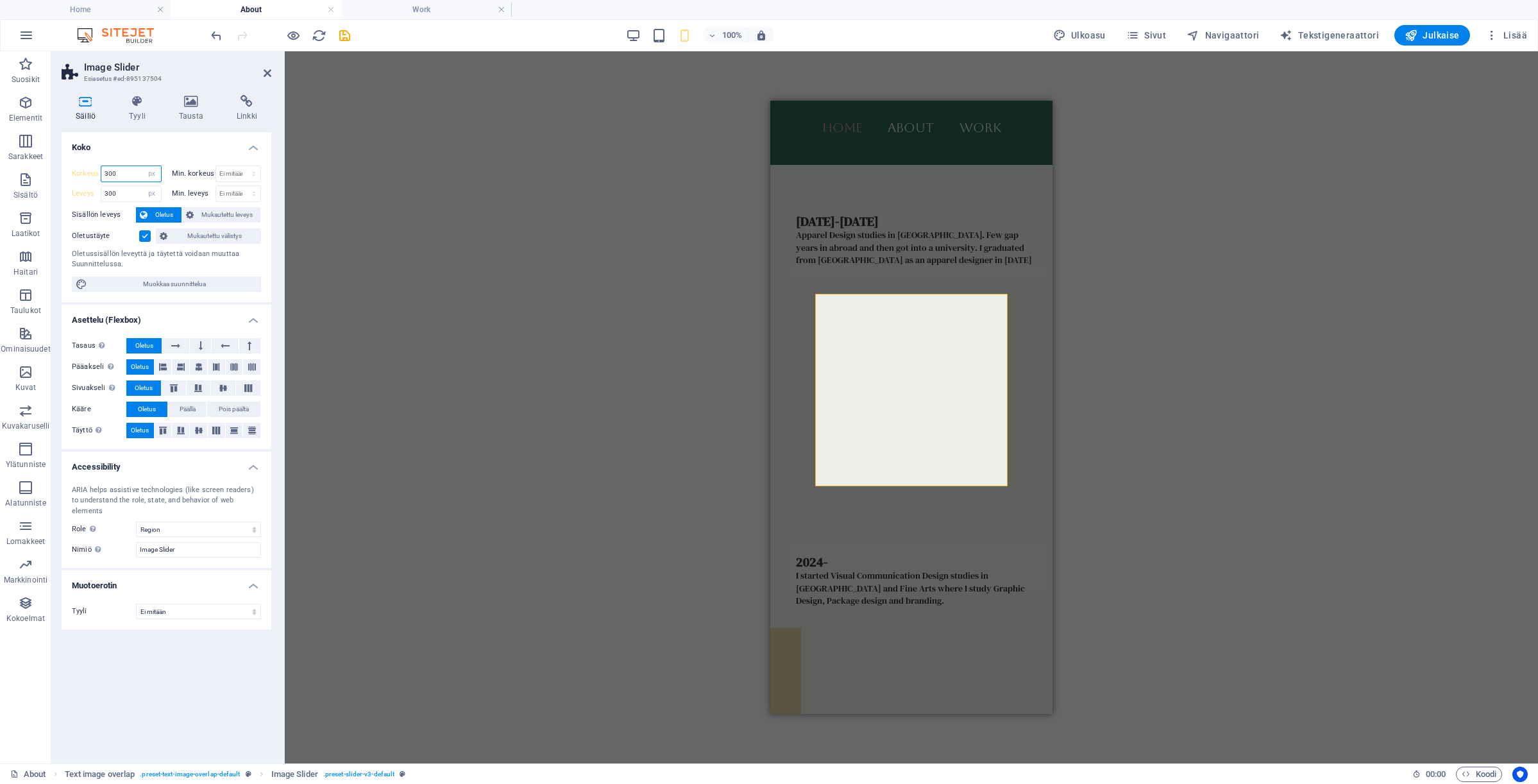
drag, startPoint x: 125, startPoint y: 176, endPoint x: 80, endPoint y: 175, distance: 45.0
click at [80, 175] on div "Korkeus 300 Oletus px rem % vh vw" at bounding box center [116, 174] width 90 height 16
type input "400"
click at [130, 189] on input "300" at bounding box center [131, 193] width 60 height 15
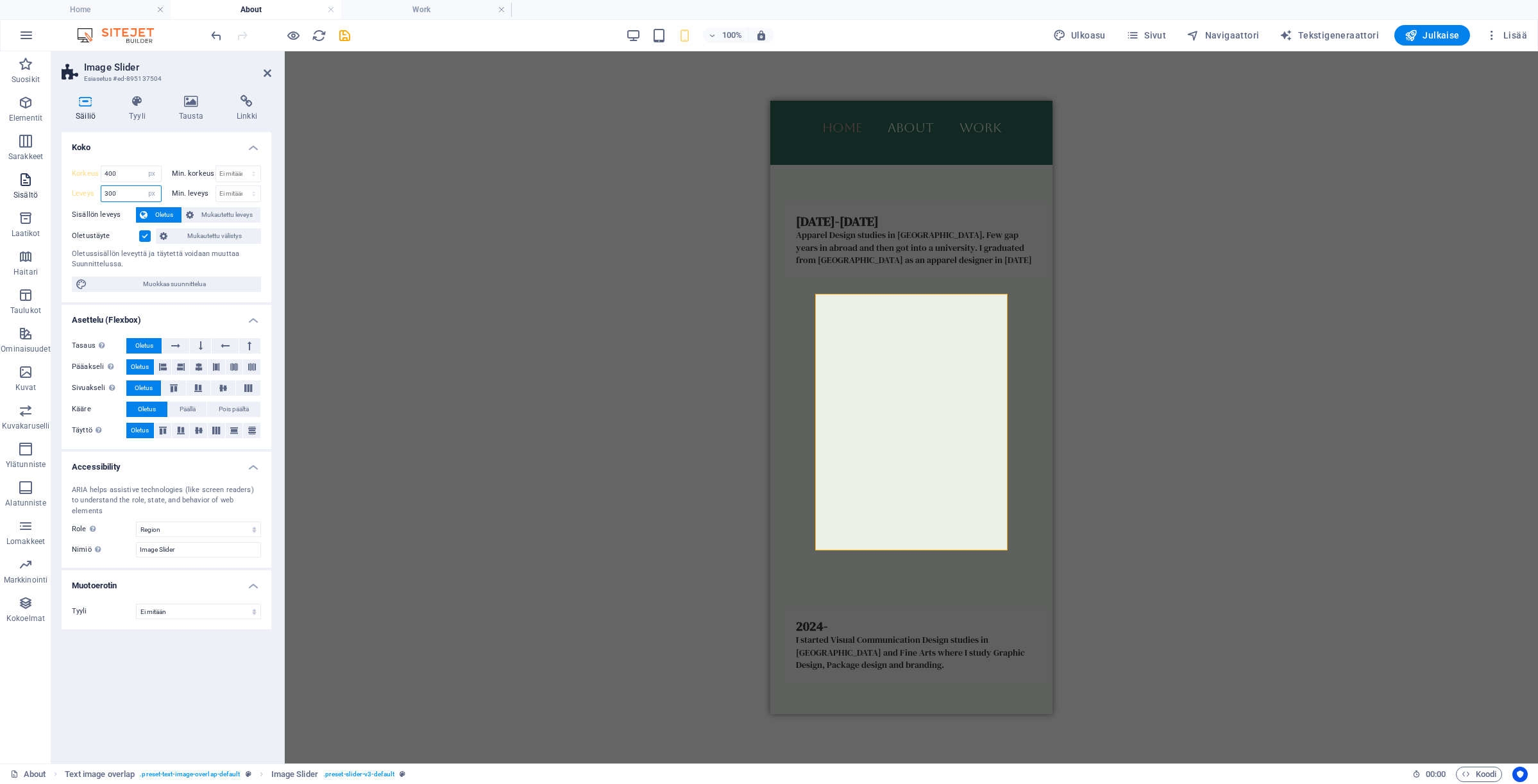
drag, startPoint x: 127, startPoint y: 190, endPoint x: 49, endPoint y: 190, distance: 78.0
click at [49, 190] on section "Suosikit Elementit Sarakkeet Sisältö Laatikot Haitari Taulukot Ominaisuudet Kuv…" at bounding box center [769, 407] width 1538 height 712
type input "400"
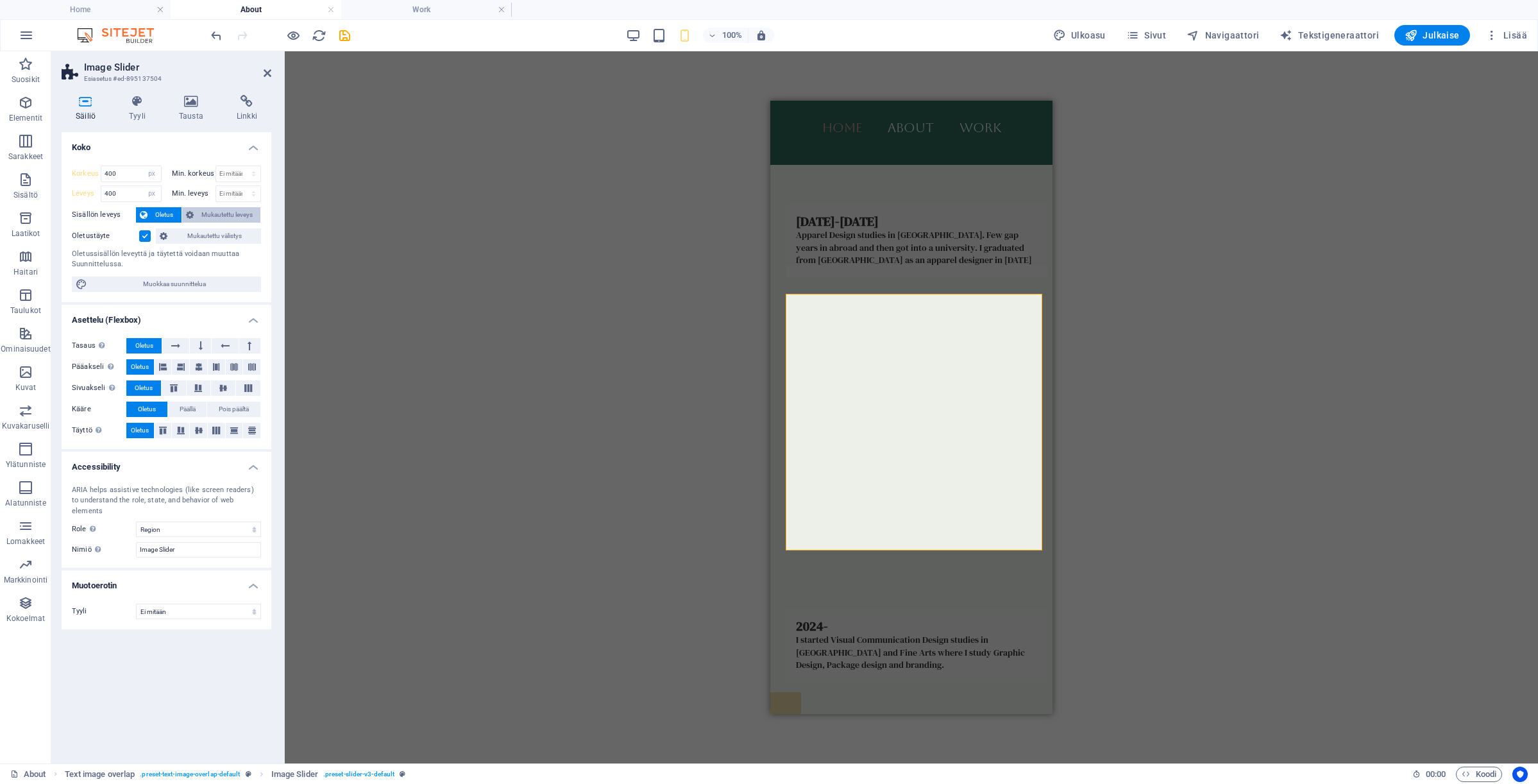
click at [231, 216] on span "Mukautettu leveys" at bounding box center [227, 215] width 60 height 15
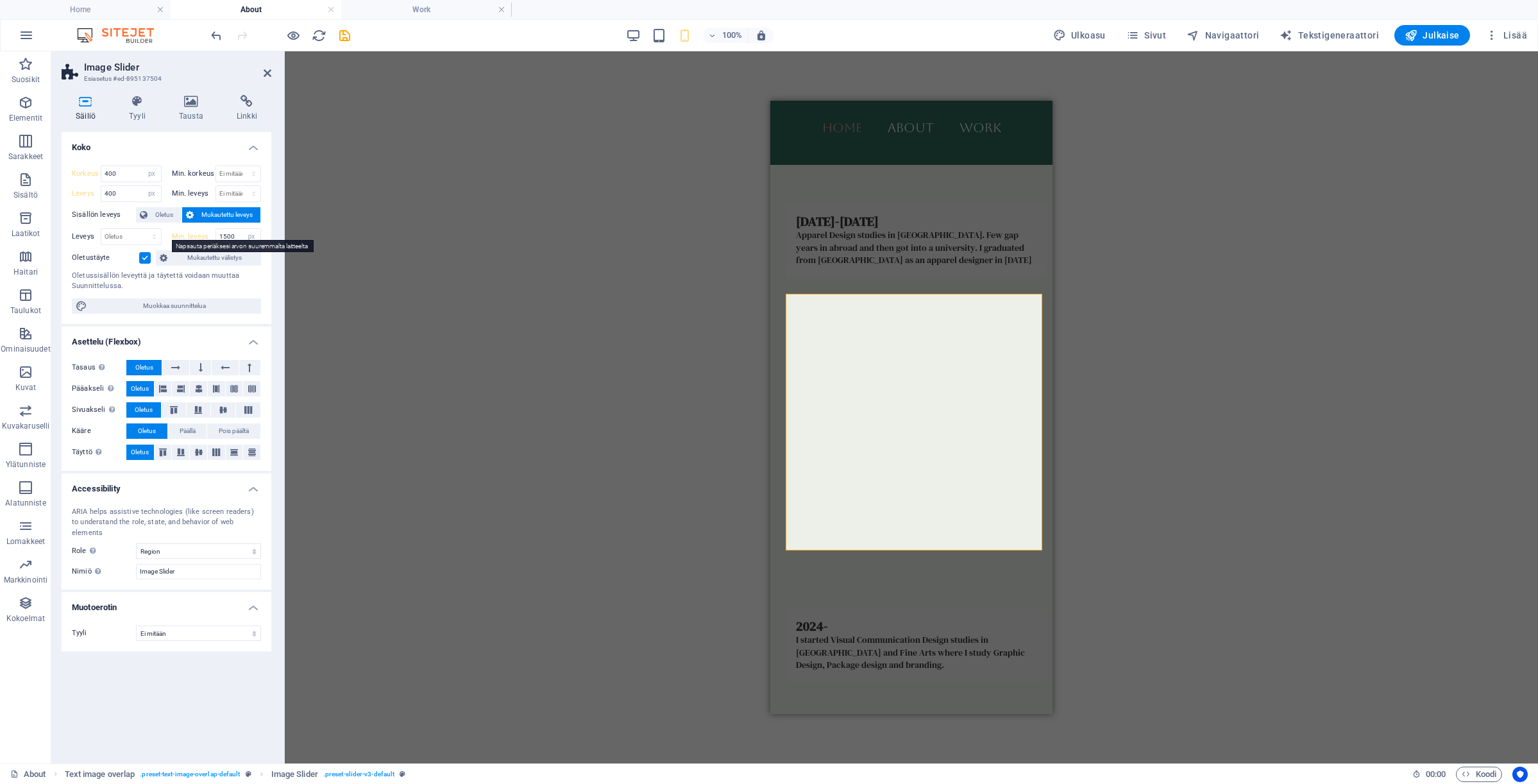
click at [201, 236] on label "Min. leveys" at bounding box center [194, 236] width 44 height 7
select select "DISABLED_OPTION_VALUE"
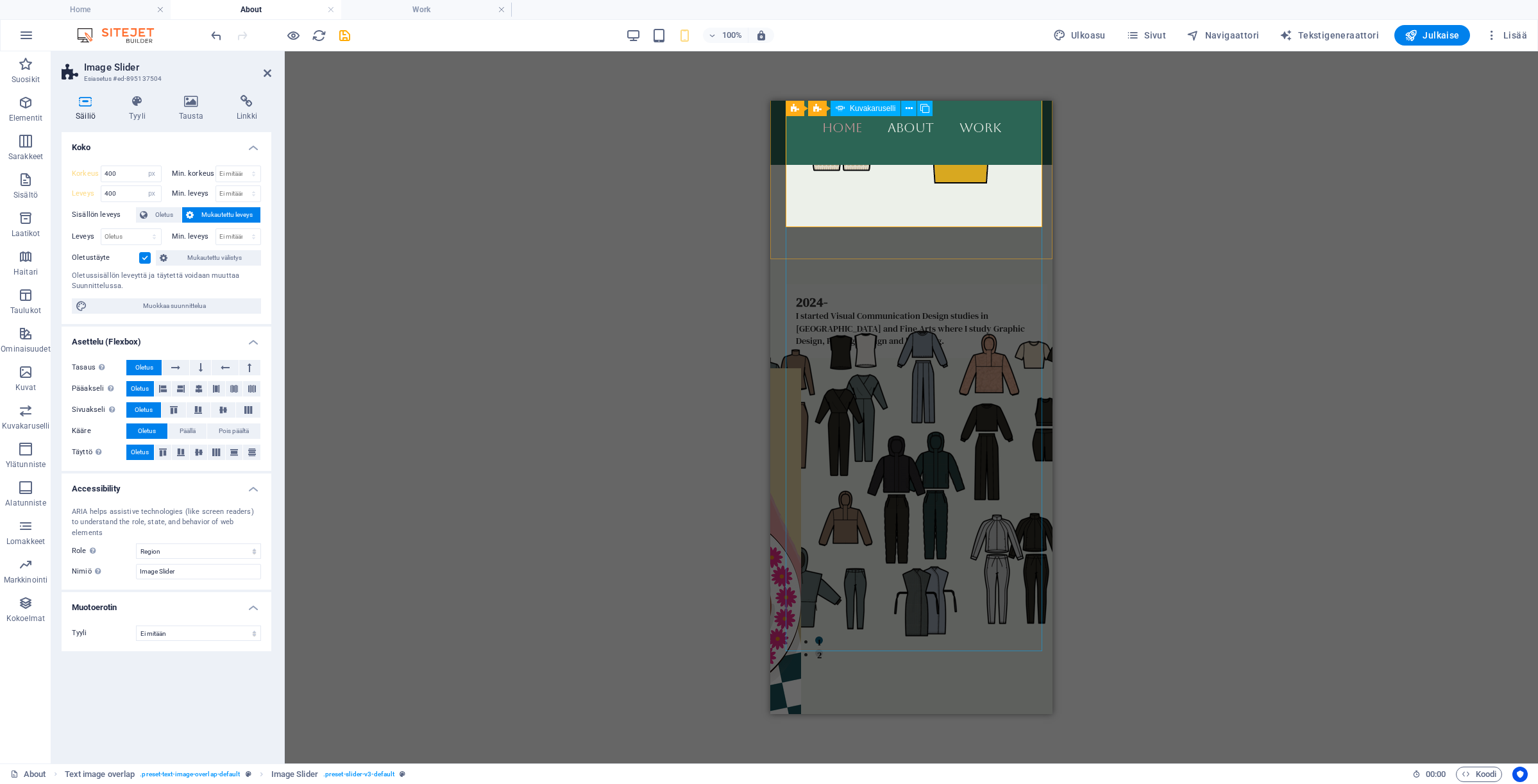
scroll to position [990, 0]
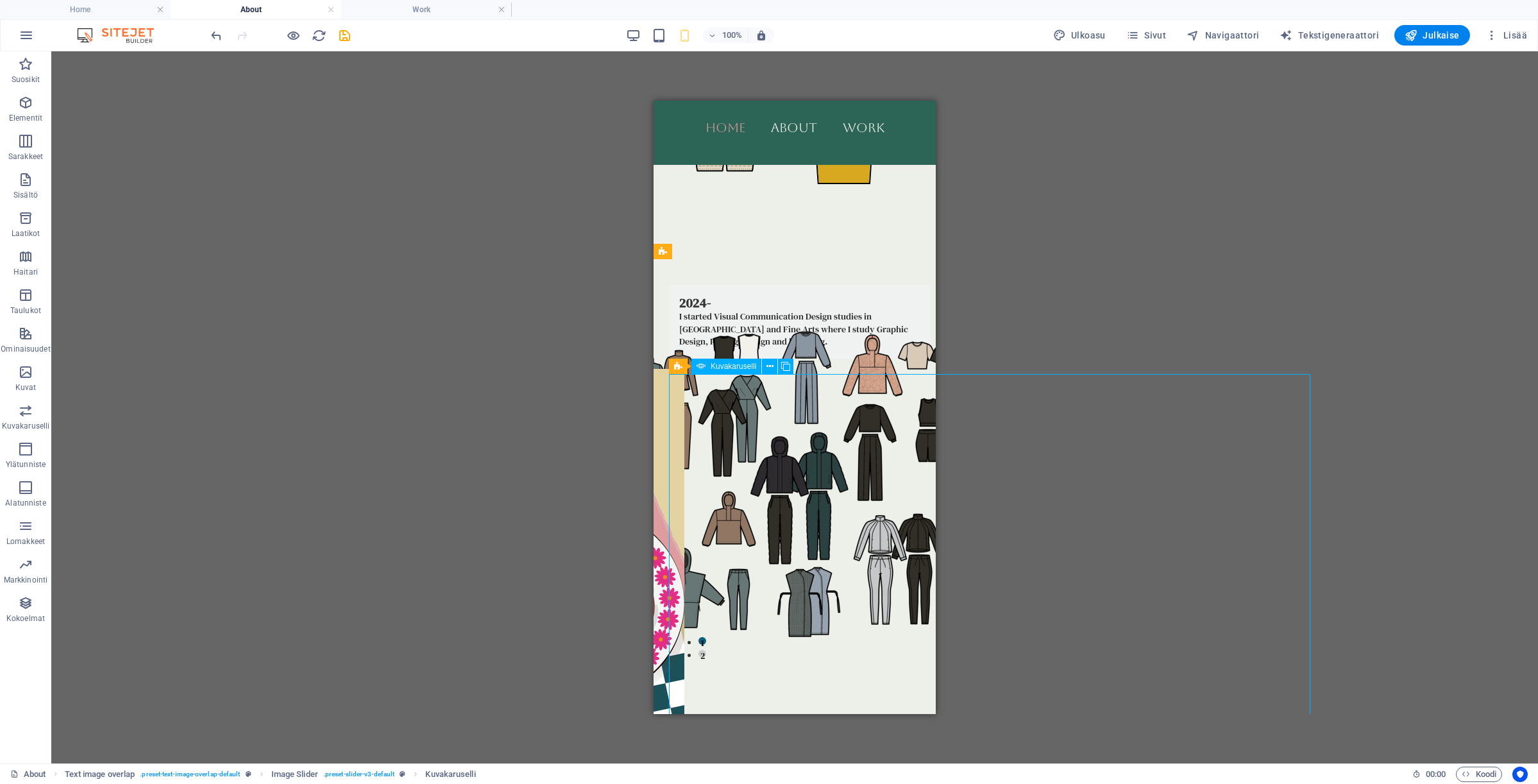
select select "ms"
select select "s"
select select "progressive"
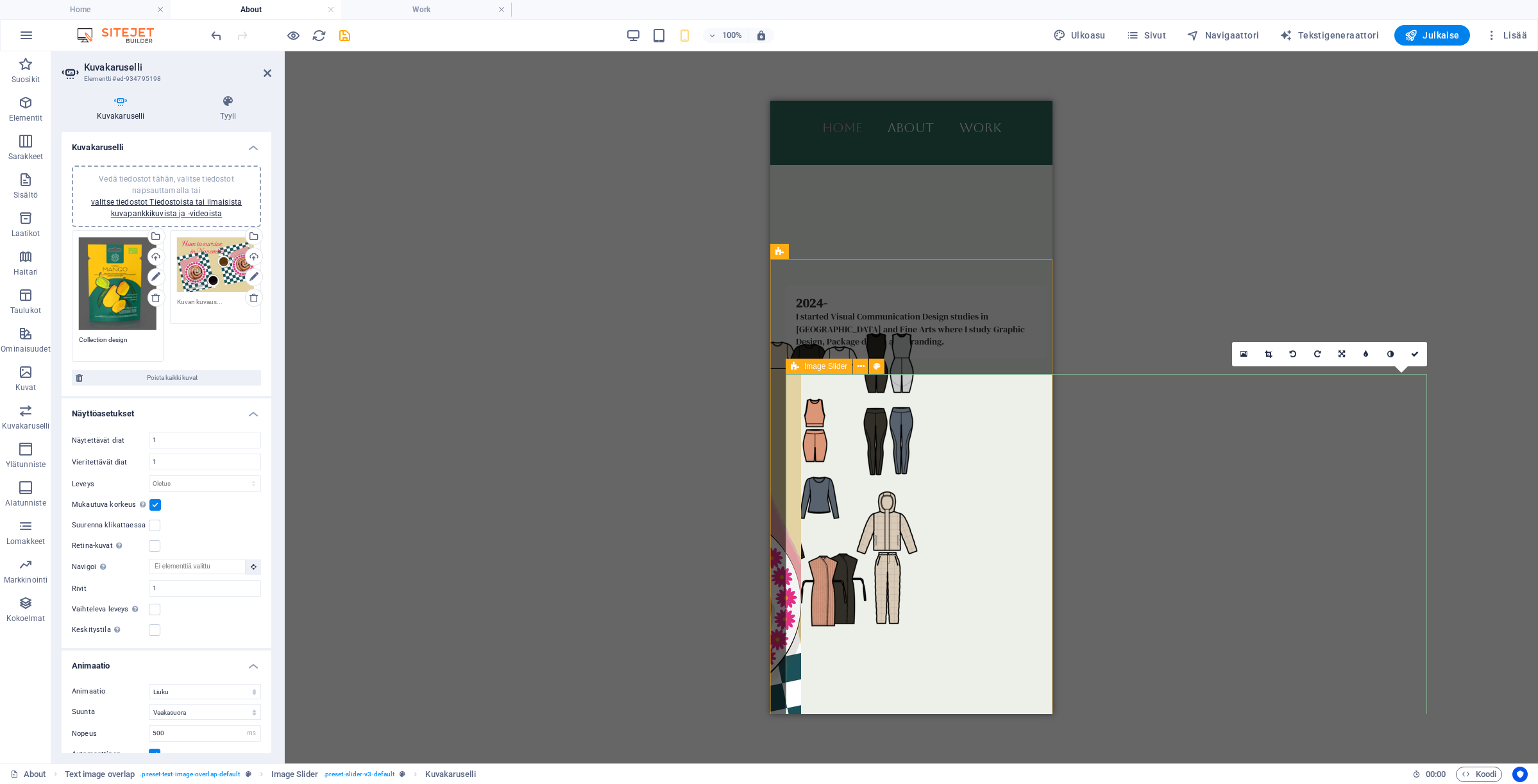
click at [795, 370] on icon at bounding box center [794, 366] width 8 height 15
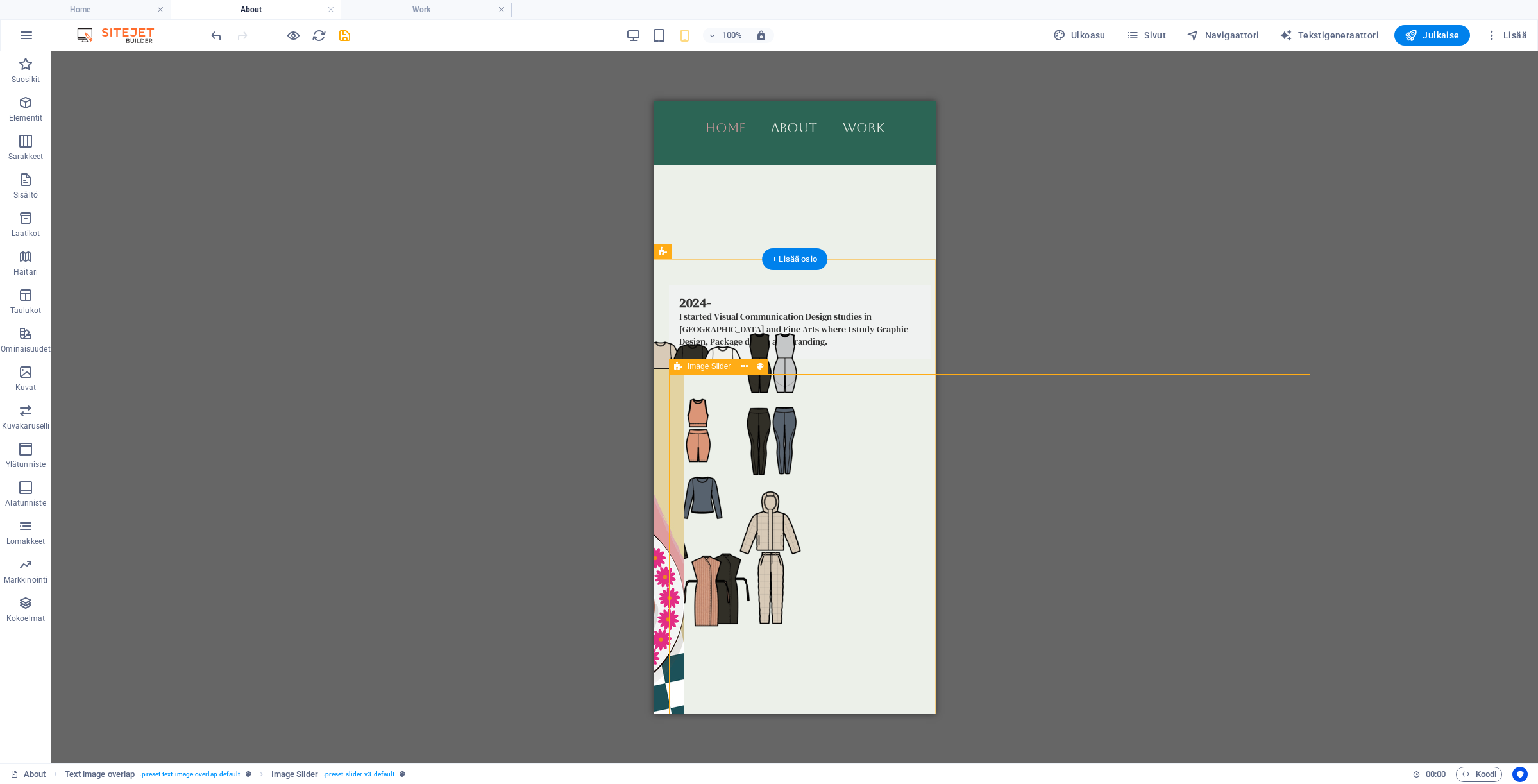
click at [684, 365] on div "Image Slider" at bounding box center [701, 366] width 66 height 15
select select "px"
select select "region"
select select "px"
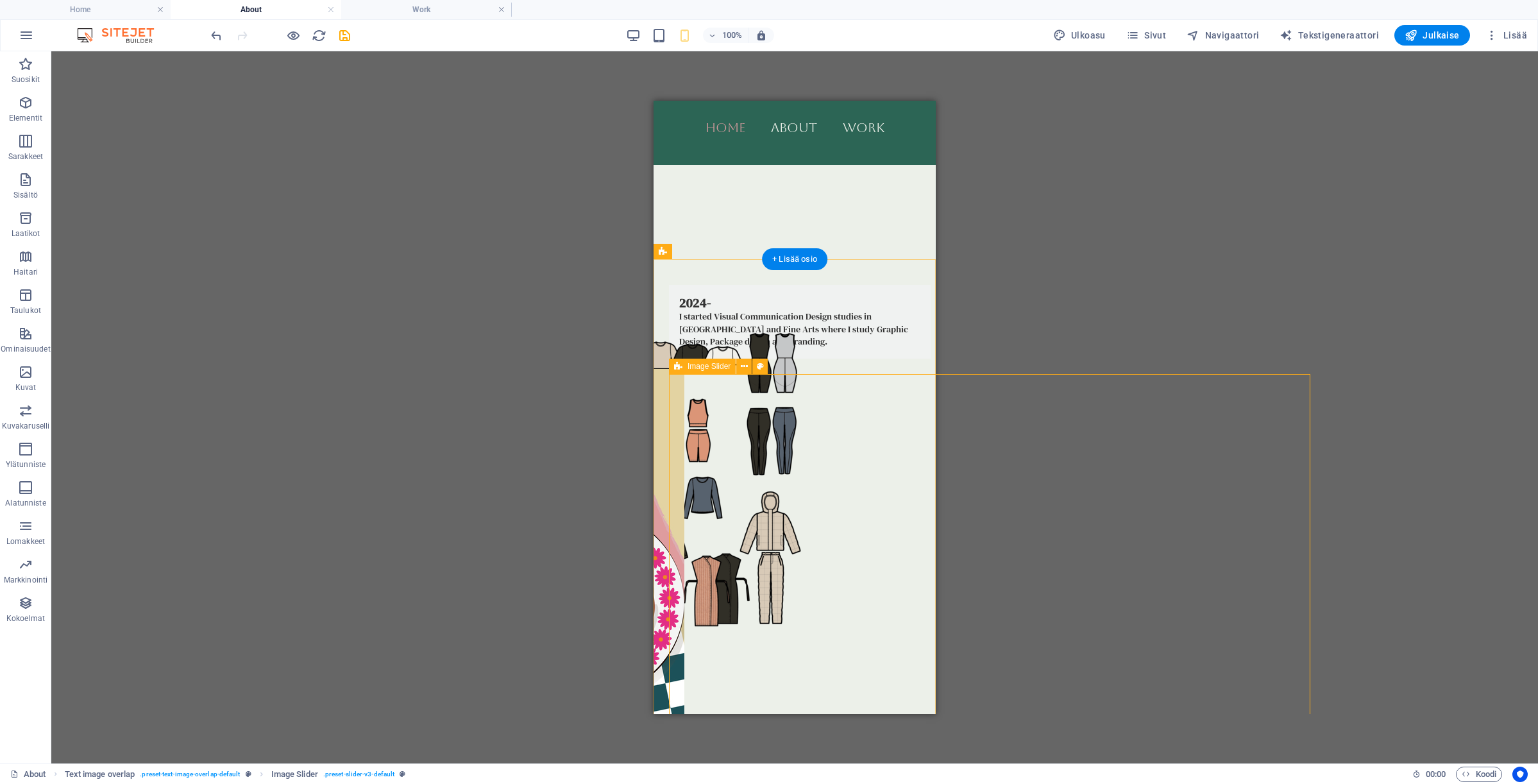
select select "px"
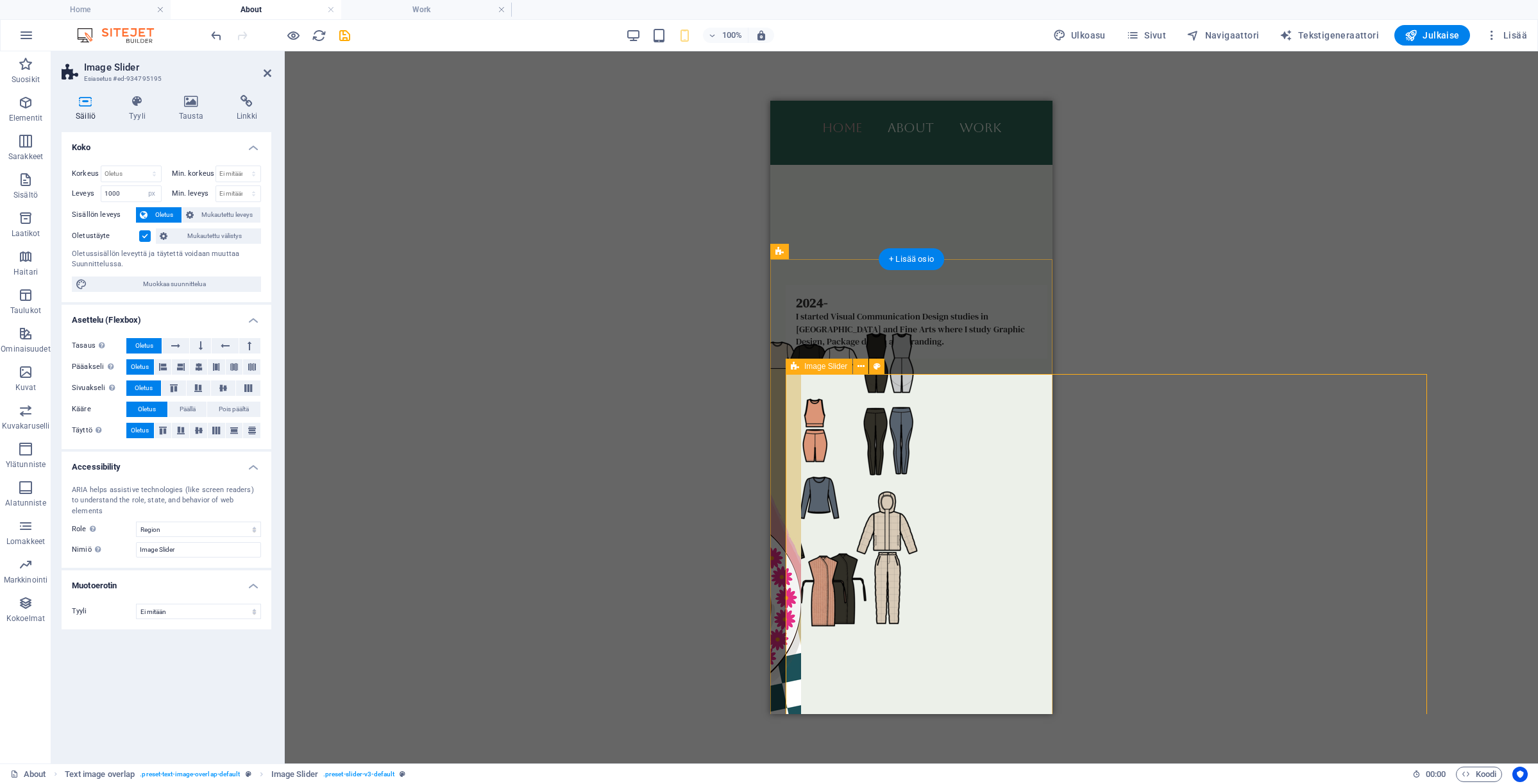
type input "0"
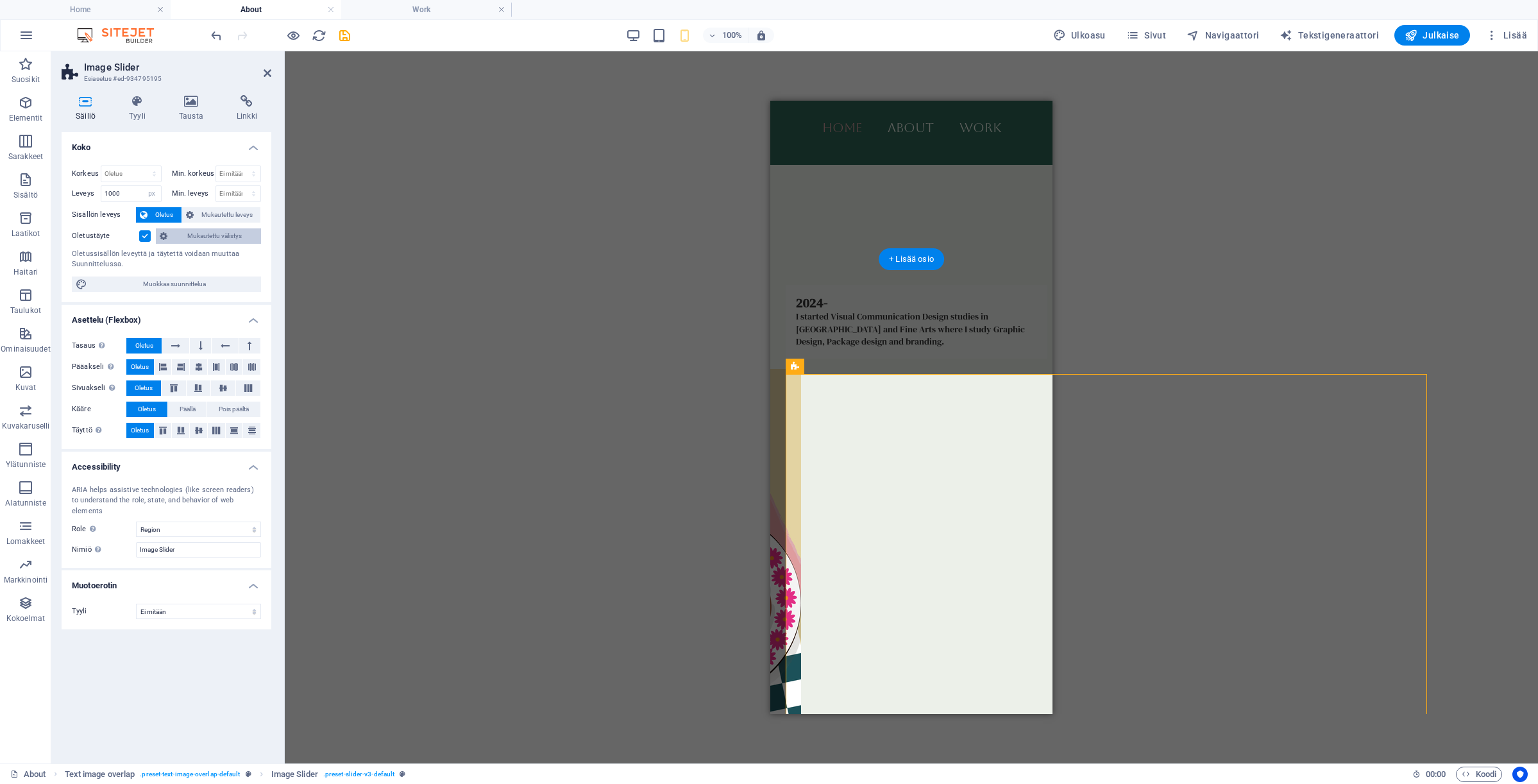
click at [178, 236] on span "Mukautettu välistys" at bounding box center [214, 236] width 85 height 15
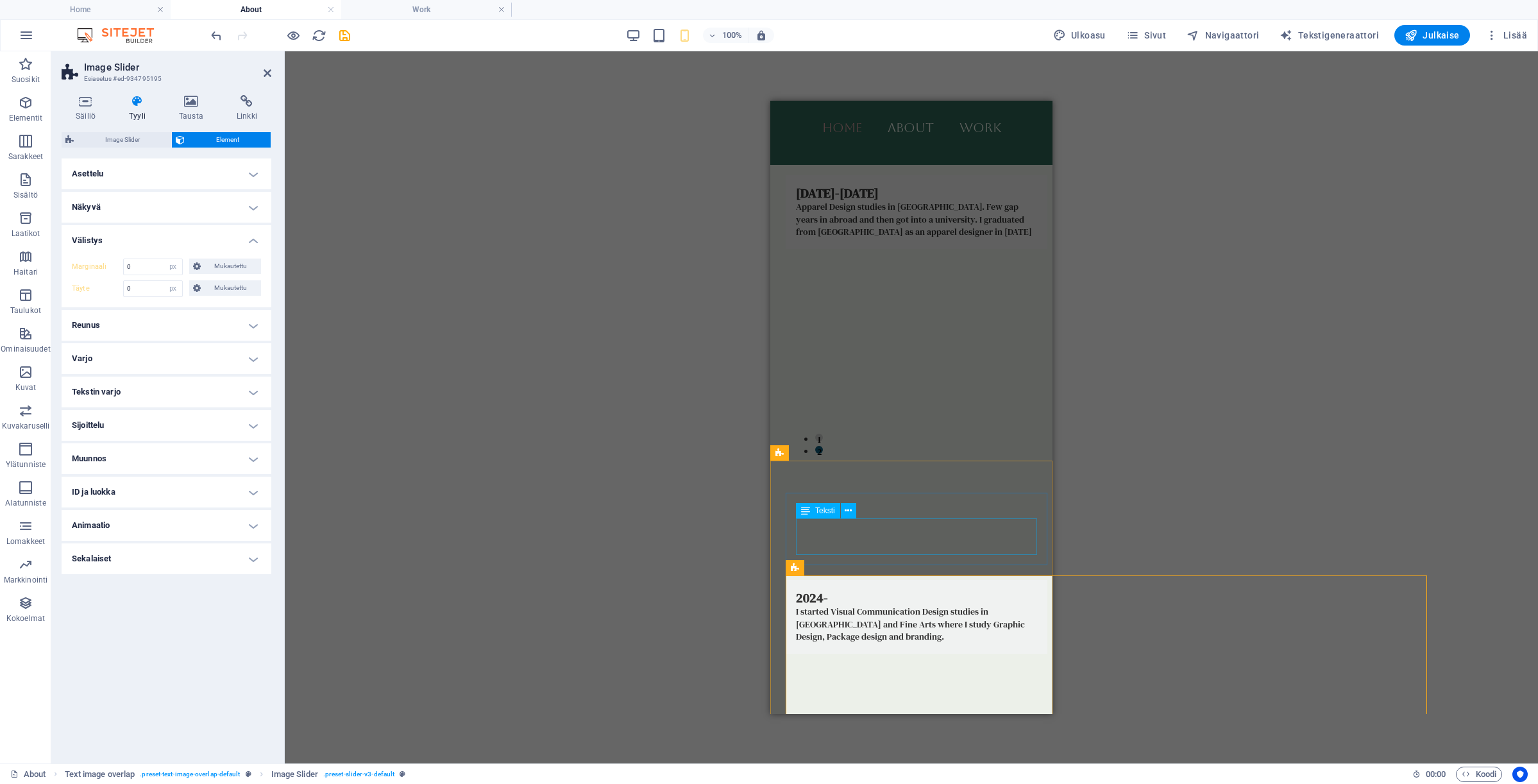
scroll to position [895, 0]
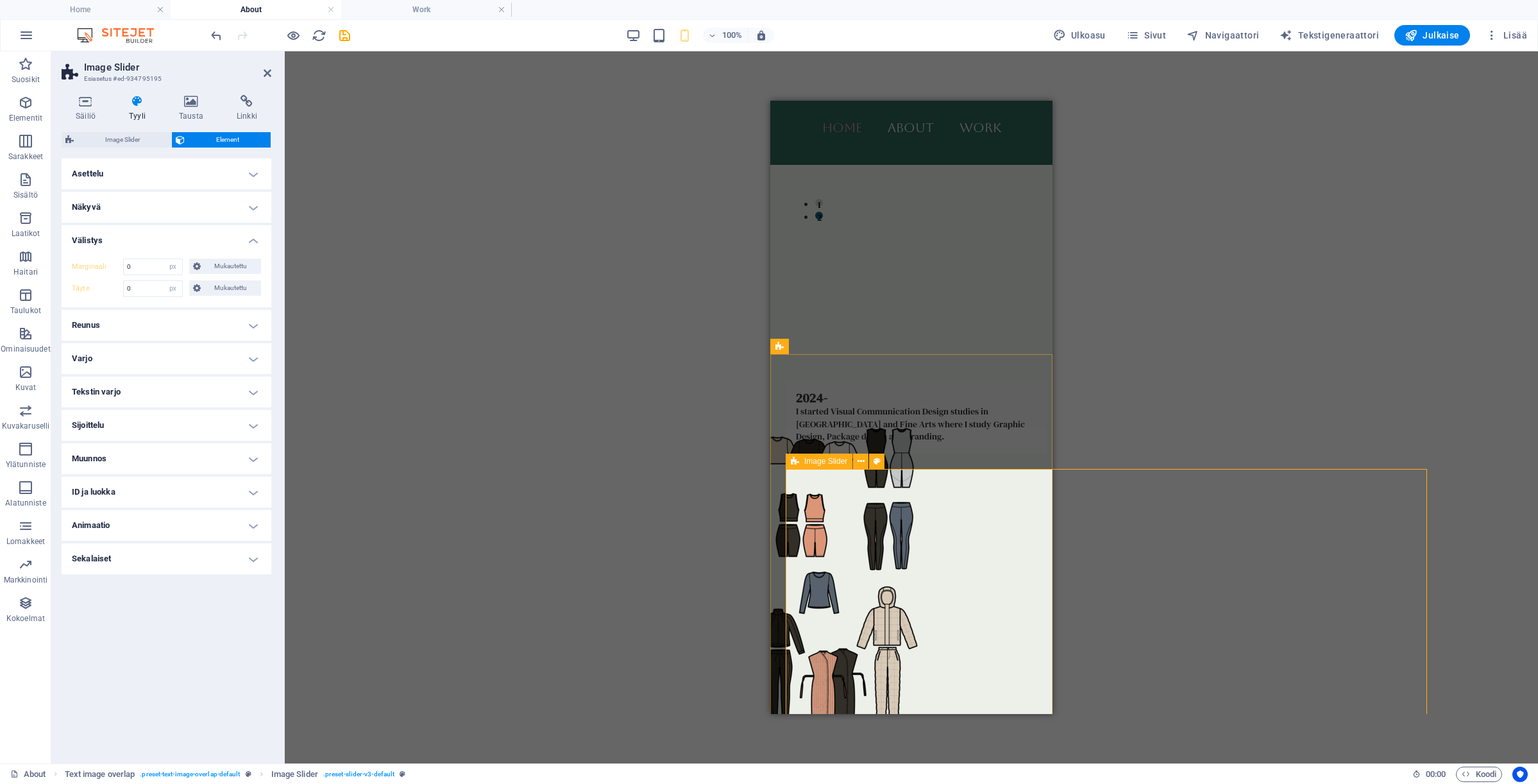
click at [799, 463] on icon at bounding box center [794, 461] width 8 height 15
click at [136, 137] on span "Image Slider" at bounding box center [122, 139] width 90 height 15
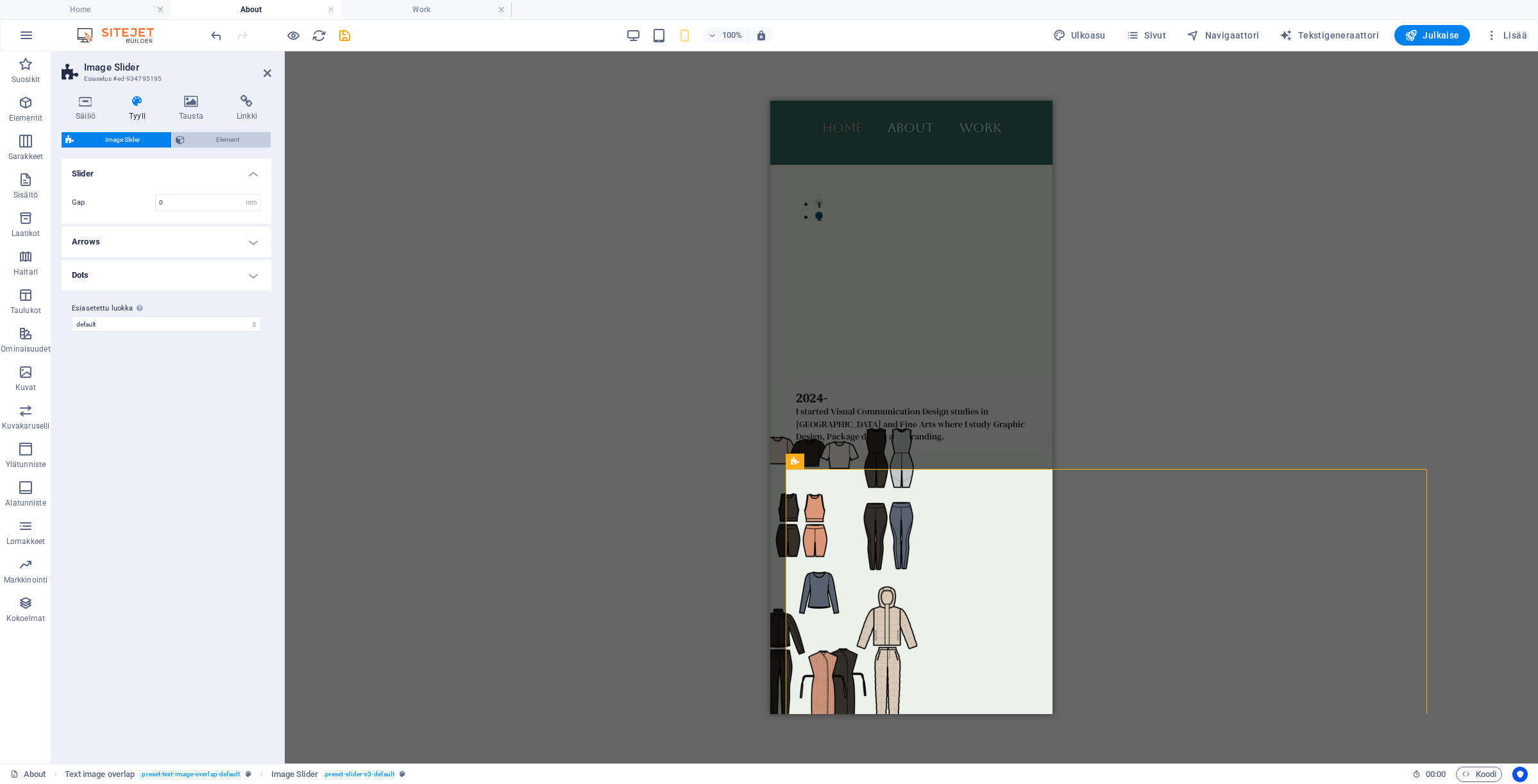
click at [189, 140] on span "Element" at bounding box center [227, 139] width 78 height 15
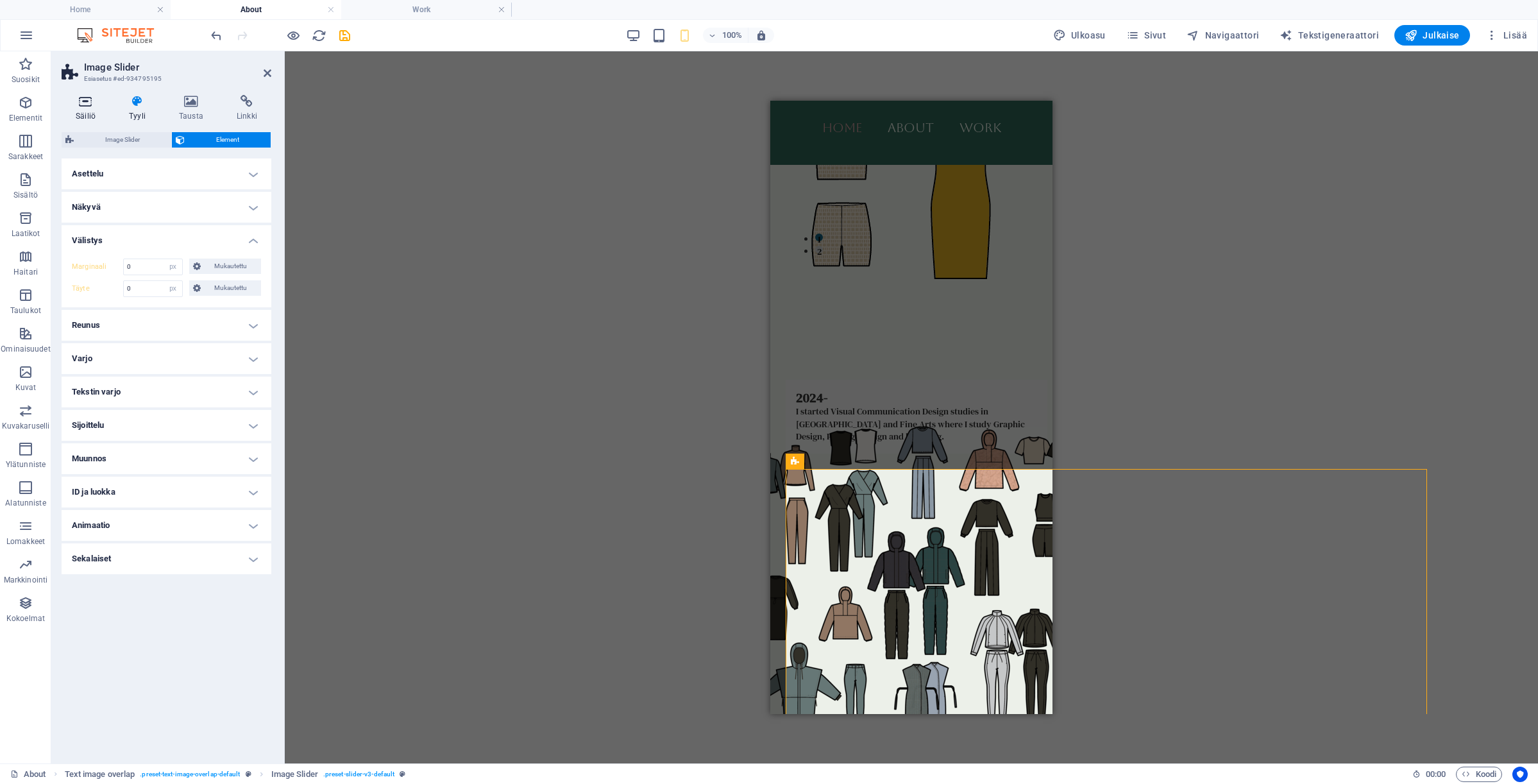
click at [85, 112] on h4 "Säiliö" at bounding box center [88, 108] width 54 height 27
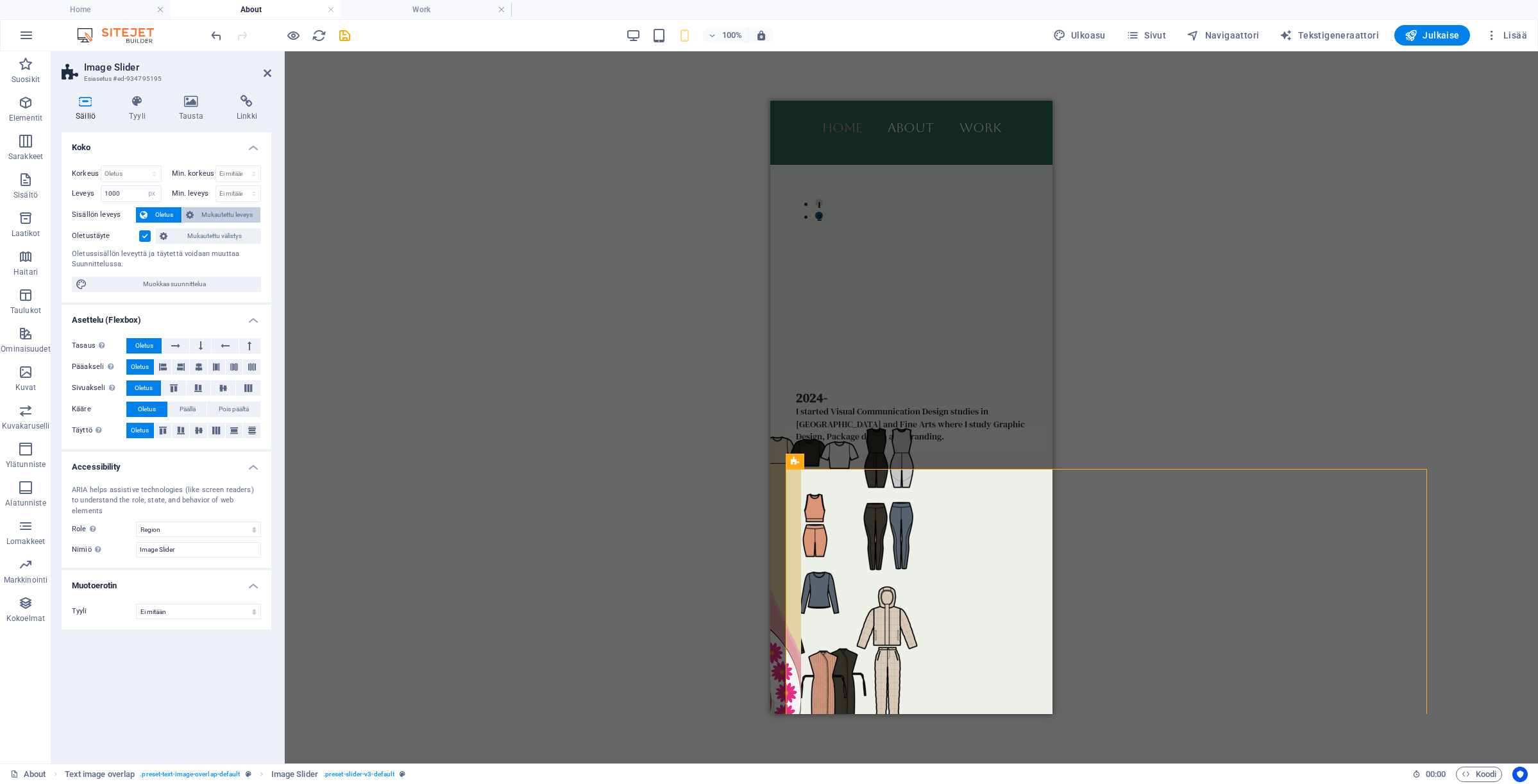
click at [253, 218] on span "Mukautettu leveys" at bounding box center [227, 215] width 60 height 15
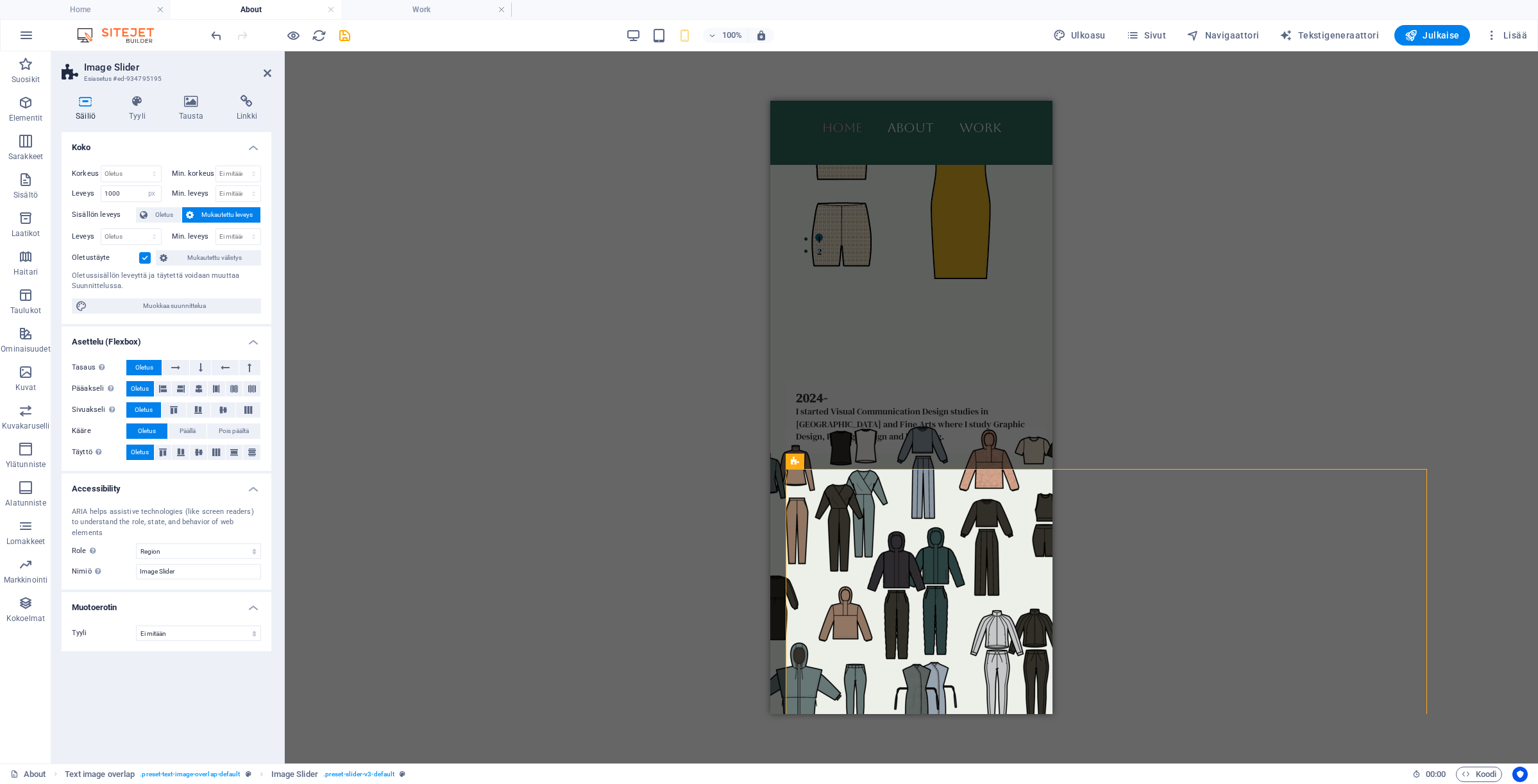
click at [146, 262] on label at bounding box center [145, 257] width 12 height 12
click at [0, 0] on input "Oletustäyte" at bounding box center [0, 0] width 0 height 0
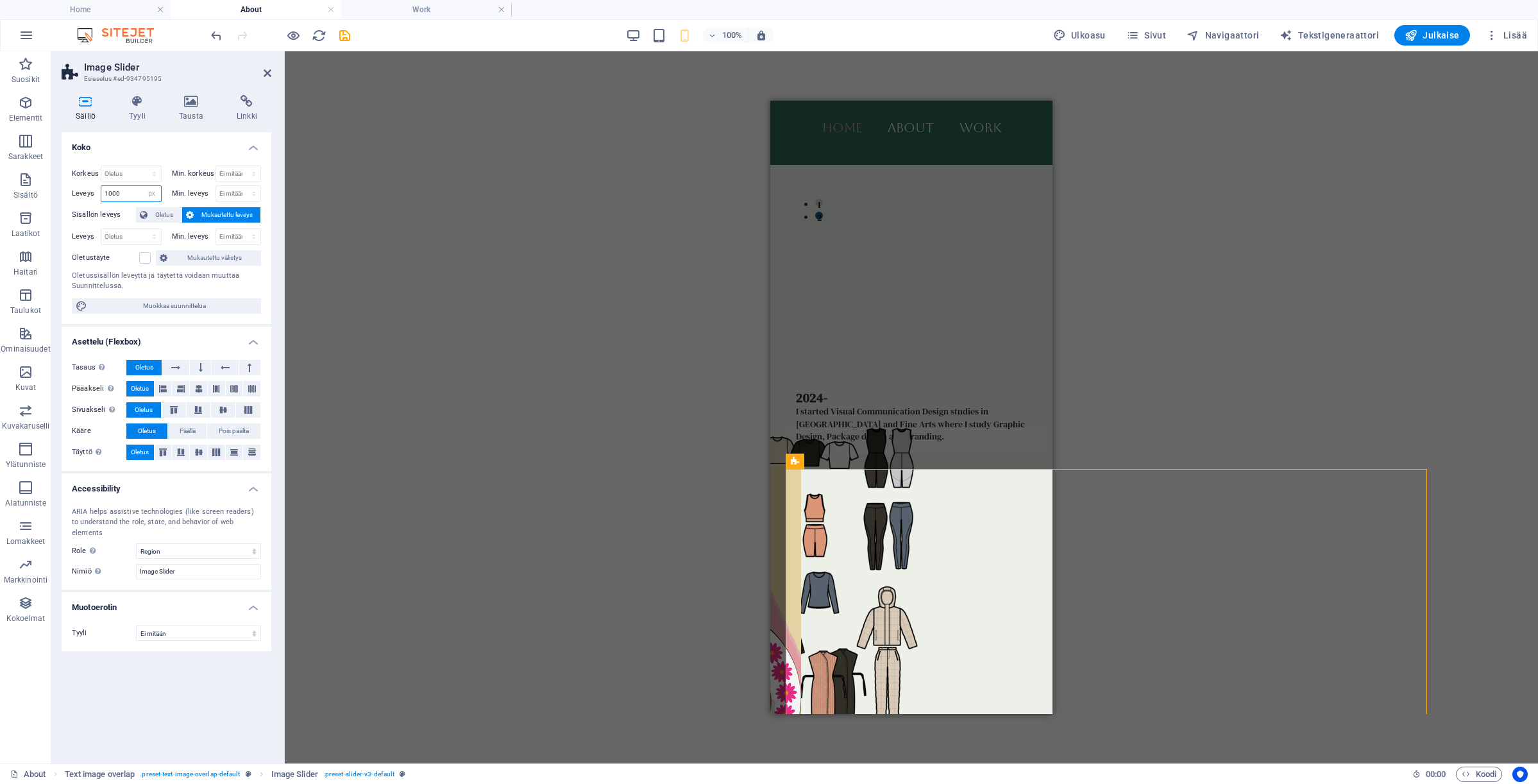
drag, startPoint x: 126, startPoint y: 193, endPoint x: 93, endPoint y: 193, distance: 33.0
click at [93, 193] on div "Leveys 1000 Oletus px rem % em vh vw" at bounding box center [116, 194] width 90 height 16
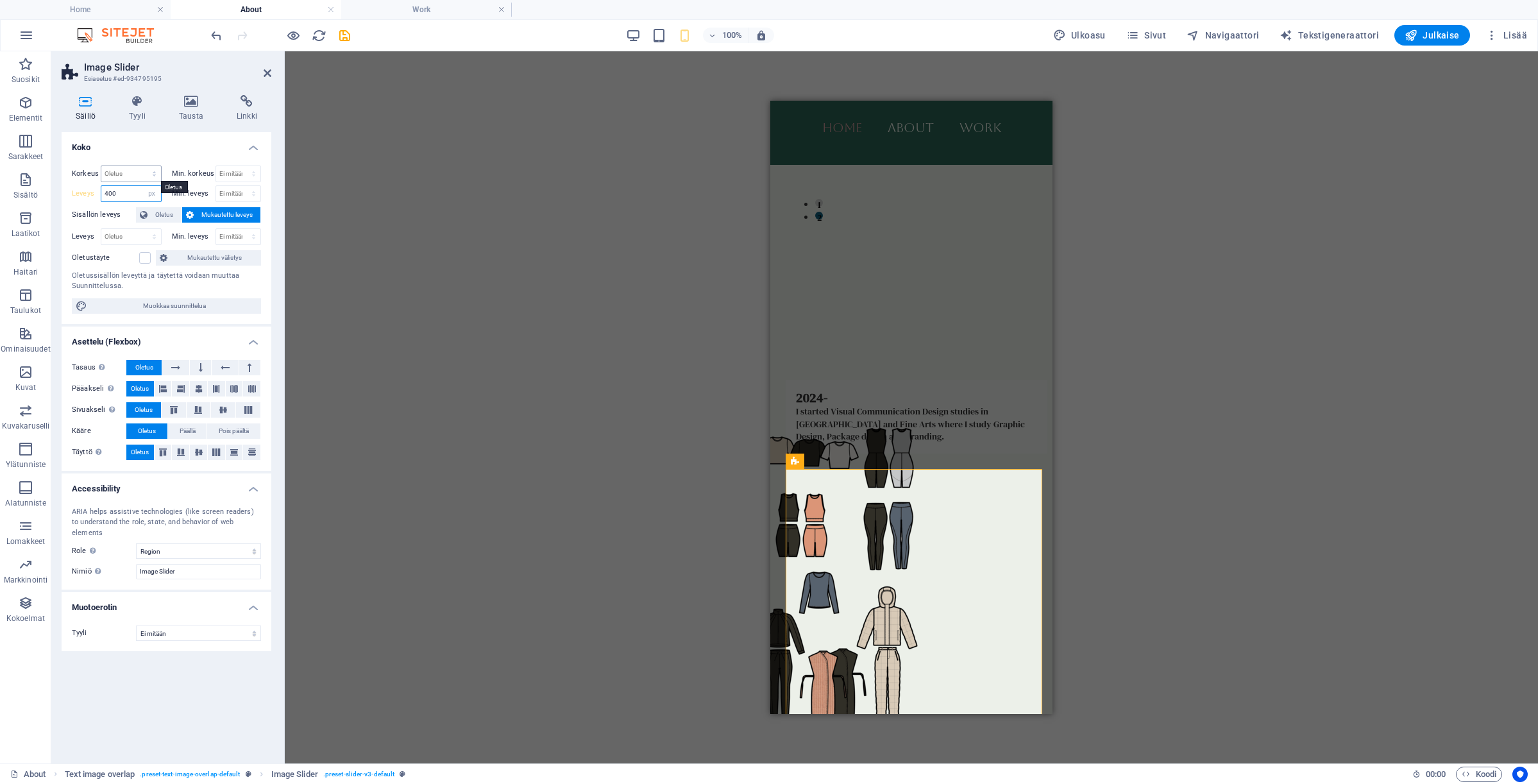
type input "400"
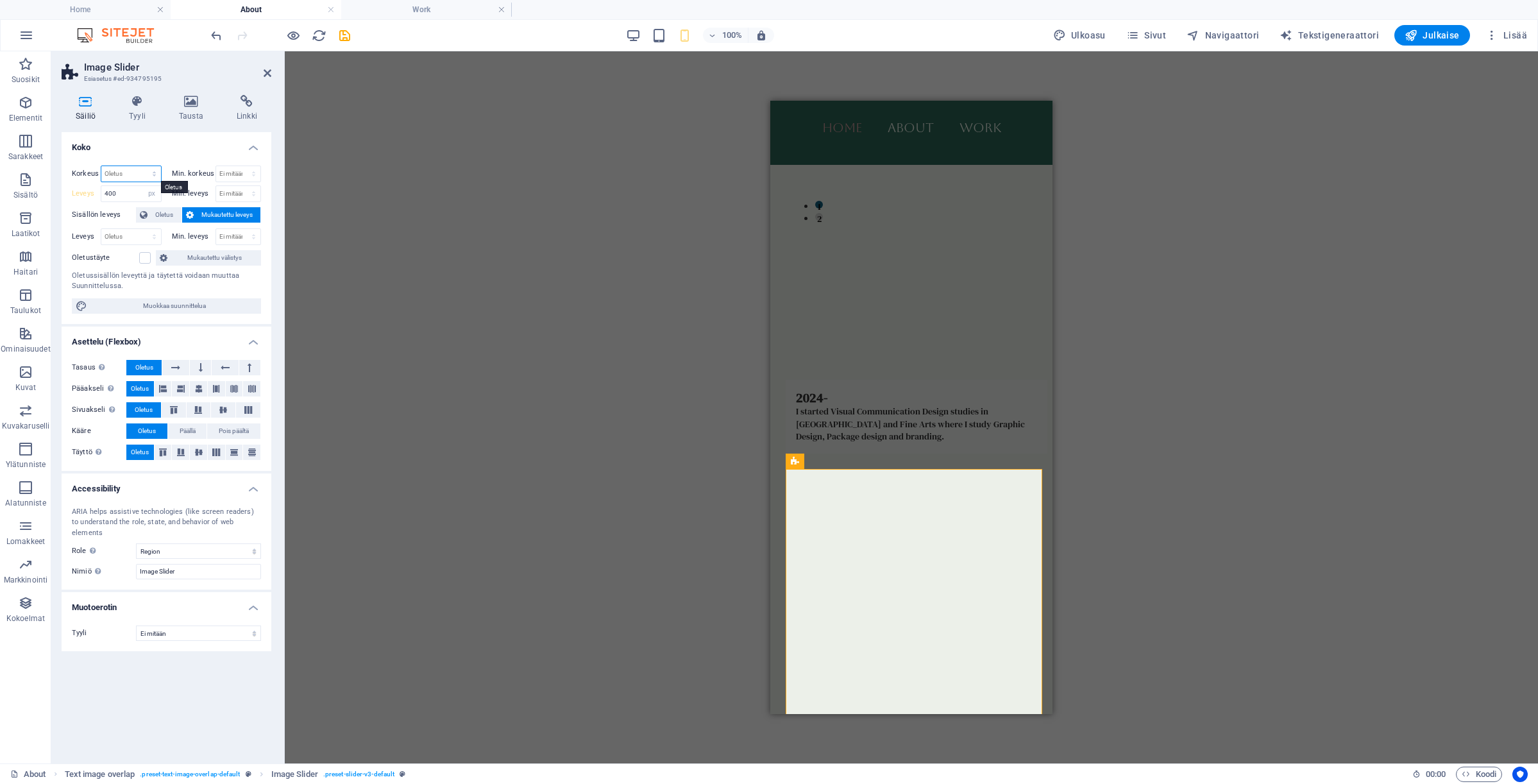
select select "px"
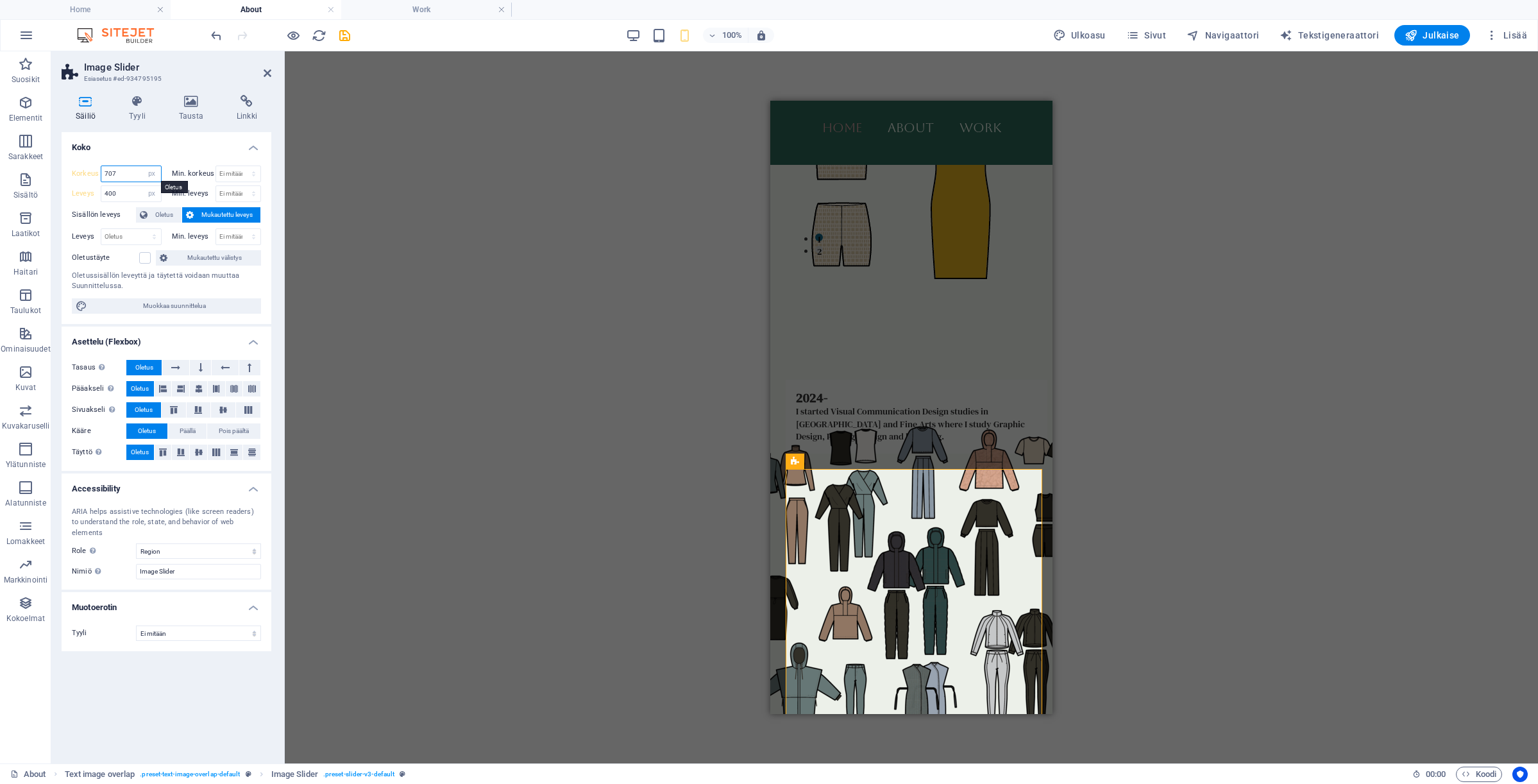
click at [134, 175] on input "707" at bounding box center [131, 174] width 60 height 15
drag, startPoint x: 134, startPoint y: 175, endPoint x: 96, endPoint y: 175, distance: 38.0
click at [96, 175] on div "Korkeus 707 Oletus px rem % vh vw" at bounding box center [116, 174] width 90 height 16
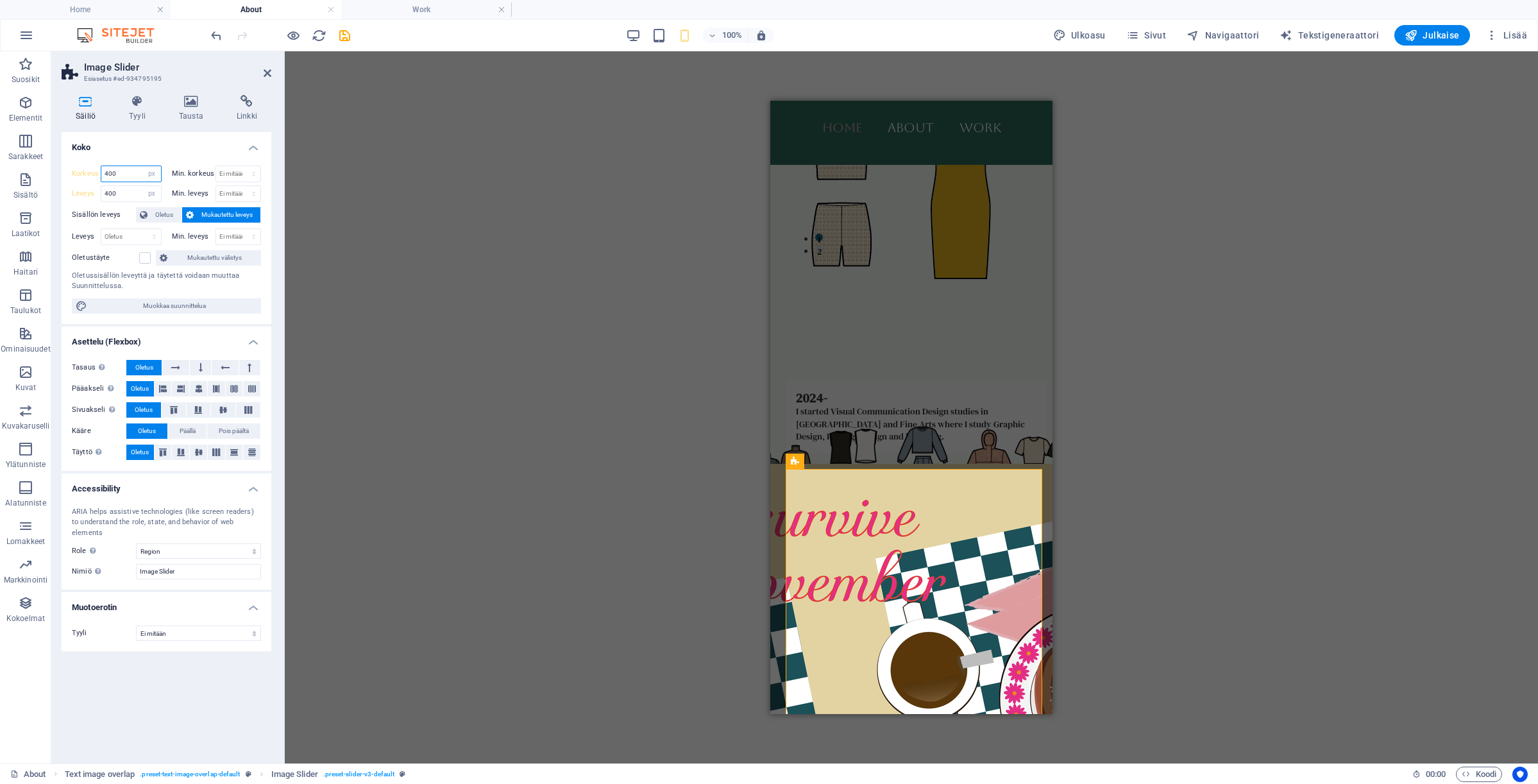
type input "400"
click at [152, 149] on h4 "Koko" at bounding box center [166, 143] width 210 height 23
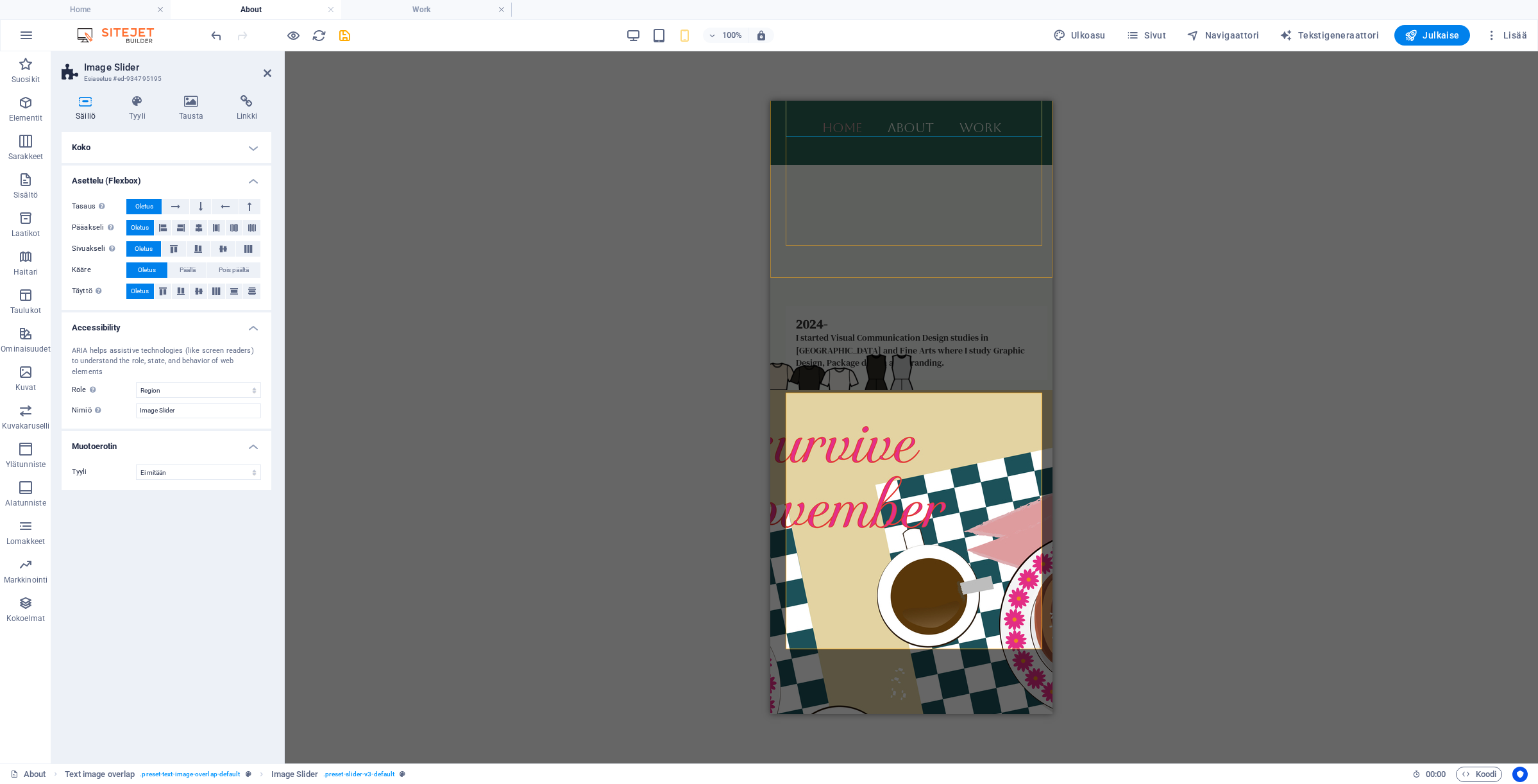
scroll to position [984, 0]
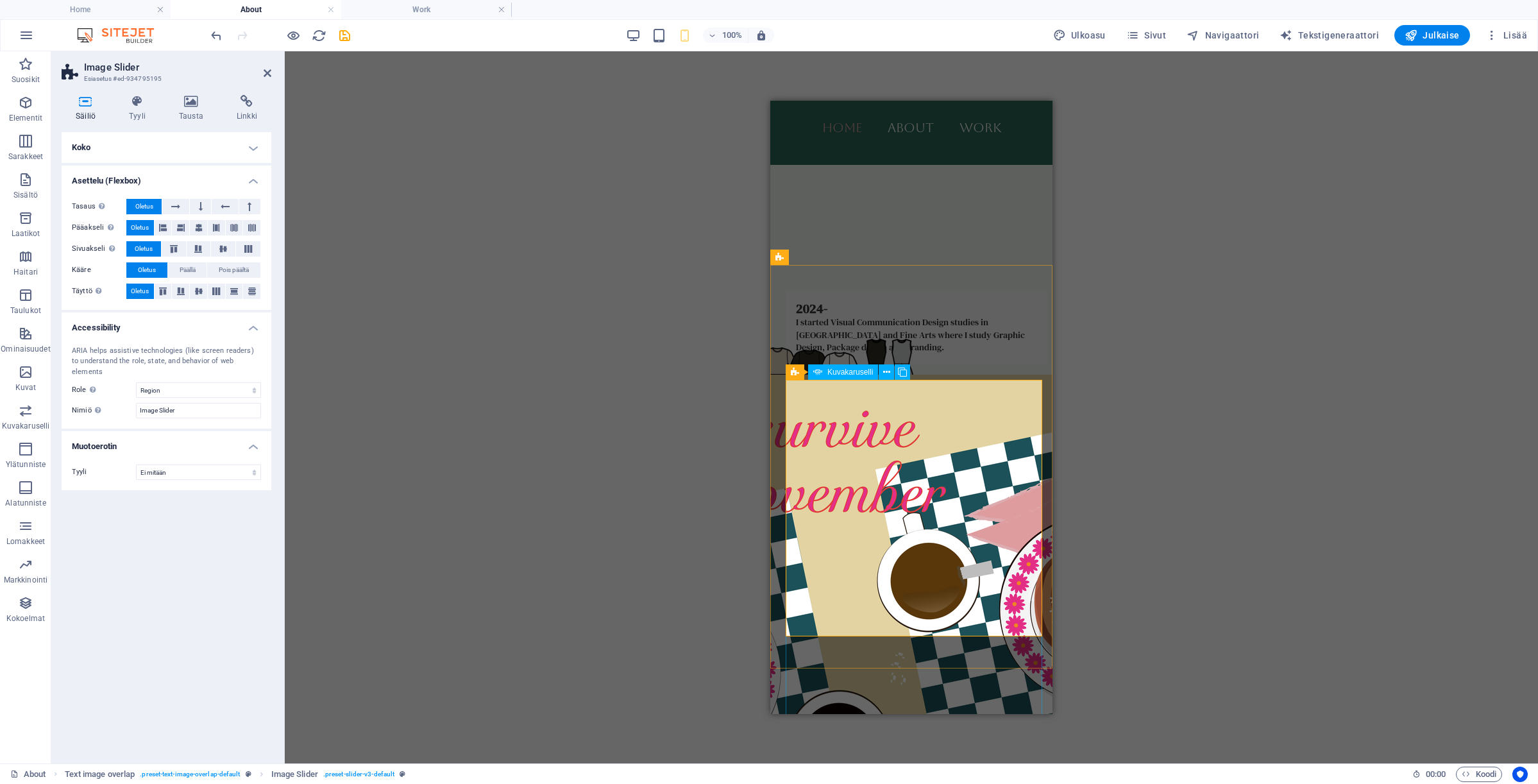
select select "ms"
select select "s"
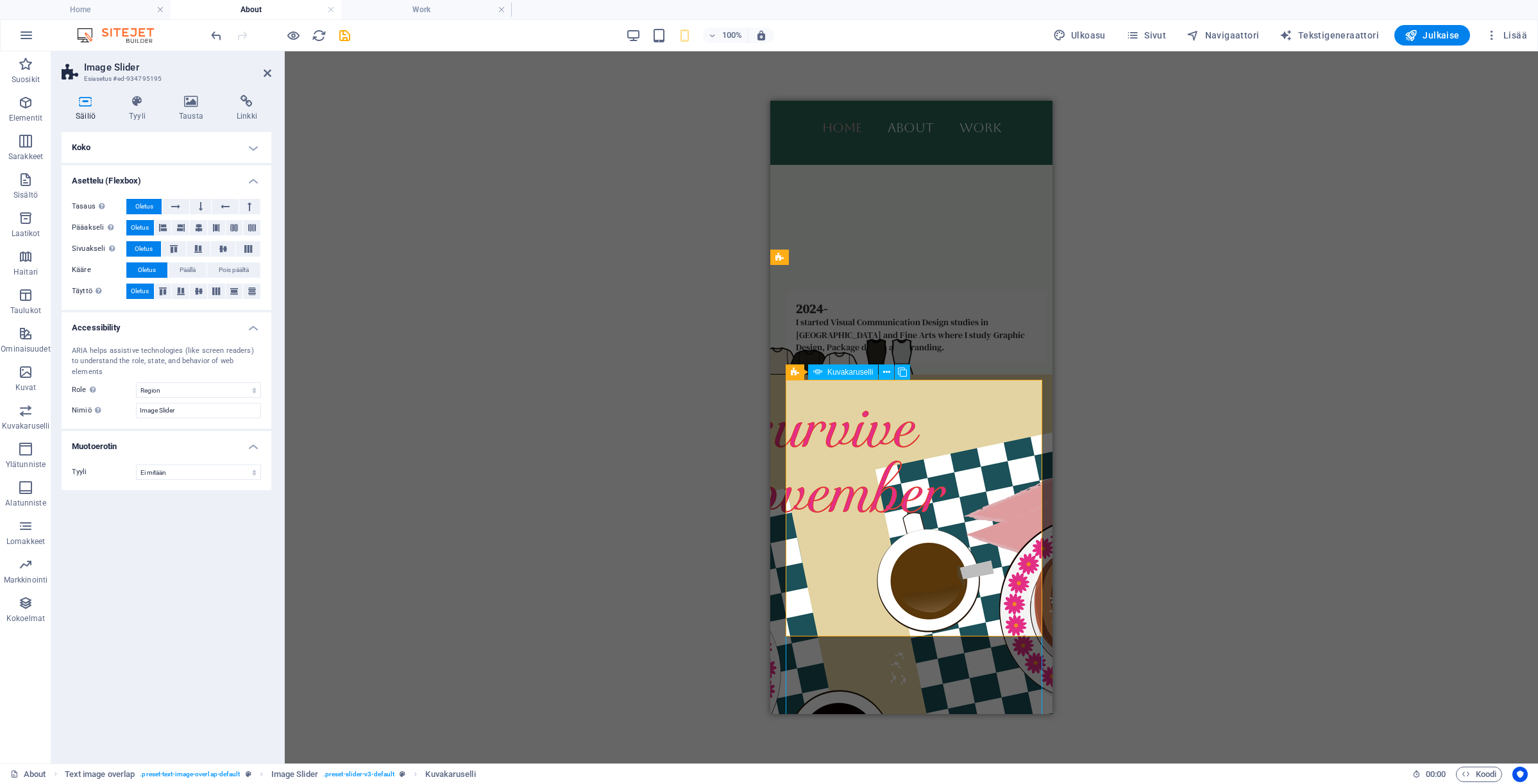
select select "progressive"
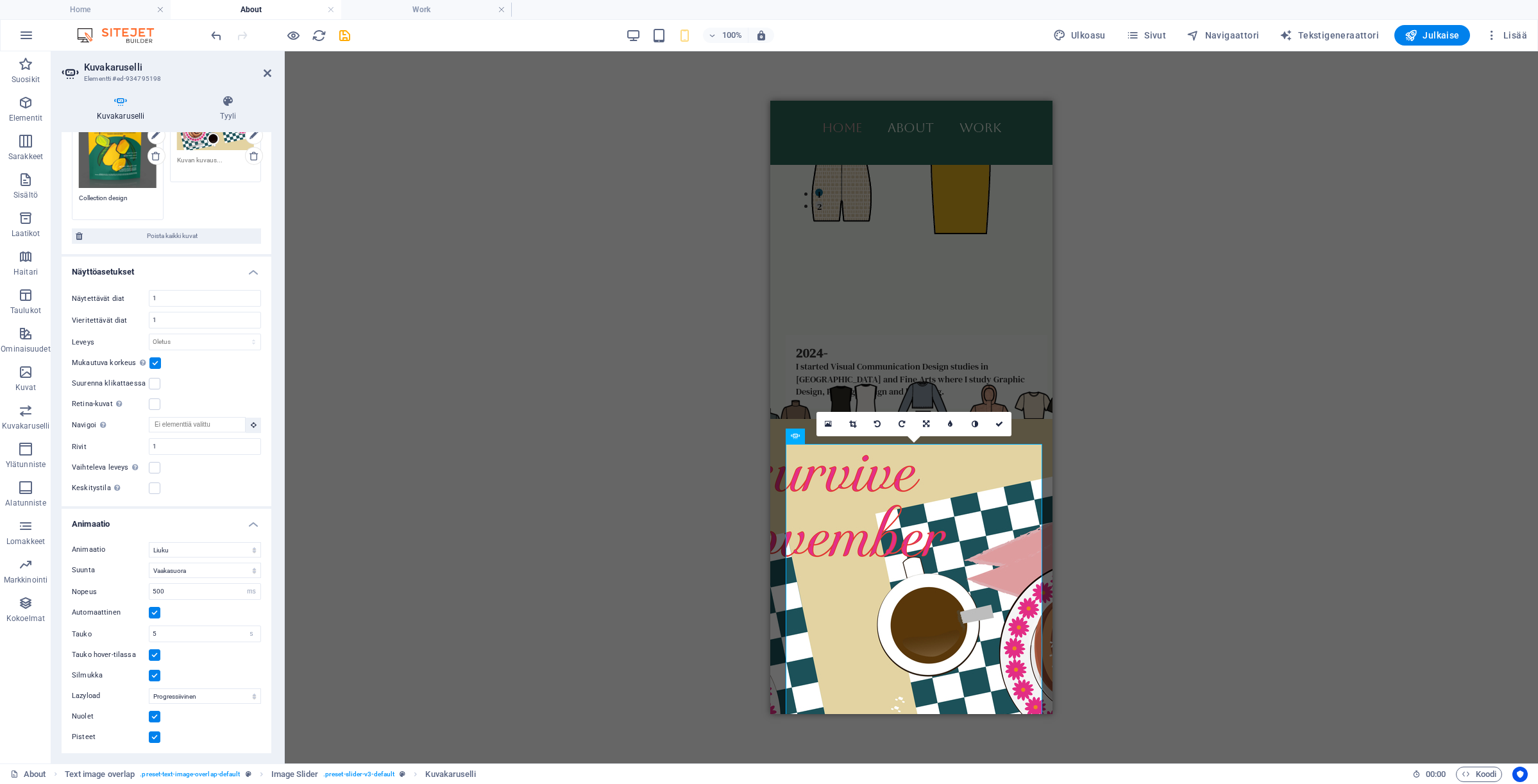
scroll to position [920, 0]
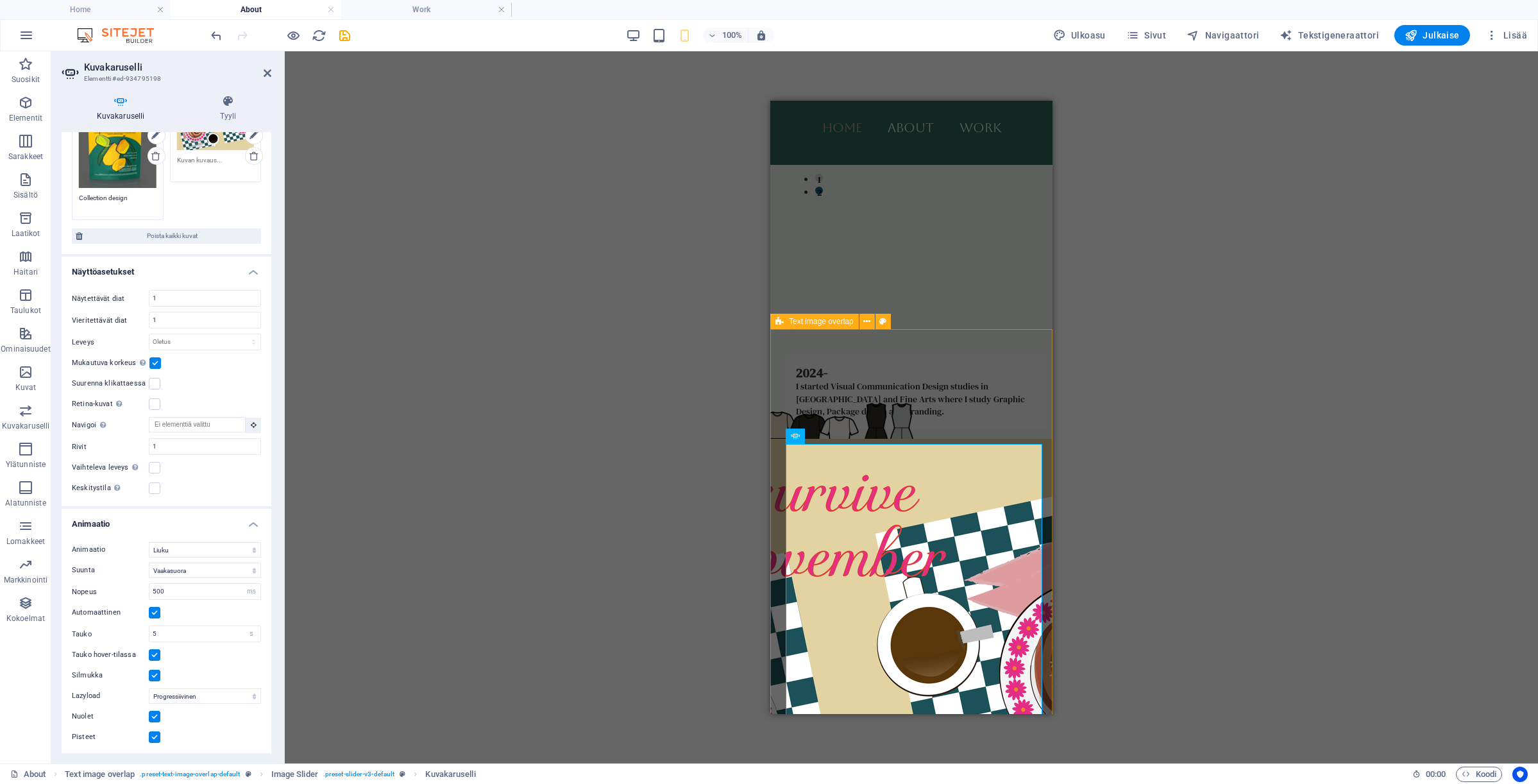
click at [862, 347] on div "2024- I started Visual Communication Design studies in [GEOGRAPHIC_DATA] and Fi…" at bounding box center [911, 525] width 282 height 405
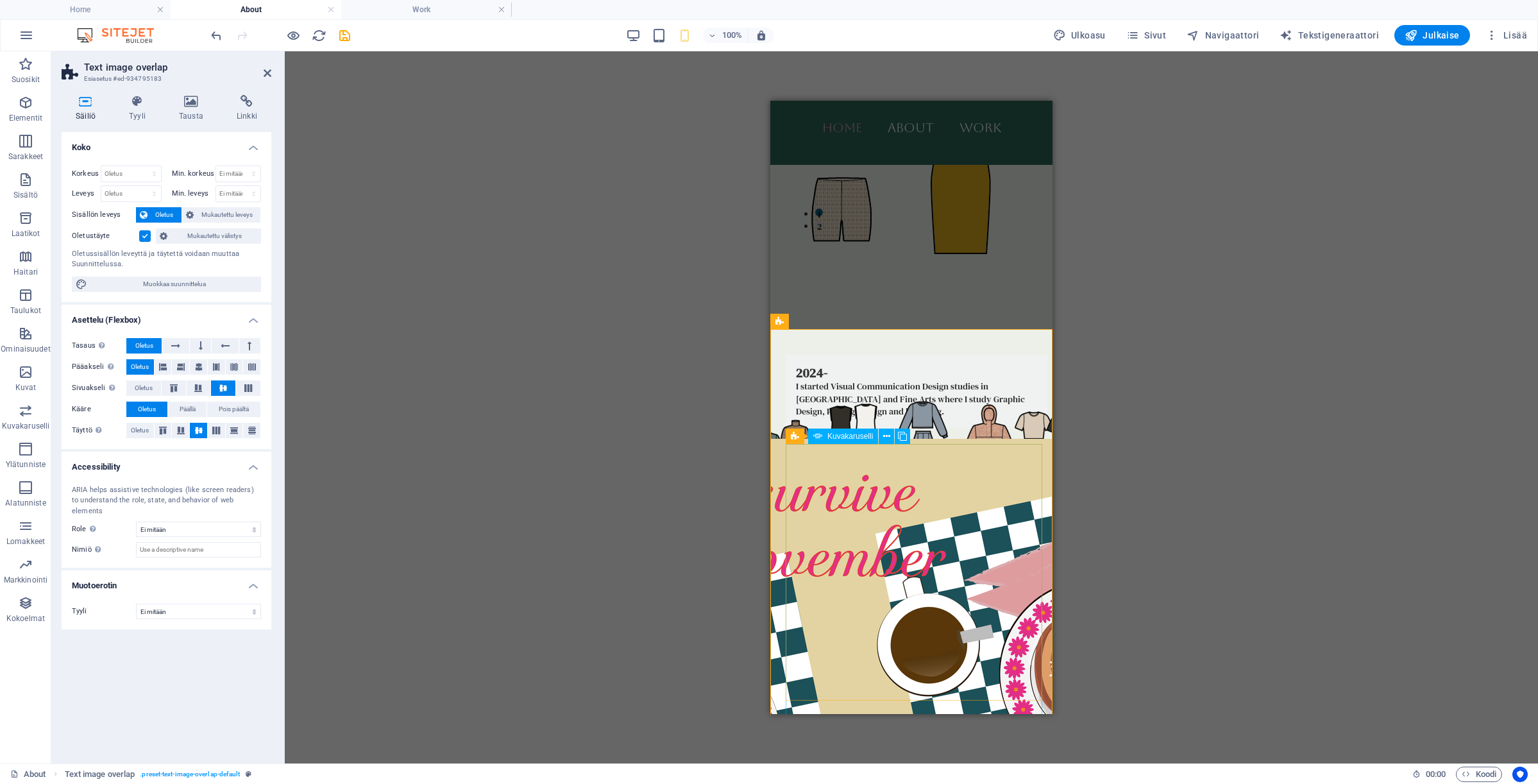
select select "ms"
select select "s"
select select "progressive"
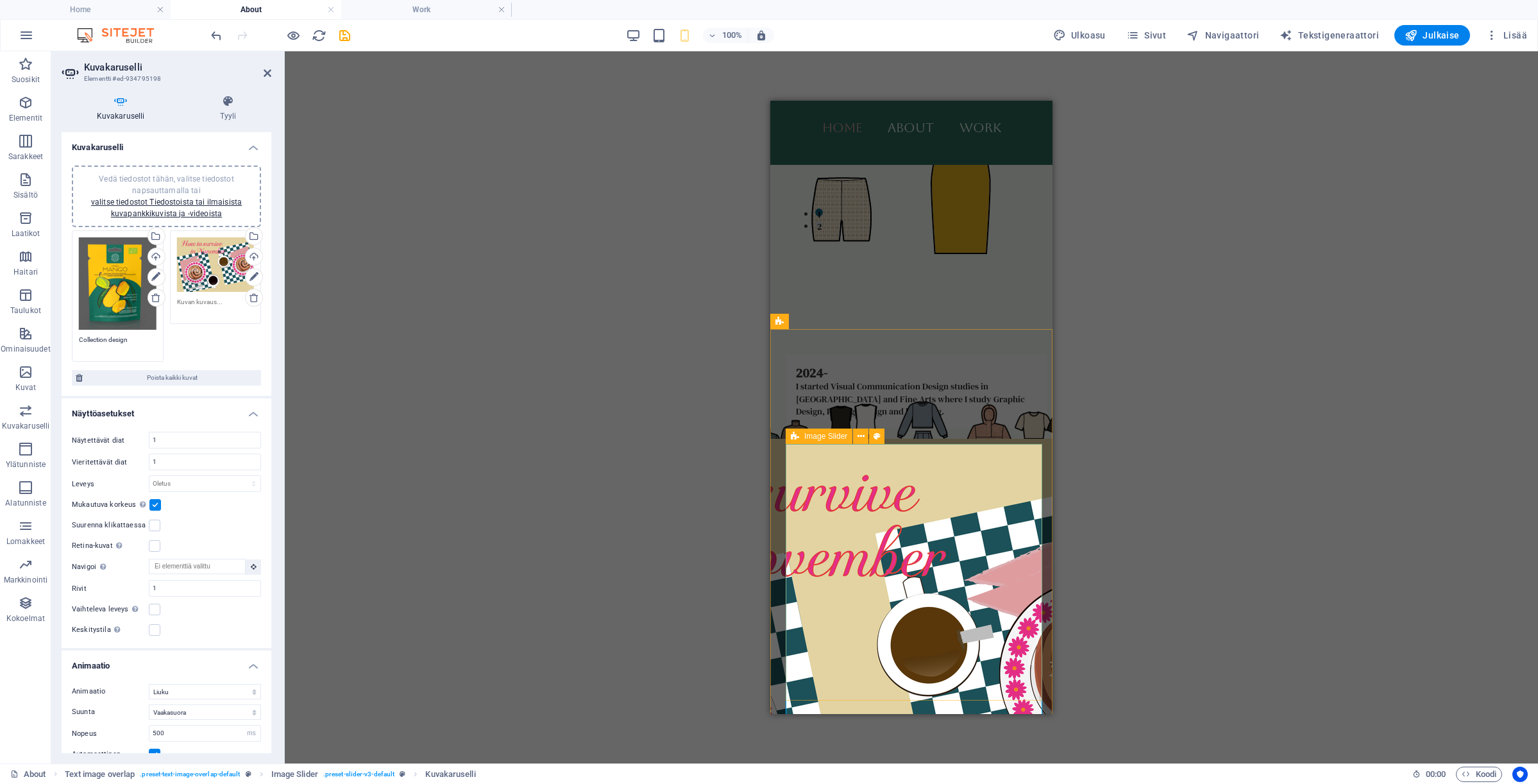
click at [798, 436] on icon at bounding box center [794, 436] width 8 height 15
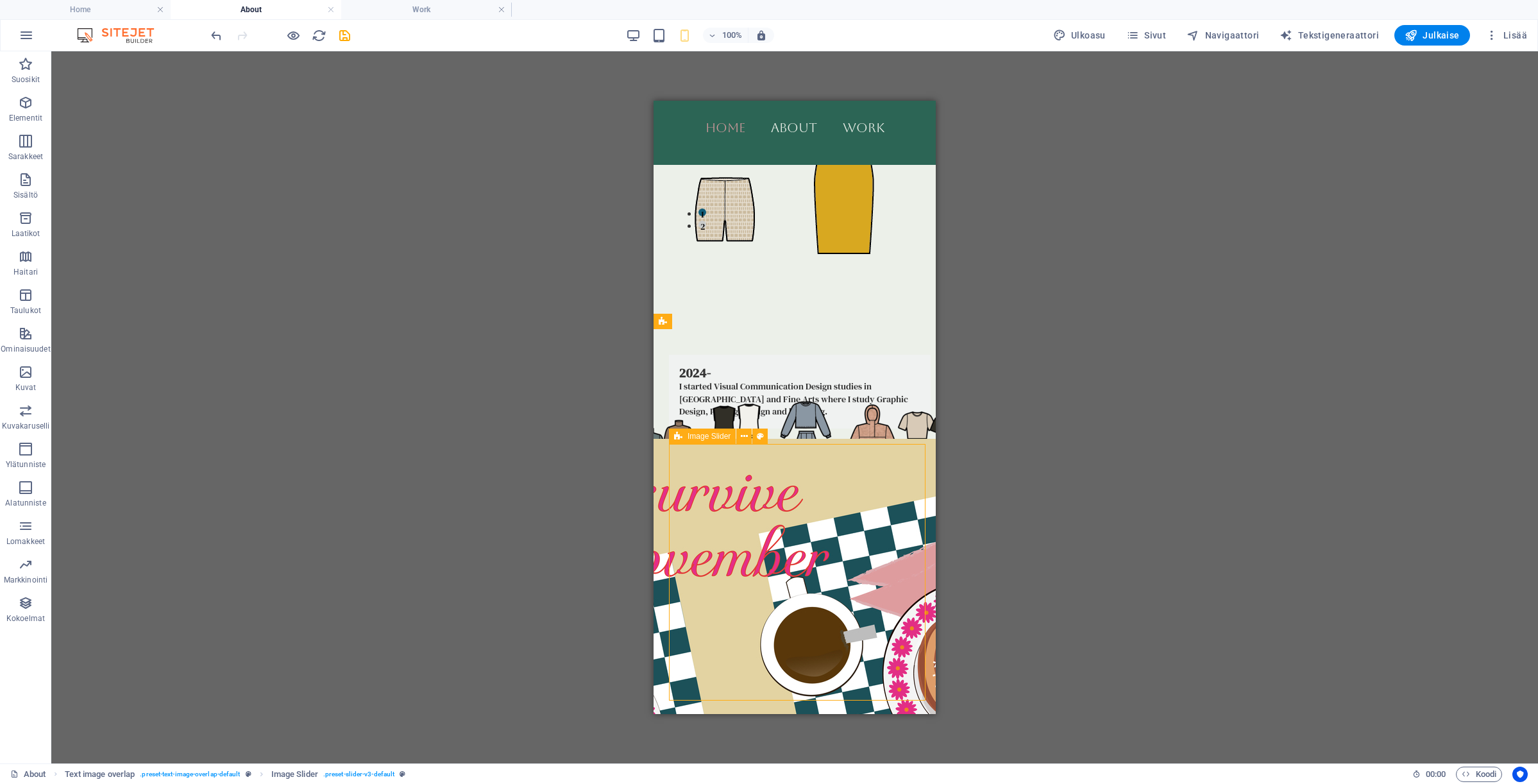
click at [798, 436] on div "2024- I started Visual Communication Design studies in [GEOGRAPHIC_DATA] and Fi…" at bounding box center [795, 525] width 282 height 405
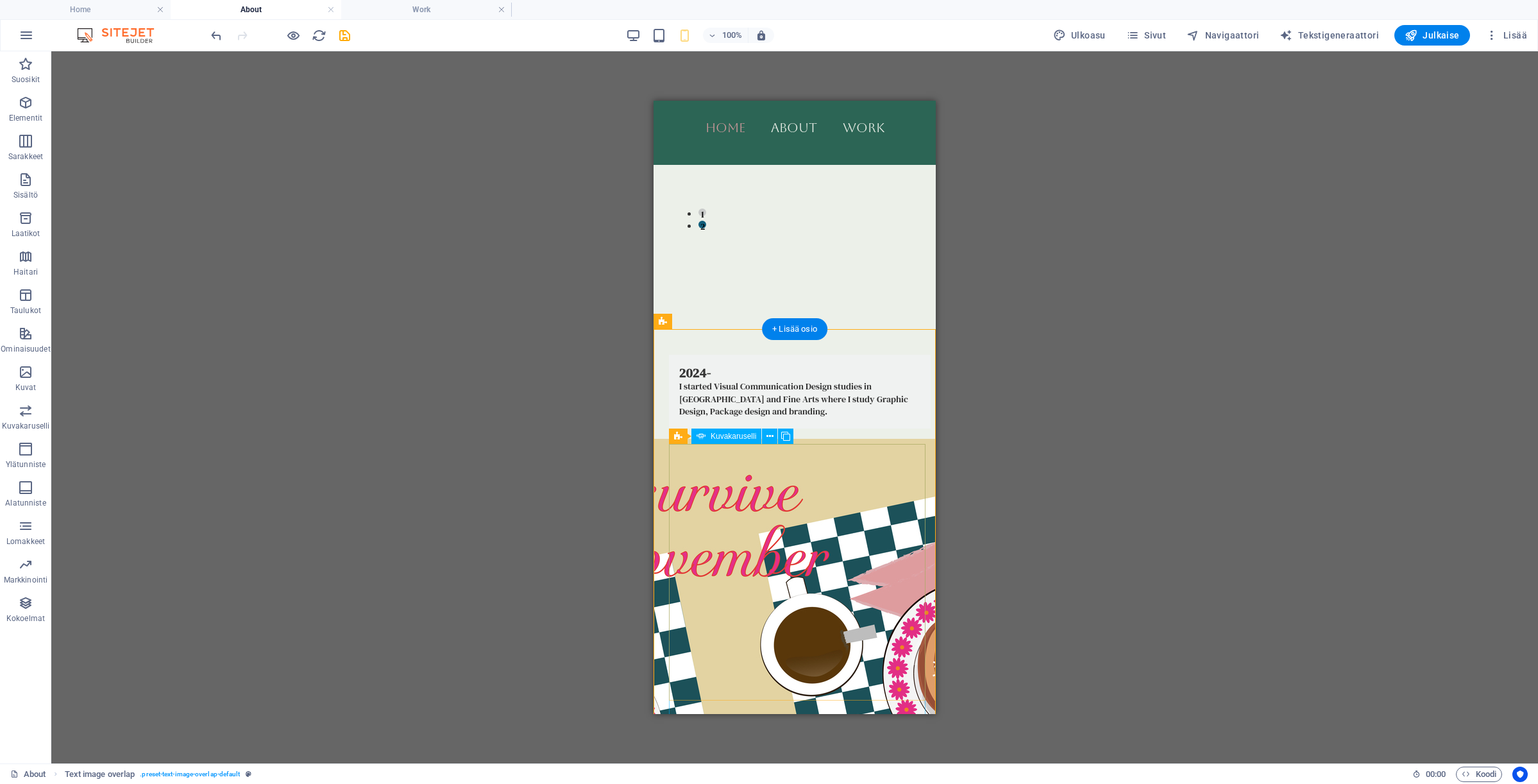
click at [678, 436] on icon at bounding box center [678, 436] width 8 height 15
click at [678, 435] on icon at bounding box center [678, 436] width 8 height 15
select select "px"
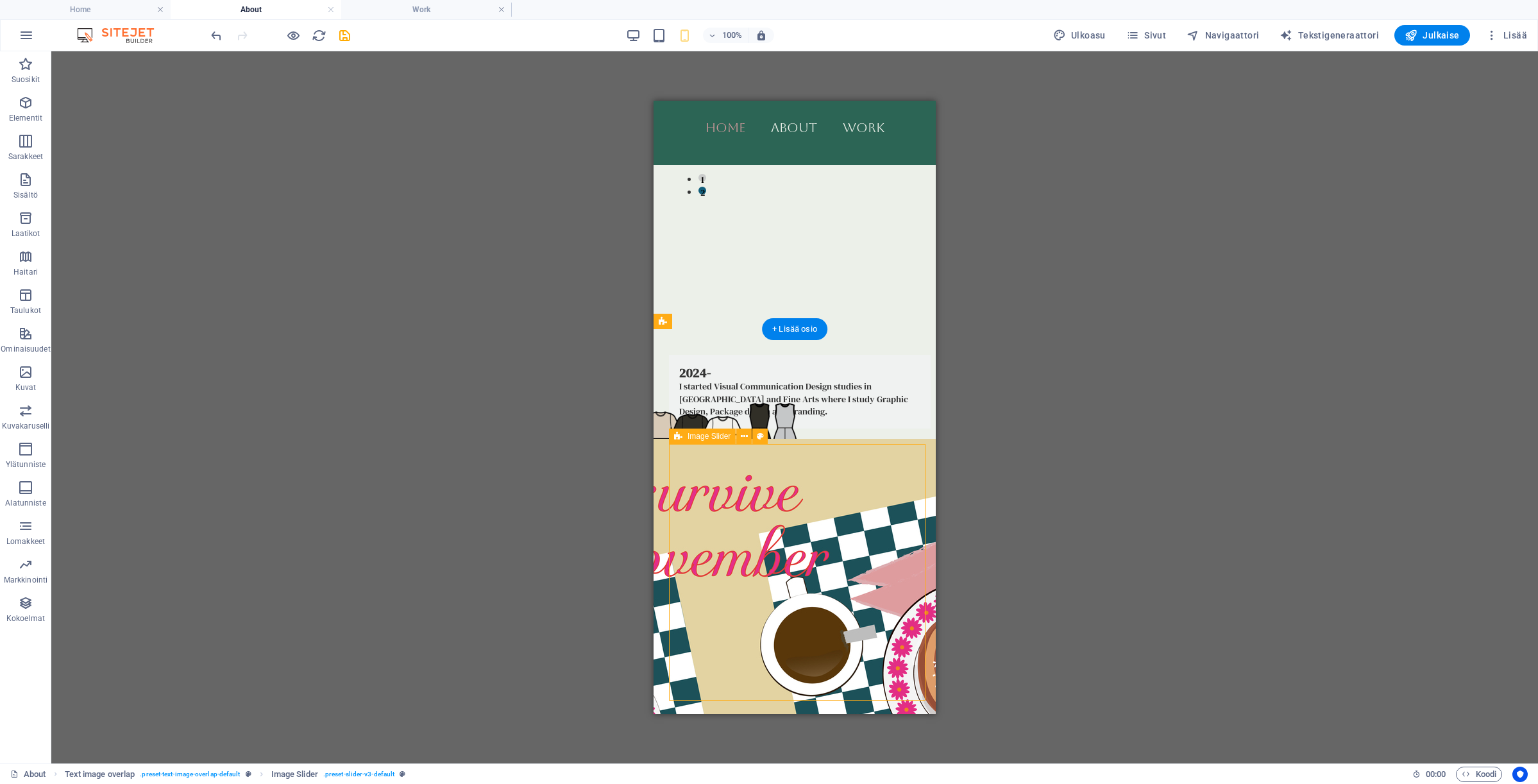
select select "px"
select select "region"
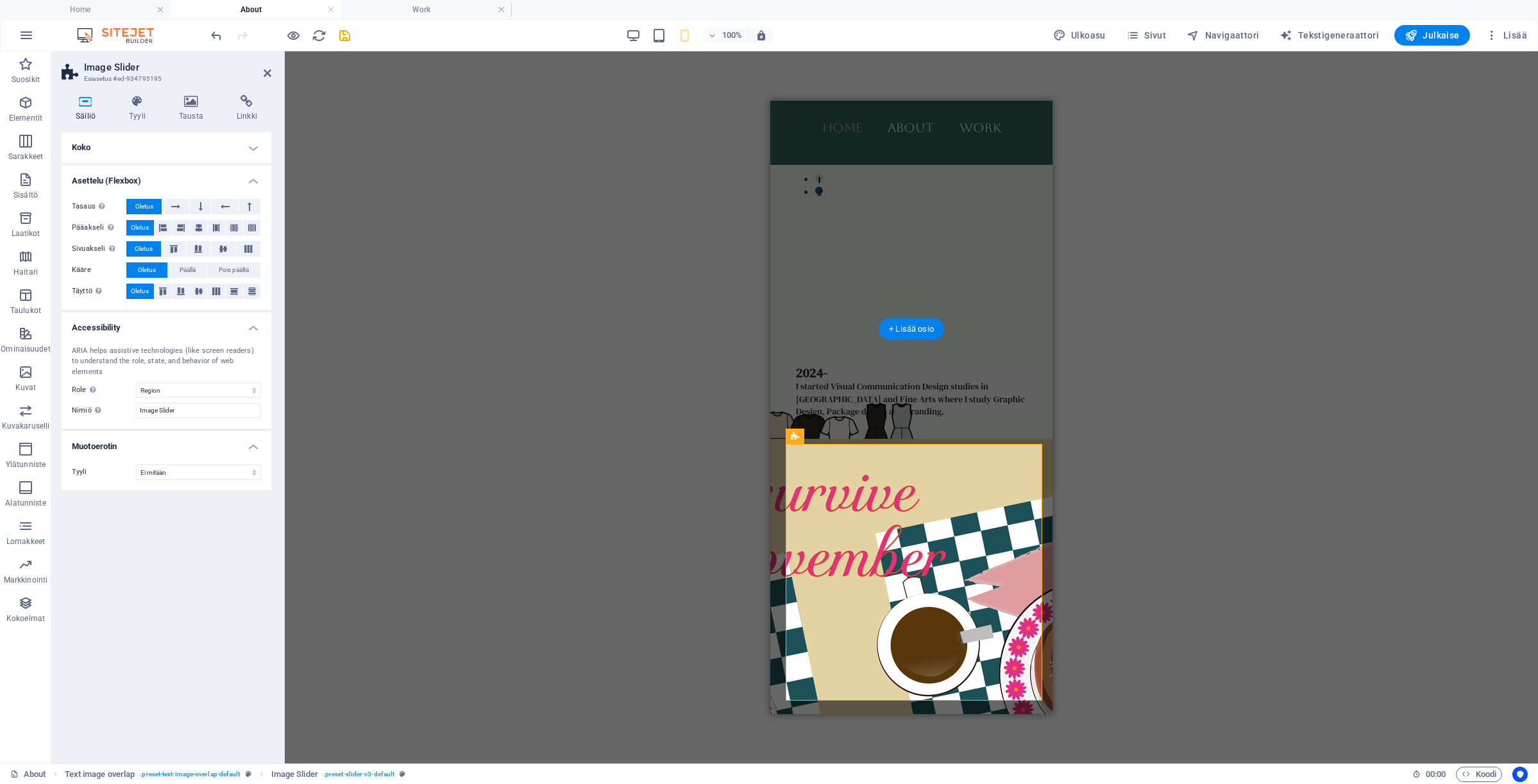
click at [165, 146] on h4 "Koko" at bounding box center [166, 147] width 210 height 31
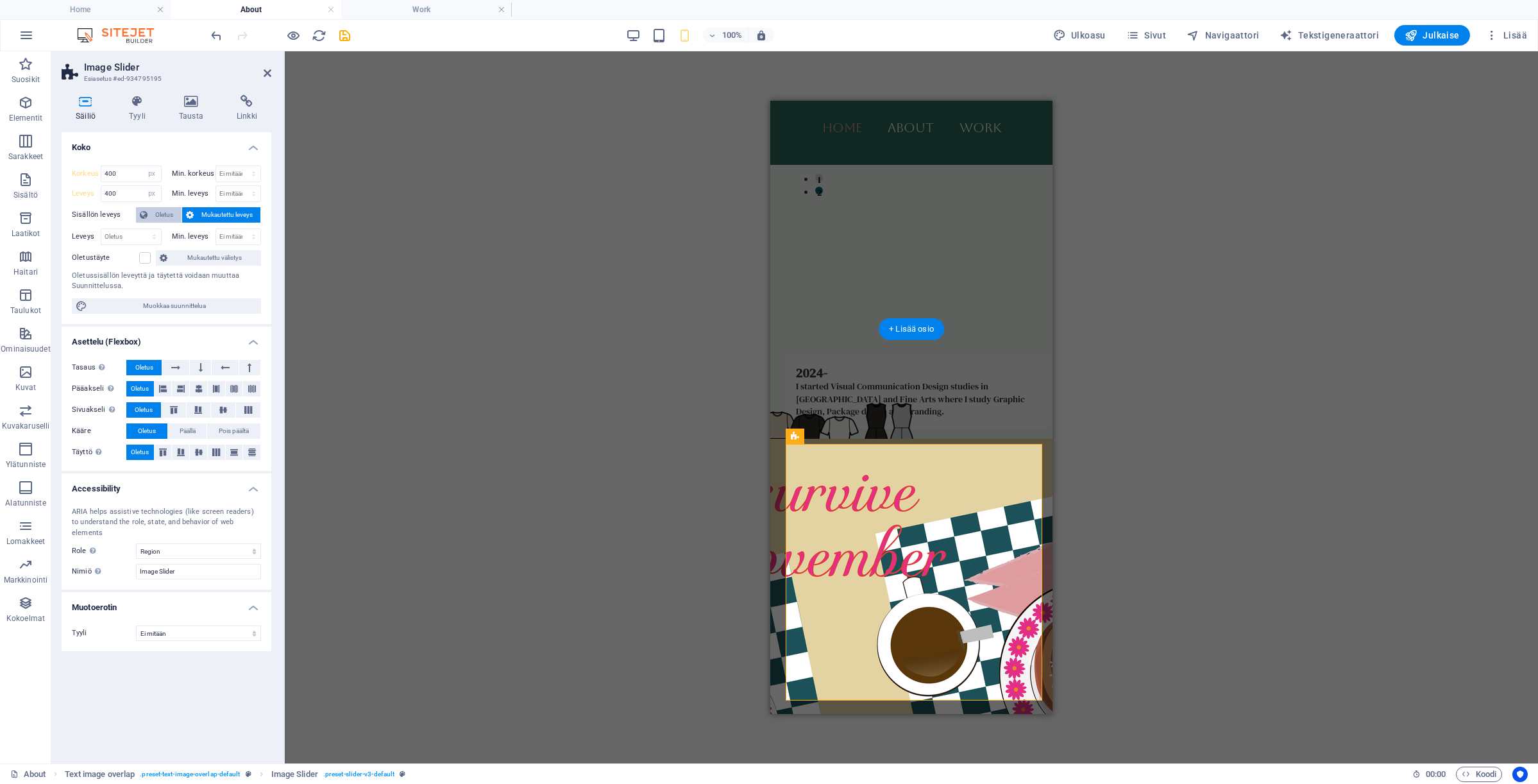
click at [157, 220] on span "Oletus" at bounding box center [164, 215] width 26 height 15
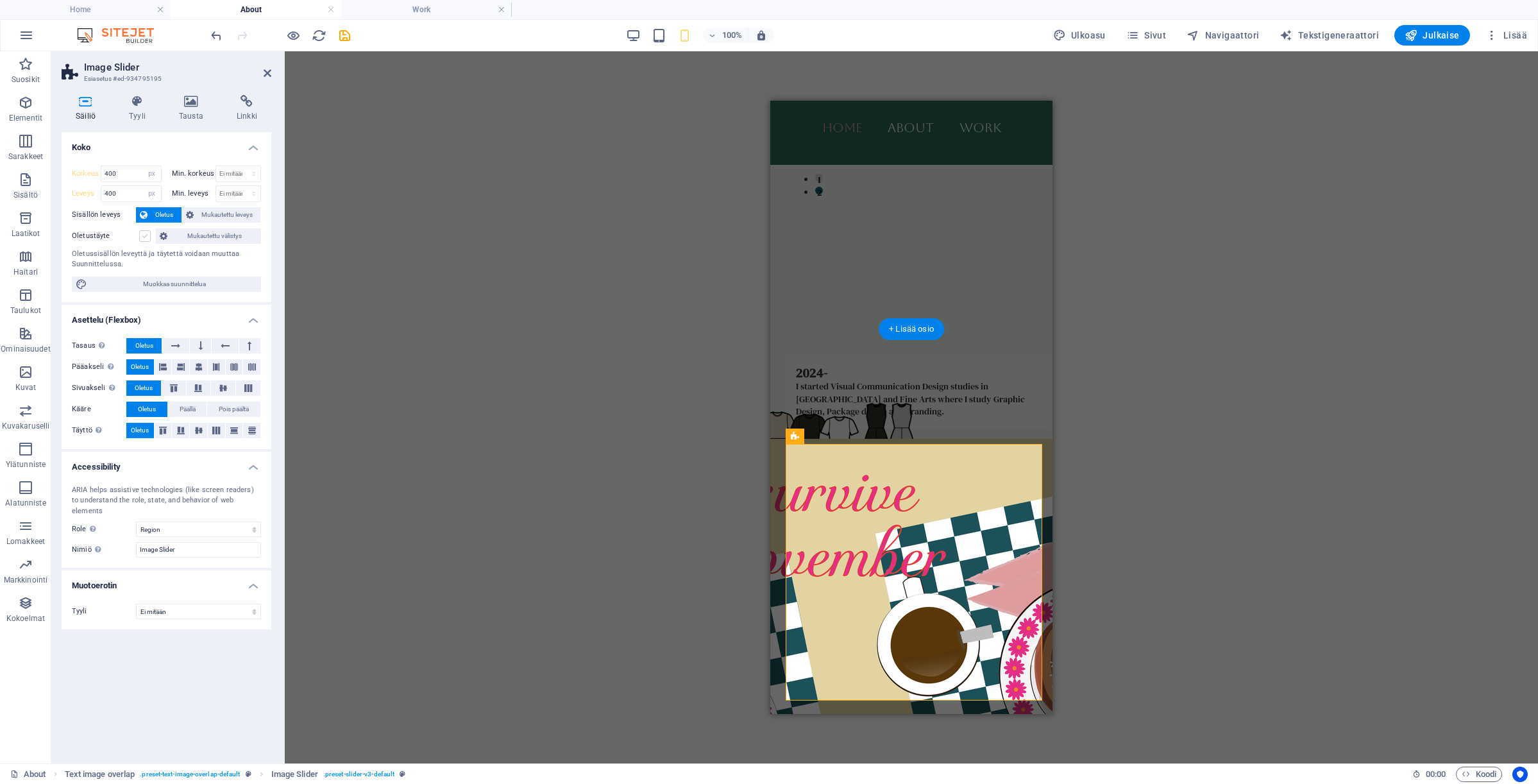
click at [145, 234] on label at bounding box center [145, 236] width 12 height 12
click at [0, 0] on input "Oletustäyte" at bounding box center [0, 0] width 0 height 0
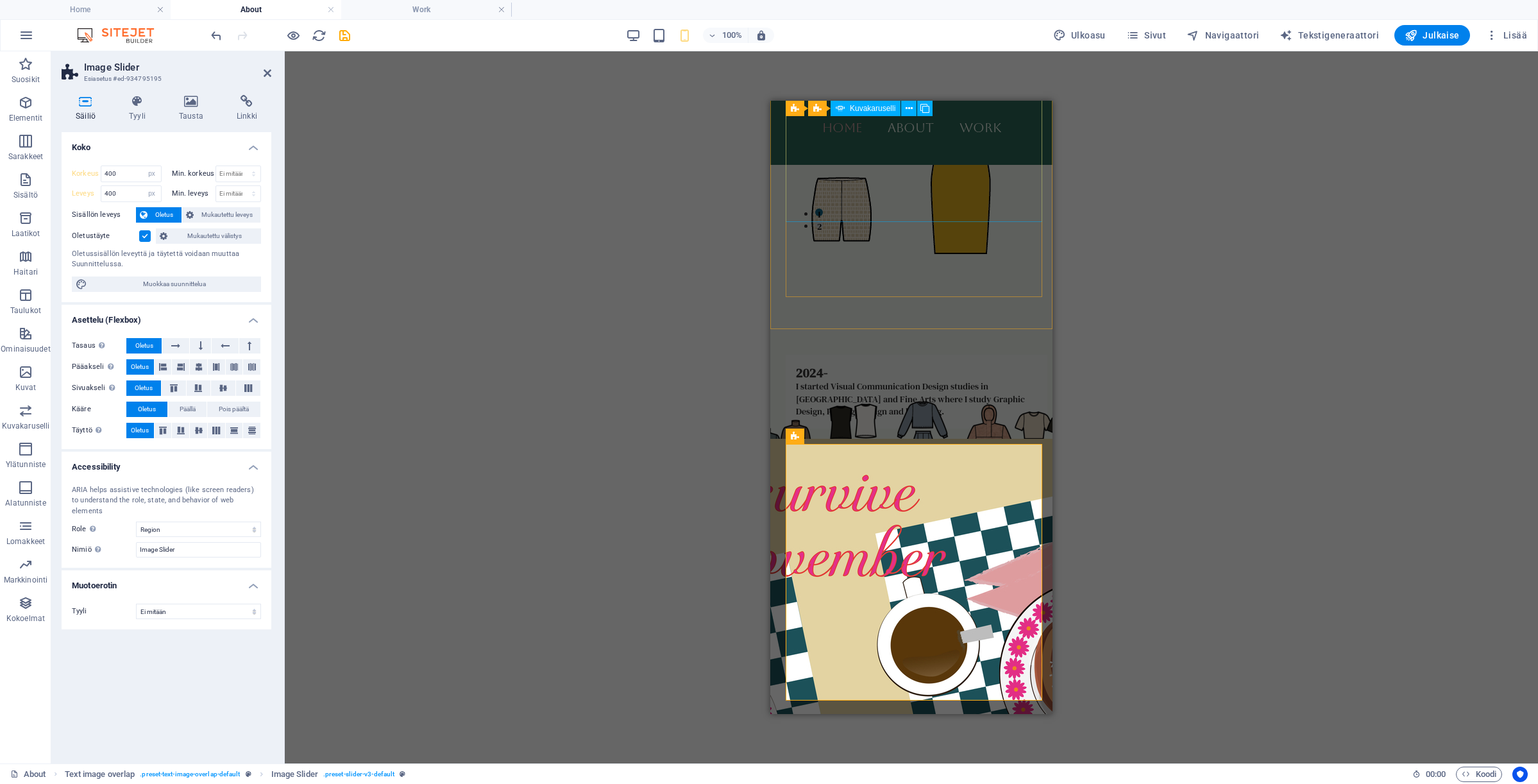
select select "ms"
select select "s"
select select "progressive"
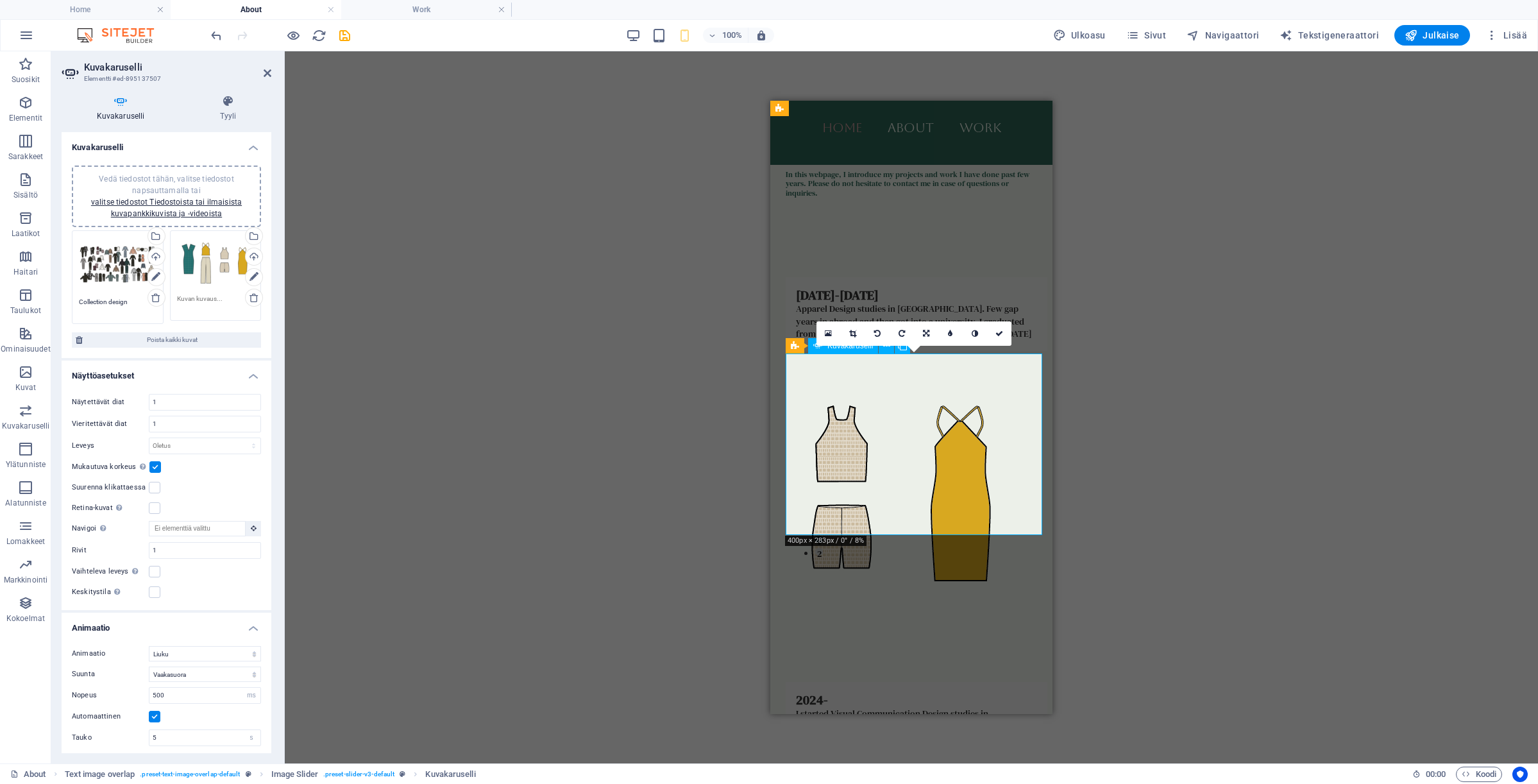
scroll to position [551, 0]
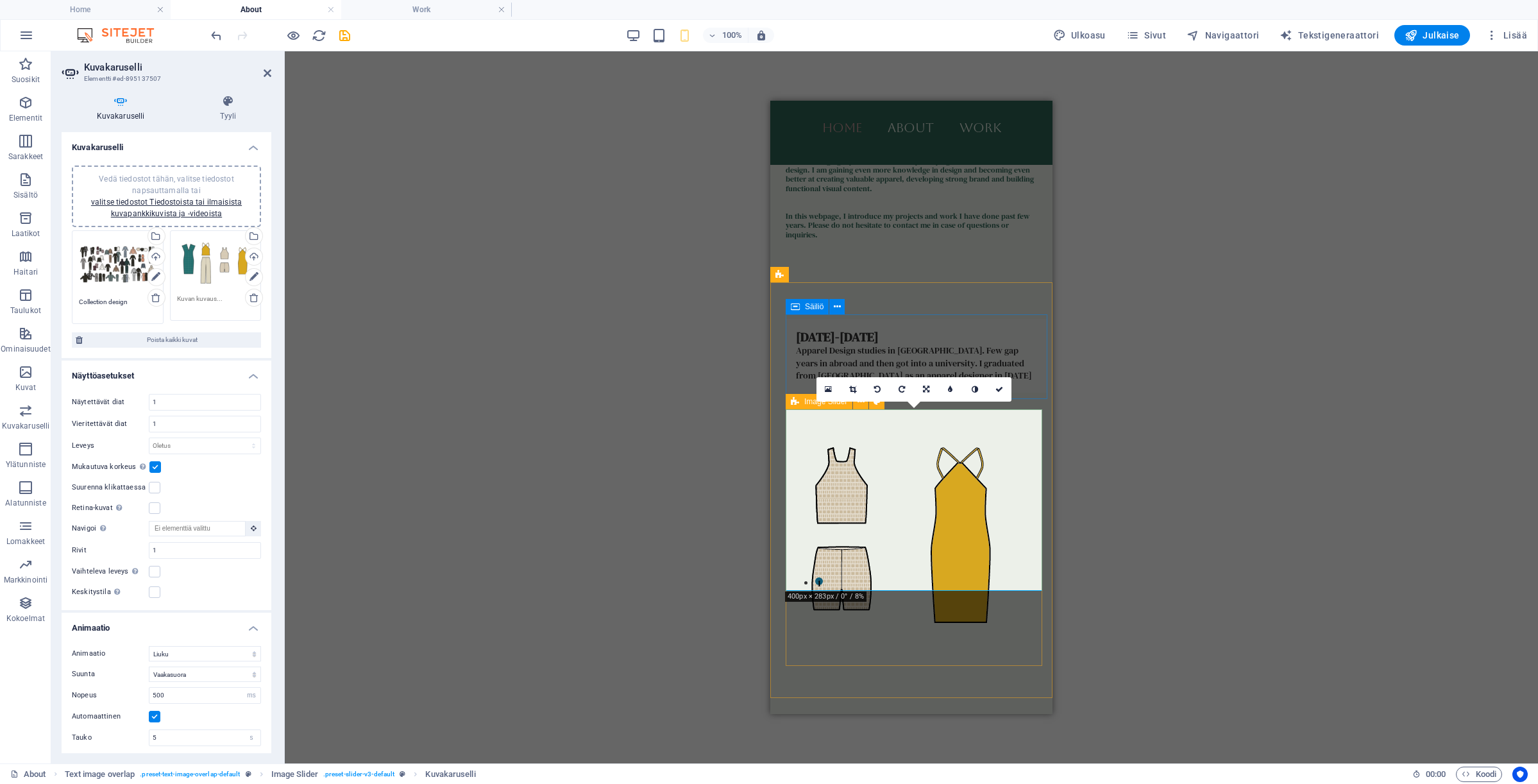
click at [792, 406] on icon at bounding box center [794, 401] width 8 height 15
select select "px"
select select "region"
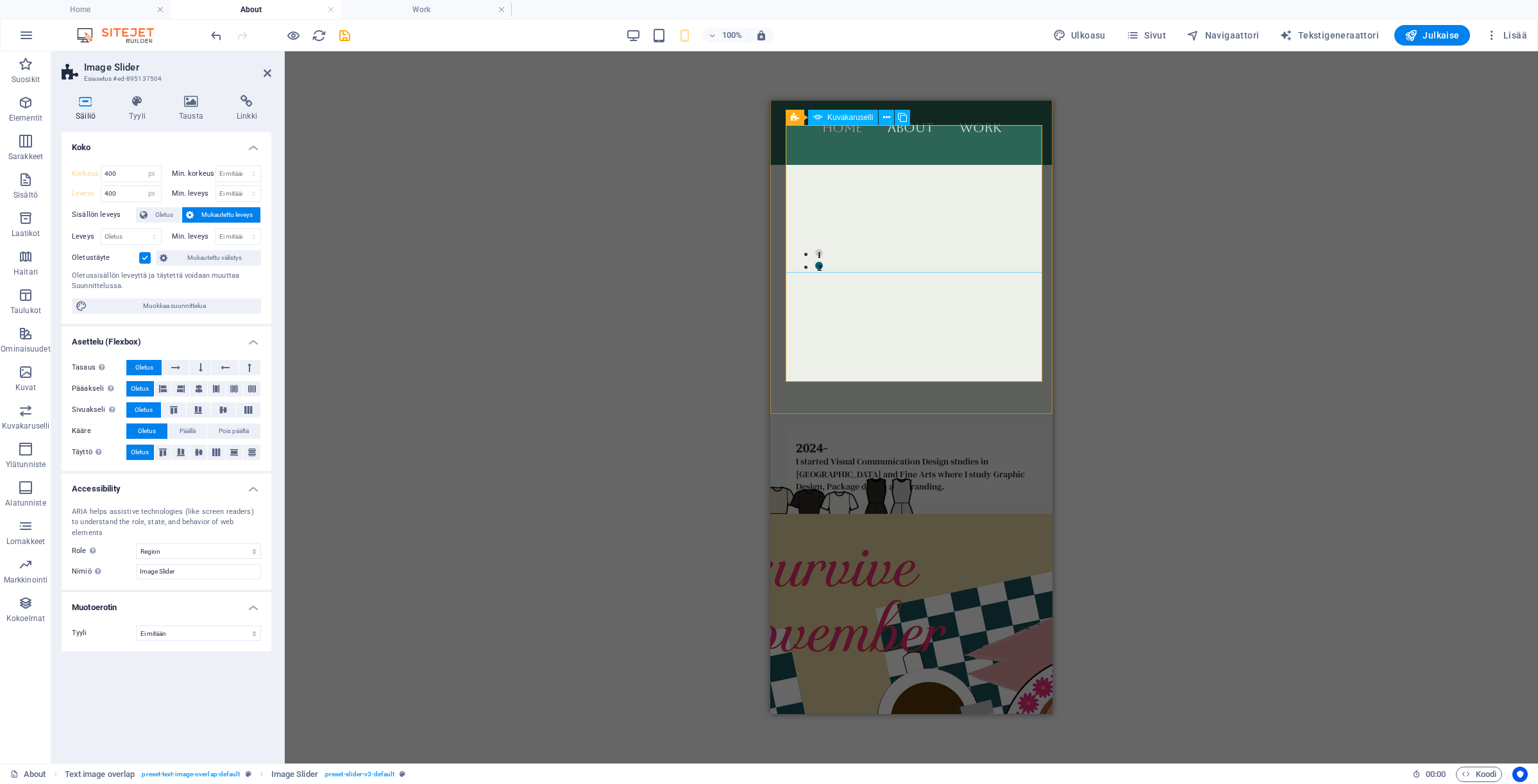
scroll to position [848, 0]
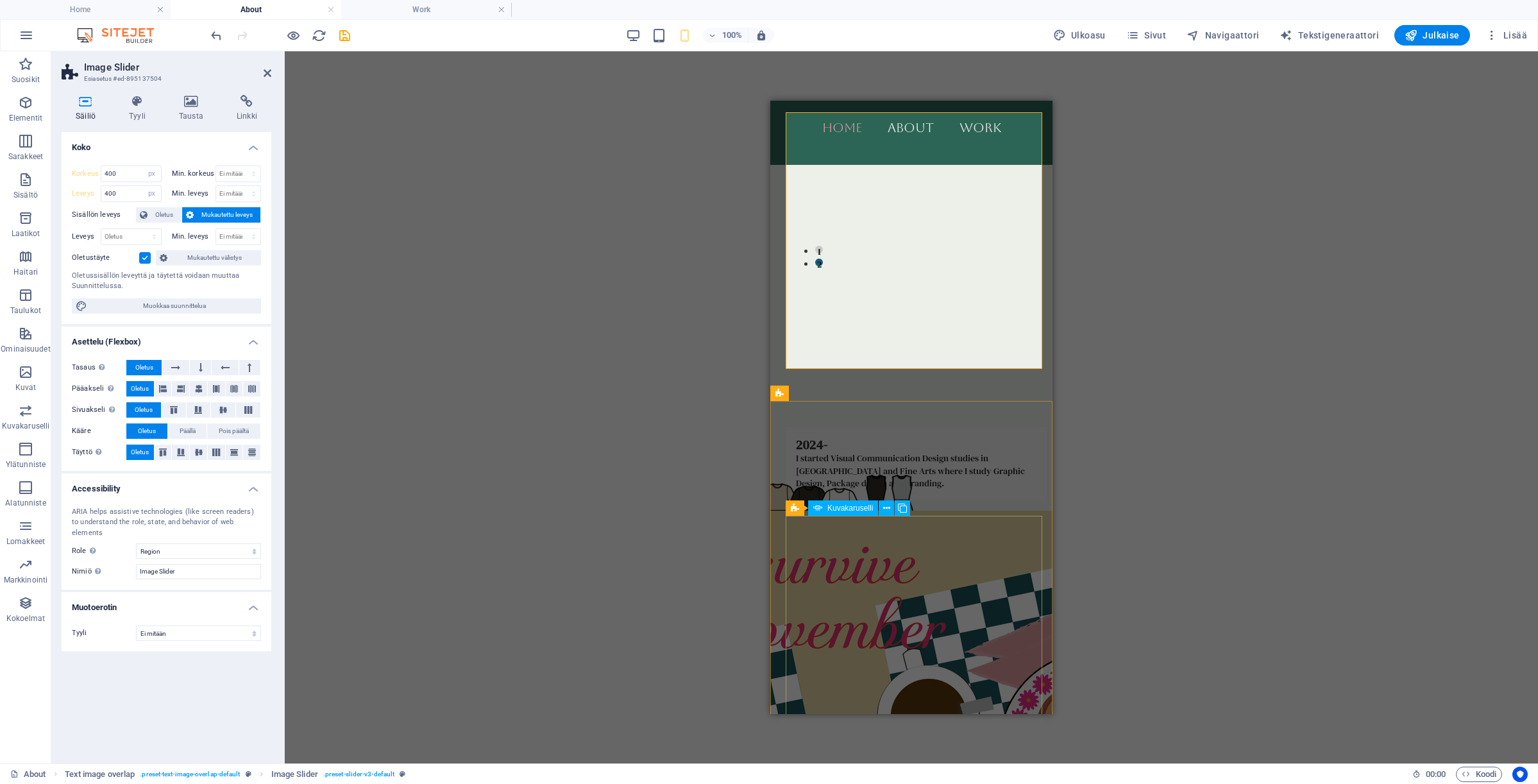
select select "ms"
select select "s"
select select "progressive"
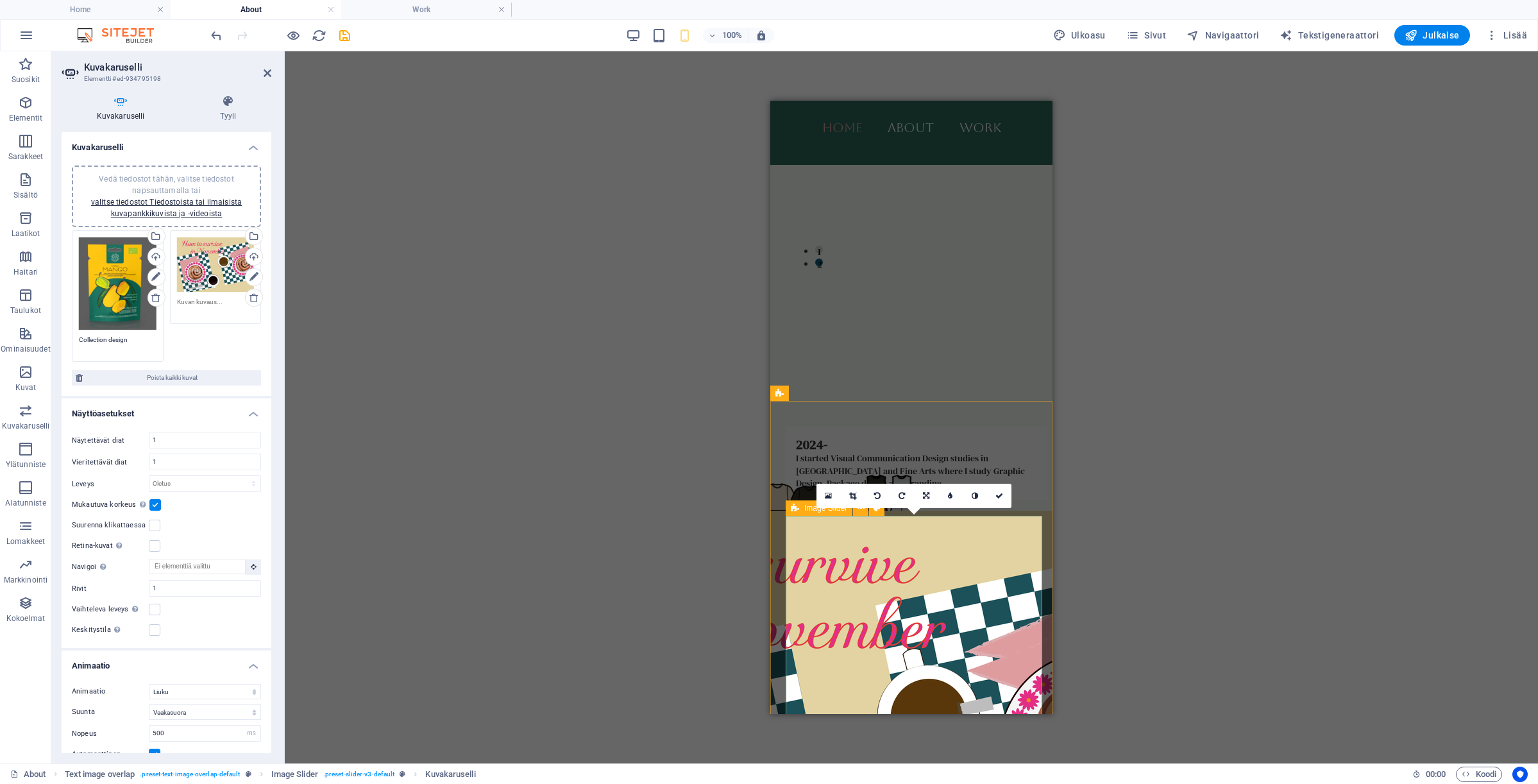
click at [799, 508] on icon at bounding box center [794, 508] width 8 height 15
select select "px"
select select "region"
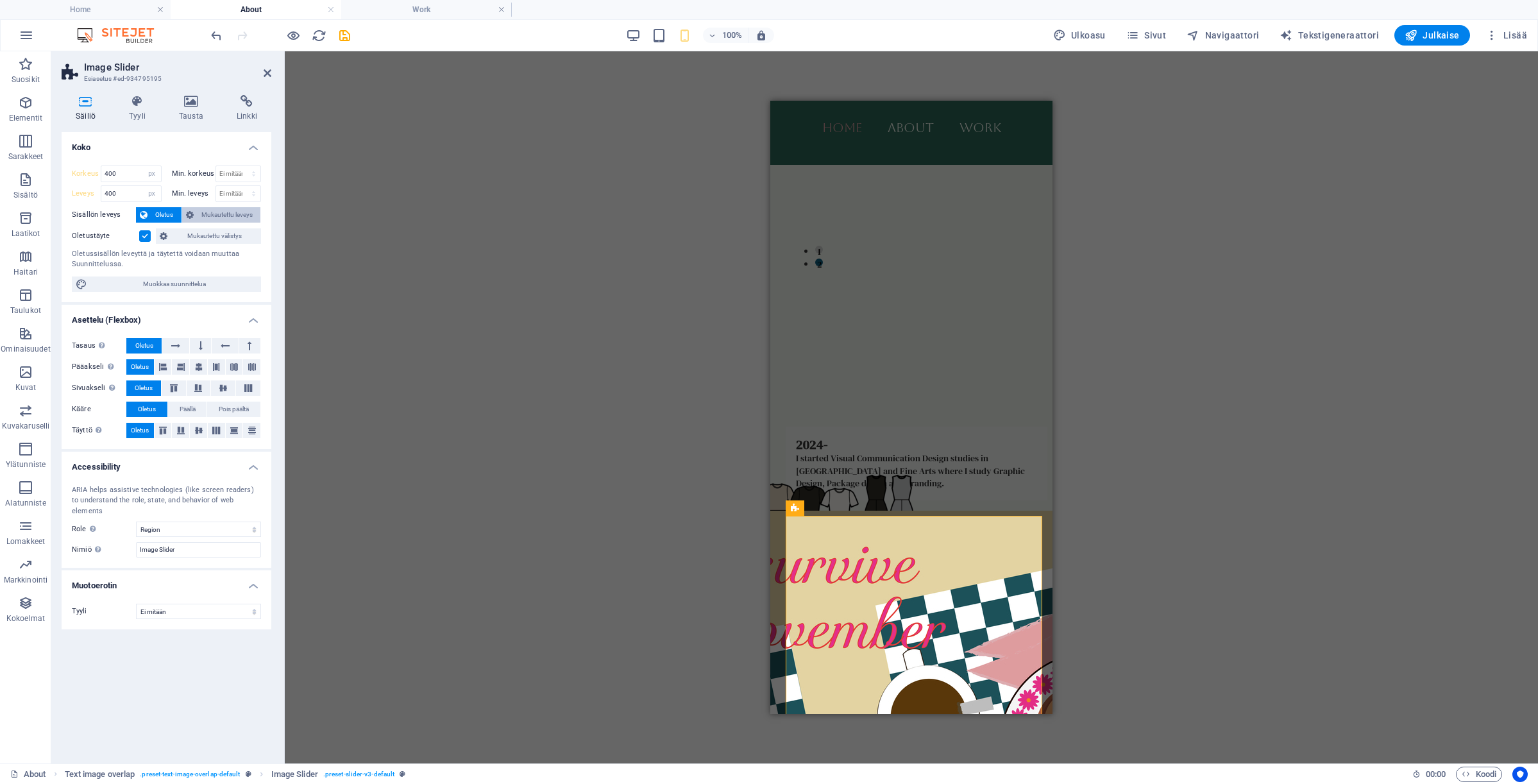
click at [216, 212] on span "Mukautettu leveys" at bounding box center [227, 215] width 60 height 15
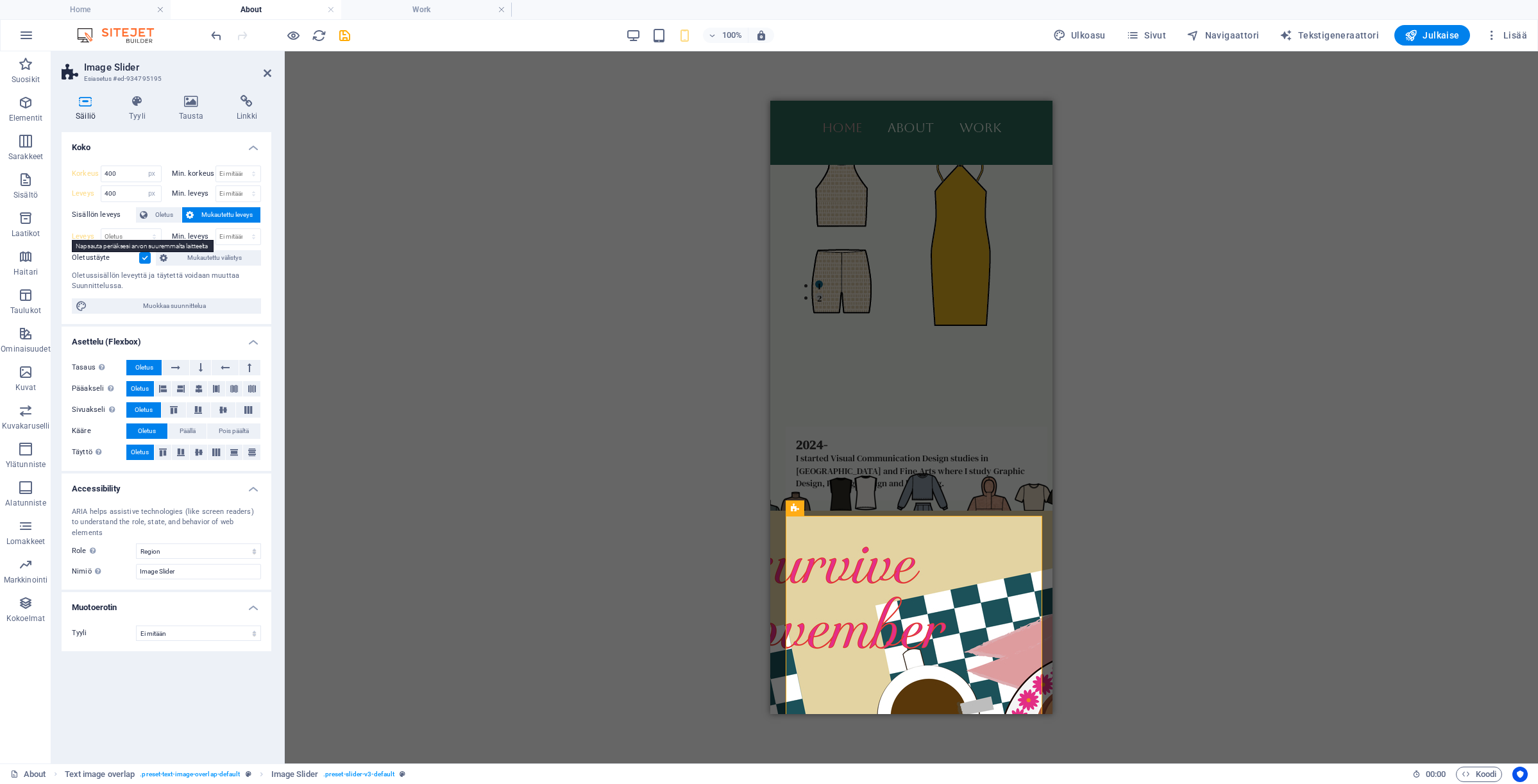
click at [90, 237] on label "Leveys" at bounding box center [86, 236] width 29 height 7
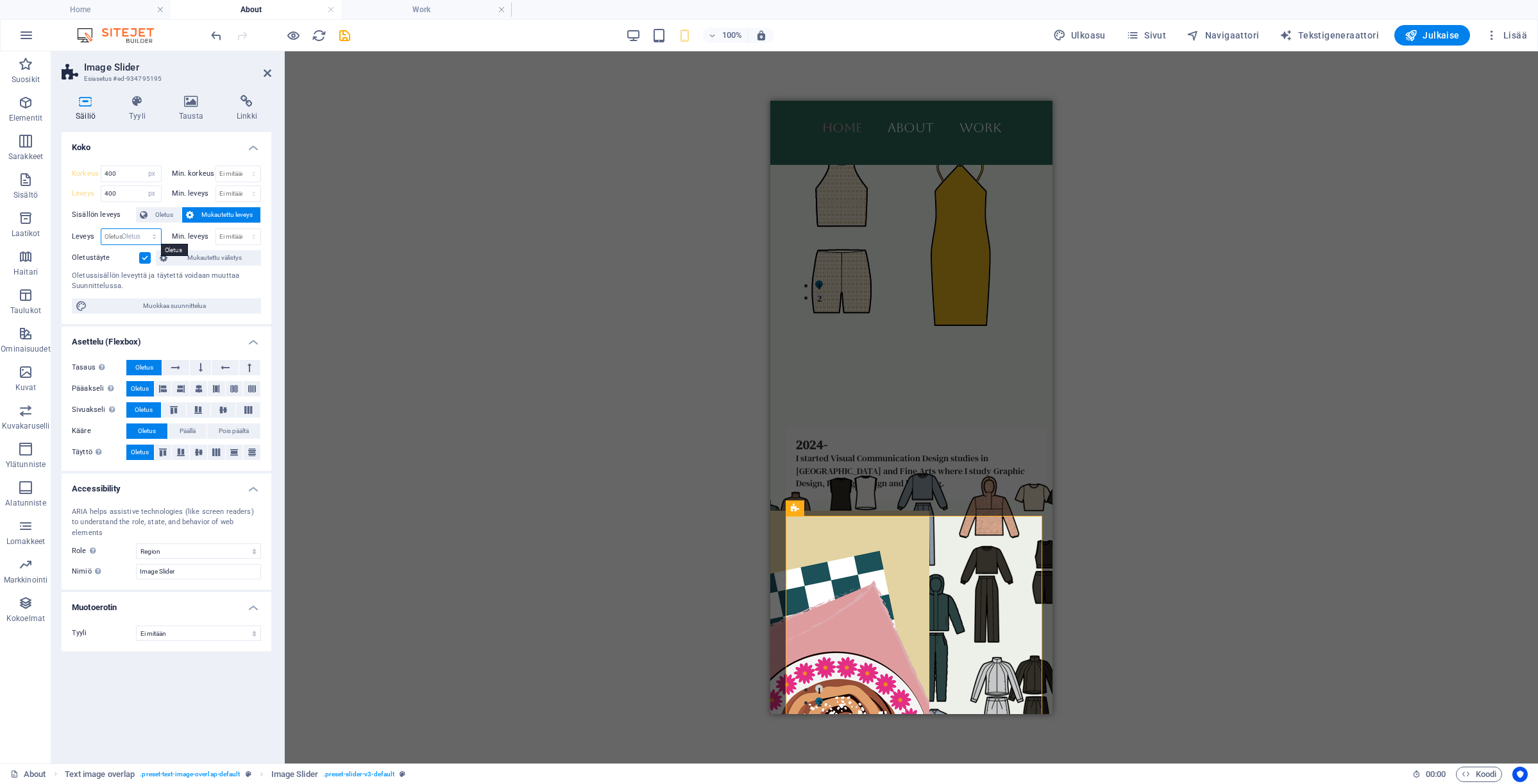
select select "DISABLED_OPTION_VALUE"
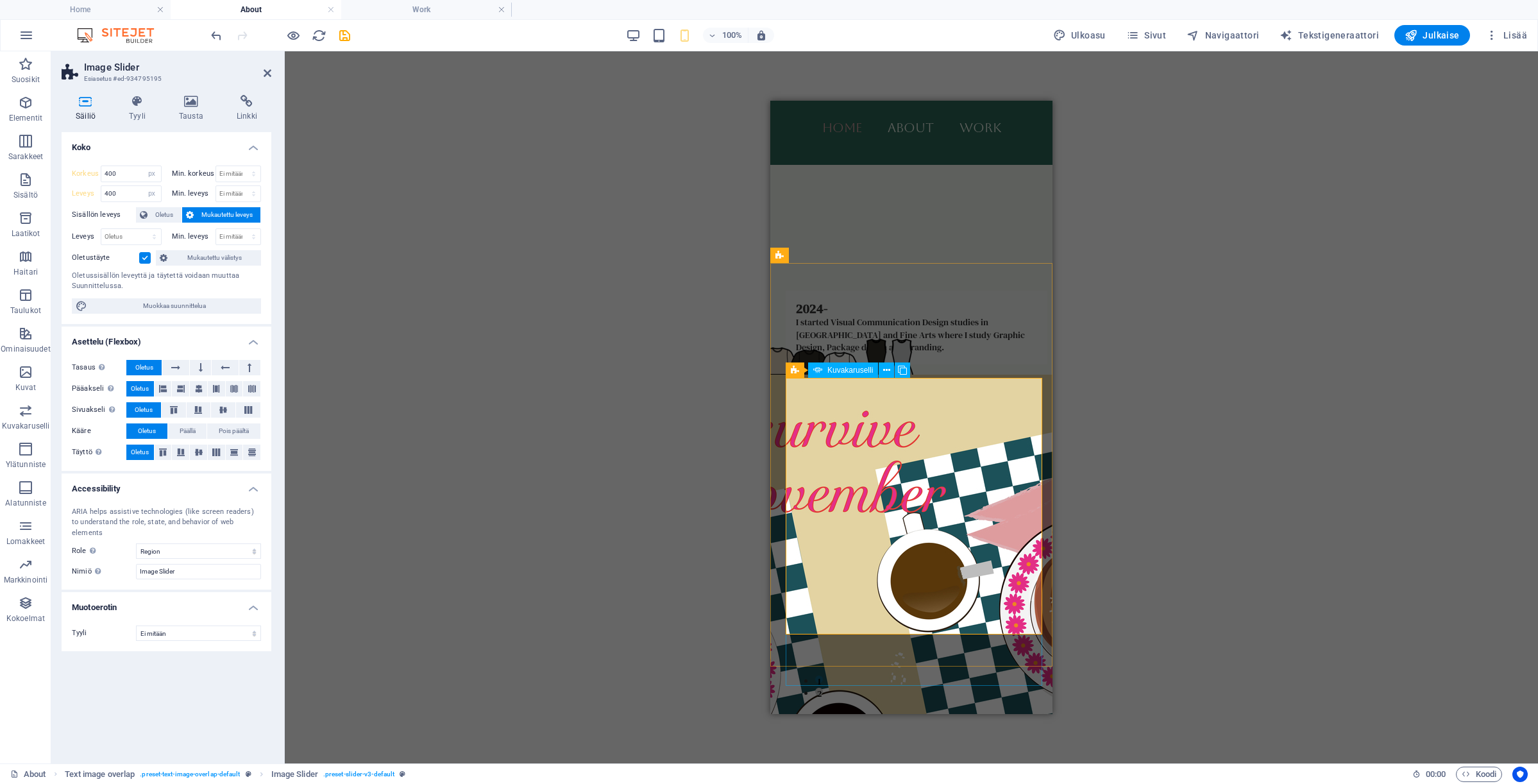
scroll to position [987, 0]
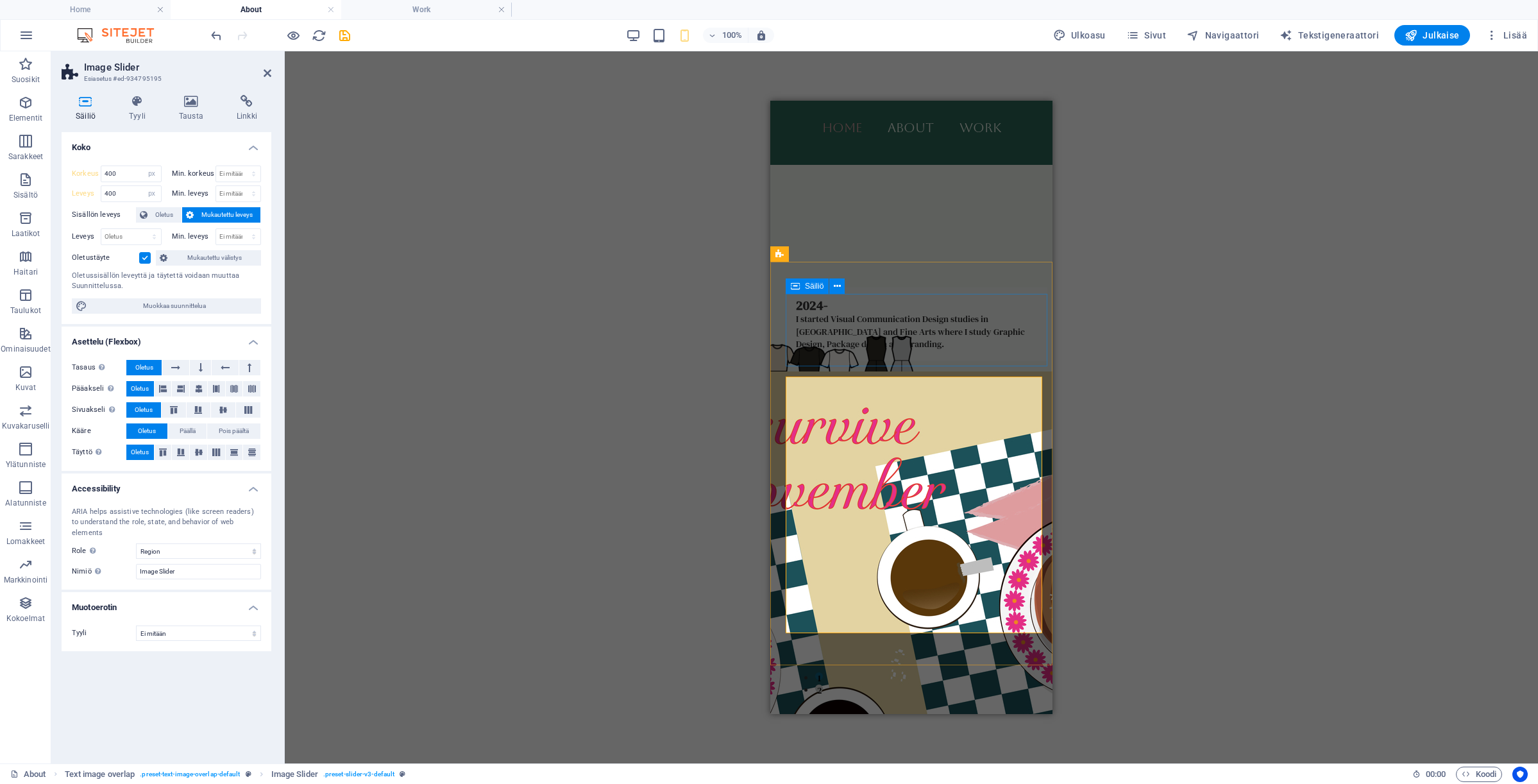
click at [1025, 360] on div "2024- I started Visual Communication Design studies in [GEOGRAPHIC_DATA] and Fi…" at bounding box center [917, 324] width 262 height 74
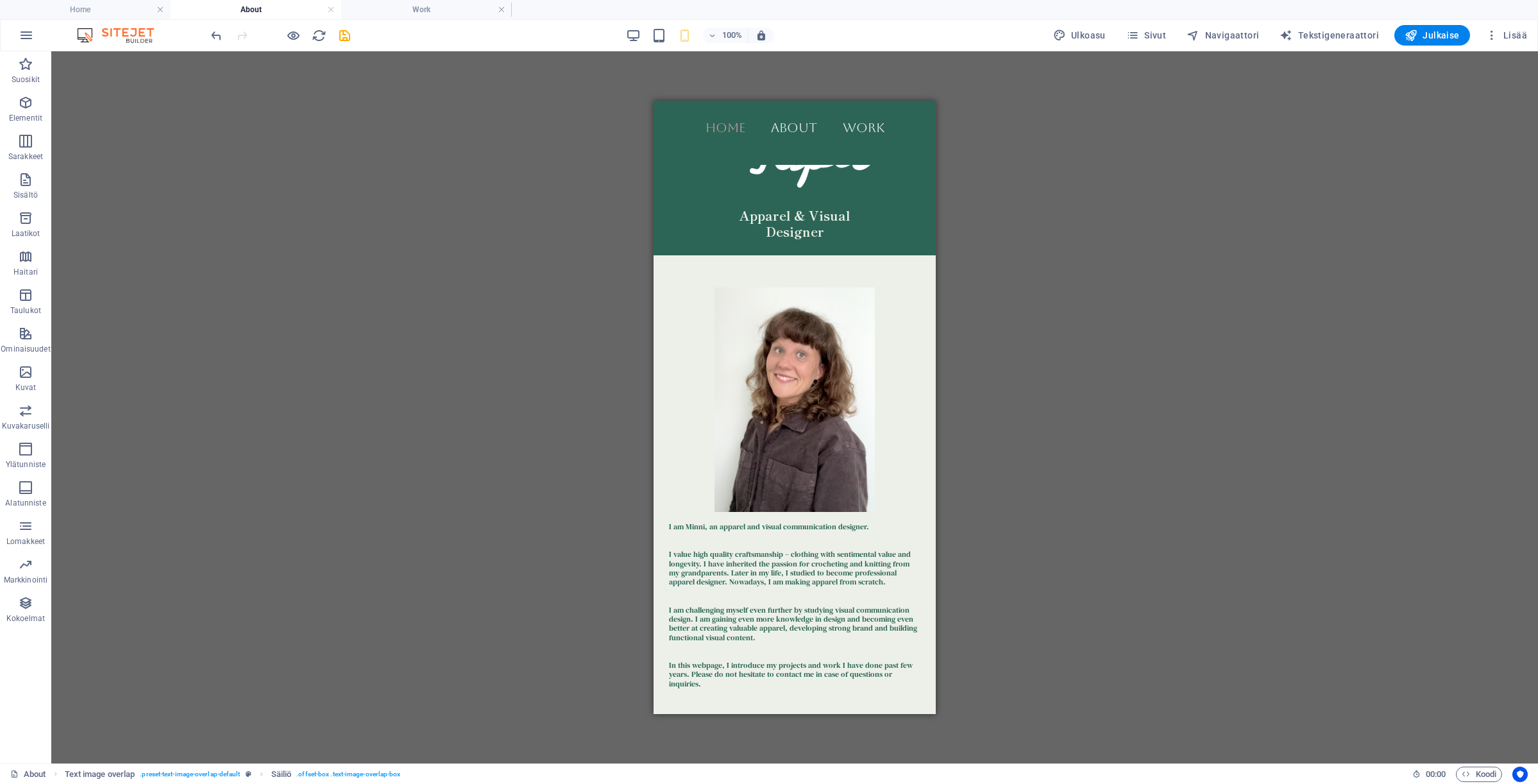
scroll to position [41, 0]
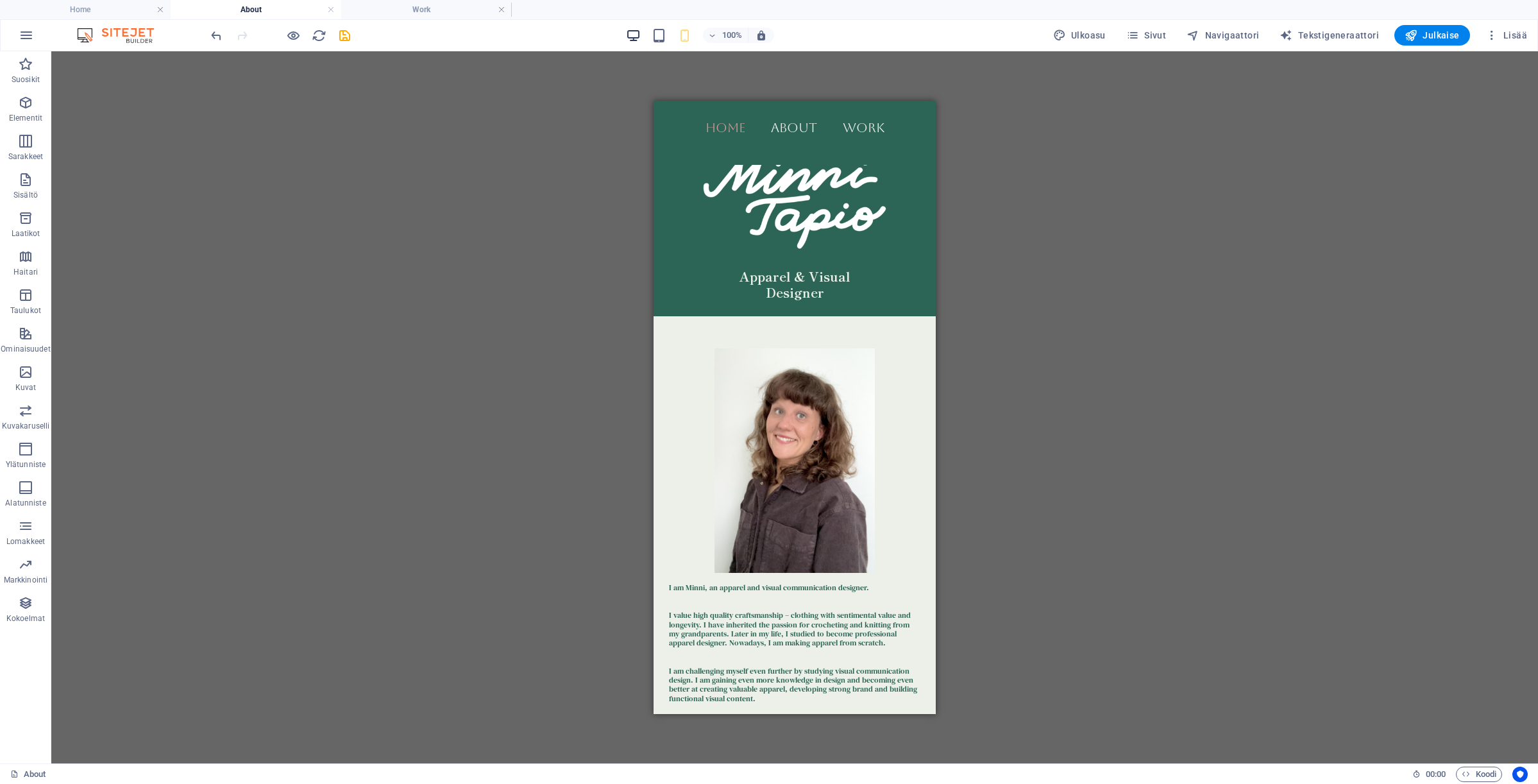
click at [638, 42] on icon "button" at bounding box center [633, 35] width 15 height 15
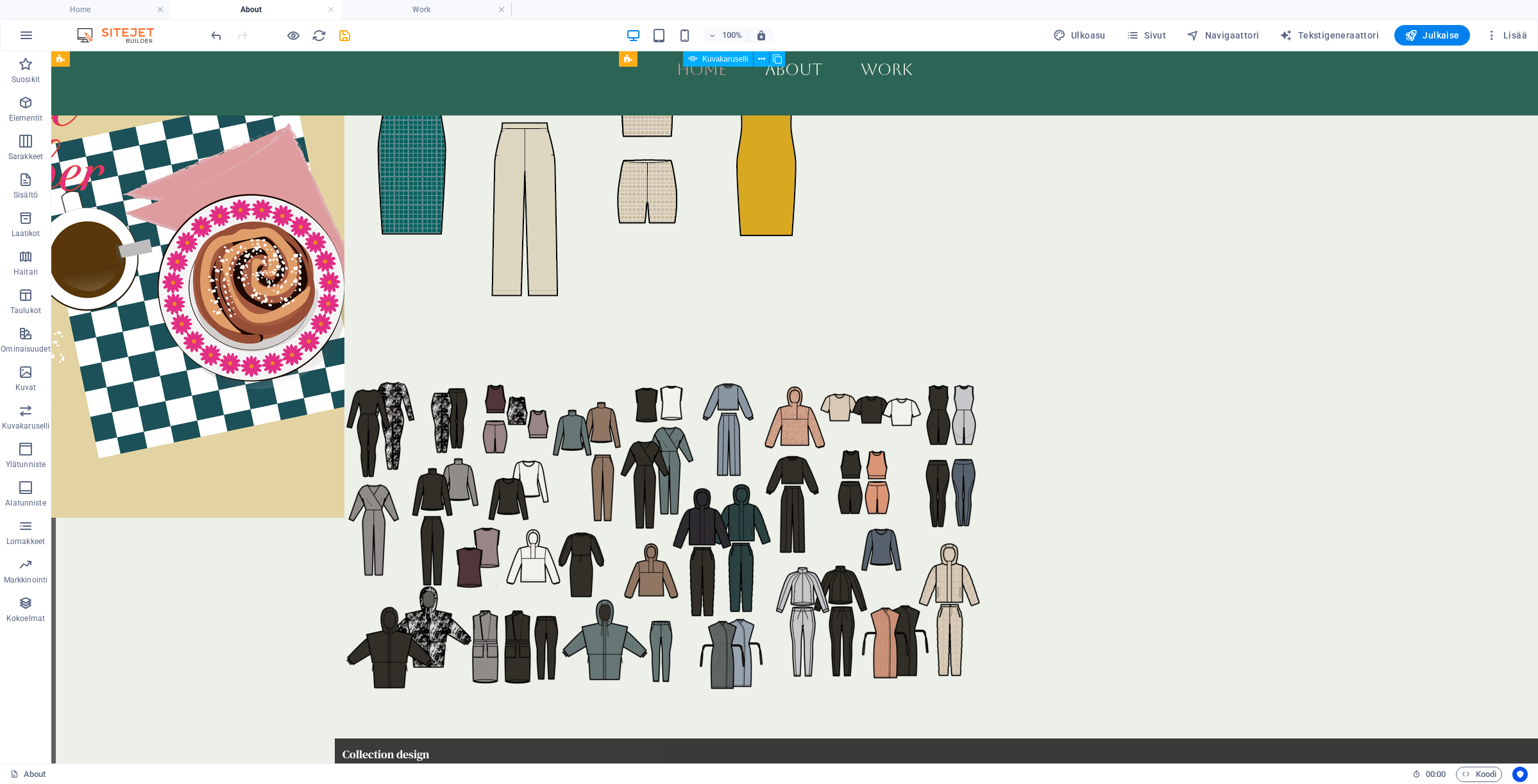
scroll to position [1734, 0]
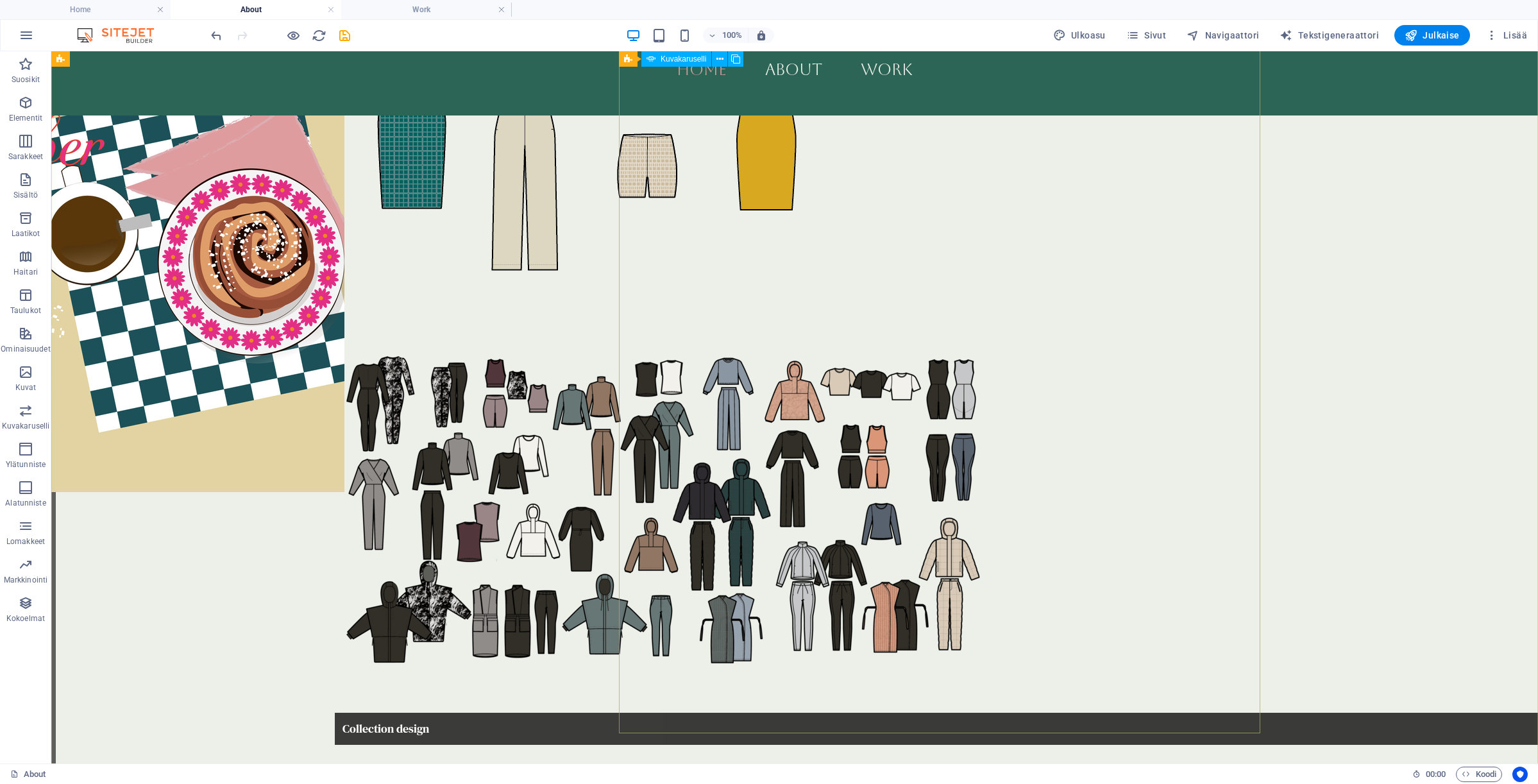
select select "ms"
select select "s"
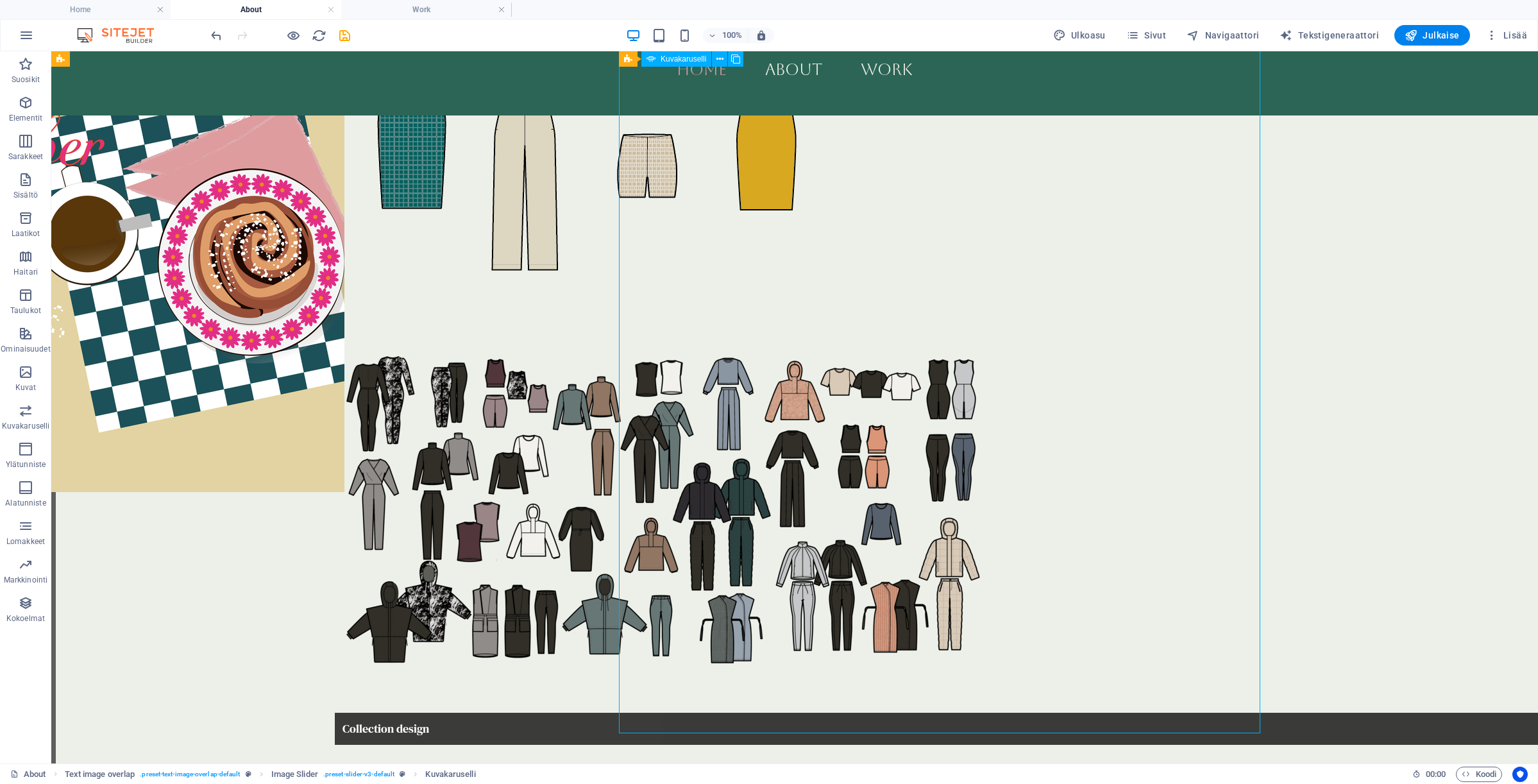
select select "progressive"
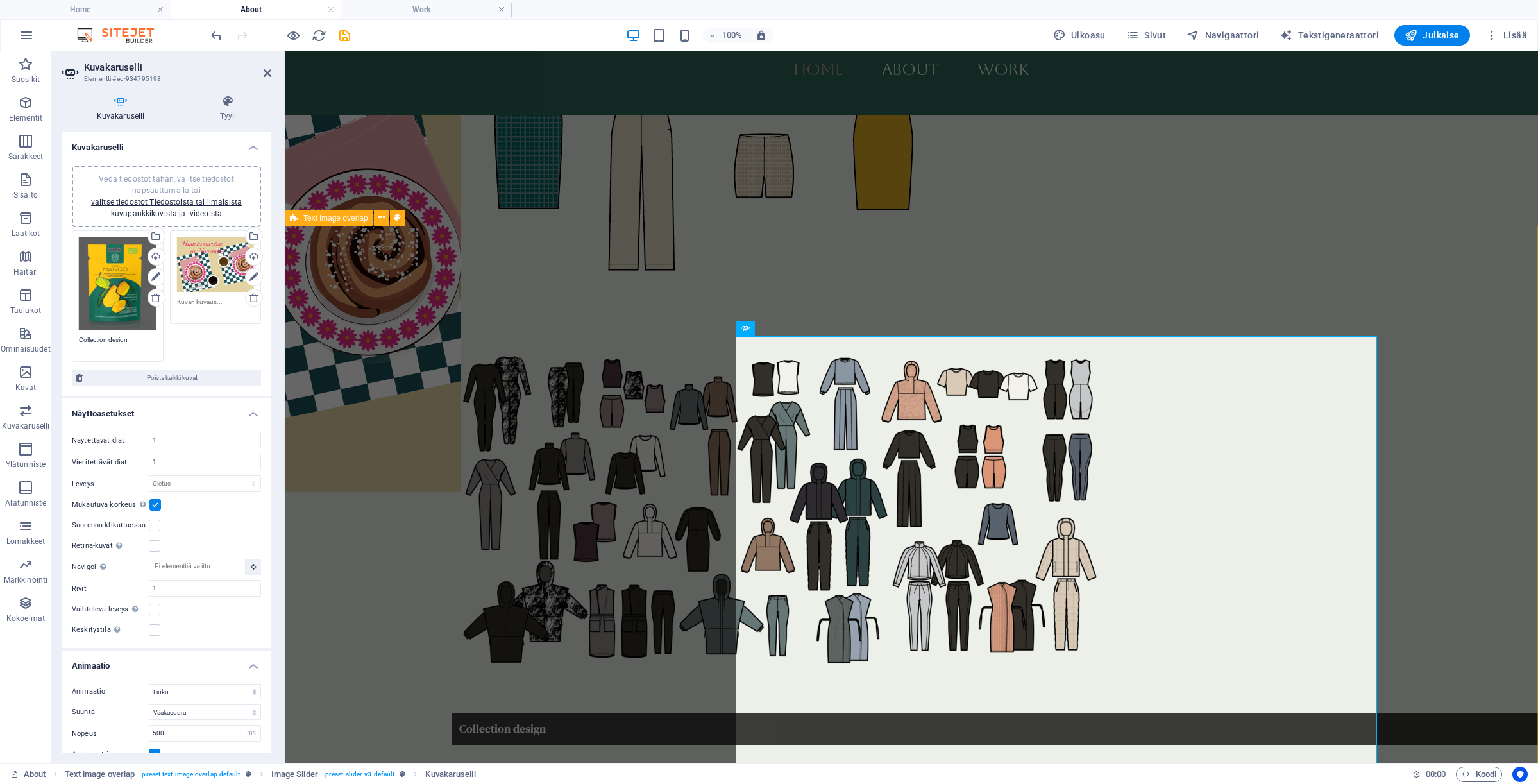
scroll to position [1362, 0]
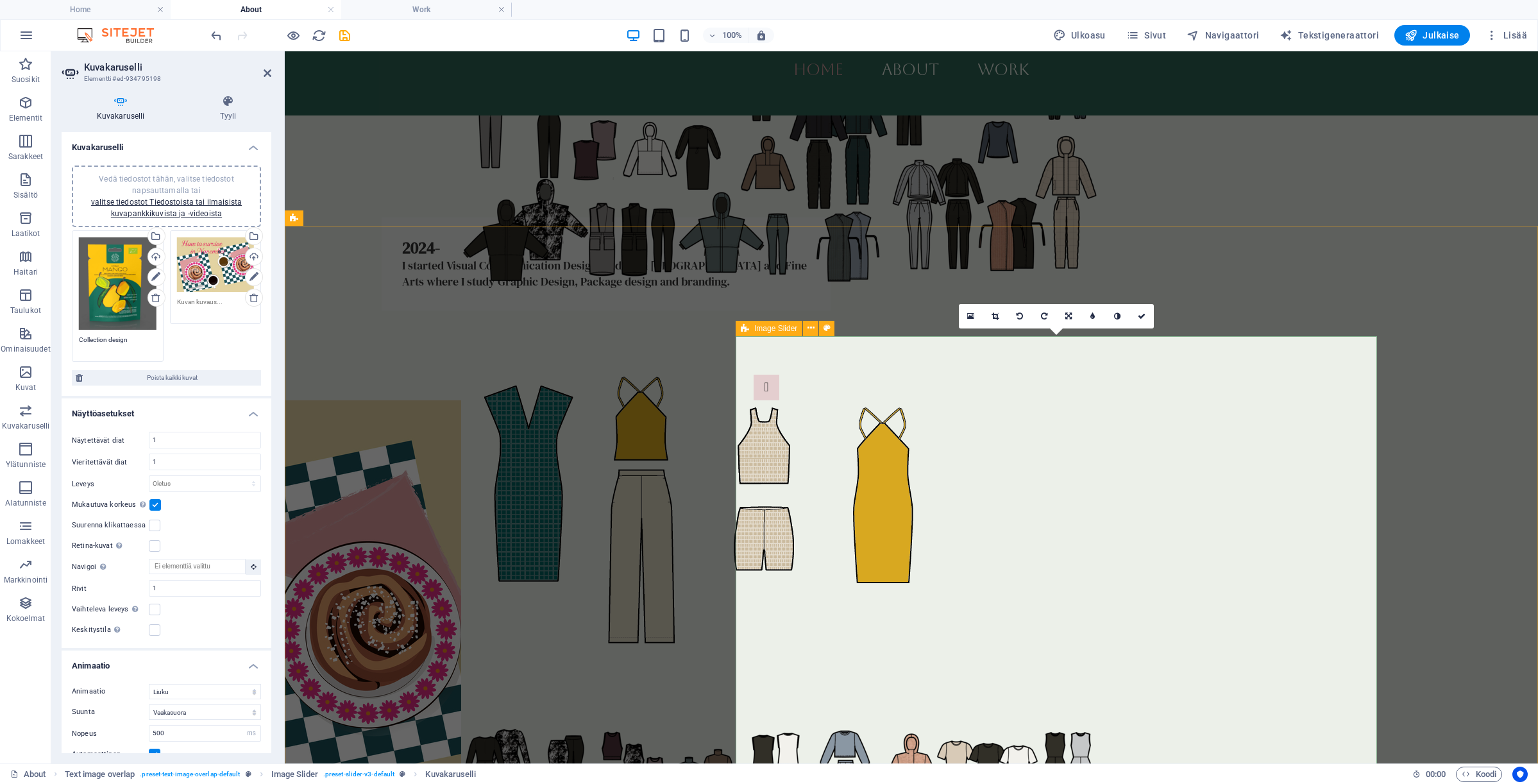
click at [749, 328] on icon at bounding box center [744, 328] width 8 height 15
select select "px"
select select "region"
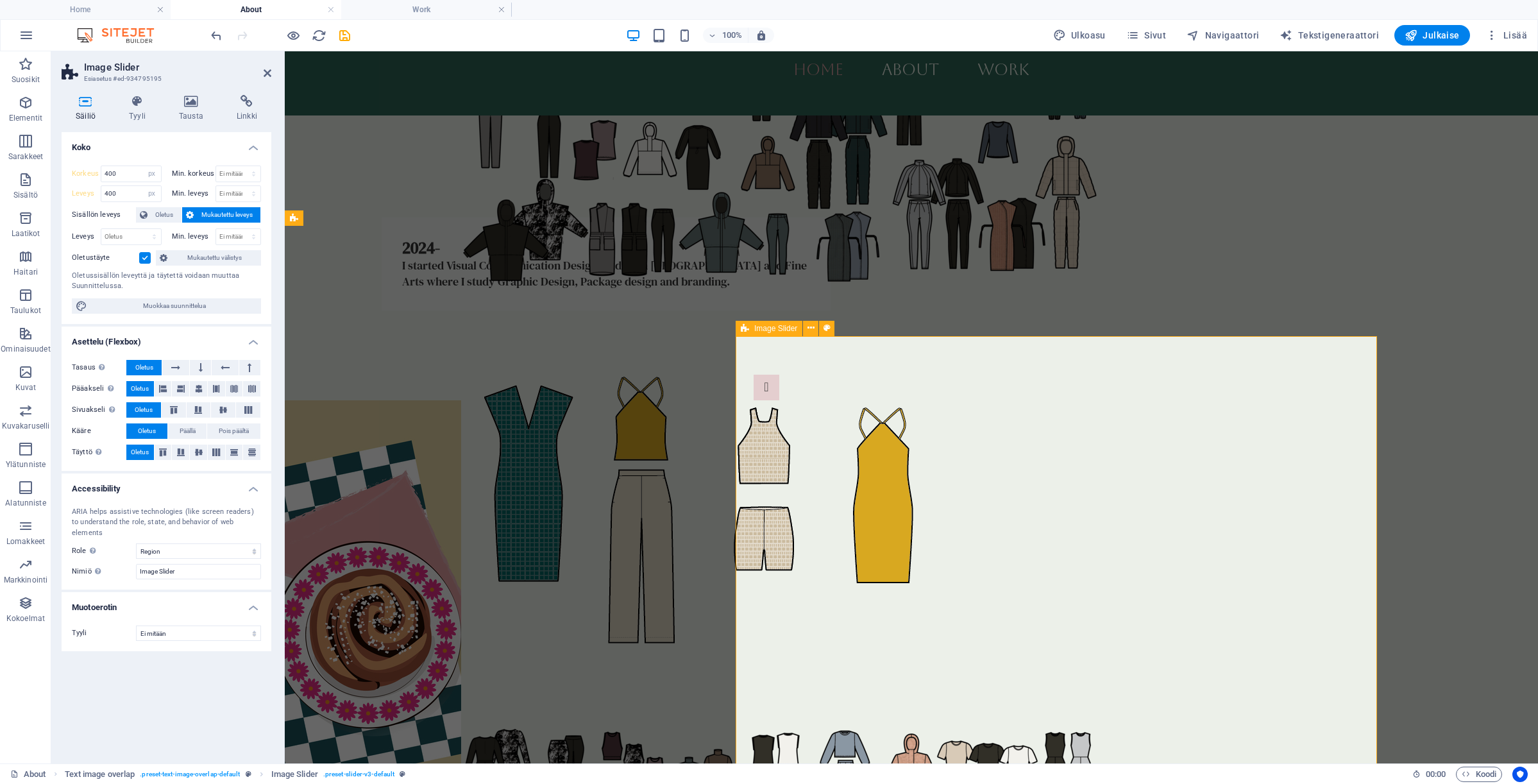
select select "DISABLED_OPTION_VALUE"
type input "1000"
select select "default"
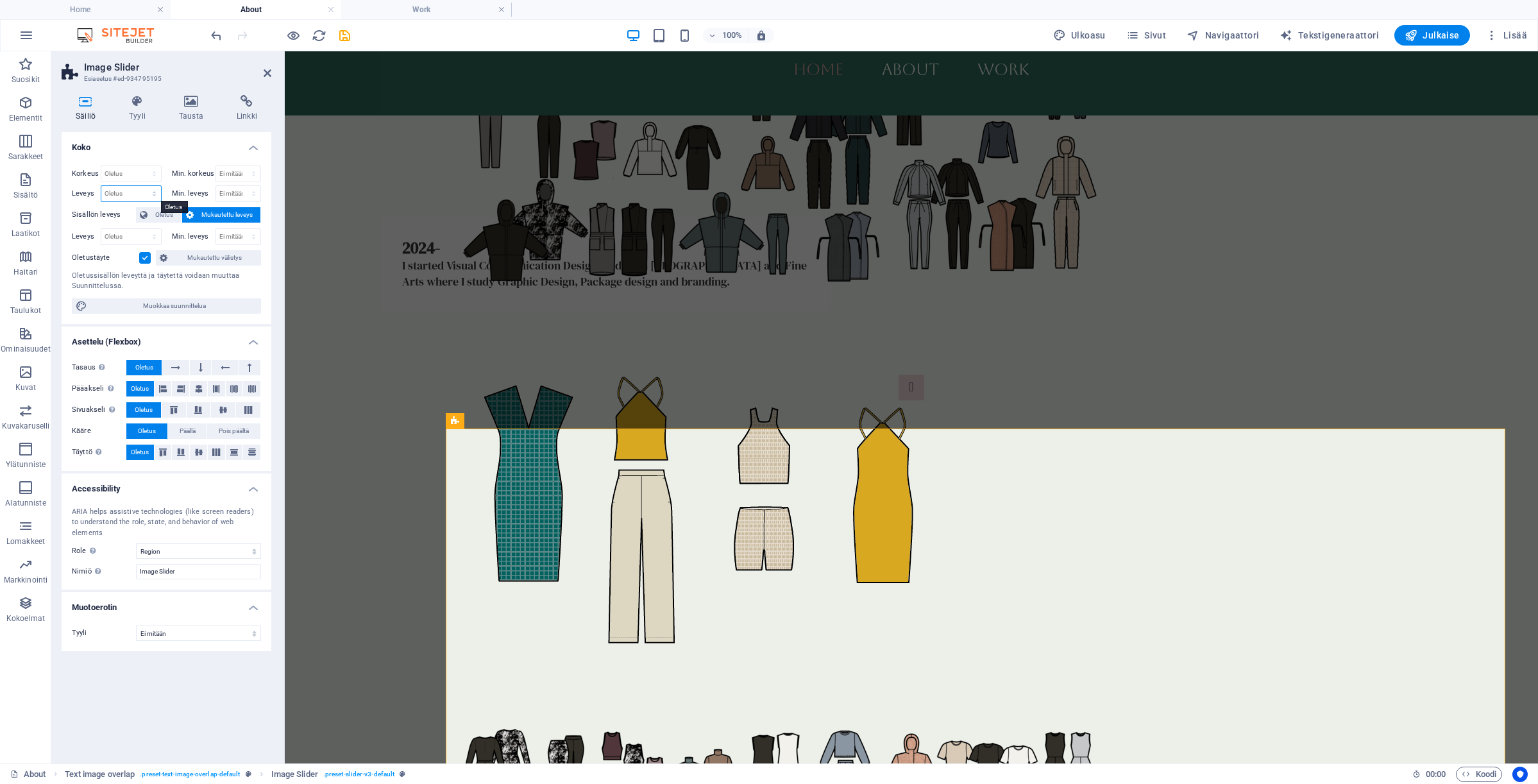
select select "px"
type input "800"
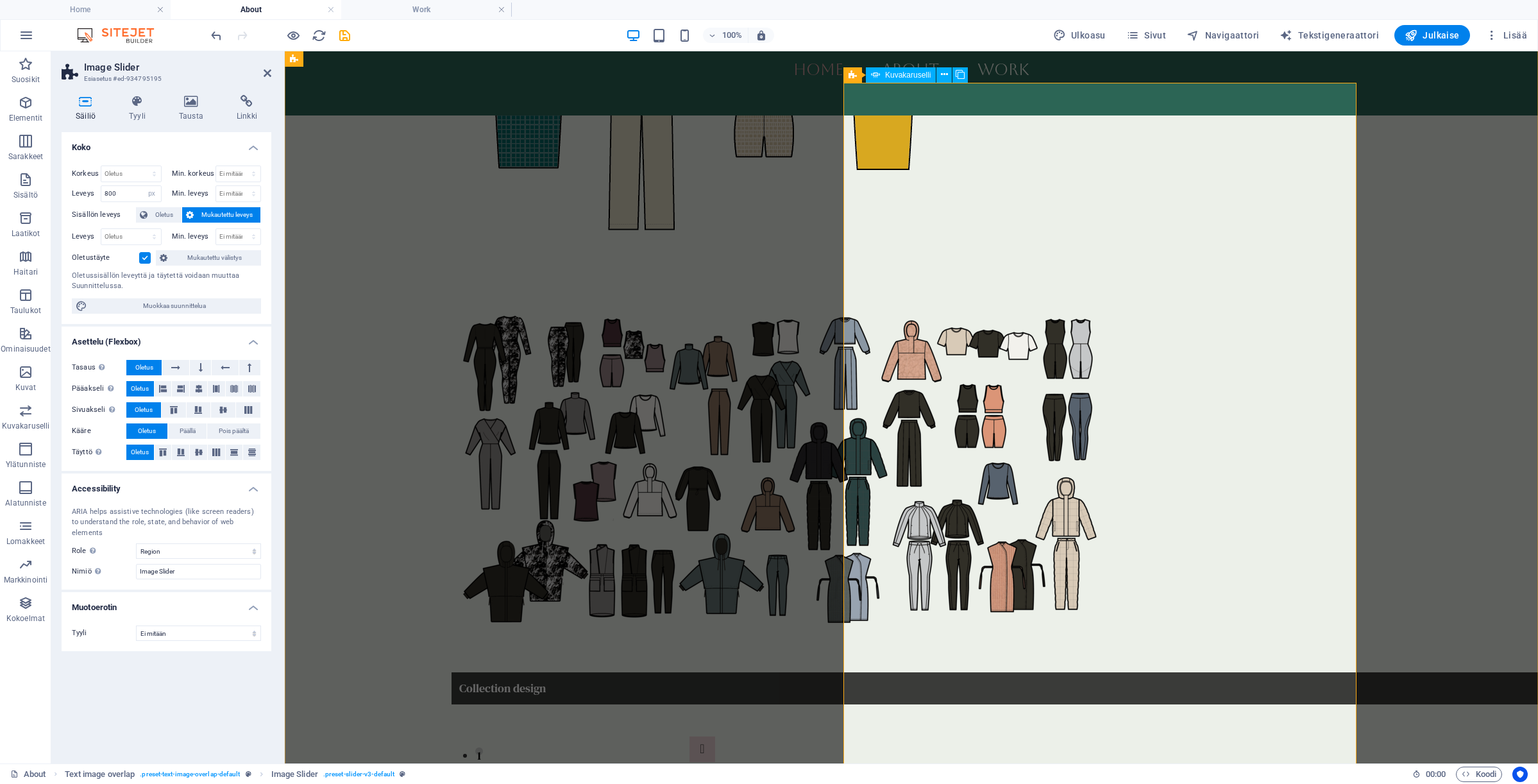
scroll to position [1615, 0]
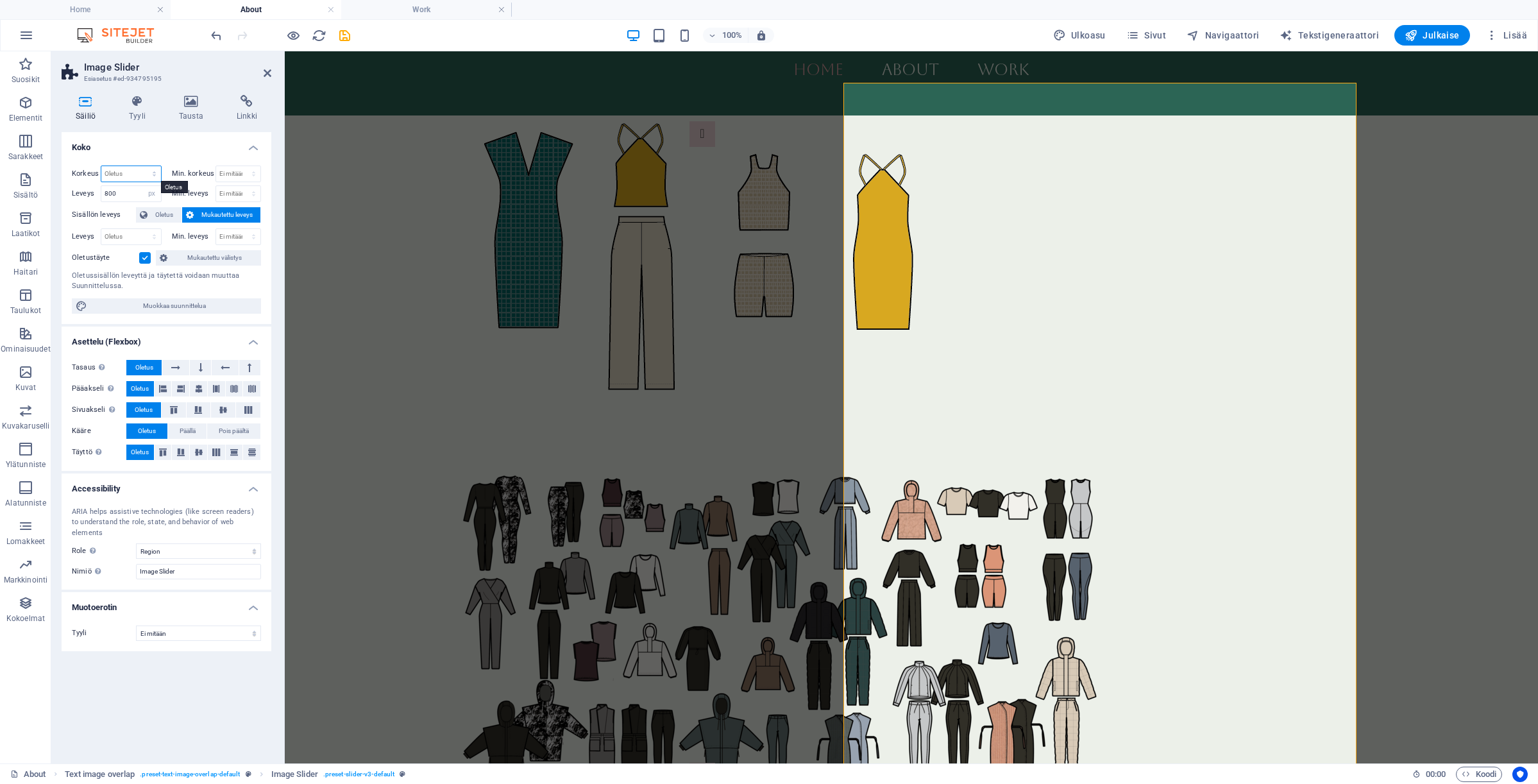
select select "px"
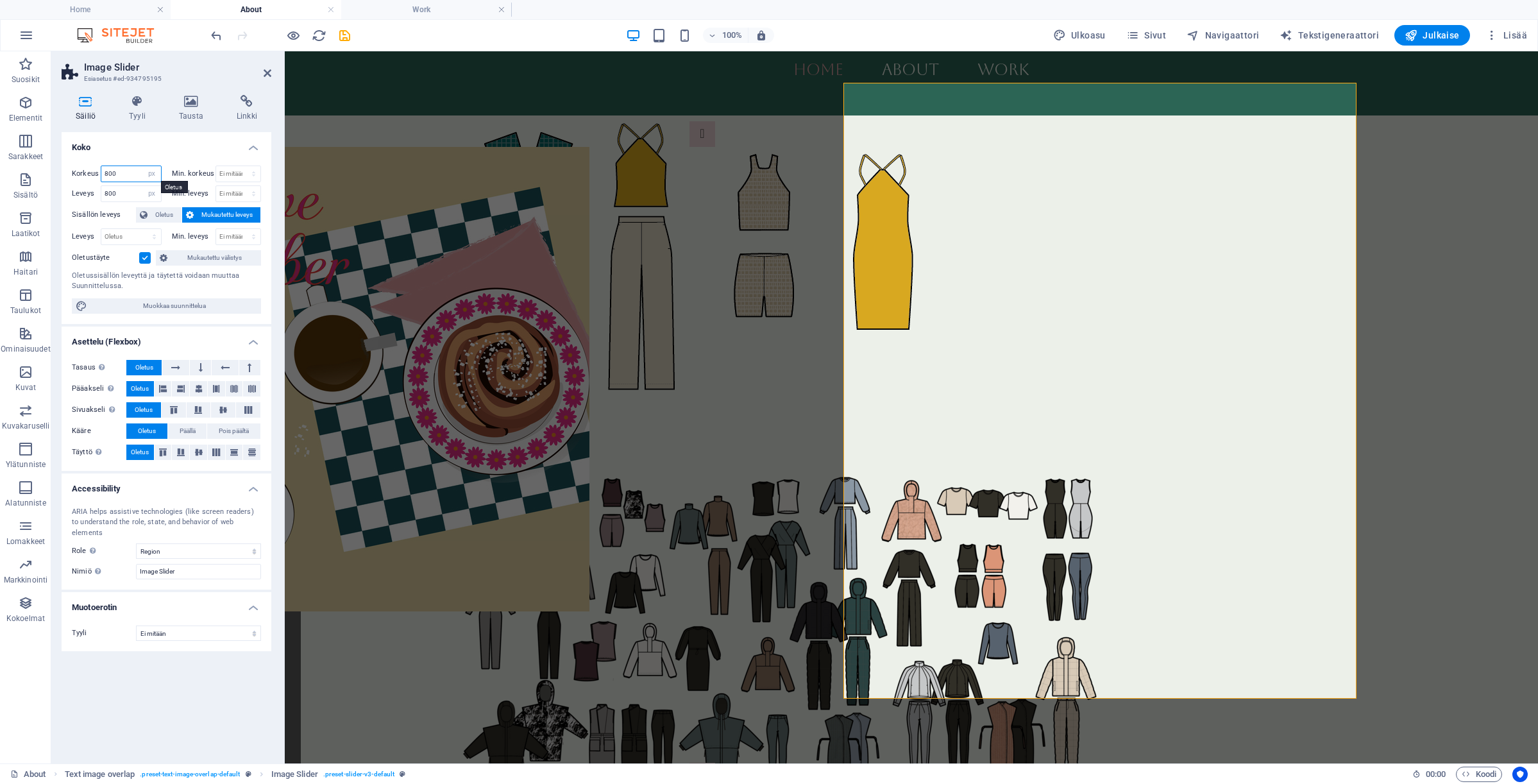
type input "800"
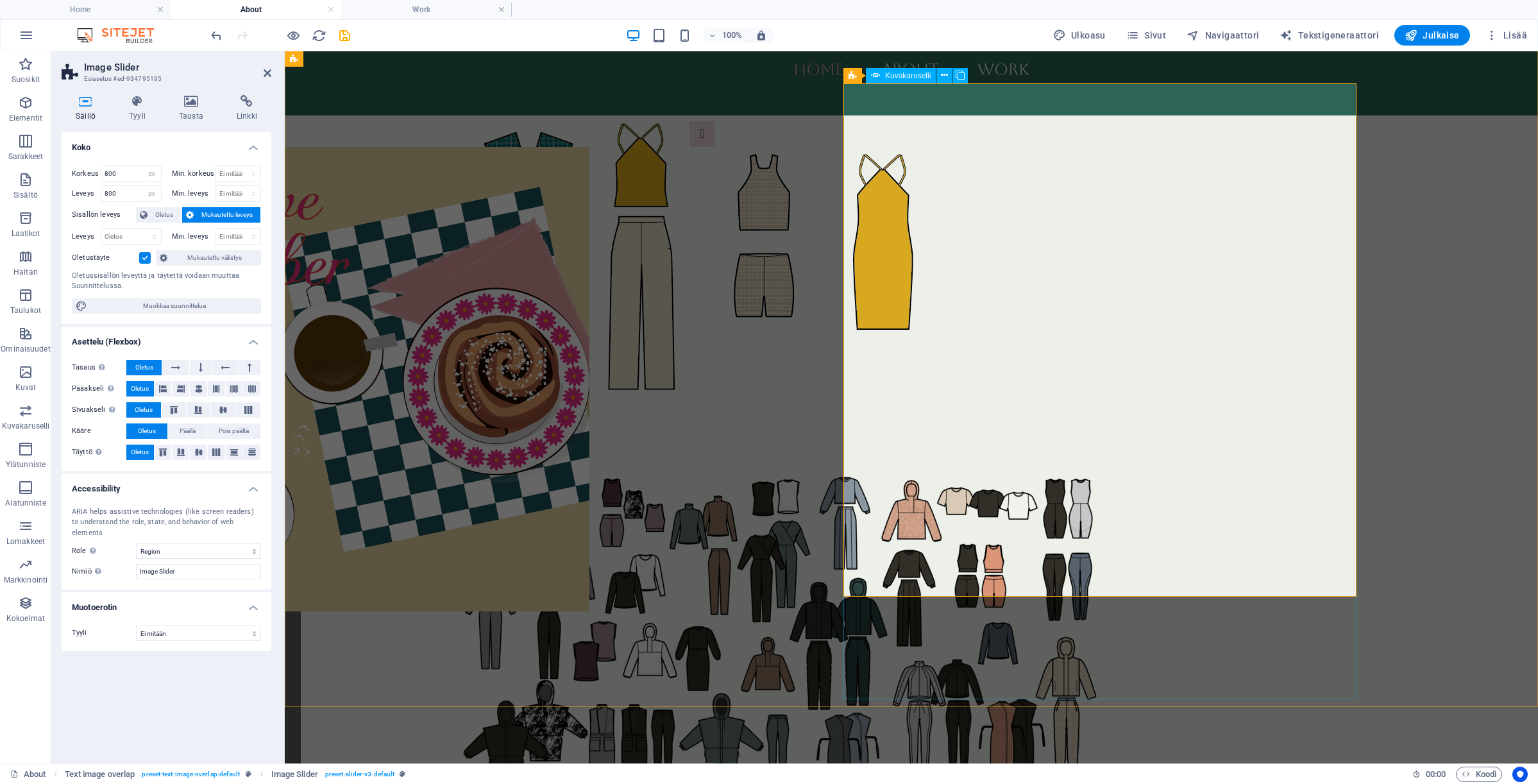
scroll to position [1515, 0]
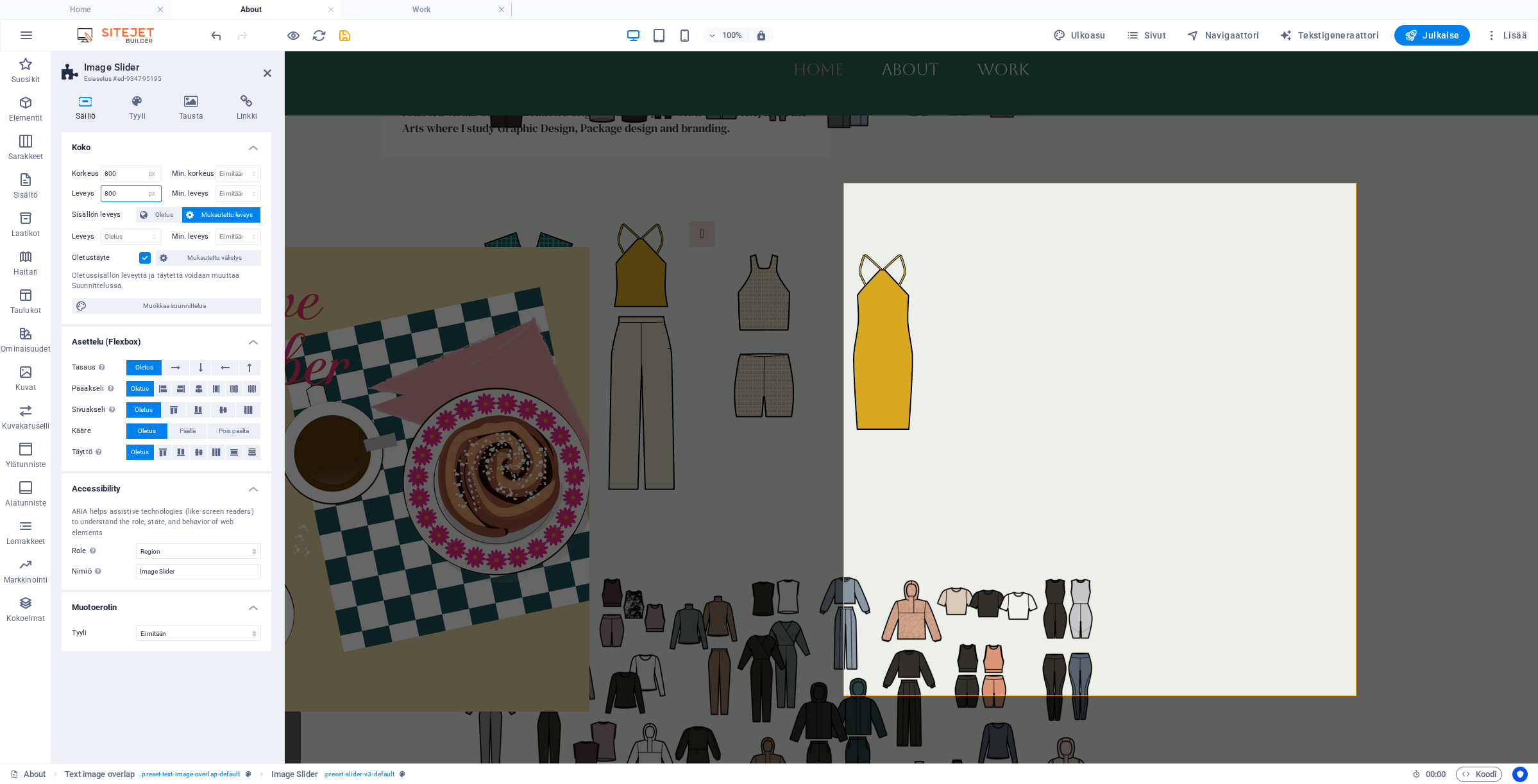
drag, startPoint x: 121, startPoint y: 195, endPoint x: 90, endPoint y: 194, distance: 31.0
click at [90, 194] on div "Leveys 800 Oletus px rem % em vh vw" at bounding box center [116, 194] width 90 height 16
type input "900"
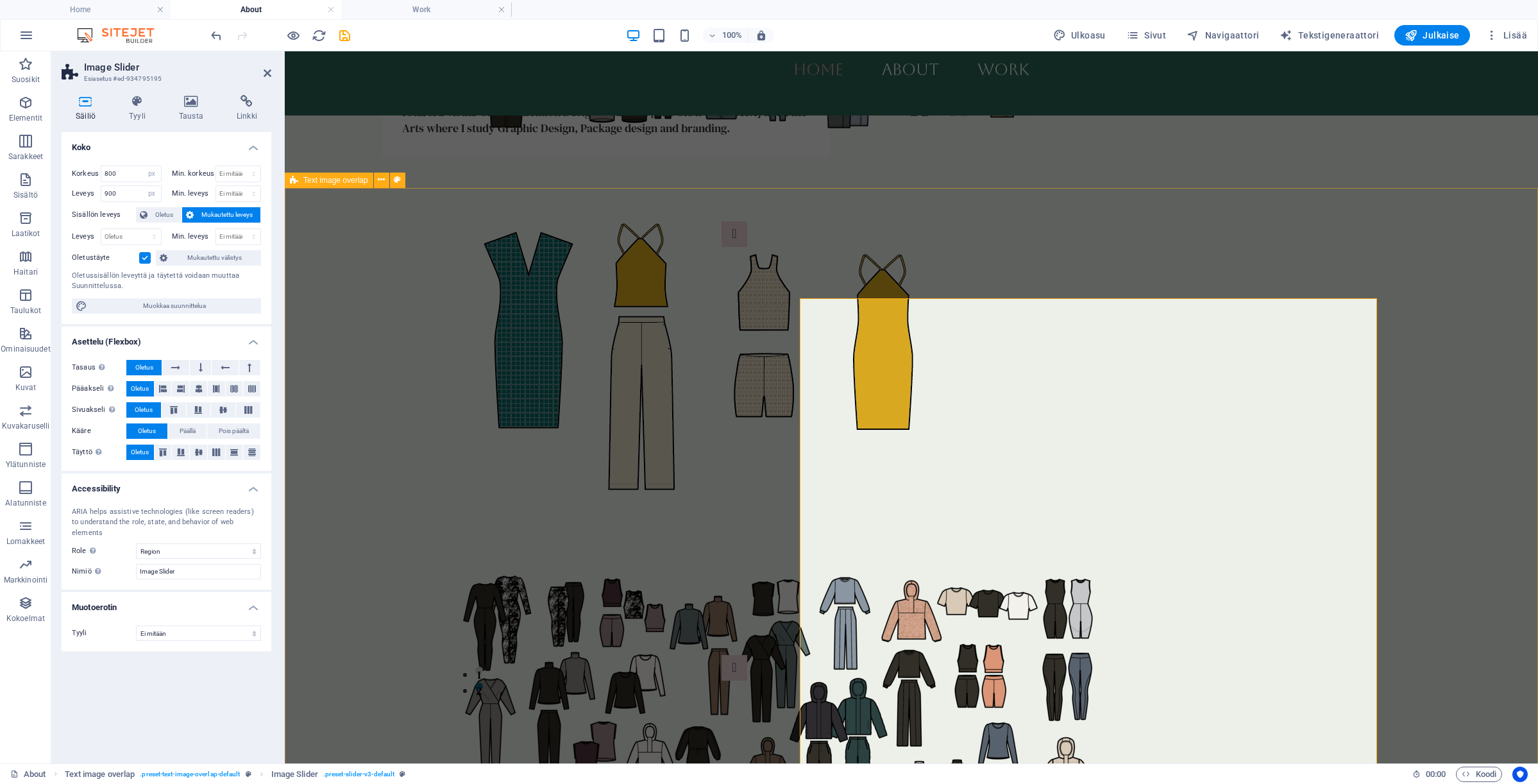
scroll to position [950, 0]
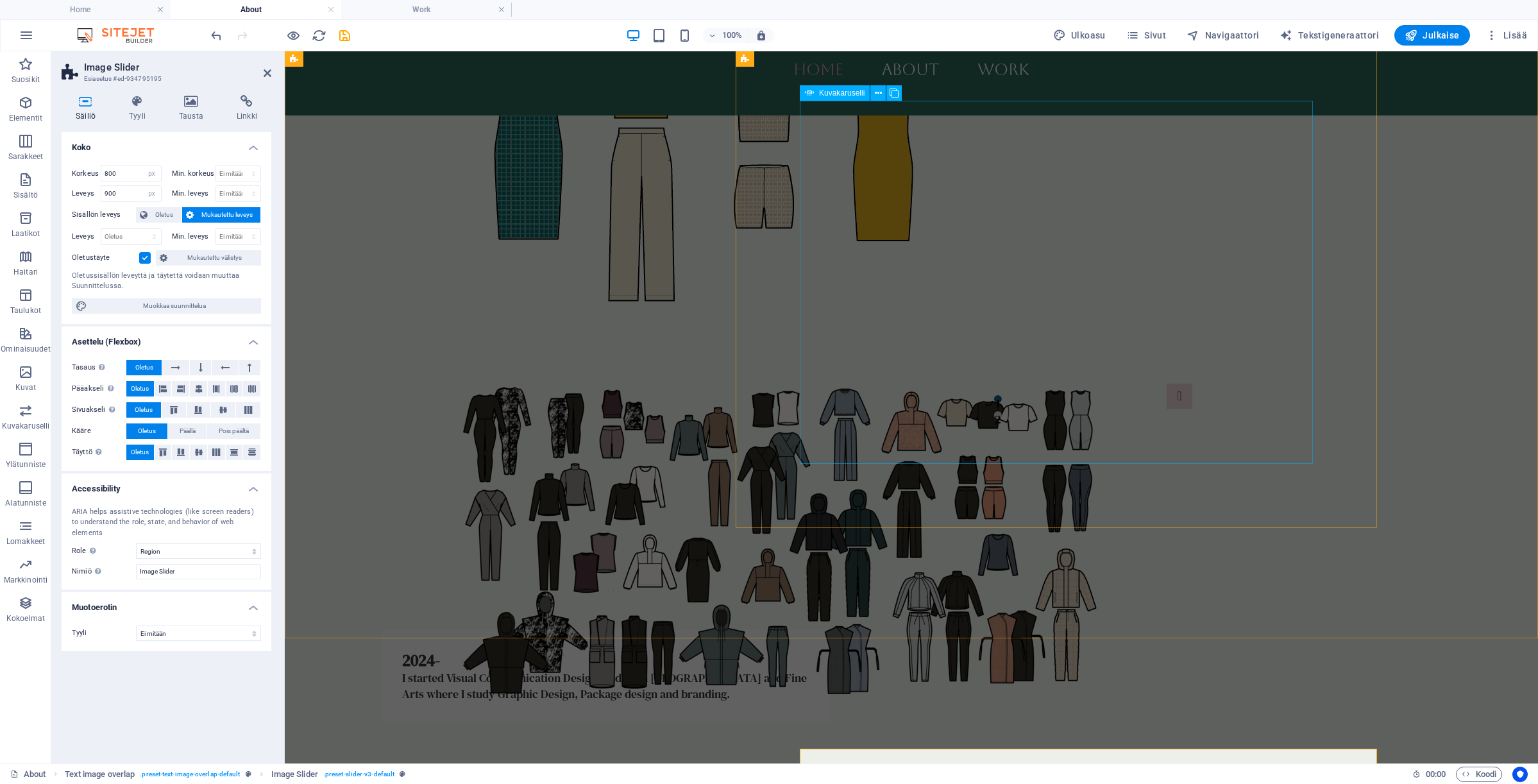
click at [1082, 326] on img "1/2" at bounding box center [779, 543] width 657 height 465
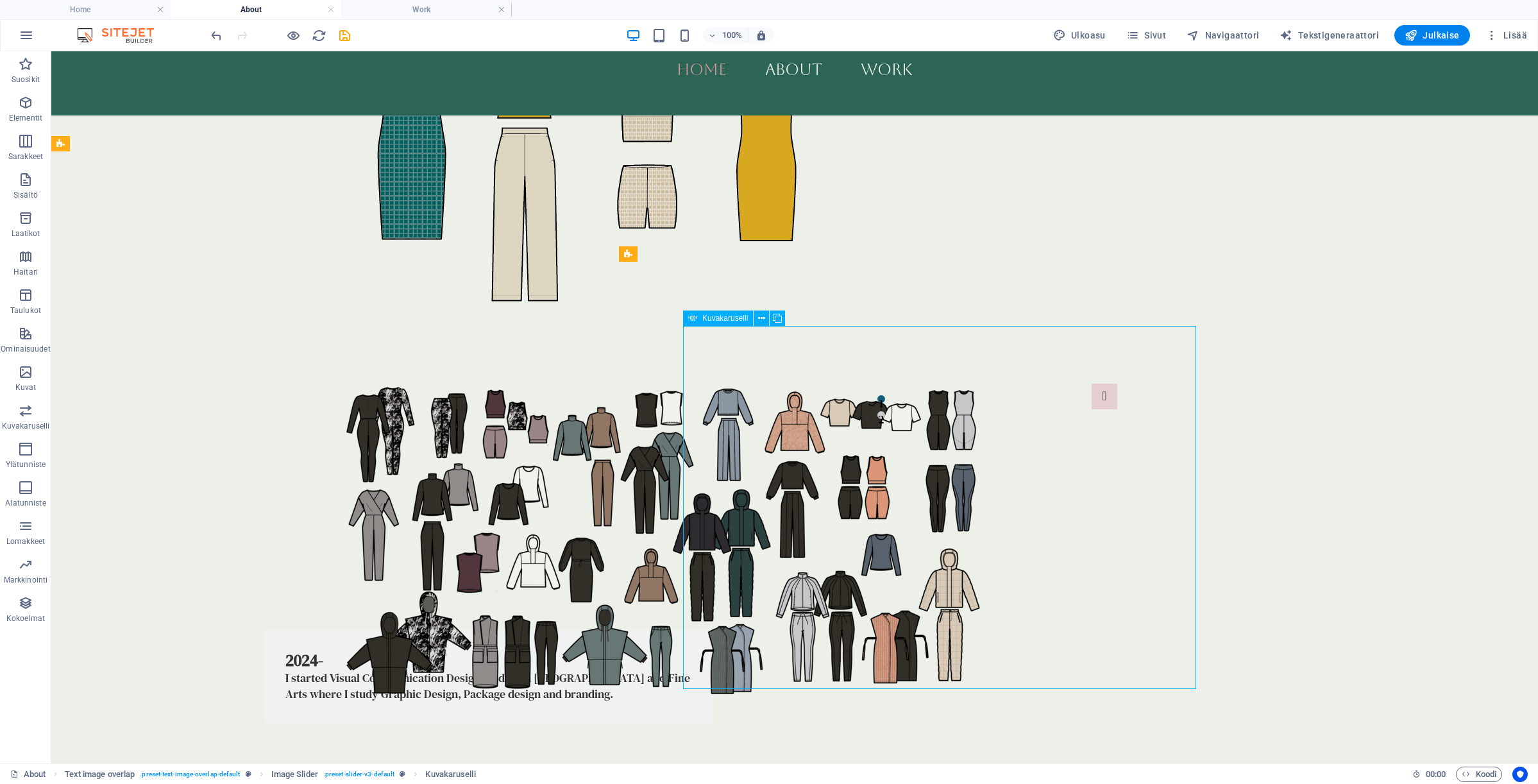
scroll to position [725, 0]
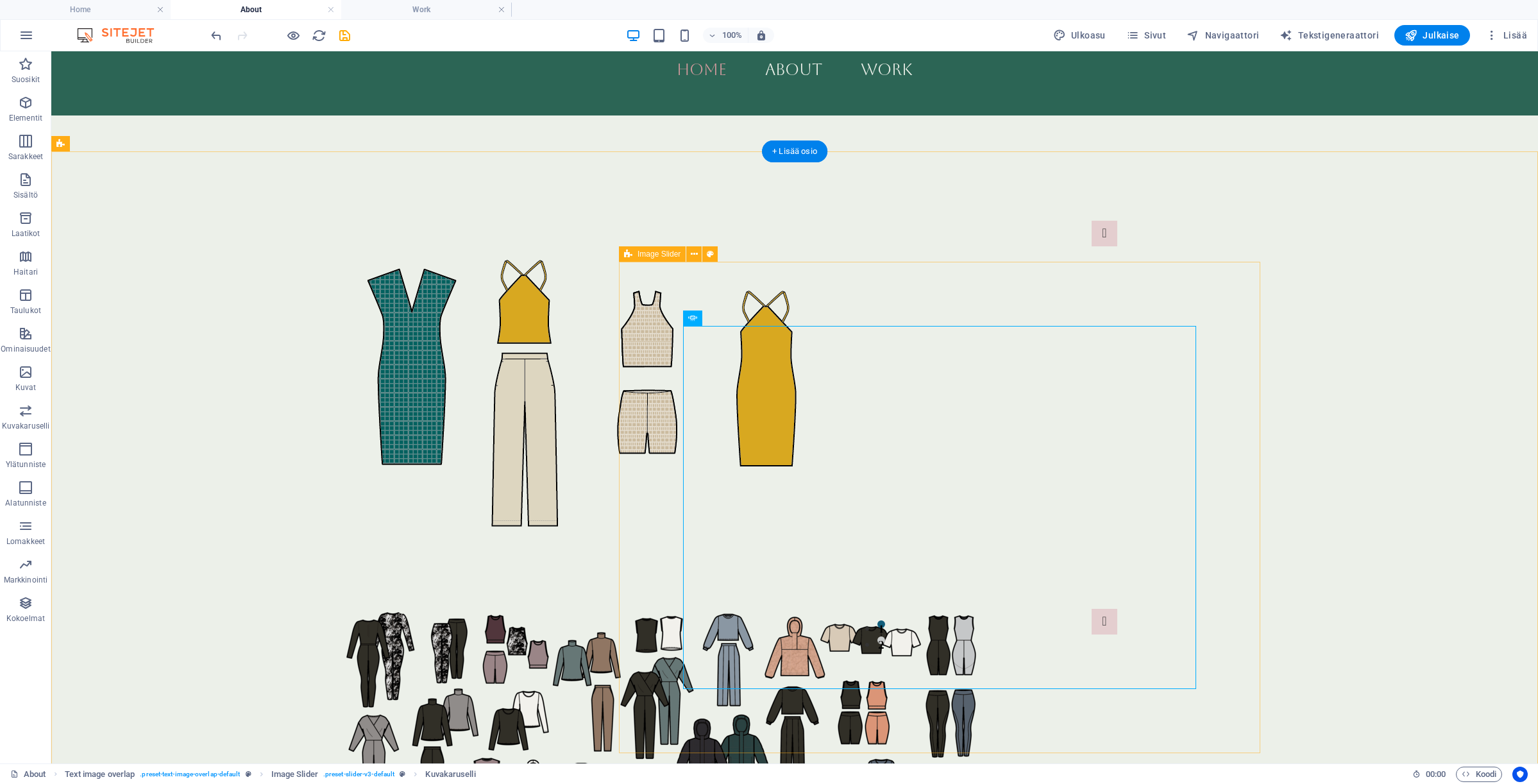
click at [784, 310] on div "Collection design Collection design 1 2" at bounding box center [1104, 427] width 641 height 543
select select "px"
select select "region"
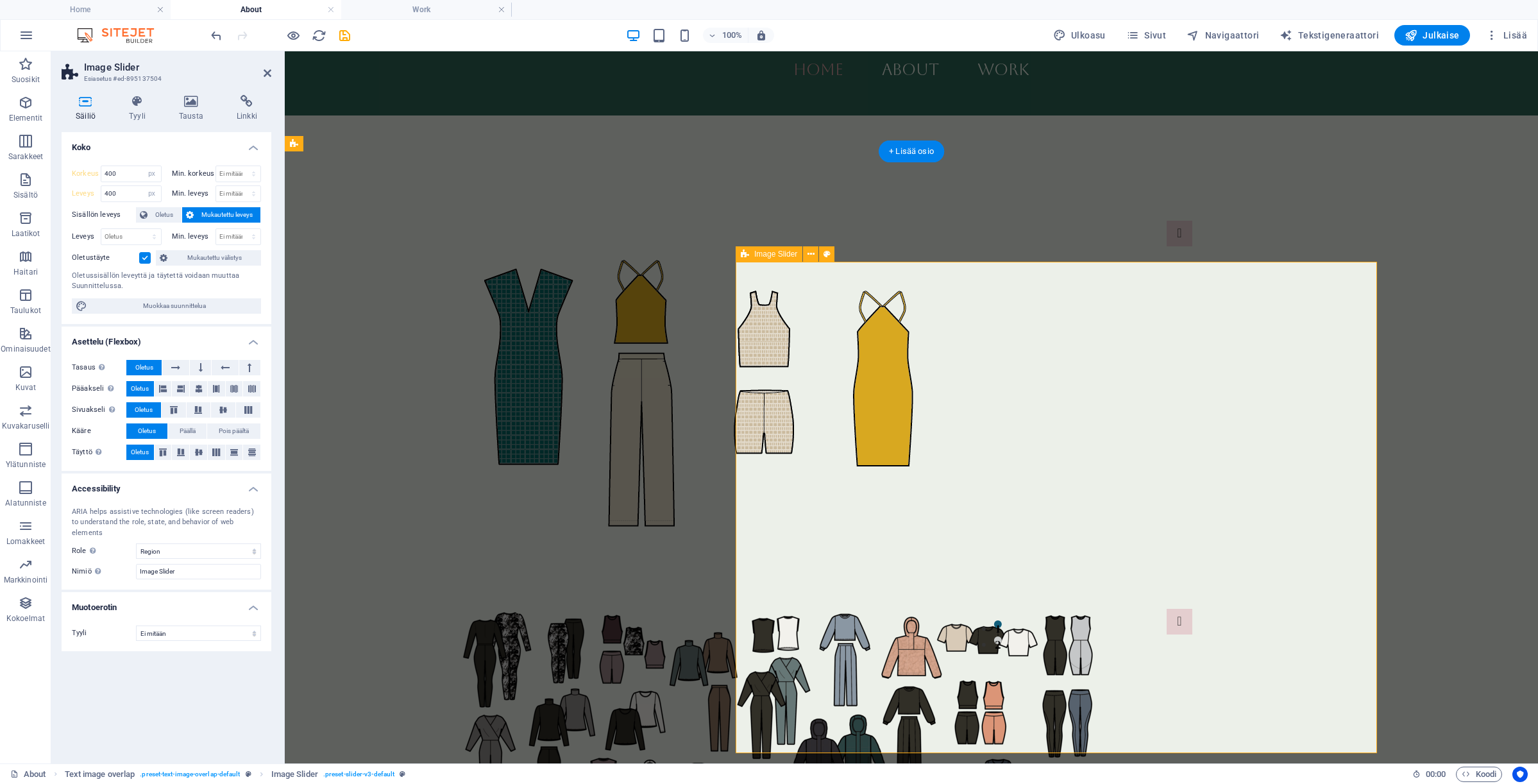
select select "DISABLED_OPTION_VALUE"
type input "1000"
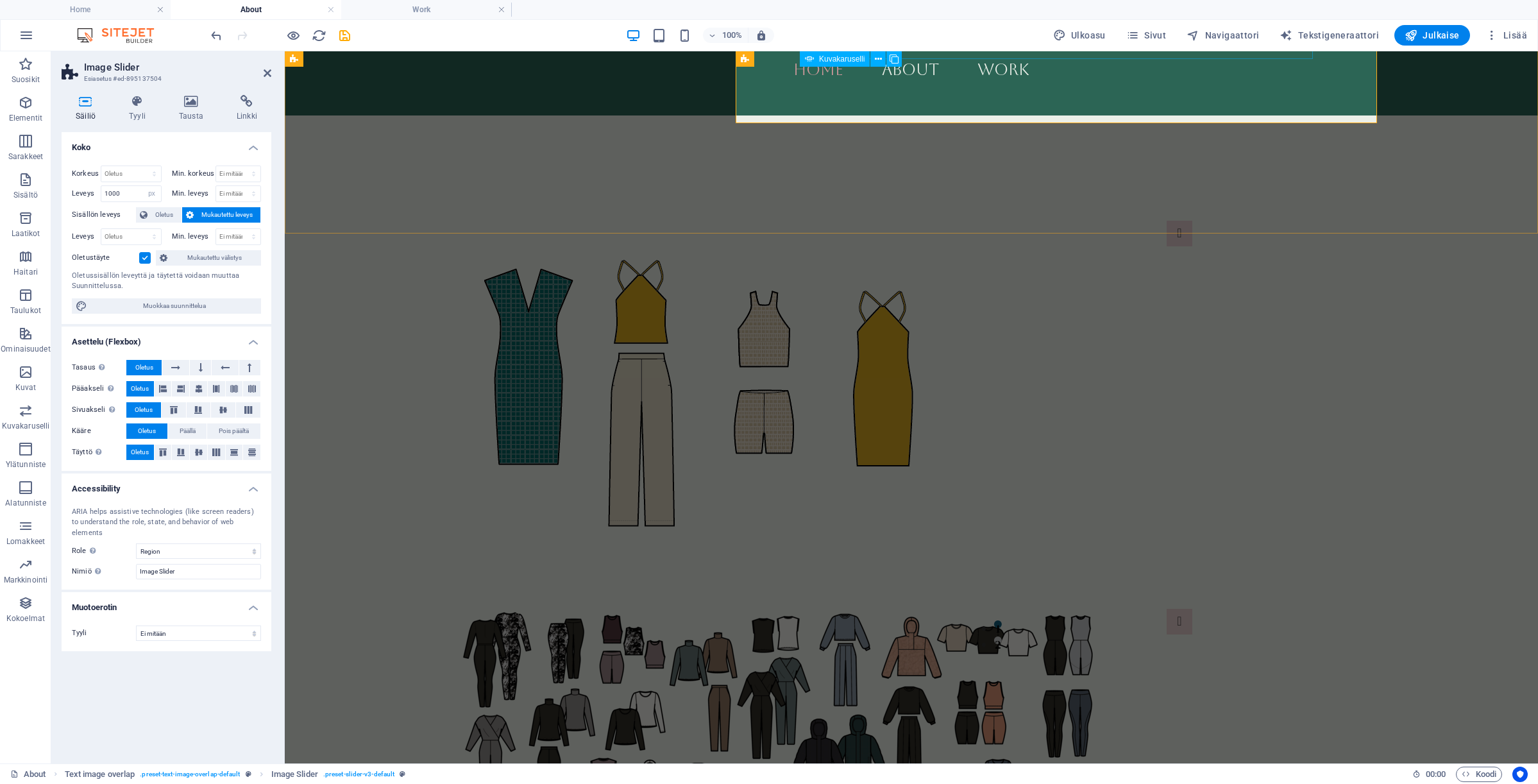
scroll to position [1412, 0]
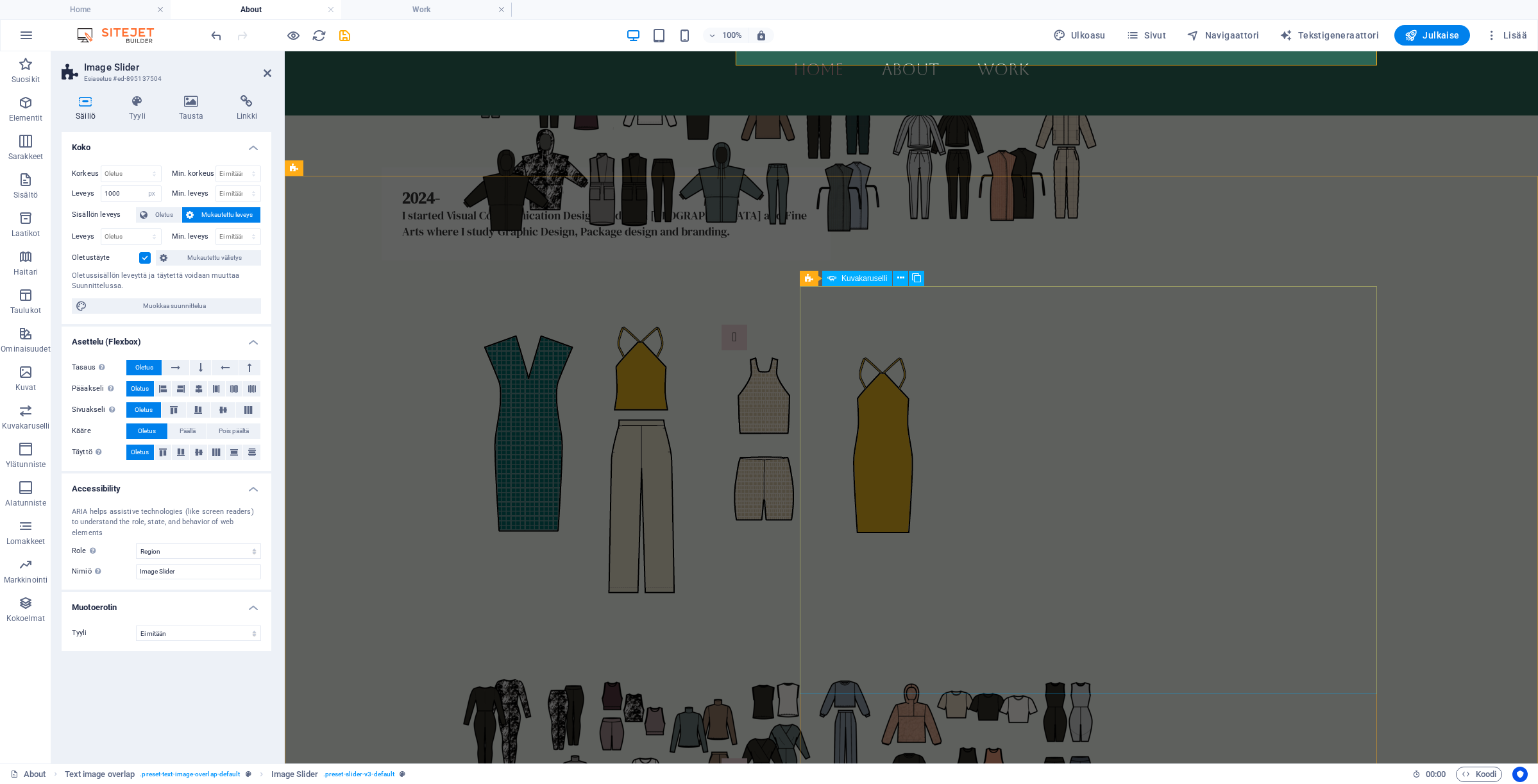
select select "ms"
select select "s"
select select "progressive"
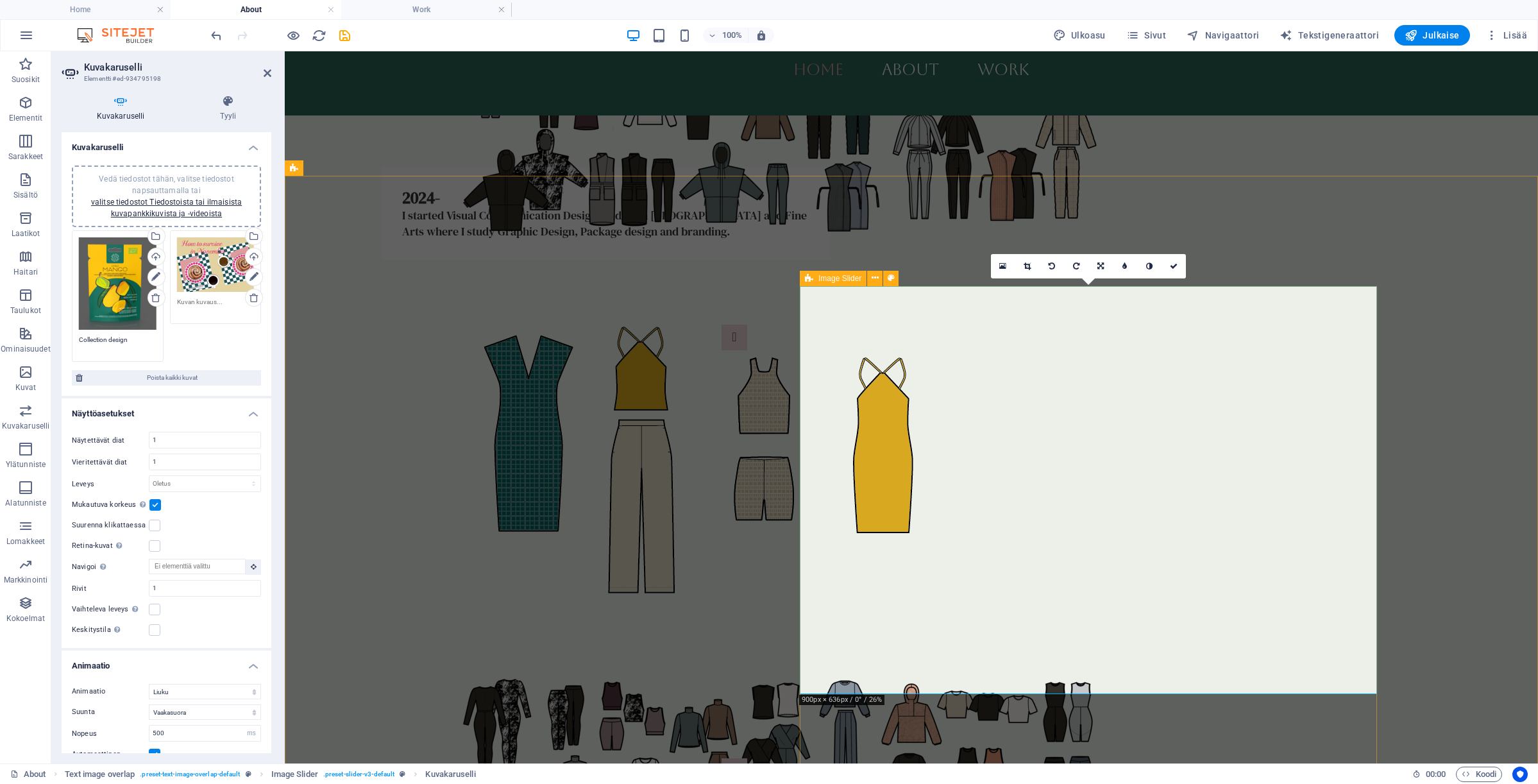
click at [819, 276] on span "Image Slider" at bounding box center [839, 278] width 43 height 7
select select "px"
select select "region"
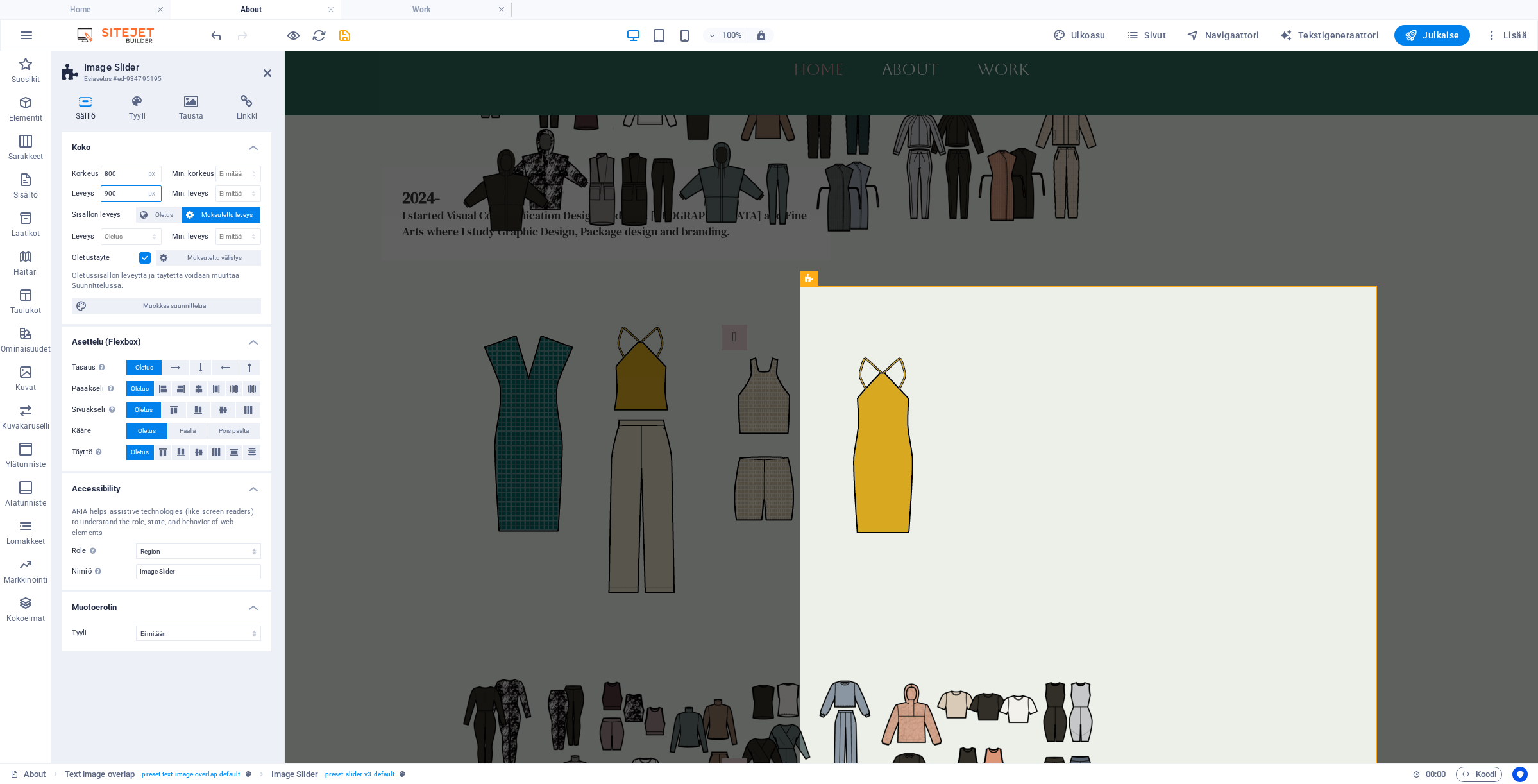
drag, startPoint x: 123, startPoint y: 195, endPoint x: 71, endPoint y: 195, distance: 52.0
click at [71, 195] on div "Korkeus 800 Oletus px rem % vh vw Min. korkeus Ei mitään px rem % vh vw Leveys …" at bounding box center [166, 239] width 210 height 168
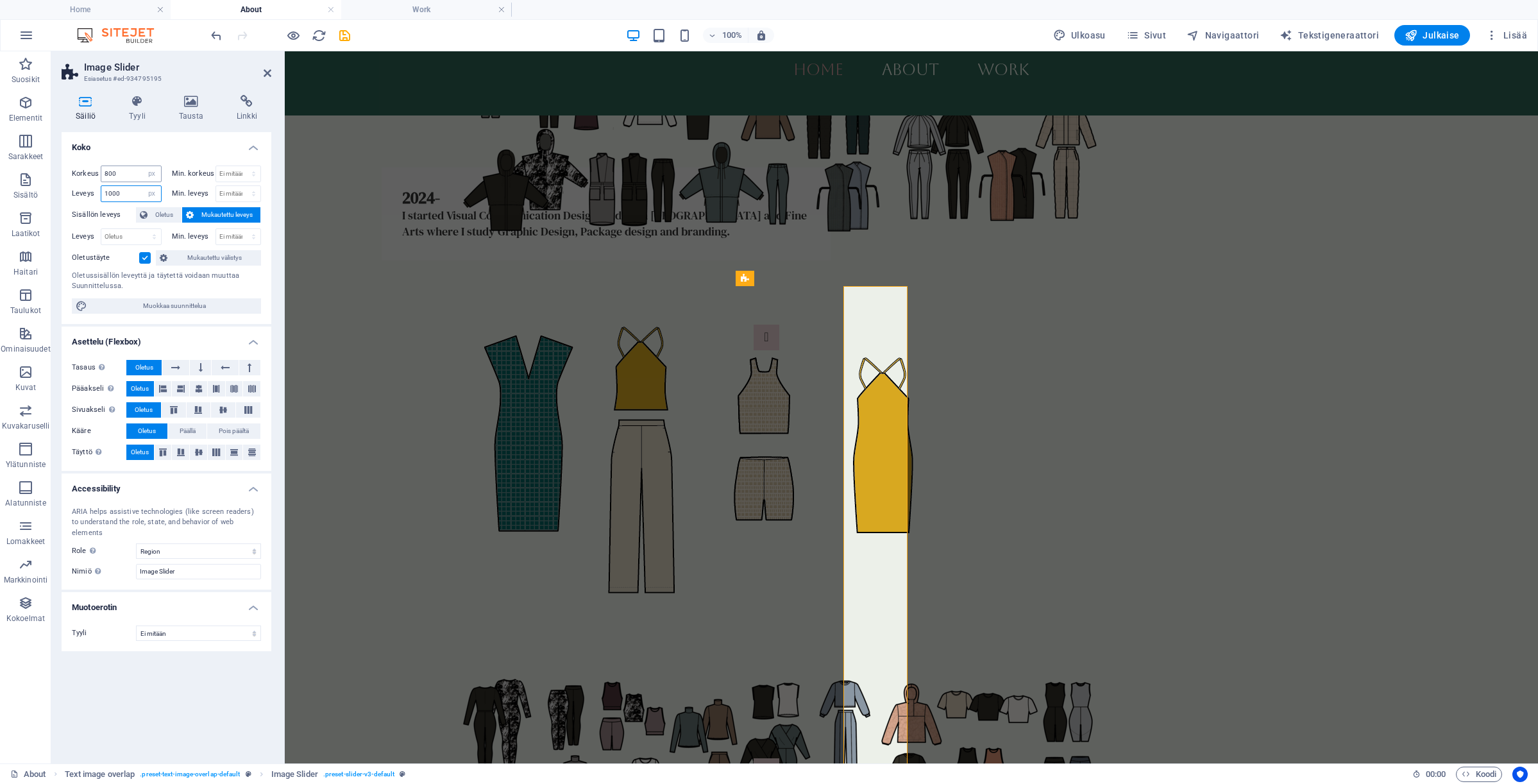
type input "1000"
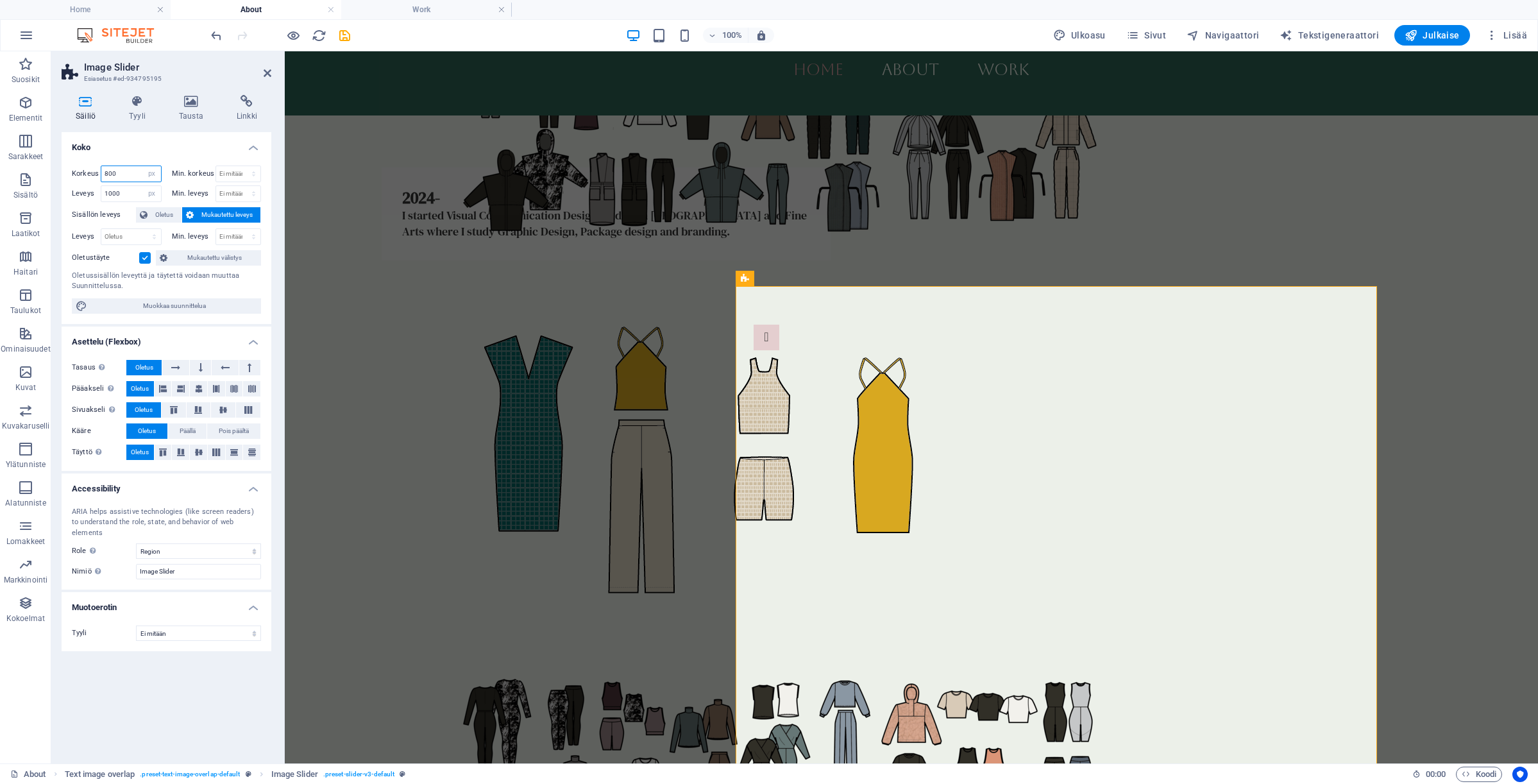
drag, startPoint x: 122, startPoint y: 173, endPoint x: 96, endPoint y: 173, distance: 26.0
click at [96, 173] on div "Korkeus 800 Oletus px rem % vh vw" at bounding box center [116, 174] width 90 height 16
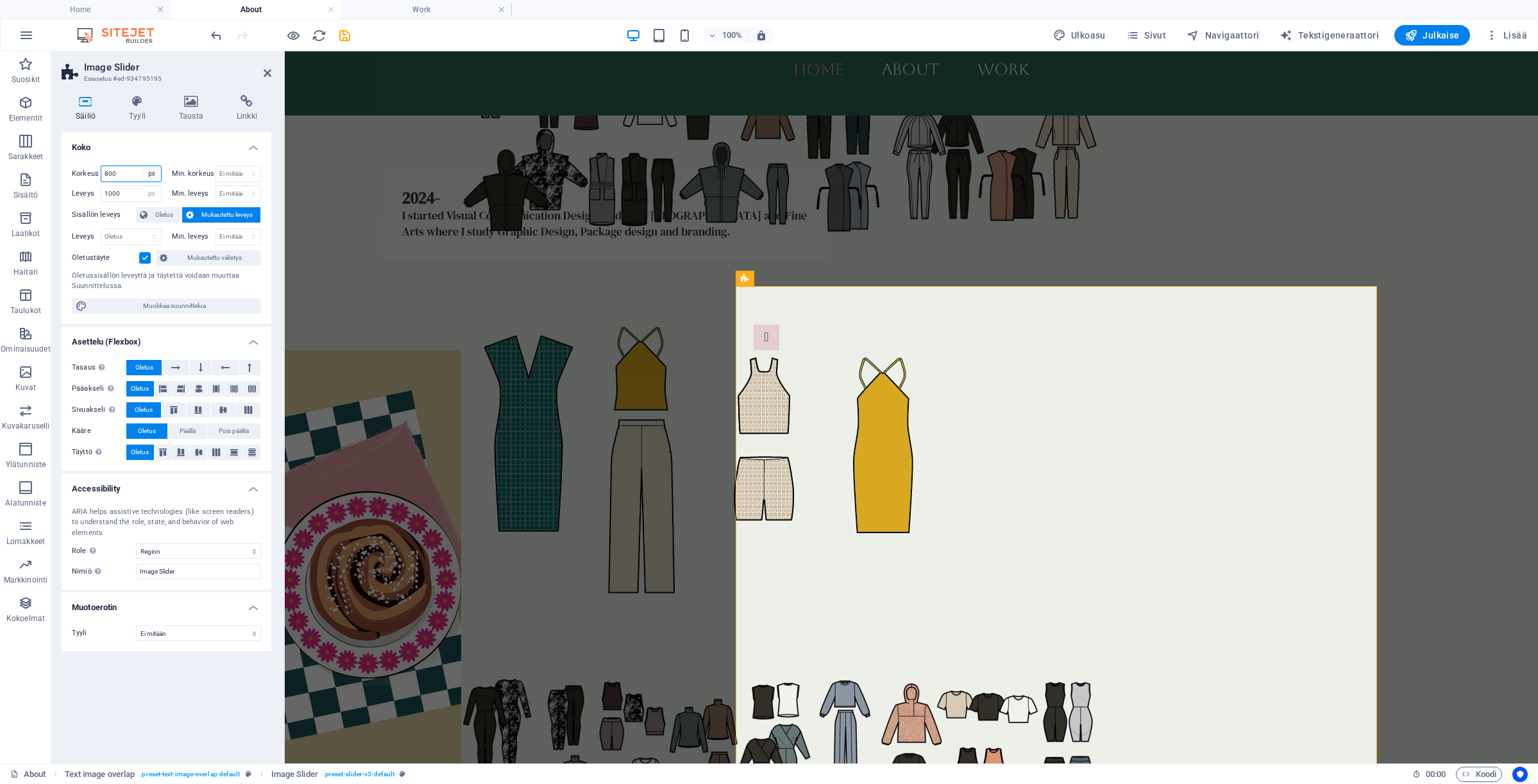
select select "default"
select select "DISABLED_OPTION_VALUE"
click at [663, 368] on div "2024- I started Visual Communication Design studies in [GEOGRAPHIC_DATA] and Fi…" at bounding box center [911, 649] width 1253 height 1058
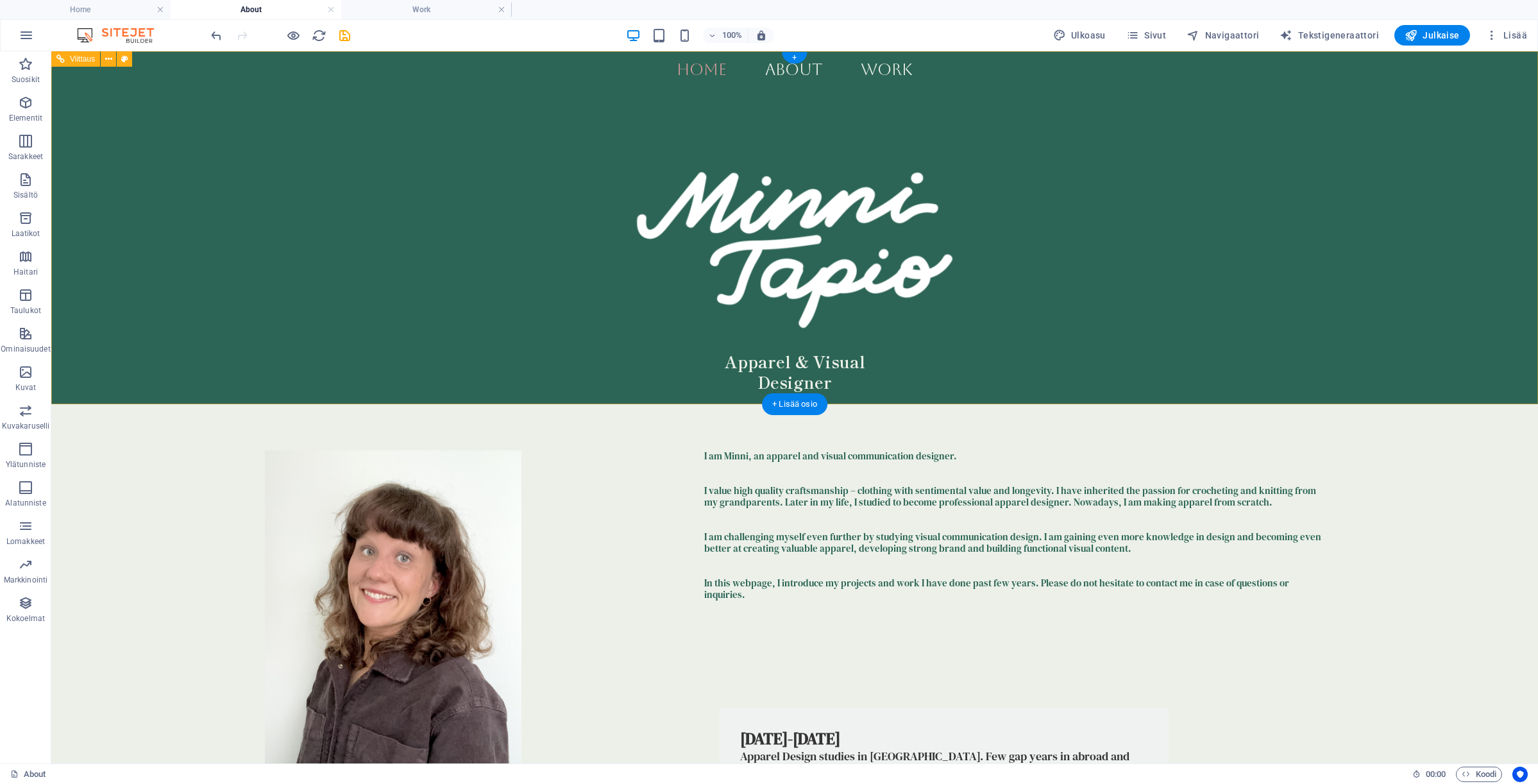
scroll to position [0, 0]
click at [455, 12] on h4 "Work" at bounding box center [427, 10] width 171 height 15
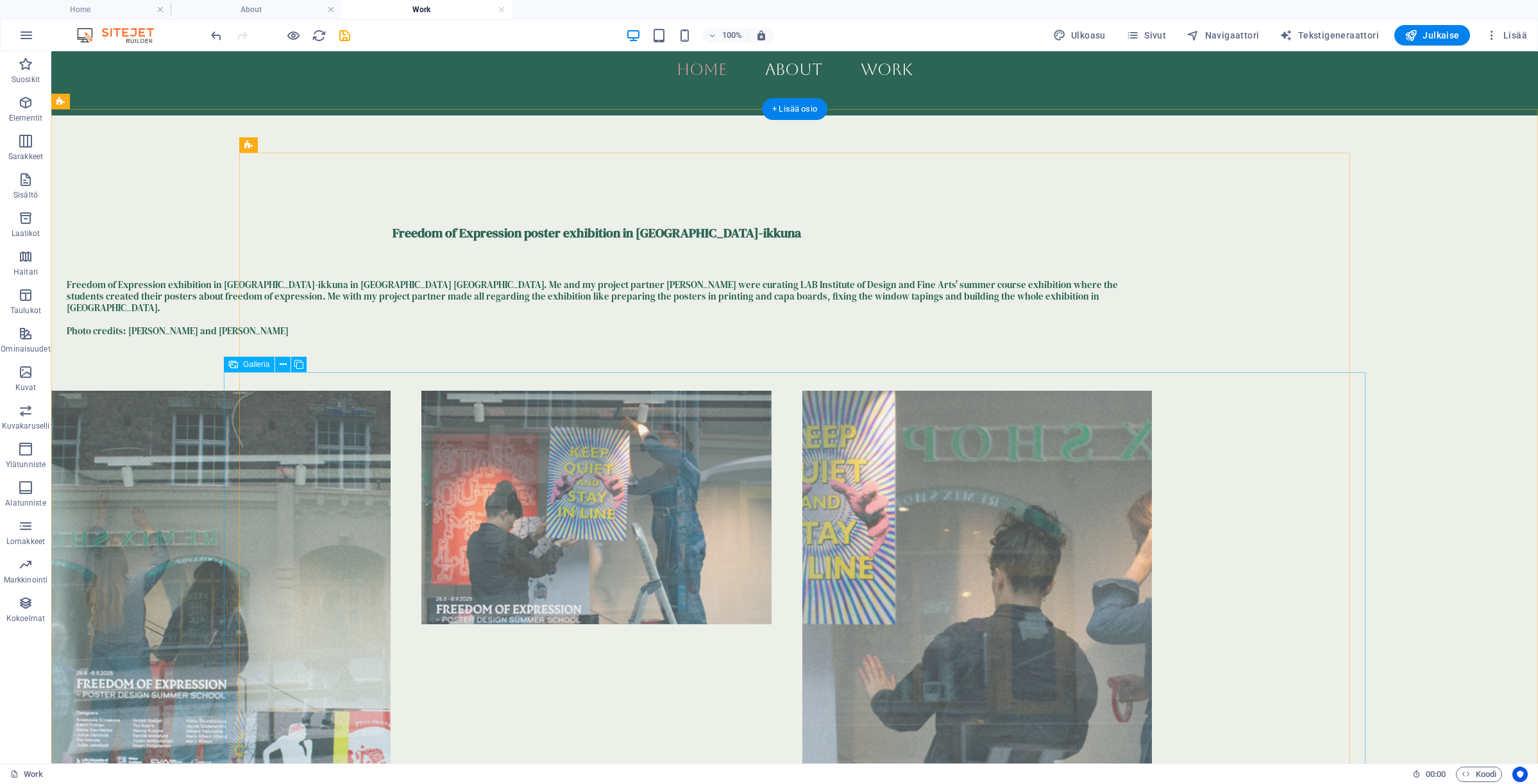
scroll to position [21, 0]
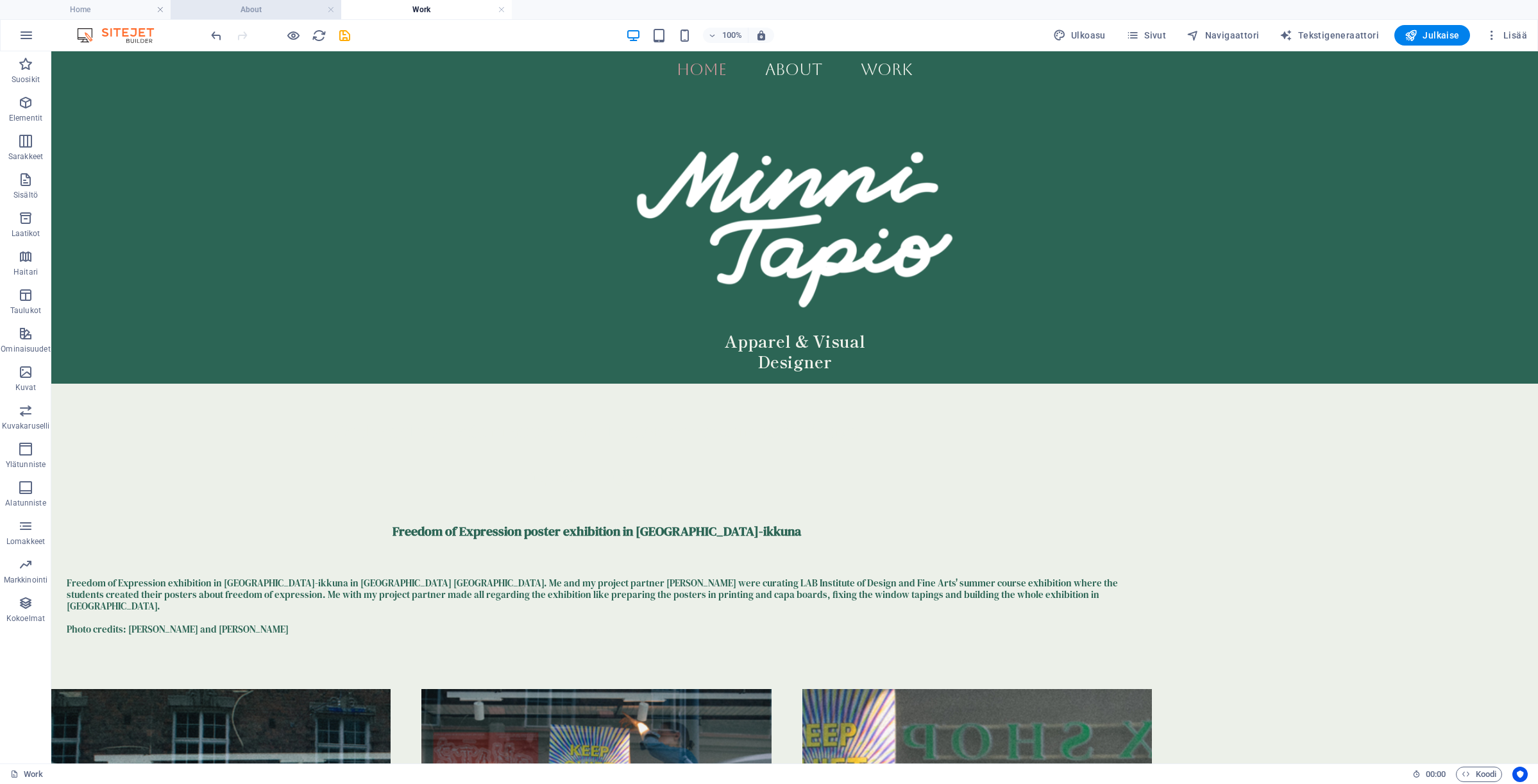
click at [272, 10] on h4 "About" at bounding box center [256, 10] width 171 height 15
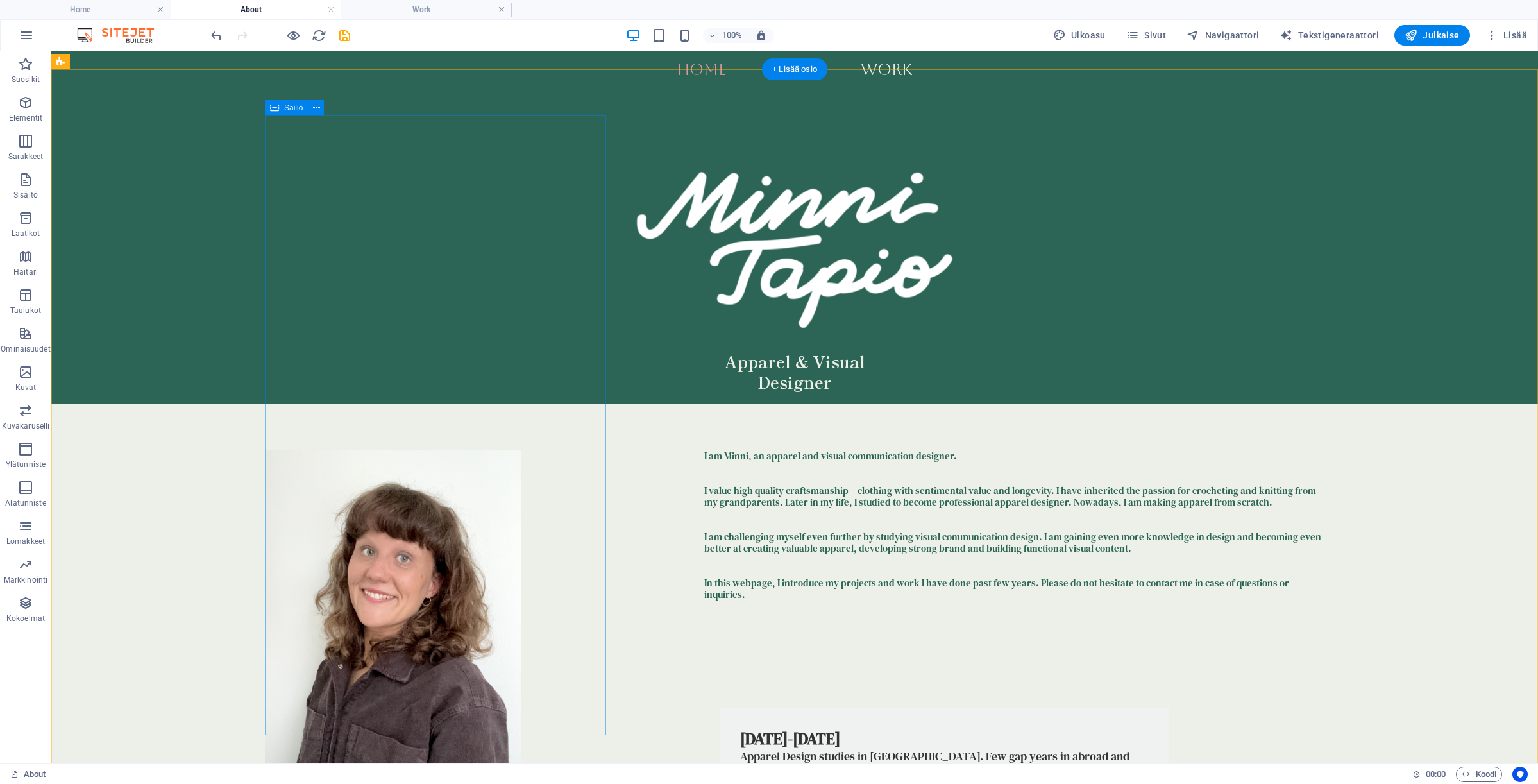
scroll to position [807, 0]
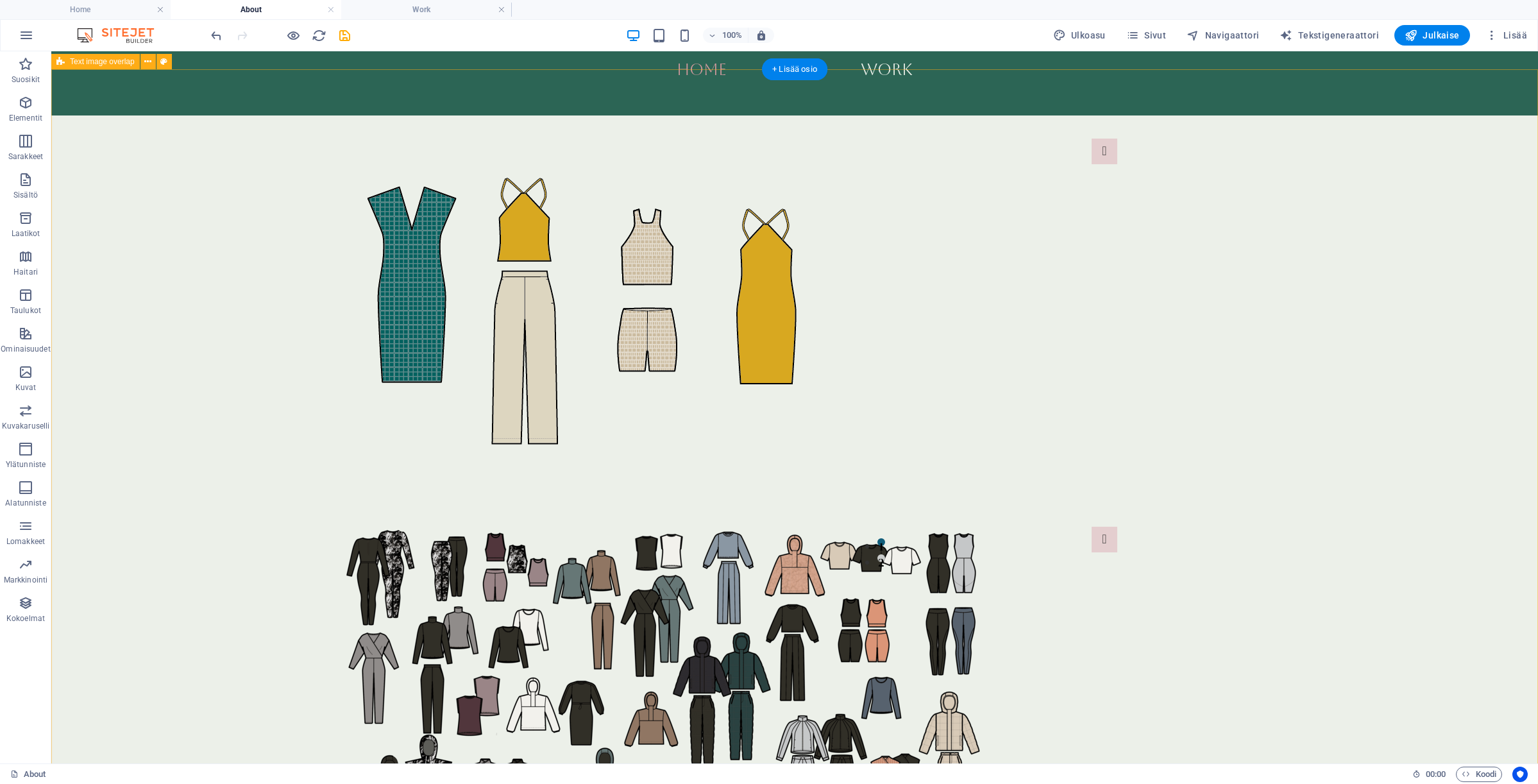
click at [132, 259] on div "[DATE]-[DATE] Apparel Design studies in [GEOGRAPHIC_DATA]. Few gap years in abr…" at bounding box center [794, 291] width 1487 height 871
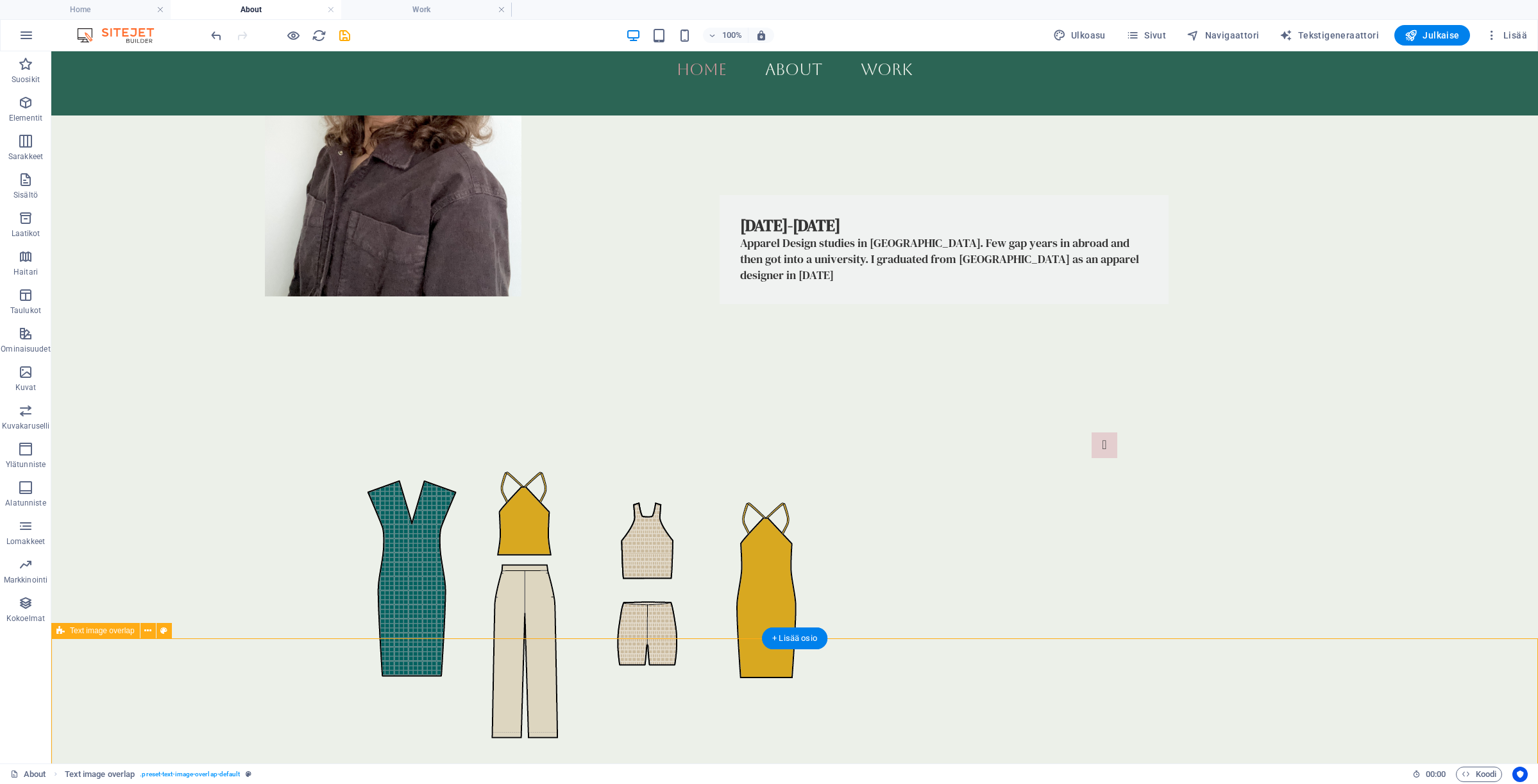
scroll to position [238, 0]
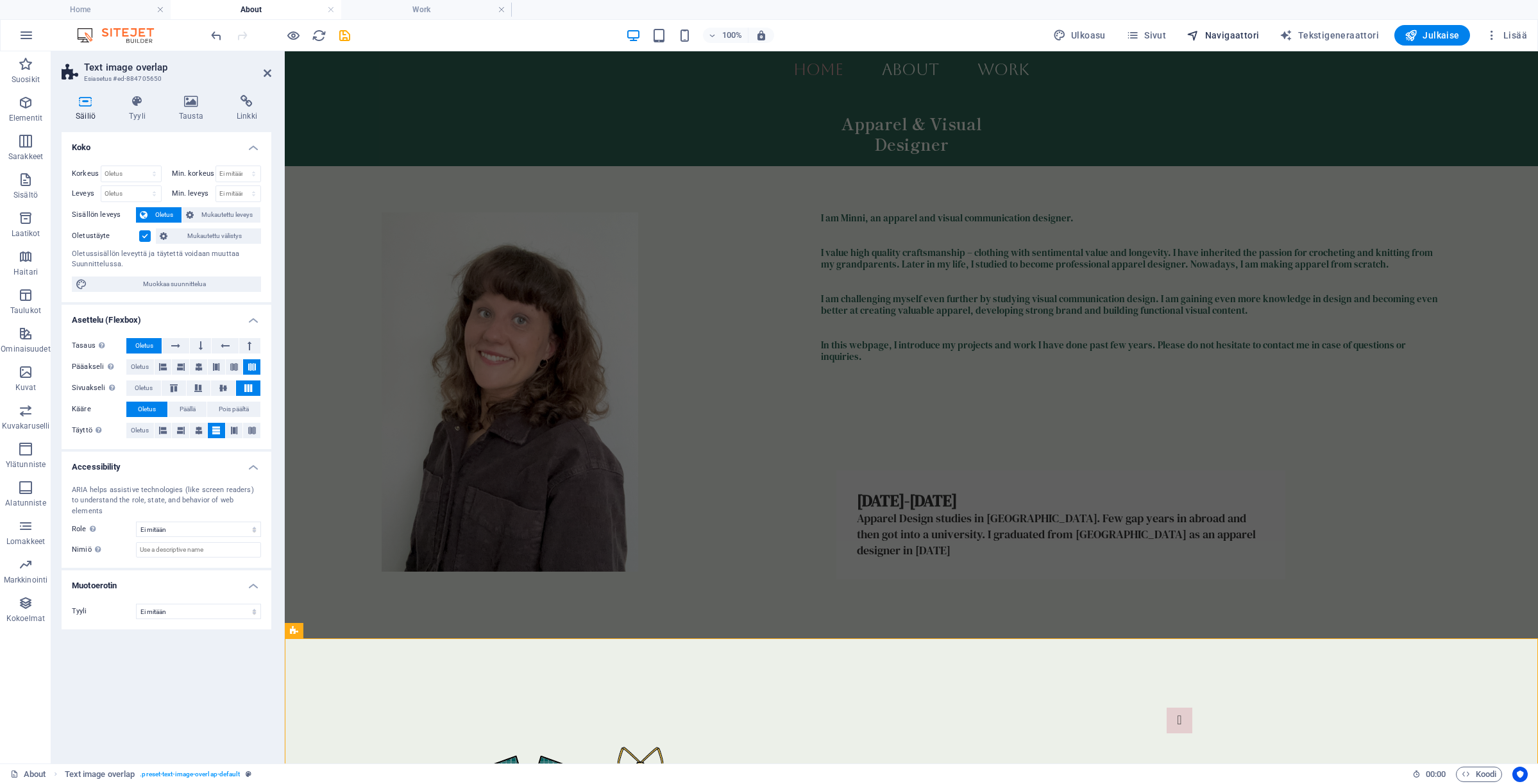
click at [1264, 34] on button "Navigaattori" at bounding box center [1222, 35] width 83 height 21
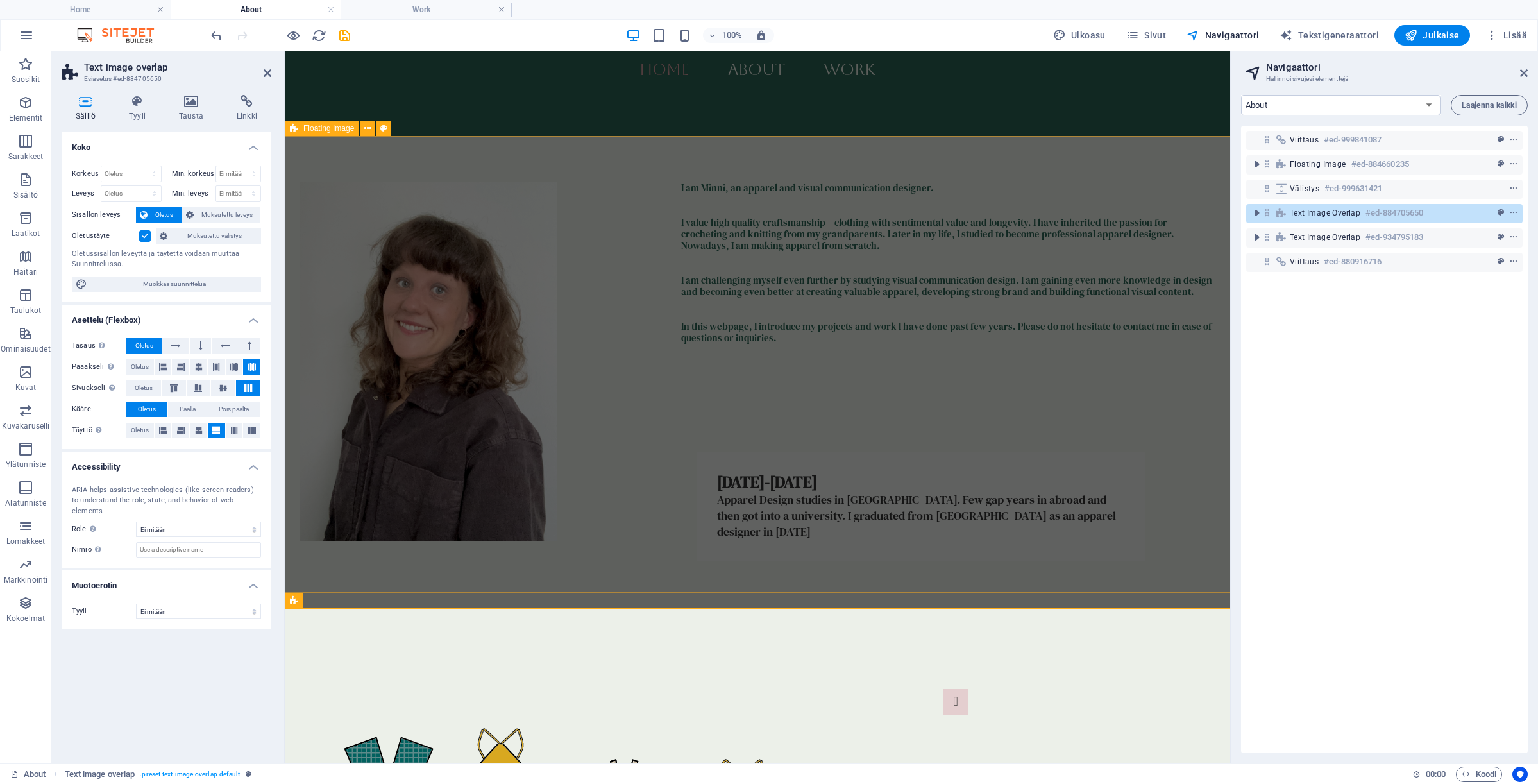
scroll to position [570, 0]
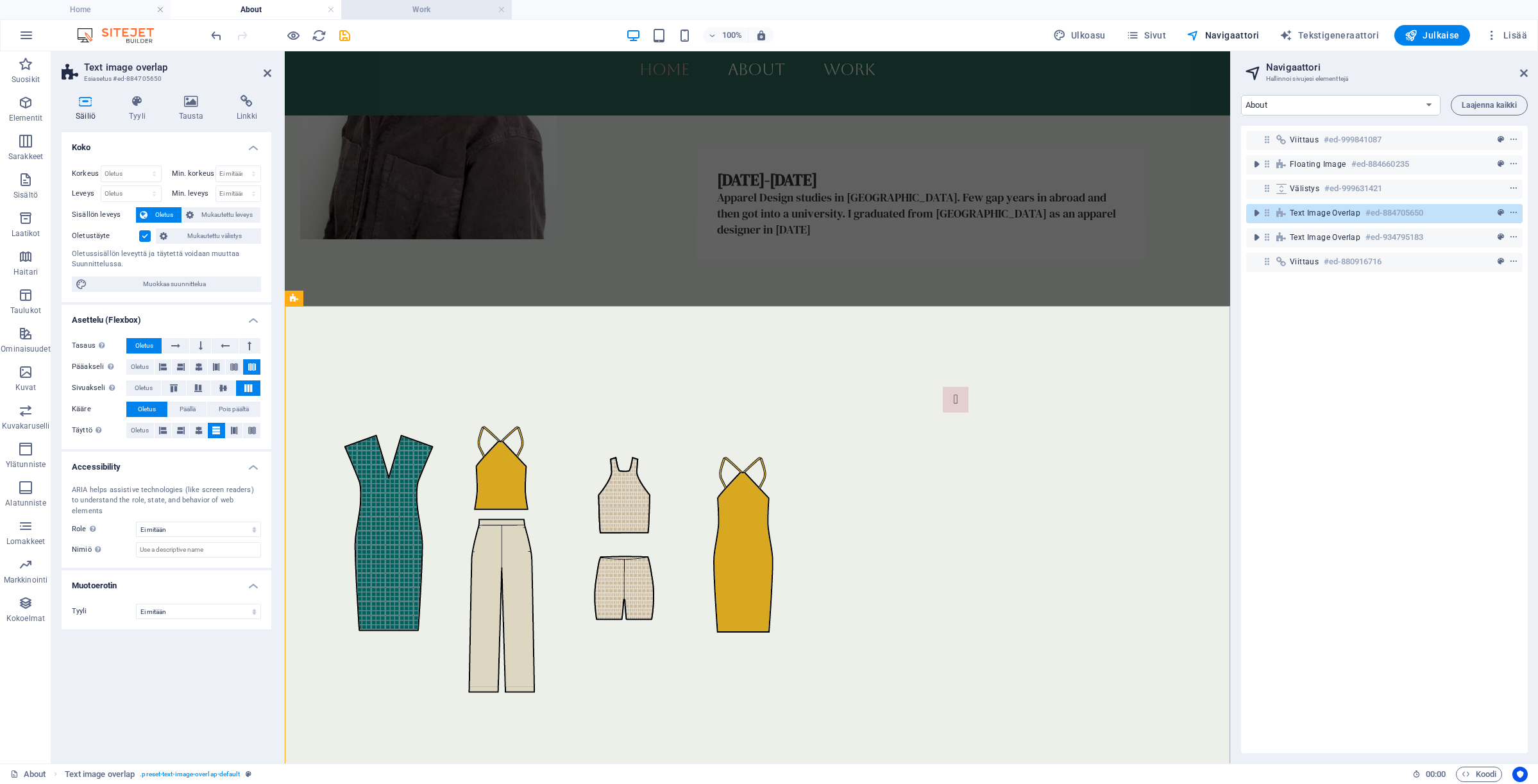
click at [457, 13] on h4 "Work" at bounding box center [427, 10] width 171 height 15
select select "16685701-en"
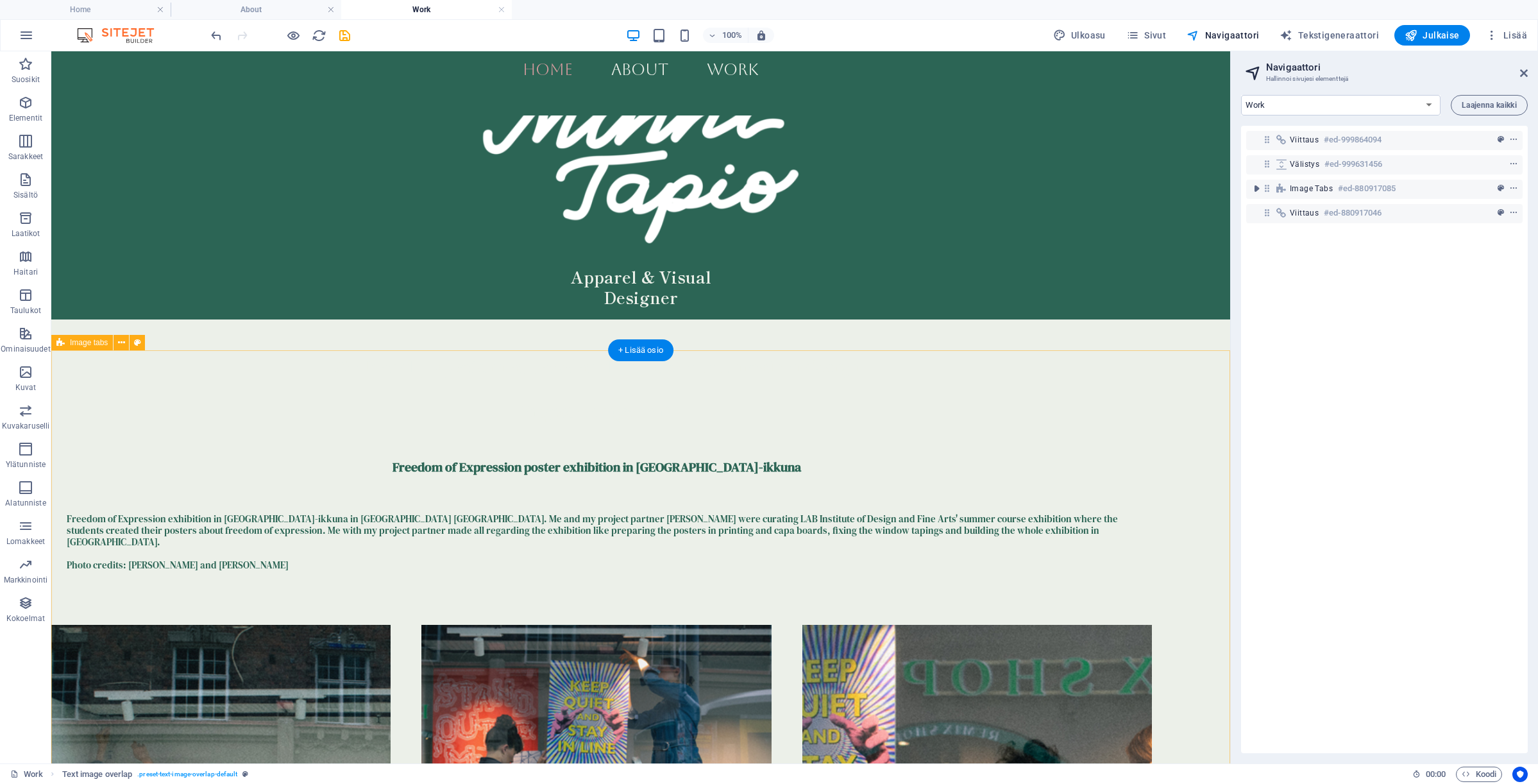
scroll to position [54, 0]
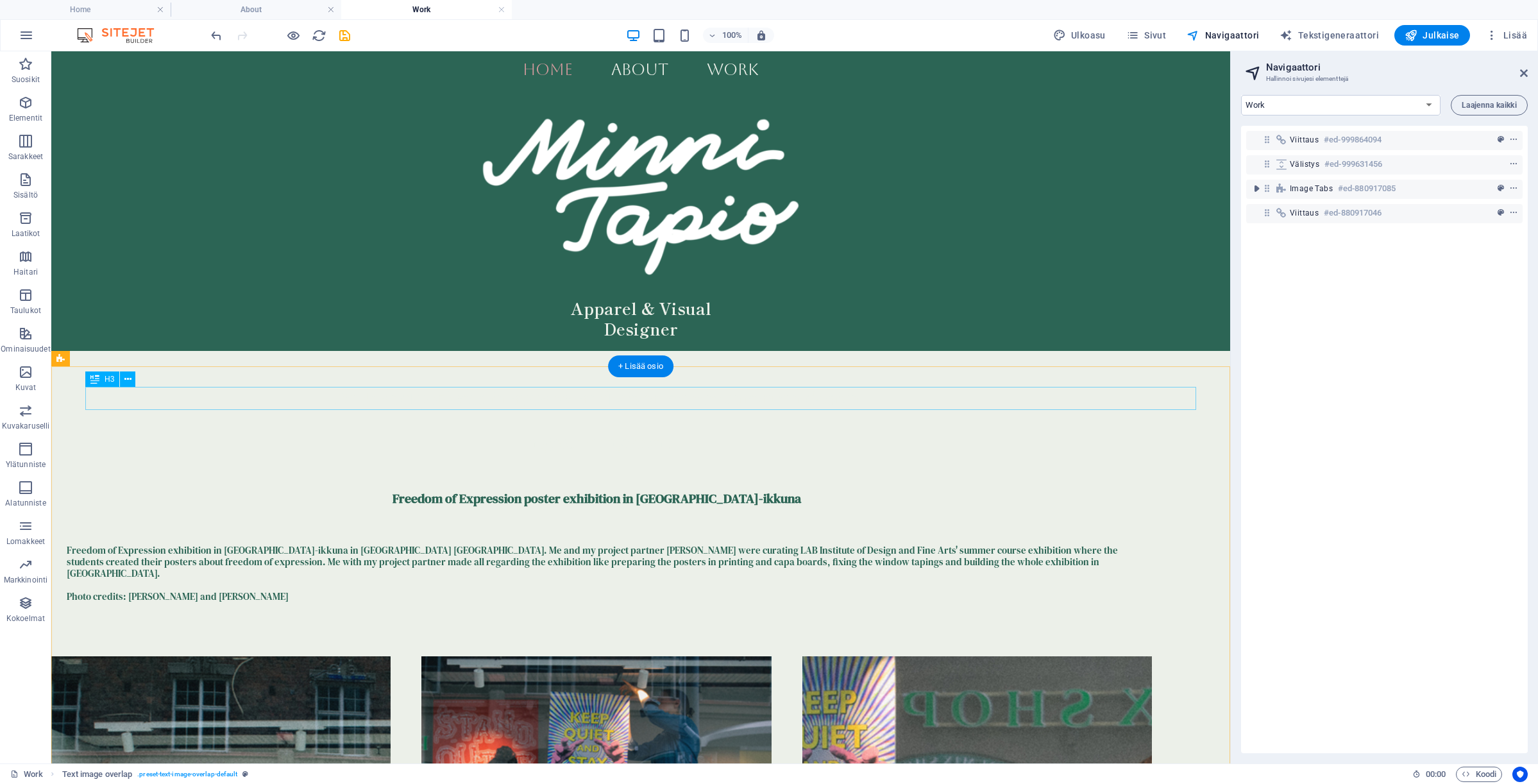
click at [444, 399] on div "Work and projects in apparel and visual communication design" at bounding box center [596, 397] width 1111 height 23
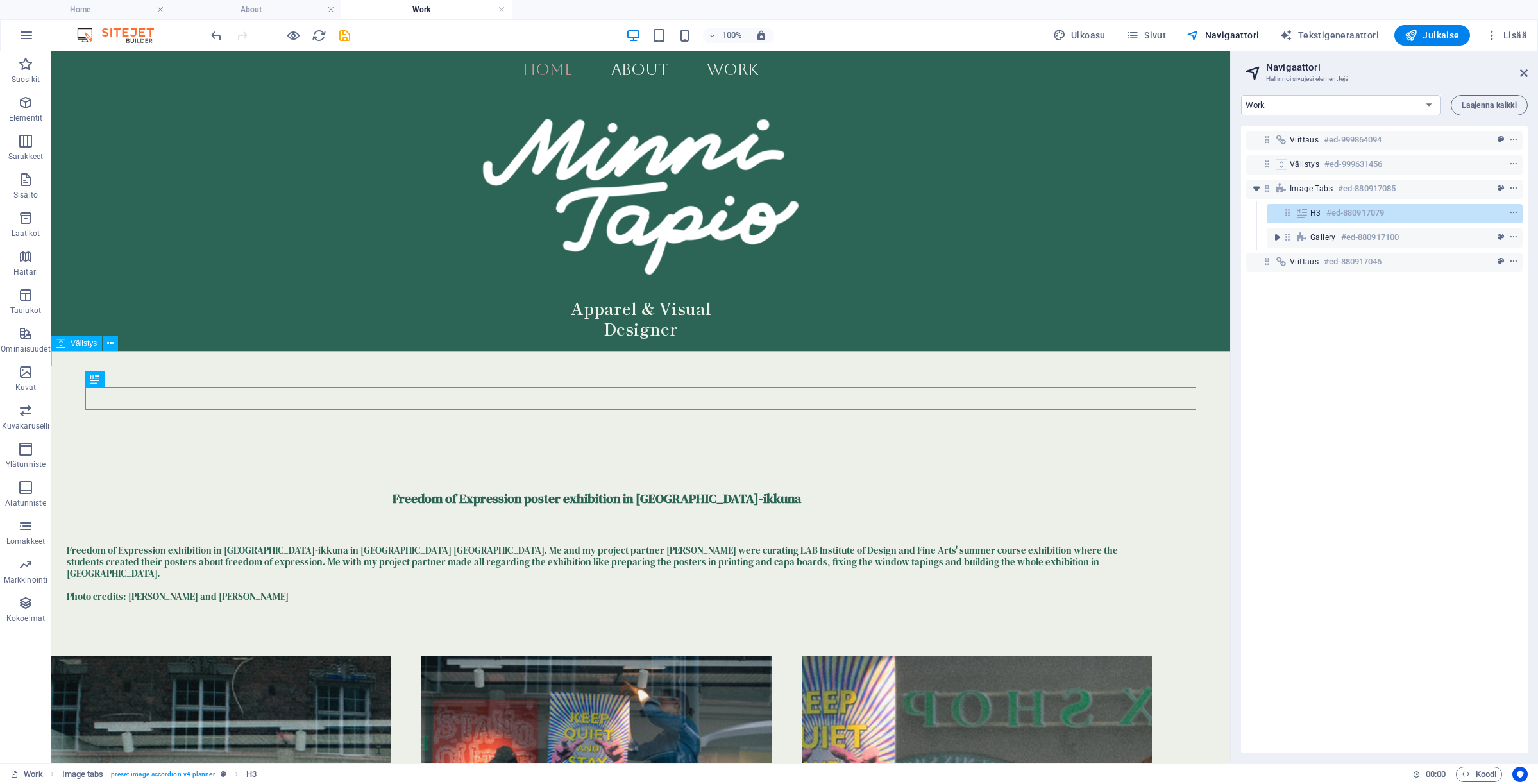
click at [423, 362] on div at bounding box center [640, 358] width 1179 height 15
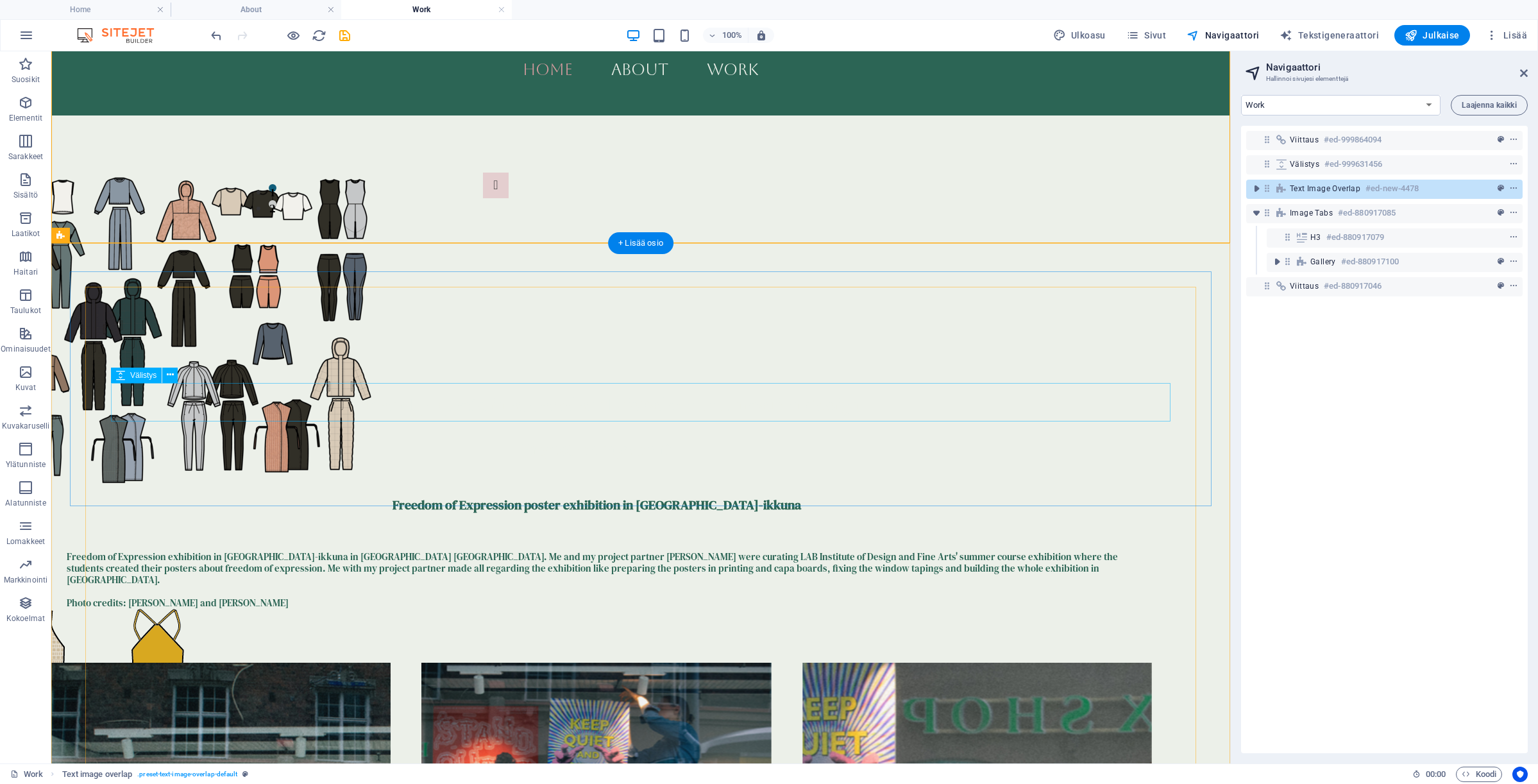
scroll to position [864, 0]
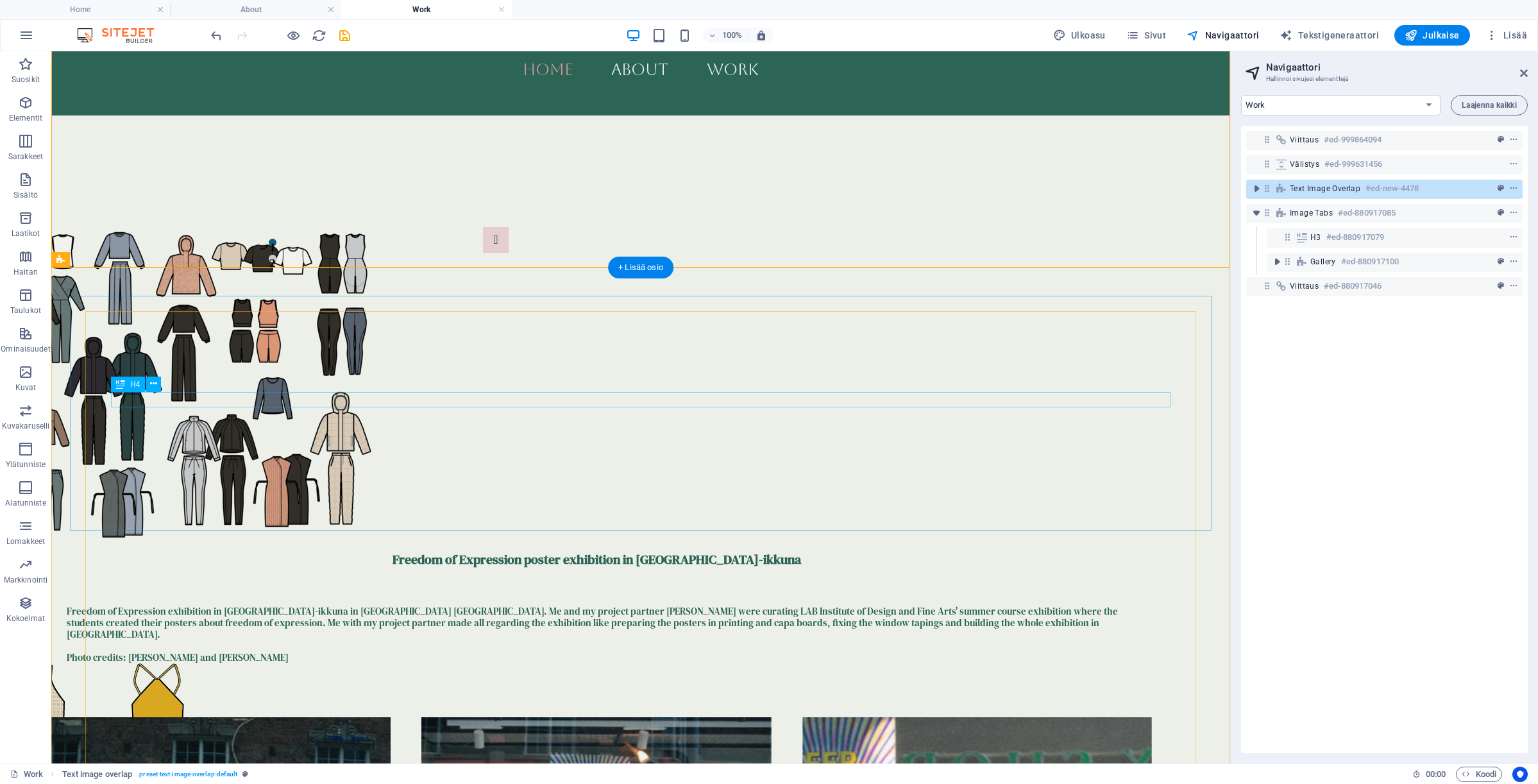
click at [567, 551] on div "Freedom of Expression poster exhibition in [GEOGRAPHIC_DATA]-ikkuna" at bounding box center [596, 558] width 1060 height 15
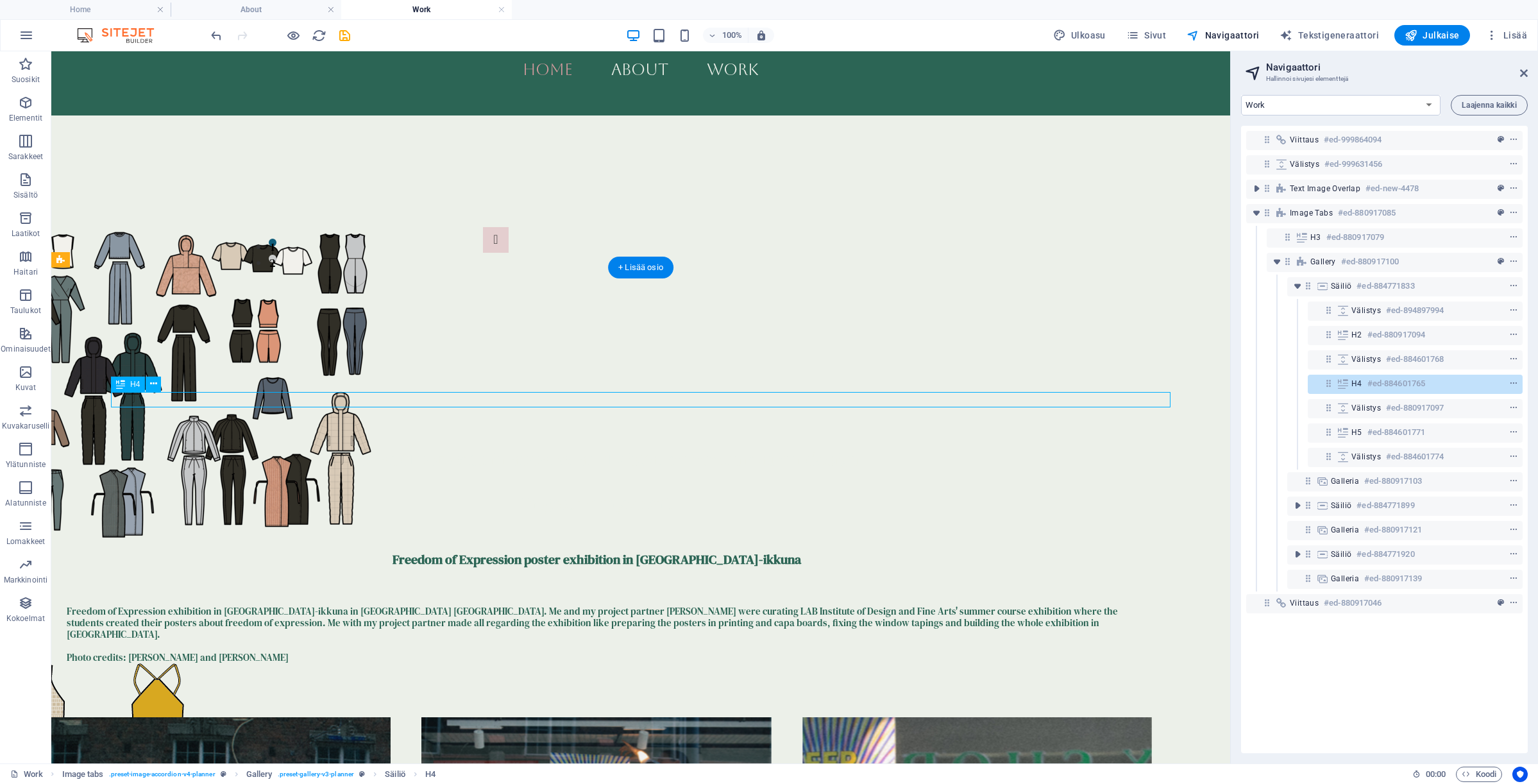
click at [567, 551] on div "Freedom of Expression poster exhibition in [GEOGRAPHIC_DATA]-ikkuna" at bounding box center [596, 558] width 1060 height 15
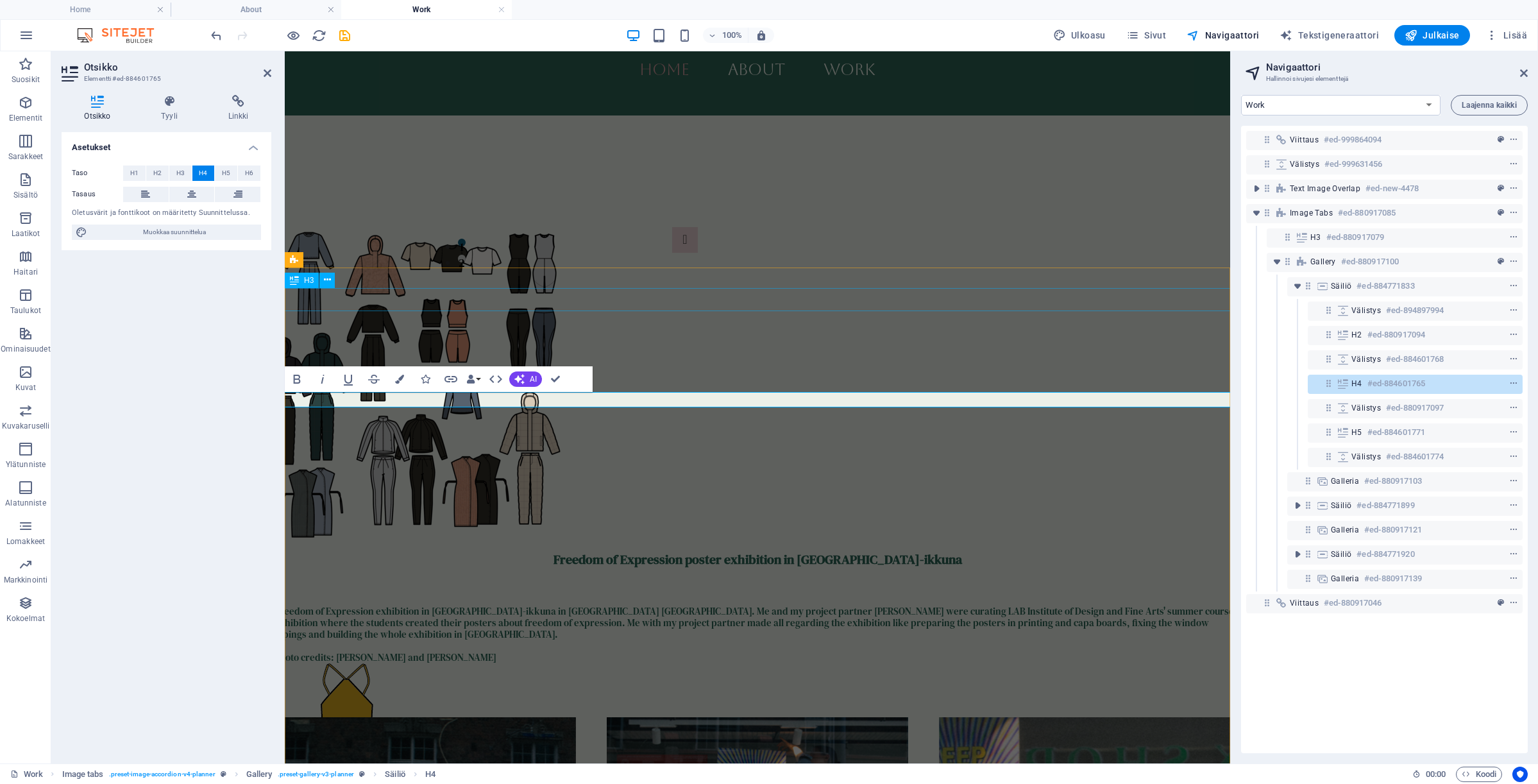
click at [618, 447] on div "Work and projects in apparel and visual communication design" at bounding box center [758, 458] width 966 height 23
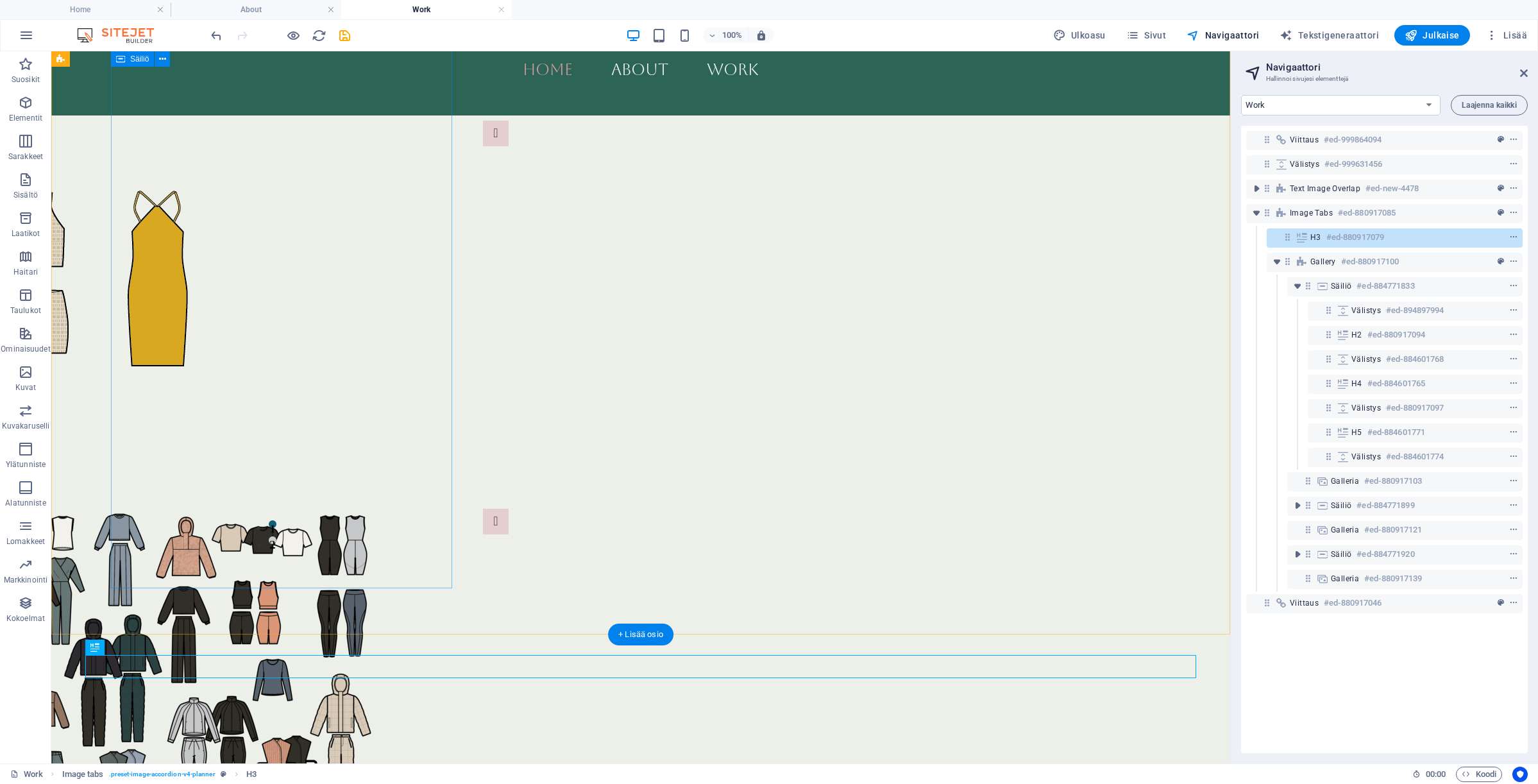
scroll to position [187, 0]
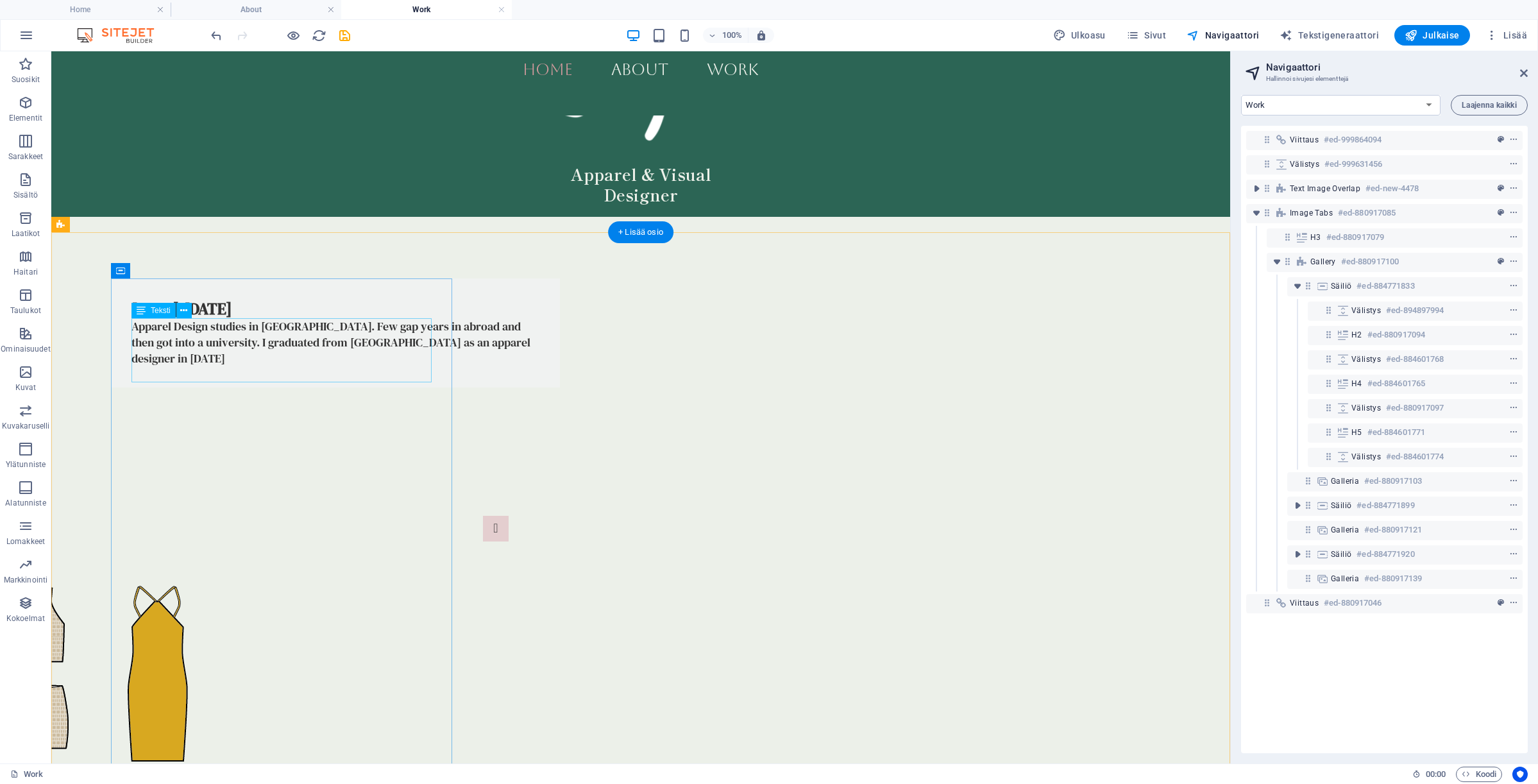
click at [266, 331] on div "Apparel Design studies in [GEOGRAPHIC_DATA]. Few gap years in abroad and then g…" at bounding box center [336, 343] width 407 height 49
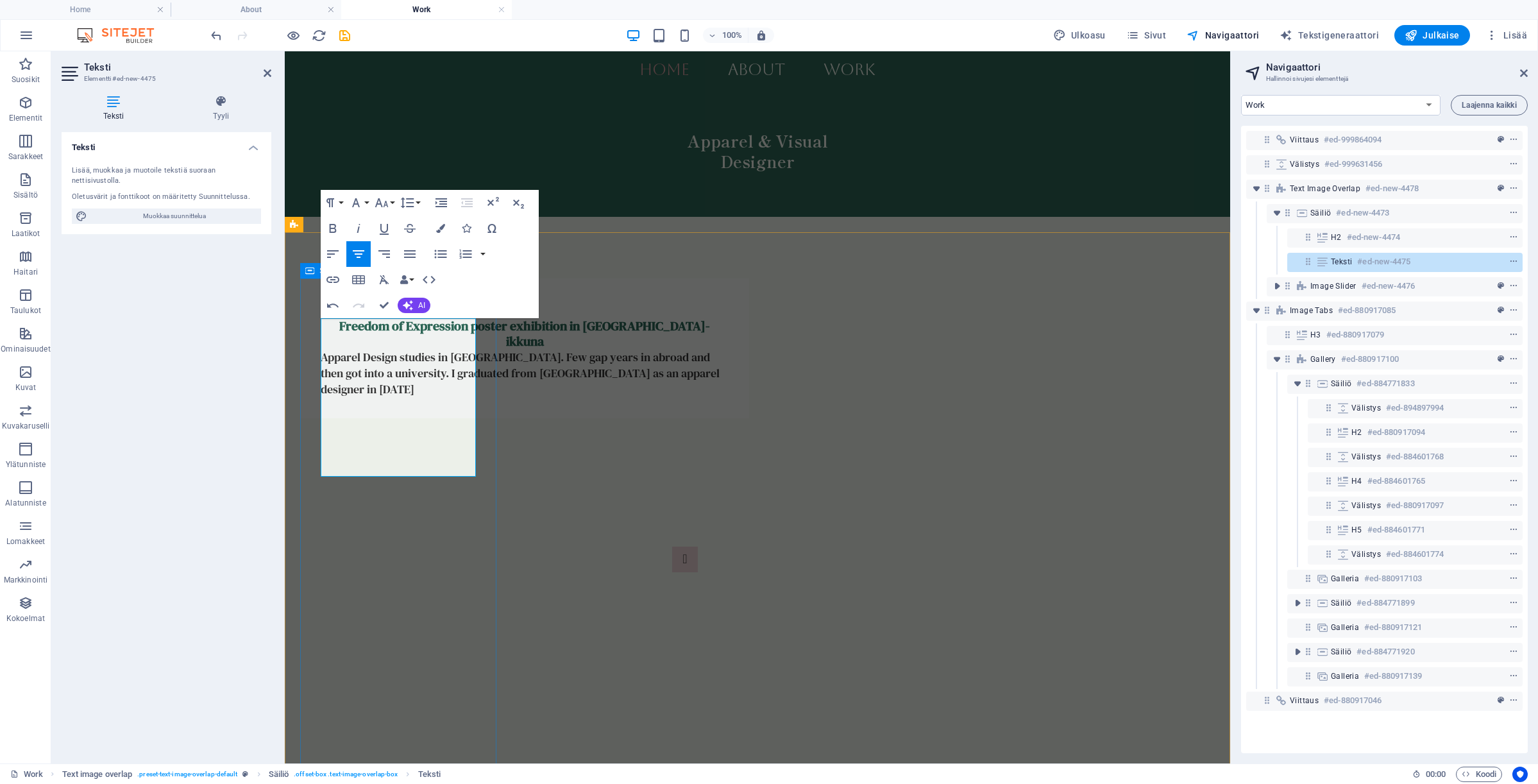
drag, startPoint x: 324, startPoint y: 372, endPoint x: 484, endPoint y: 471, distance: 188.2
click at [484, 418] on div "[DATE]-[DATE] Freedom of Expression poster exhibition in [GEOGRAPHIC_DATA]-ikku…" at bounding box center [525, 348] width 449 height 140
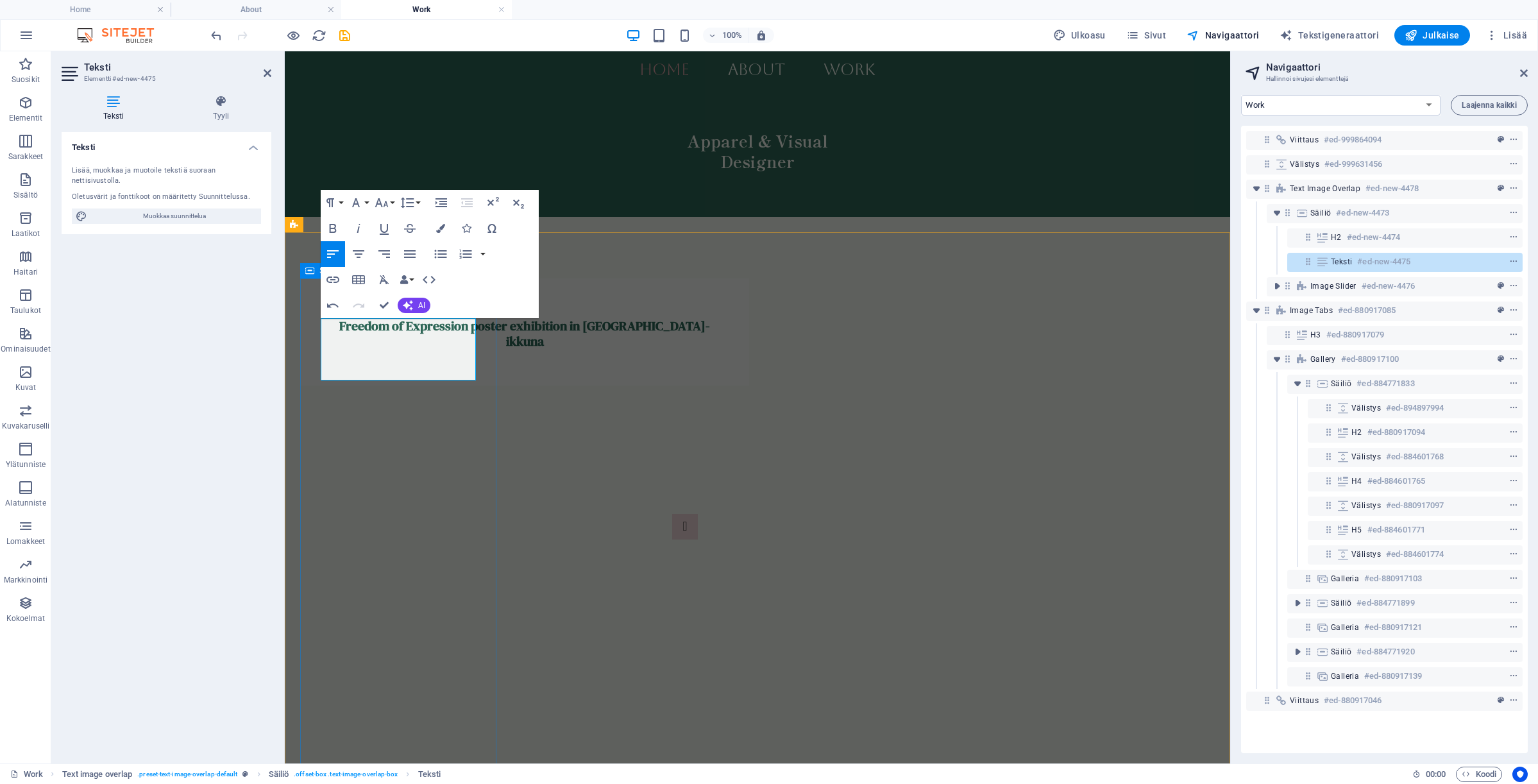
click at [465, 386] on div "[DATE]-[DATE] Freedom of Expression poster exhibition in [GEOGRAPHIC_DATA]-ikku…" at bounding box center [525, 332] width 449 height 107
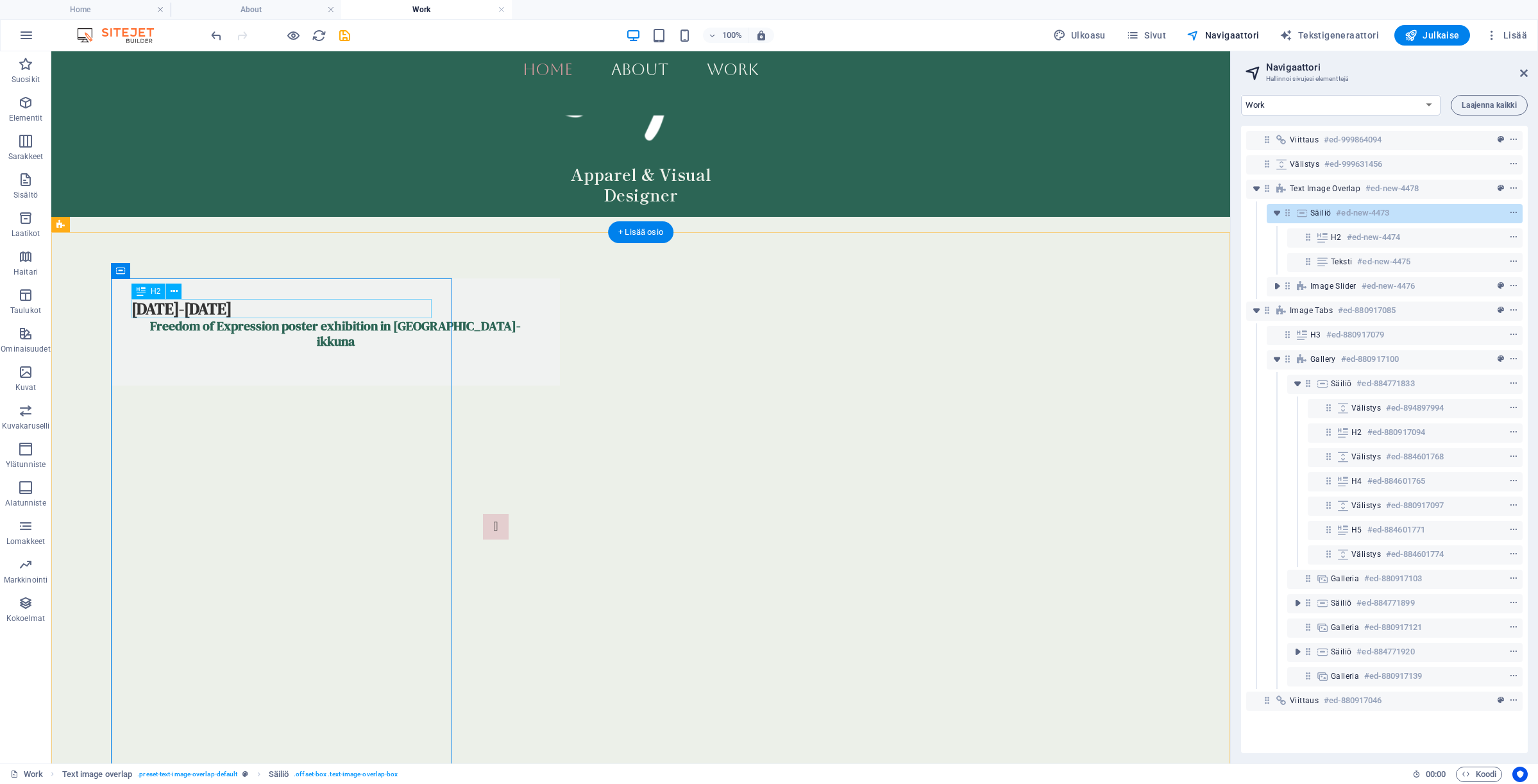
click at [201, 301] on div "[DATE]-[DATE]" at bounding box center [336, 308] width 407 height 19
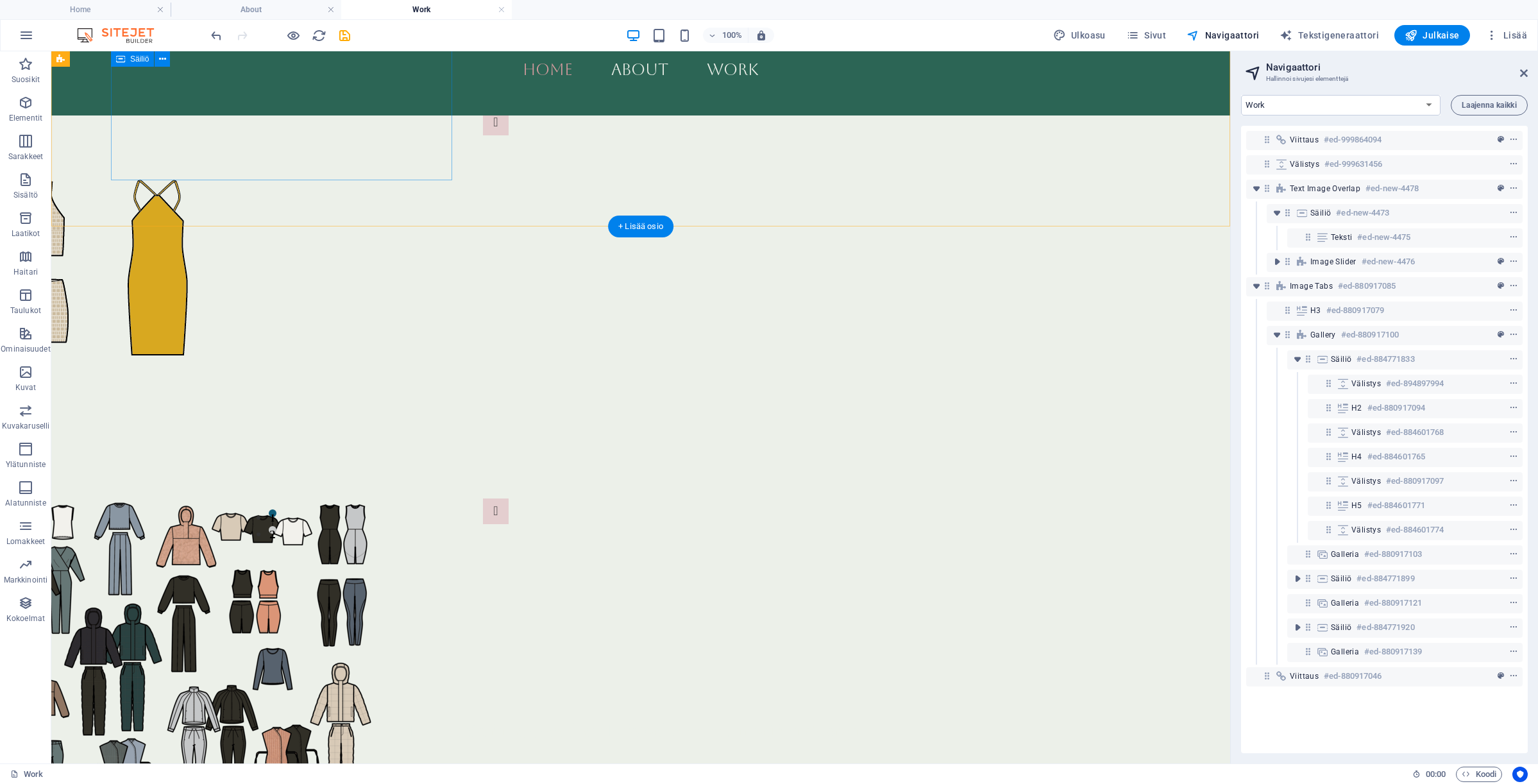
scroll to position [936, 0]
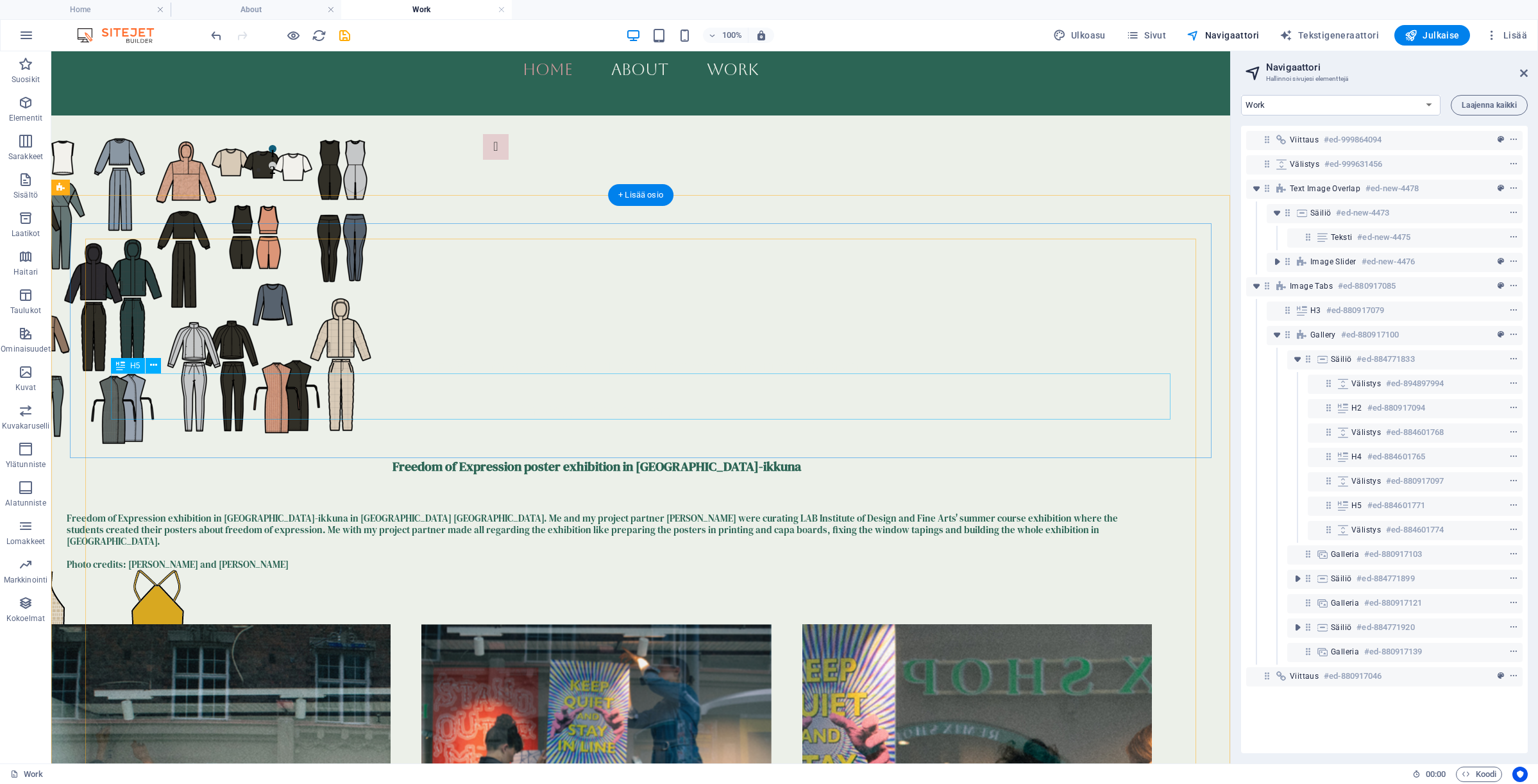
click at [467, 512] on div "Freedom of Expression exhibition in [GEOGRAPHIC_DATA]-ikkuna in [GEOGRAPHIC_DAT…" at bounding box center [596, 540] width 1060 height 57
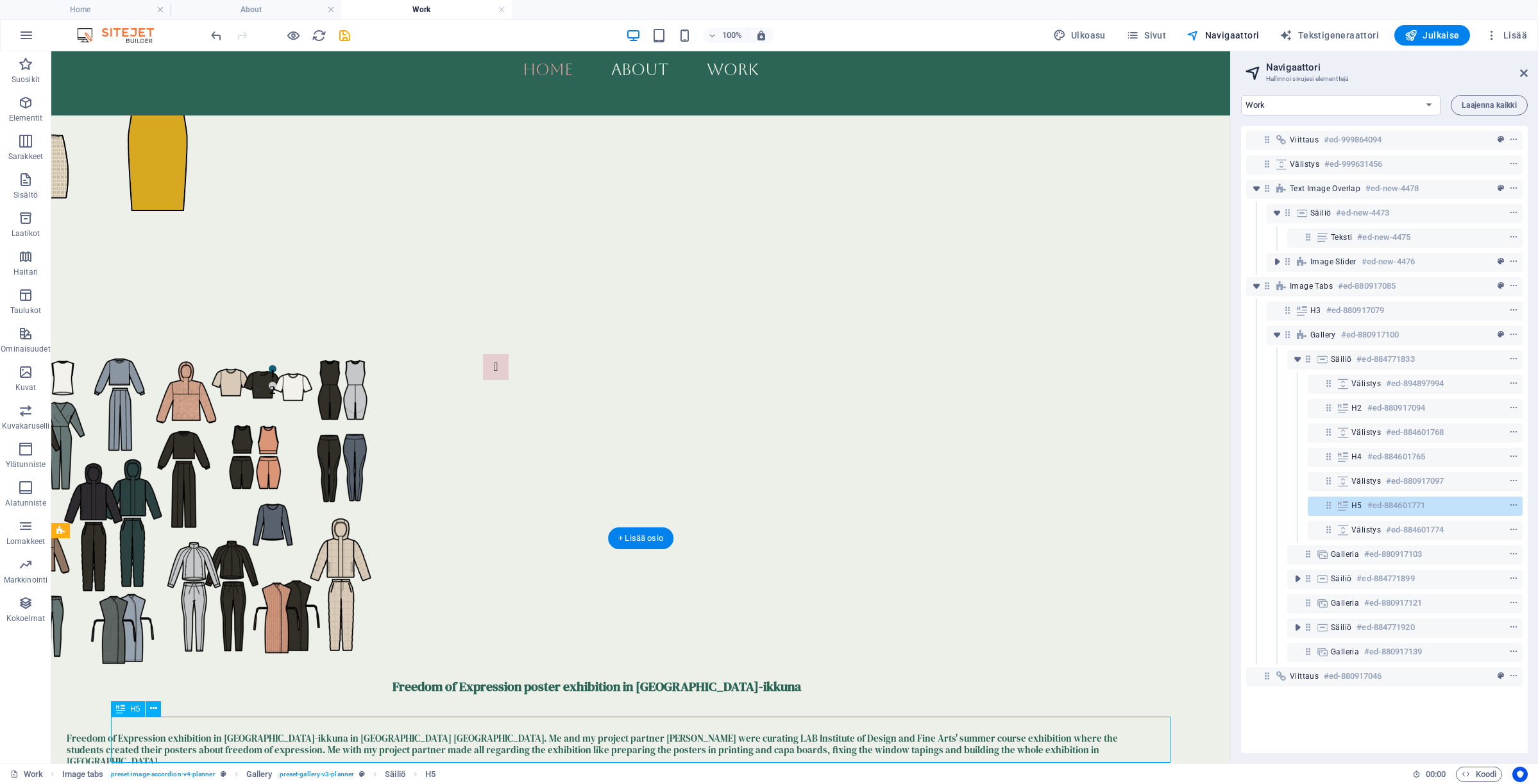
scroll to position [310, 0]
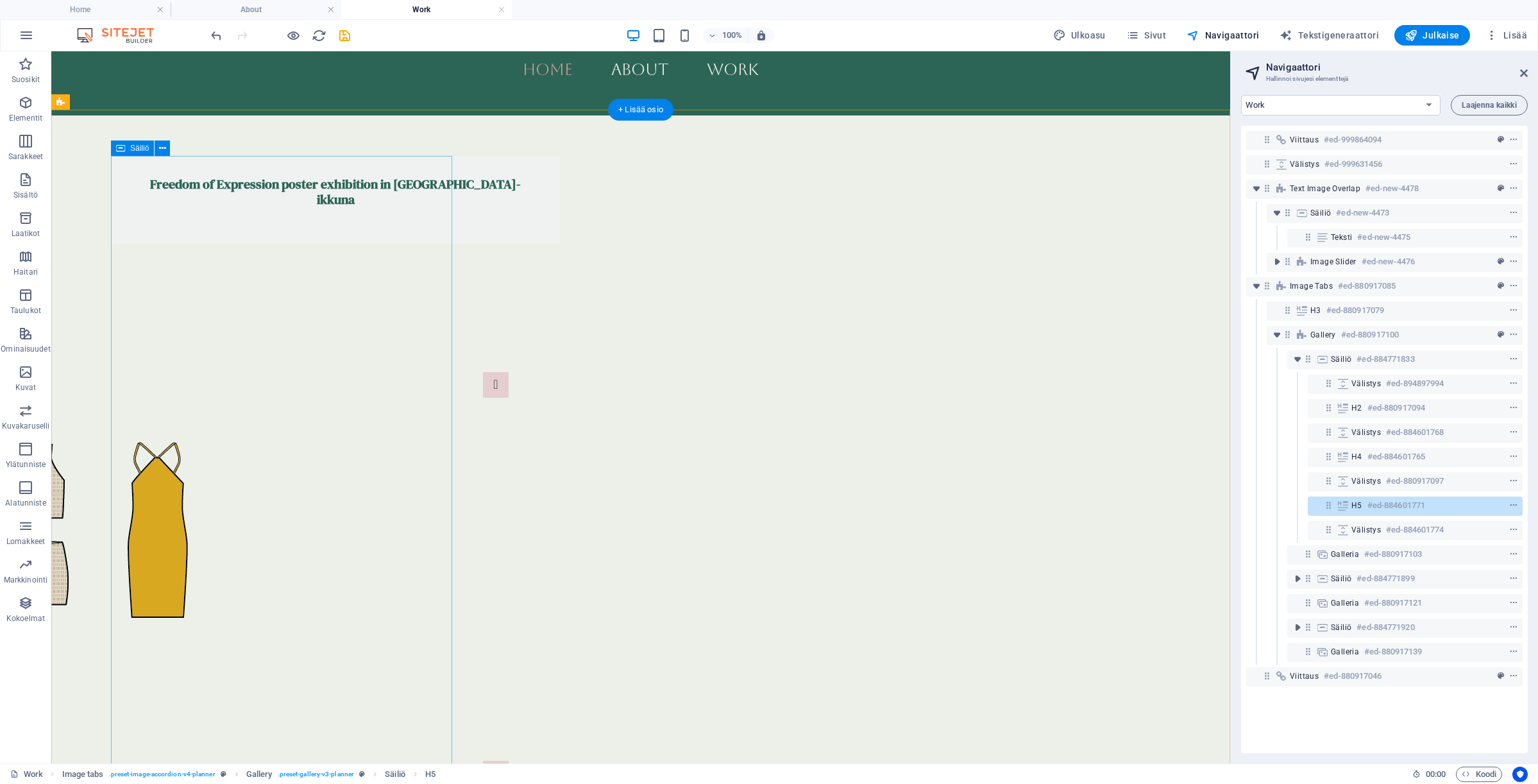
click at [187, 240] on div "Freedom of Expression poster exhibition in [GEOGRAPHIC_DATA]-ikkuna" at bounding box center [336, 199] width 449 height 88
click at [206, 244] on div "Freedom of Expression poster exhibition in [GEOGRAPHIC_DATA]-ikkuna" at bounding box center [336, 199] width 449 height 88
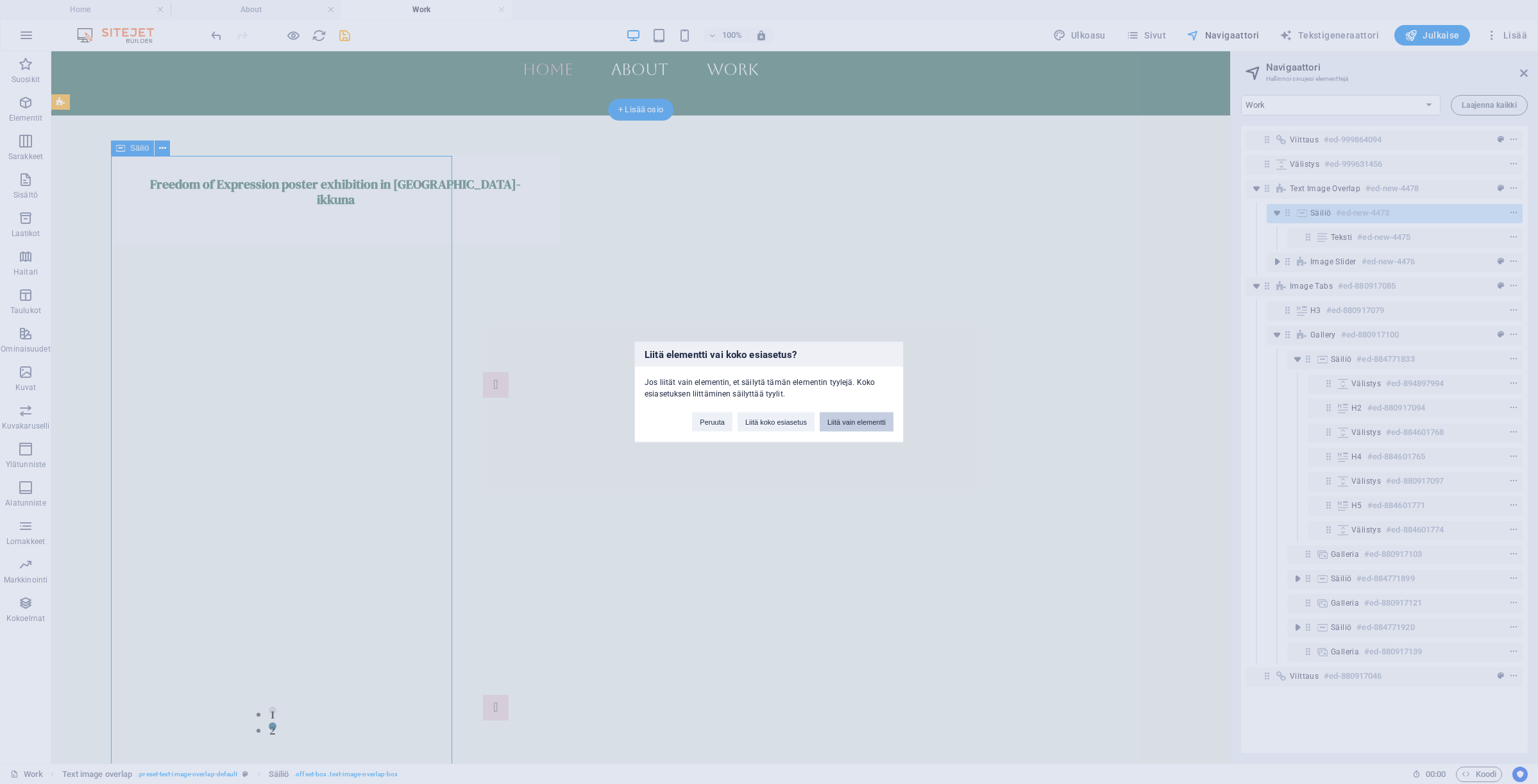
click at [831, 420] on button "Liitä vain elementti" at bounding box center [856, 421] width 74 height 19
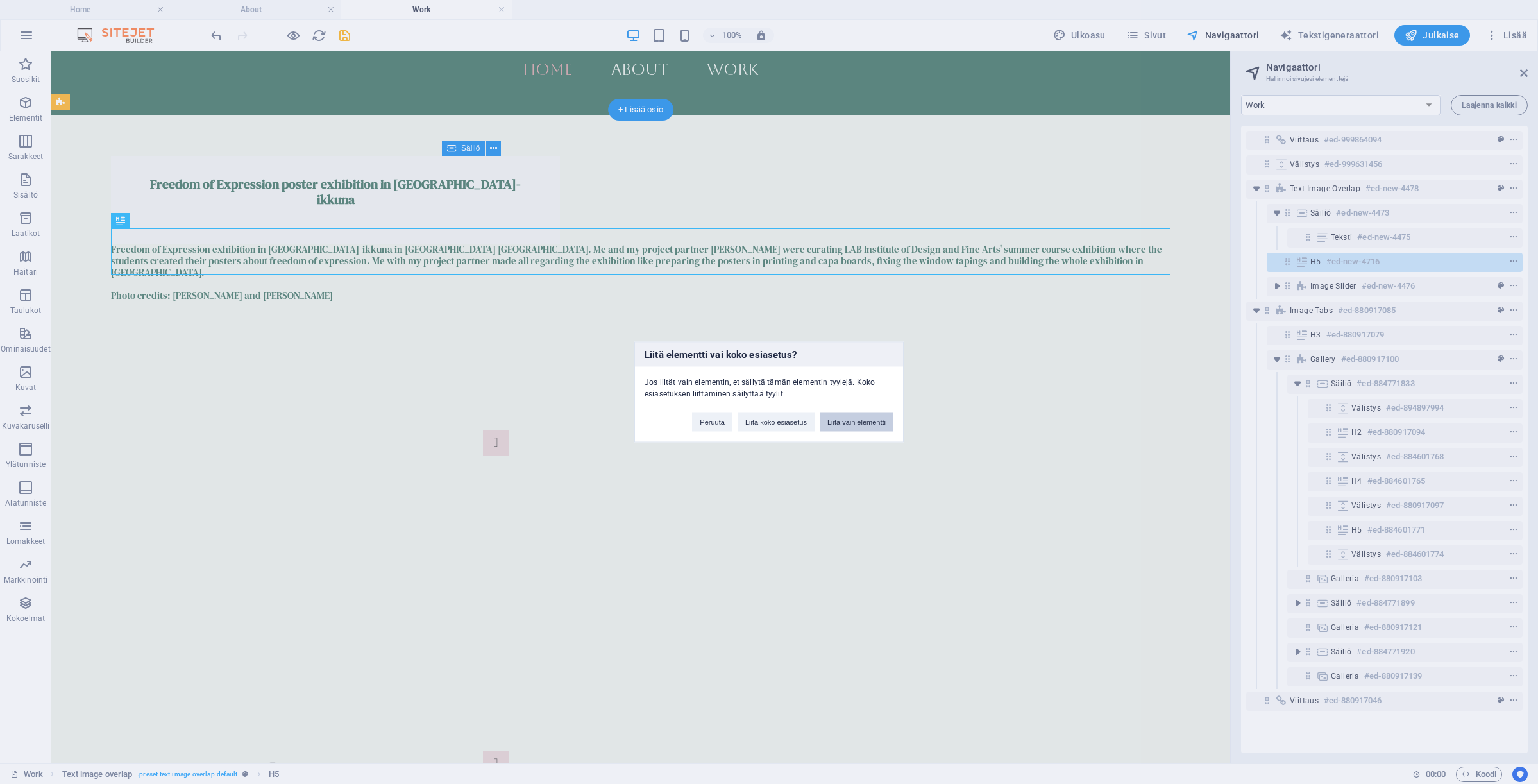
click at [847, 418] on button "Liitä vain elementti" at bounding box center [856, 421] width 74 height 19
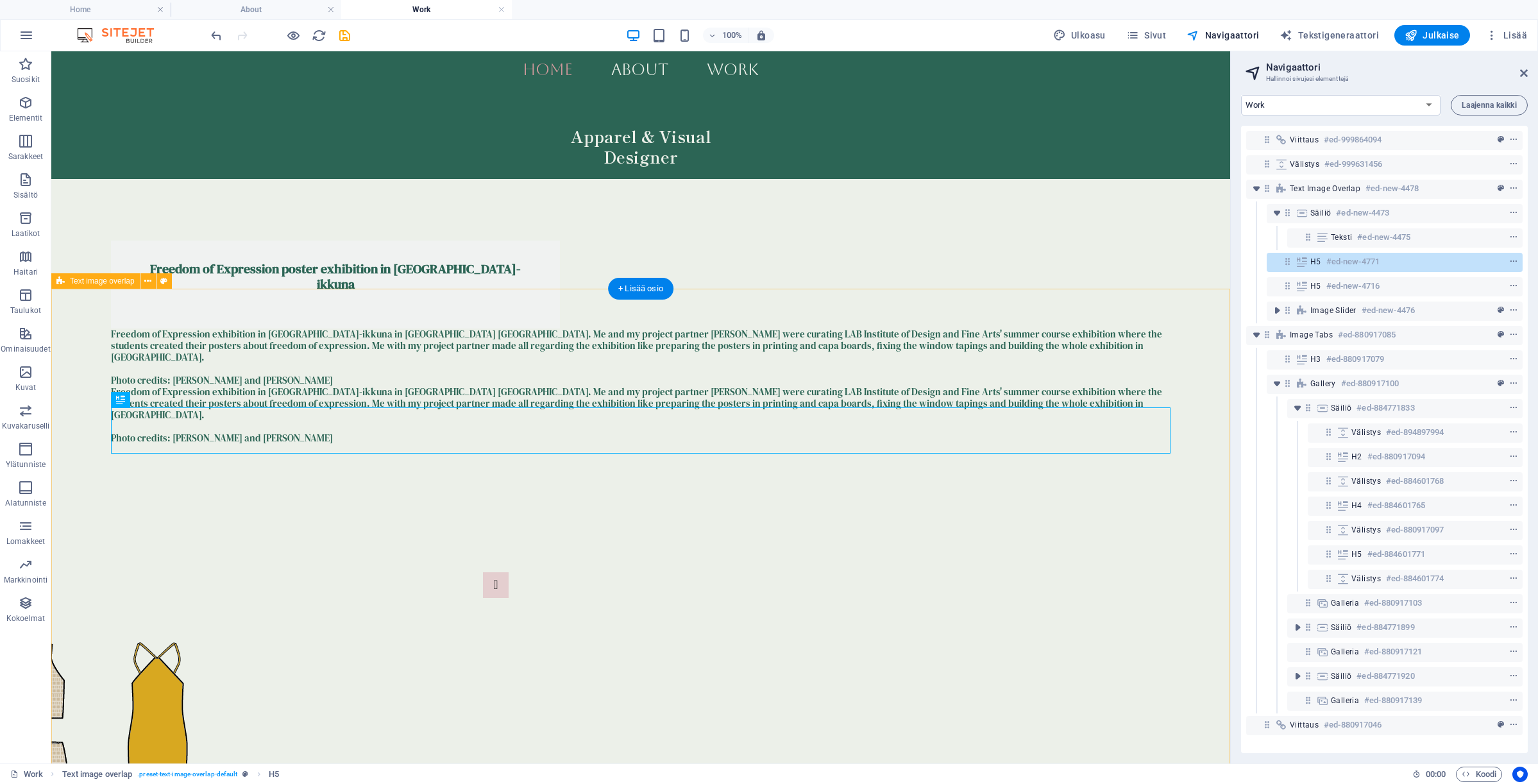
scroll to position [131, 0]
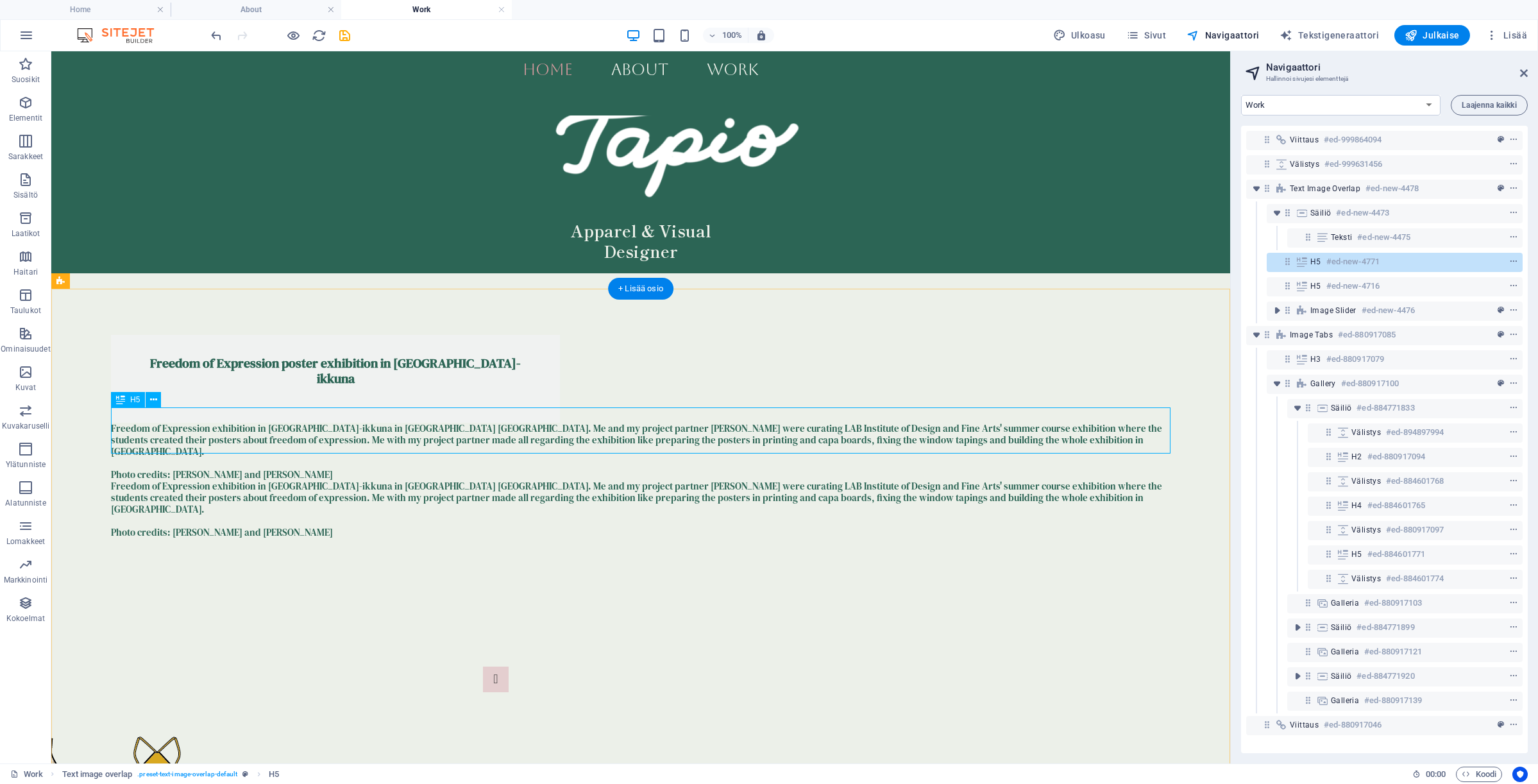
click at [510, 423] on div "Freedom of Expression exhibition in [GEOGRAPHIC_DATA]-ikkuna in [GEOGRAPHIC_DAT…" at bounding box center [640, 451] width 1060 height 57
drag, startPoint x: 1282, startPoint y: 260, endPoint x: 1307, endPoint y: 251, distance: 26.6
click at [1307, 251] on div "Viittaus #ed-999864094 Välistys #ed-999631456 Text image overlap #ed-new-4478 S…" at bounding box center [1383, 439] width 286 height 628
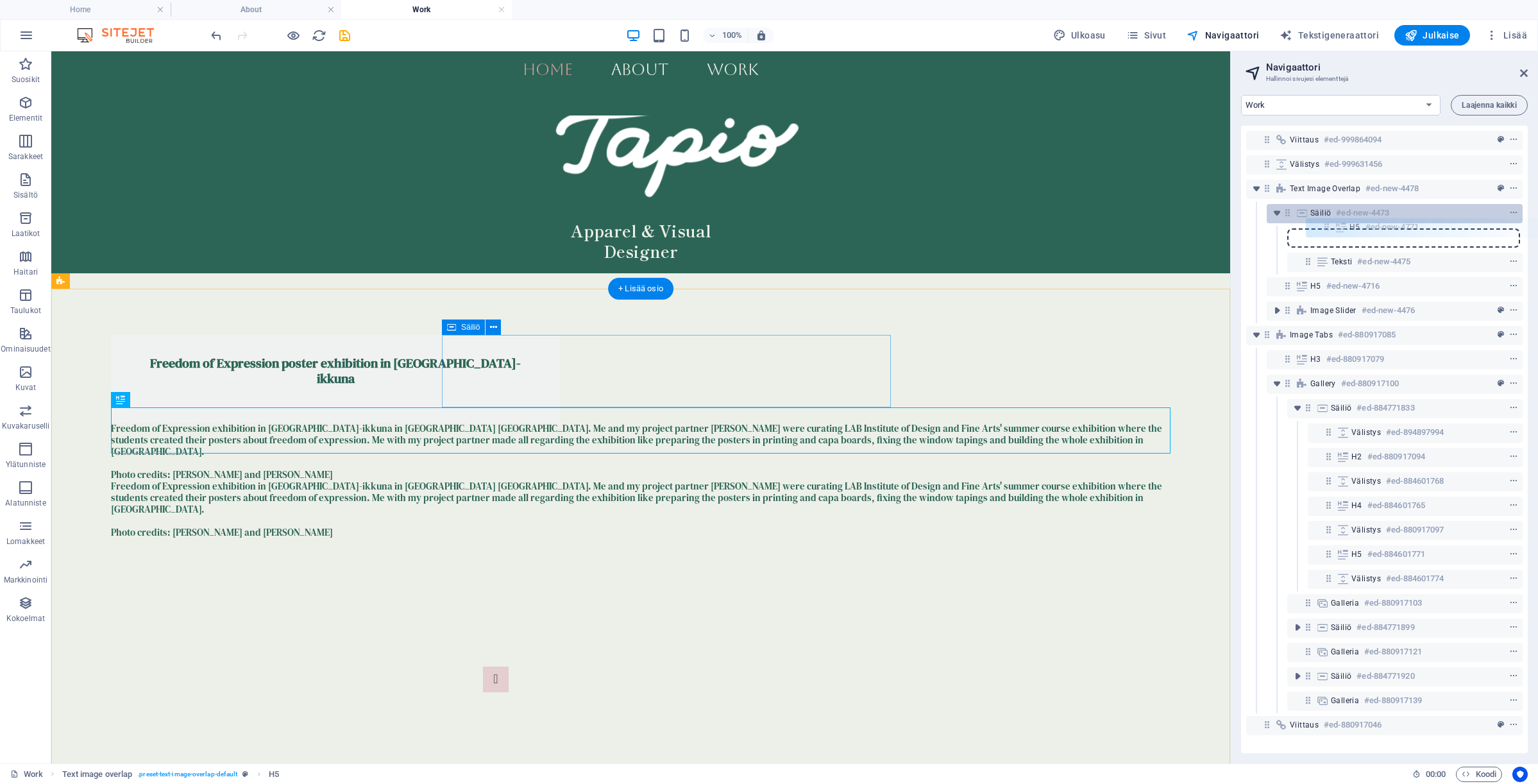
drag, startPoint x: 1286, startPoint y: 260, endPoint x: 1331, endPoint y: 223, distance: 58.3
click at [1331, 223] on div "Viittaus #ed-999864094 Välistys #ed-999631456 Text image overlap #ed-new-4478 S…" at bounding box center [1383, 439] width 286 height 628
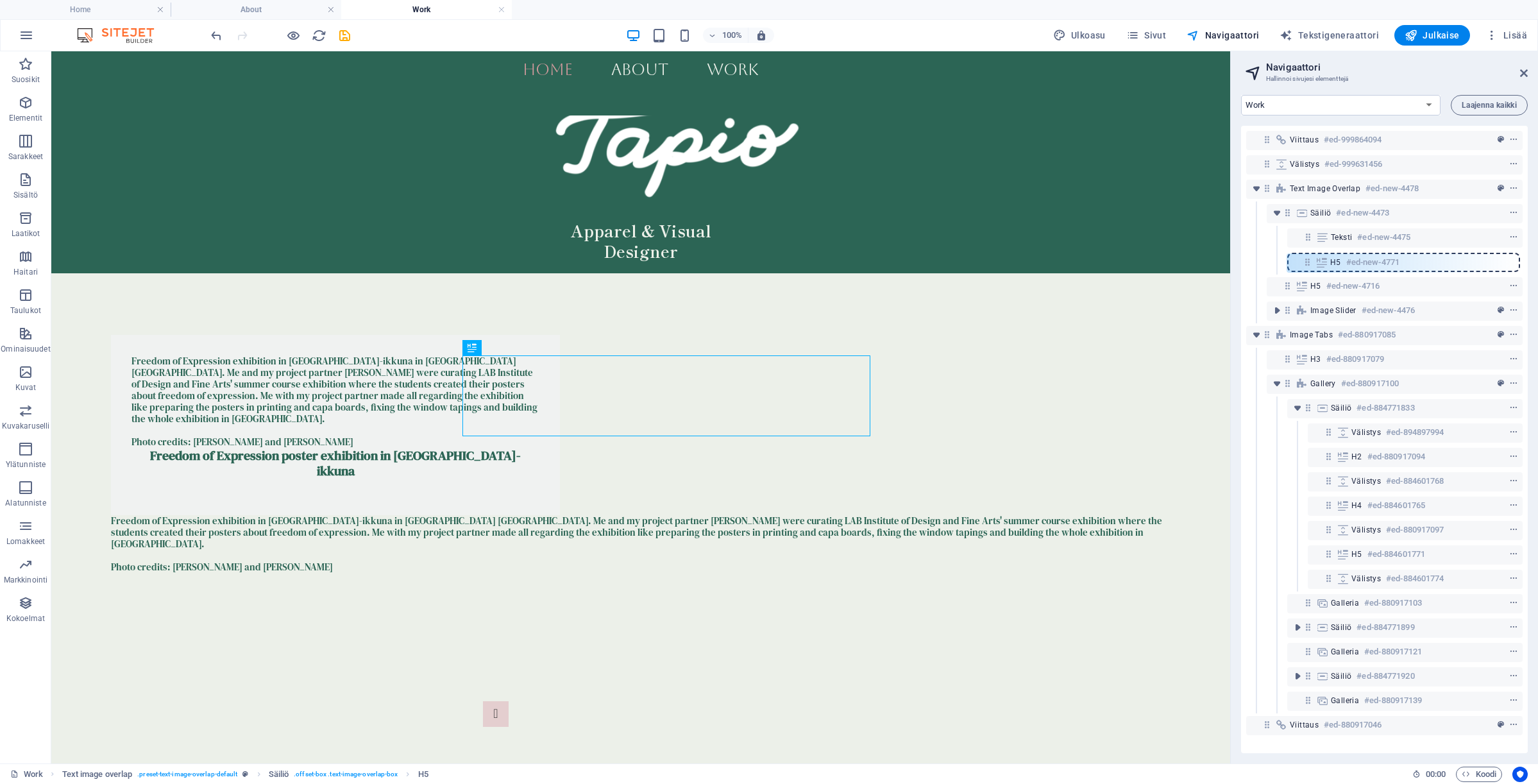
drag, startPoint x: 1309, startPoint y: 236, endPoint x: 1308, endPoint y: 265, distance: 29.0
click at [1308, 265] on div "Viittaus #ed-999864094 Välistys #ed-999631456 Text image overlap #ed-new-4478 S…" at bounding box center [1383, 439] width 286 height 628
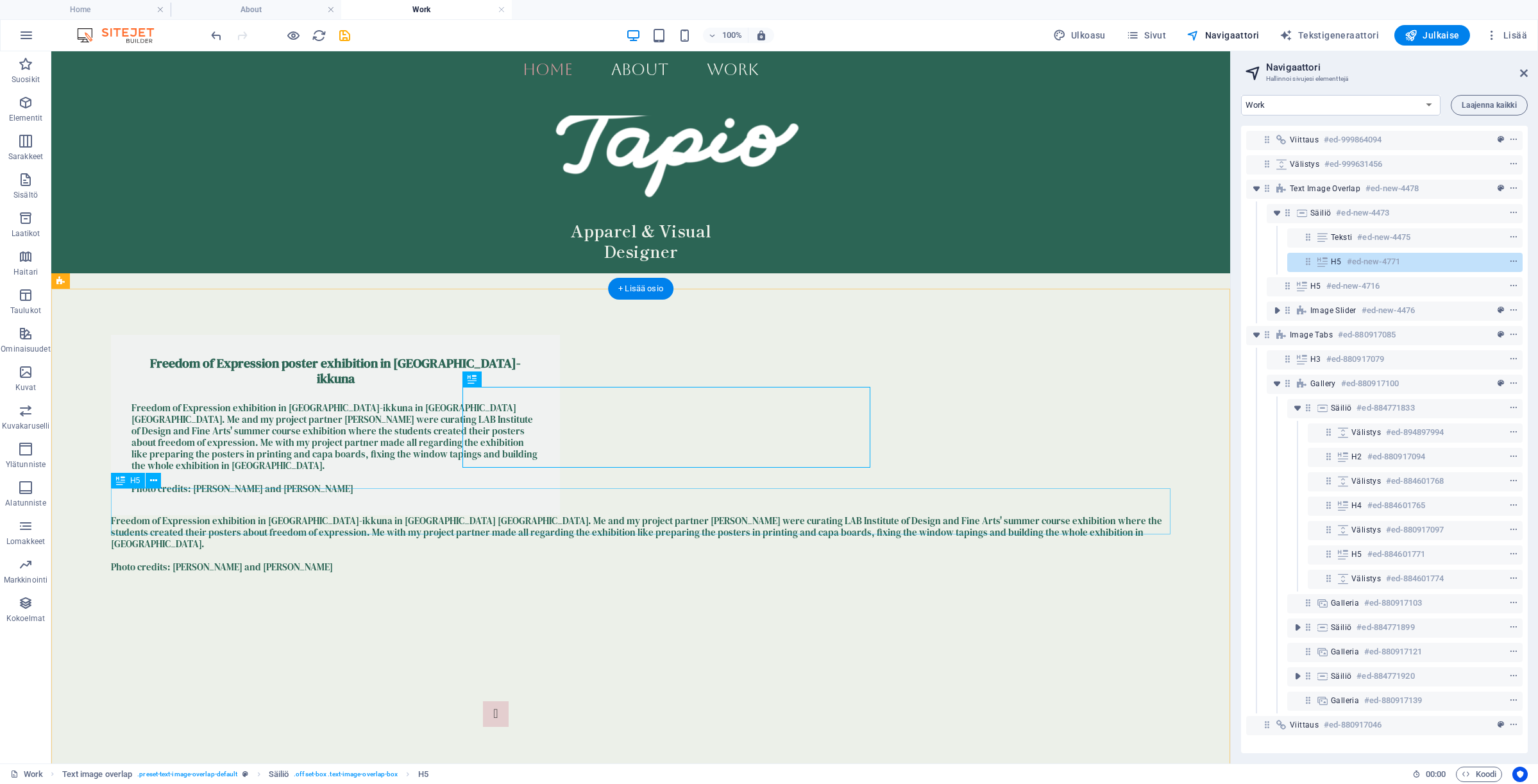
click at [592, 526] on div "Freedom of Expression exhibition in [GEOGRAPHIC_DATA]-ikkuna in [GEOGRAPHIC_DAT…" at bounding box center [640, 543] width 1060 height 57
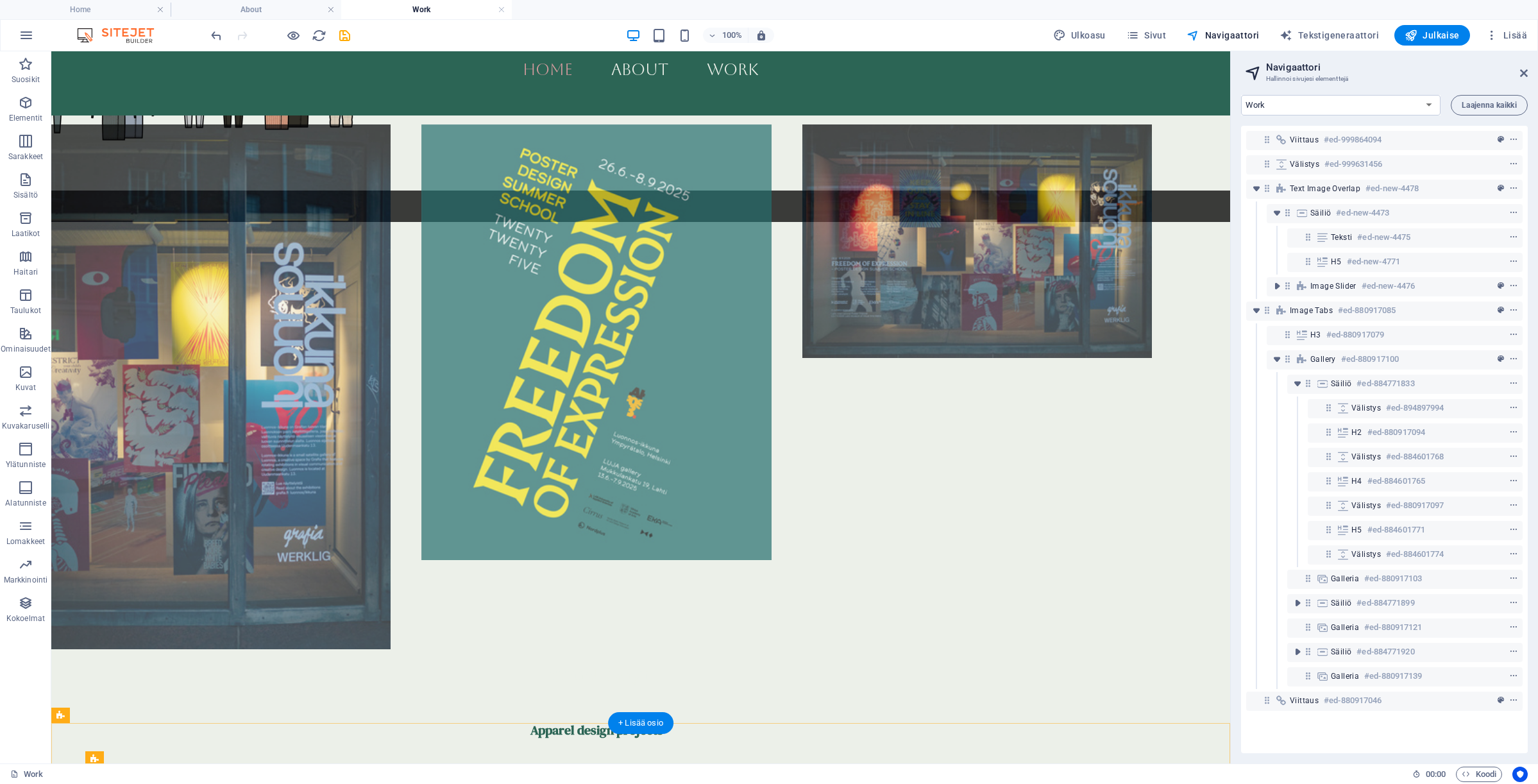
scroll to position [273, 0]
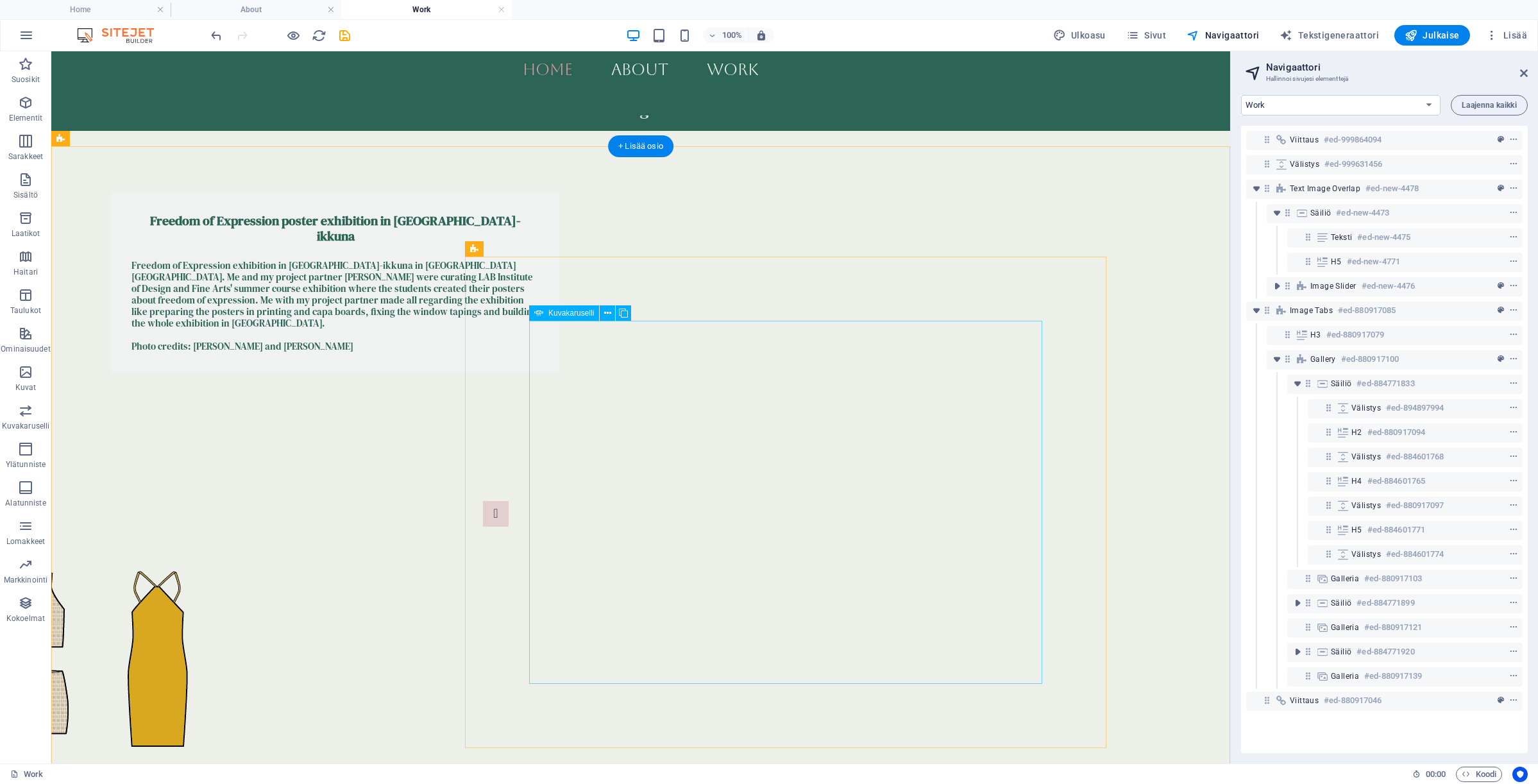
select select "ms"
select select "s"
select select "progressive"
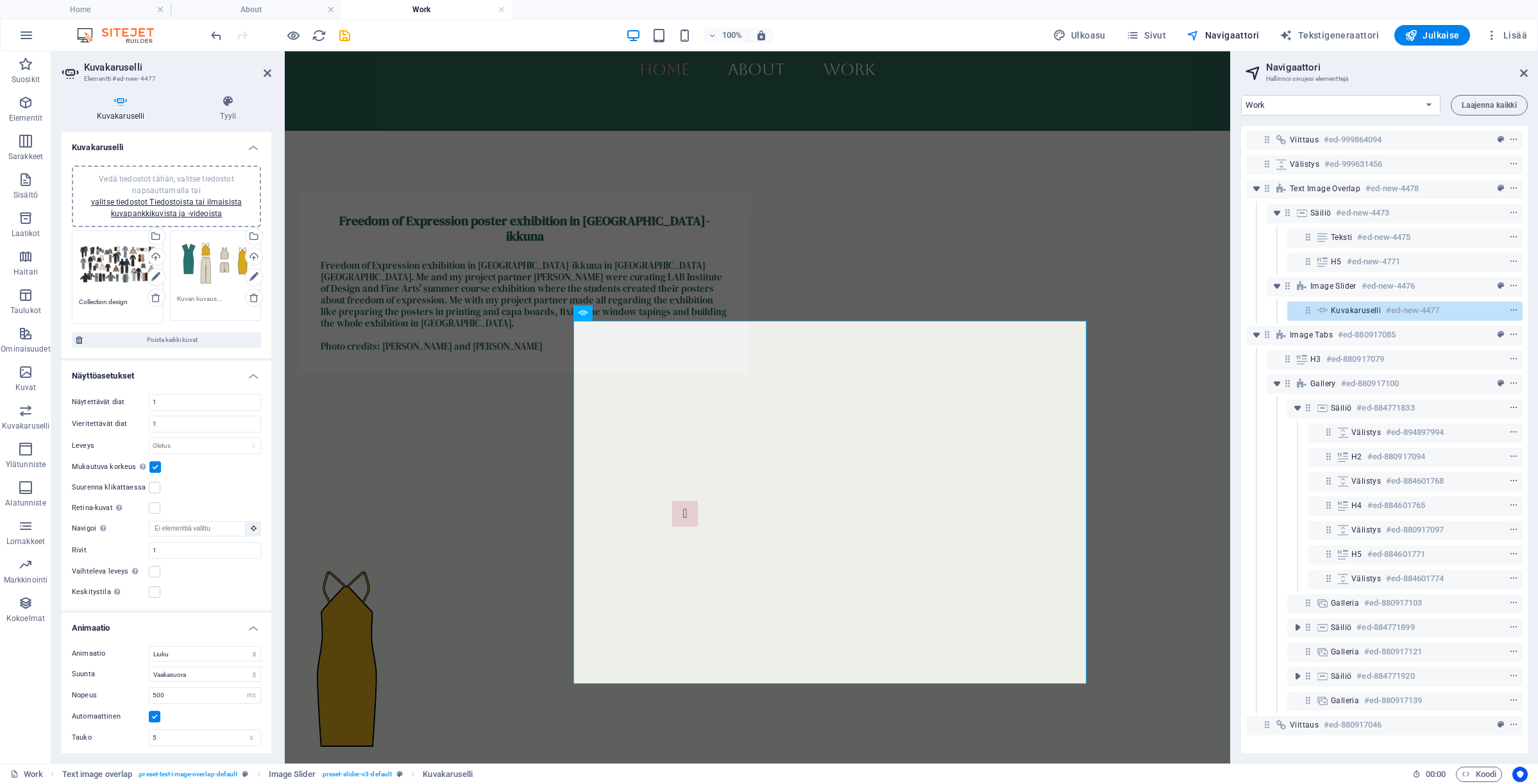
click at [121, 269] on div "Vedä tiedostot tähän, valitse tiedostot napsauttamalla tai valitse tiedostot Ti…" at bounding box center [117, 265] width 77 height 55
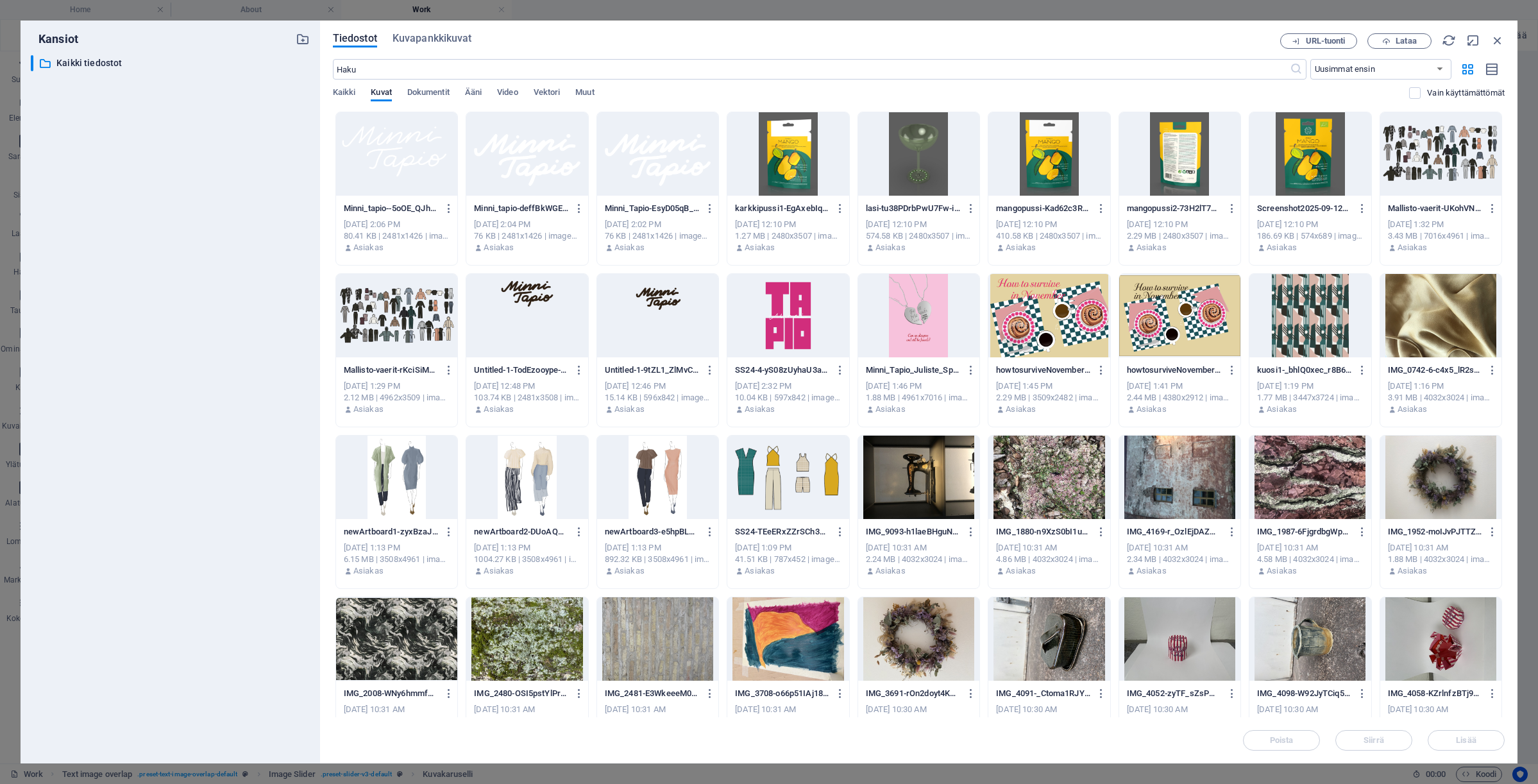
click at [121, 269] on div "​ Kaikki tiedostot Kaikki tiedostot" at bounding box center [170, 404] width 279 height 698
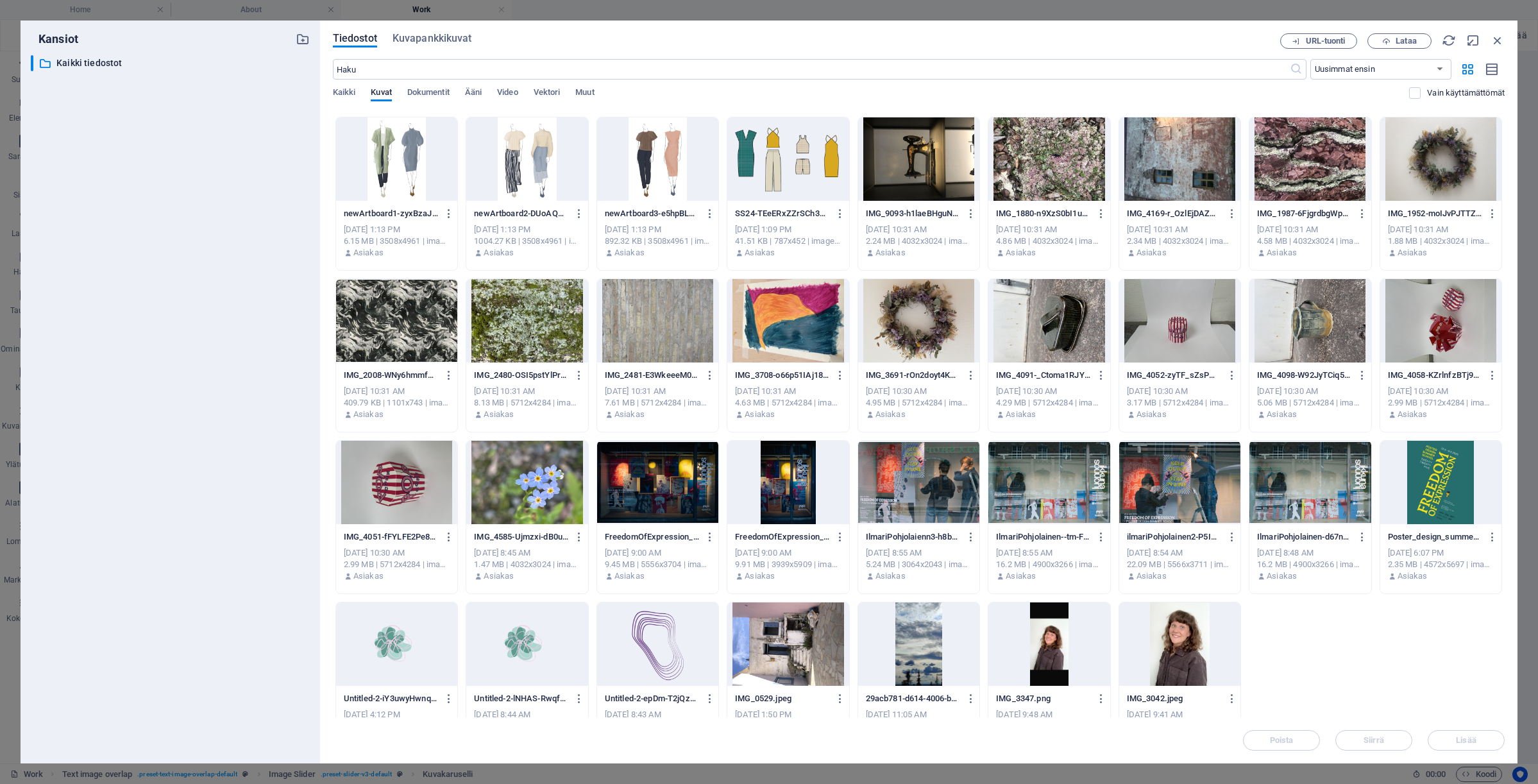
scroll to position [320, 0]
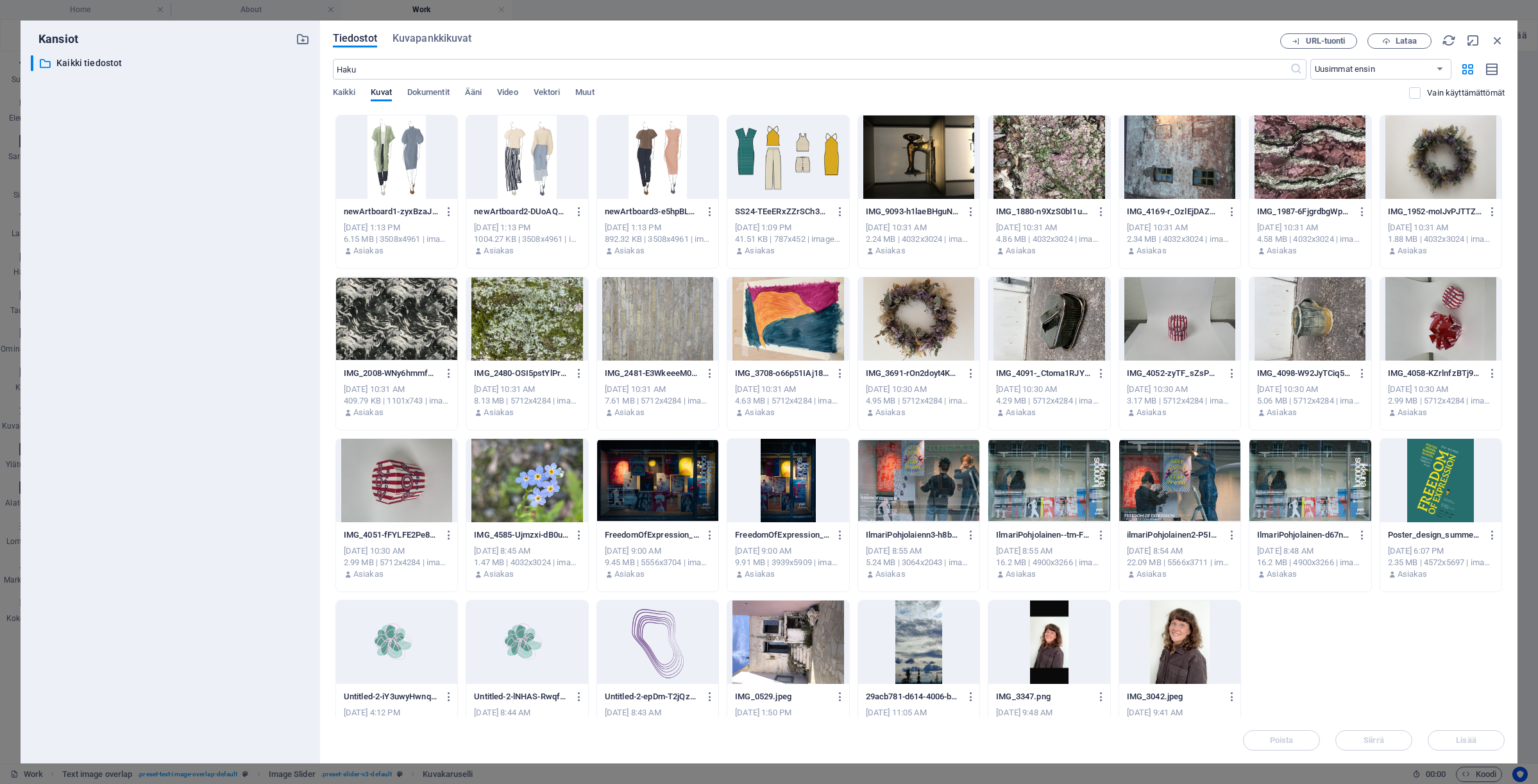
click at [689, 501] on div at bounding box center [657, 480] width 121 height 84
click at [1443, 732] on button "Lisää" at bounding box center [1466, 739] width 77 height 21
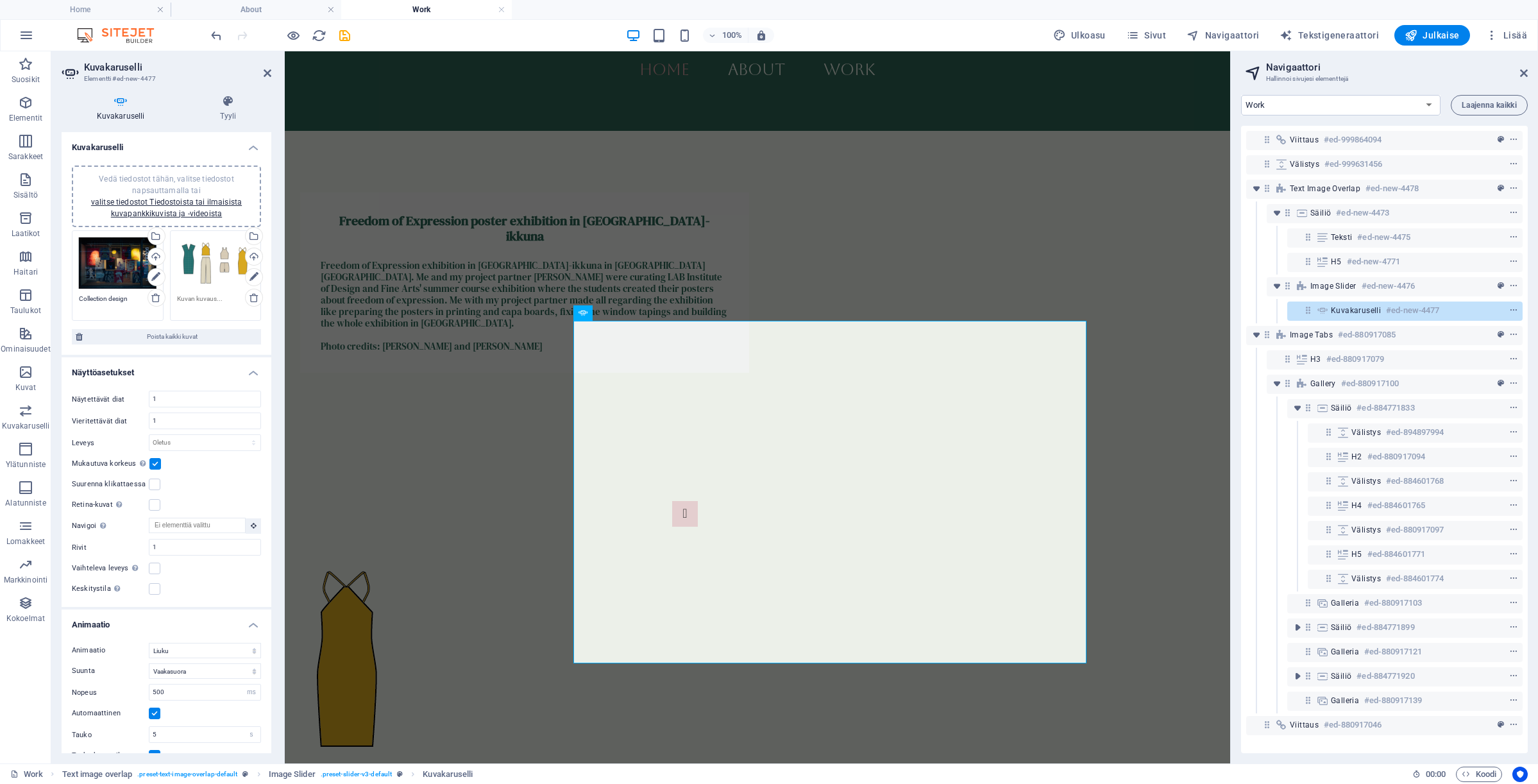
click at [216, 256] on div "Vedä tiedostot tähän, valitse tiedostot napsauttamalla tai valitse tiedostot Ti…" at bounding box center [216, 263] width 77 height 51
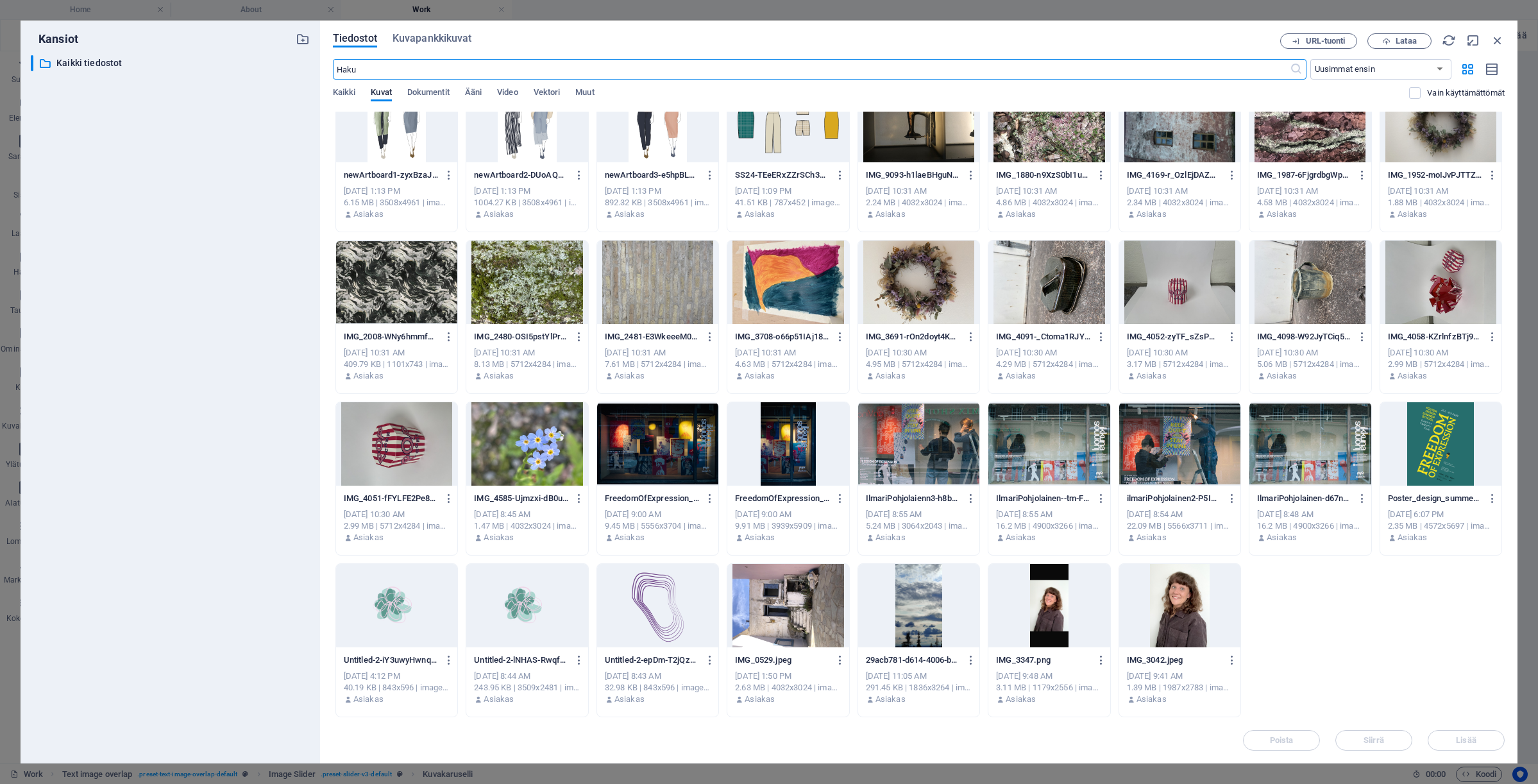
scroll to position [357, 0]
click at [940, 465] on div at bounding box center [918, 444] width 121 height 84
click at [1460, 737] on span "Lisää" at bounding box center [1466, 739] width 20 height 7
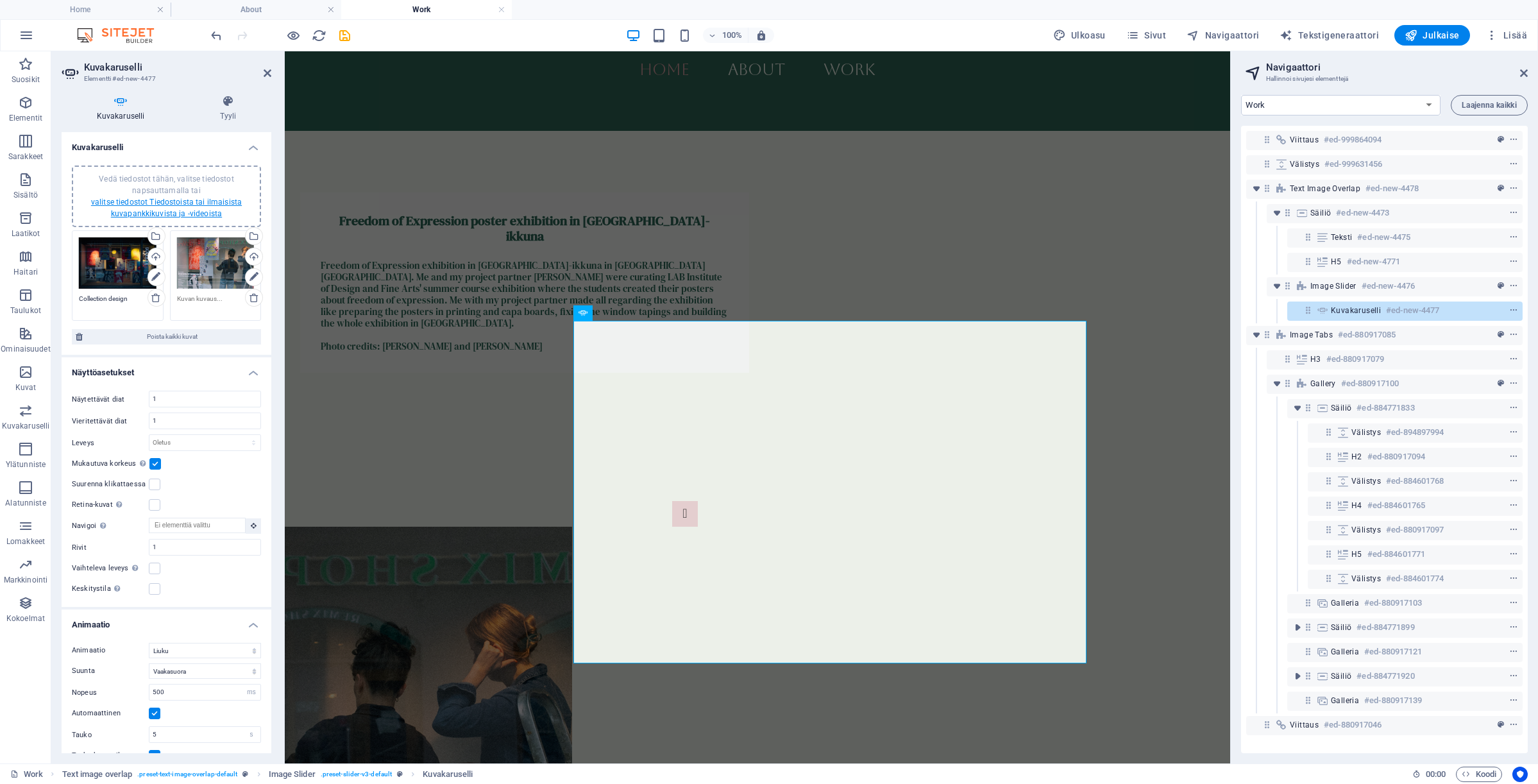
click at [209, 201] on link "valitse tiedostot Tiedostoista tai ilmaisista kuvapankkikuvista ja -videoista" at bounding box center [166, 207] width 151 height 21
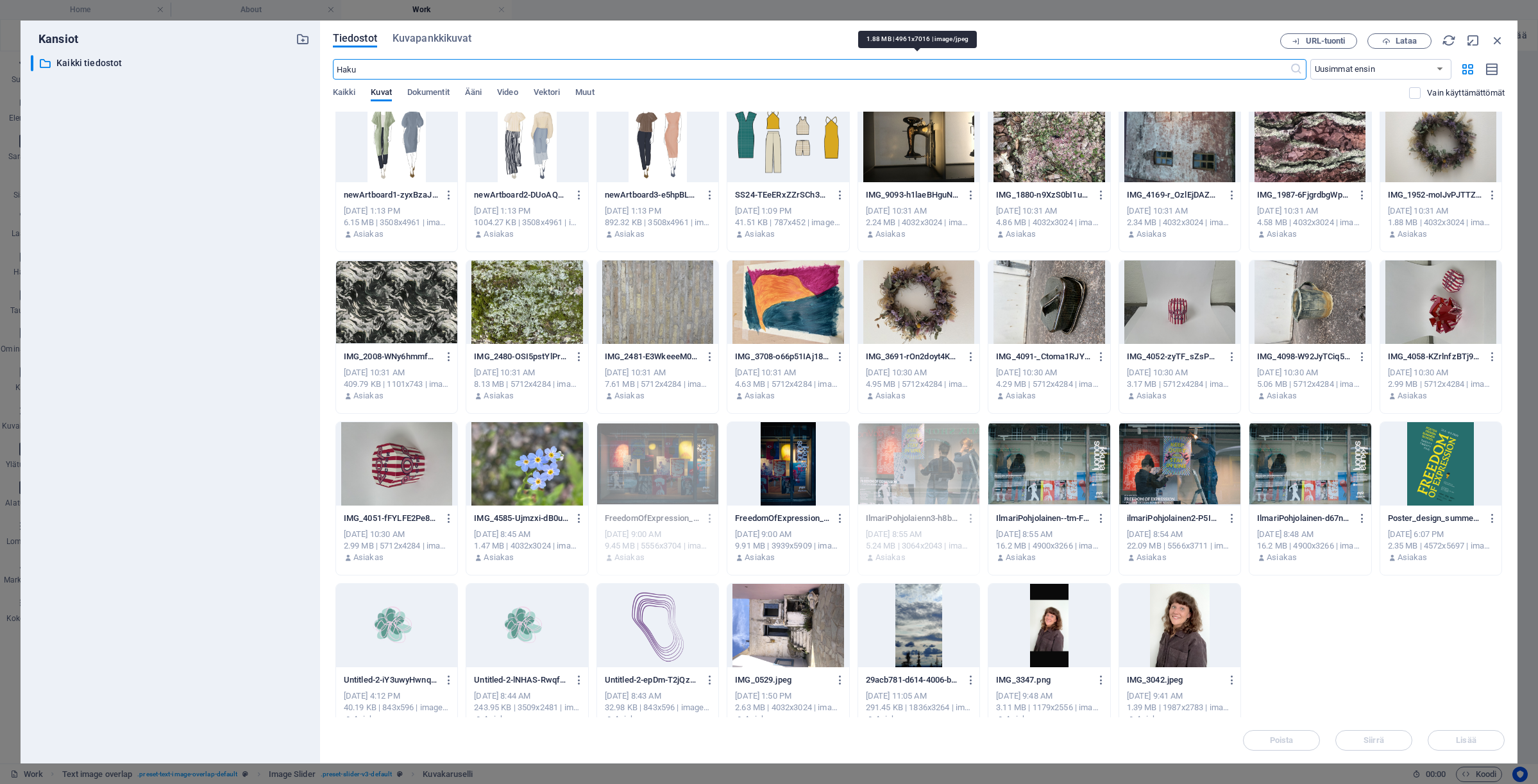
scroll to position [344, 0]
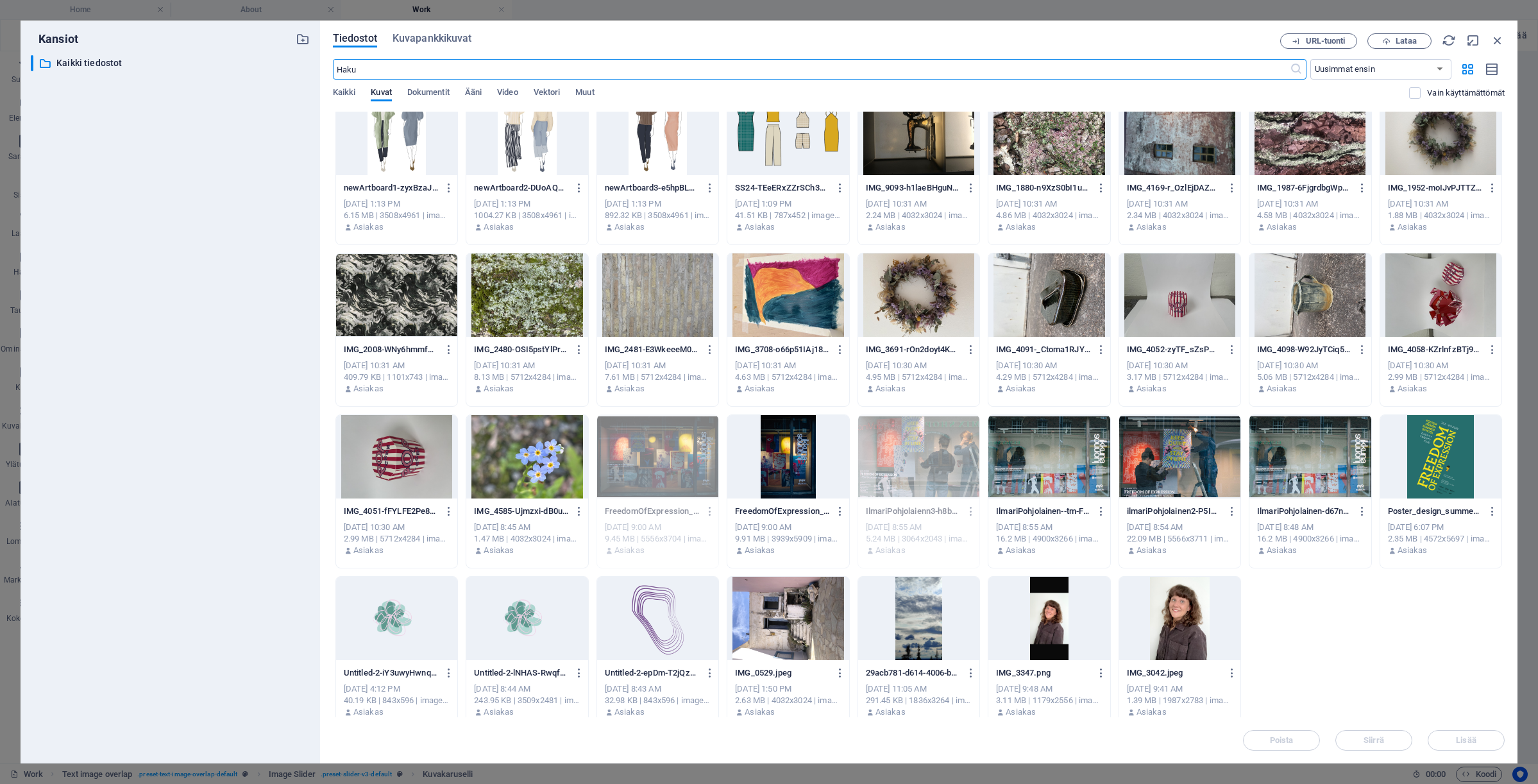
click at [1084, 449] on div at bounding box center [1049, 457] width 121 height 84
click at [1455, 736] on span "Lisää" at bounding box center [1465, 739] width 66 height 7
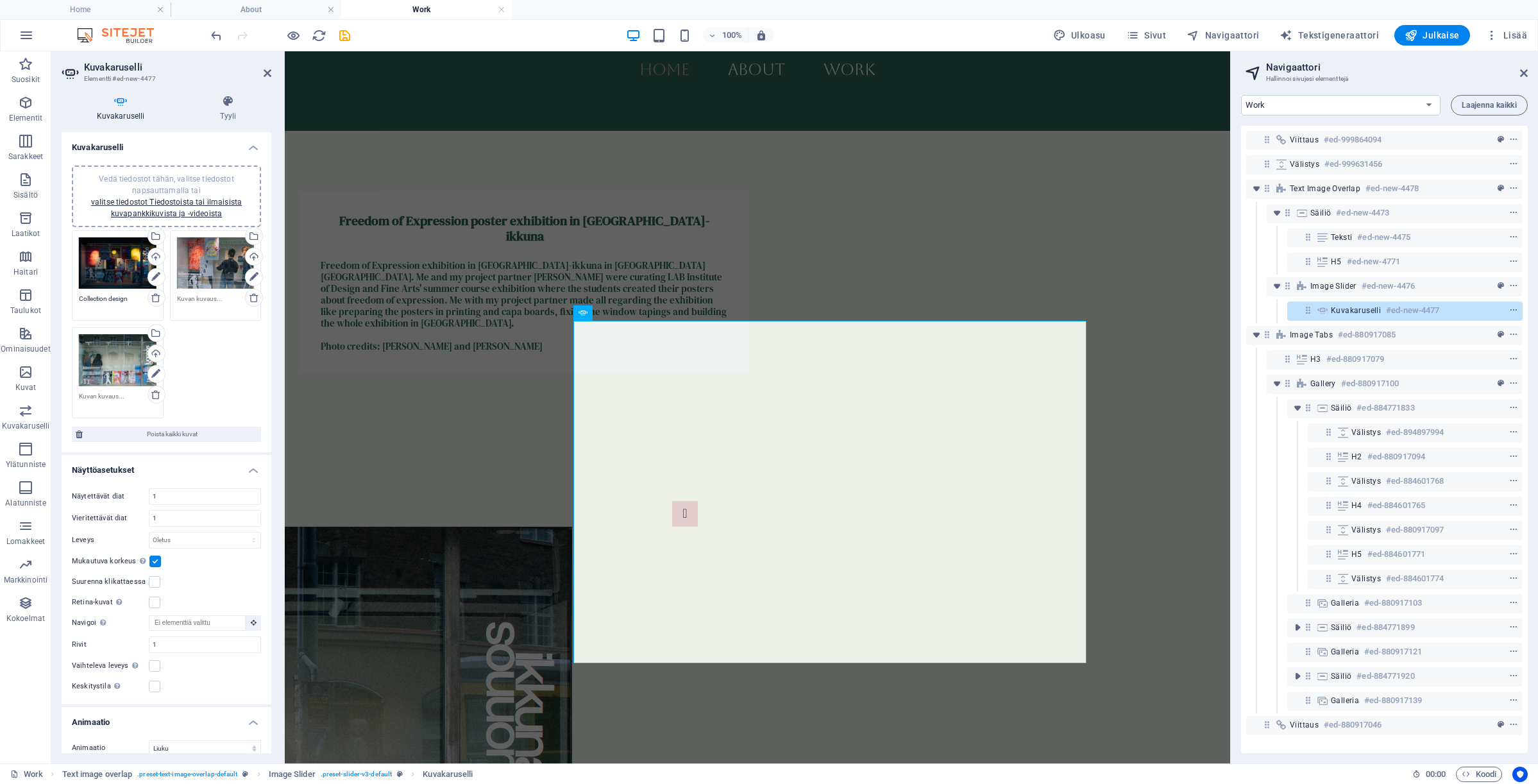
click at [188, 207] on div "Vedä tiedostot tähän, valitse tiedostot napsauttamalla tai valitse tiedostot Ti…" at bounding box center [166, 196] width 174 height 46
click at [180, 200] on link "valitse tiedostot Tiedostoista tai ilmaisista kuvapankkikuvista ja -videoista" at bounding box center [166, 207] width 151 height 21
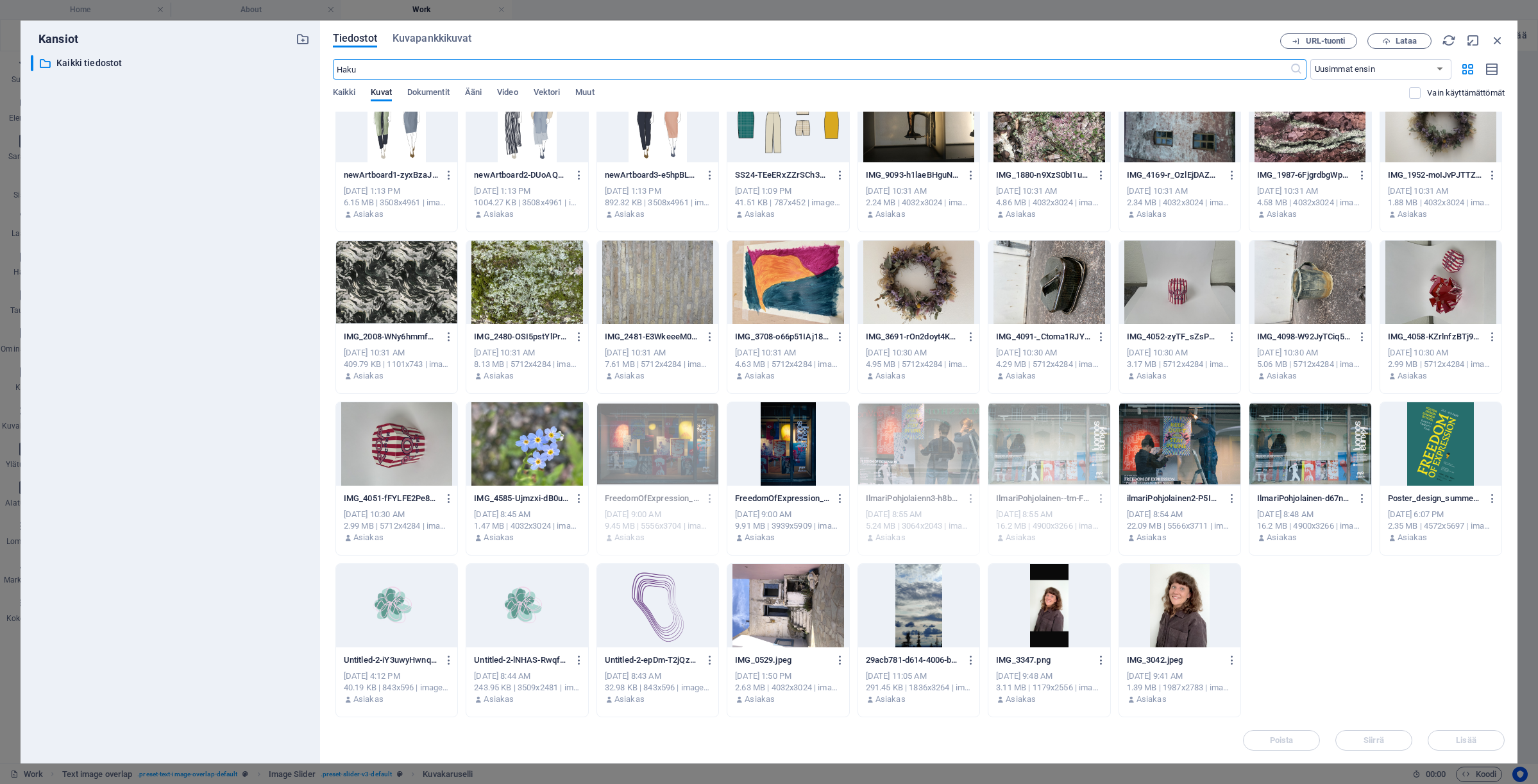
scroll to position [357, 0]
click at [1215, 466] on div at bounding box center [1179, 444] width 121 height 84
click at [1456, 738] on span "Lisää" at bounding box center [1466, 739] width 20 height 7
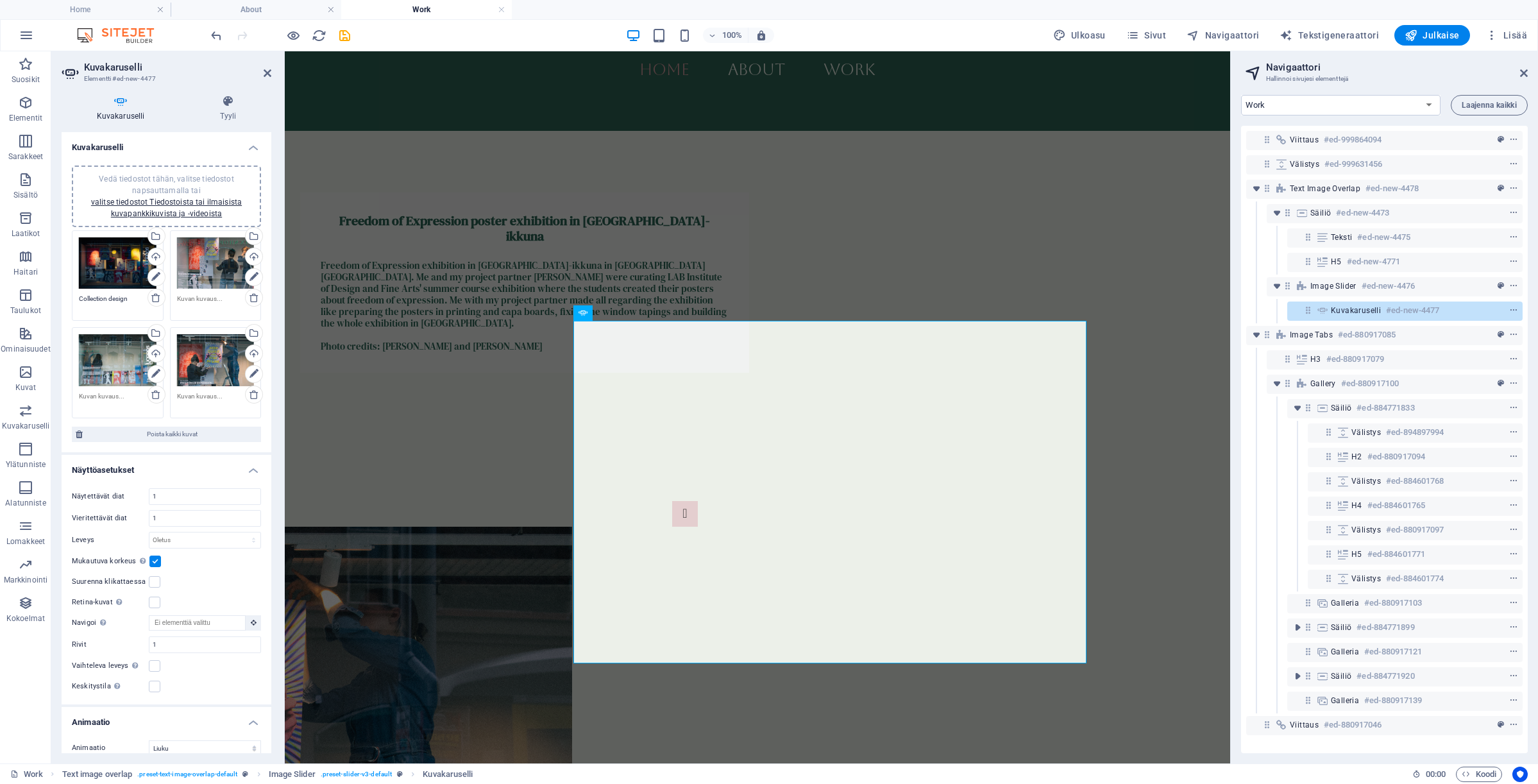
click at [217, 196] on div "Vedä tiedostot tähän, valitse tiedostot napsauttamalla tai valitse tiedostot Ti…" at bounding box center [166, 196] width 174 height 46
click at [116, 203] on link "valitse tiedostot Tiedostoista tai ilmaisista kuvapankkikuvista ja -videoista" at bounding box center [166, 207] width 151 height 21
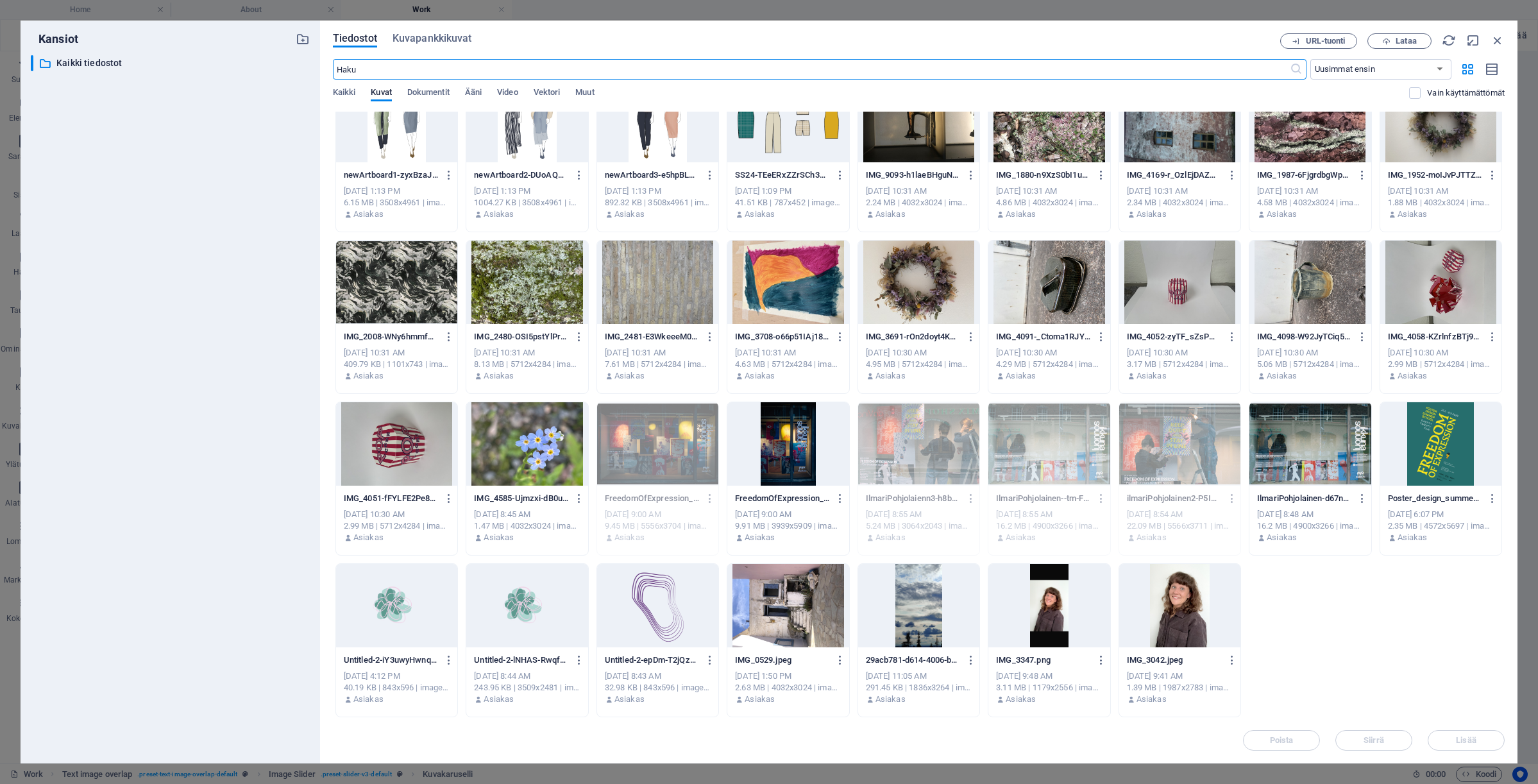
click at [1337, 467] on div at bounding box center [1310, 444] width 121 height 84
click at [1467, 740] on span "Lisää" at bounding box center [1466, 739] width 20 height 7
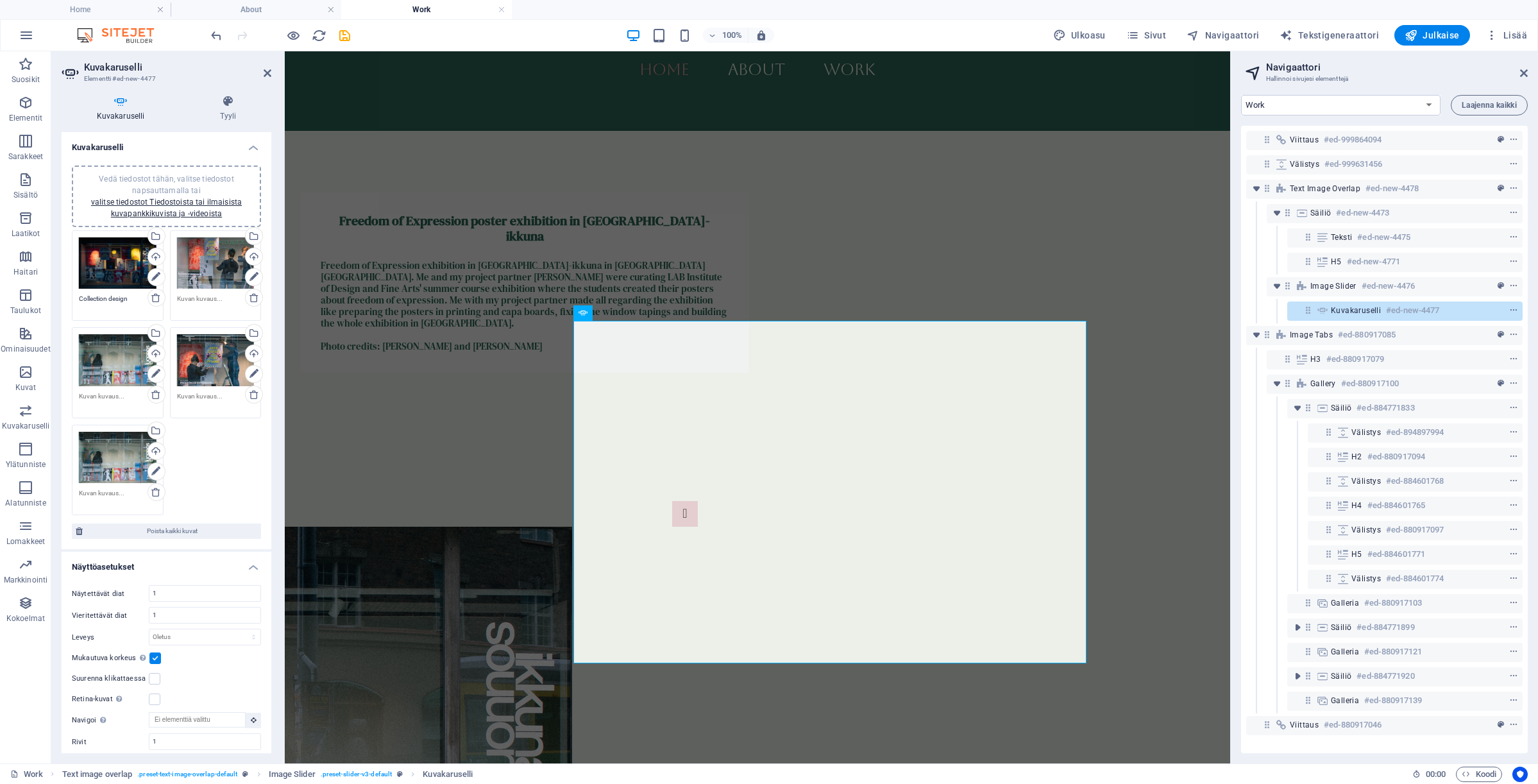
click at [106, 456] on div "Vedä tiedostot tähän, valitse tiedostot napsauttamalla tai valitse tiedostot Ti…" at bounding box center [117, 457] width 77 height 52
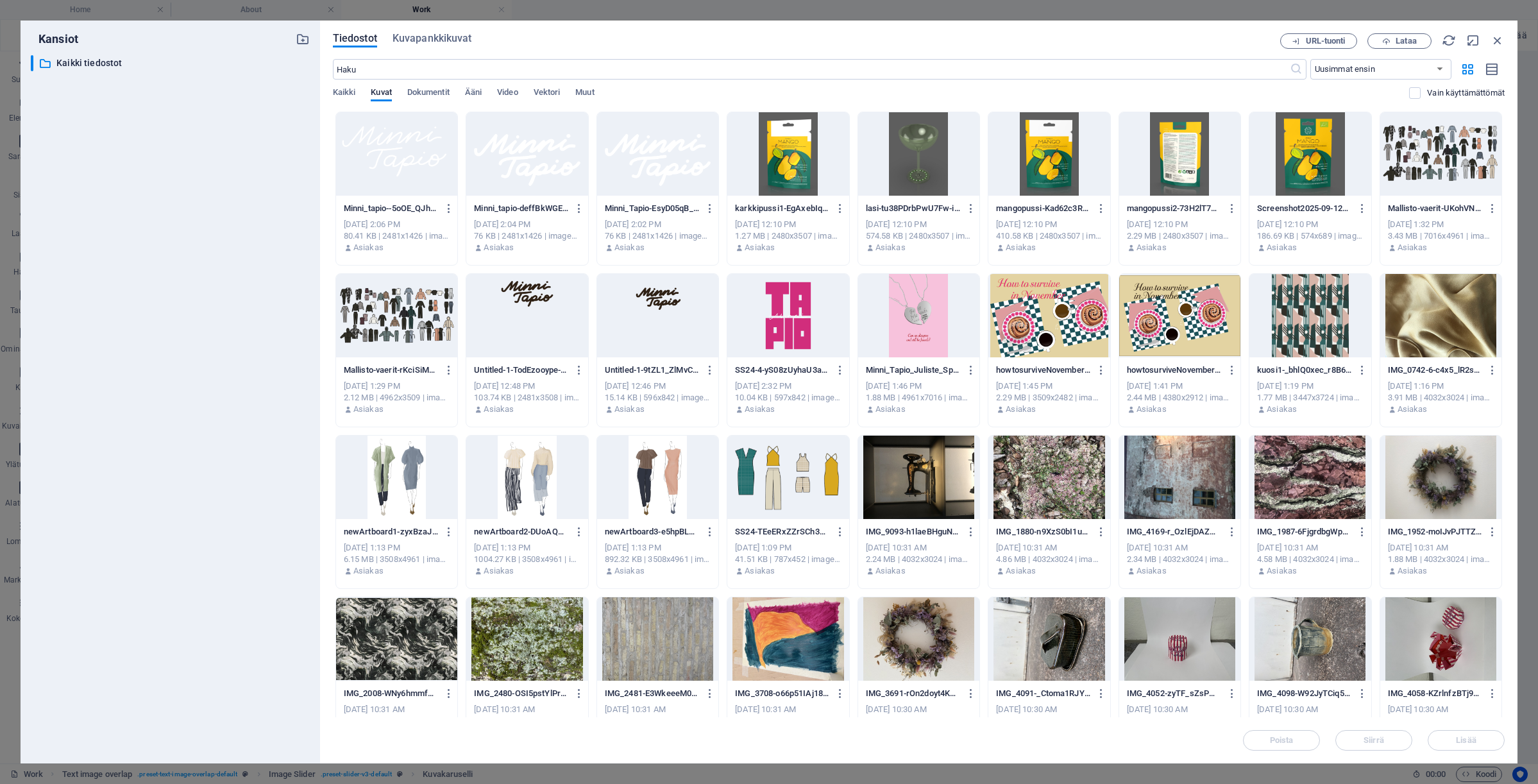
click at [106, 456] on div "​ Kaikki tiedostot Kaikki tiedostot" at bounding box center [170, 404] width 279 height 698
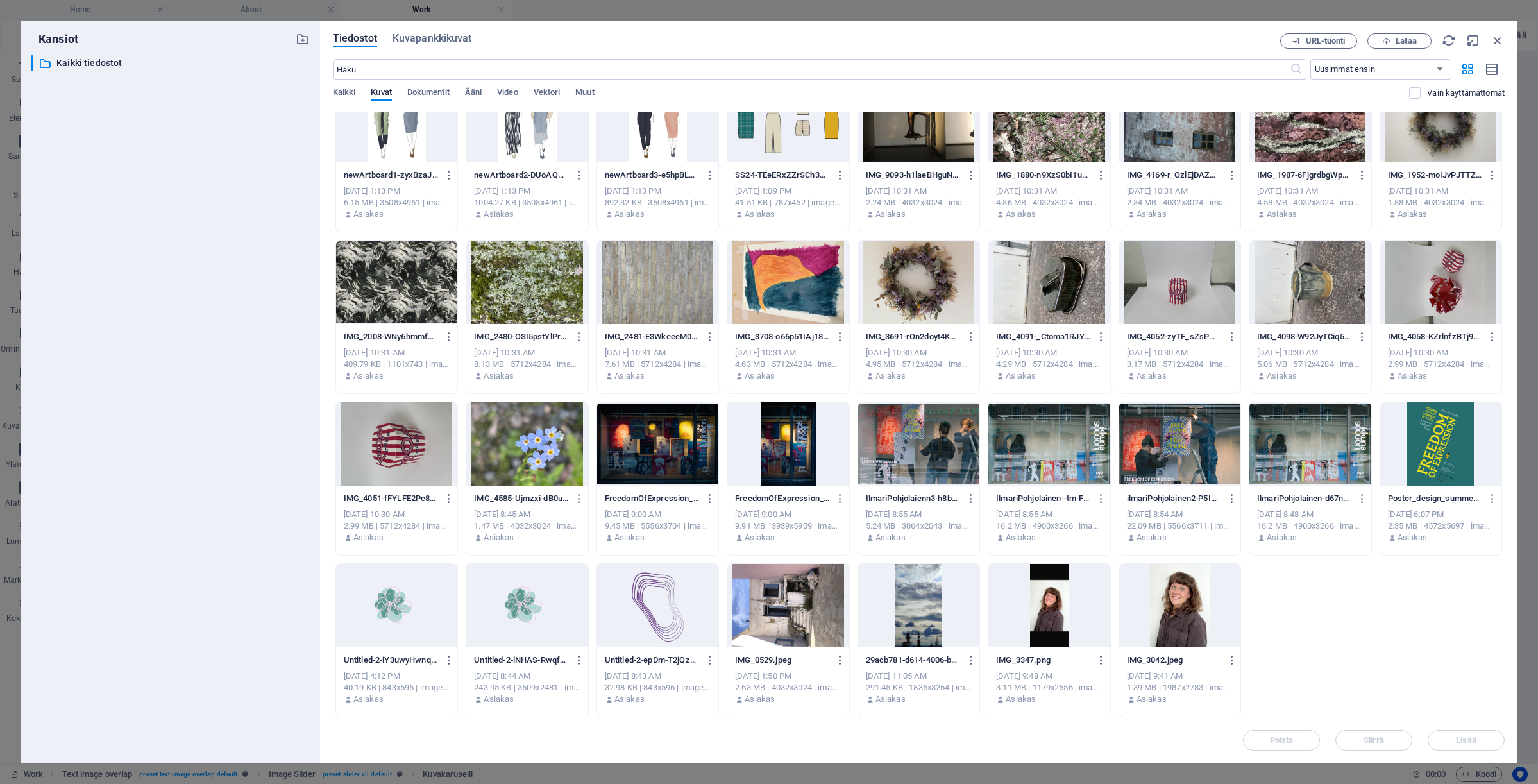
click at [1443, 440] on div at bounding box center [1440, 444] width 121 height 84
click at [1452, 740] on span "Lisää" at bounding box center [1465, 739] width 66 height 7
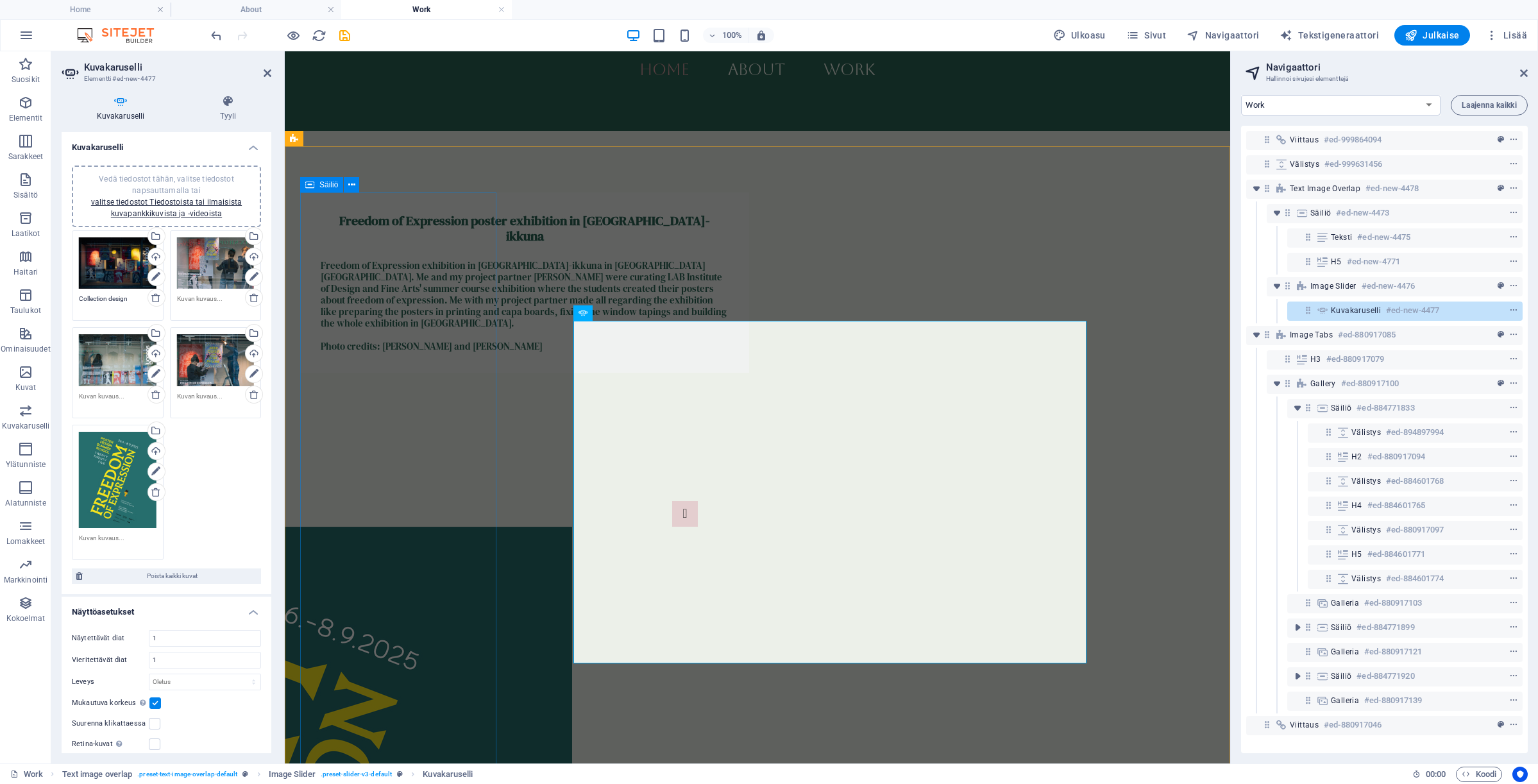
click at [357, 373] on div "Freedom of Expression poster exhibition in [GEOGRAPHIC_DATA]-ikkuna Freedom of …" at bounding box center [525, 283] width 449 height 180
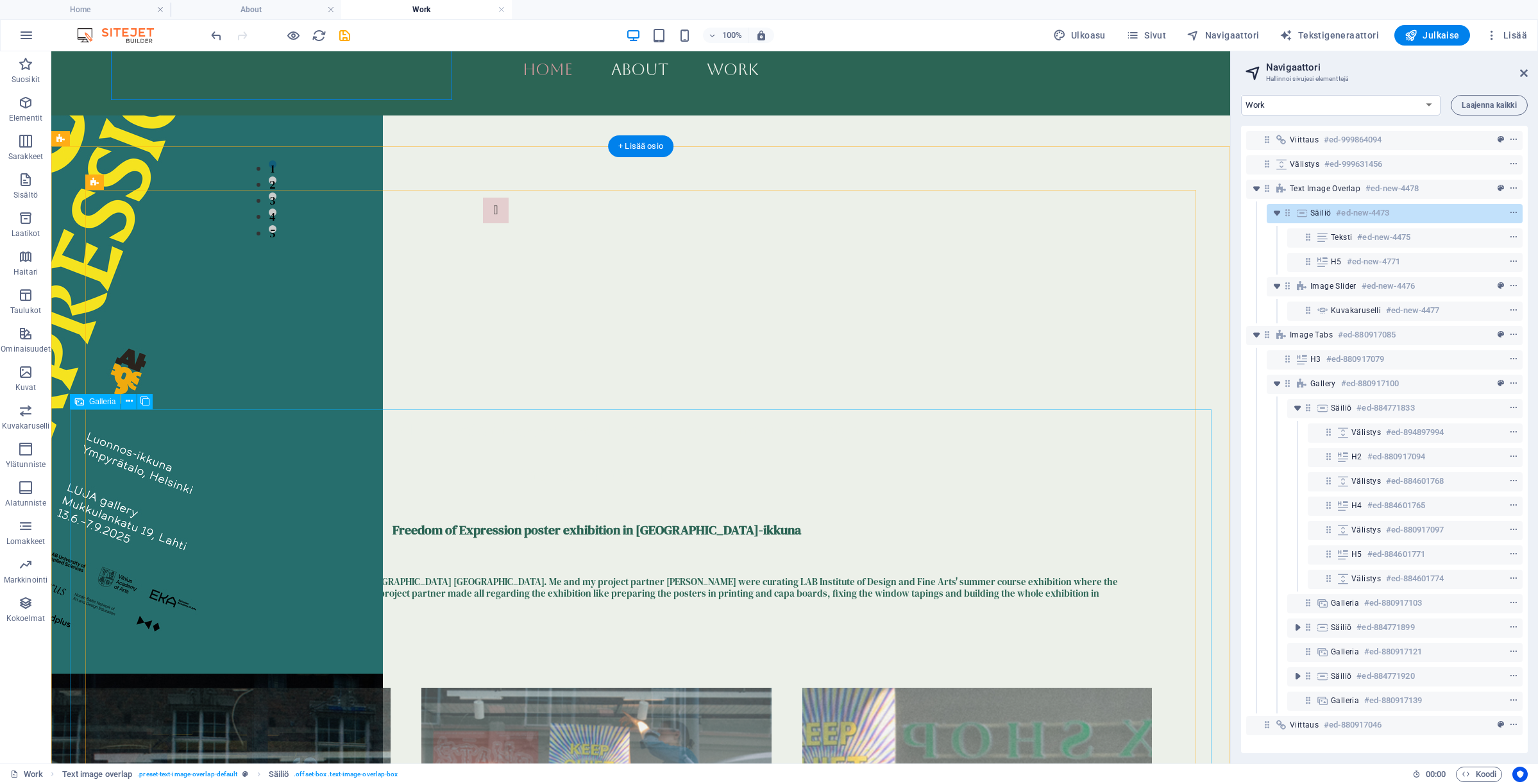
scroll to position [965, 0]
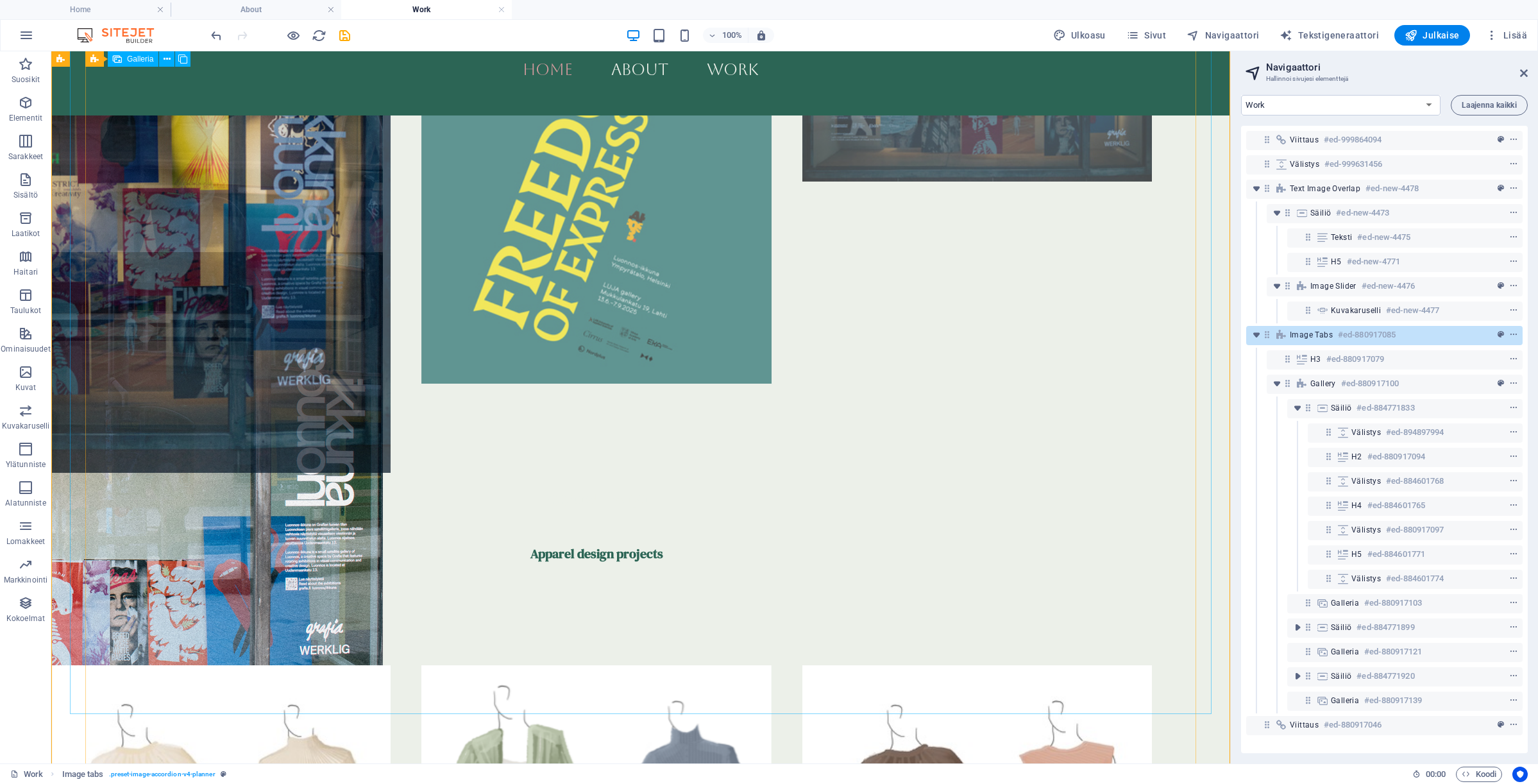
scroll to position [1773, 0]
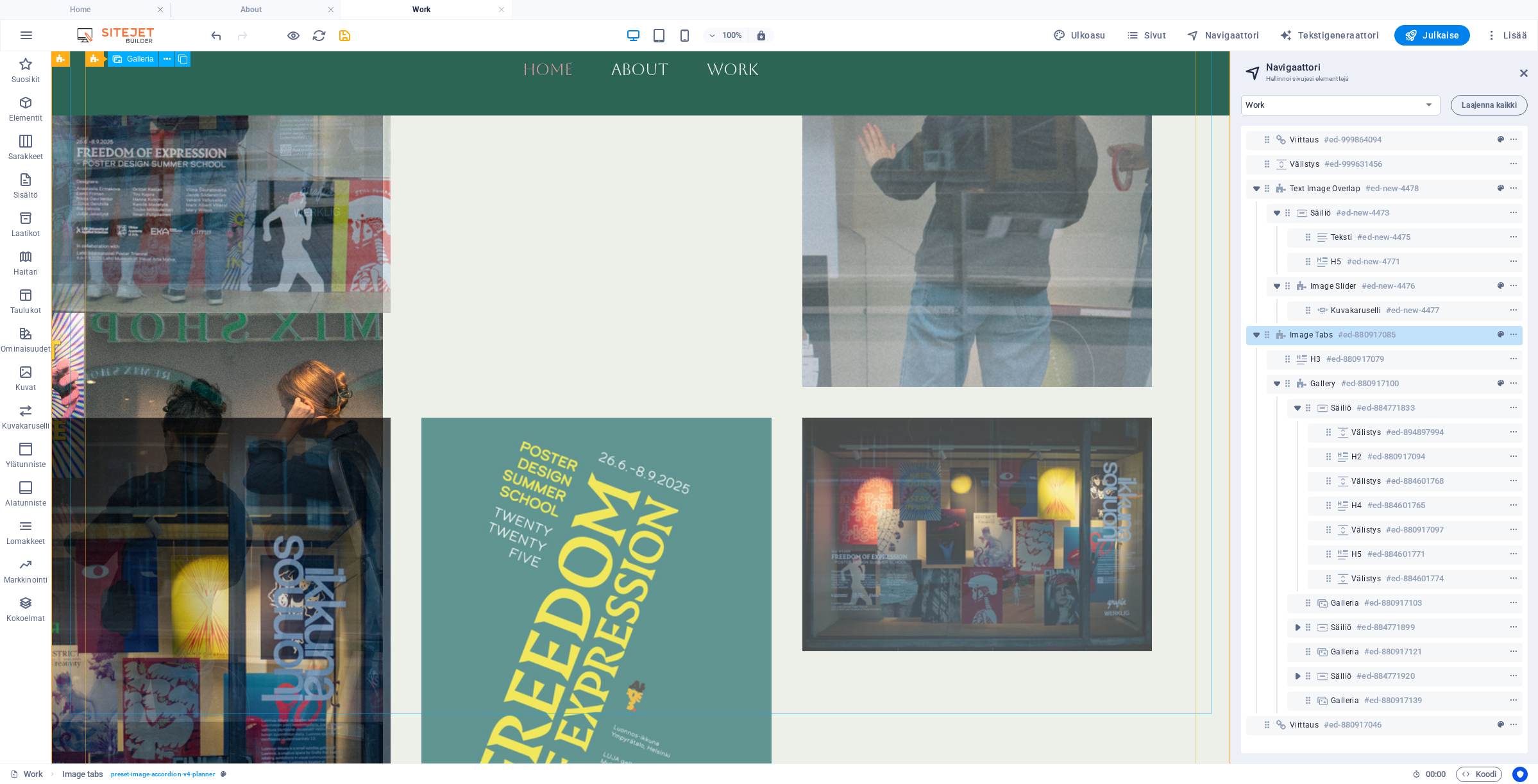
click at [370, 512] on li at bounding box center [216, 680] width 349 height 526
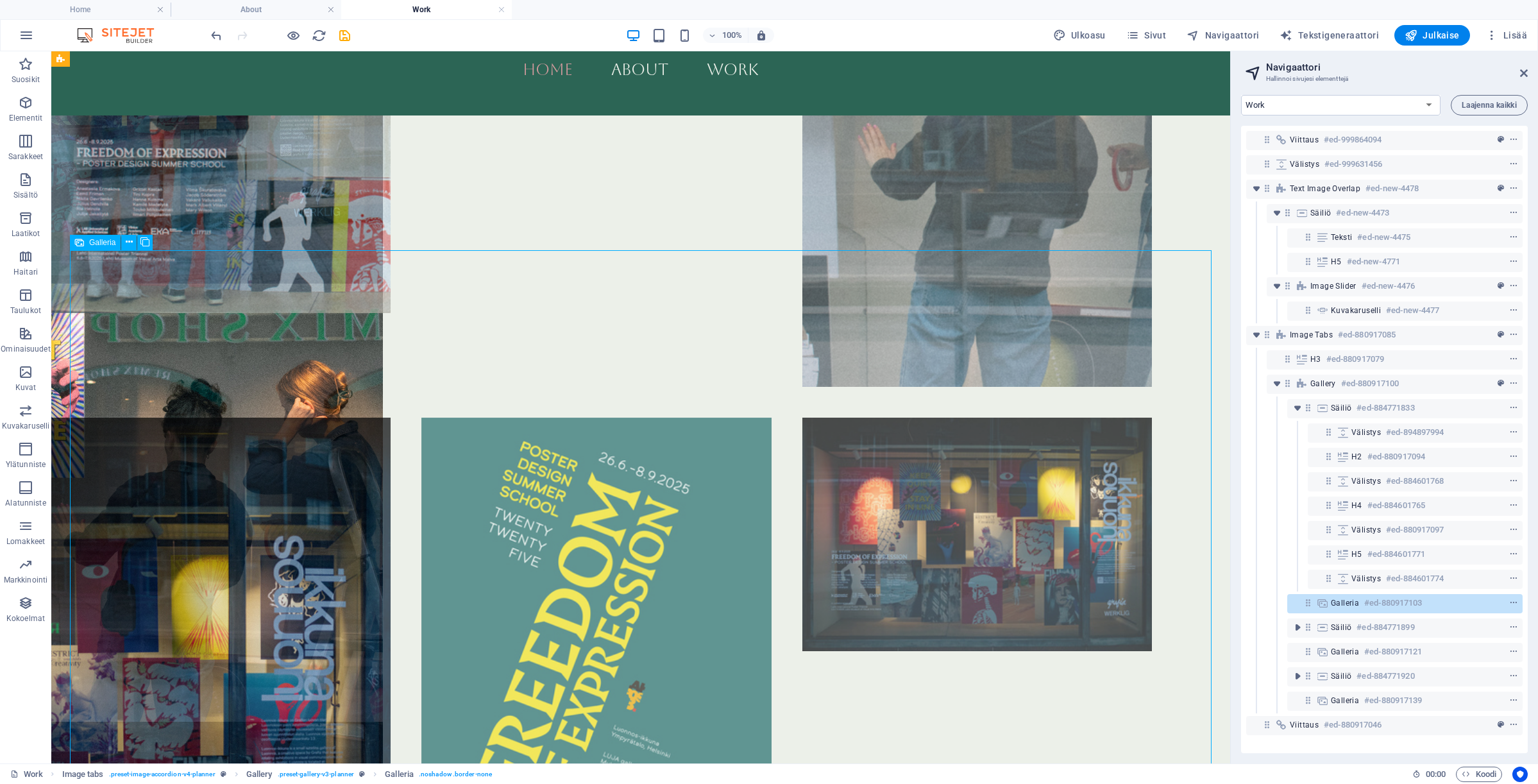
scroll to position [1023, 0]
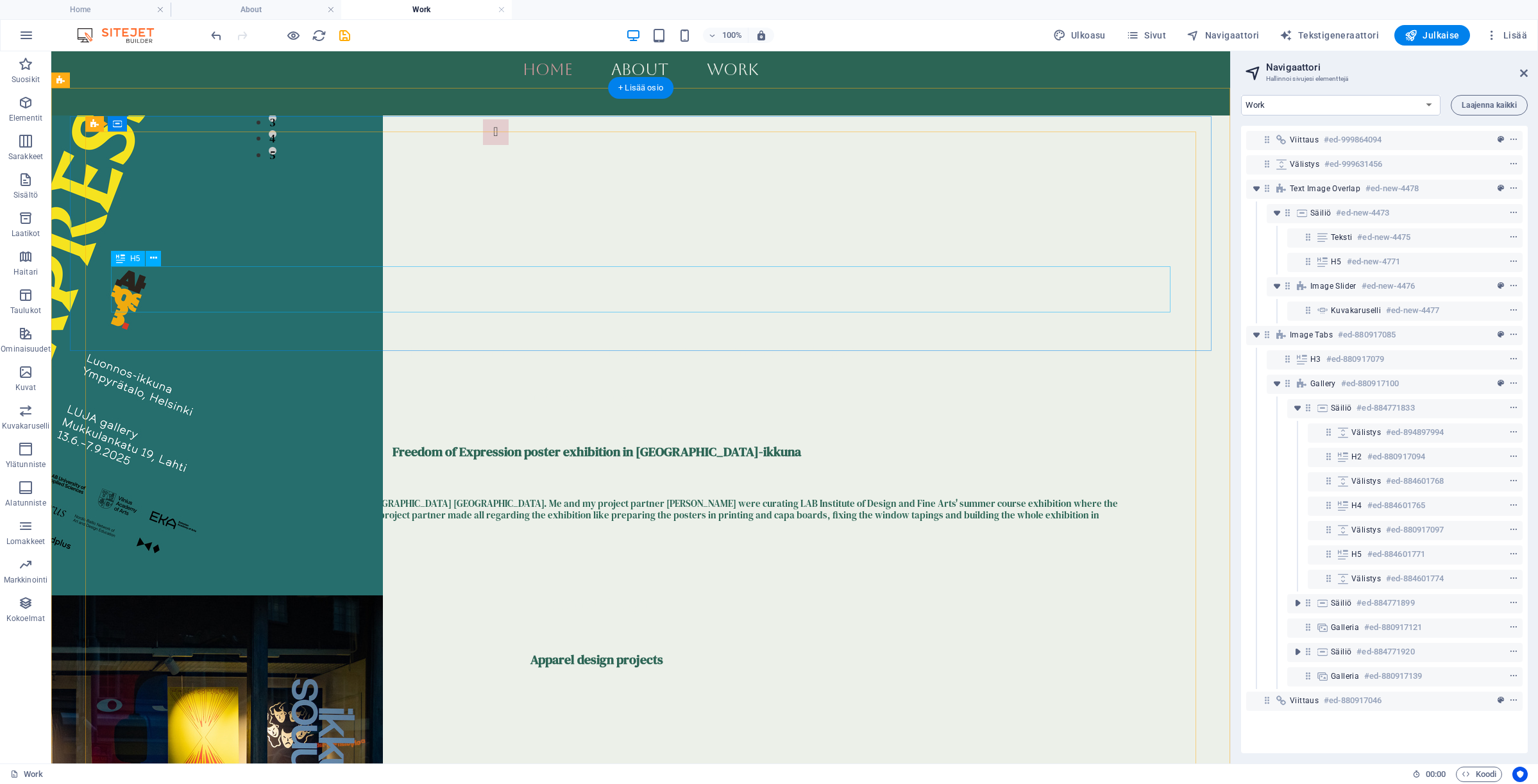
click at [606, 498] on div "Freedom of Expression exhibition in [GEOGRAPHIC_DATA]-ikkuna in [GEOGRAPHIC_DAT…" at bounding box center [596, 526] width 1060 height 57
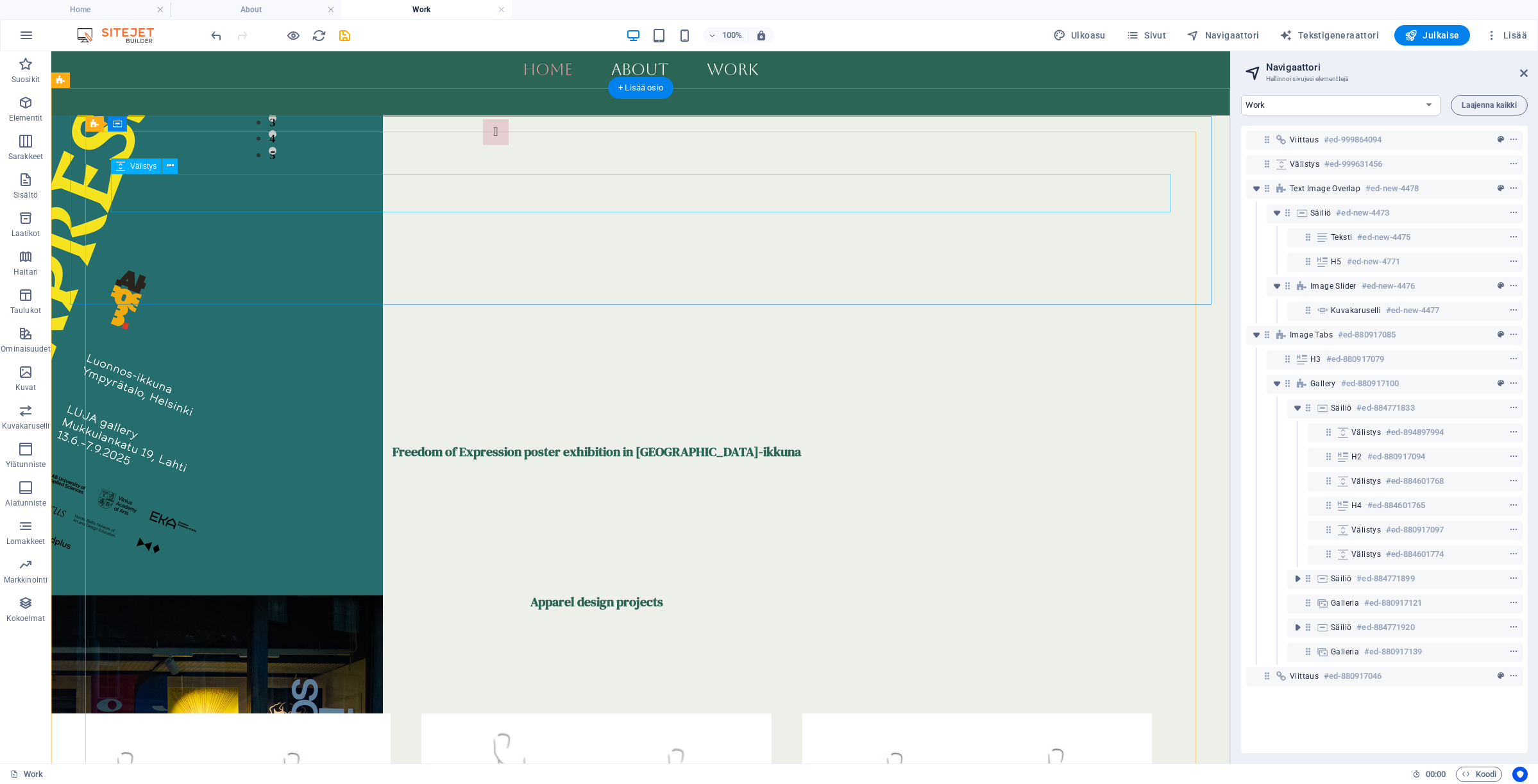
click at [618, 406] on div at bounding box center [596, 425] width 1060 height 38
click at [618, 444] on div "Freedom of Expression poster exhibition in [GEOGRAPHIC_DATA]-ikkuna" at bounding box center [596, 451] width 1060 height 15
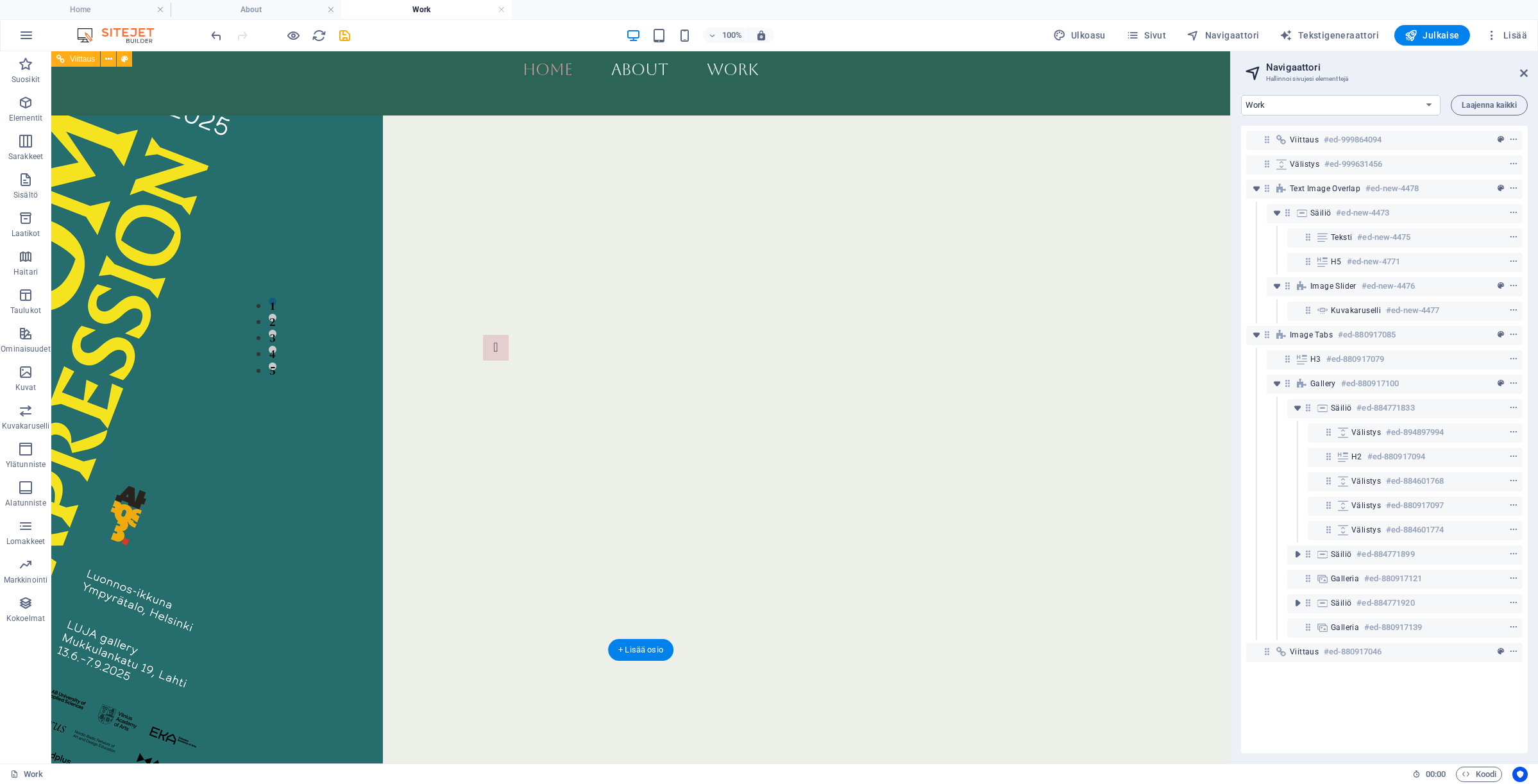
scroll to position [397, 0]
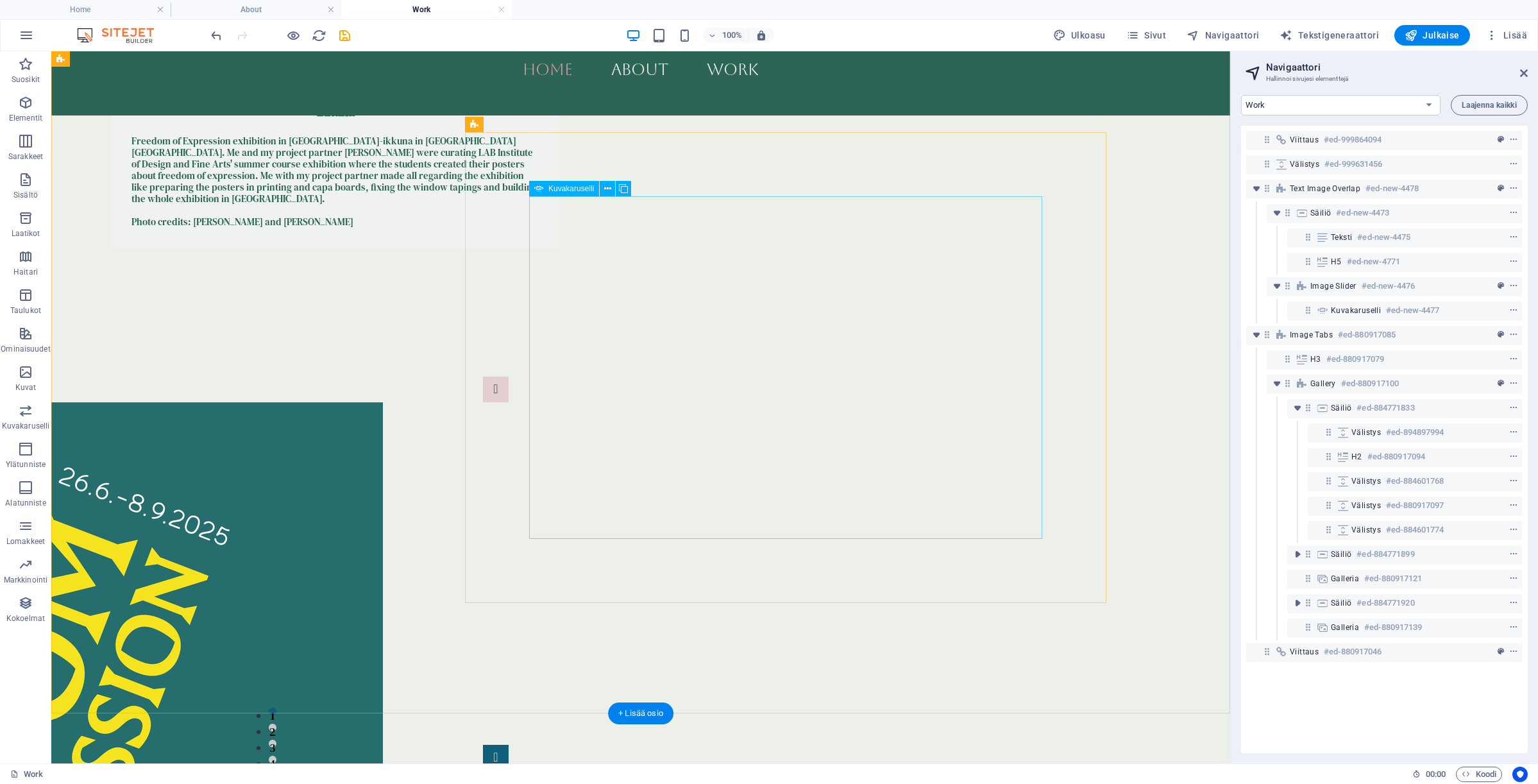
click at [508, 745] on button "Image Slider" at bounding box center [496, 758] width 25 height 25
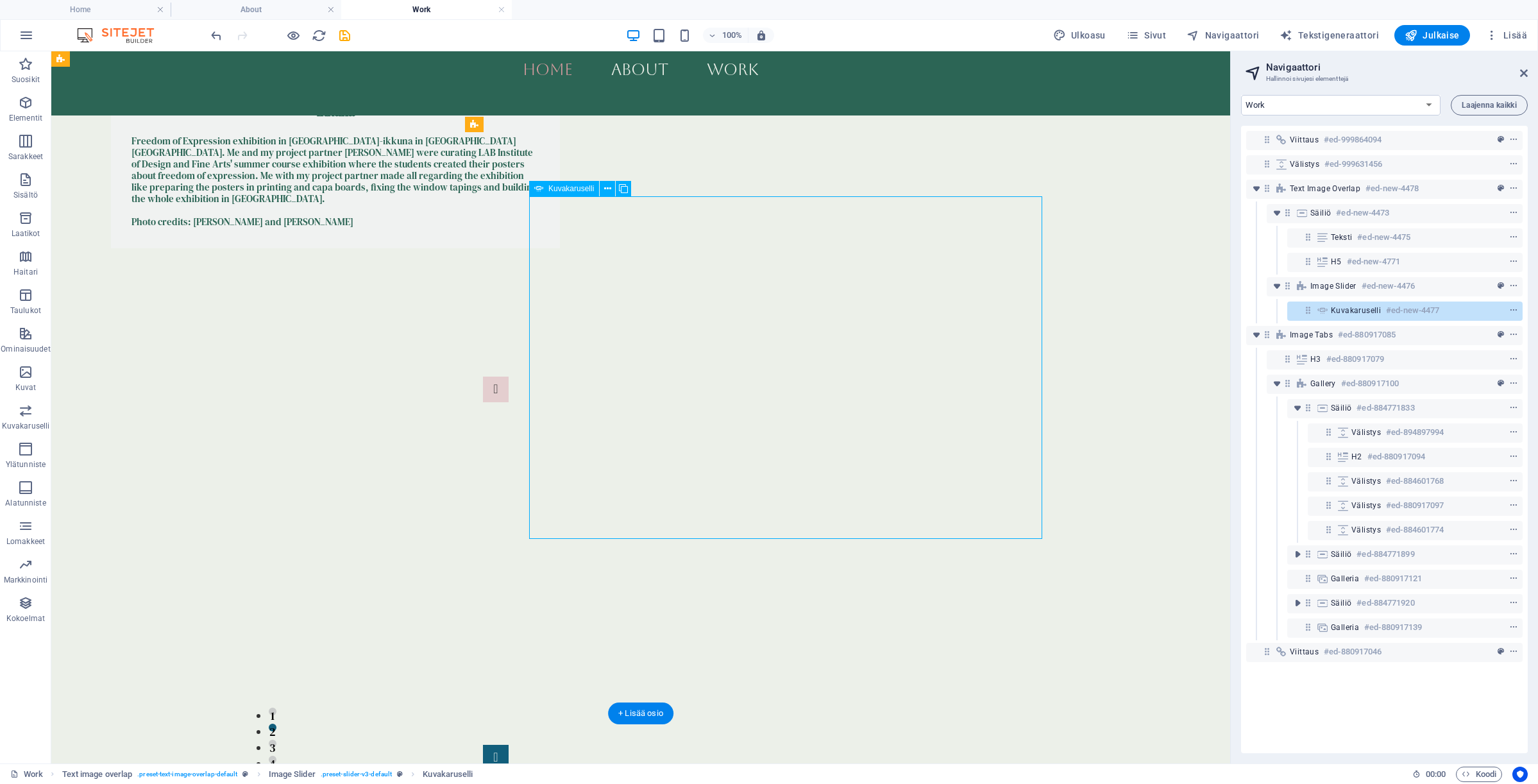
click at [508, 745] on button "Image Slider" at bounding box center [496, 758] width 25 height 25
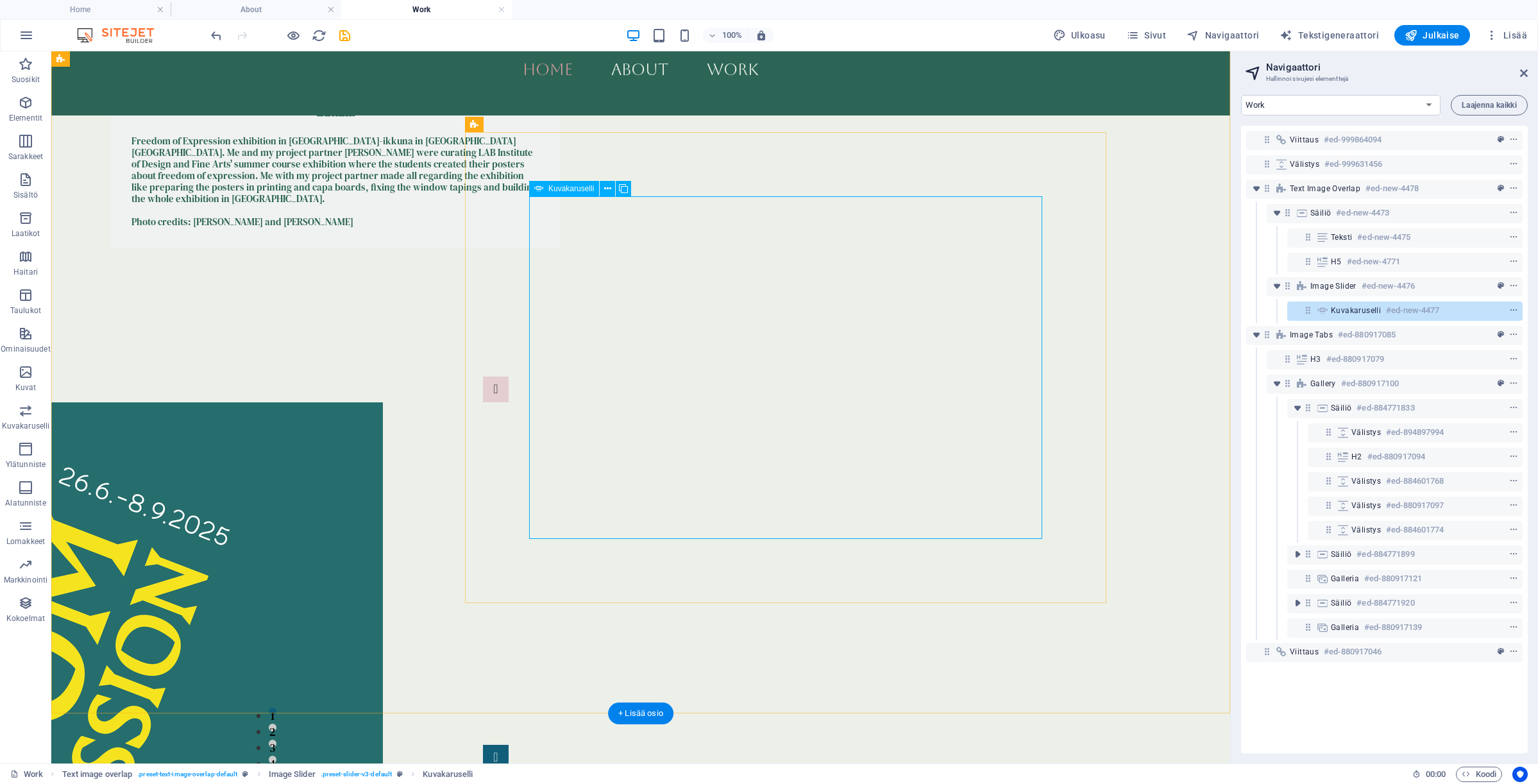
click at [508, 745] on button "Image Slider" at bounding box center [496, 758] width 25 height 25
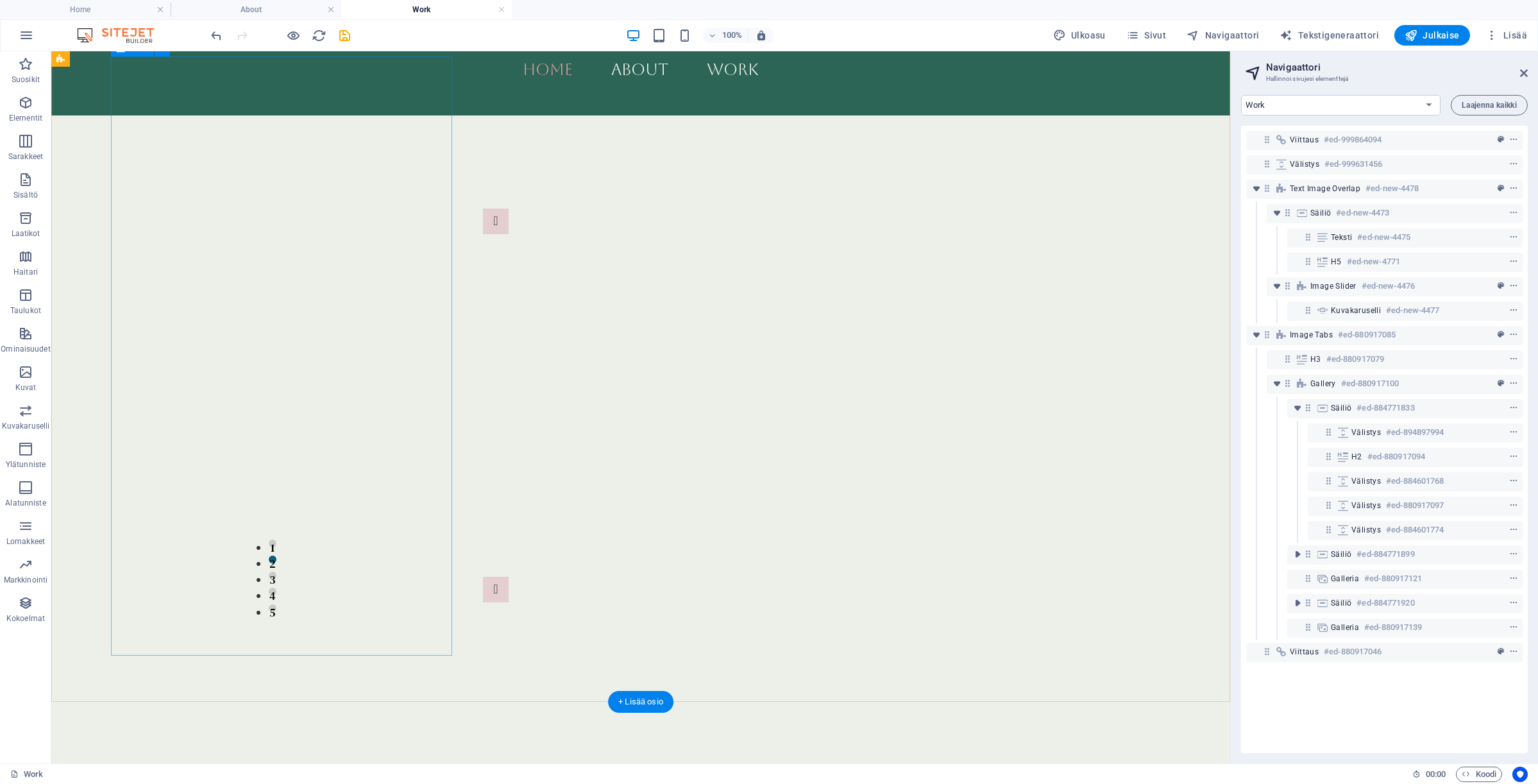
scroll to position [409, 0]
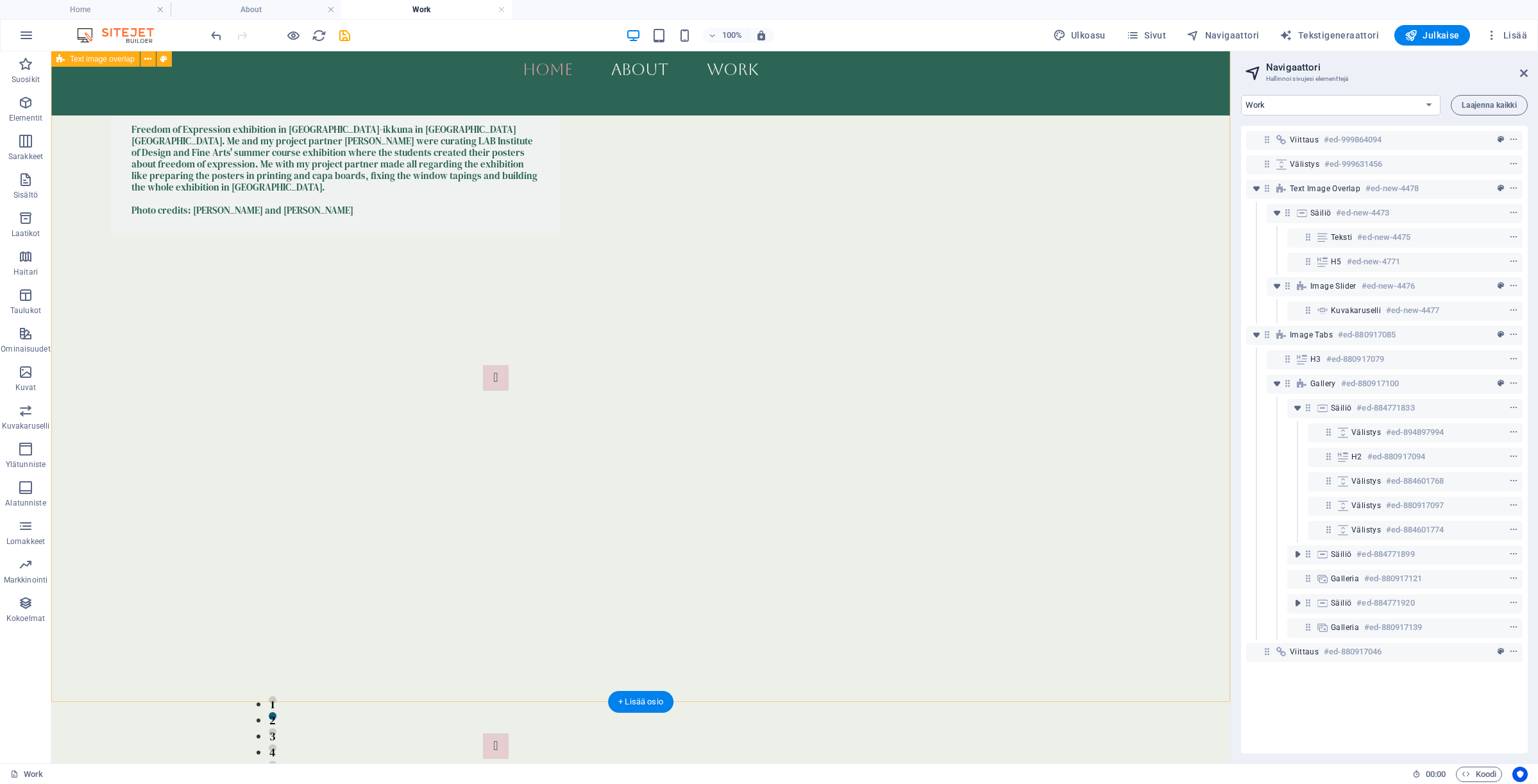
click at [88, 334] on div "Freedom of Expression poster exhibition in [GEOGRAPHIC_DATA]-ikkuna Freedom of …" at bounding box center [640, 471] width 1179 height 923
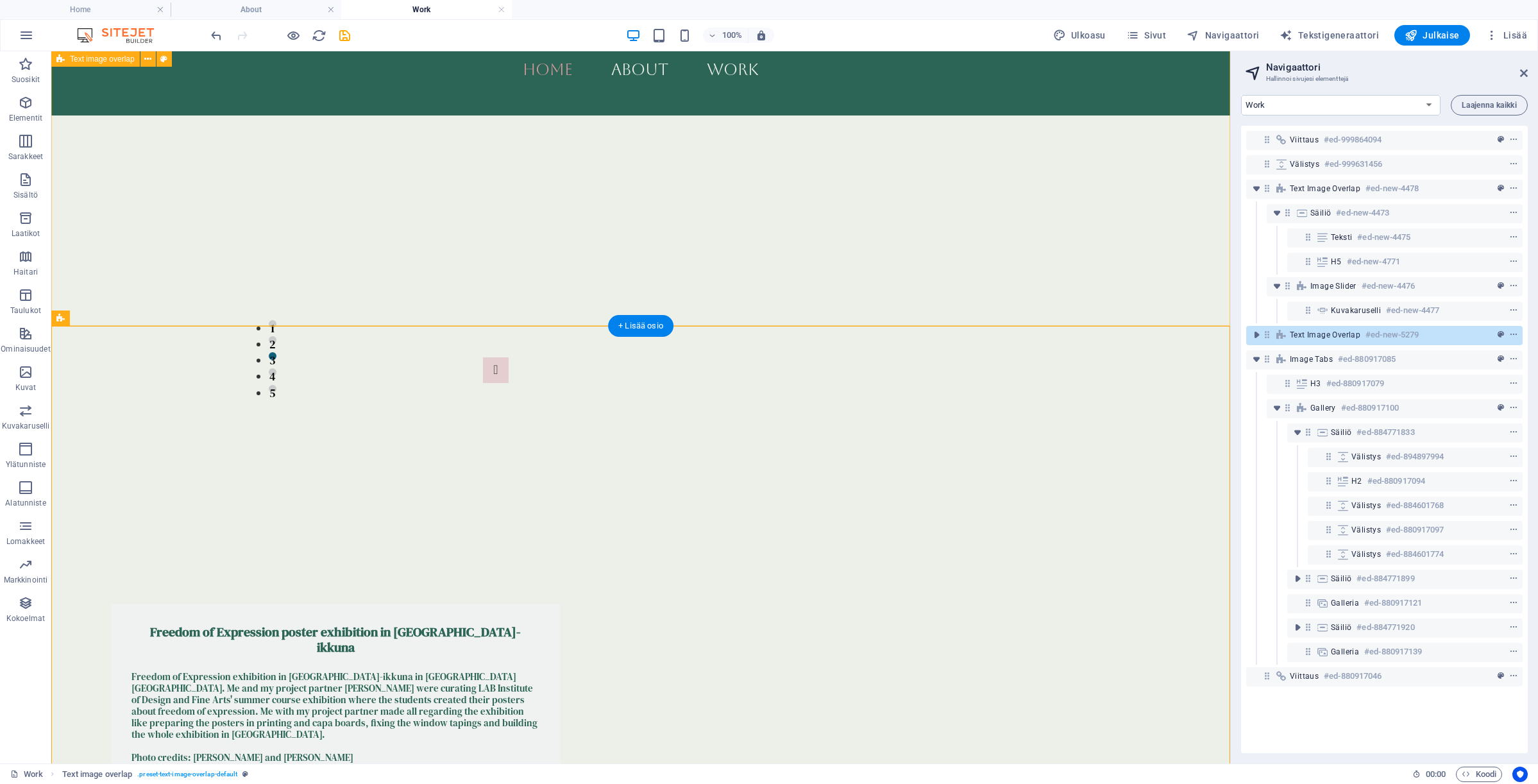
scroll to position [795, 0]
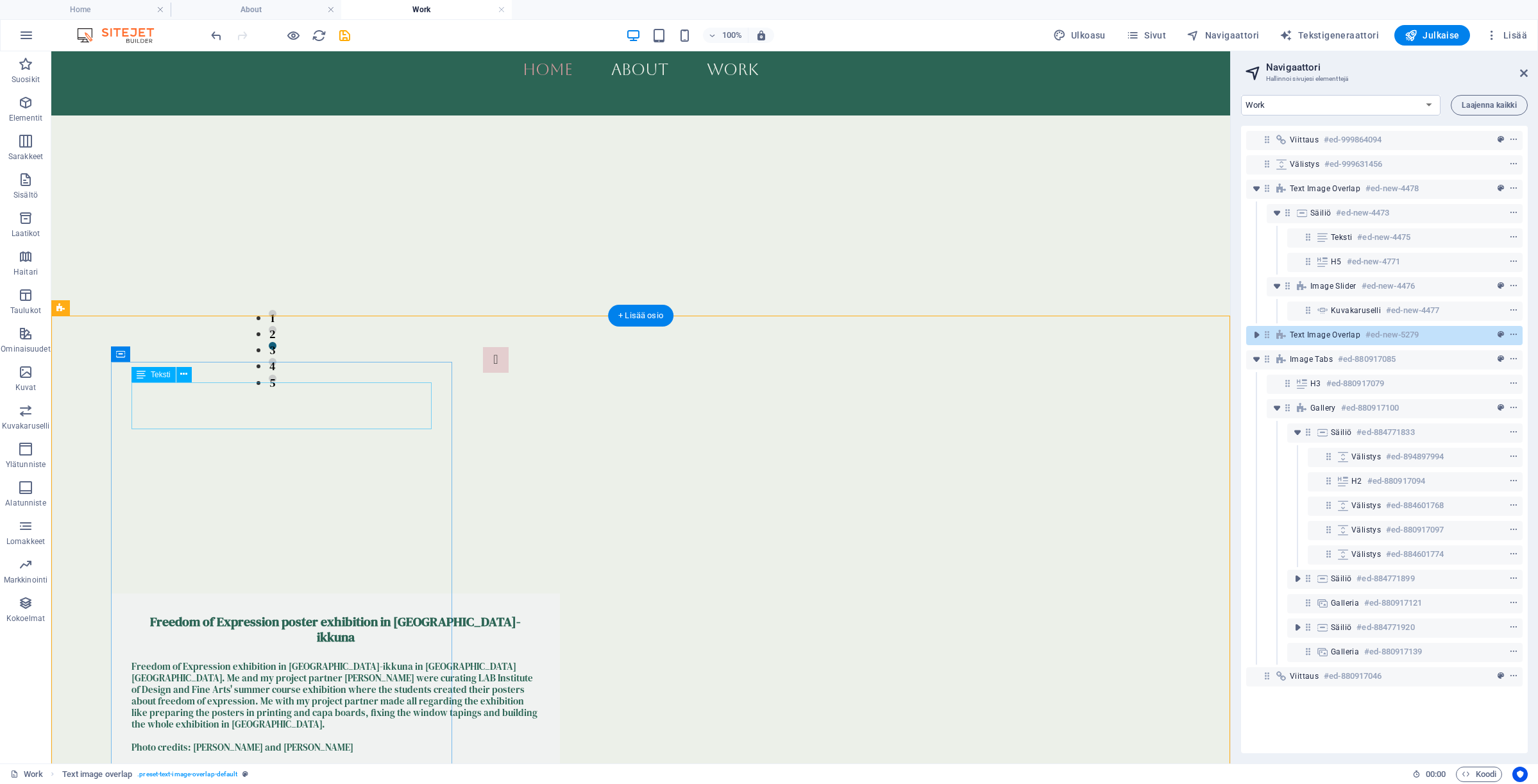
click at [288, 614] on div "Freedom of Expression poster exhibition in [GEOGRAPHIC_DATA]-ikkuna" at bounding box center [336, 637] width 407 height 46
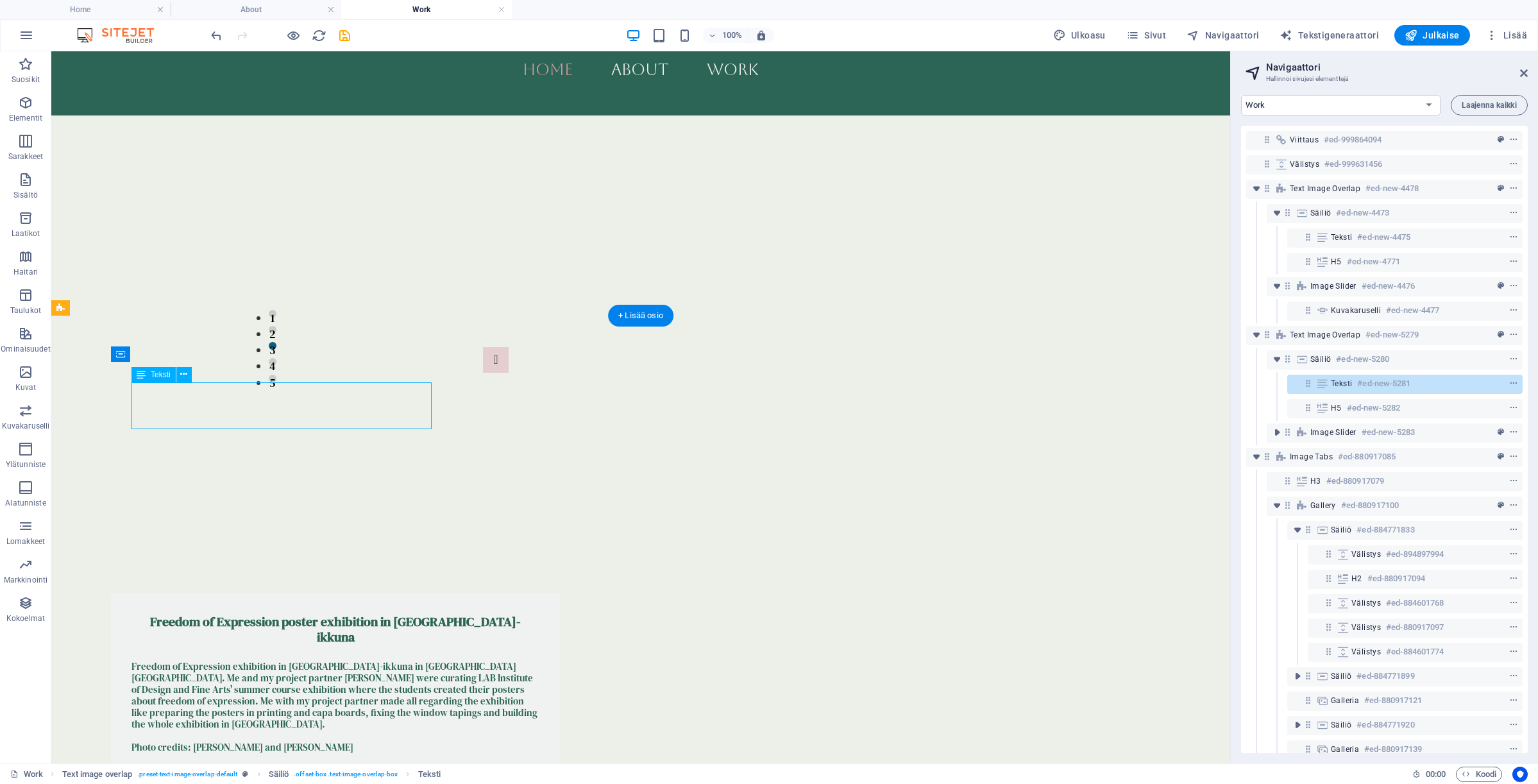
click at [288, 614] on div "Freedom of Expression poster exhibition in [GEOGRAPHIC_DATA]-ikkuna" at bounding box center [336, 637] width 407 height 46
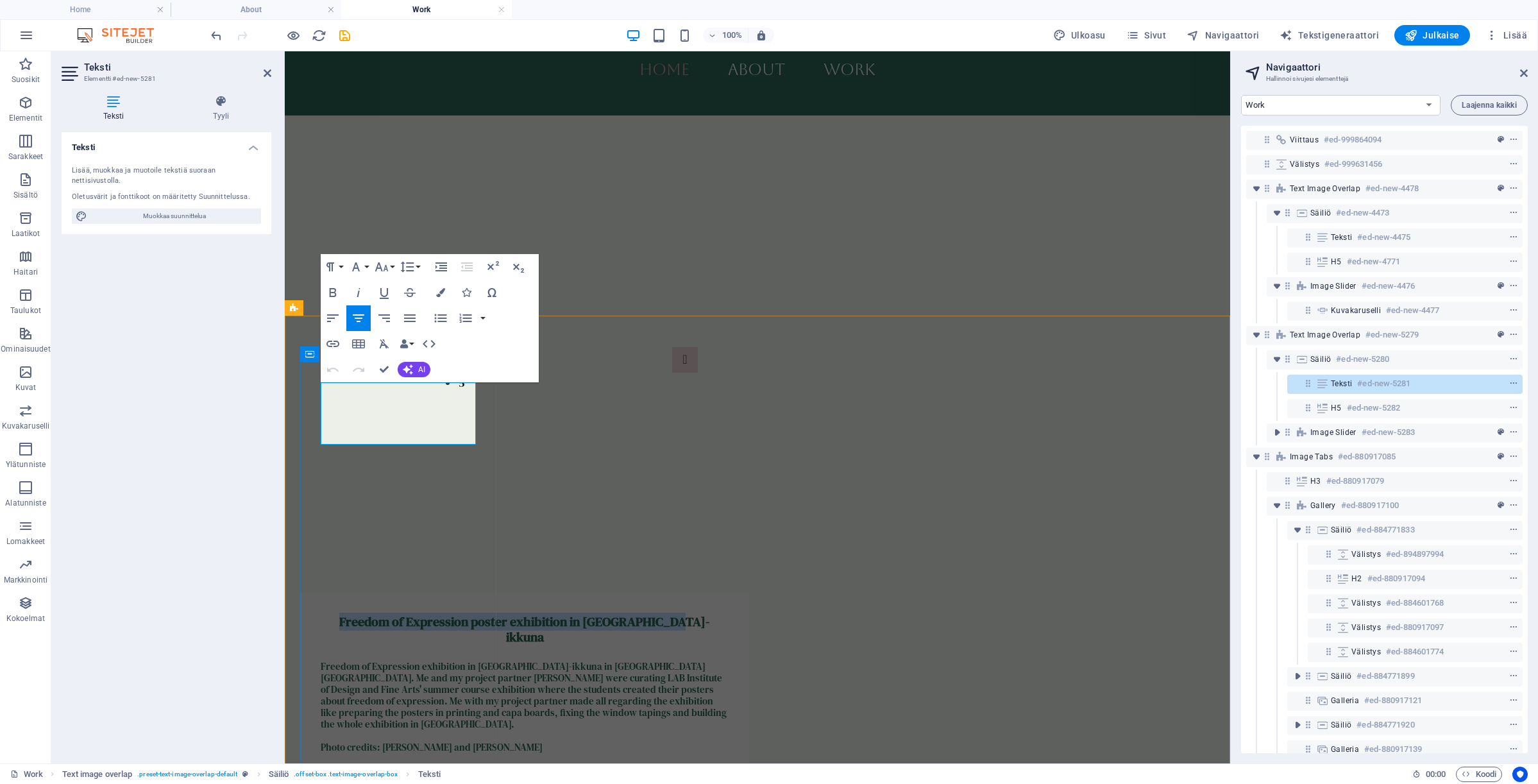
drag, startPoint x: 462, startPoint y: 421, endPoint x: 324, endPoint y: 388, distance: 141.9
click at [324, 614] on h4 "Freedom of Expression poster exhibition in [GEOGRAPHIC_DATA]-ikkuna" at bounding box center [525, 629] width 407 height 31
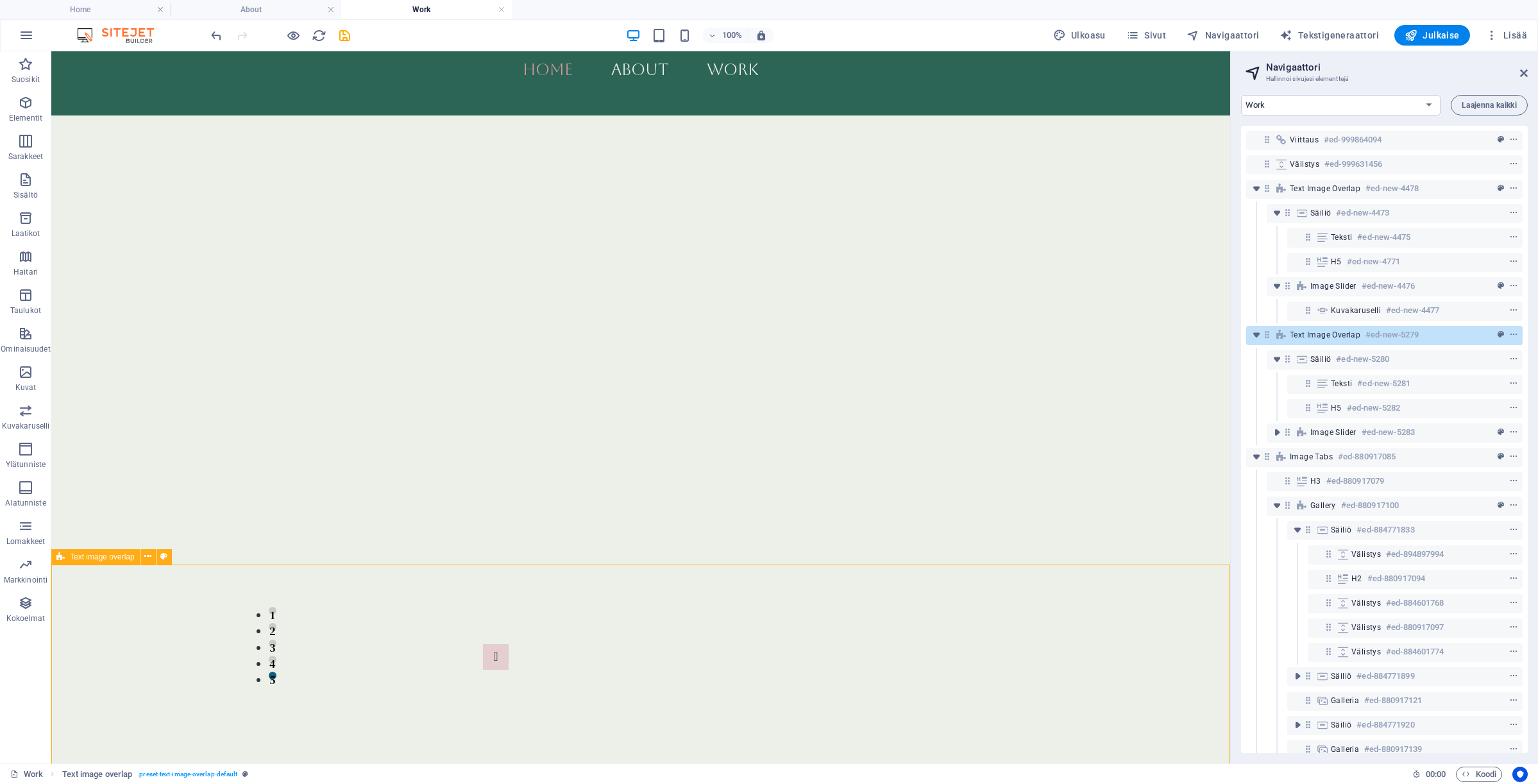
scroll to position [1105, 0]
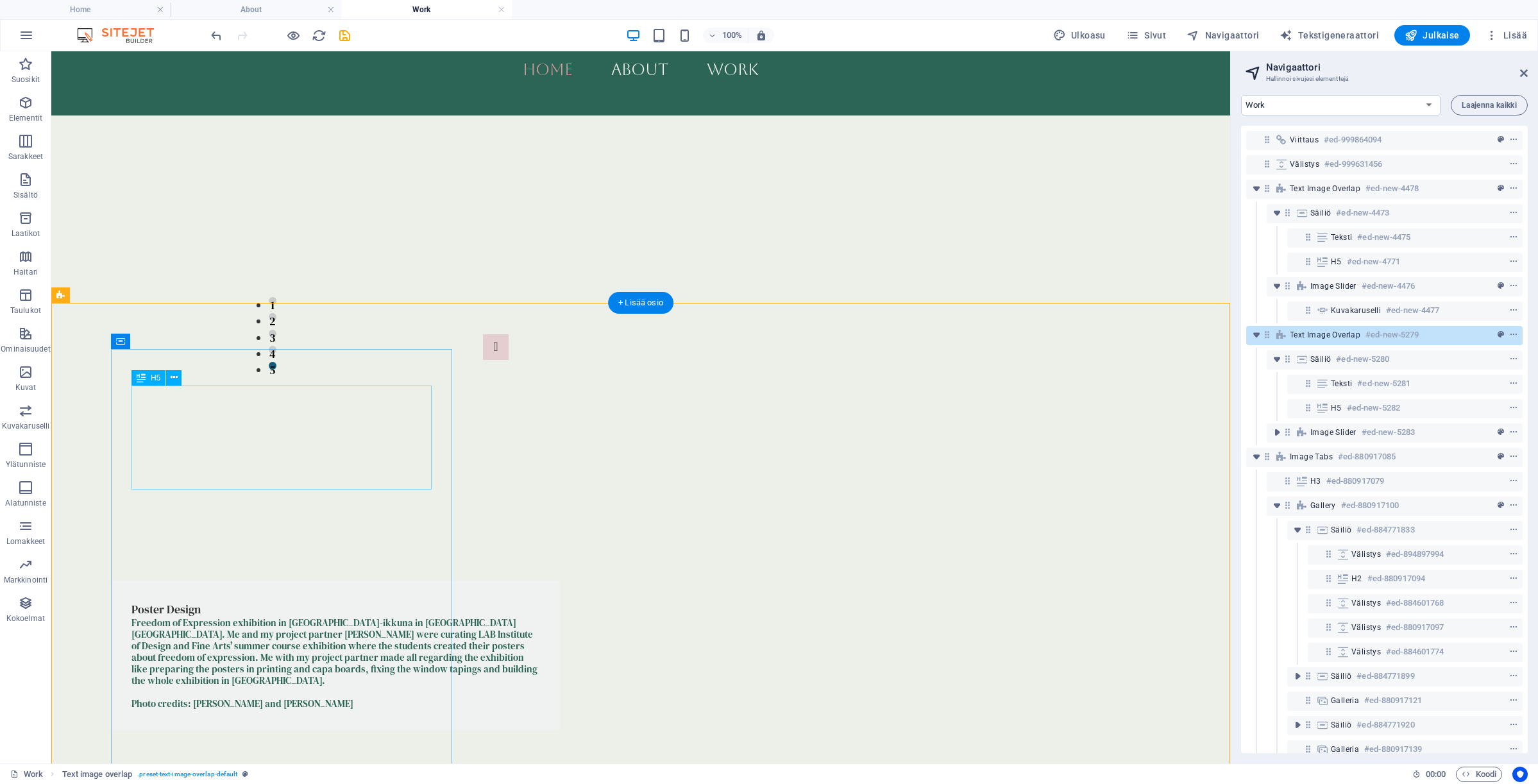
click at [307, 617] on div "Freedom of Expression exhibition in [GEOGRAPHIC_DATA]-ikkuna in [GEOGRAPHIC_DAT…" at bounding box center [336, 663] width 407 height 93
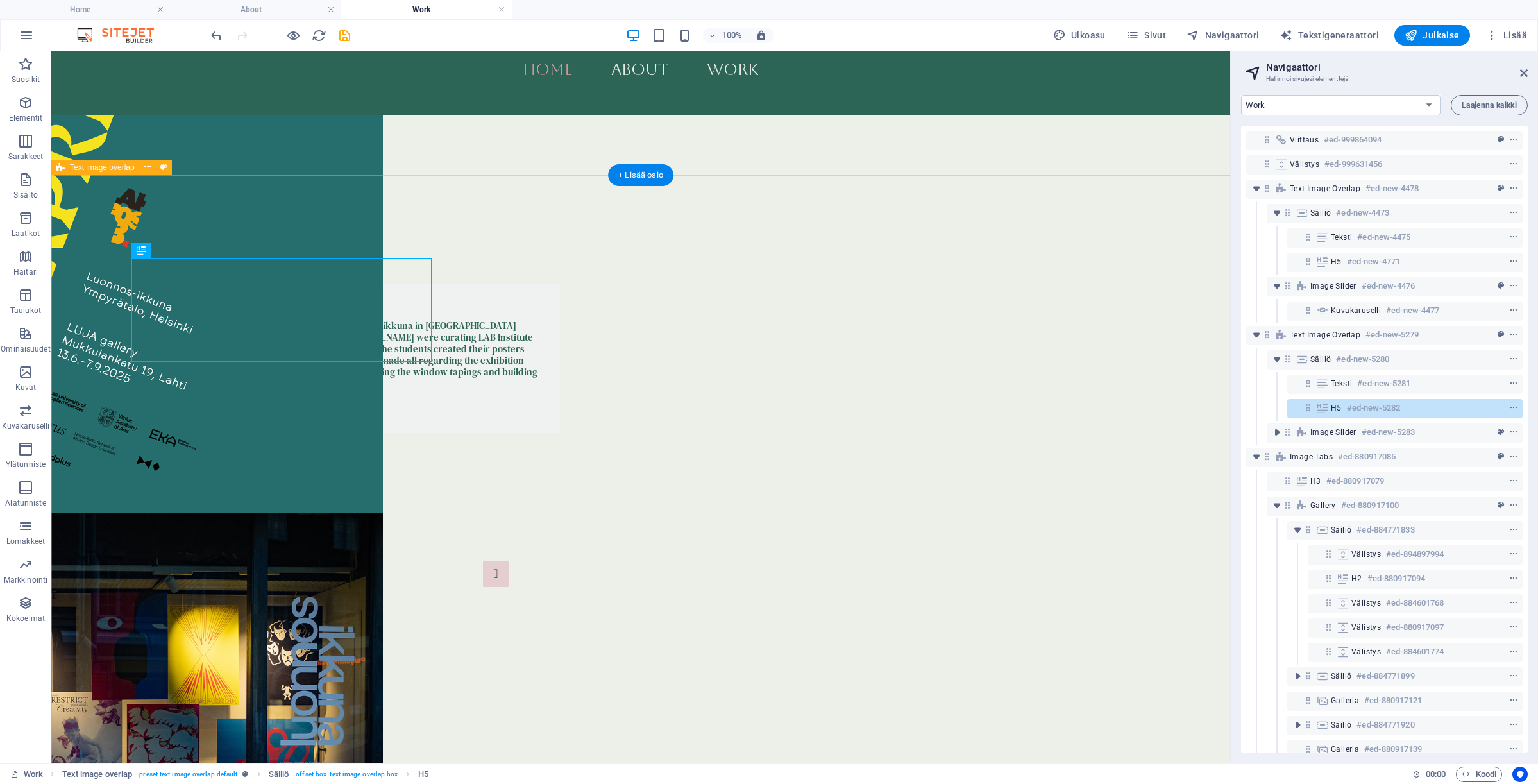
scroll to position [936, 0]
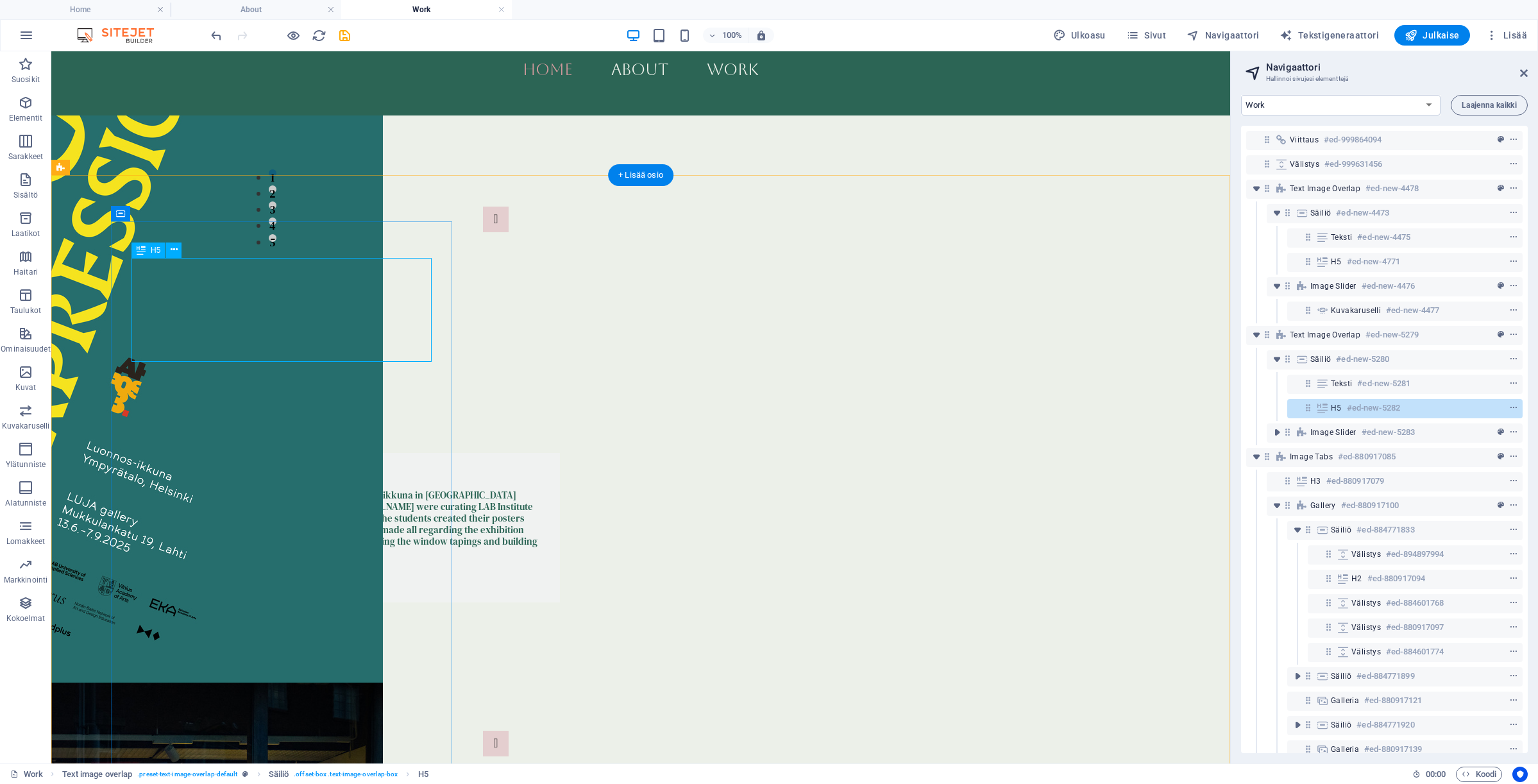
click at [317, 489] on div "Freedom of Expression exhibition in [GEOGRAPHIC_DATA]-ikkuna in [GEOGRAPHIC_DAT…" at bounding box center [336, 536] width 407 height 93
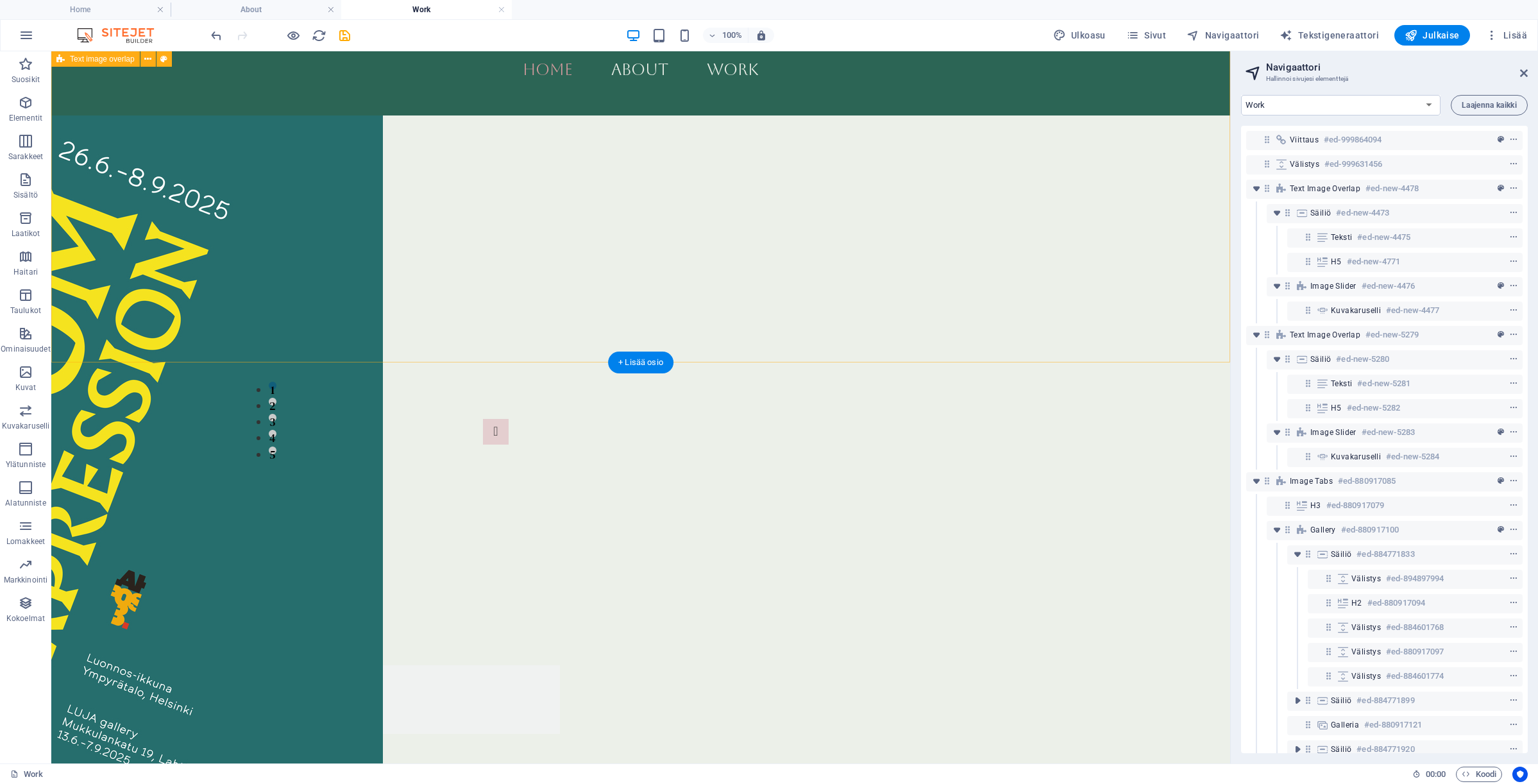
scroll to position [749, 0]
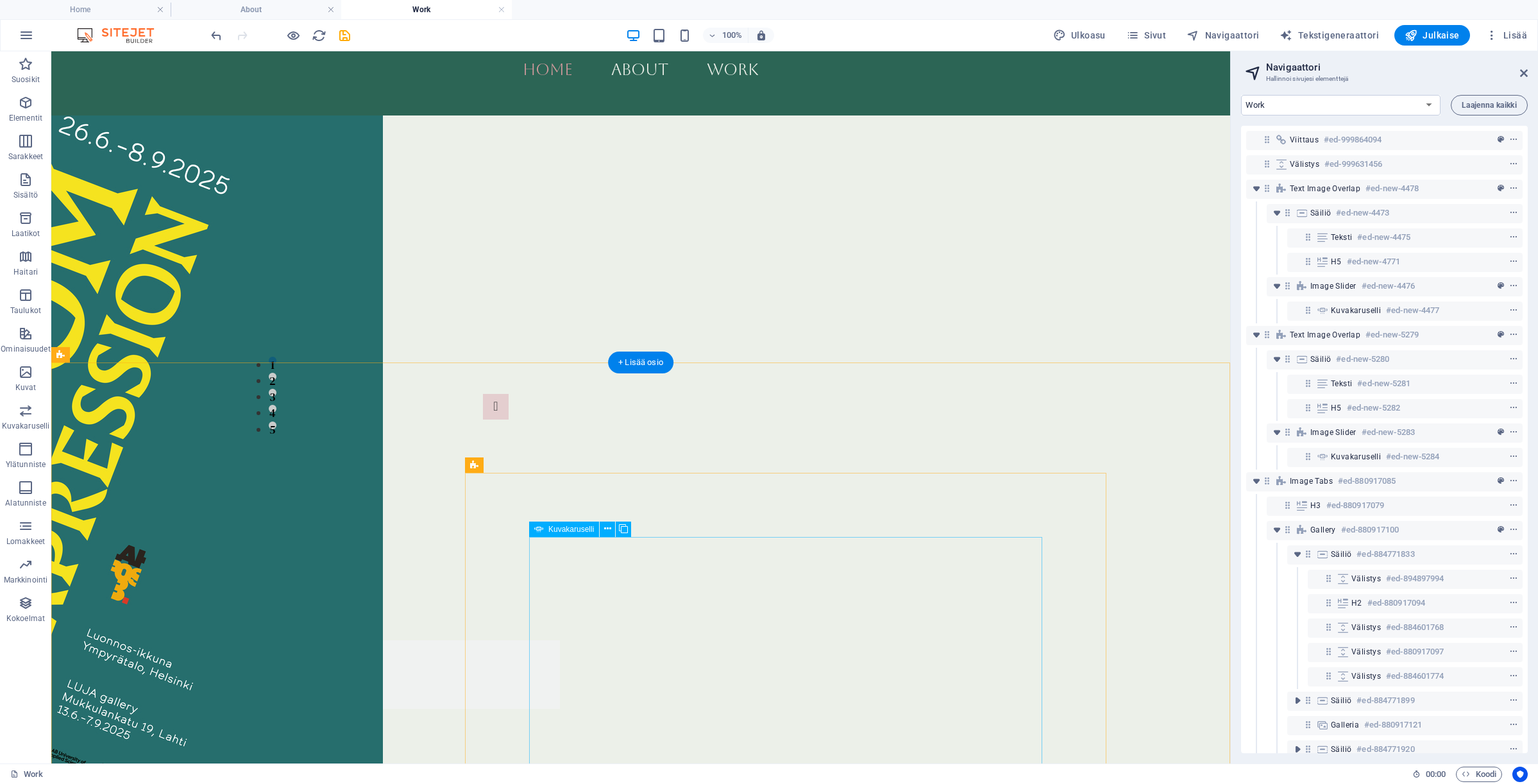
select select "ms"
select select "s"
select select "progressive"
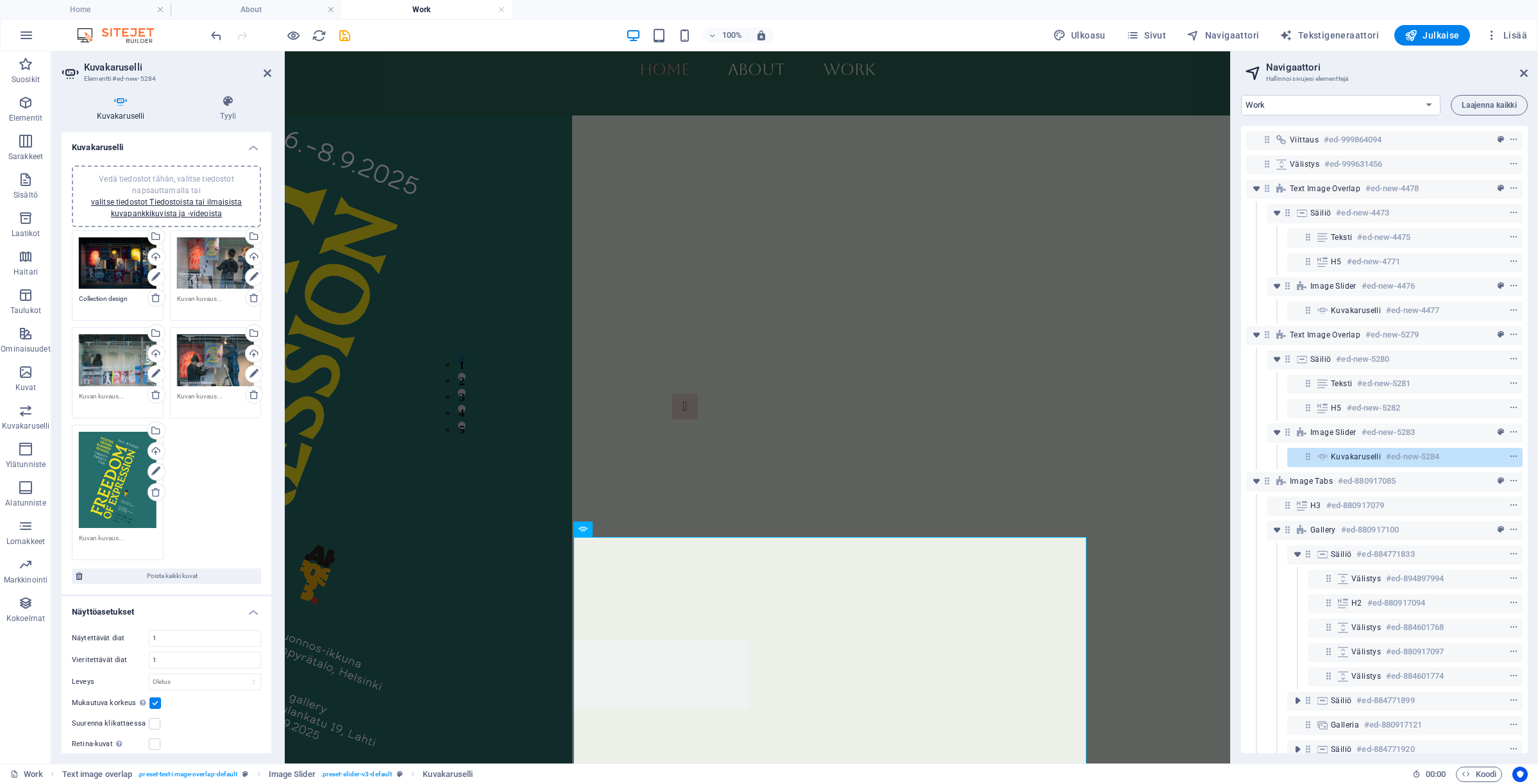
click at [118, 268] on div "Vedä tiedostot tähän, valitse tiedostot napsauttamalla tai valitse tiedostot Ti…" at bounding box center [117, 263] width 77 height 52
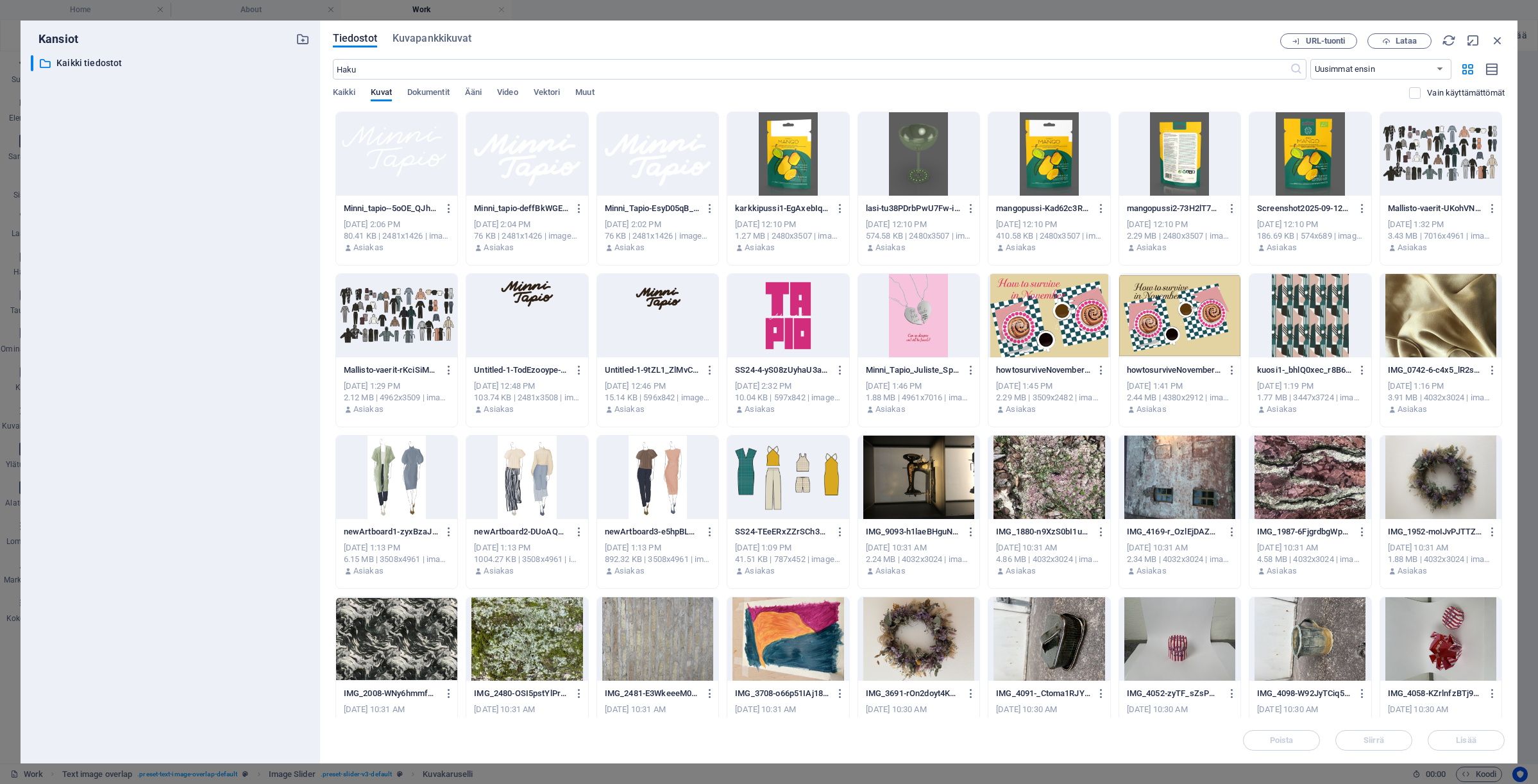
click at [118, 268] on div "​ Kaikki tiedostot Kaikki tiedostot" at bounding box center [170, 404] width 279 height 698
click at [934, 315] on div at bounding box center [918, 316] width 121 height 84
click at [1474, 736] on span "Lisää" at bounding box center [1466, 739] width 20 height 7
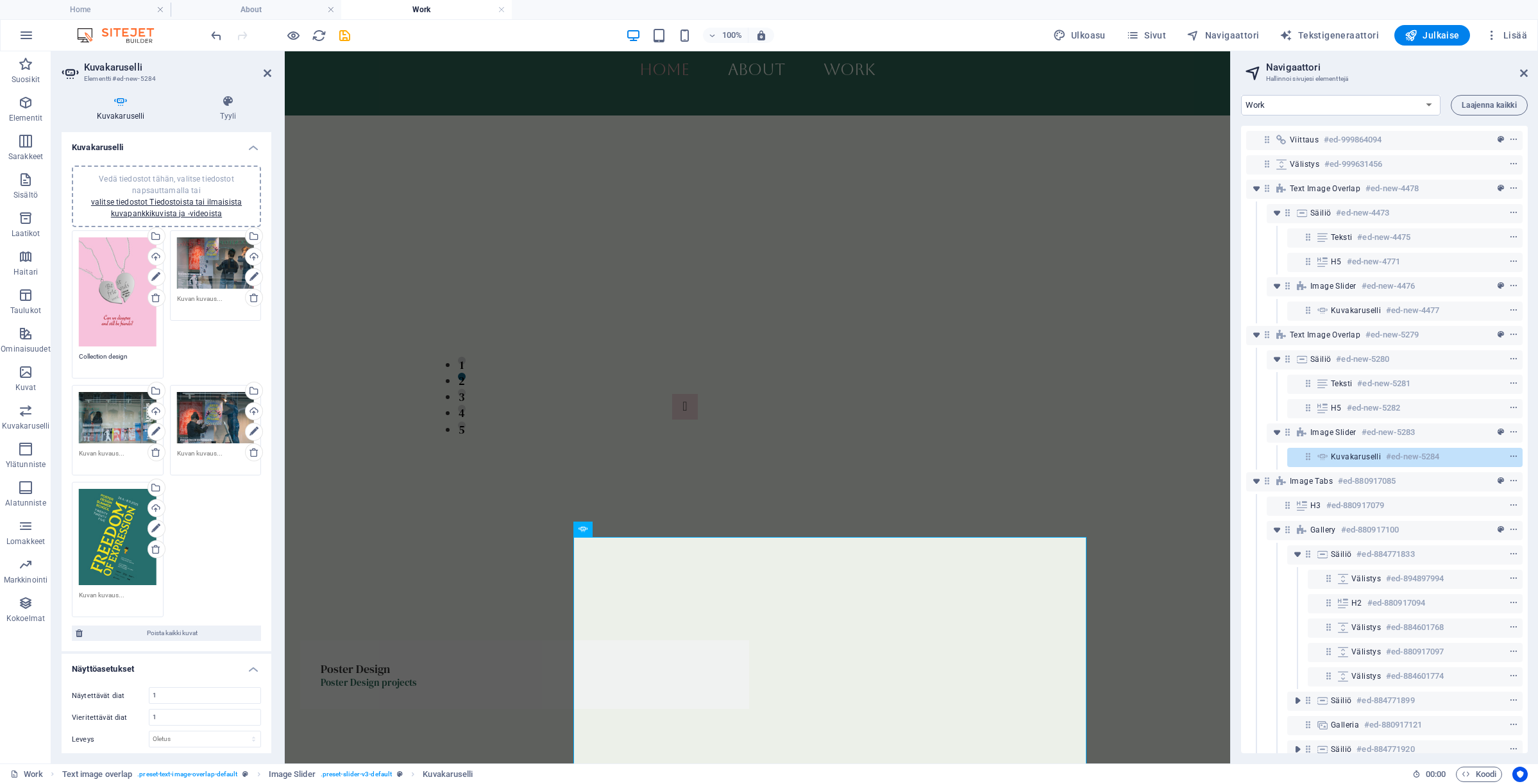
click at [216, 272] on div "Vedä tiedostot tähän, valitse tiedostot napsauttamalla tai valitse tiedostot Ti…" at bounding box center [216, 263] width 77 height 52
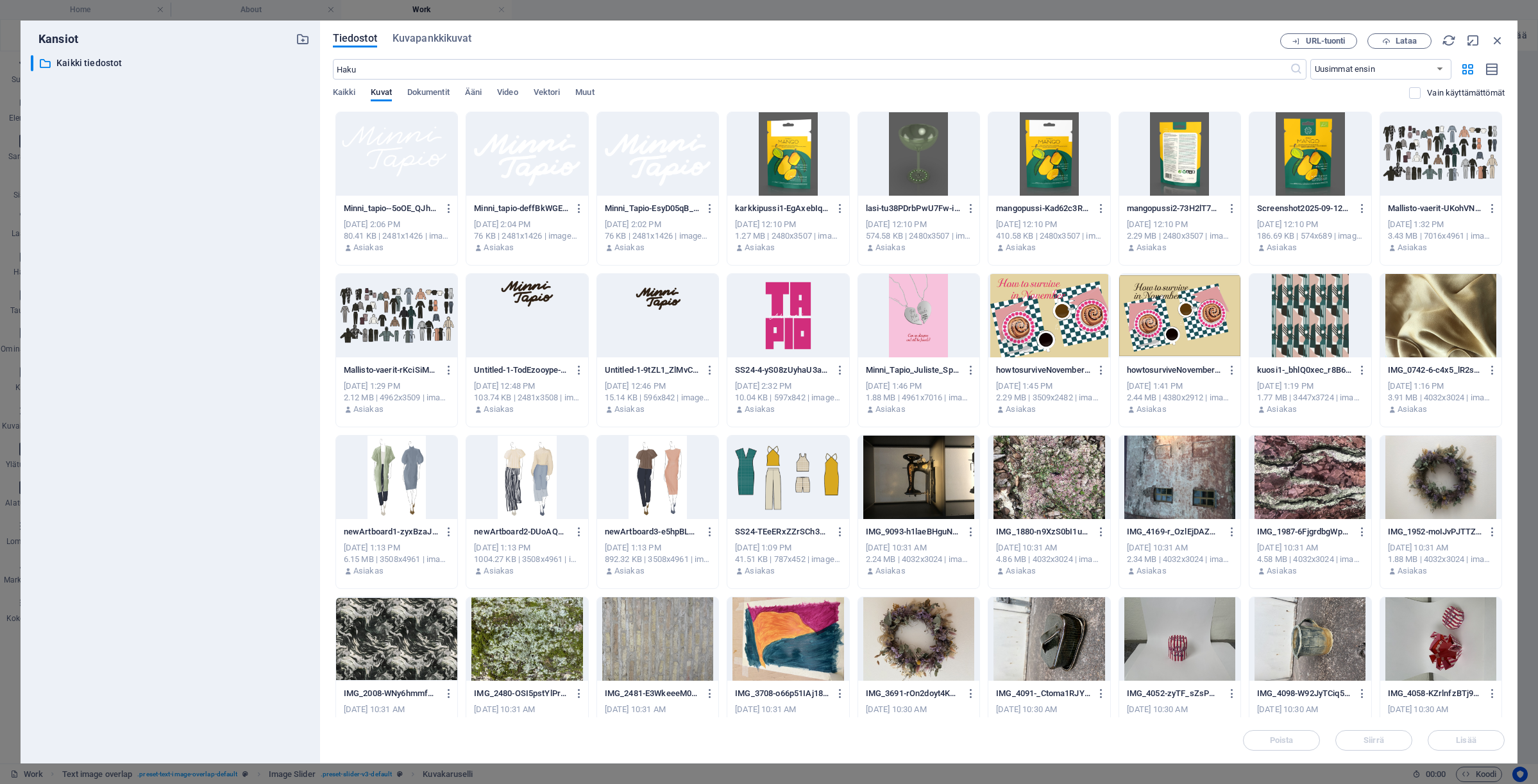
click at [1072, 320] on div at bounding box center [1049, 316] width 121 height 84
click at [1191, 327] on div at bounding box center [1179, 316] width 121 height 84
click at [1481, 732] on button "Lisää" at bounding box center [1466, 739] width 77 height 21
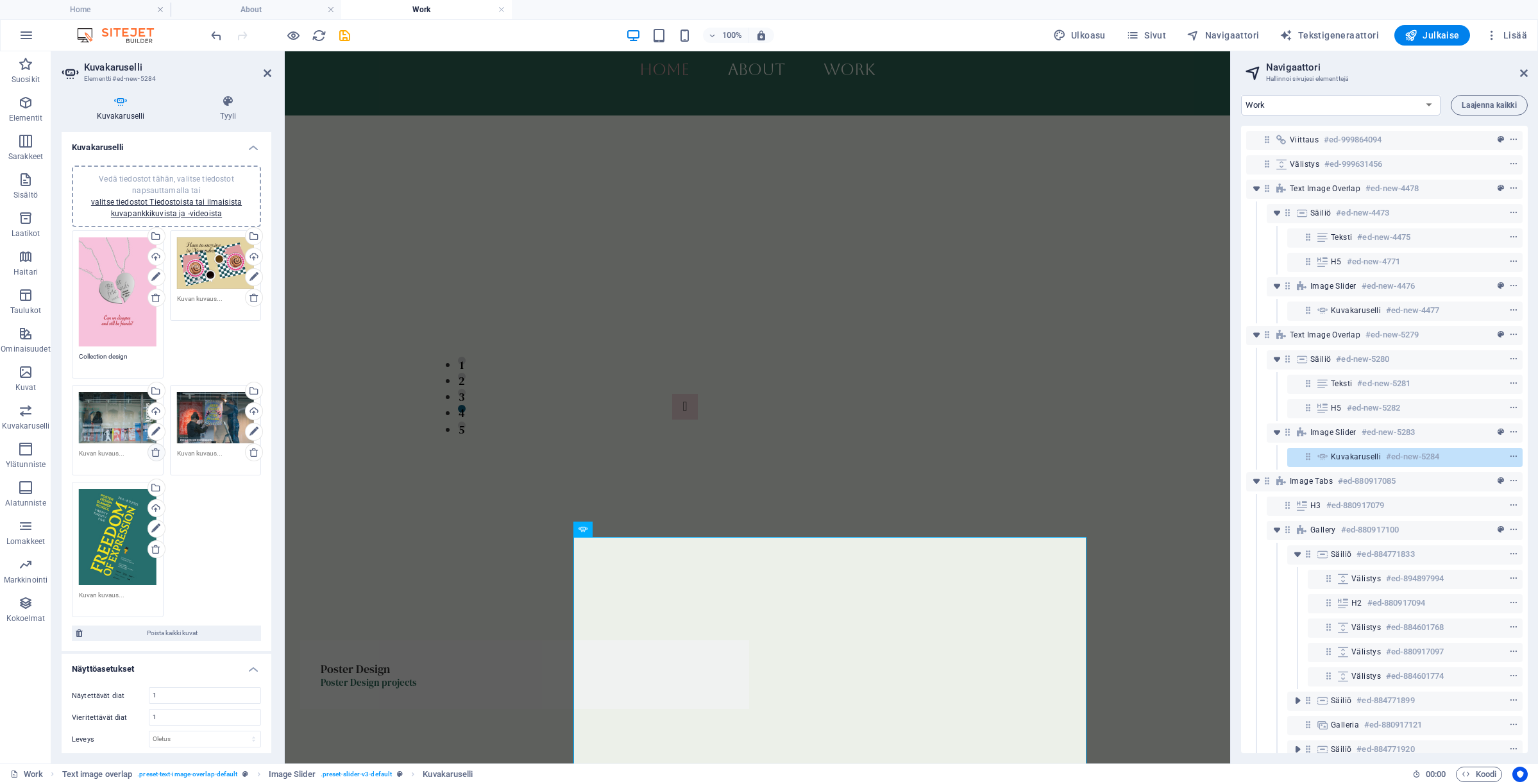
click at [156, 447] on icon at bounding box center [156, 451] width 10 height 10
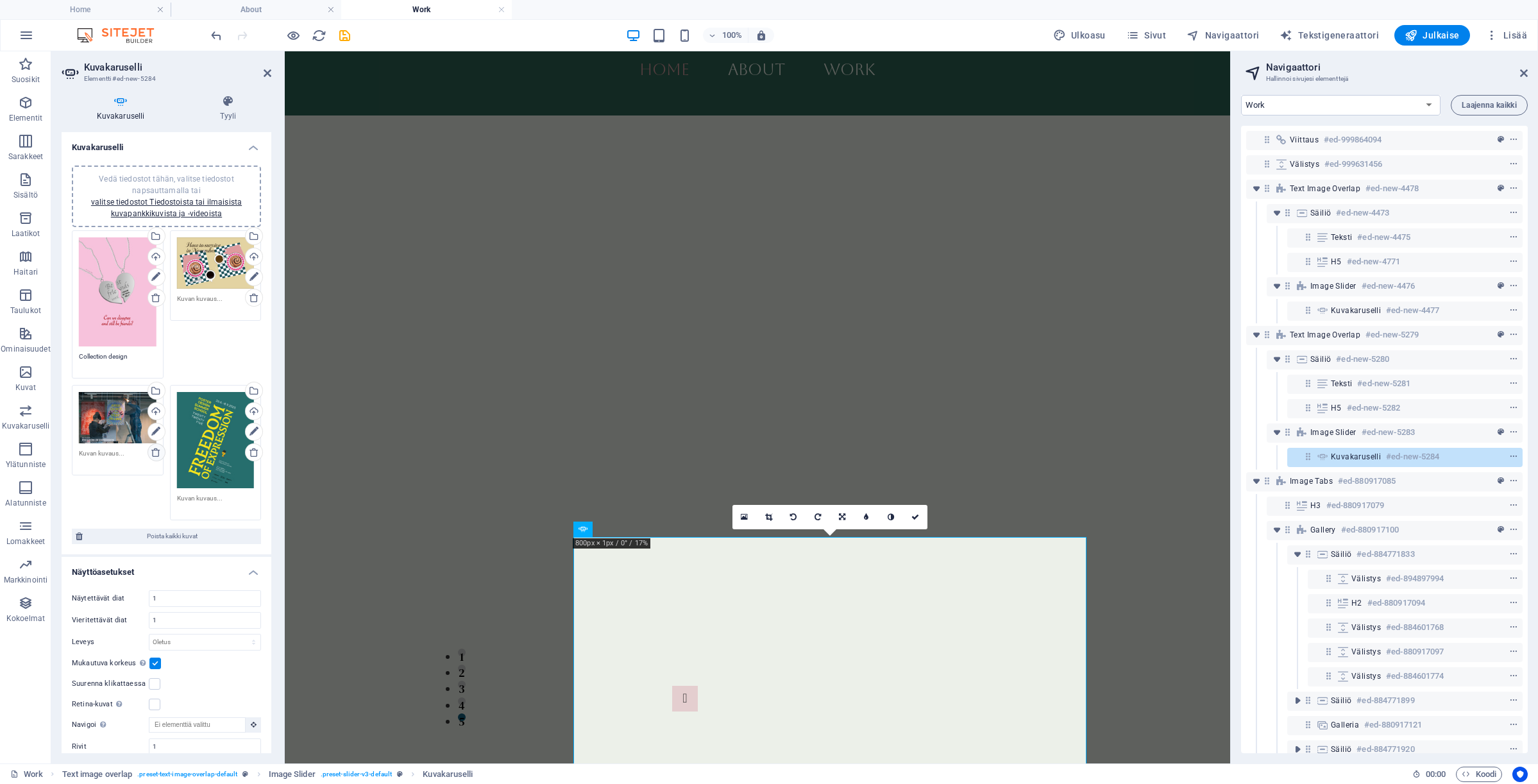
click at [155, 447] on icon at bounding box center [156, 451] width 10 height 10
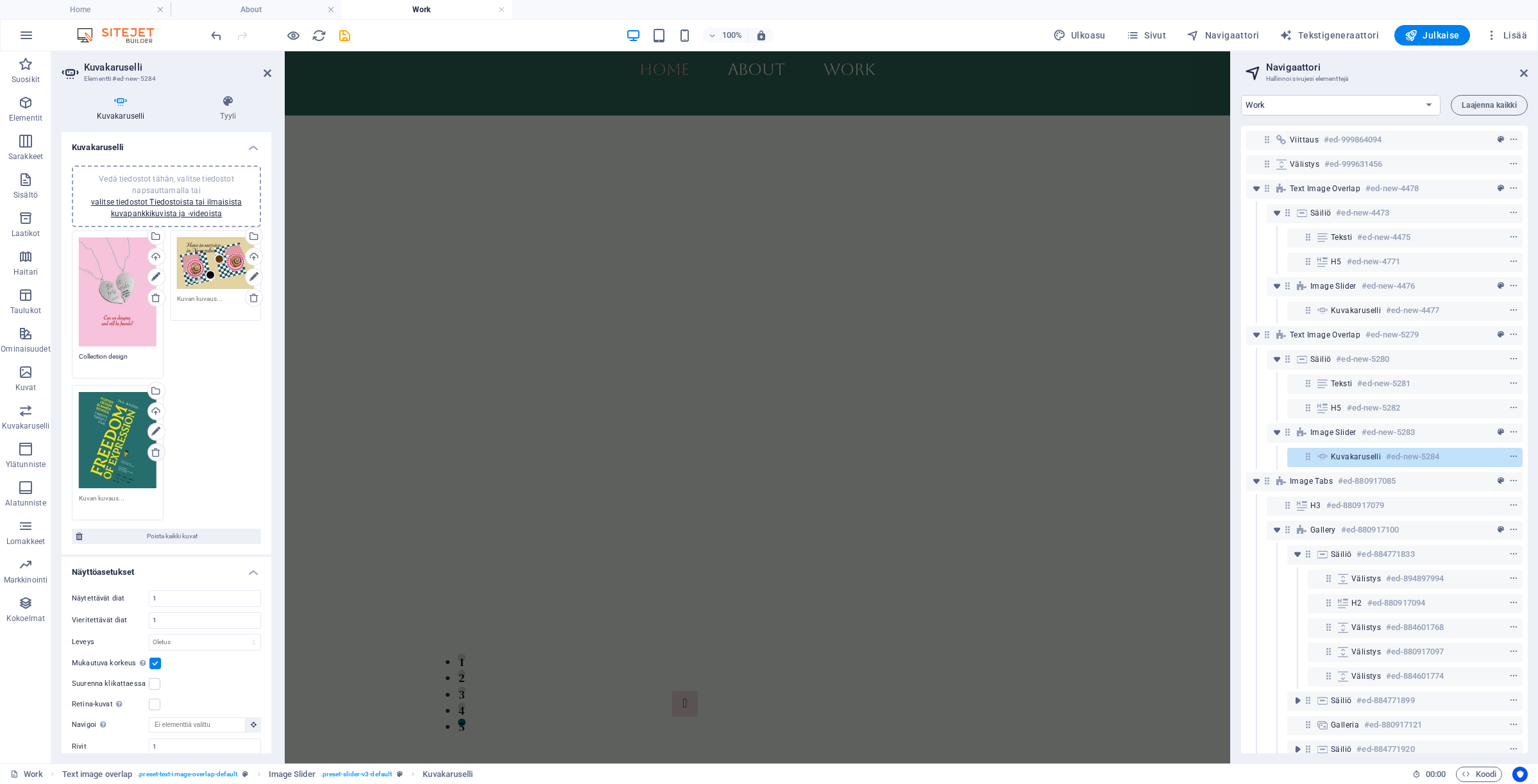
scroll to position [1494, 0]
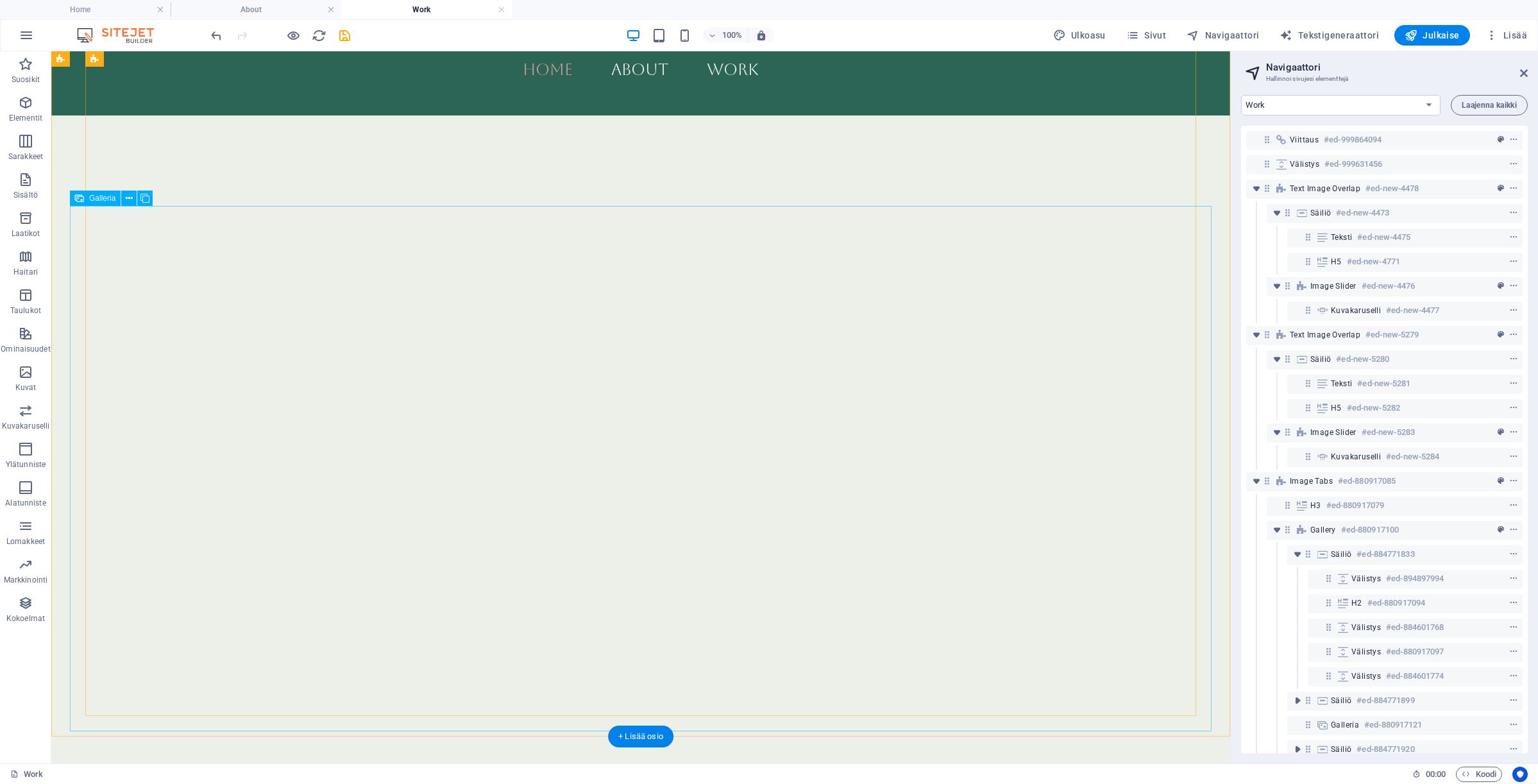
scroll to position [3208, 0]
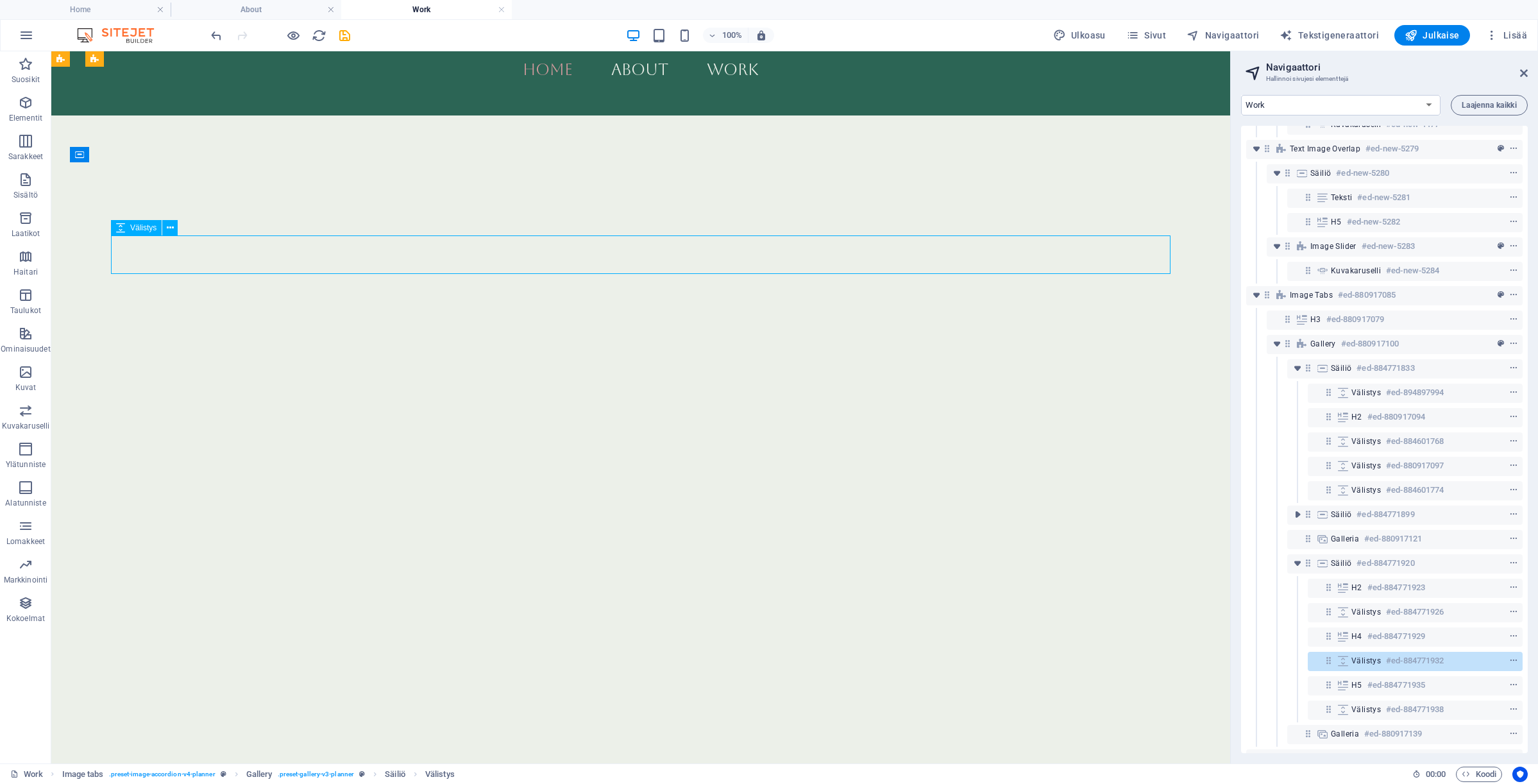
scroll to position [216, 0]
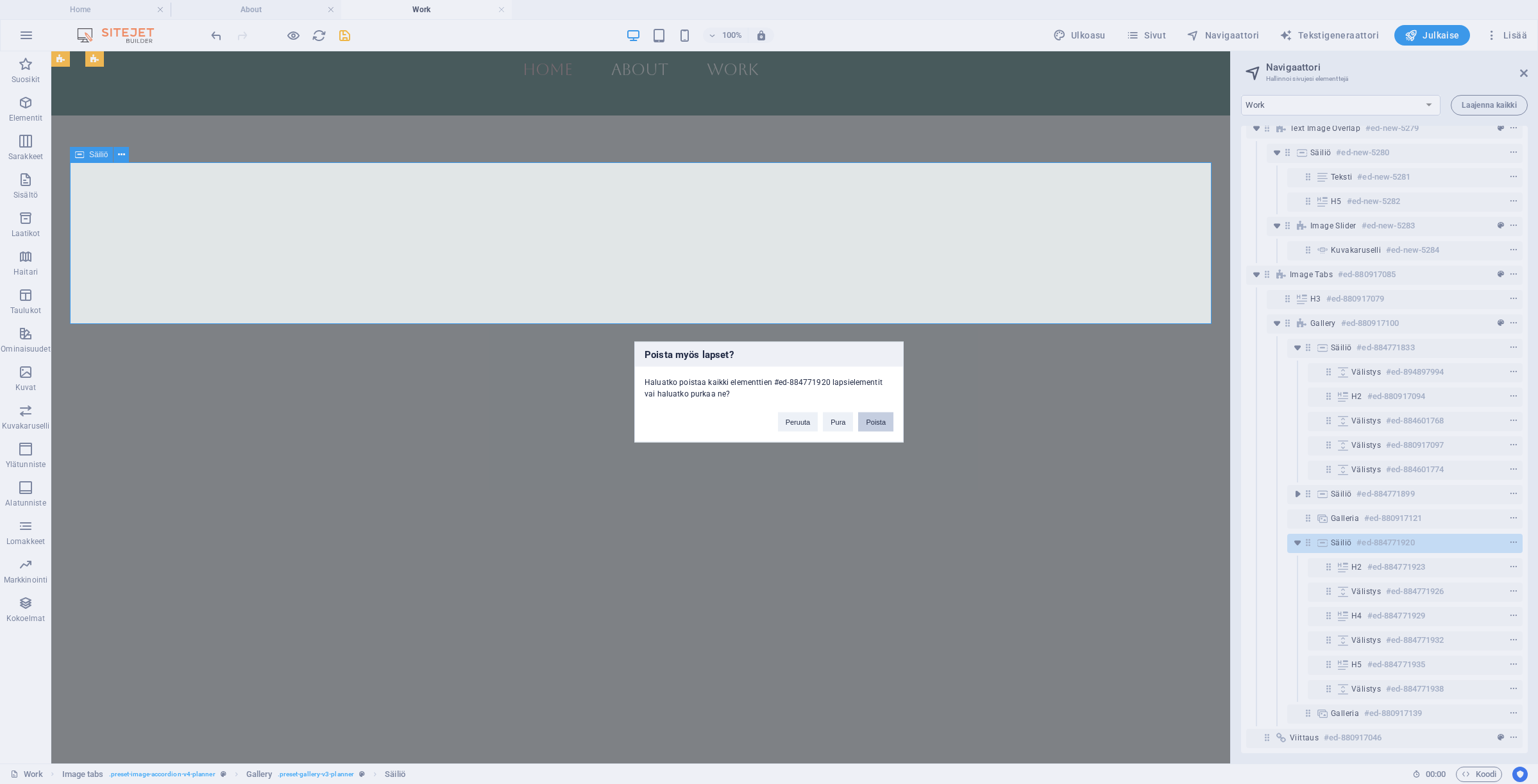
click at [870, 423] on button "Poista" at bounding box center [875, 421] width 35 height 19
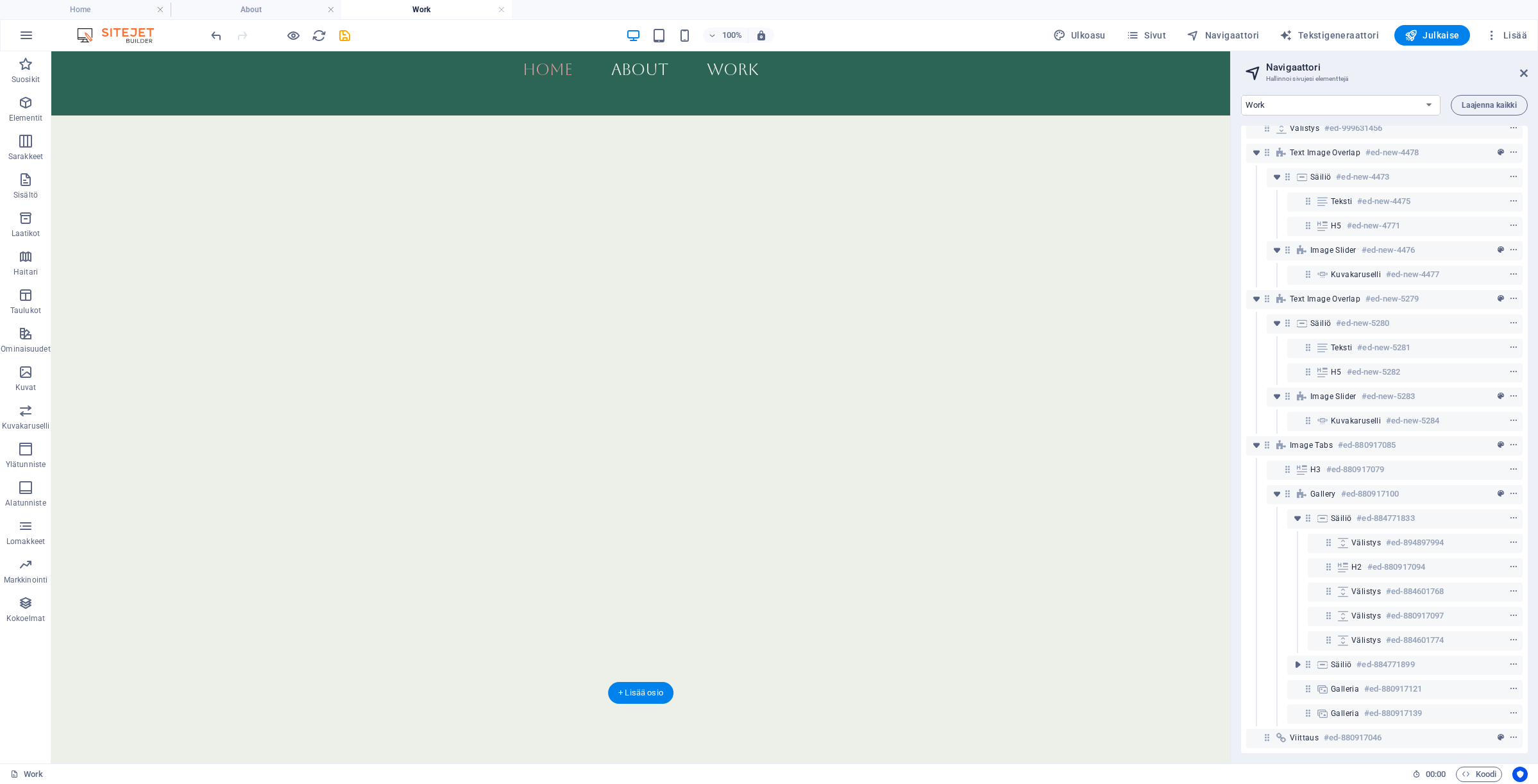
scroll to position [46, 0]
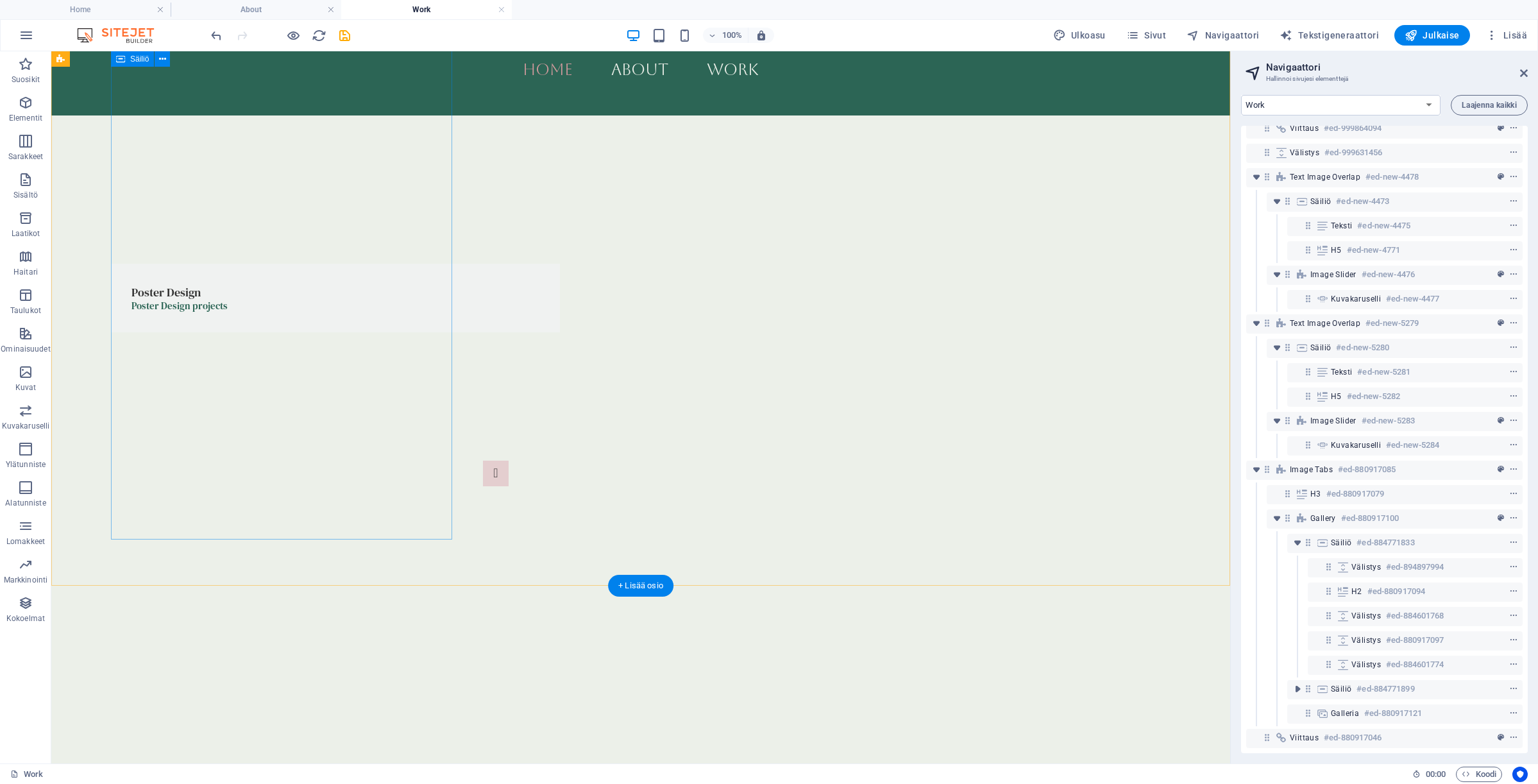
scroll to position [1896, 0]
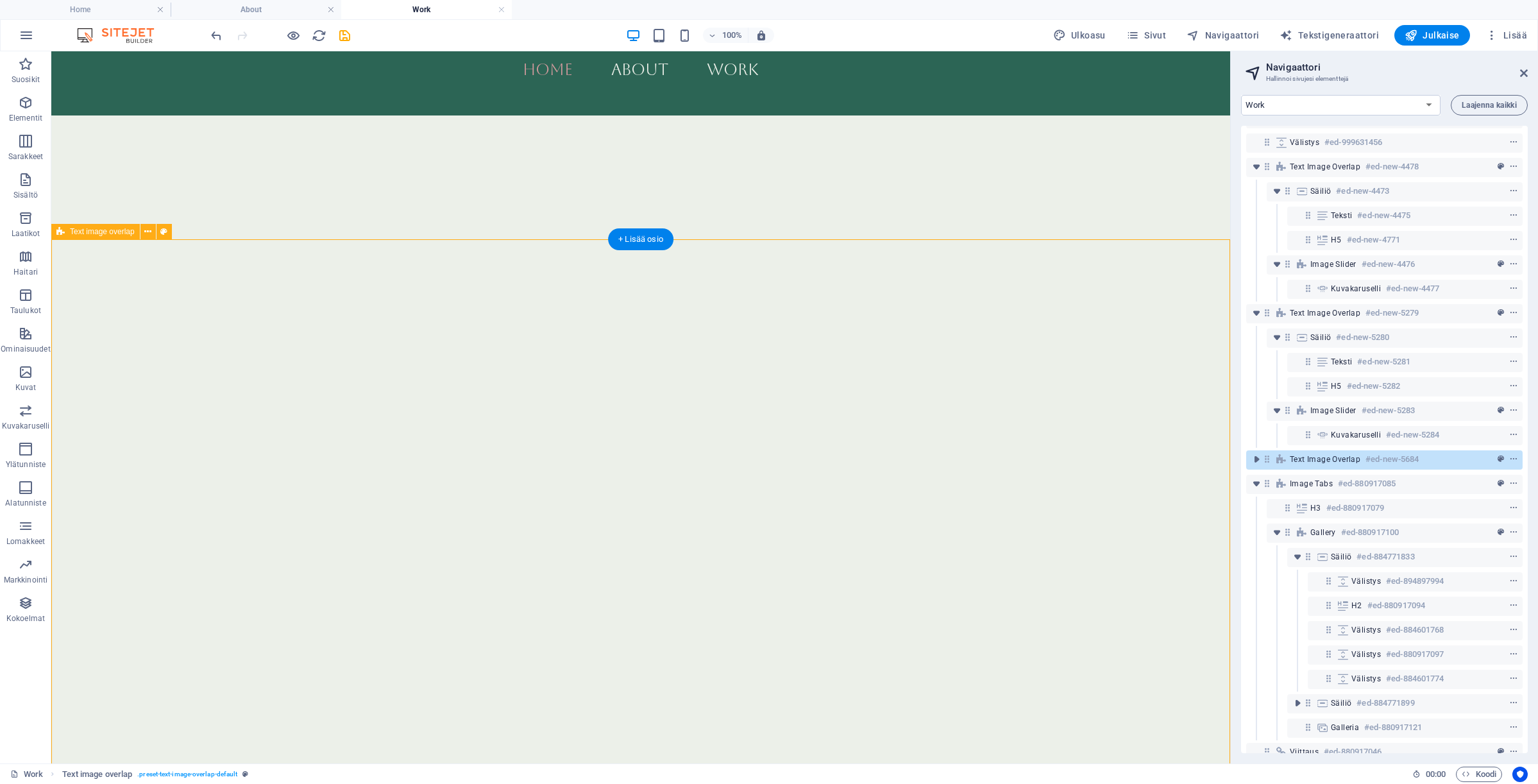
scroll to position [2257, 0]
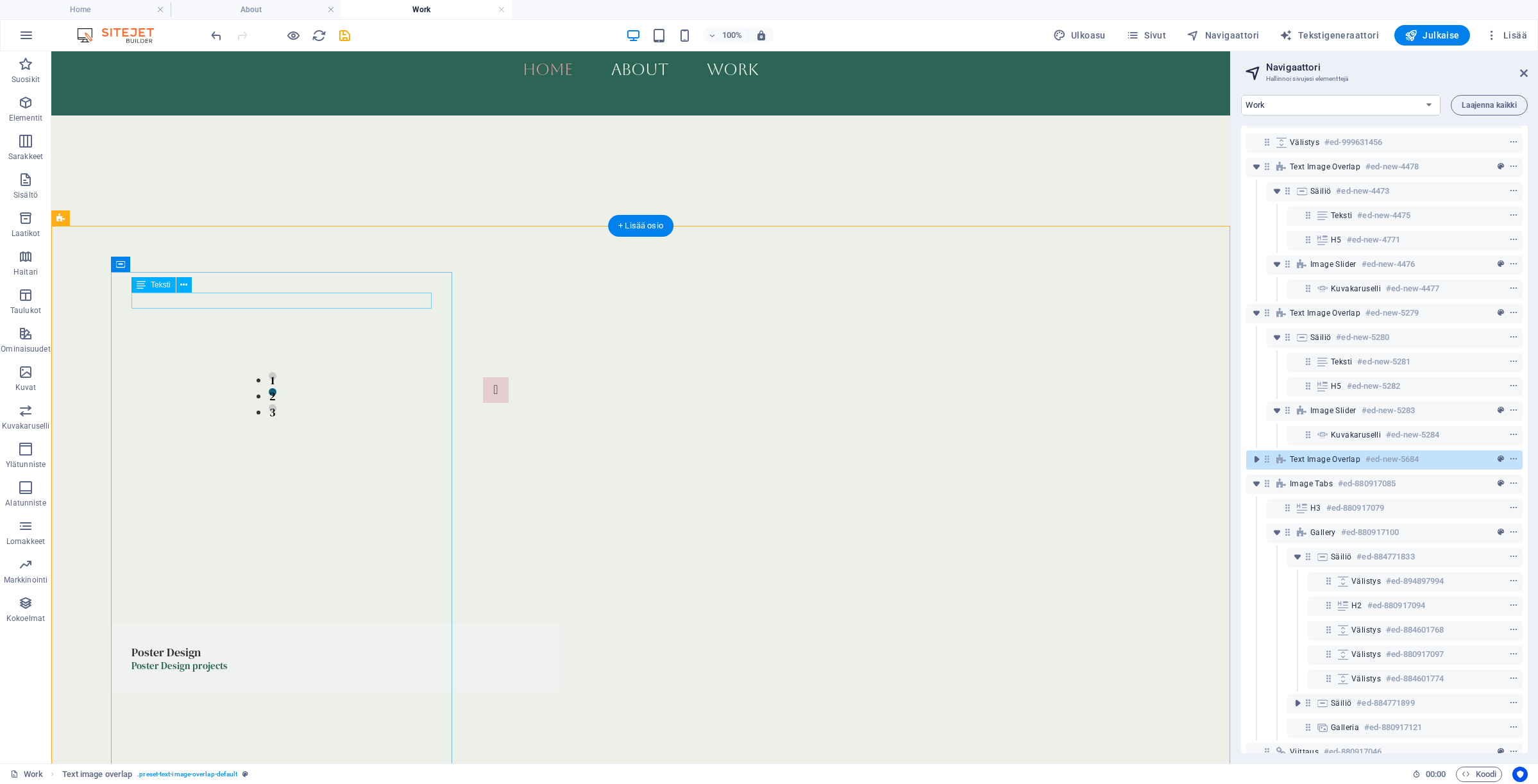
click at [167, 623] on div "Poster Design Poster Design projects" at bounding box center [336, 657] width 449 height 68
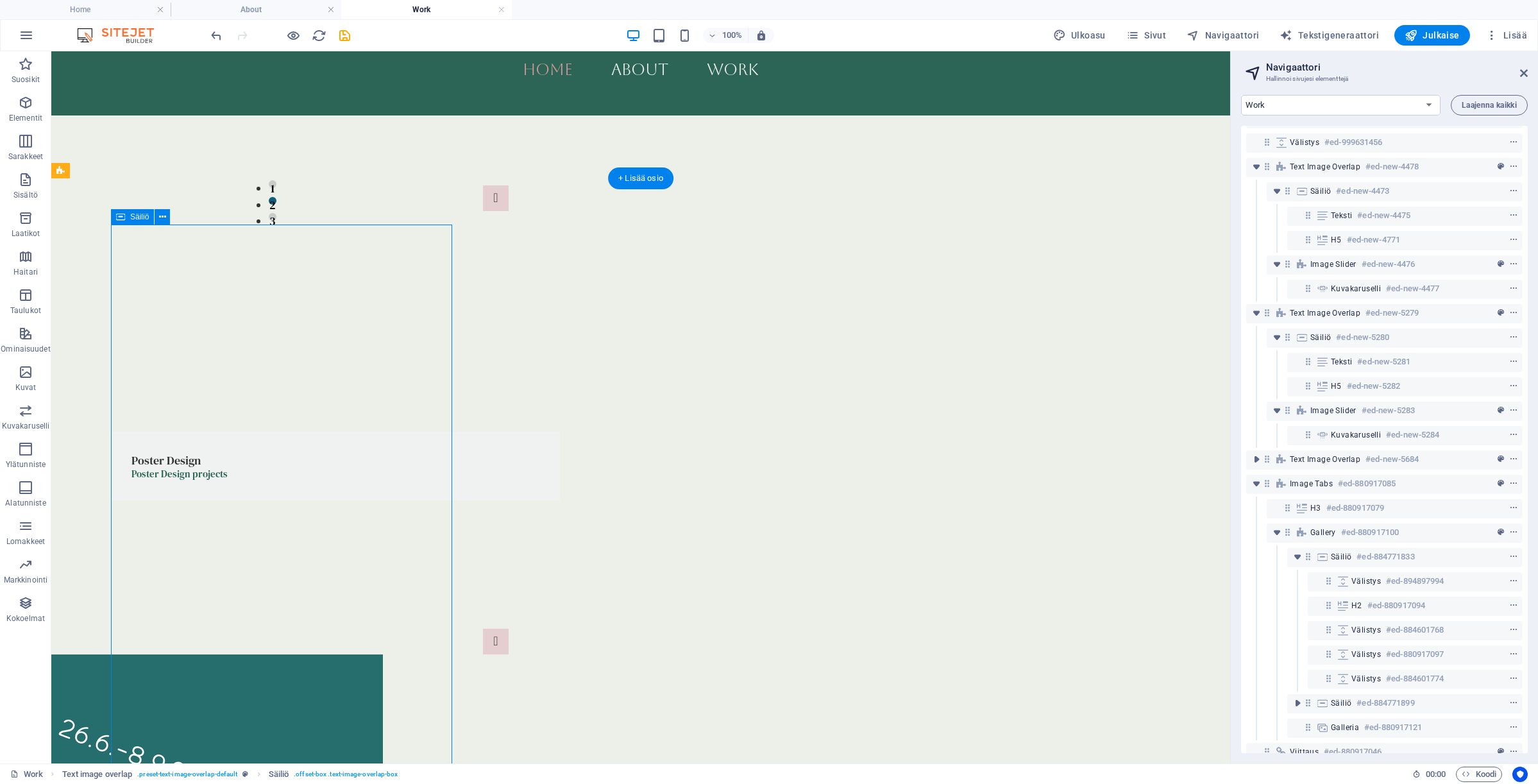
click at [167, 432] on div "Poster Design Poster Design projects" at bounding box center [336, 466] width 449 height 68
select select "px"
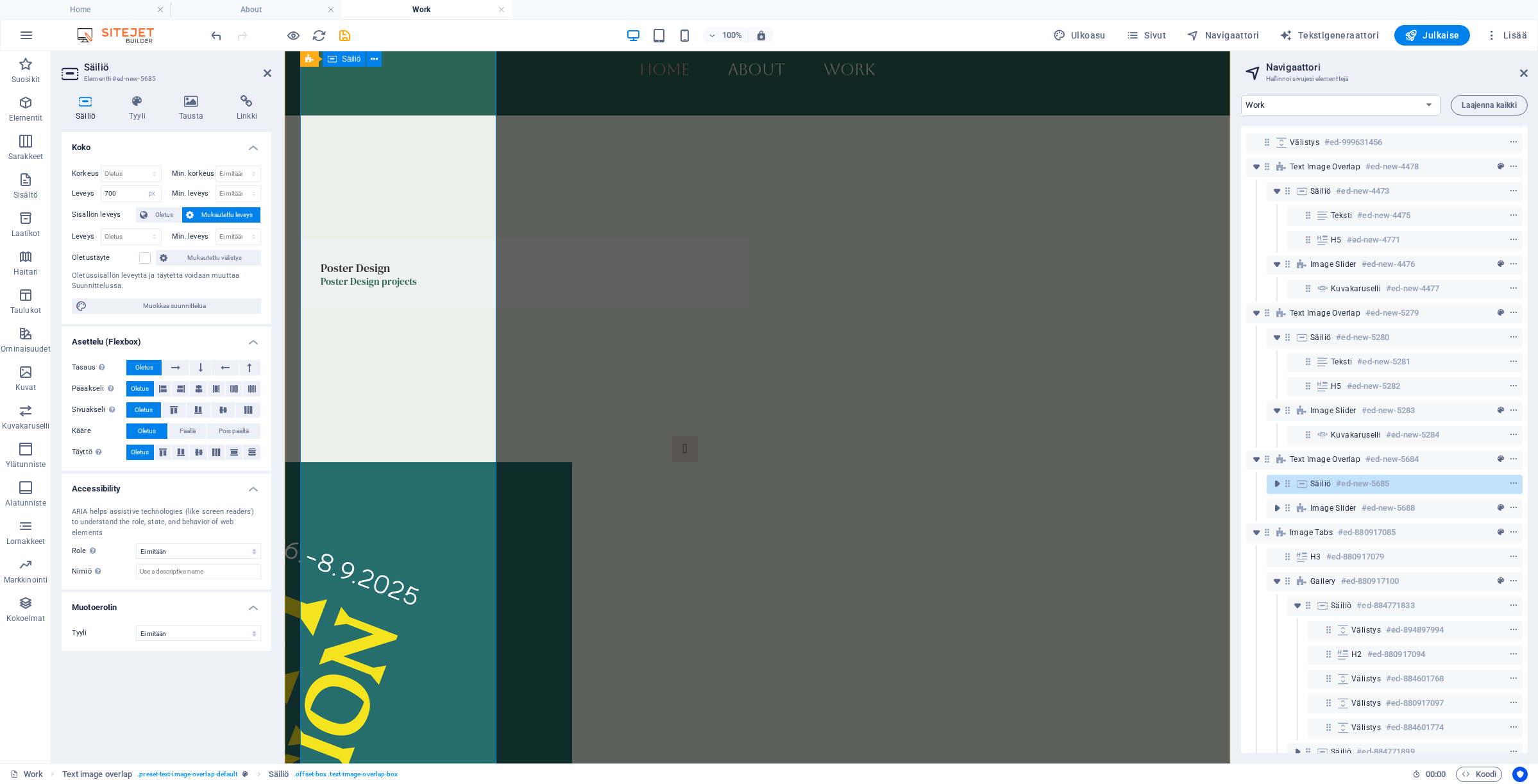
click at [415, 289] on div "Poster Design Poster Design projects" at bounding box center [525, 273] width 449 height 68
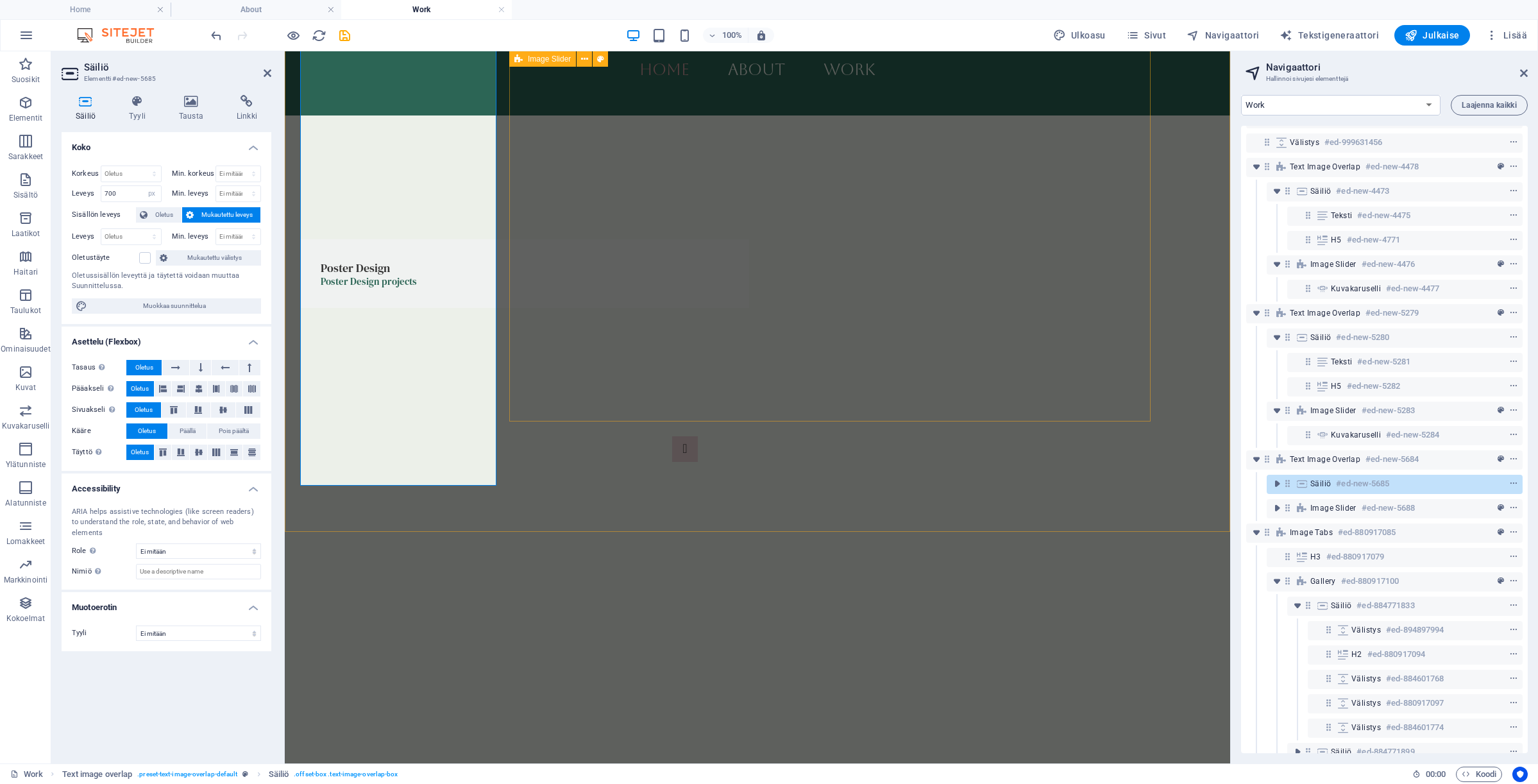
click at [540, 372] on div "Collection design Collection design 1 2 3" at bounding box center [685, 632] width 641 height 521
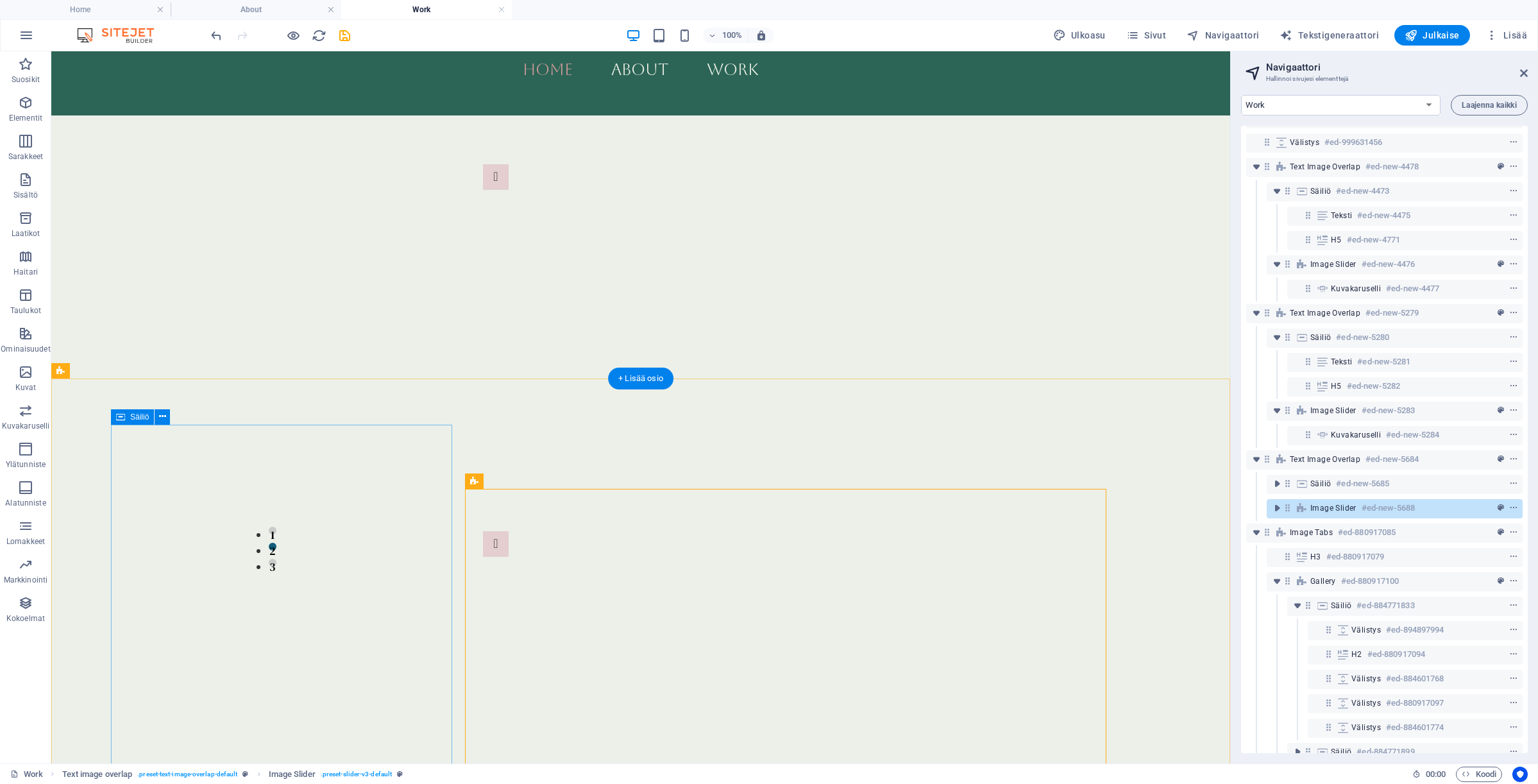
scroll to position [1719, 0]
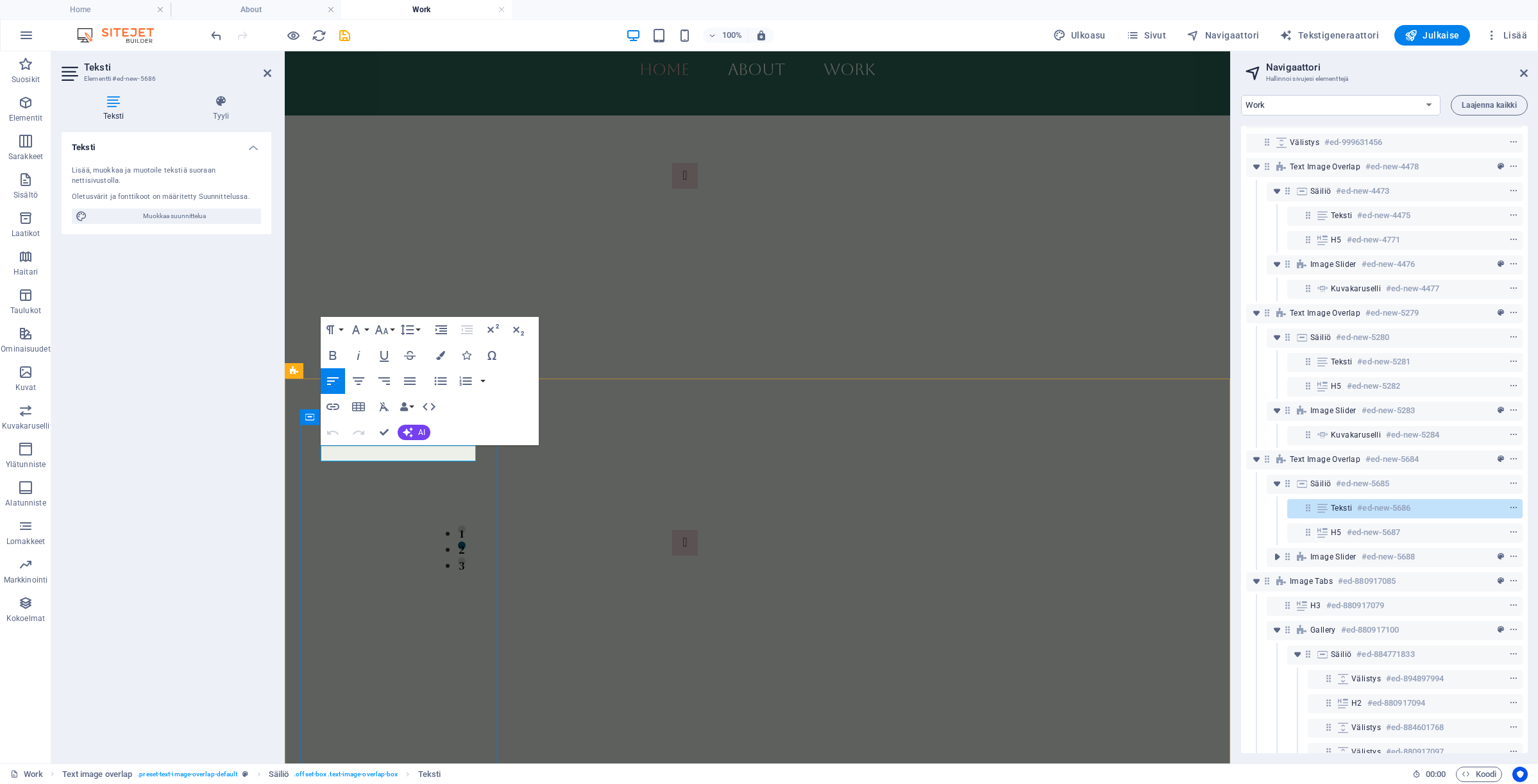
drag, startPoint x: 401, startPoint y: 455, endPoint x: 307, endPoint y: 454, distance: 94.0
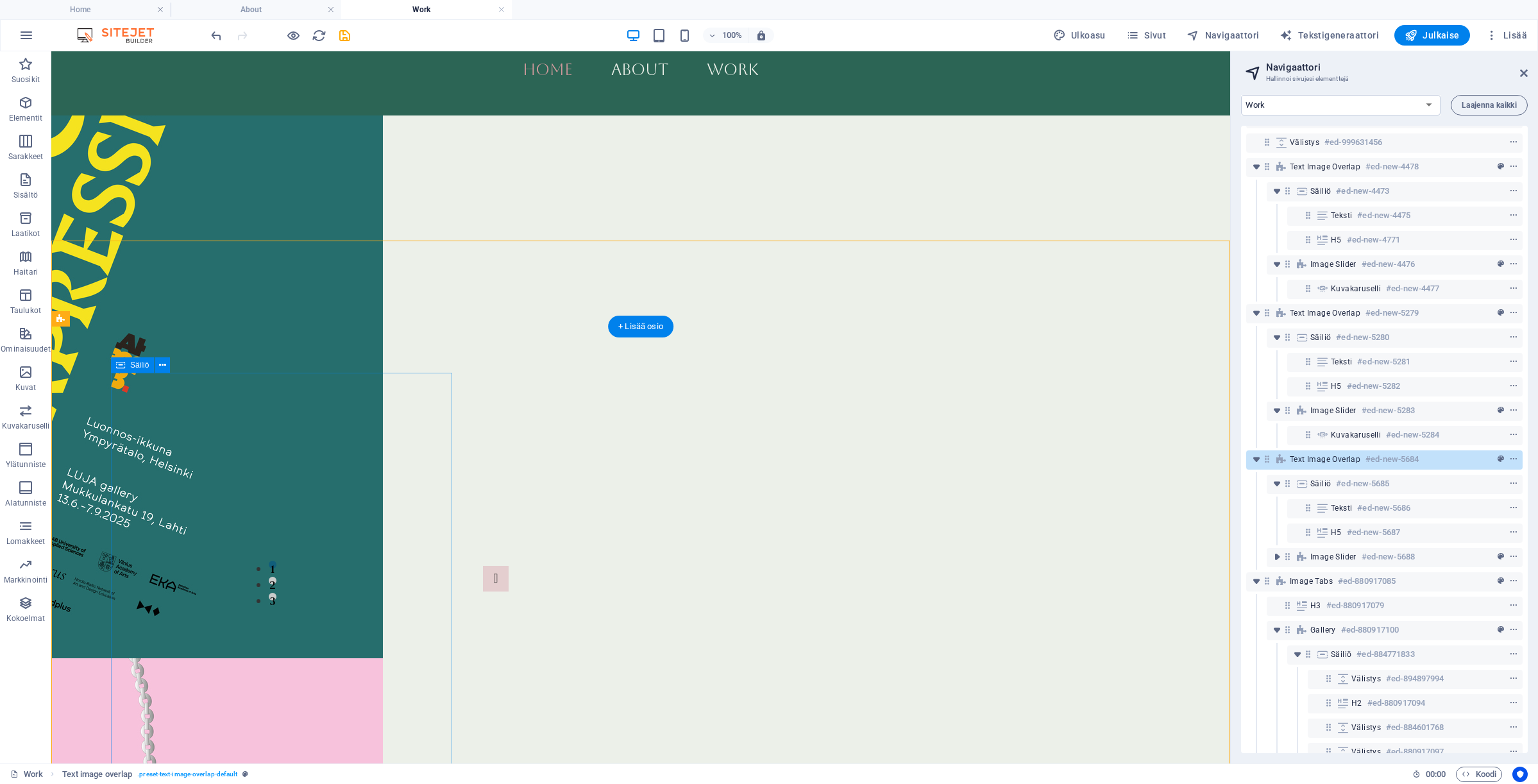
scroll to position [2156, 0]
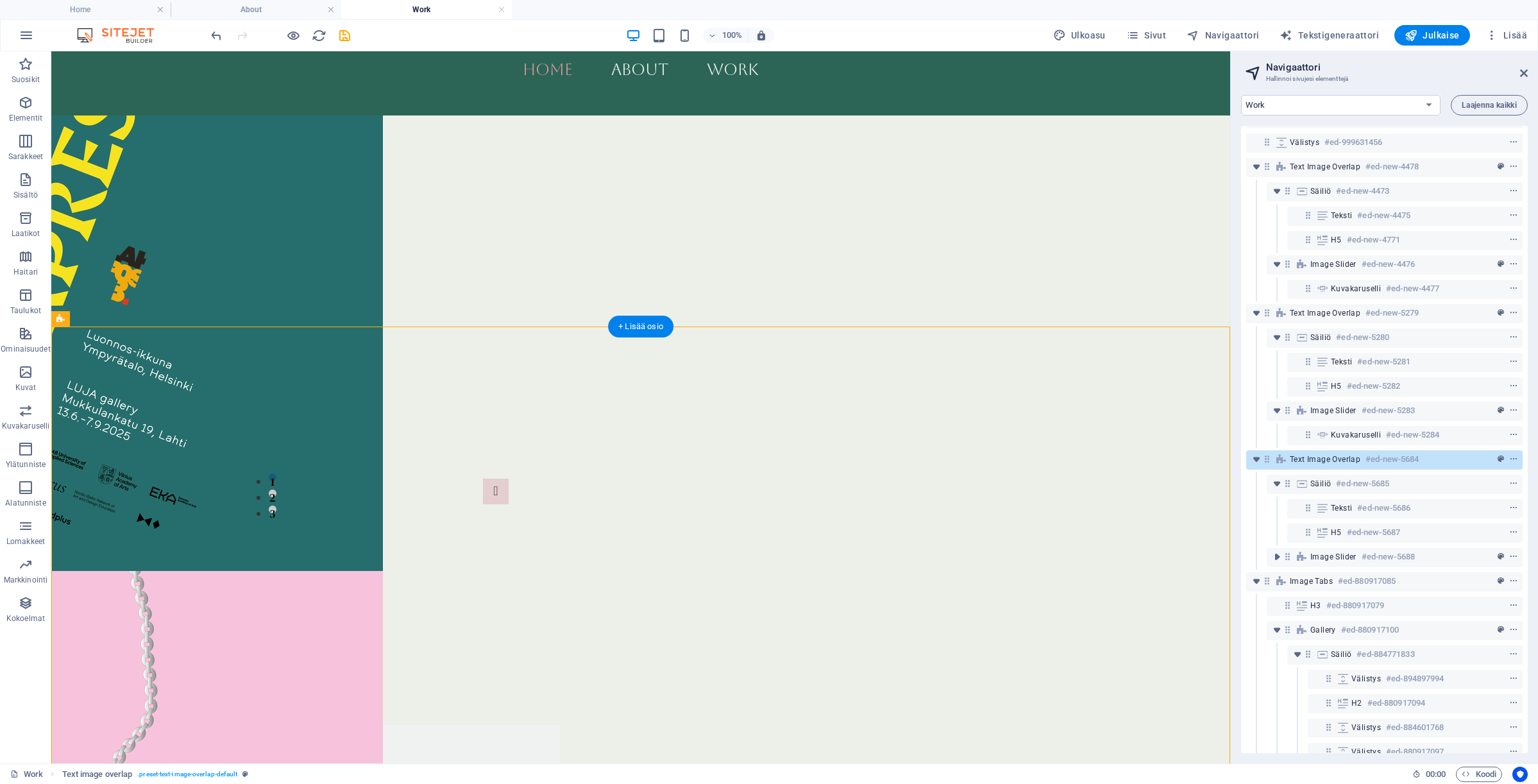
click at [190, 778] on div "Poster Design projects" at bounding box center [336, 783] width 407 height 12
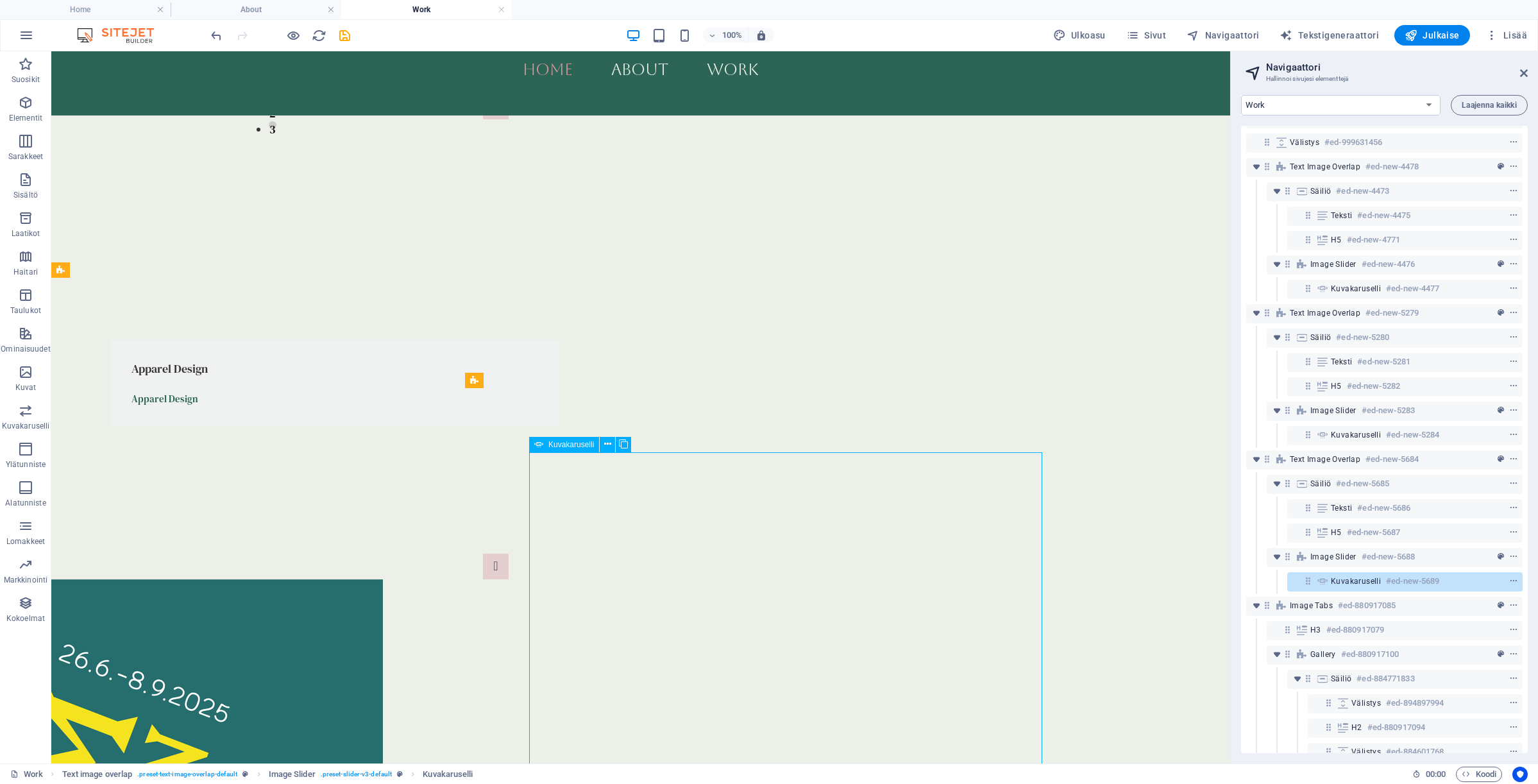
scroll to position [1803, 0]
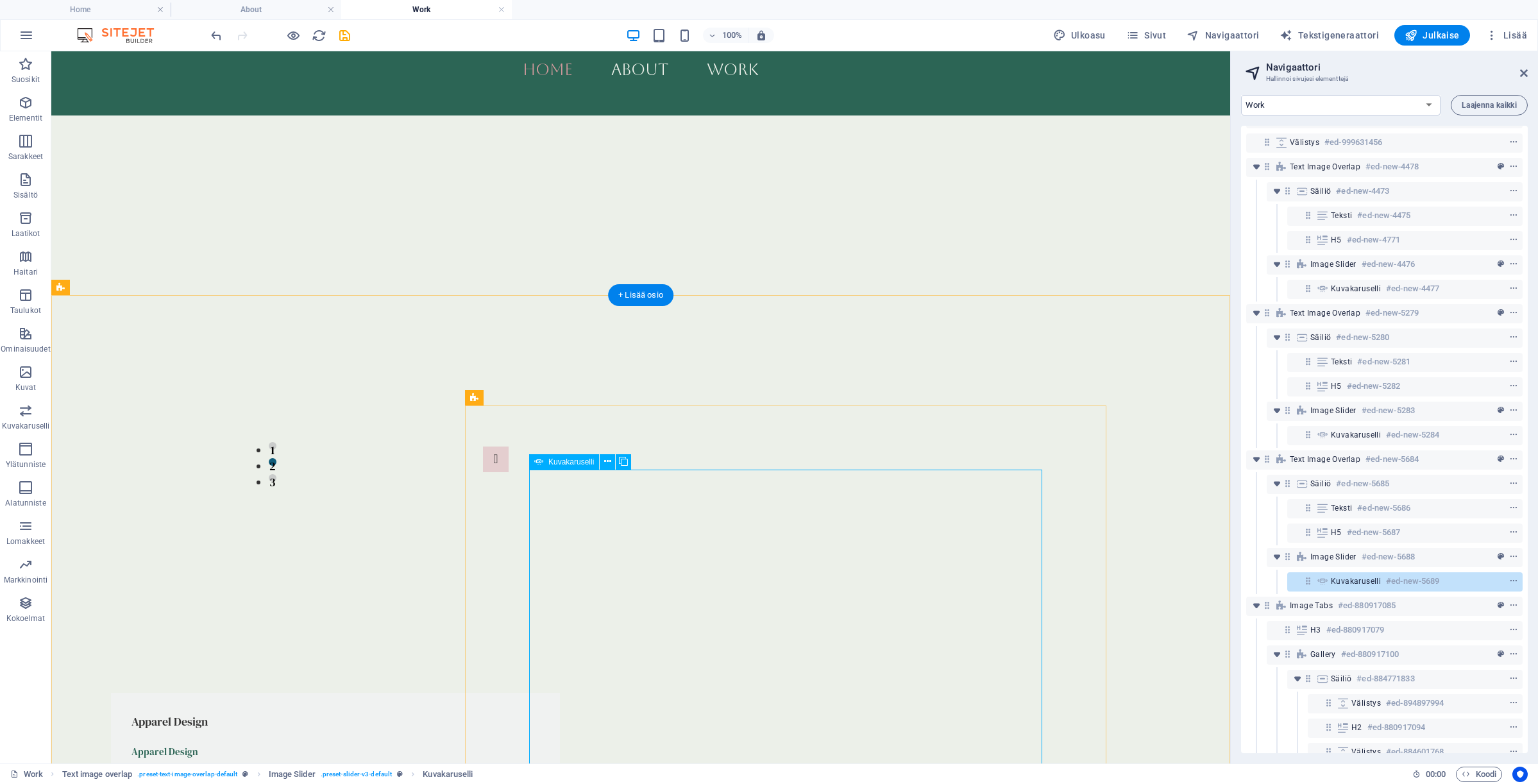
select select "ms"
select select "s"
select select "progressive"
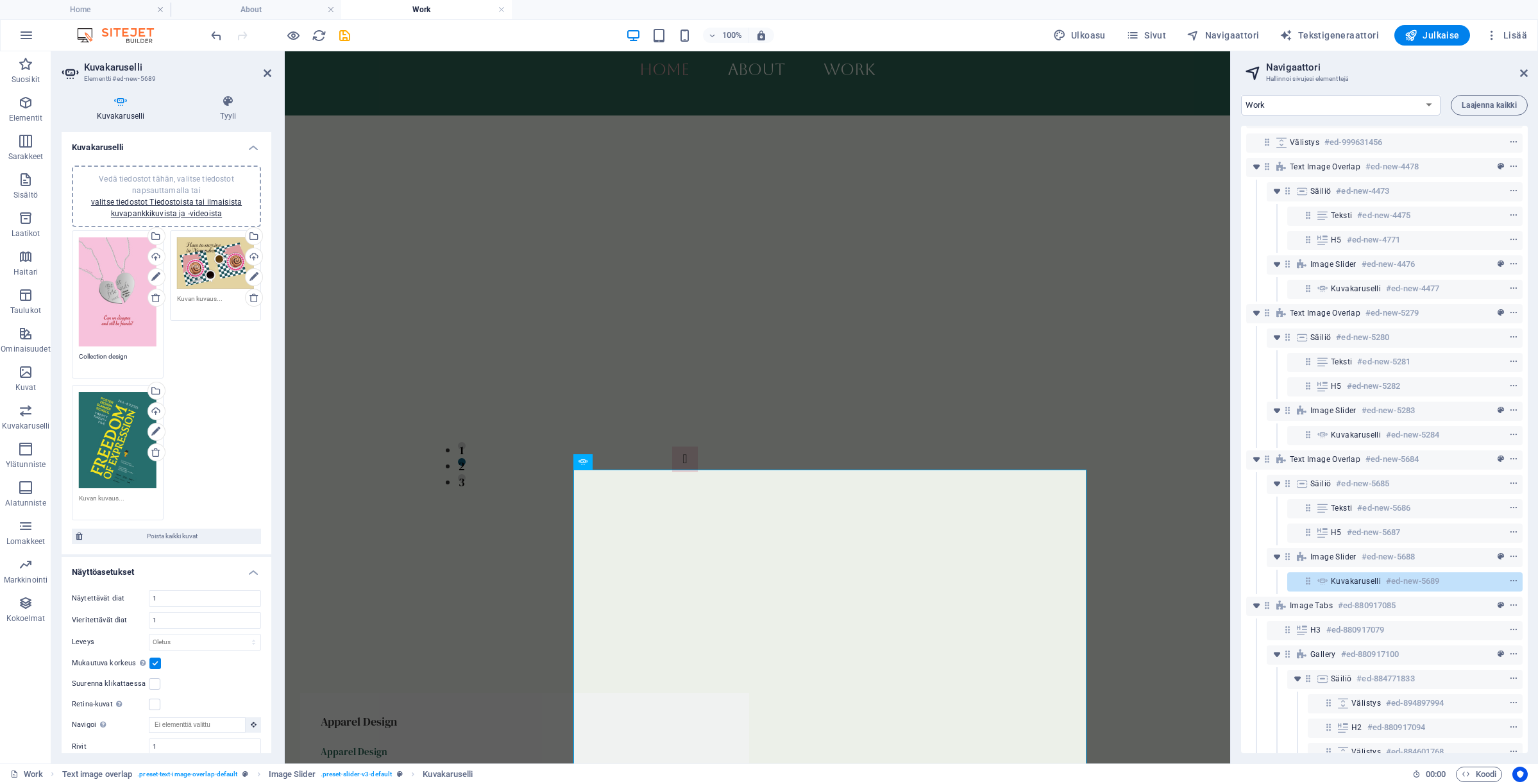
click at [126, 290] on div "Vedä tiedostot tähän, valitse tiedostot napsauttamalla tai valitse tiedostot Ti…" at bounding box center [117, 292] width 77 height 109
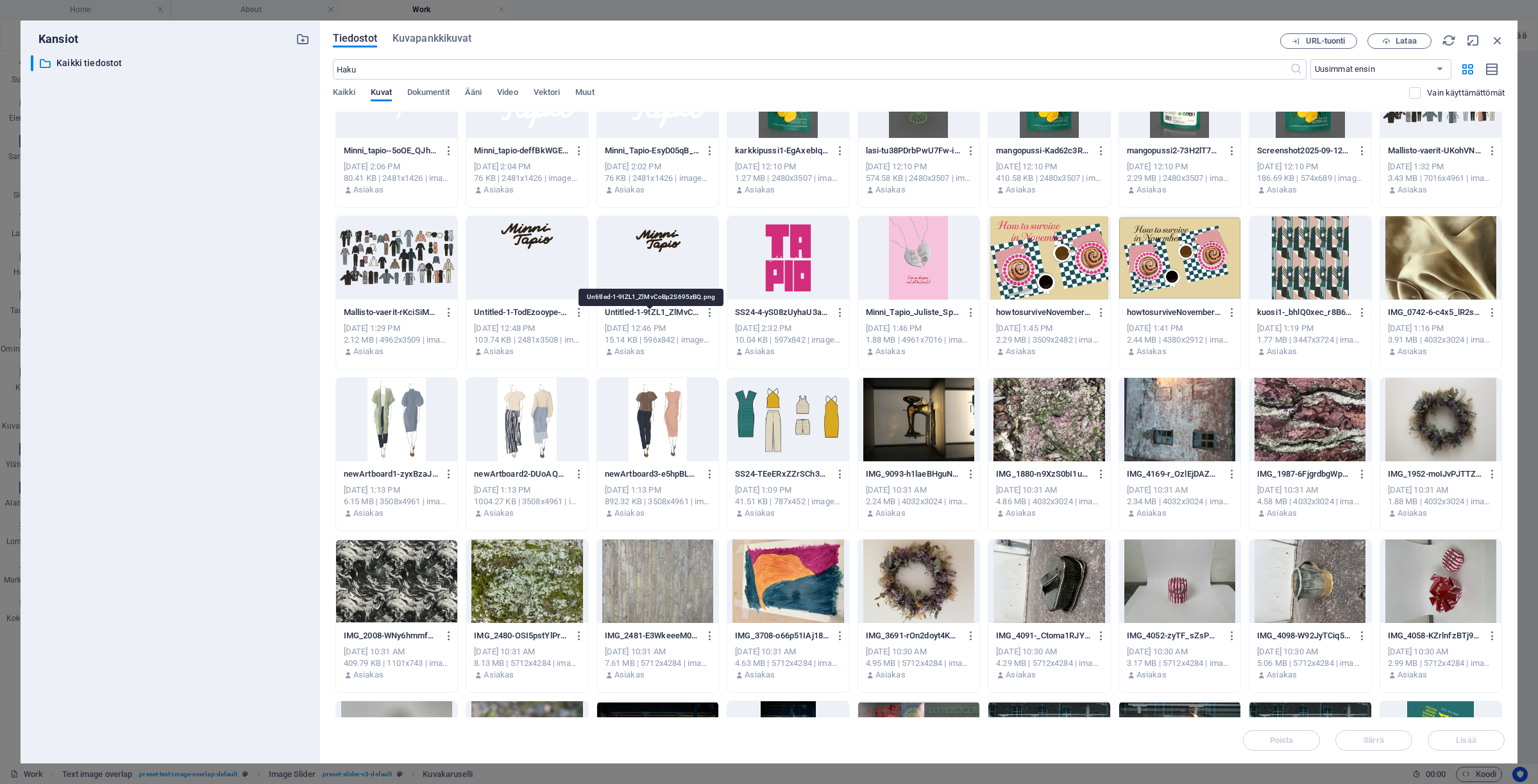
scroll to position [49, 0]
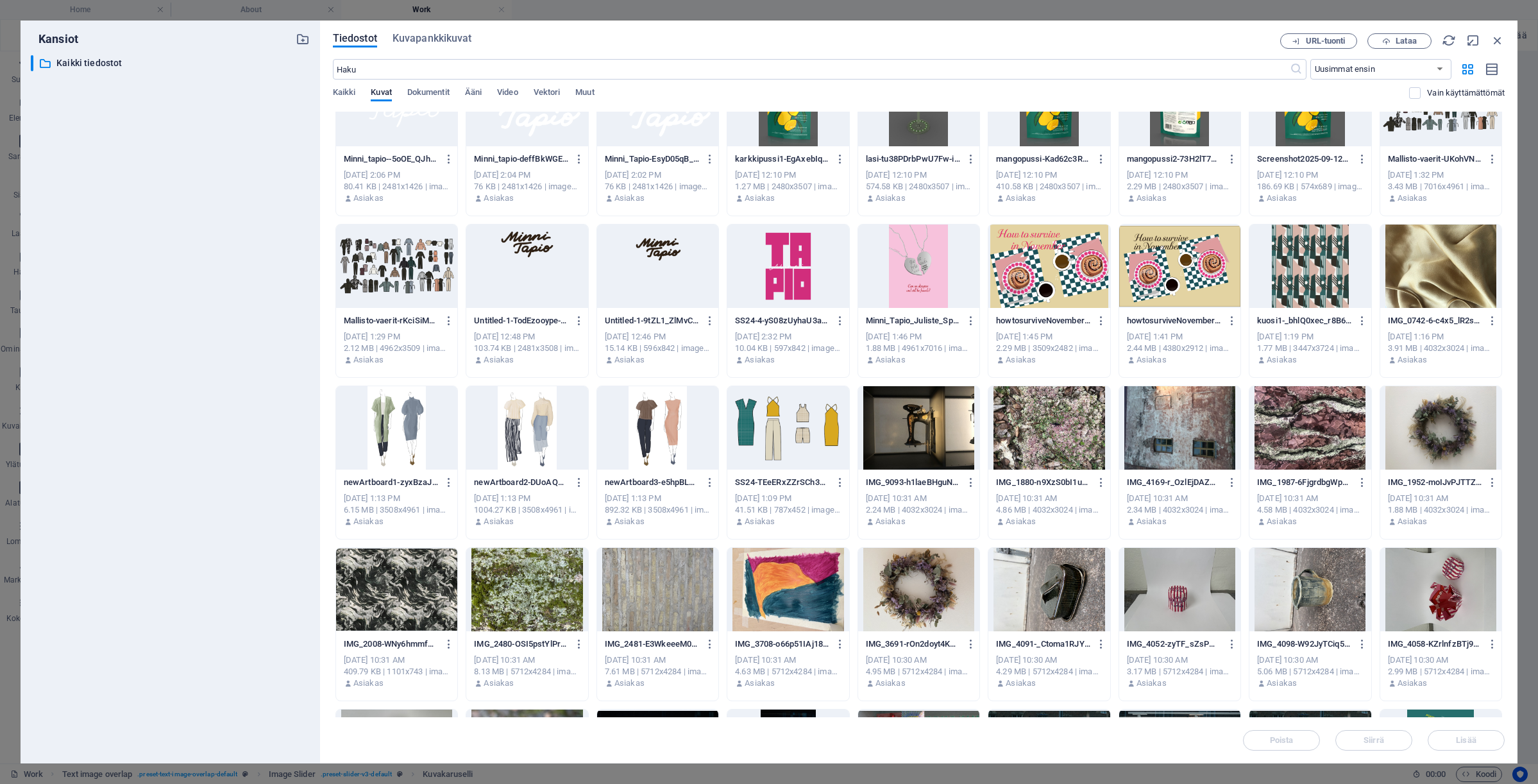
click at [819, 442] on div at bounding box center [788, 427] width 121 height 84
click at [1469, 742] on span "Lisää" at bounding box center [1466, 739] width 20 height 7
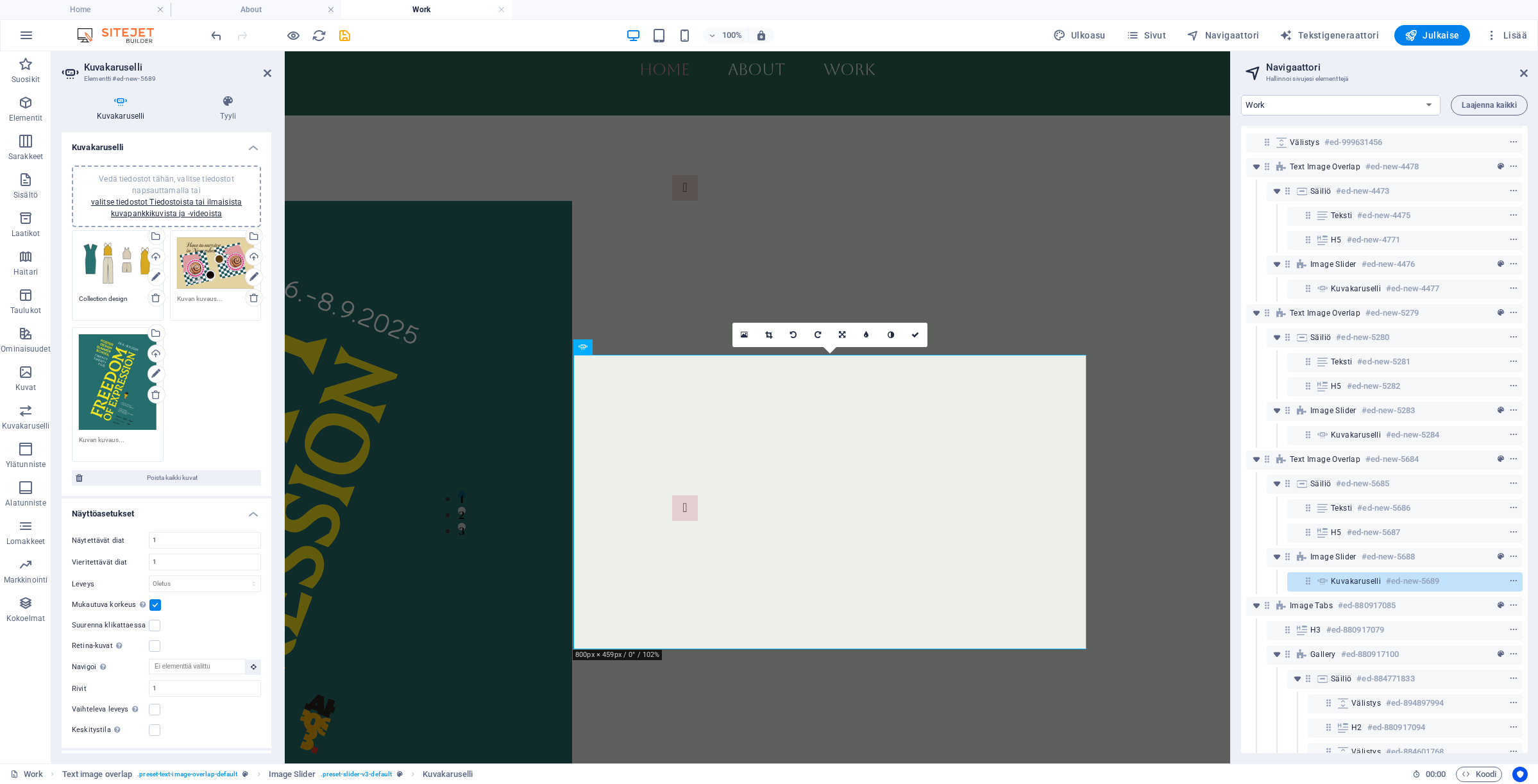
scroll to position [1917, 0]
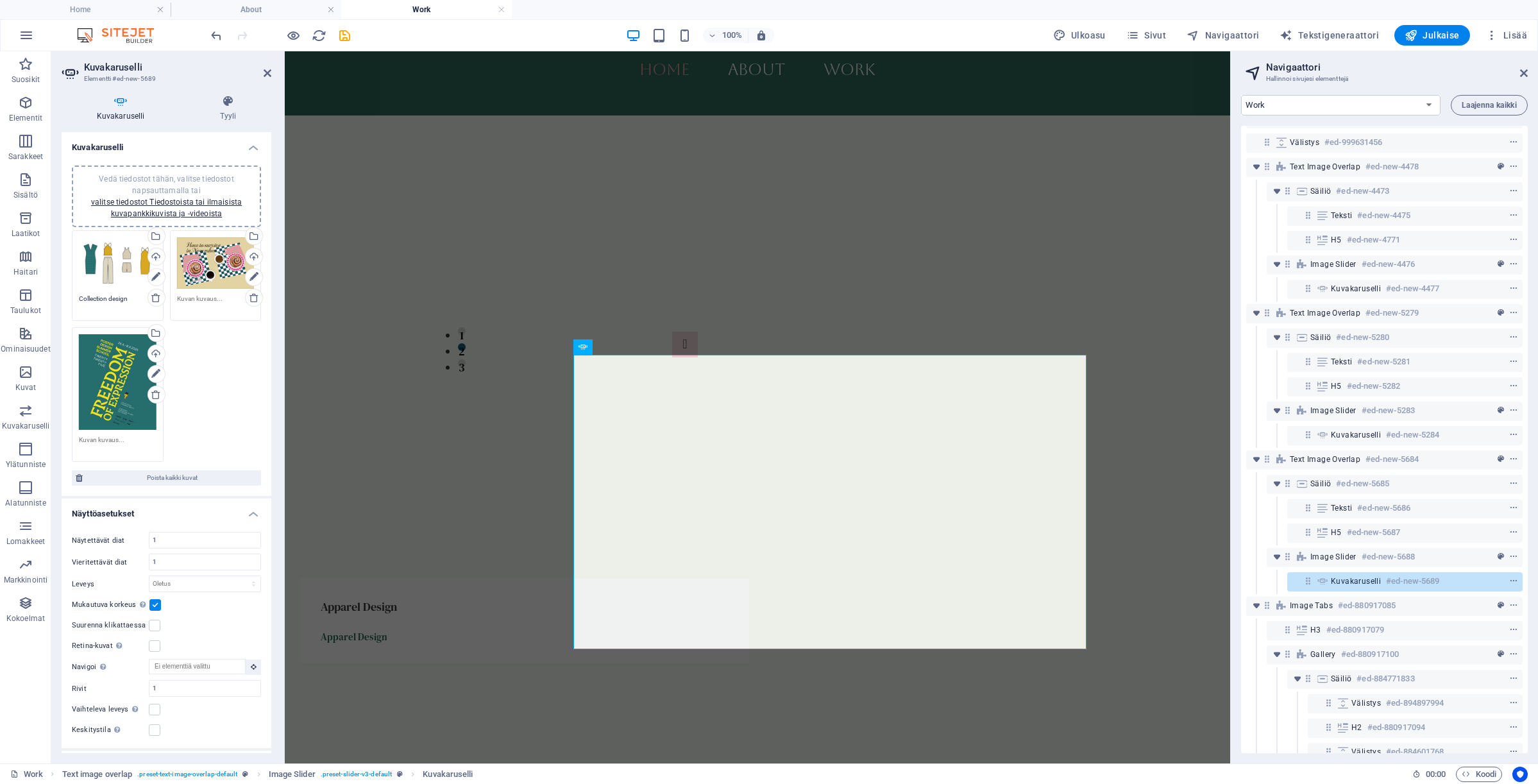
click at [215, 279] on div "Vedä tiedostot tähän, valitse tiedostot napsauttamalla tai valitse tiedostot Ti…" at bounding box center [216, 263] width 77 height 51
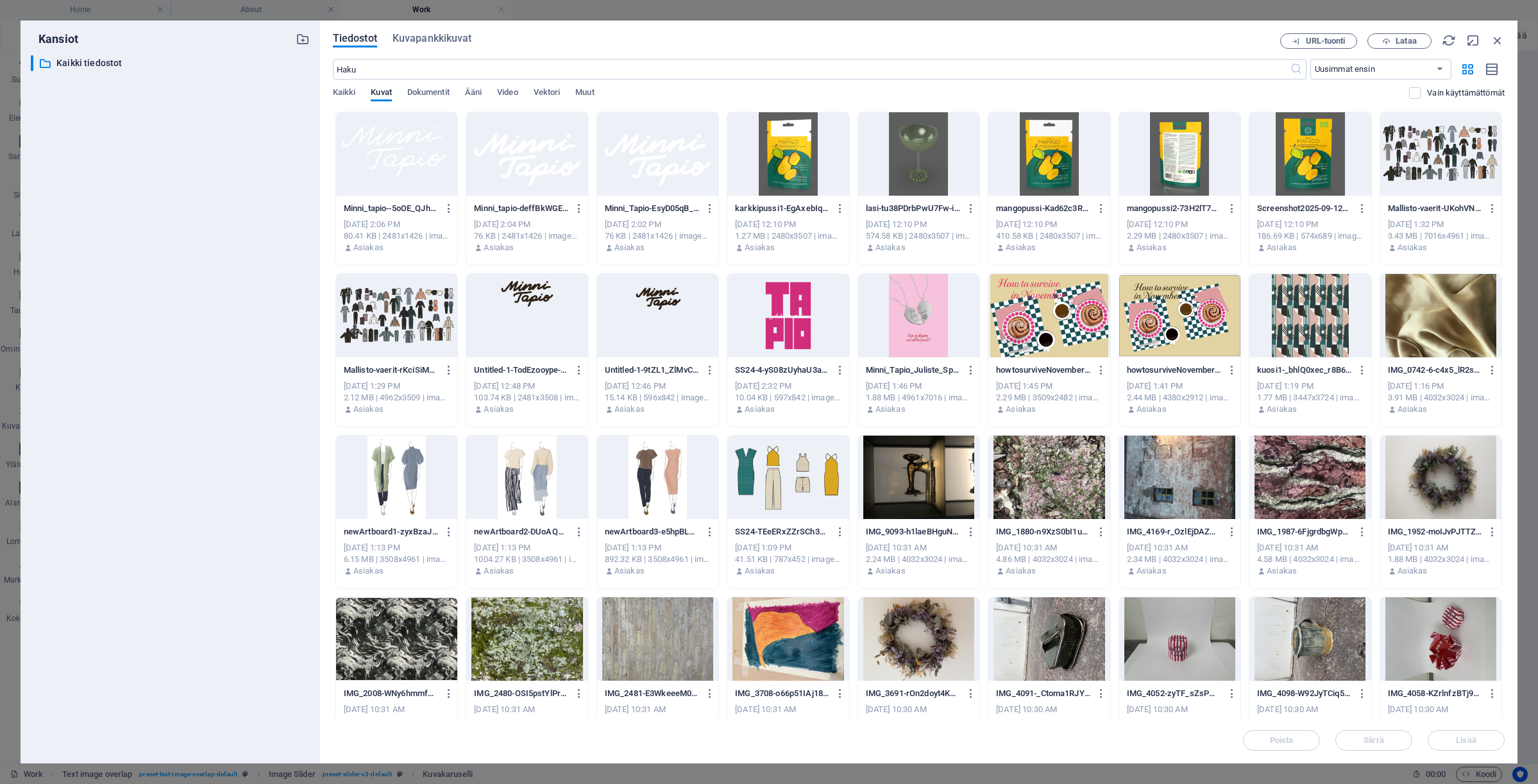
click at [215, 279] on div "​ Kaikki tiedostot Kaikki tiedostot" at bounding box center [170, 404] width 279 height 698
click at [1432, 148] on div at bounding box center [1440, 154] width 121 height 84
click at [1475, 736] on span "Lisää" at bounding box center [1466, 739] width 20 height 7
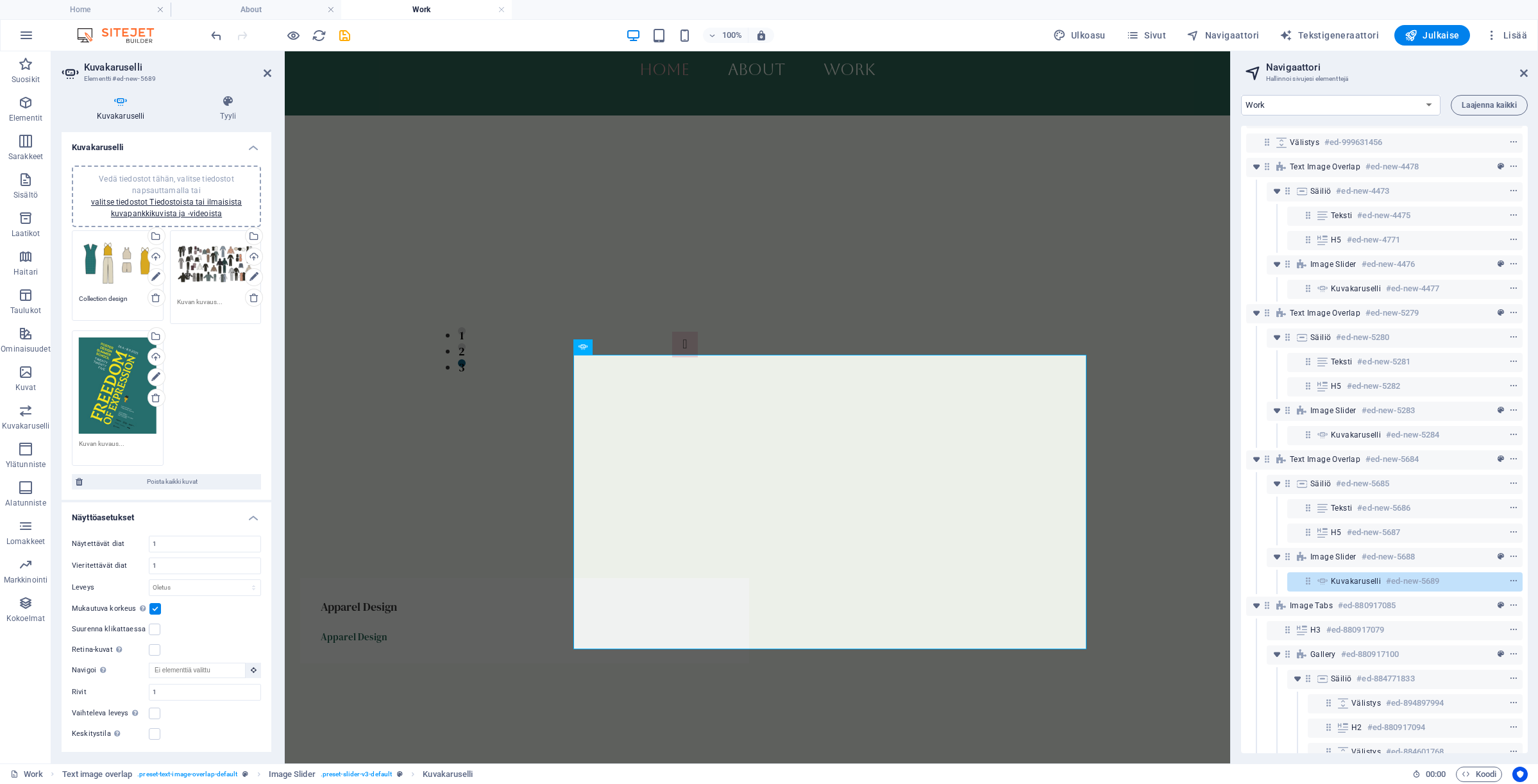
click at [101, 382] on div "Vedä tiedostot tähän, valitse tiedostot napsauttamalla tai valitse tiedostot Ti…" at bounding box center [117, 386] width 77 height 96
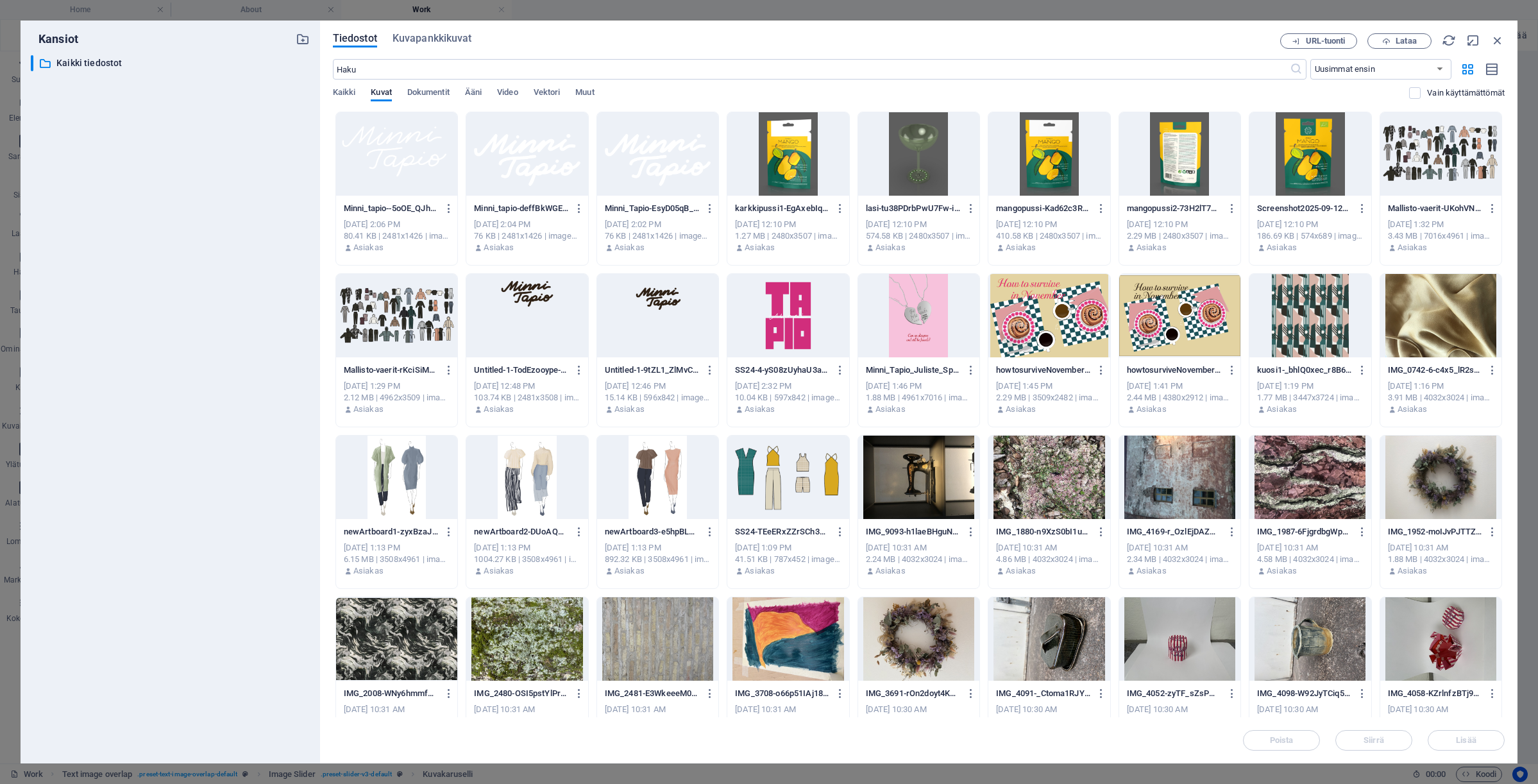
scroll to position [0, 0]
click at [499, 487] on div at bounding box center [527, 477] width 121 height 84
click at [1446, 743] on span "Lisää" at bounding box center [1465, 739] width 66 height 7
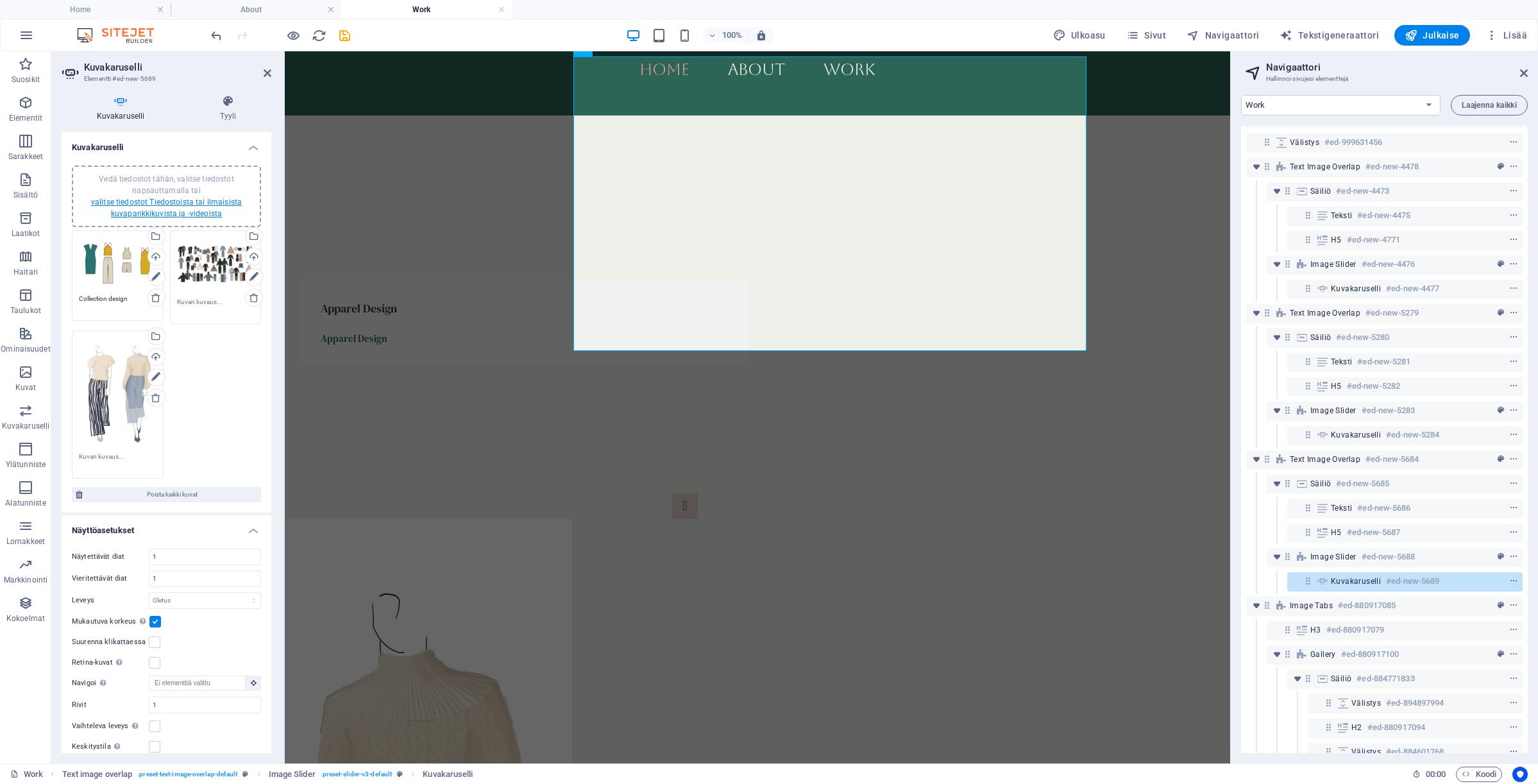
click at [110, 201] on link "valitse tiedostot Tiedostoista tai ilmaisista kuvapankkikuvista ja -videoista" at bounding box center [166, 207] width 151 height 21
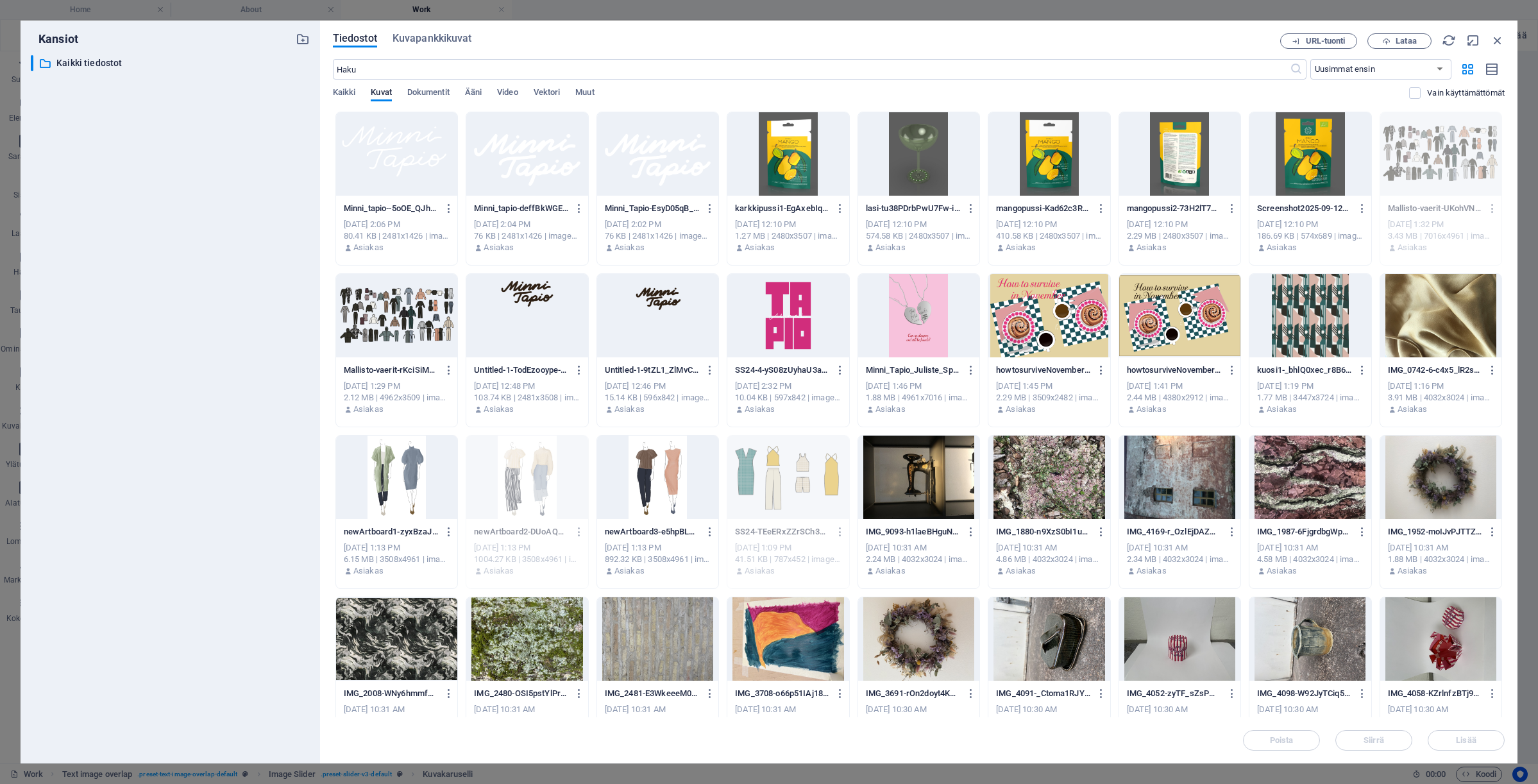
click at [635, 494] on div at bounding box center [657, 477] width 121 height 84
click at [375, 490] on div at bounding box center [396, 477] width 121 height 84
click at [1454, 739] on span "Lisää" at bounding box center [1465, 739] width 66 height 7
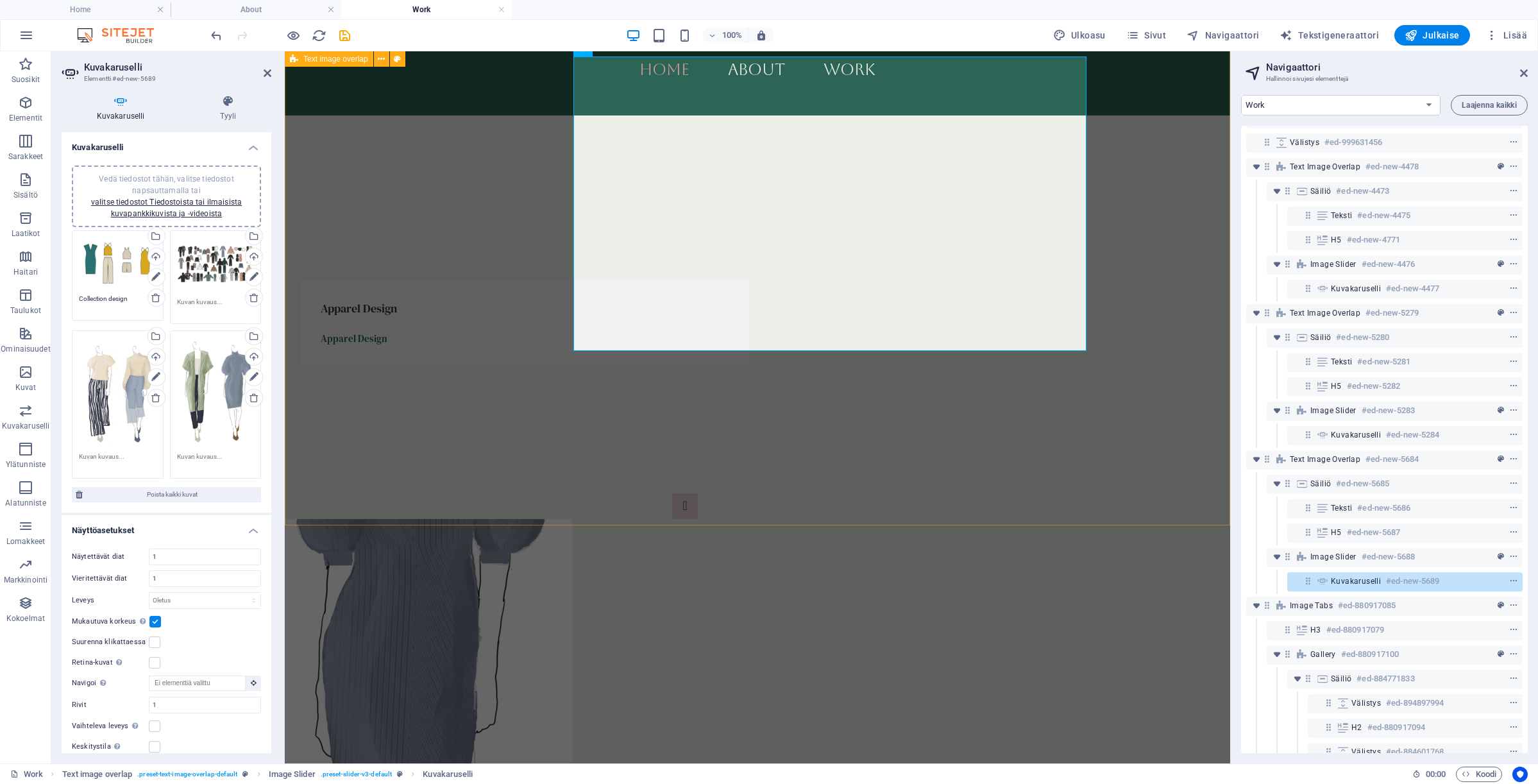
click at [730, 479] on div "Apparel Design Apparel Design Collection design Collection design 1 2 3 4" at bounding box center [757, 623] width 945 height 779
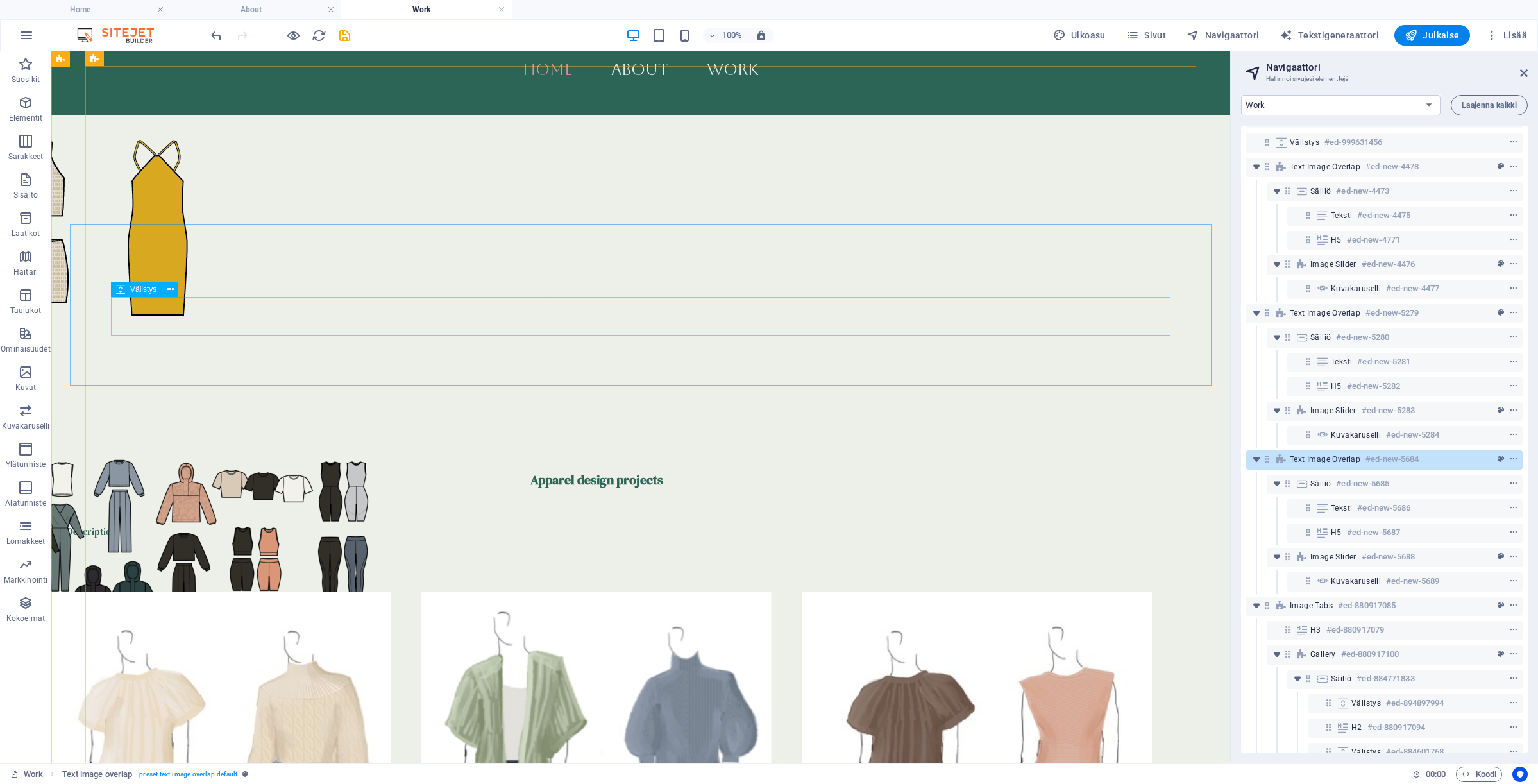
scroll to position [2719, 0]
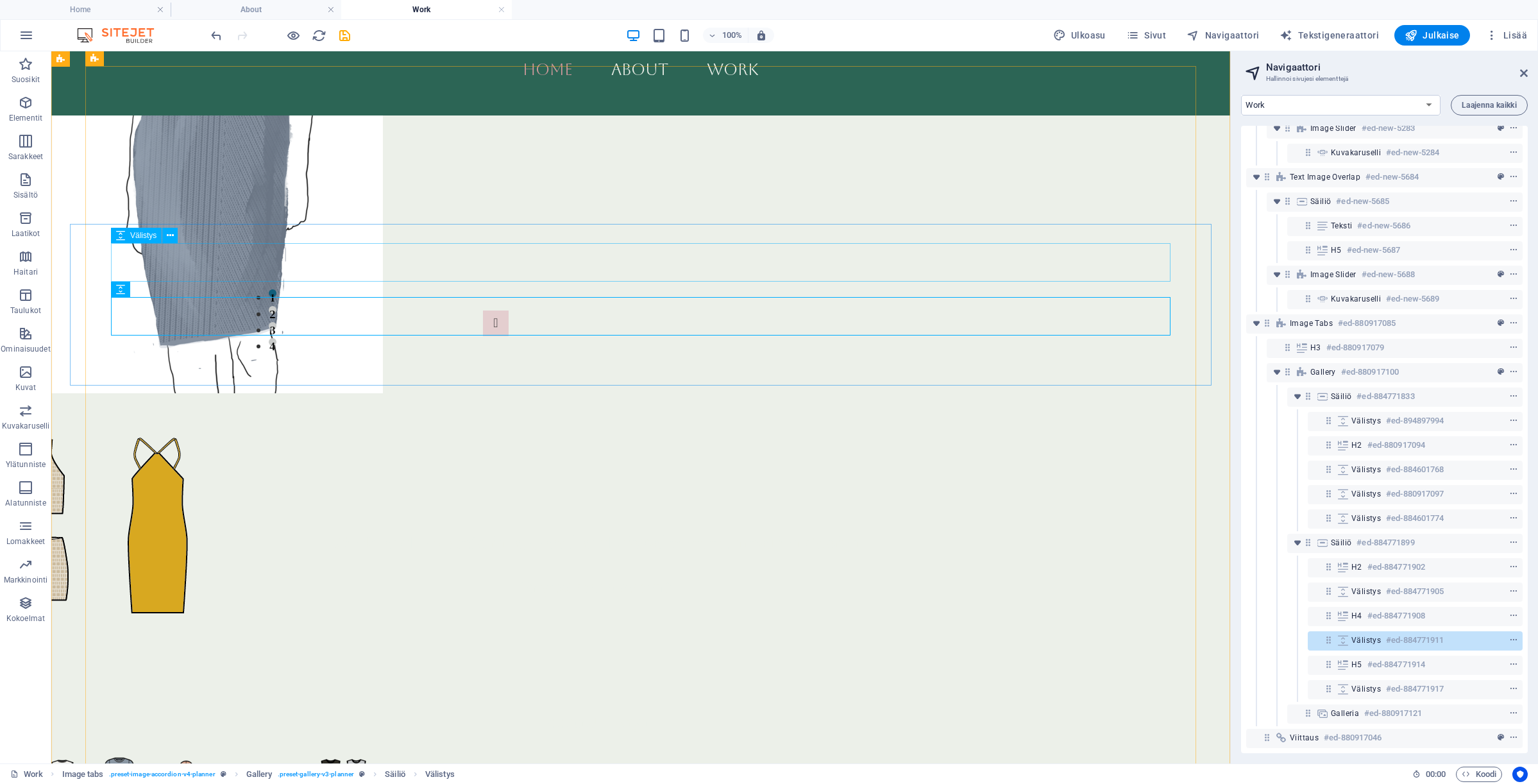
click at [310, 731] on div at bounding box center [596, 750] width 1060 height 38
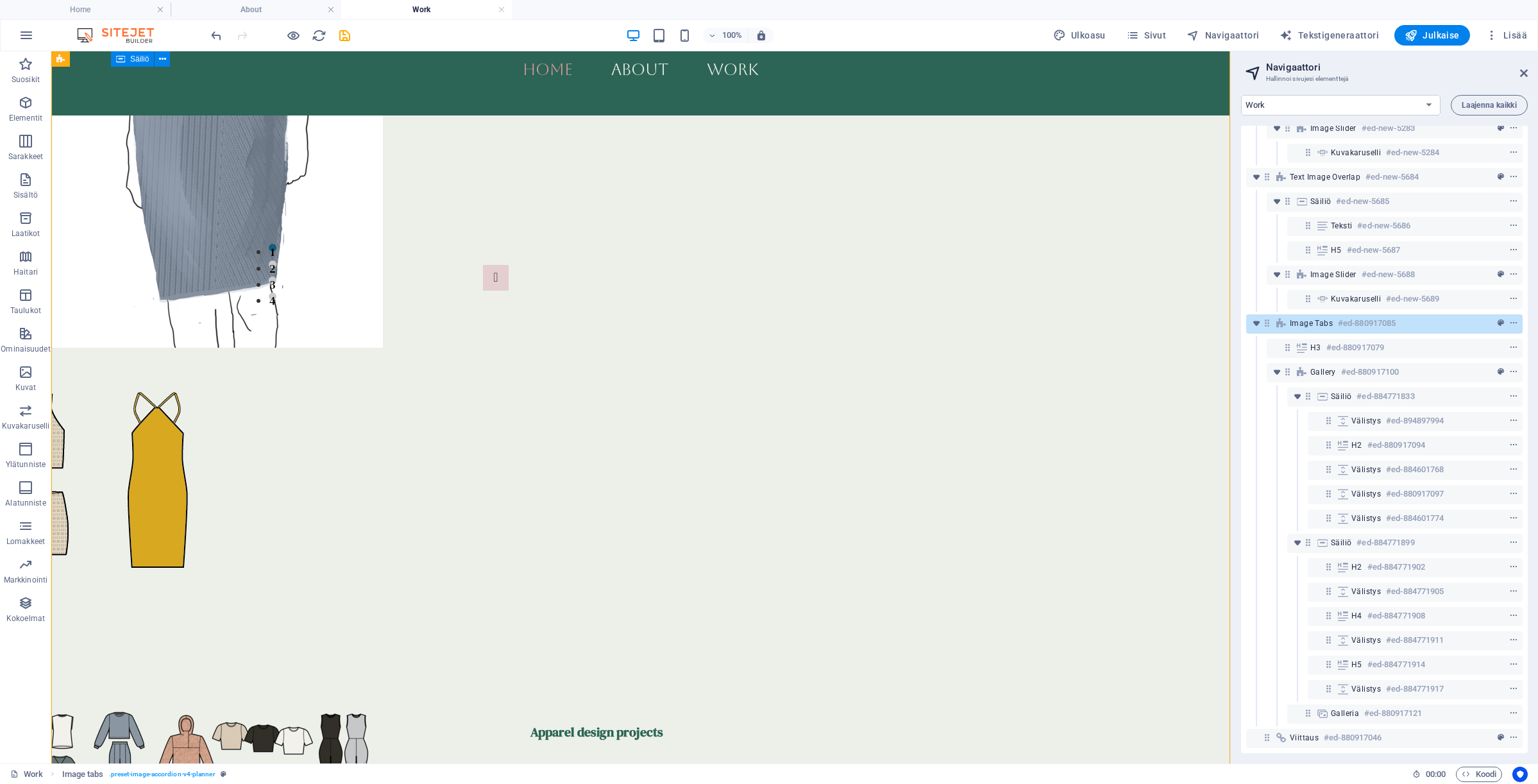
scroll to position [2765, 0]
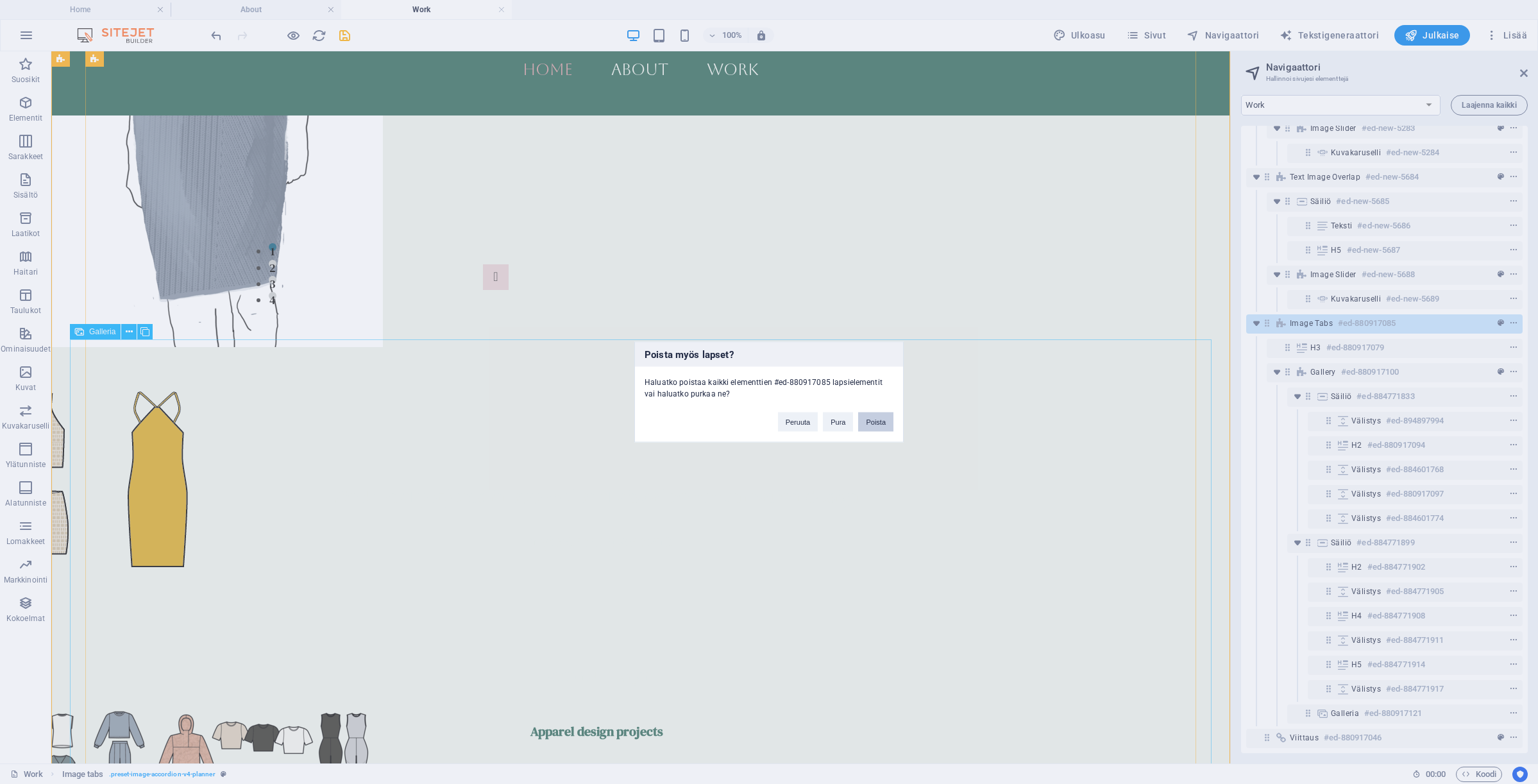
click at [880, 429] on button "Poista" at bounding box center [875, 421] width 35 height 19
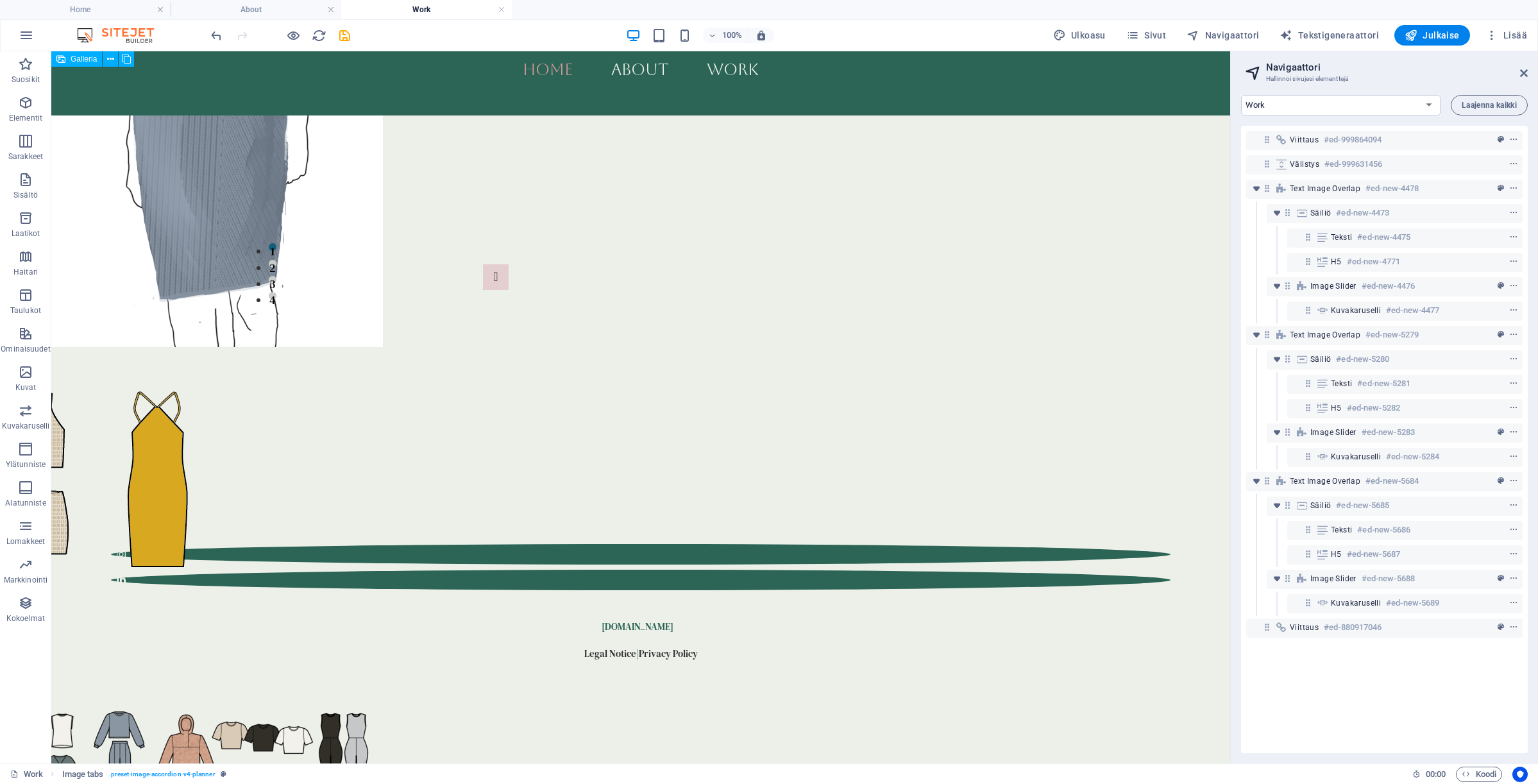
scroll to position [2132, 0]
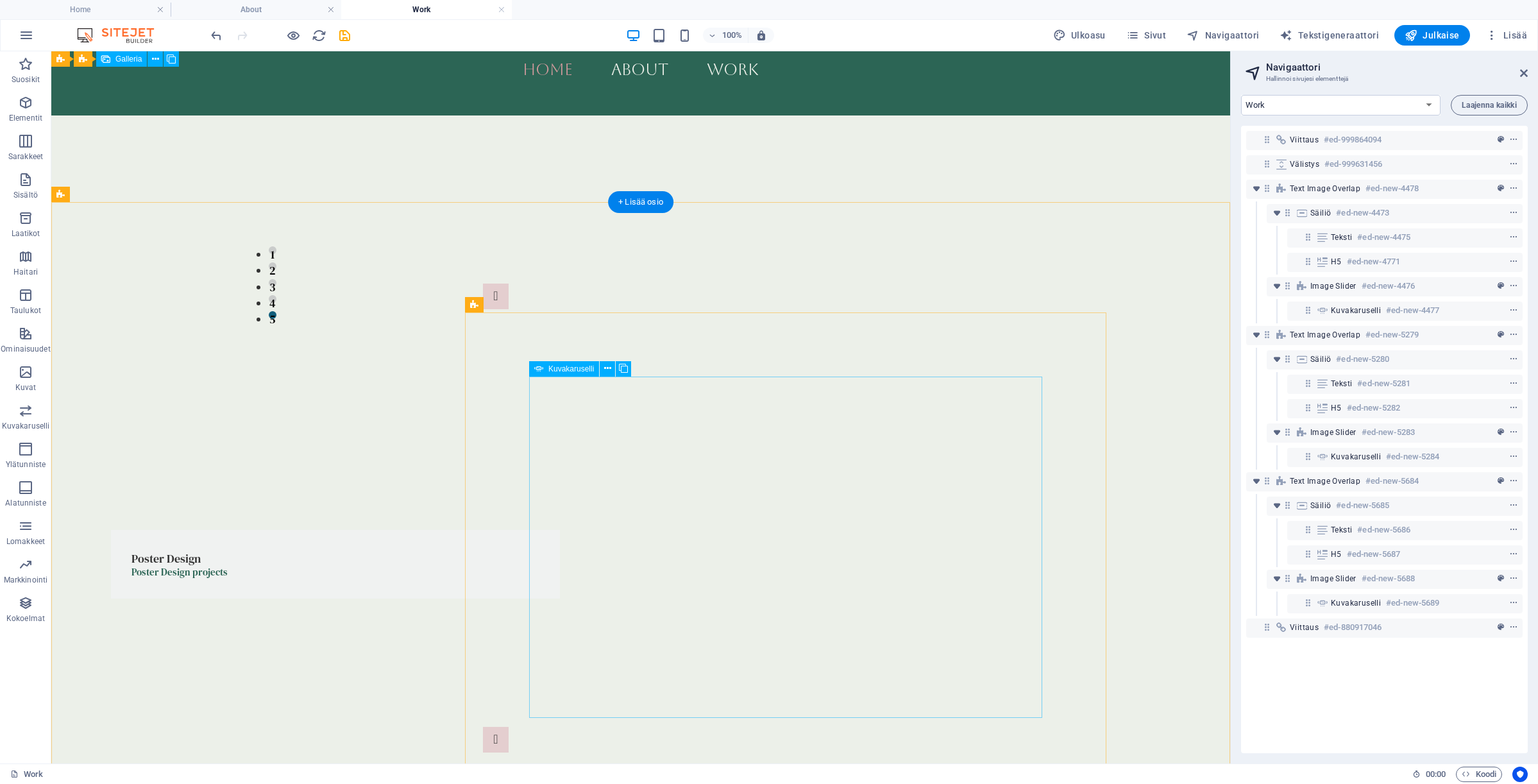
scroll to position [1211, 0]
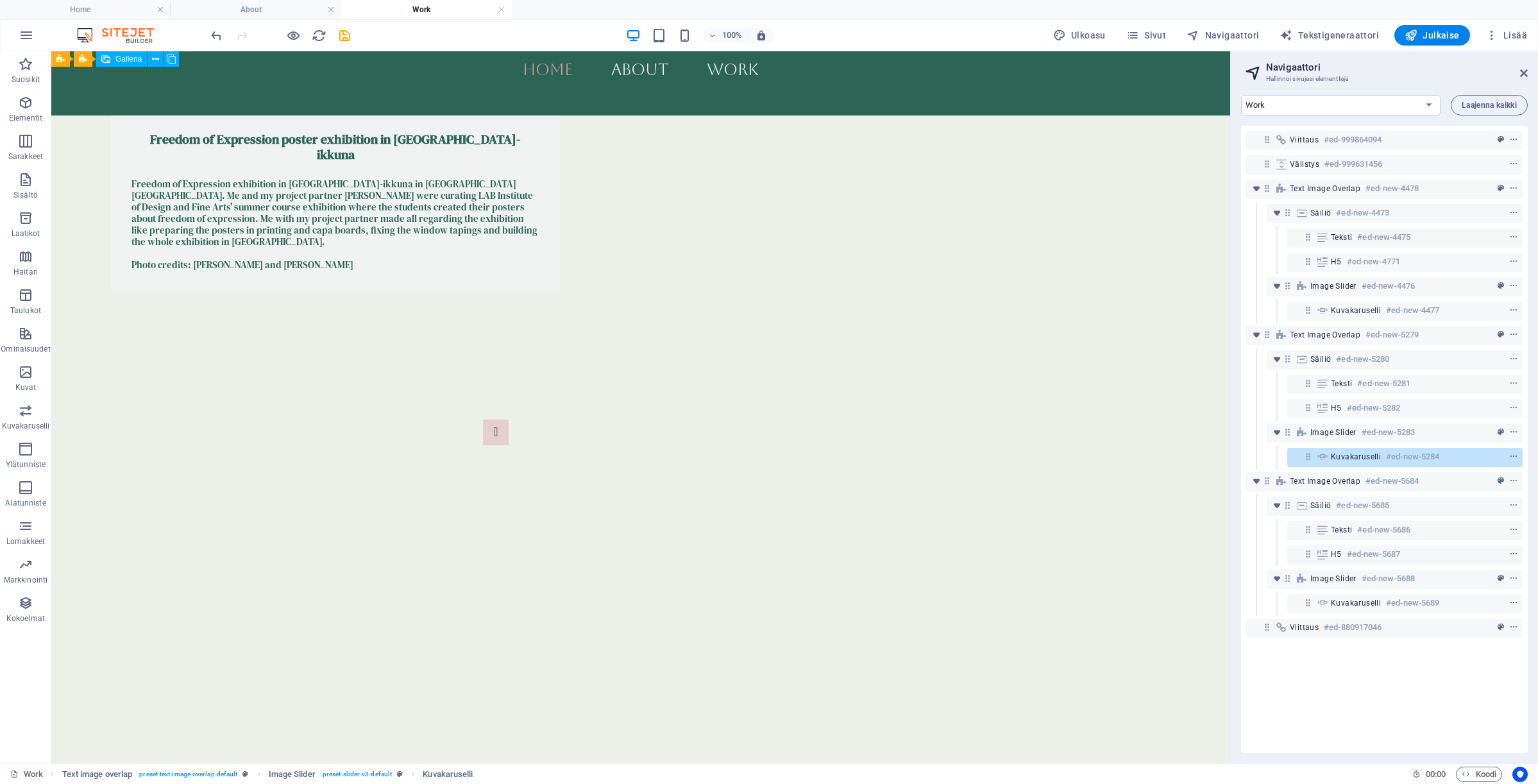
scroll to position [342, 0]
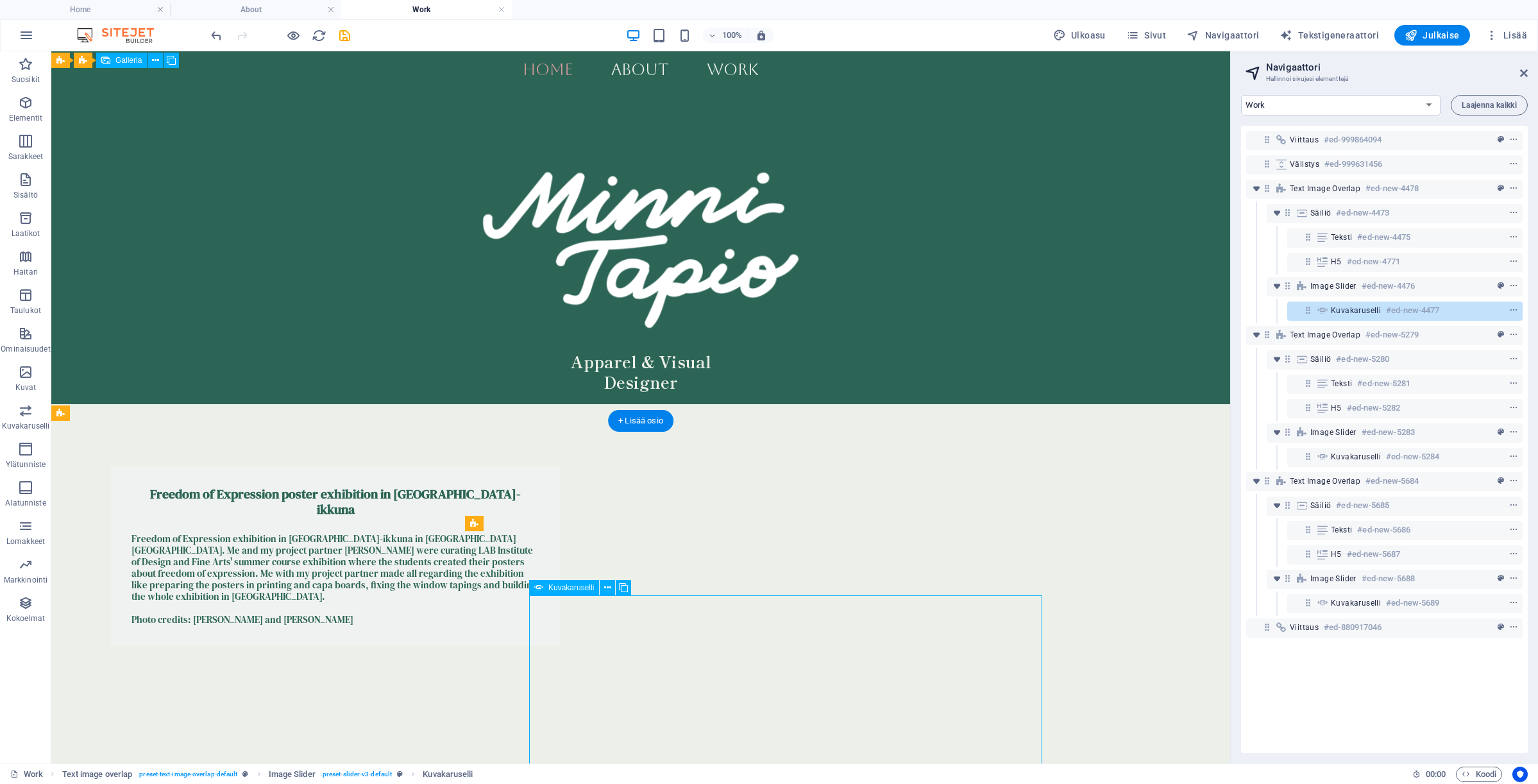
scroll to position [0, 0]
click at [341, 34] on icon "save" at bounding box center [345, 35] width 15 height 15
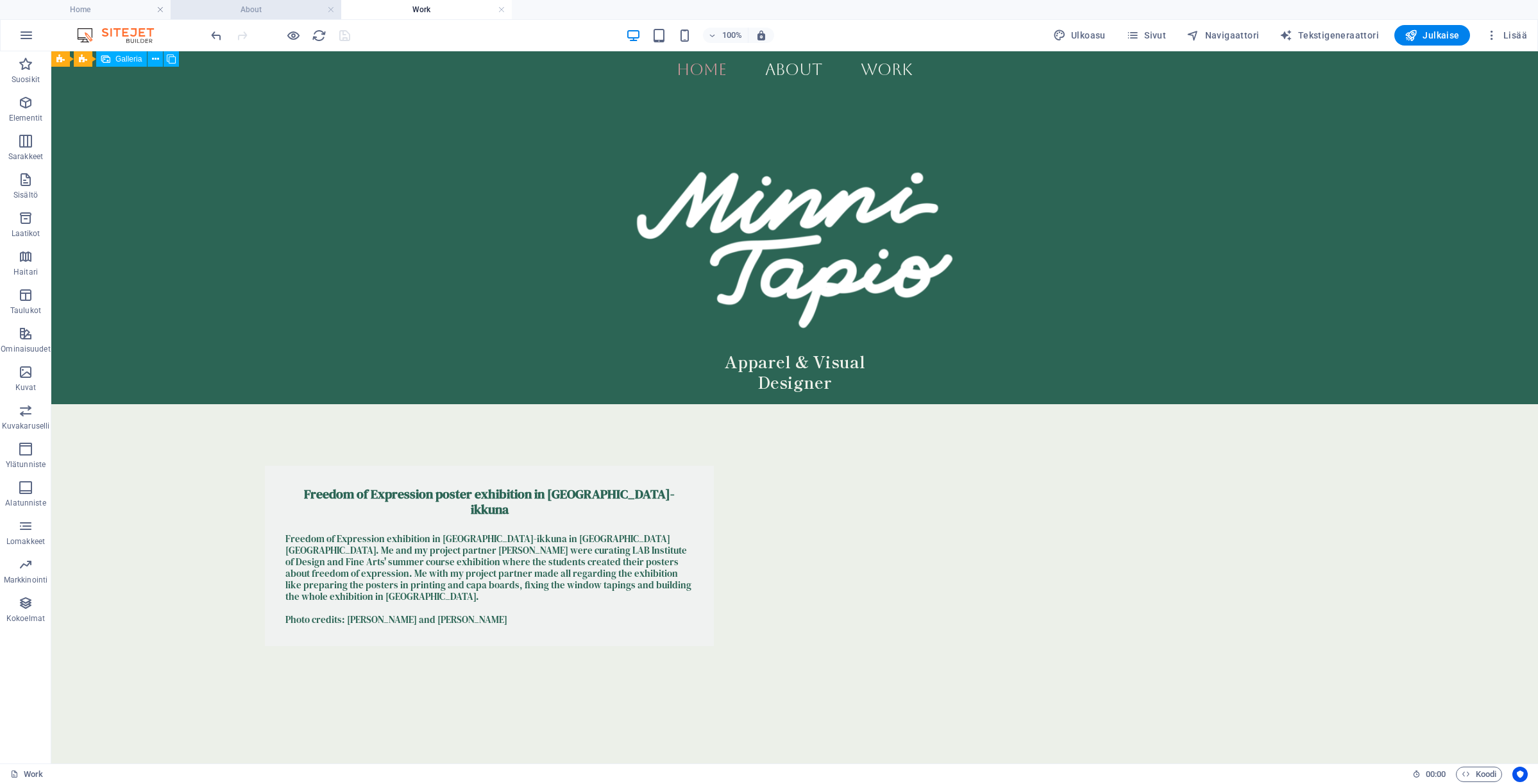
click at [273, 10] on h4 "About" at bounding box center [256, 10] width 171 height 15
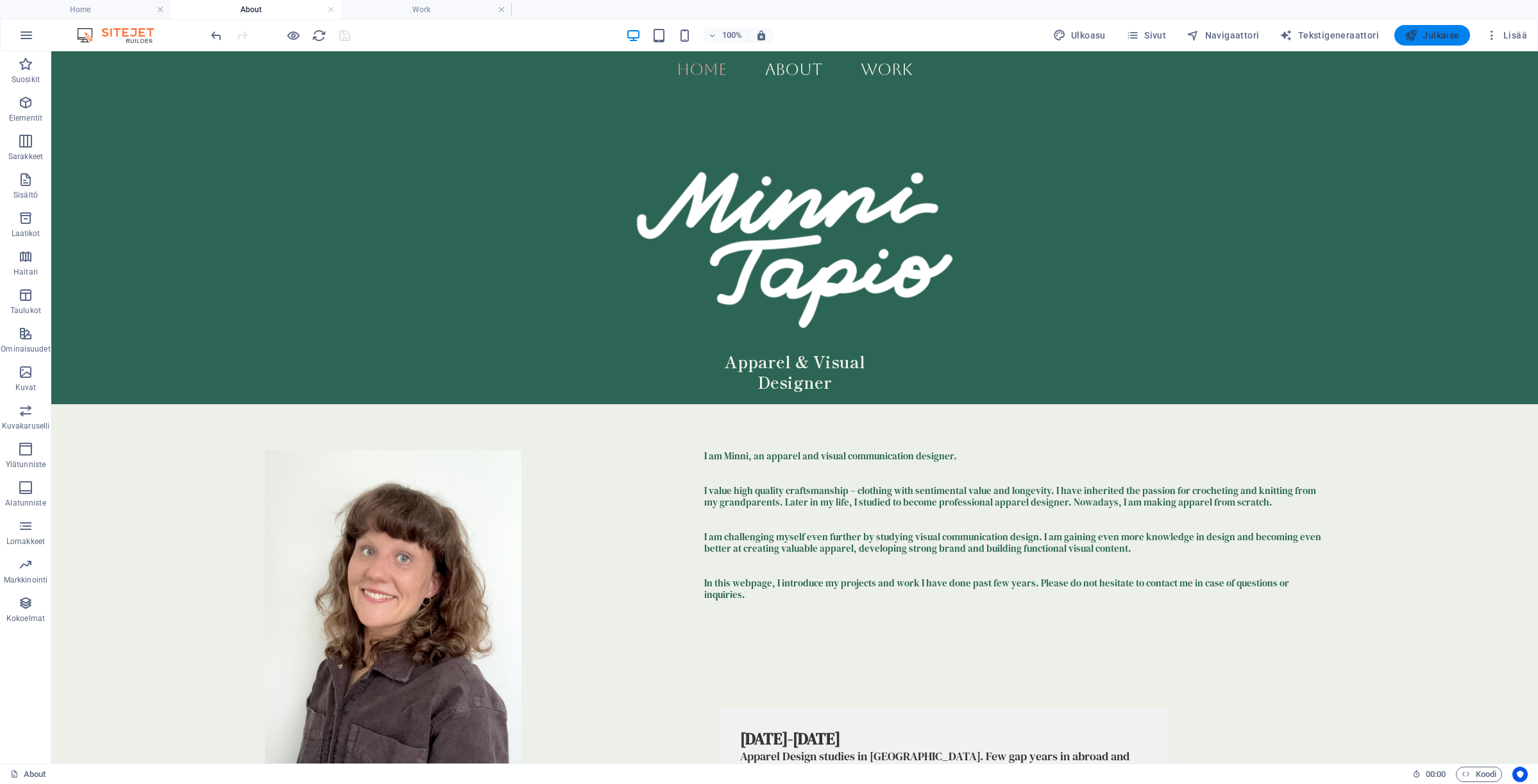
click at [1447, 35] on span "Julkaise" at bounding box center [1432, 35] width 55 height 13
